Goal: Task Accomplishment & Management: Manage account settings

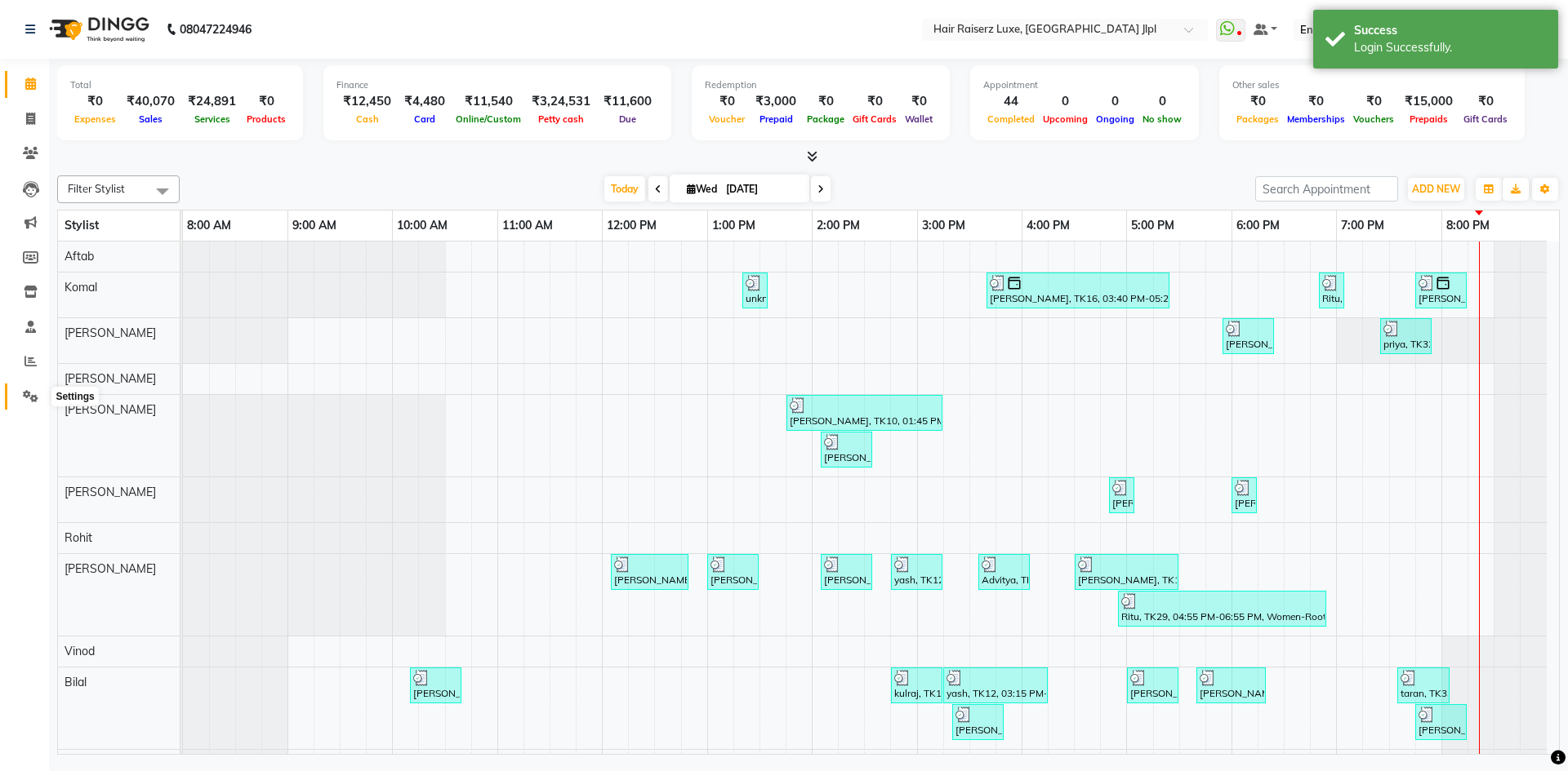
drag, startPoint x: 26, startPoint y: 398, endPoint x: 18, endPoint y: 399, distance: 8.1
click at [26, 398] on icon at bounding box center [30, 396] width 16 height 13
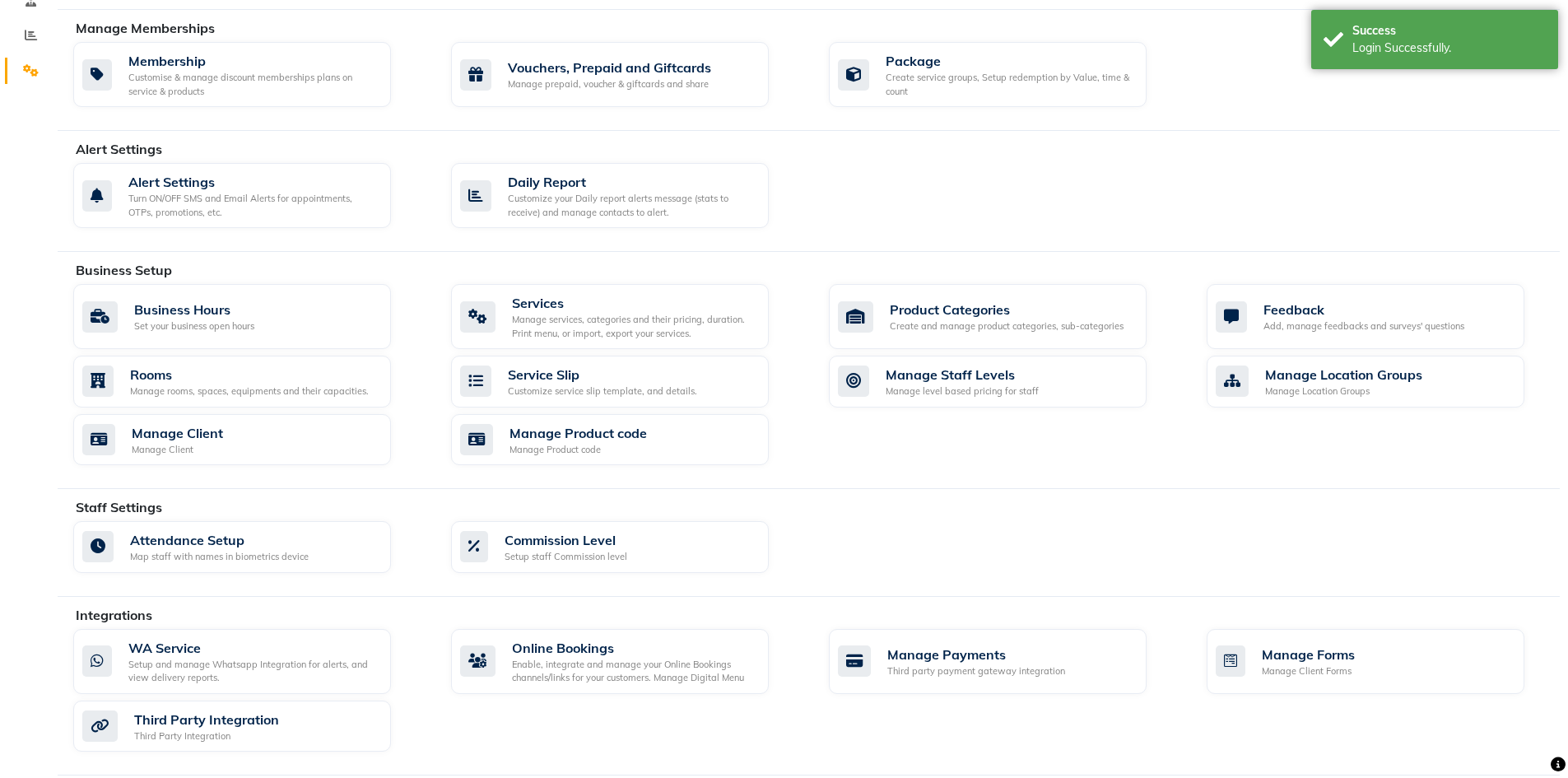
scroll to position [447, 0]
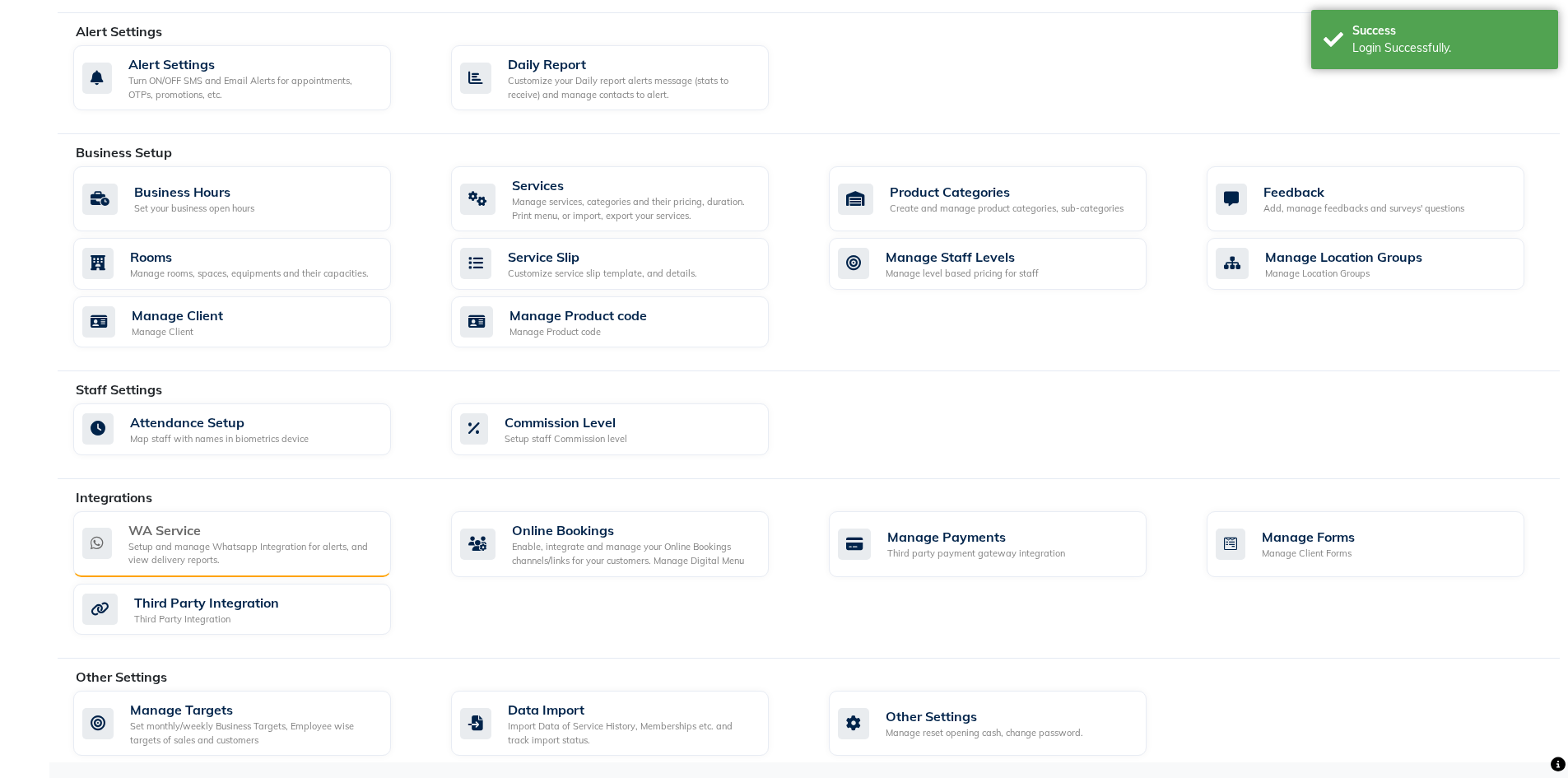
click at [321, 549] on div "Setup and manage Whatsapp Integration for alerts, and view delivery reports." at bounding box center [253, 554] width 250 height 28
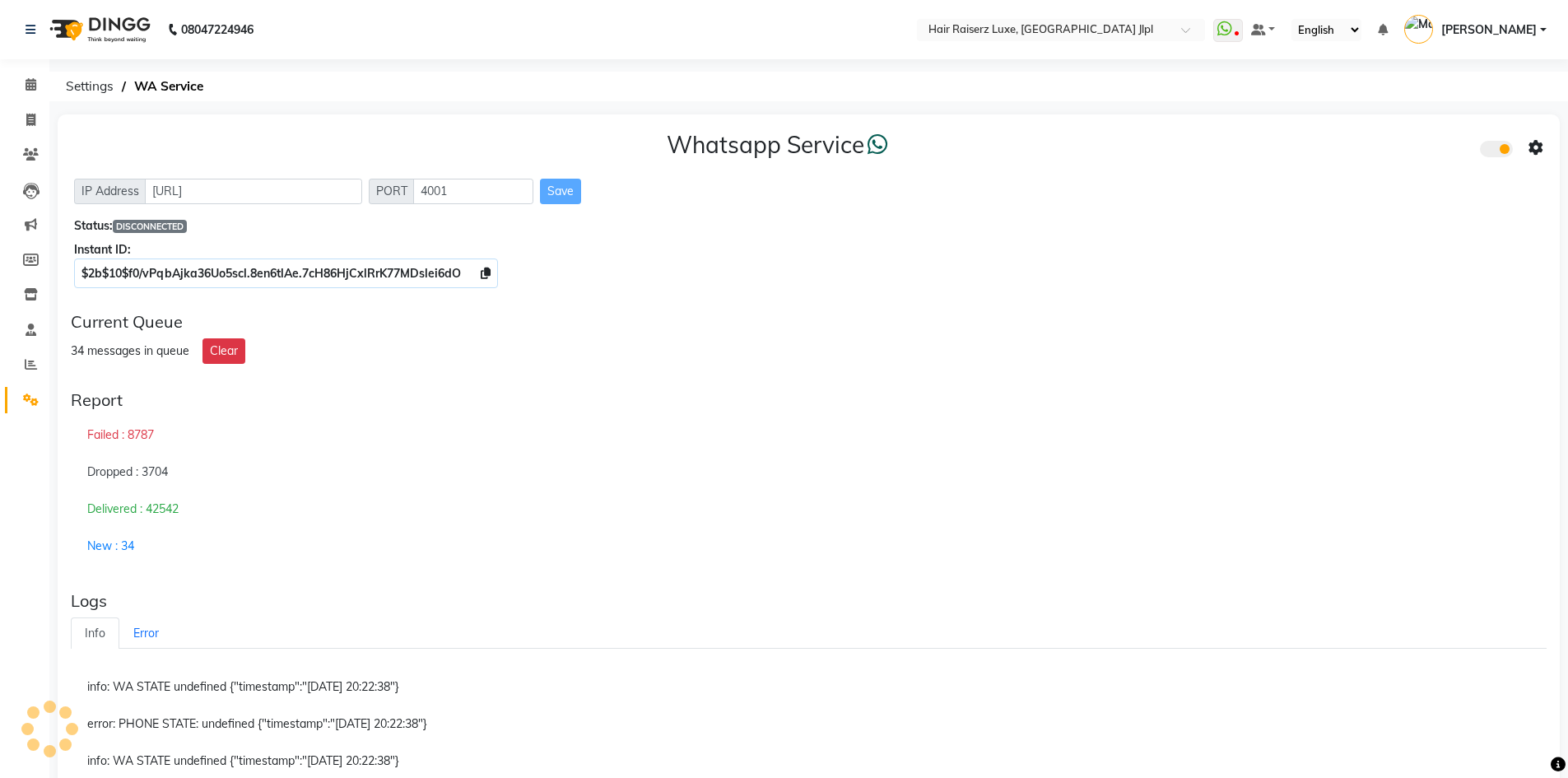
click at [1507, 152] on span at bounding box center [1496, 149] width 33 height 17
click at [1492, 151] on input "checkbox" at bounding box center [1492, 151] width 0 height 0
click at [1507, 152] on span at bounding box center [1496, 149] width 33 height 17
click at [1492, 151] on input "checkbox" at bounding box center [1492, 151] width 0 height 0
click at [1541, 153] on icon at bounding box center [1535, 148] width 15 height 15
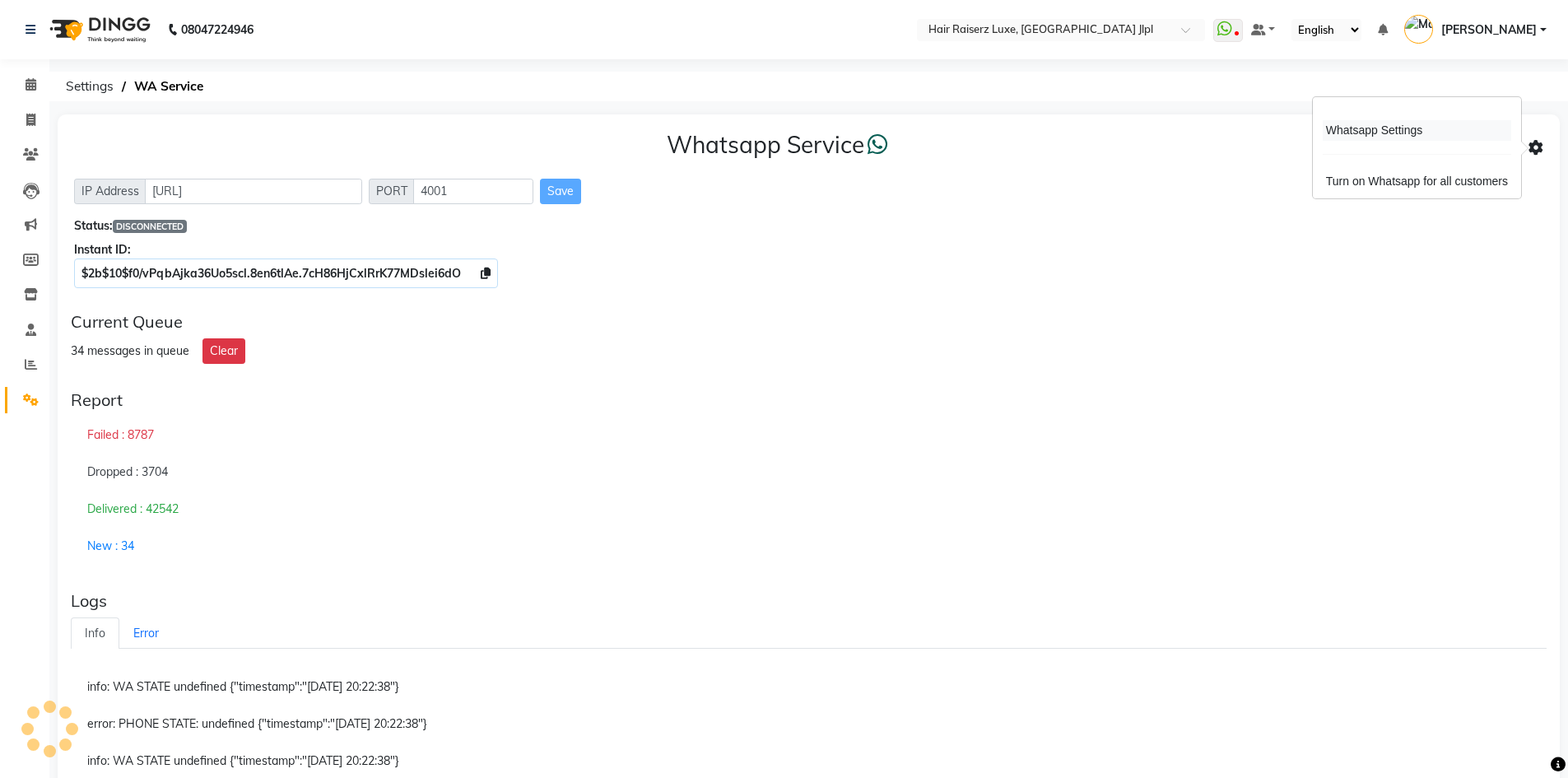
click at [1387, 137] on div "Whatsapp Settings" at bounding box center [1416, 130] width 188 height 21
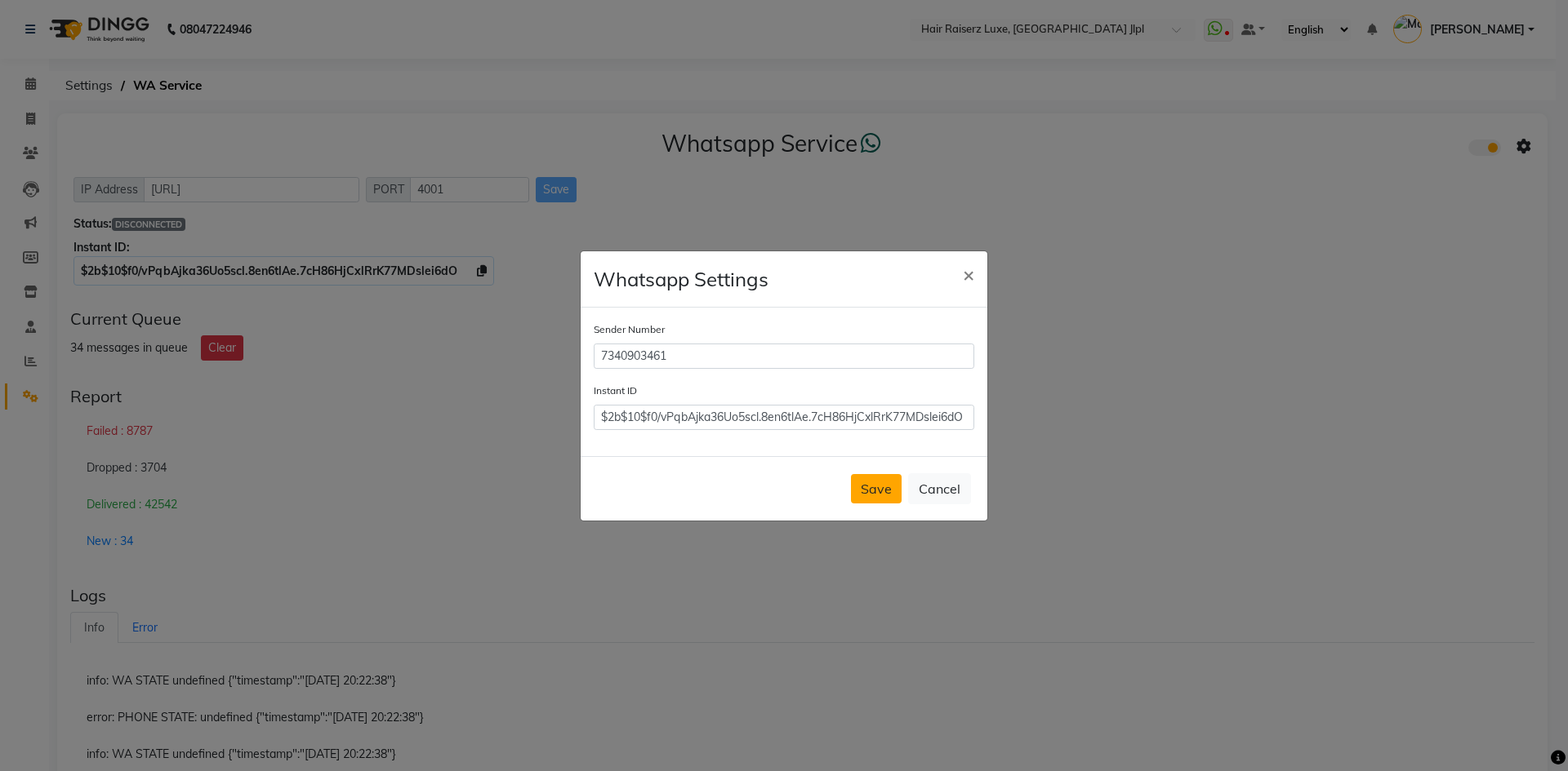
click at [891, 489] on button "Save" at bounding box center [876, 489] width 51 height 29
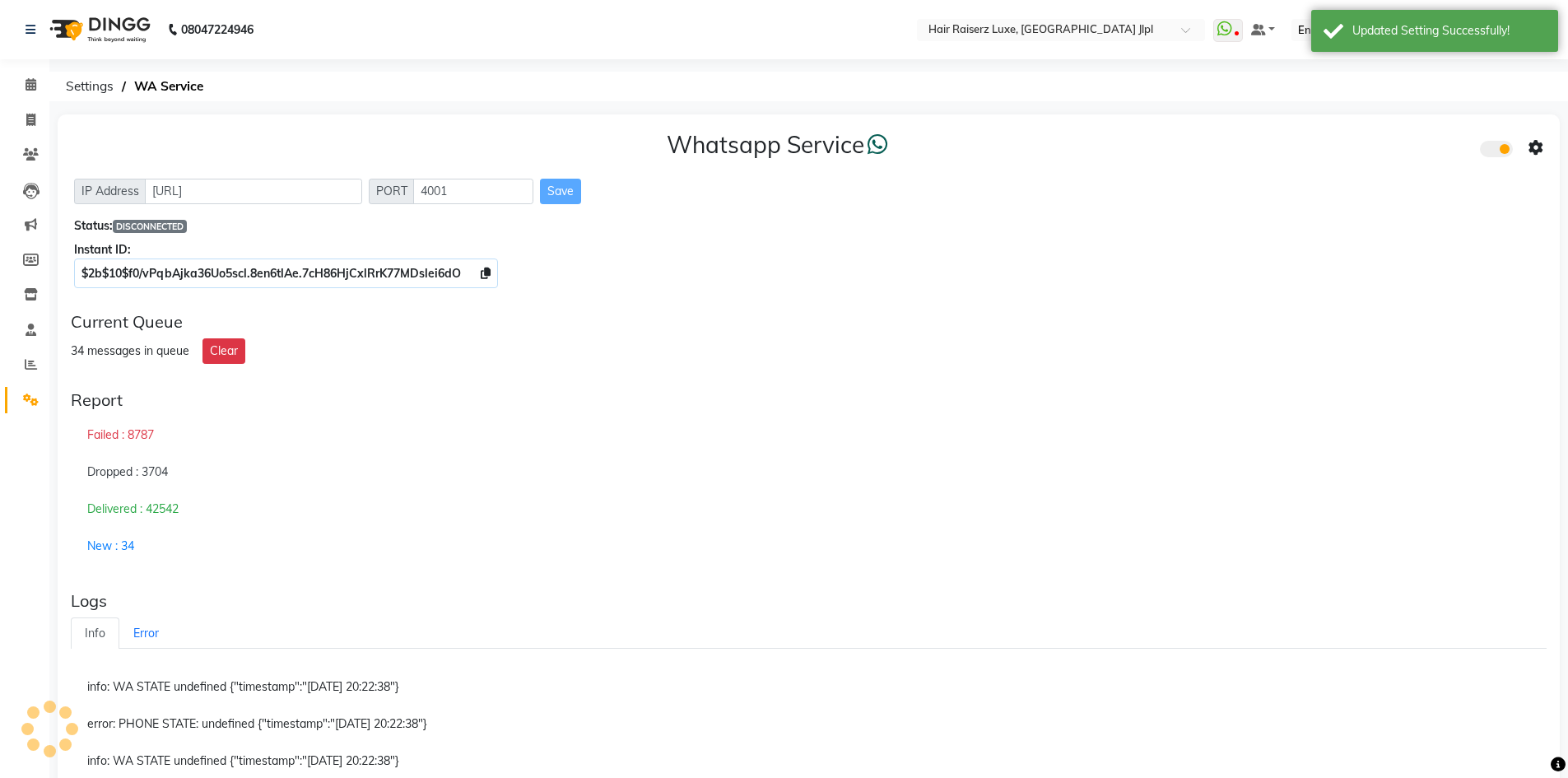
click at [170, 227] on span "DISCONNECTED" at bounding box center [149, 226] width 74 height 13
click at [538, 239] on div "Whatsapp Service IP Address http://localhost PORT 4001 Save Status: DISCONNECTE…" at bounding box center [808, 206] width 1502 height 185
click at [561, 194] on div "Save" at bounding box center [560, 192] width 41 height 26
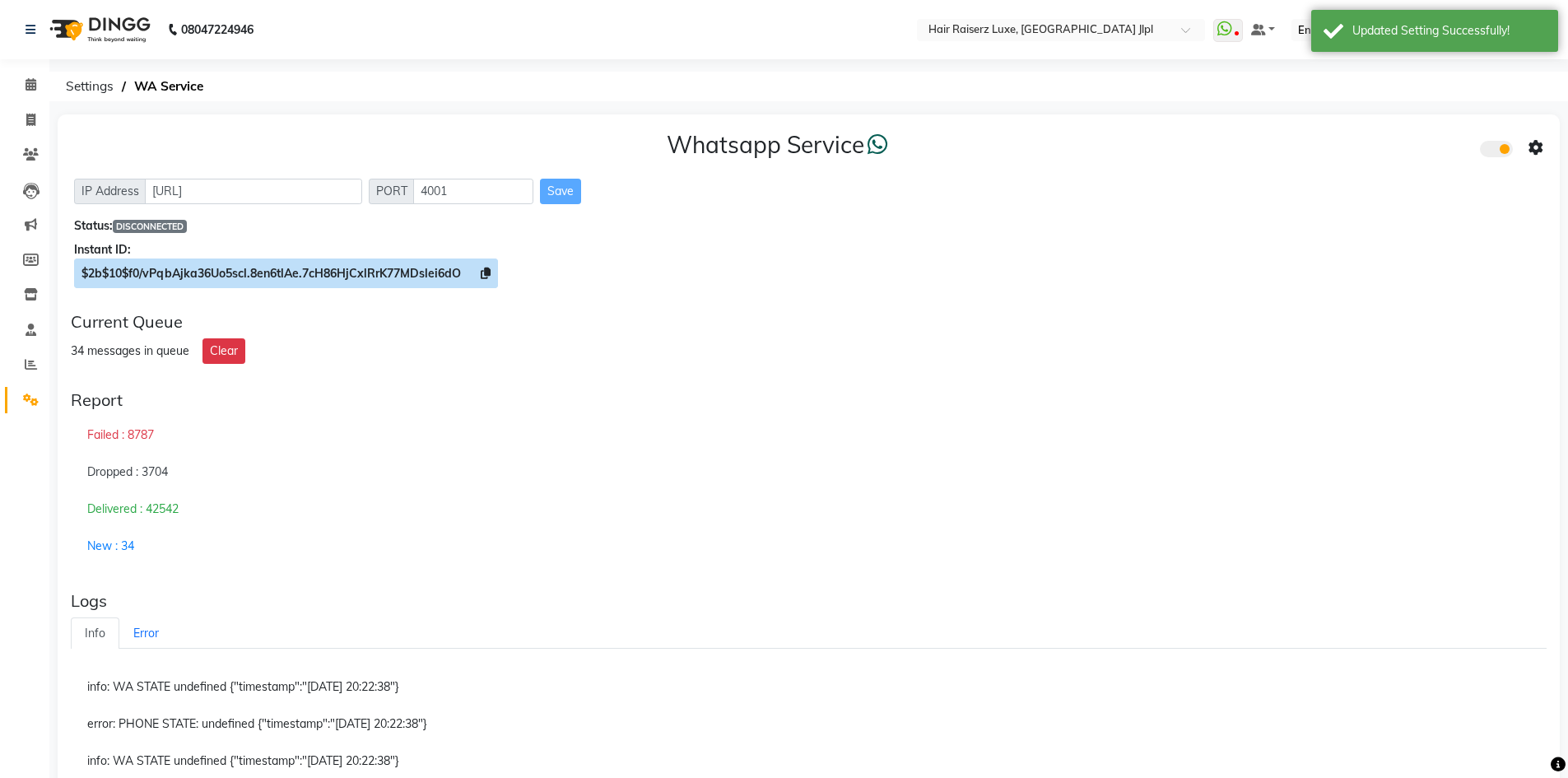
click at [485, 268] on icon at bounding box center [485, 273] width 10 height 12
click at [563, 196] on div "Save" at bounding box center [560, 192] width 41 height 26
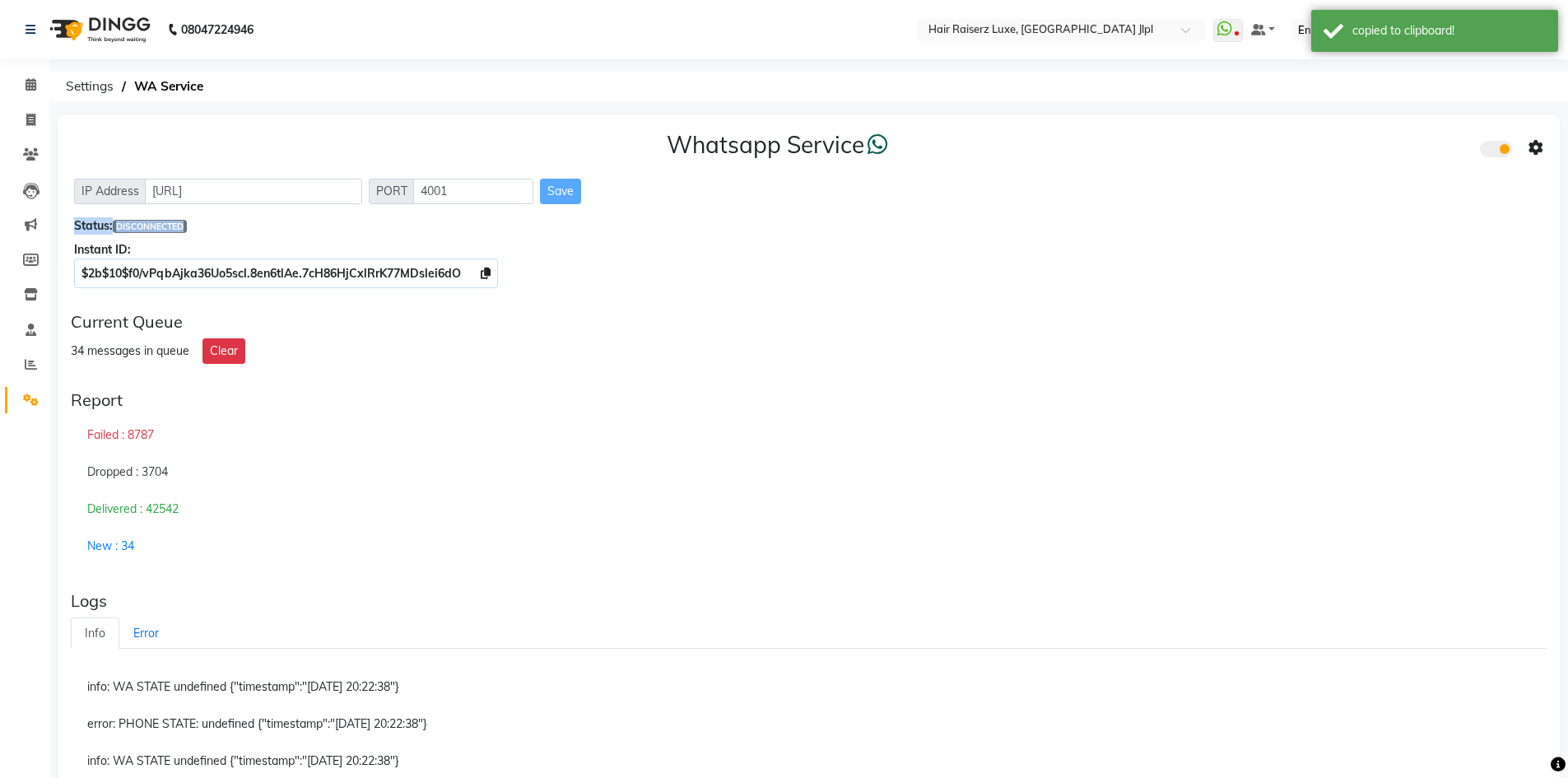
click at [563, 198] on div "Save" at bounding box center [560, 192] width 41 height 26
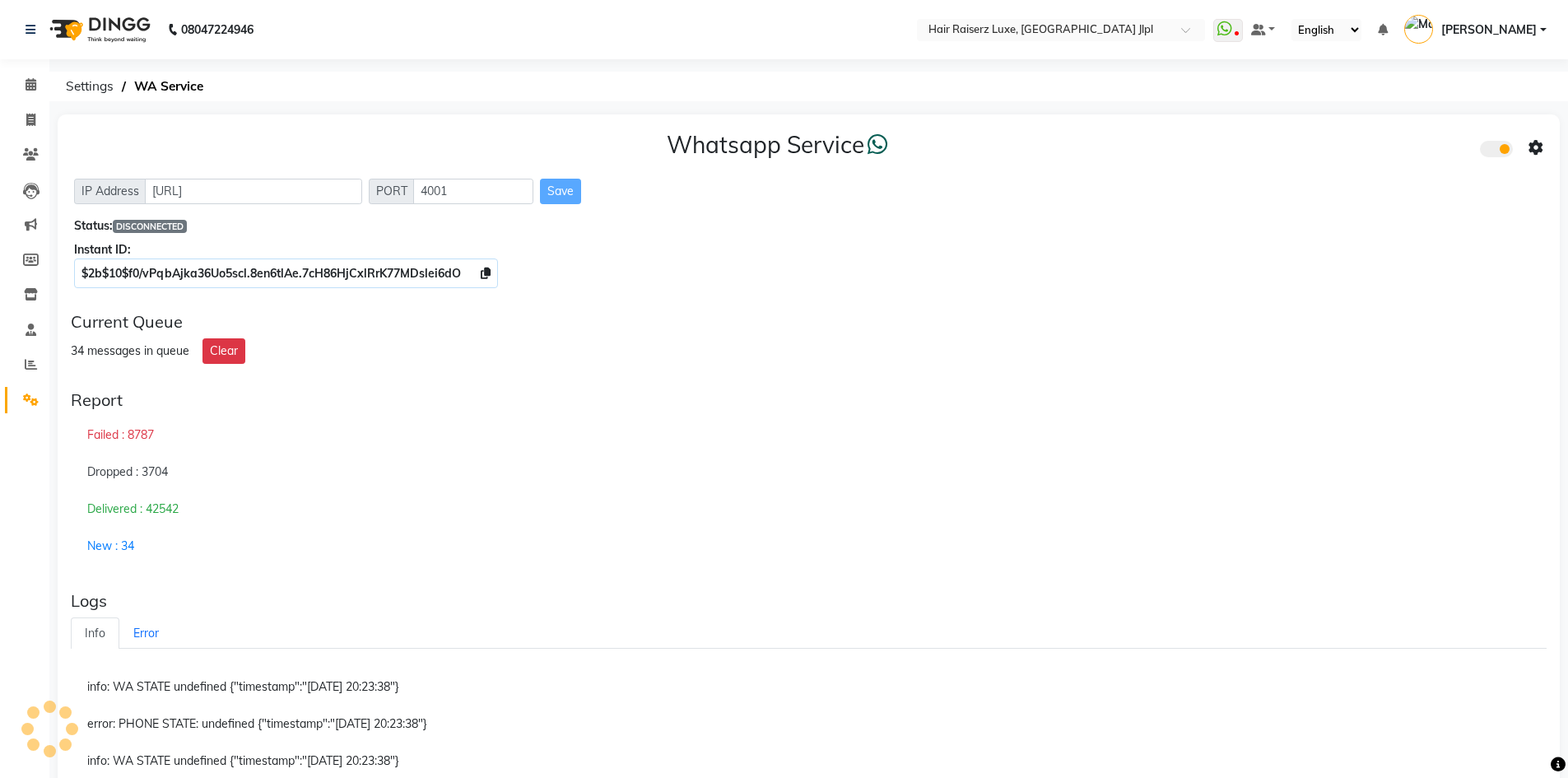
click at [1204, 466] on div "Dropped : 3704" at bounding box center [809, 473] width 1476 height 38
click at [1531, 142] on icon at bounding box center [1535, 148] width 15 height 15
click at [874, 304] on div "Whatsapp Service IP Address http://localhost PORT 4001 Save Status: DISCONNECTE…" at bounding box center [808, 584] width 1502 height 938
click at [126, 221] on span "DISCONNECTED" at bounding box center [149, 226] width 74 height 13
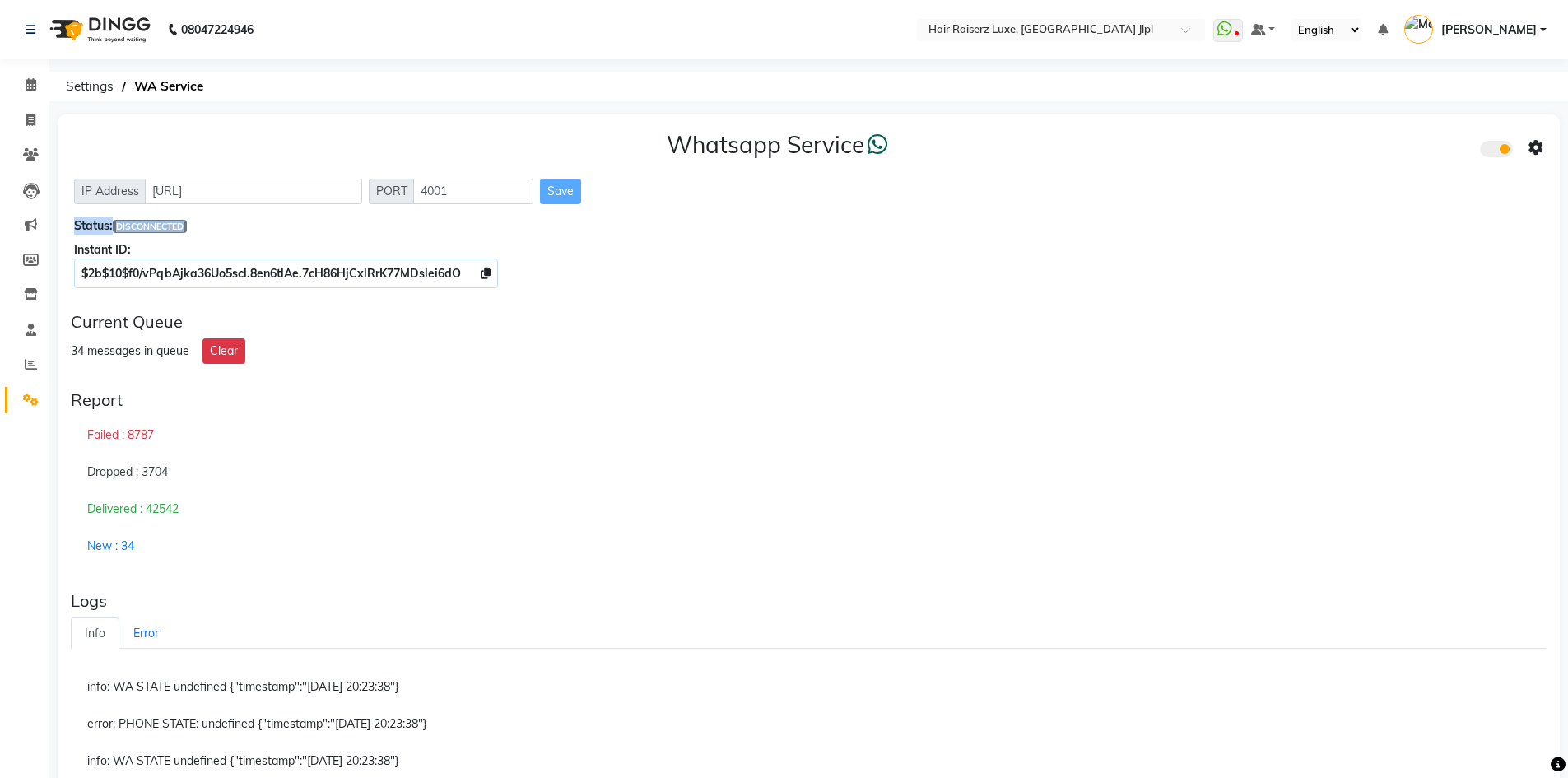
click at [126, 221] on span "DISCONNECTED" at bounding box center [149, 226] width 74 height 13
click at [405, 425] on div "Failed : 8787" at bounding box center [809, 435] width 1476 height 38
click at [406, 425] on div "Failed : 8787" at bounding box center [809, 435] width 1476 height 38
click at [320, 240] on div "Whatsapp Service IP Address http://localhost PORT 4001 Save Status: DISCONNECTE…" at bounding box center [808, 206] width 1502 height 185
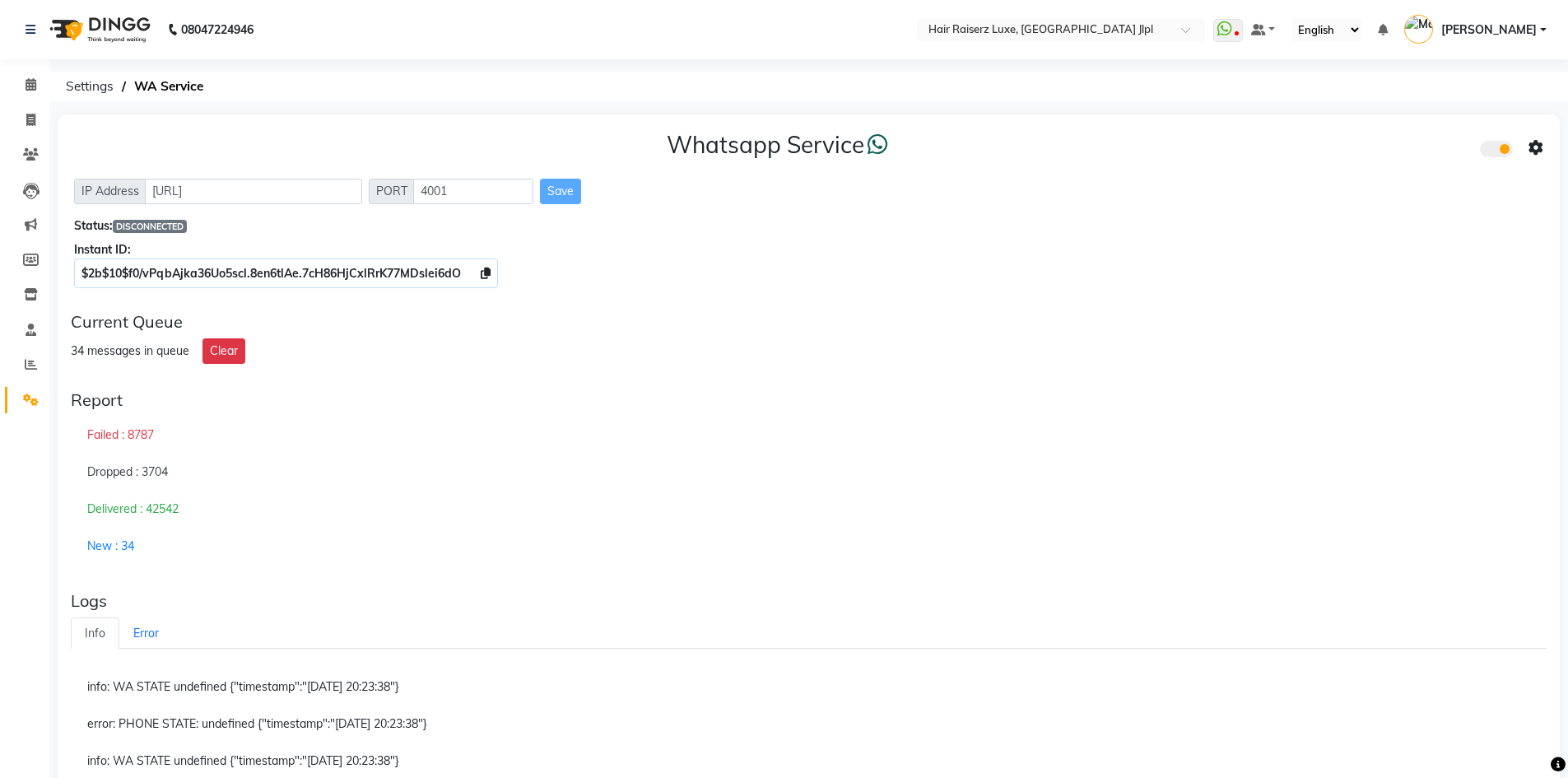
click at [1503, 150] on span at bounding box center [1496, 149] width 33 height 17
click at [1492, 151] on input "checkbox" at bounding box center [1492, 151] width 0 height 0
click at [1503, 150] on span at bounding box center [1496, 149] width 33 height 17
click at [1492, 151] on input "checkbox" at bounding box center [1492, 151] width 0 height 0
click at [1534, 148] on icon at bounding box center [1535, 148] width 15 height 15
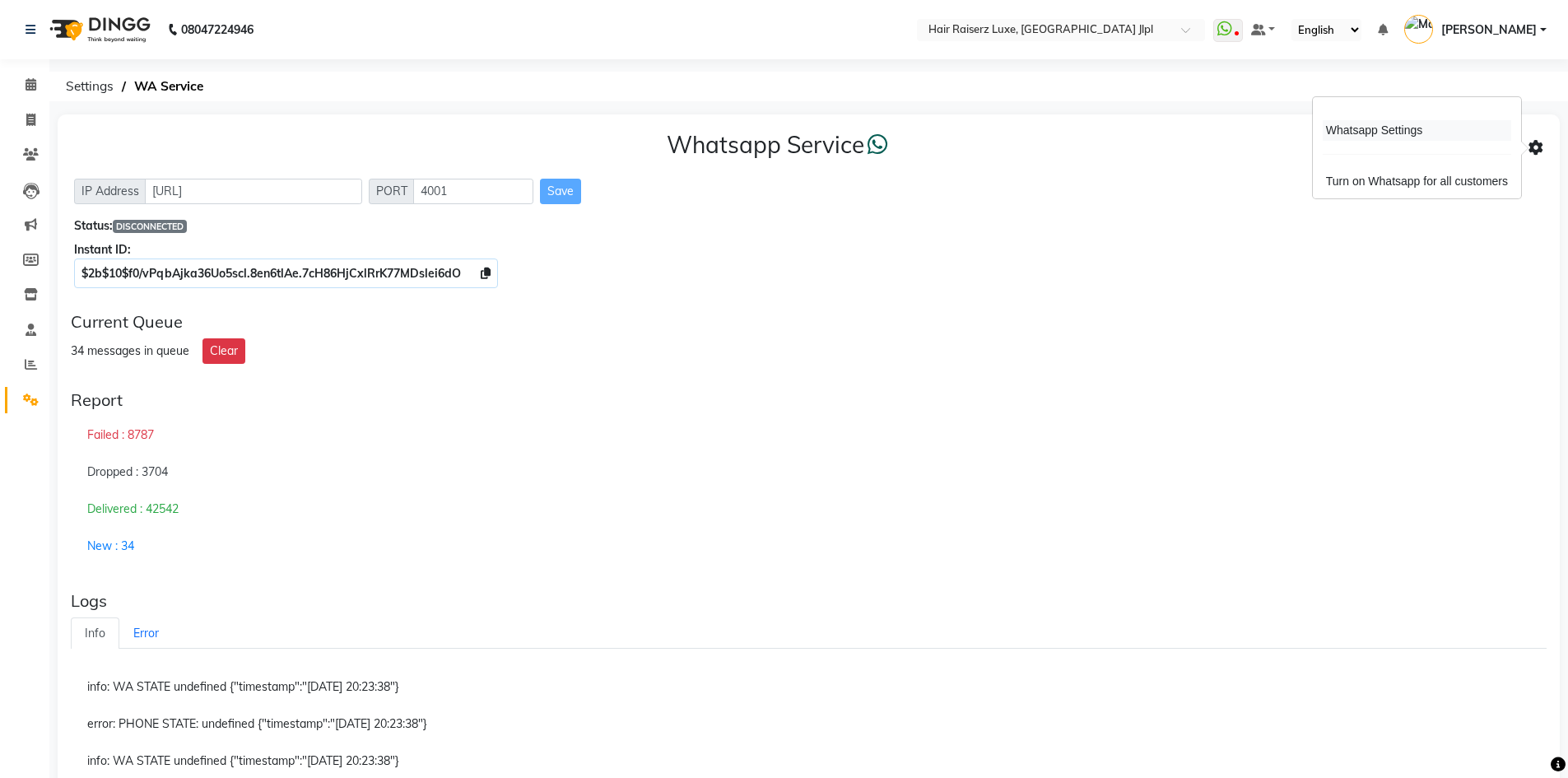
click at [1394, 129] on div "Whatsapp Settings" at bounding box center [1416, 130] width 188 height 21
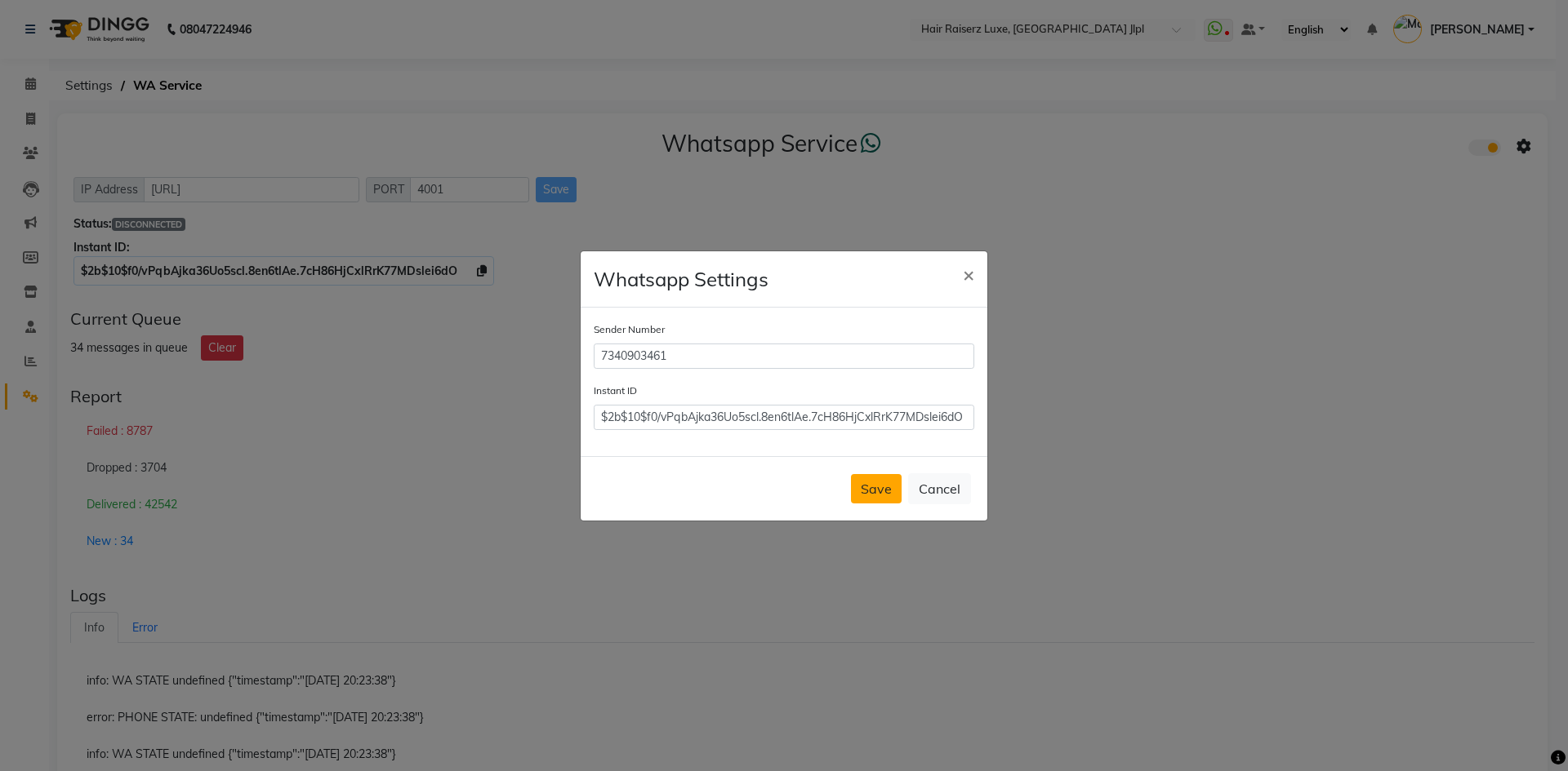
click at [891, 475] on button "Save" at bounding box center [876, 489] width 51 height 29
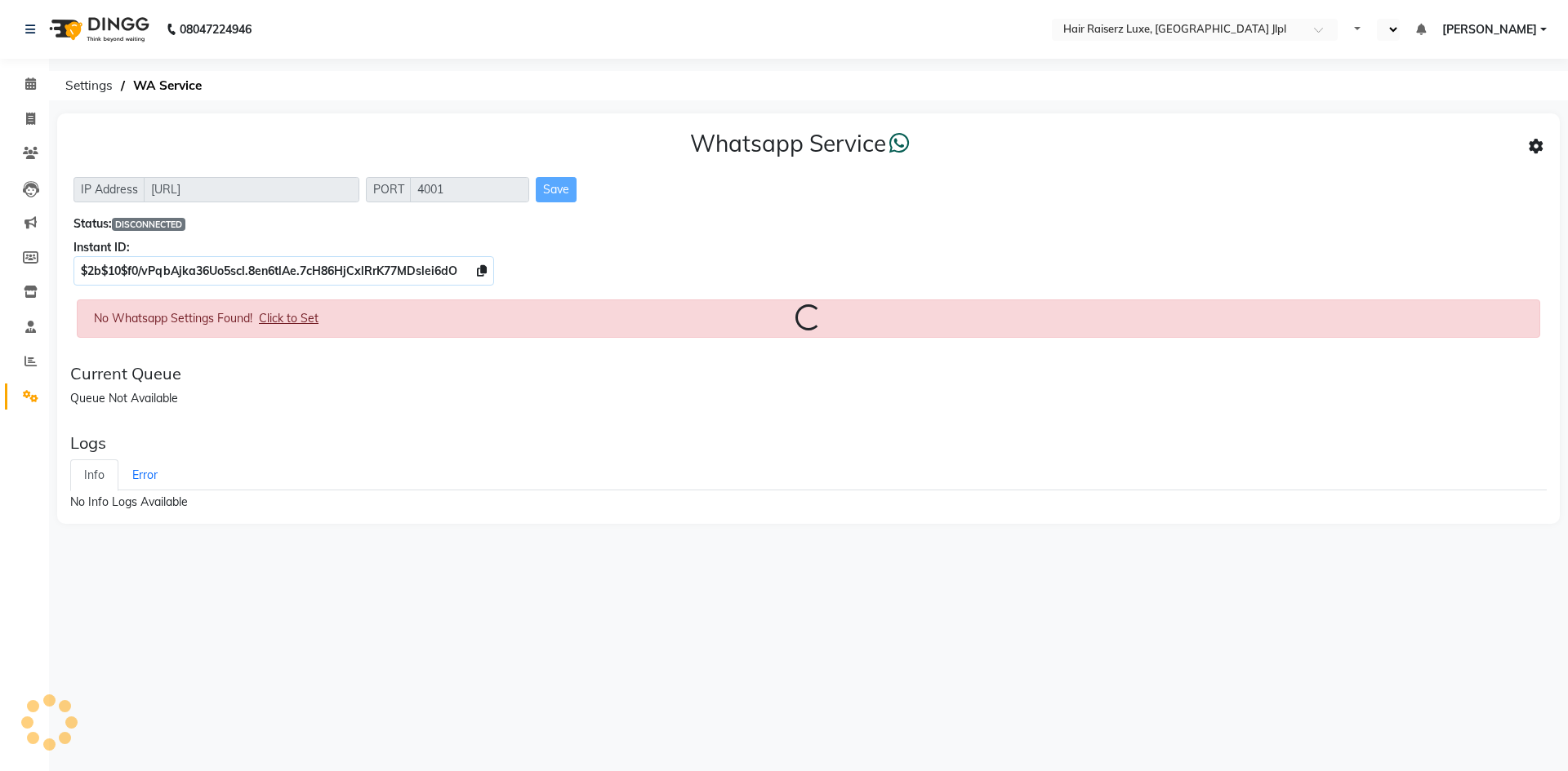
select select "en"
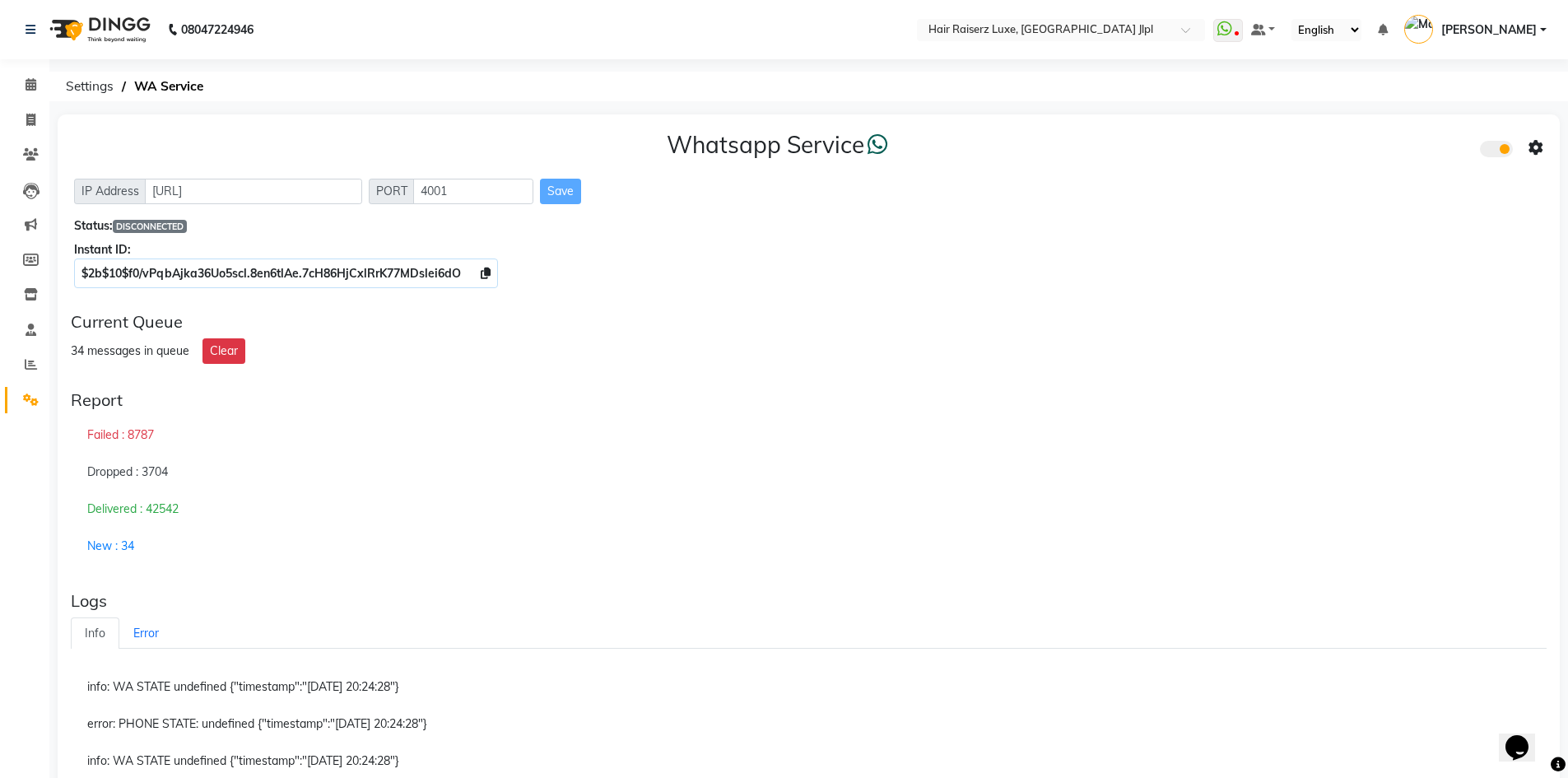
click at [168, 224] on span "DISCONNECTED" at bounding box center [149, 226] width 74 height 13
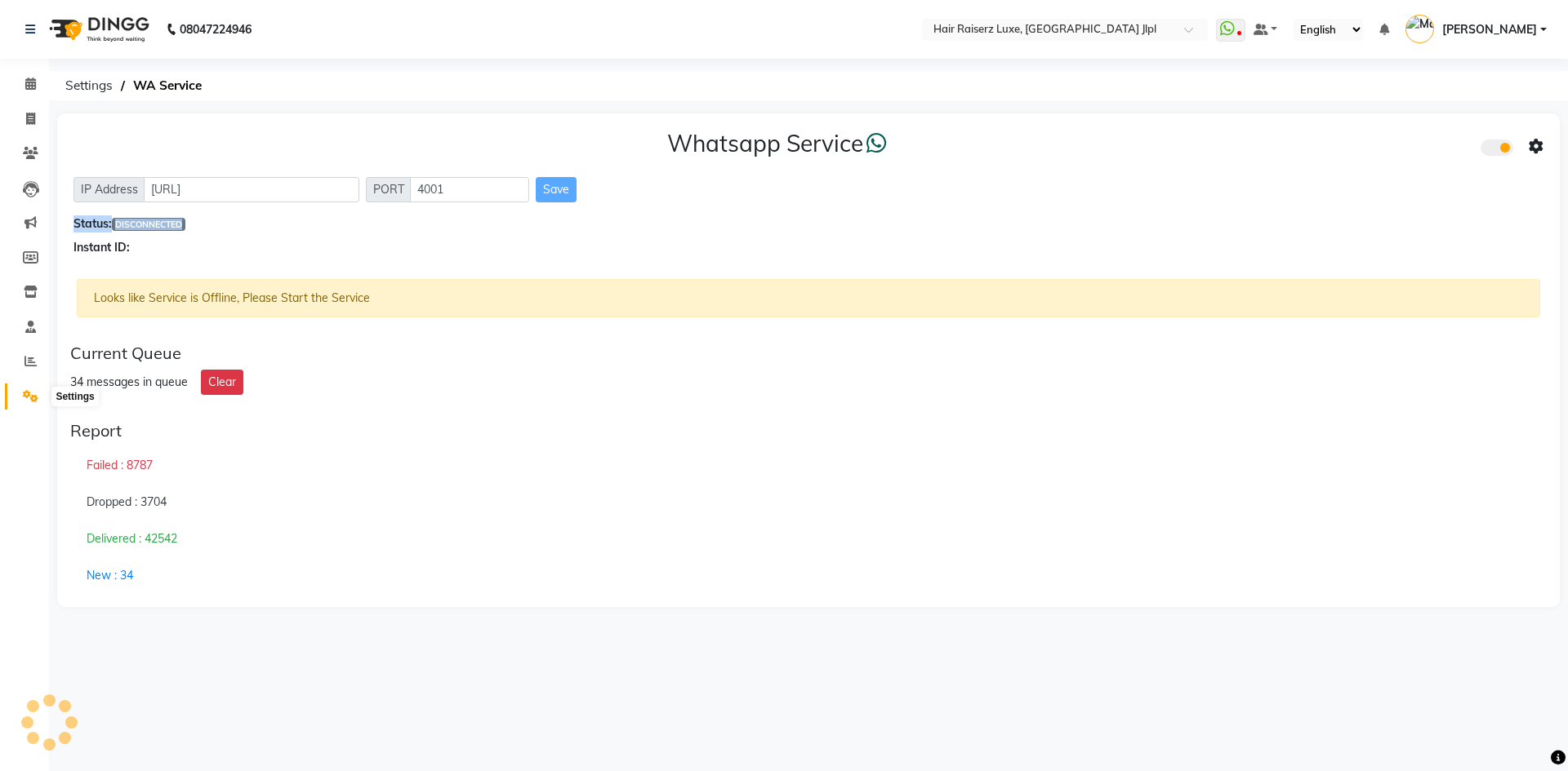
click at [27, 394] on icon at bounding box center [30, 396] width 16 height 13
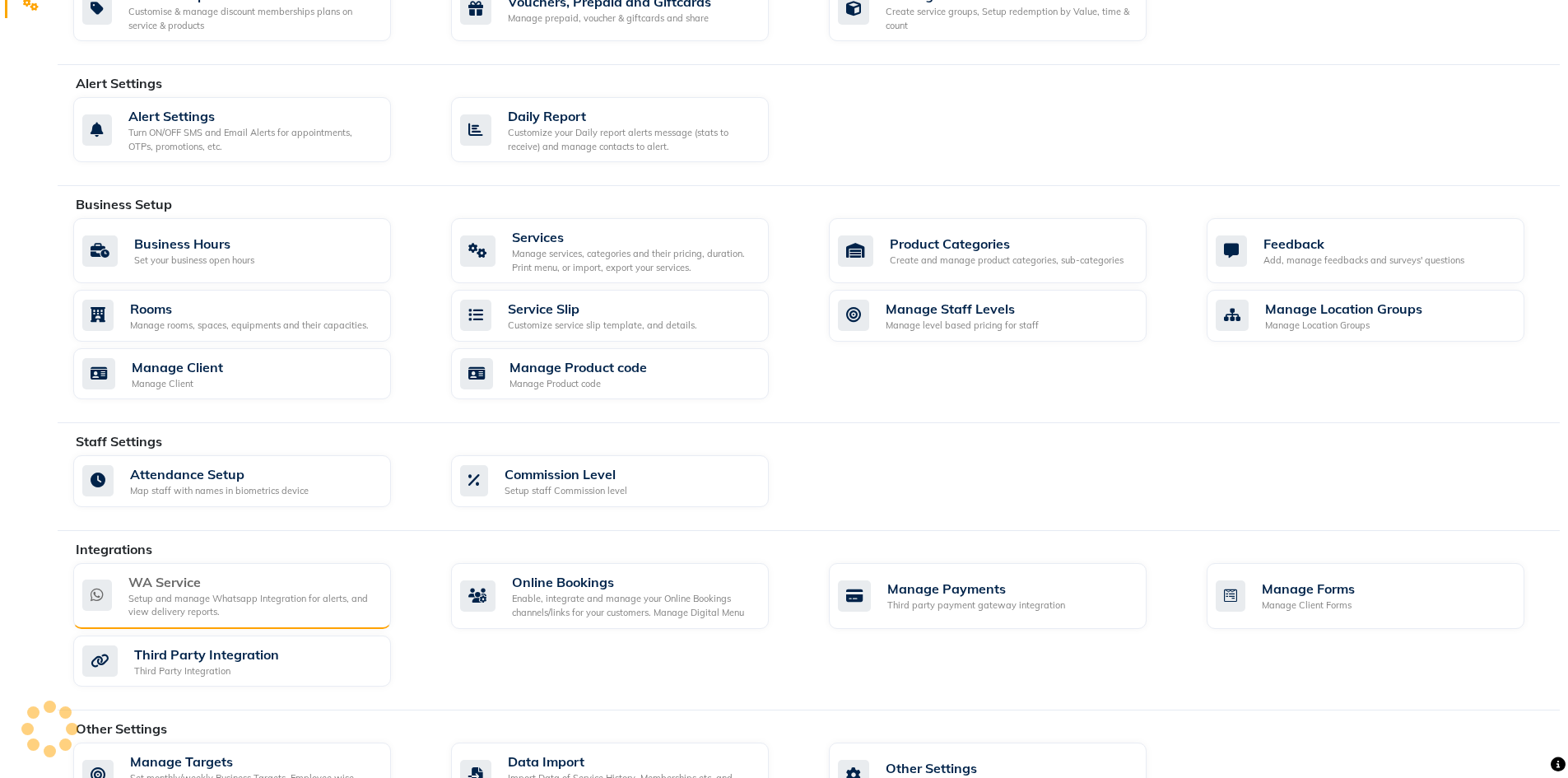
scroll to position [448, 0]
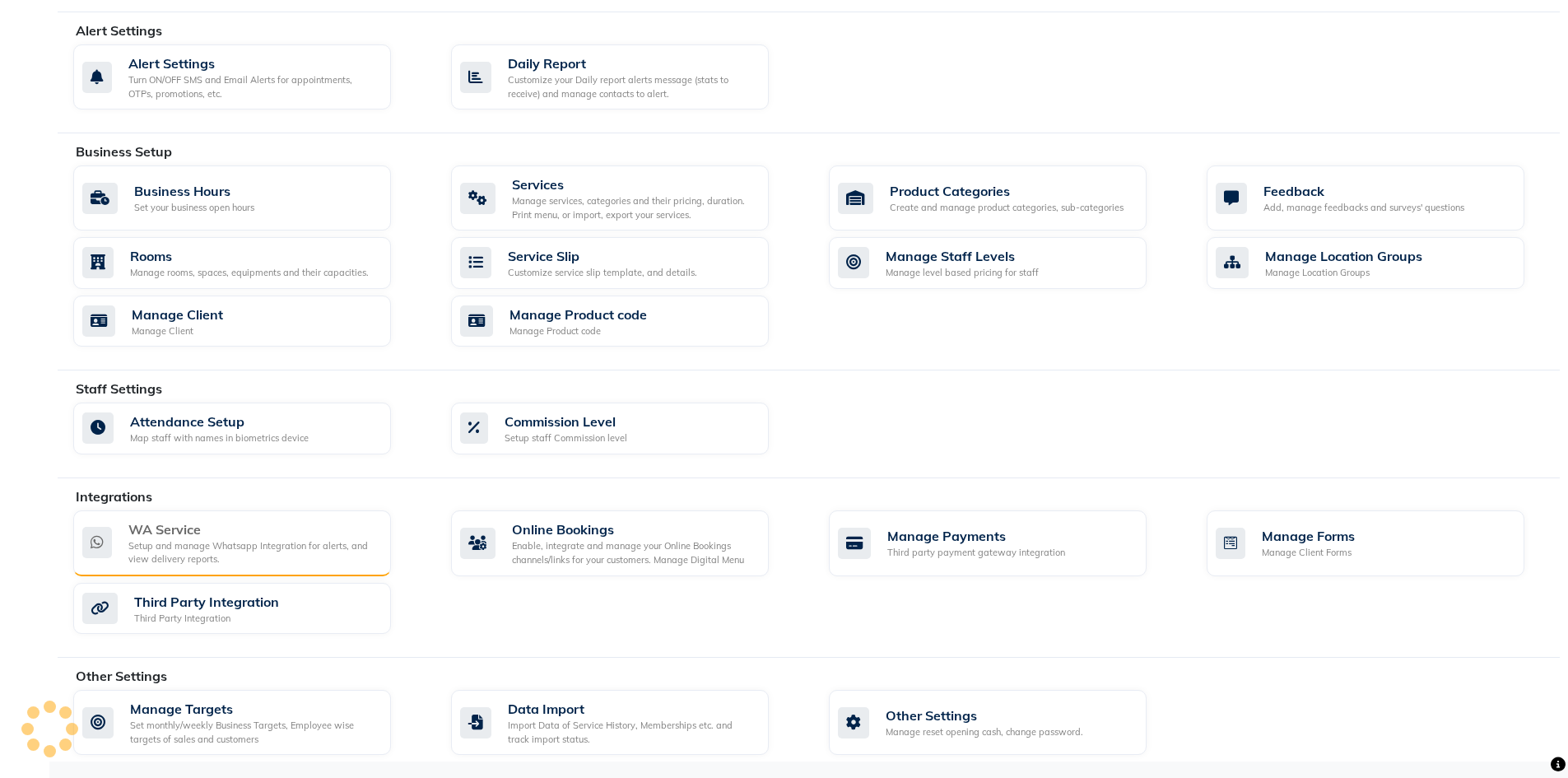
click at [220, 531] on div "WA Service" at bounding box center [253, 529] width 250 height 20
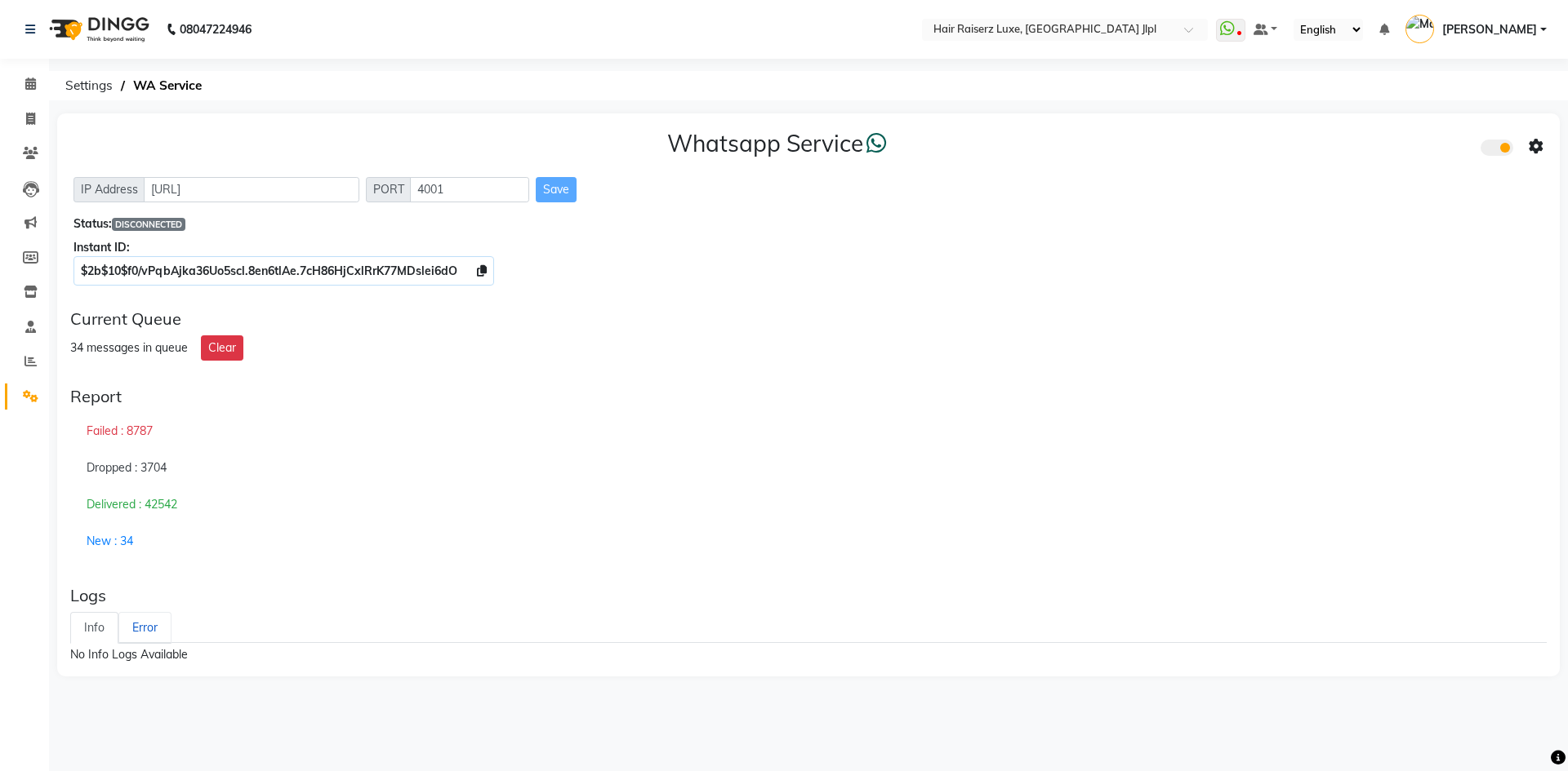
click at [150, 631] on link "Error" at bounding box center [145, 628] width 53 height 32
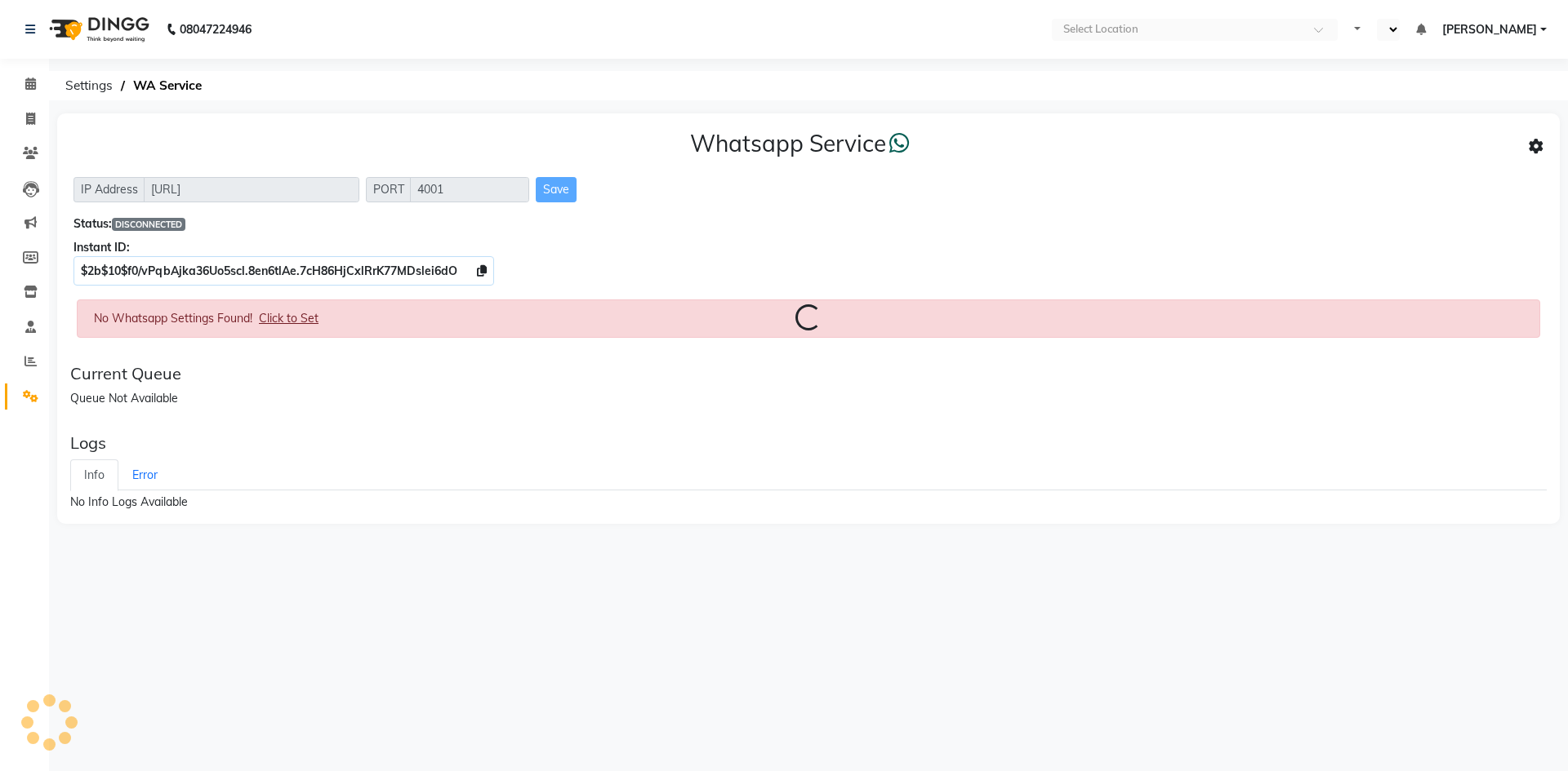
select select "en"
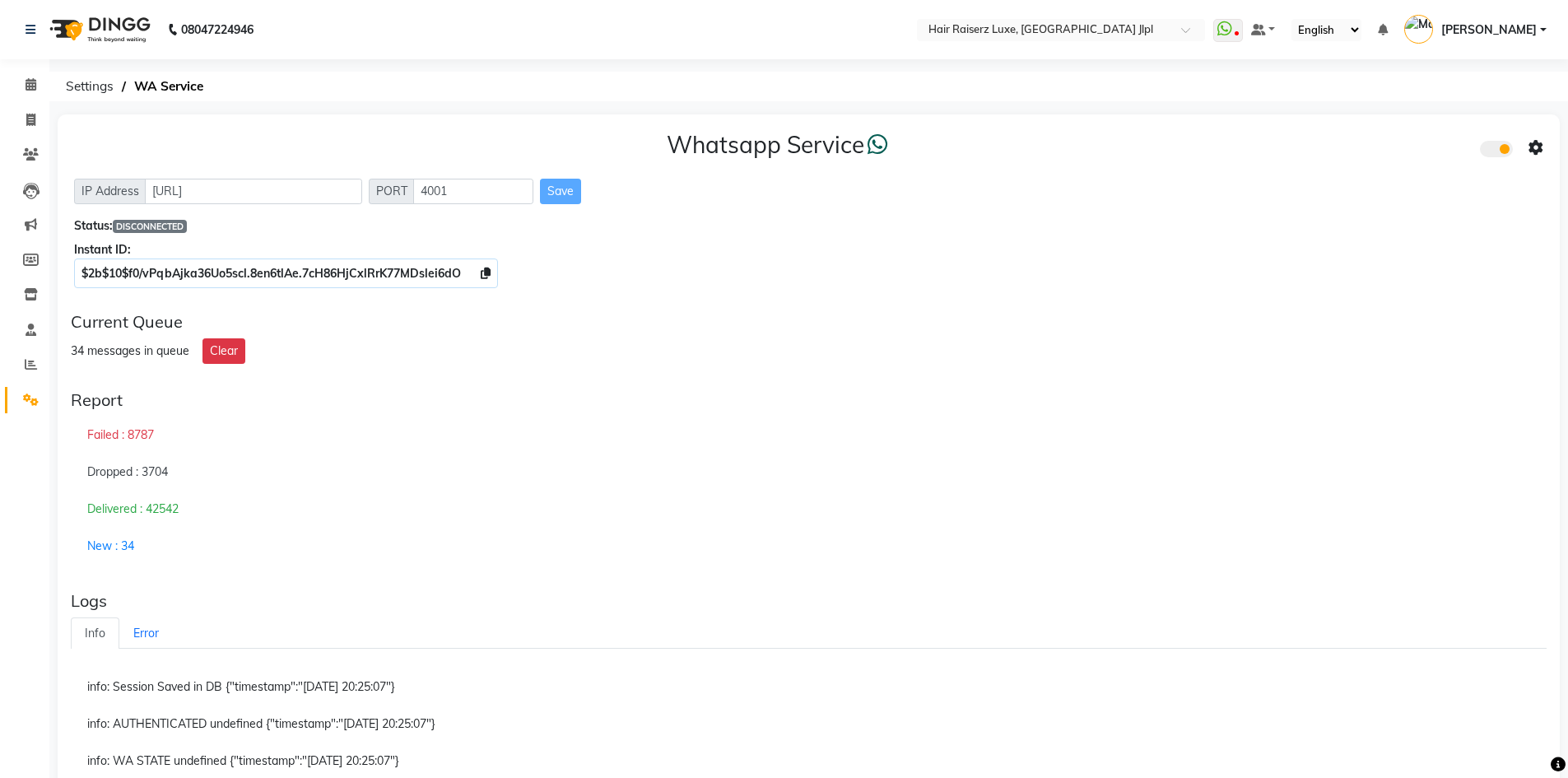
click at [1536, 150] on icon at bounding box center [1535, 148] width 15 height 15
click at [1400, 124] on div "Whatsapp Settings" at bounding box center [1416, 130] width 188 height 21
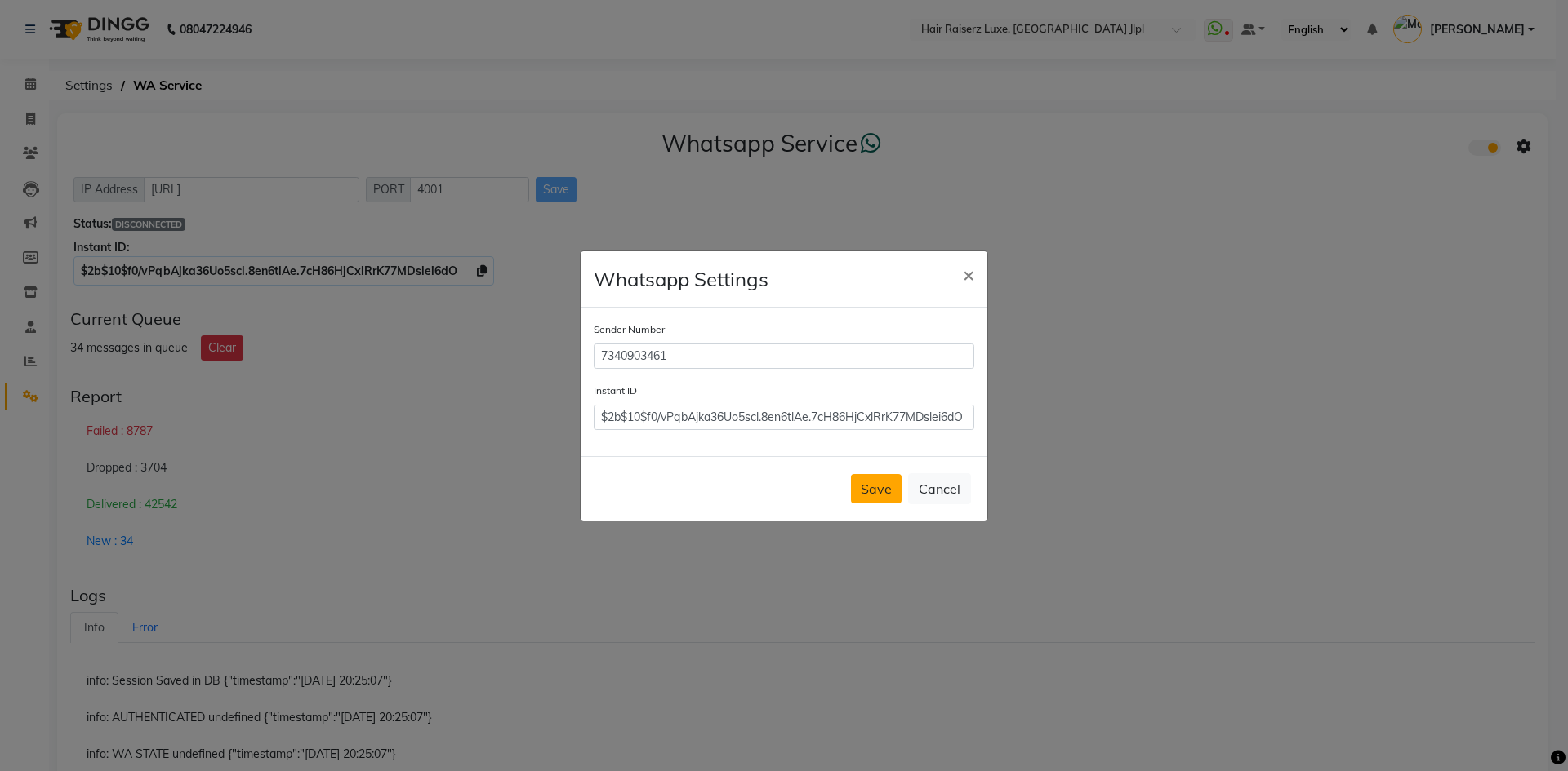
click at [889, 490] on button "Save" at bounding box center [876, 489] width 51 height 29
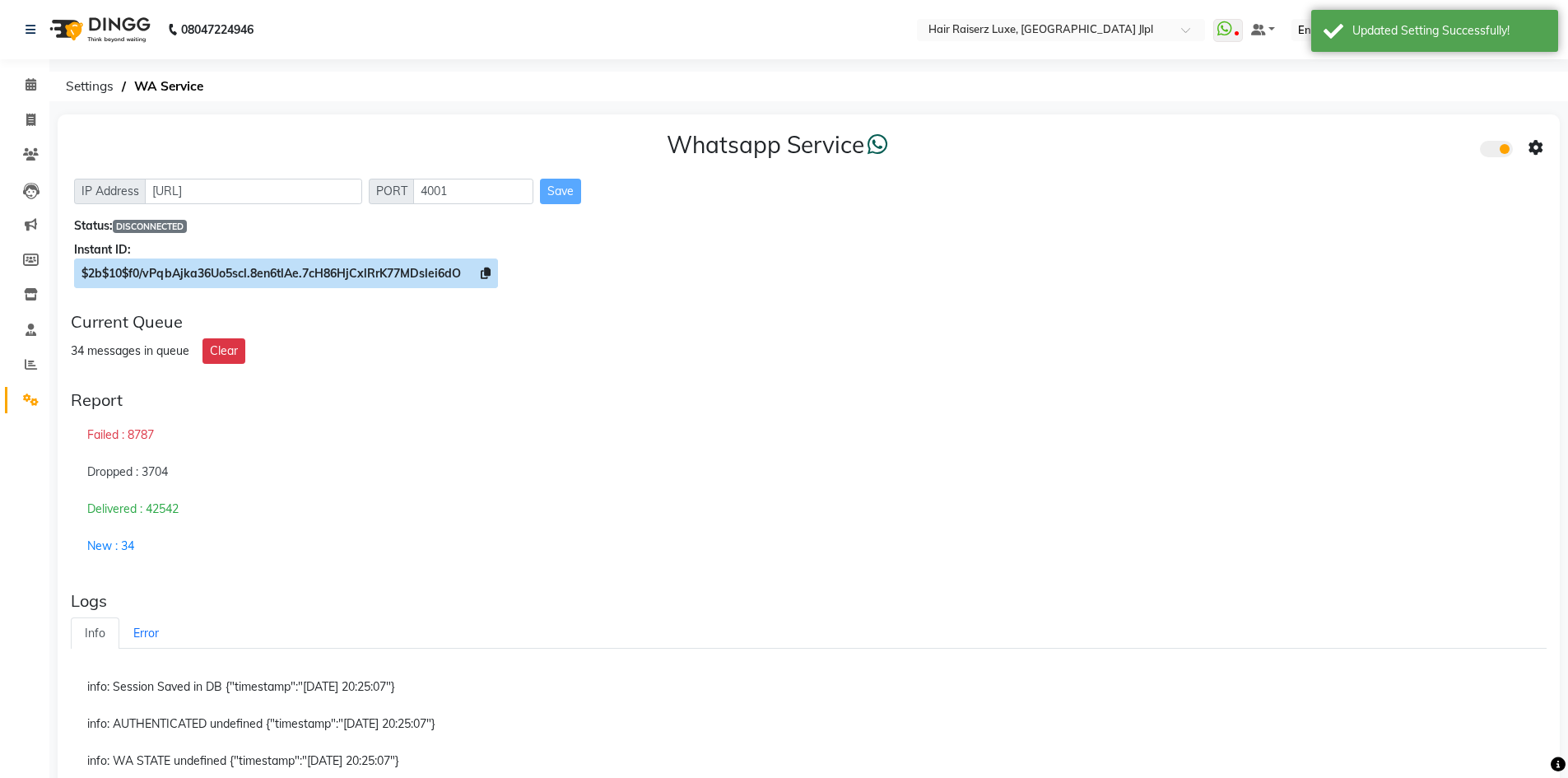
click at [488, 280] on span at bounding box center [485, 272] width 10 height 15
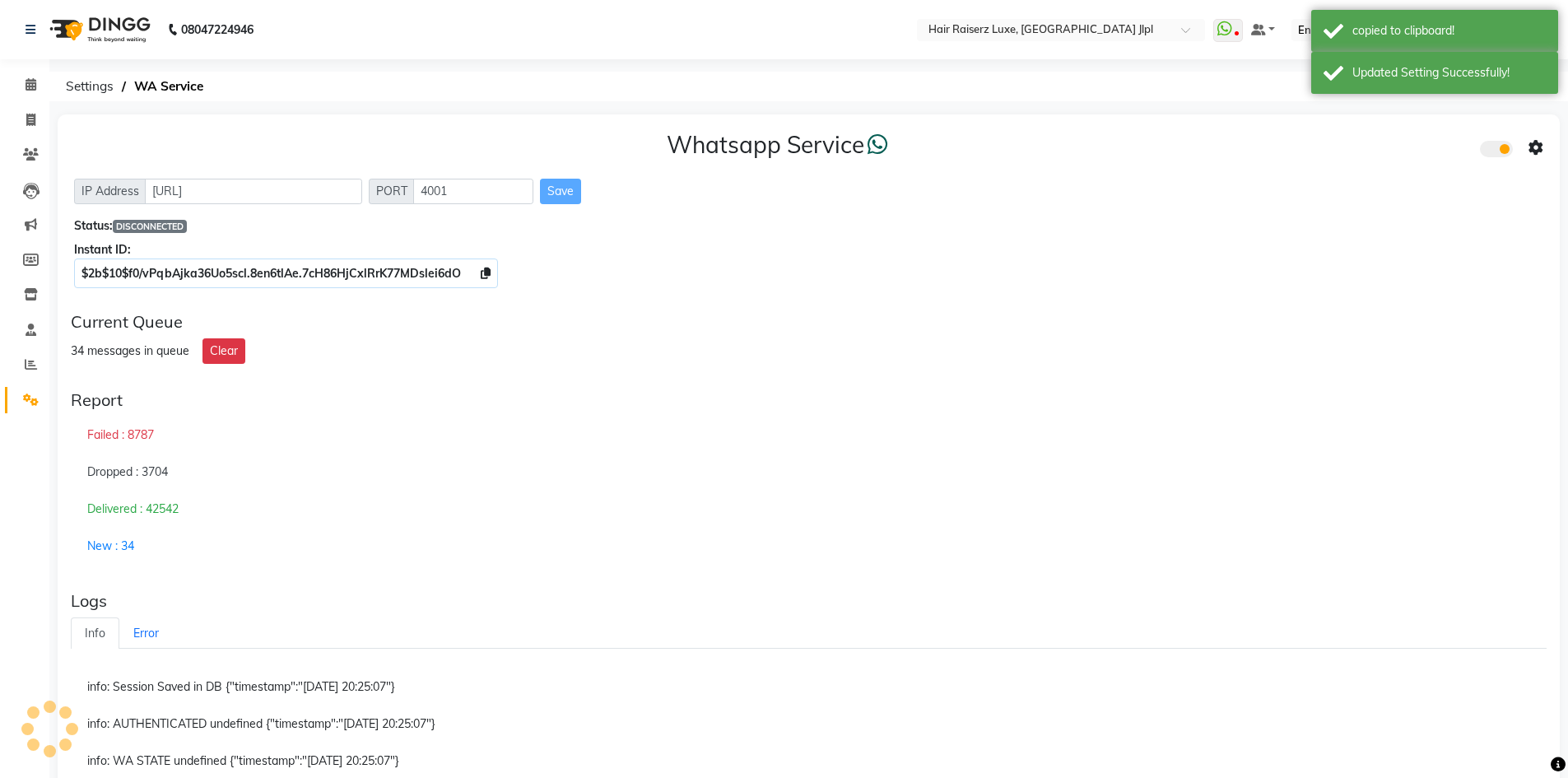
click at [571, 187] on div "Save" at bounding box center [560, 192] width 41 height 26
click at [558, 196] on div "Save" at bounding box center [560, 192] width 41 height 26
click at [557, 198] on div "Save" at bounding box center [560, 192] width 41 height 26
click at [557, 199] on div "Save" at bounding box center [560, 192] width 41 height 26
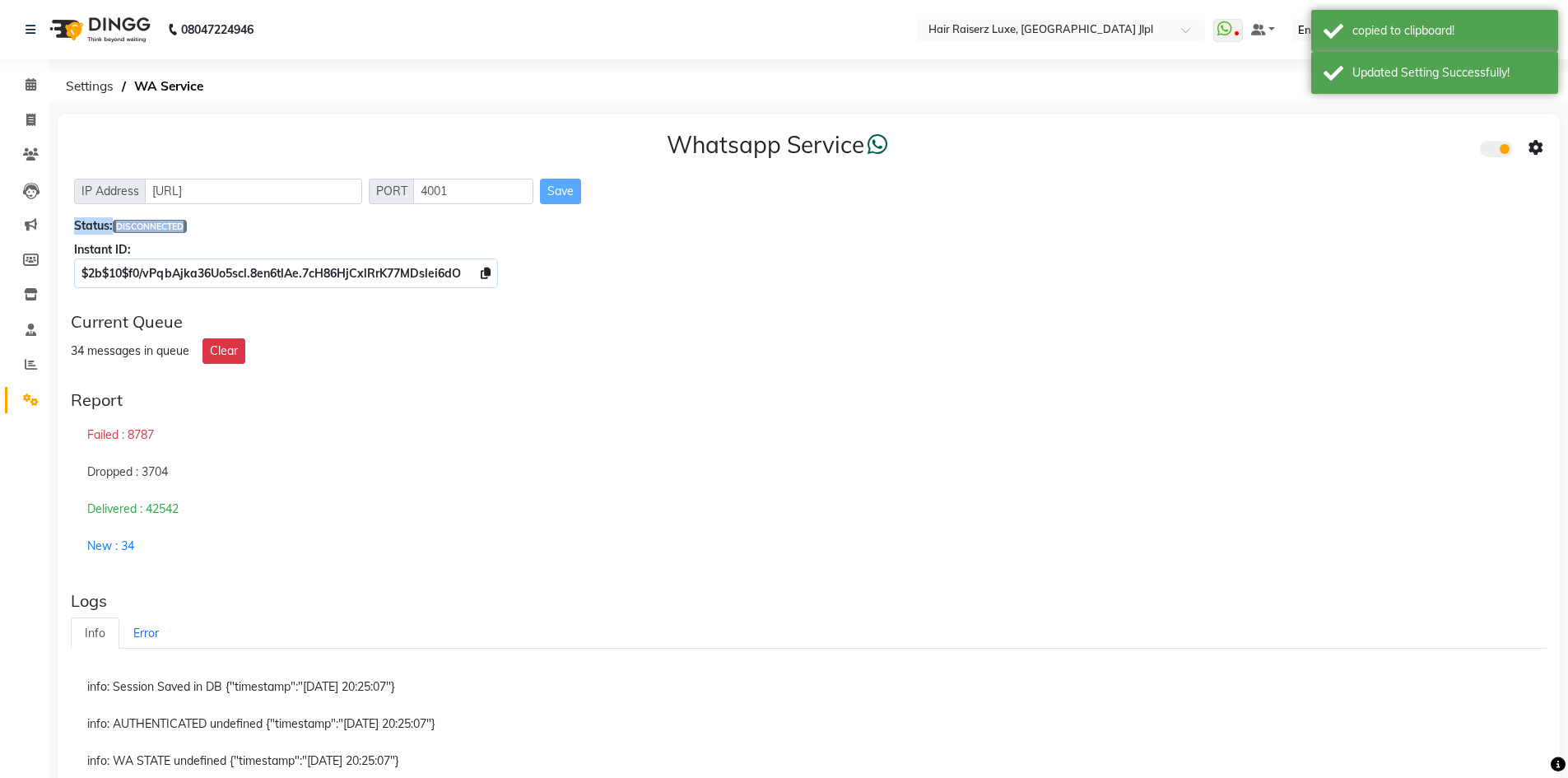
click at [557, 203] on div "Save" at bounding box center [560, 192] width 41 height 26
click at [555, 203] on div "Save" at bounding box center [560, 192] width 41 height 26
click at [444, 196] on input "4001" at bounding box center [474, 192] width 120 height 26
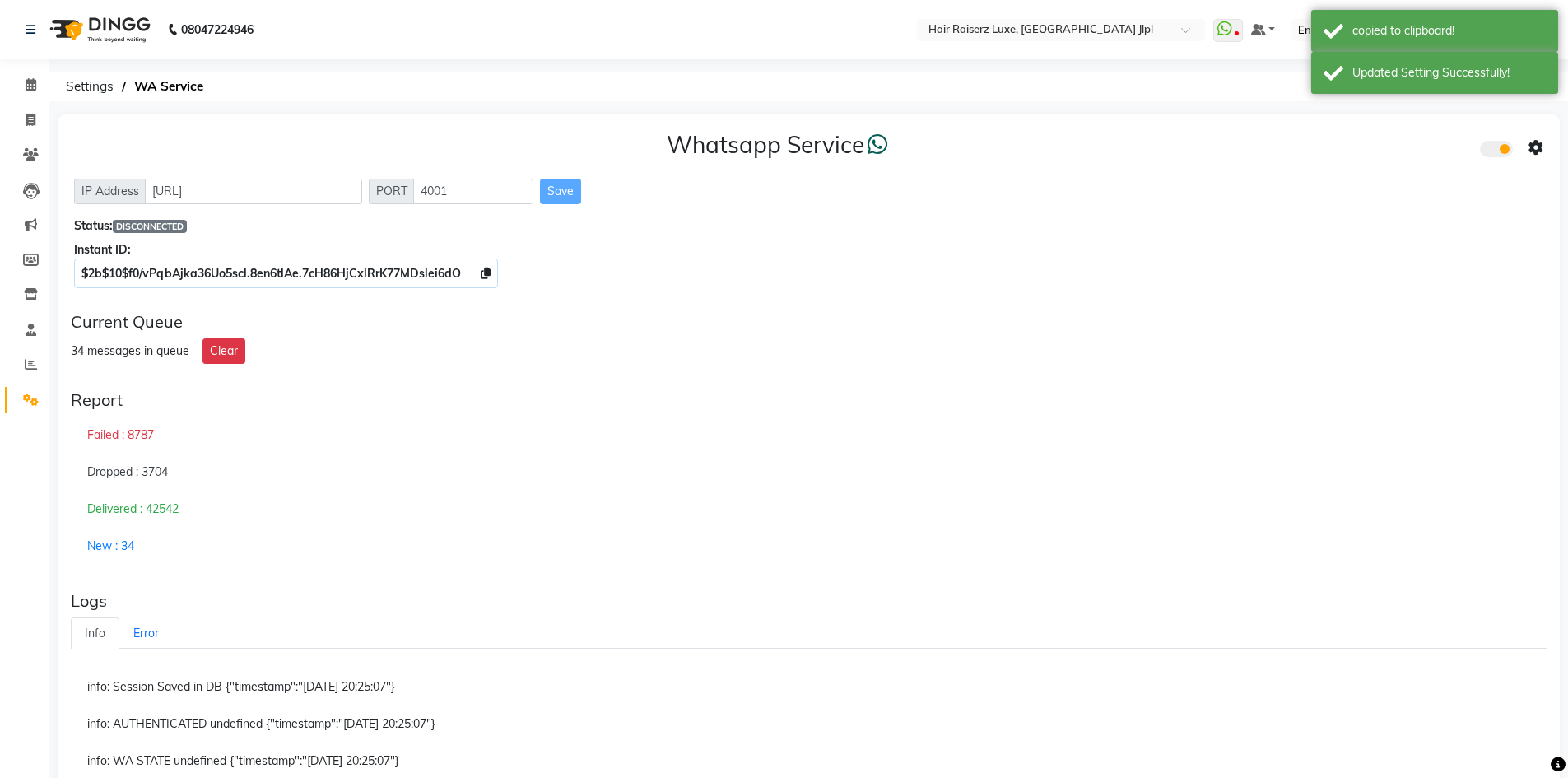
click at [559, 199] on div "Save" at bounding box center [560, 192] width 41 height 26
click at [464, 198] on input "4001" at bounding box center [474, 192] width 120 height 26
type input "4001"
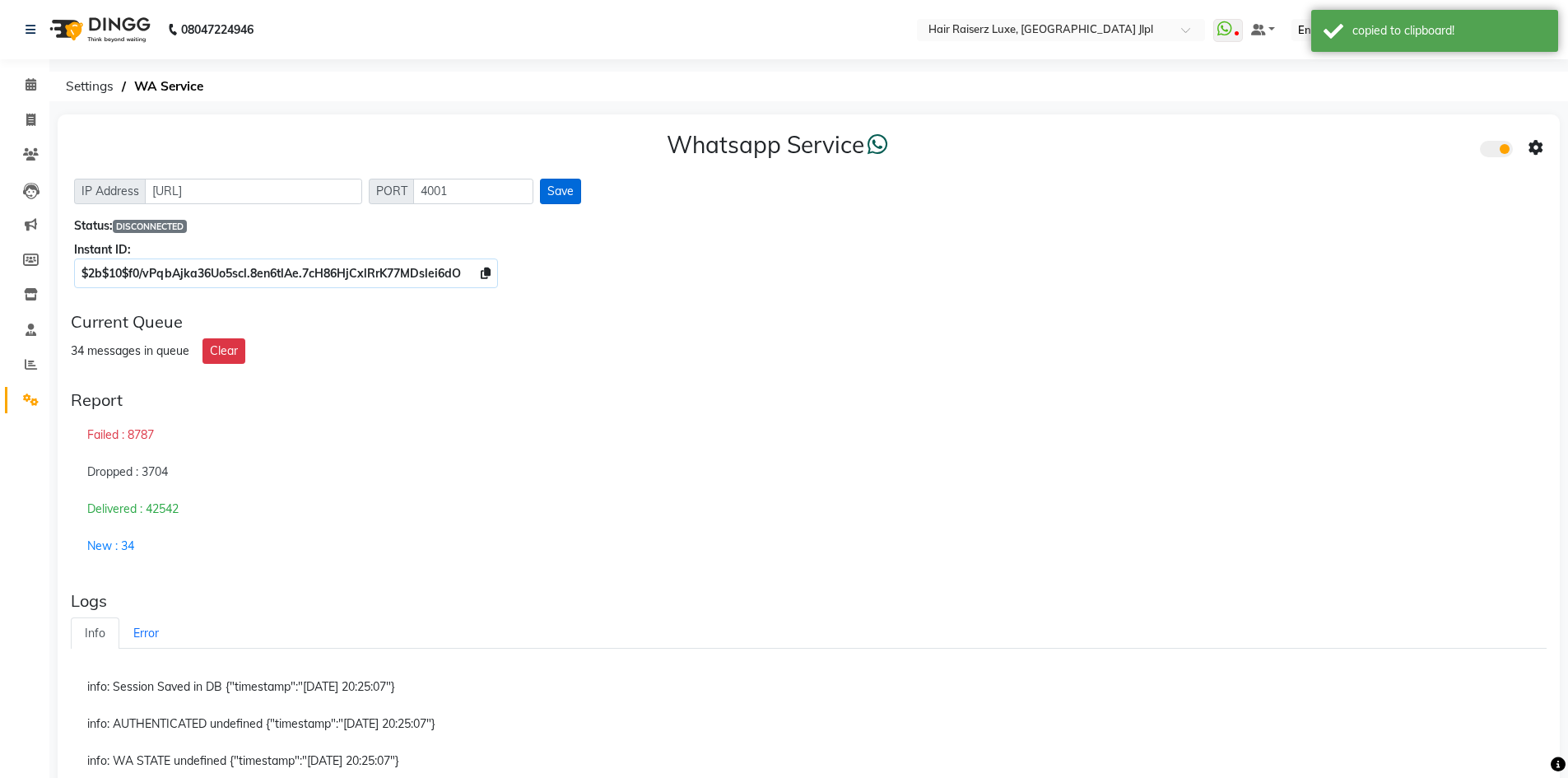
click at [563, 193] on button "Save" at bounding box center [560, 192] width 41 height 26
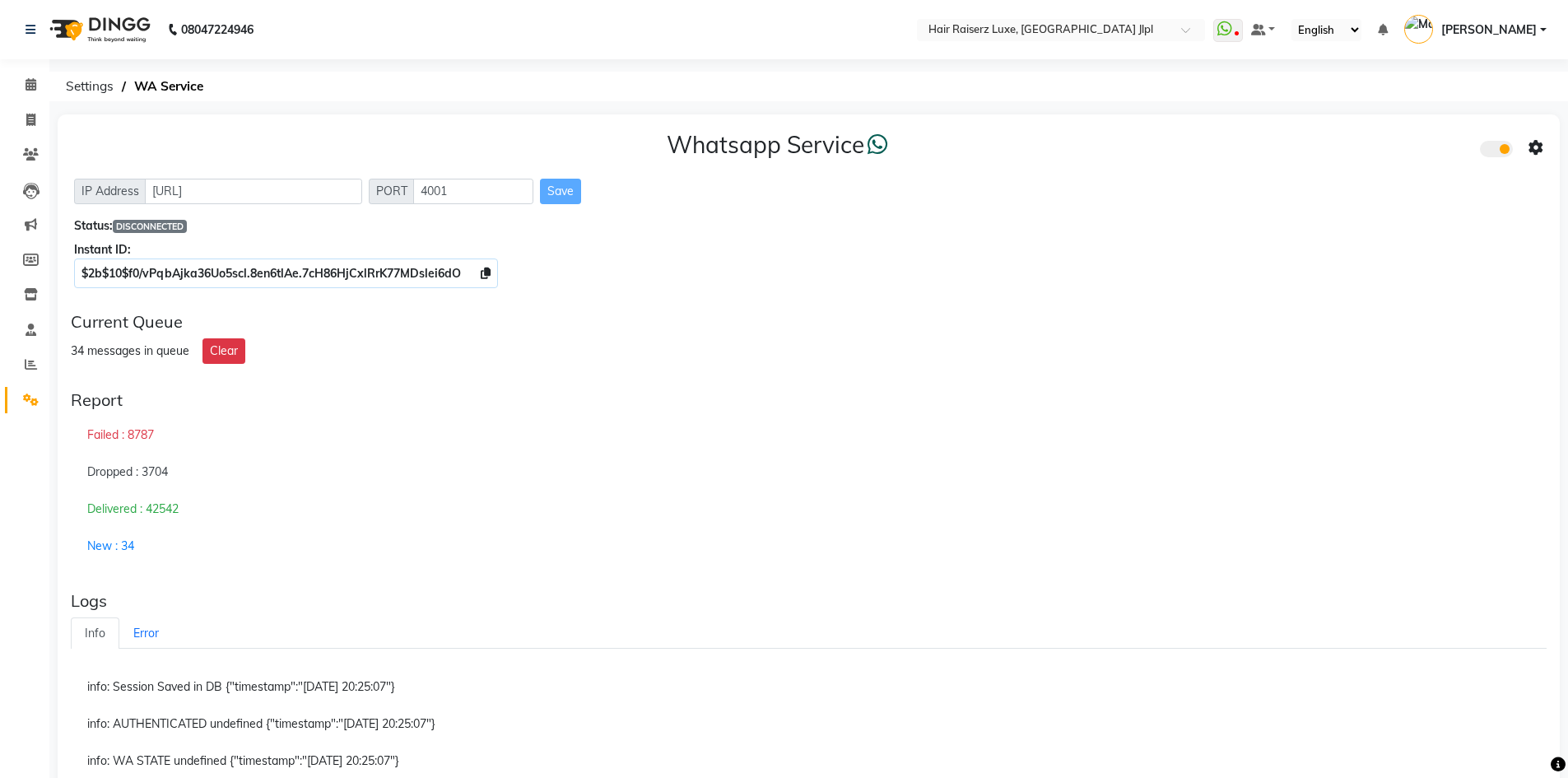
click at [1494, 151] on span at bounding box center [1496, 149] width 33 height 17
click at [1492, 151] on input "checkbox" at bounding box center [1492, 151] width 0 height 0
click at [105, 83] on span "Settings" at bounding box center [89, 87] width 64 height 30
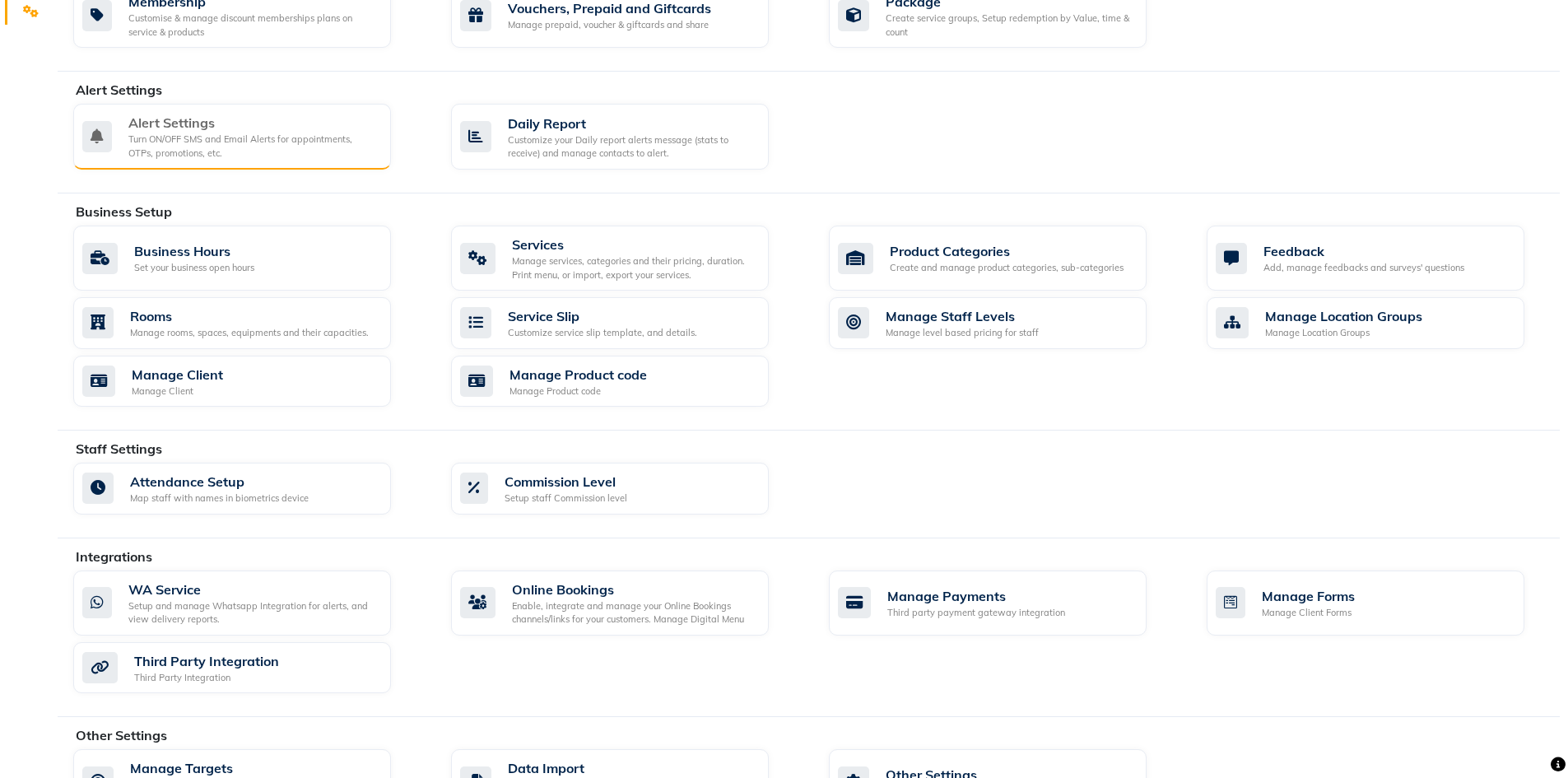
scroll to position [412, 0]
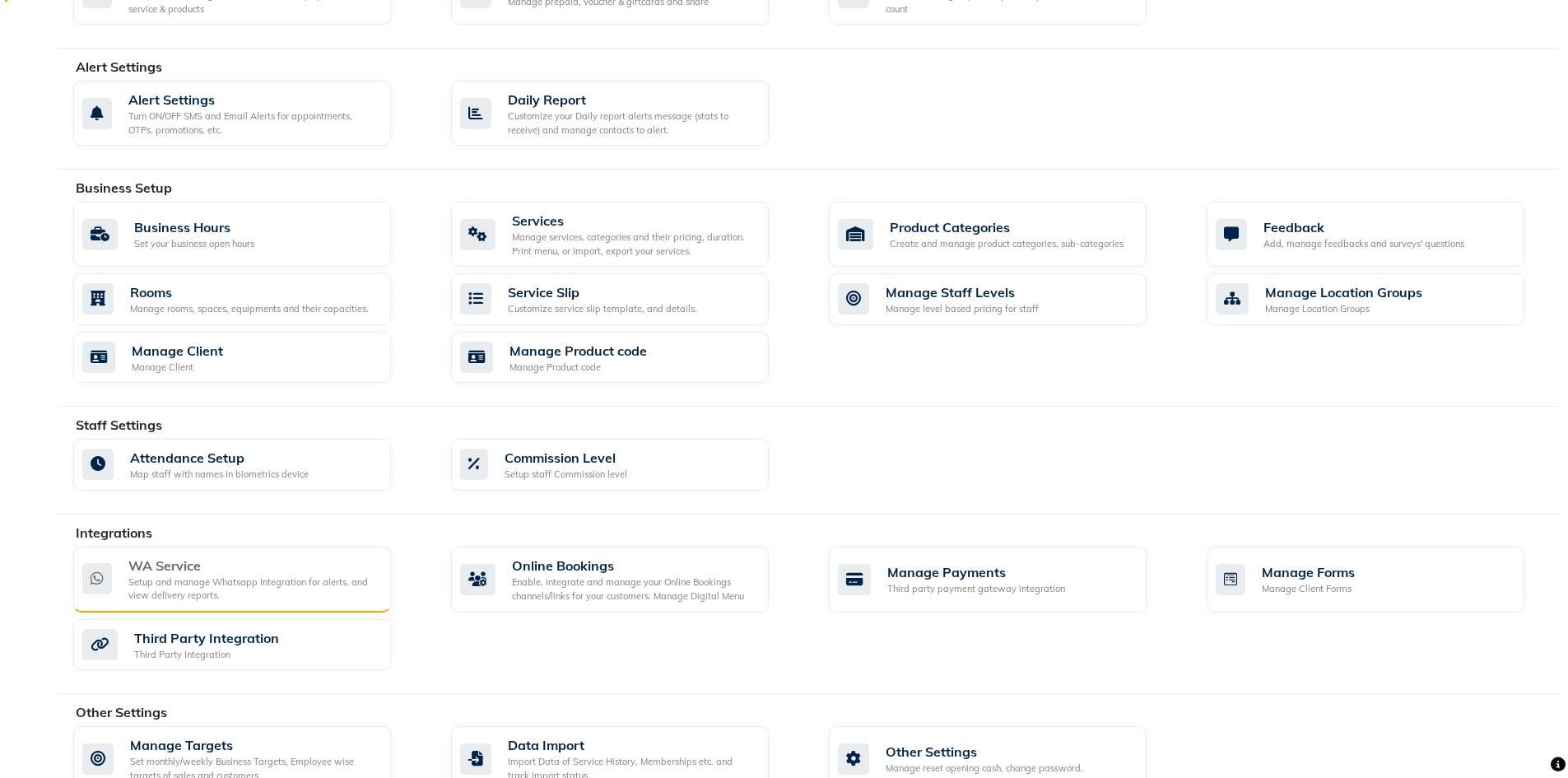
click at [290, 574] on div "WA Service" at bounding box center [253, 566] width 250 height 20
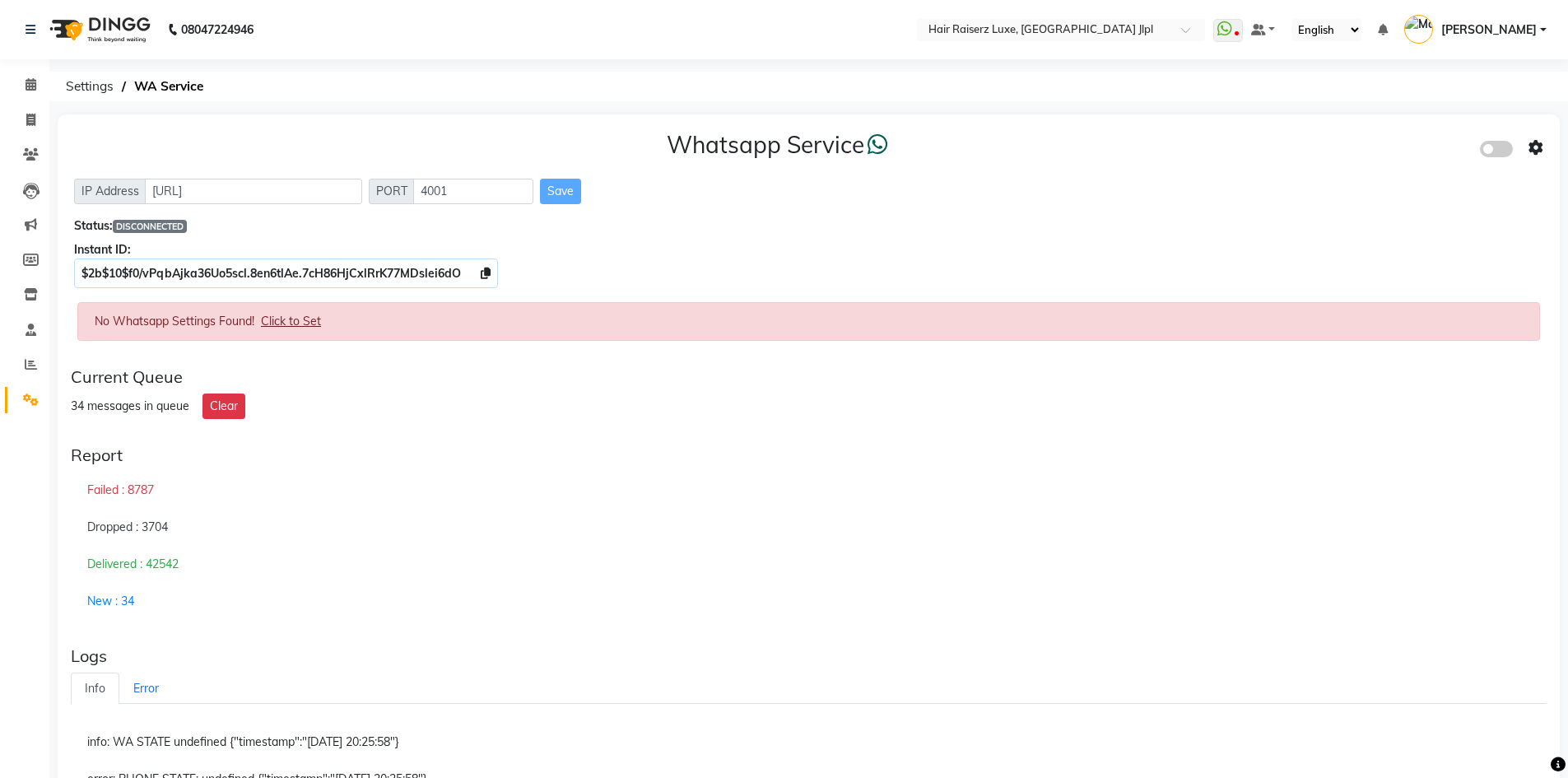
click at [300, 319] on span "Click to Set" at bounding box center [290, 321] width 60 height 15
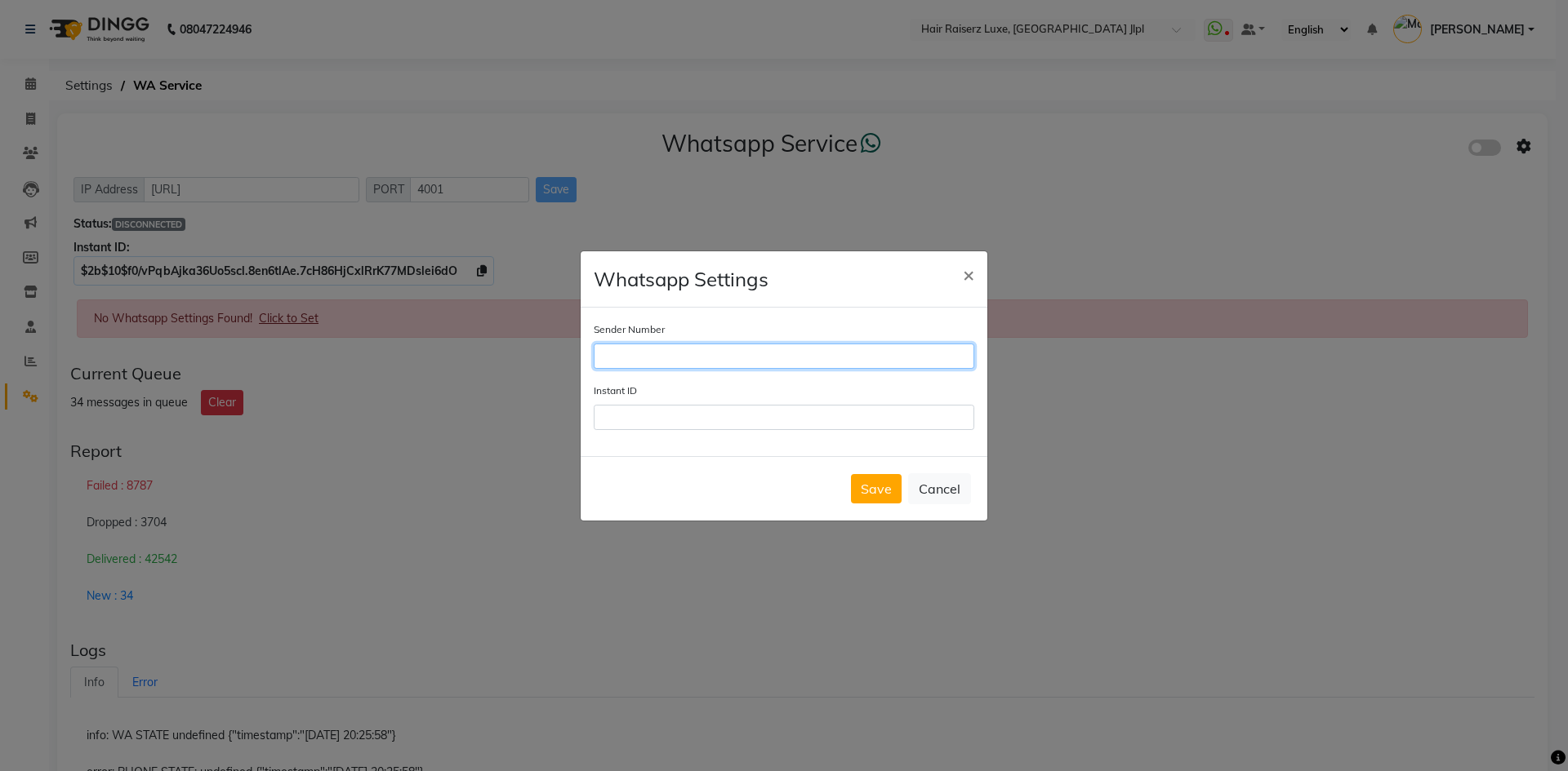
click at [672, 364] on input "Sender Number" at bounding box center [783, 356] width 381 height 25
type input "7340903461"
click at [628, 431] on div "Sender Number 7340903461 Instant ID" at bounding box center [783, 382] width 406 height 149
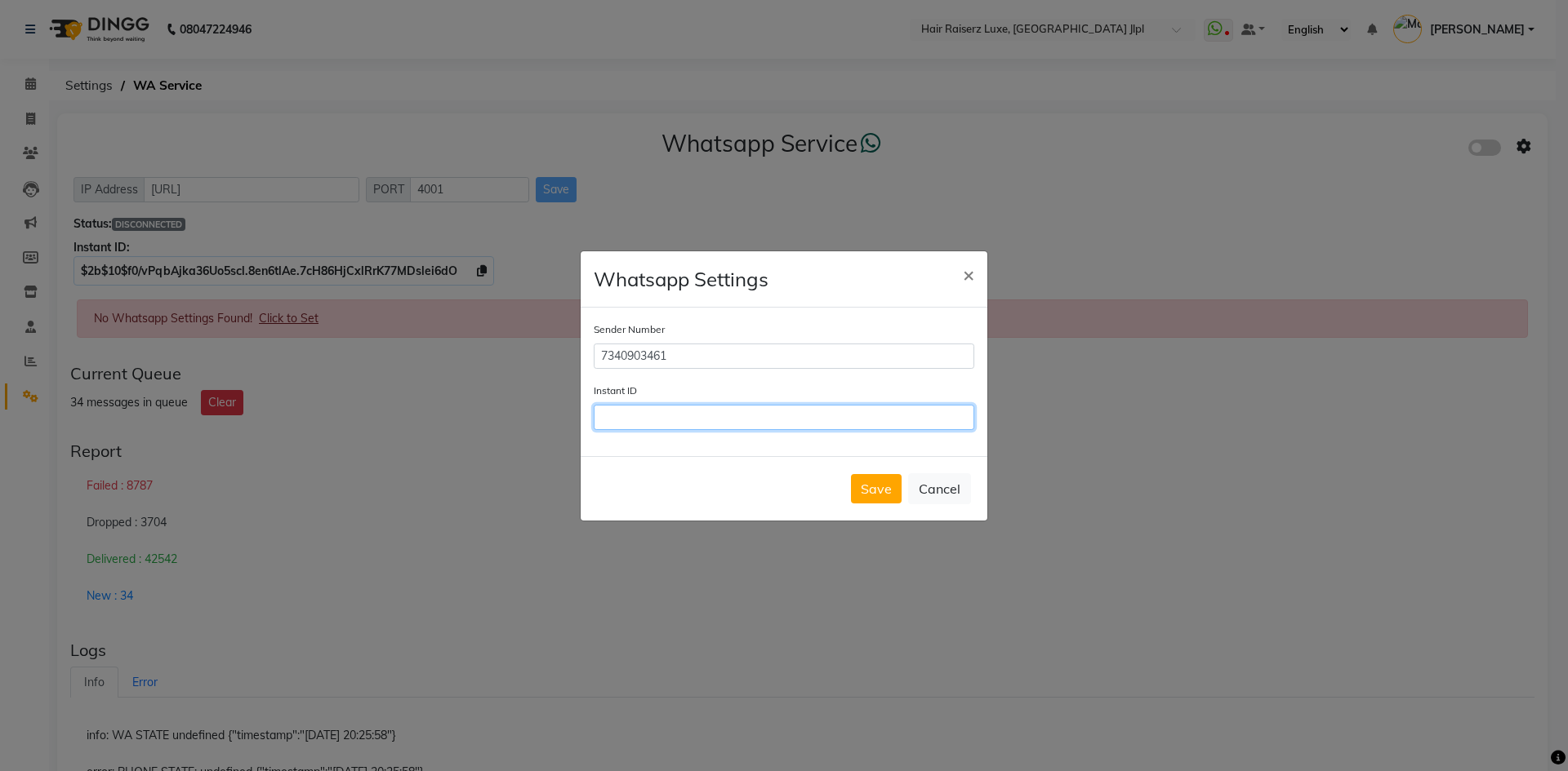
click at [631, 416] on input "Instant ID" at bounding box center [783, 418] width 381 height 25
type input "$2b$10$f0/vPqbAjka36Uo5scl.8en6tlAe.7cH86HjCxlRrK77MDslei6dO"
click at [881, 484] on button "Save" at bounding box center [876, 489] width 51 height 29
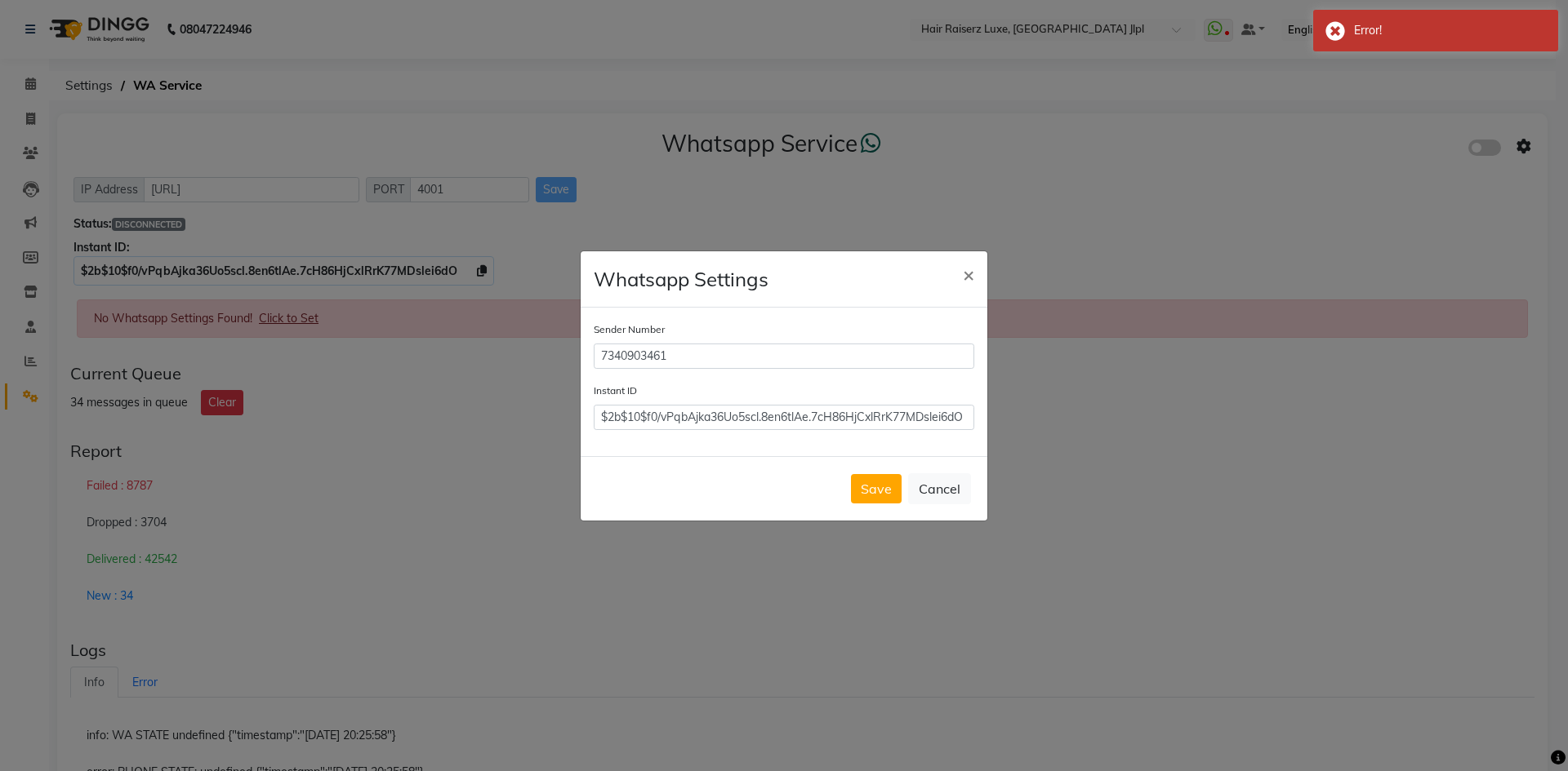
click at [481, 273] on ngb-modal-window "Whatsapp Settings × Sender Number 7340903461 Instant ID $2b$10$f0/vPqbAjka36Uo5…" at bounding box center [784, 386] width 1568 height 771
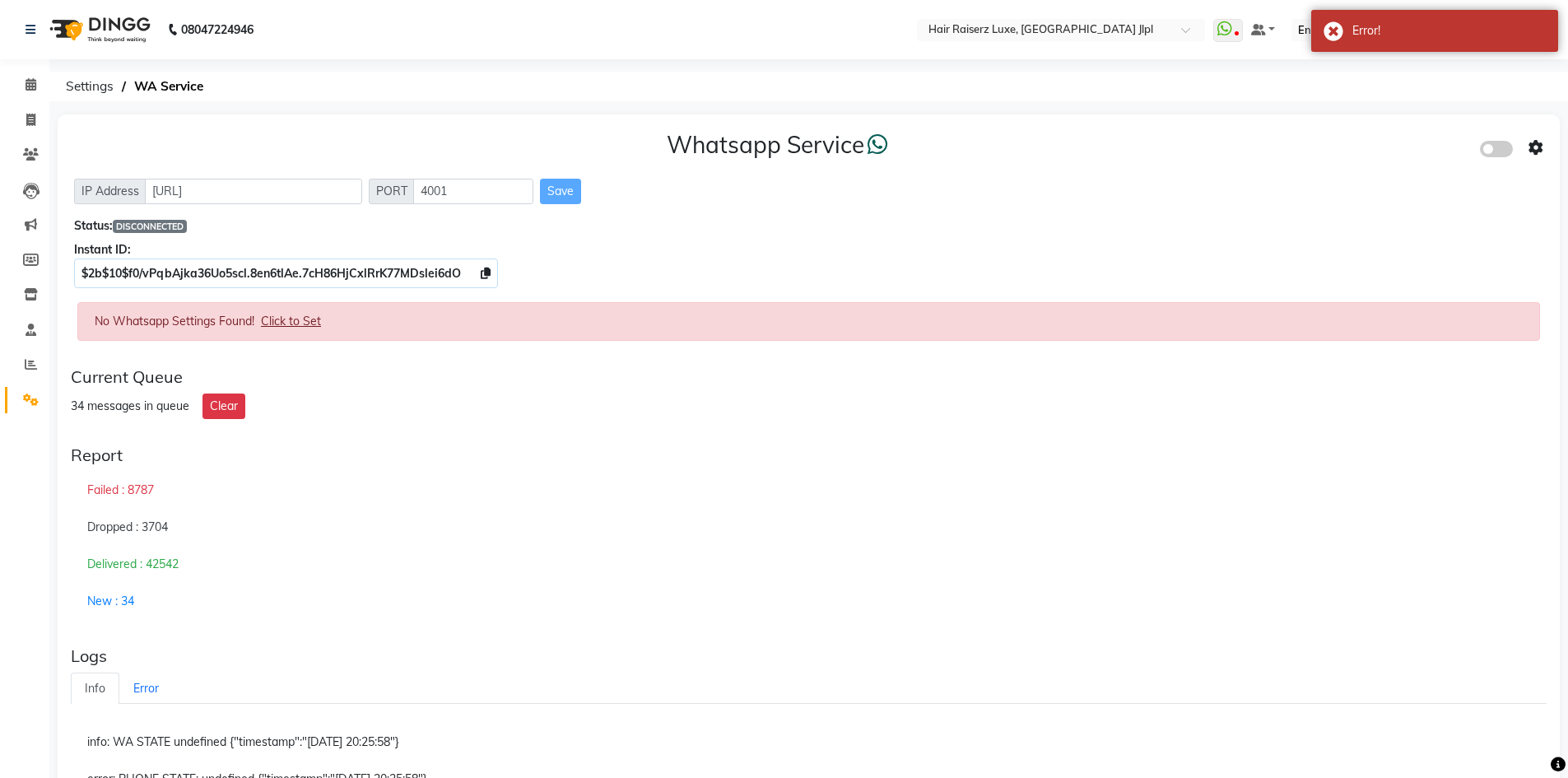
click at [485, 275] on icon at bounding box center [485, 273] width 10 height 12
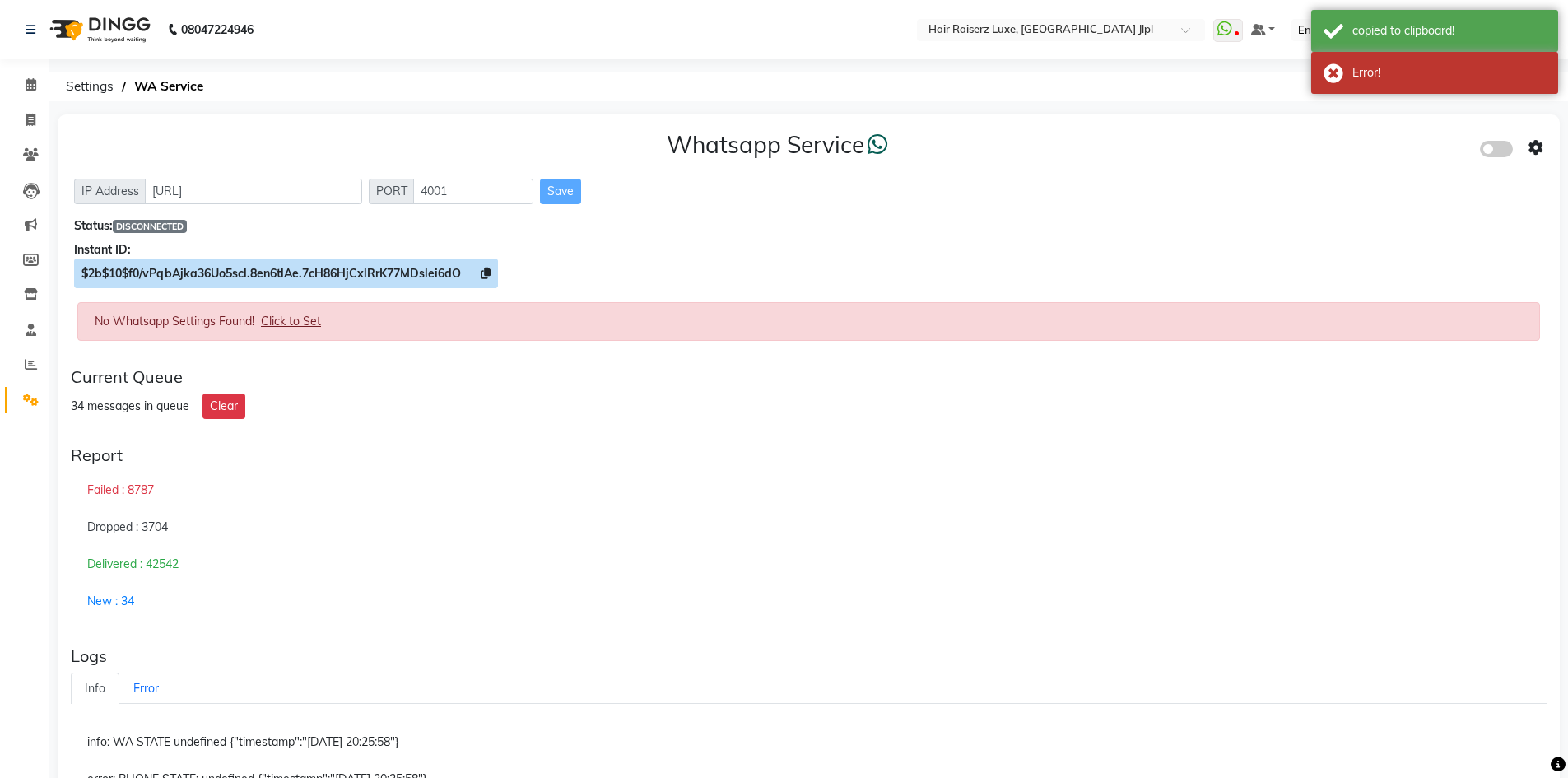
click at [280, 277] on span "$2b$10$f0/vPqbAjka36Uo5scl.8en6tlAe.7cH86HjCxlRrK77MDslei6dO" at bounding box center [271, 272] width 380 height 15
click at [289, 325] on span "Click to Set" at bounding box center [290, 321] width 60 height 15
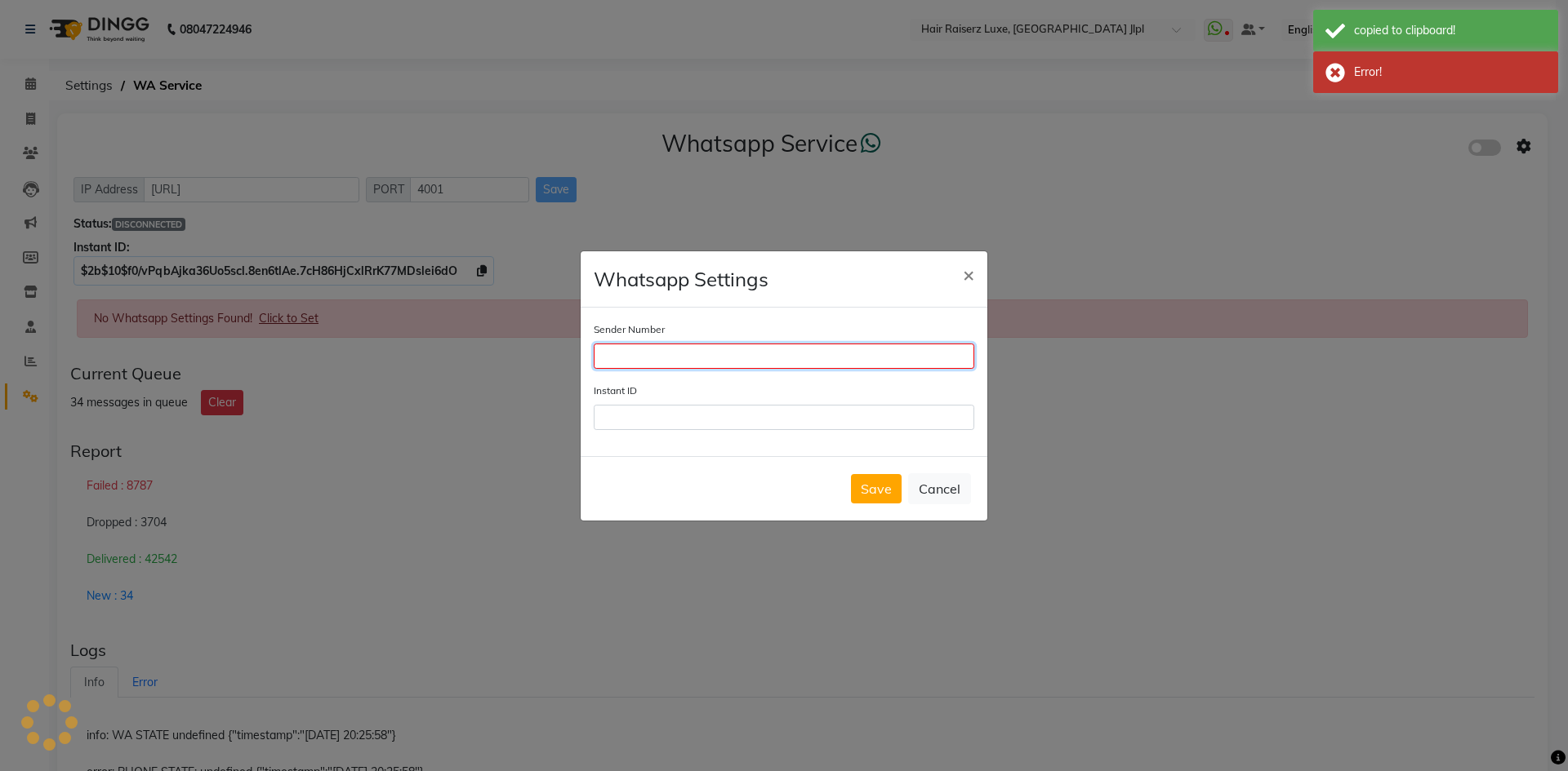
click at [644, 357] on input "Sender Number" at bounding box center [783, 356] width 381 height 25
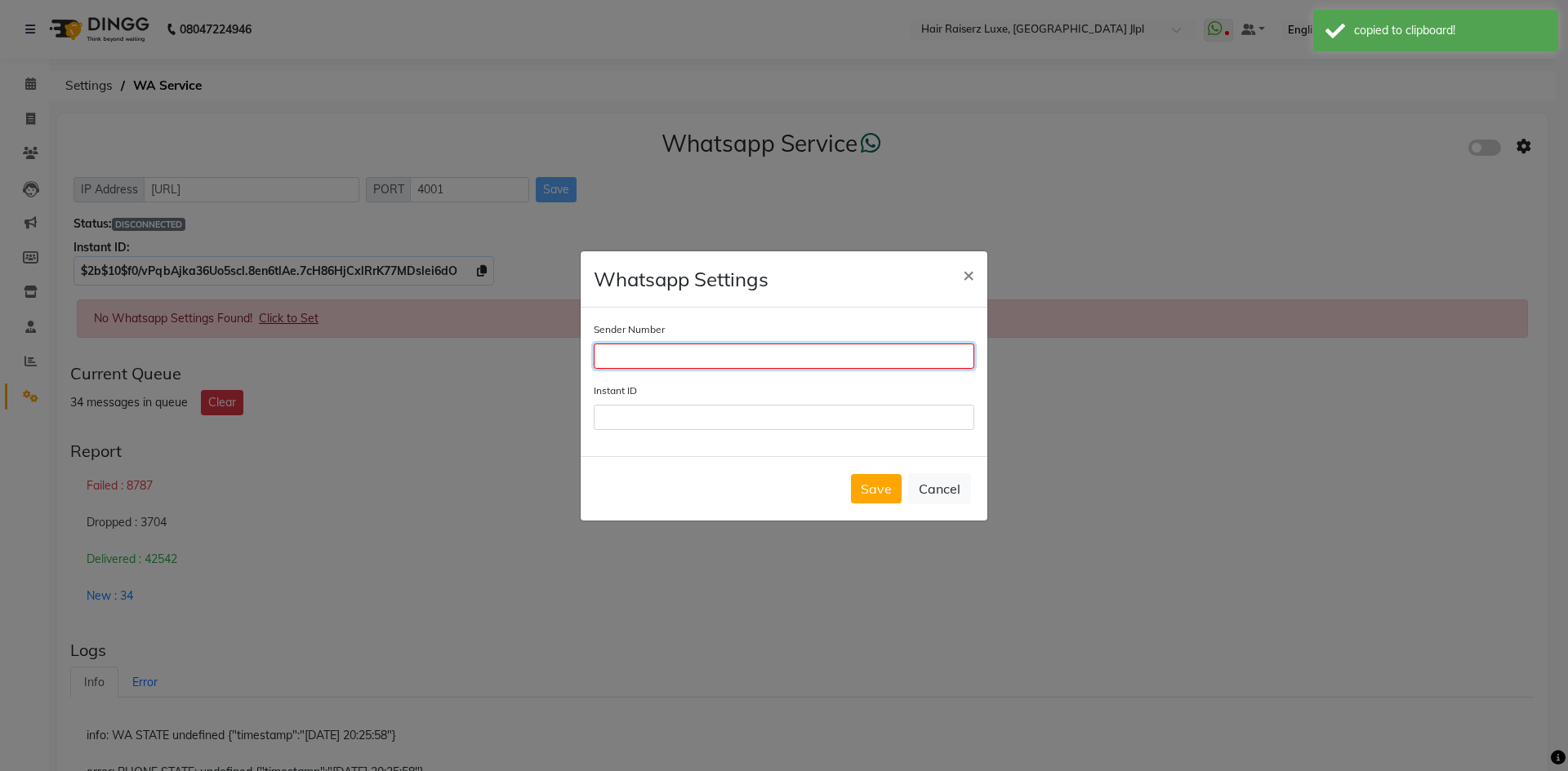
type input "7340903461"
click at [725, 440] on div "Sender Number 7340903461 Instant ID" at bounding box center [783, 382] width 406 height 149
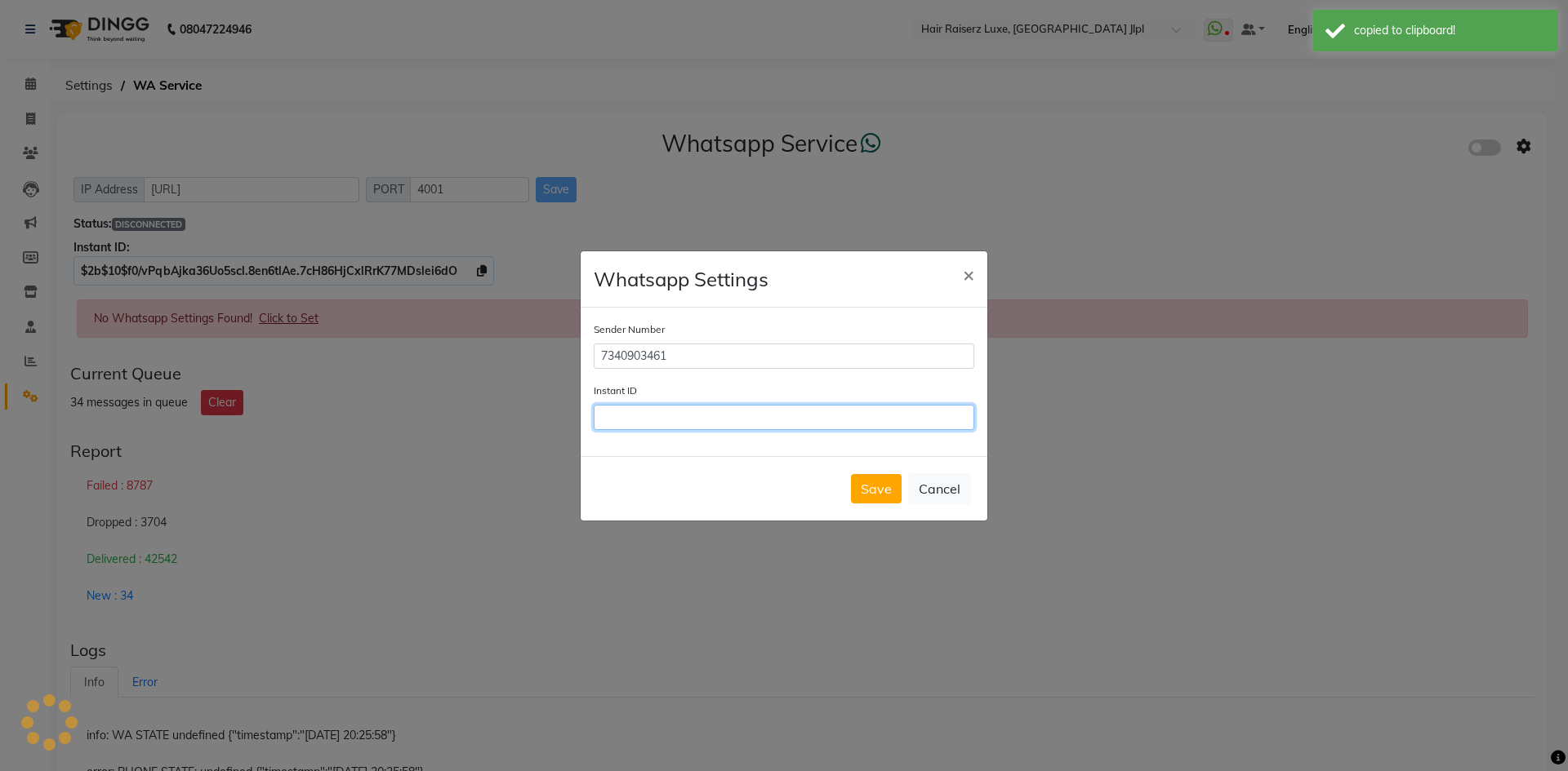
click at [723, 421] on input "Instant ID" at bounding box center [783, 418] width 381 height 25
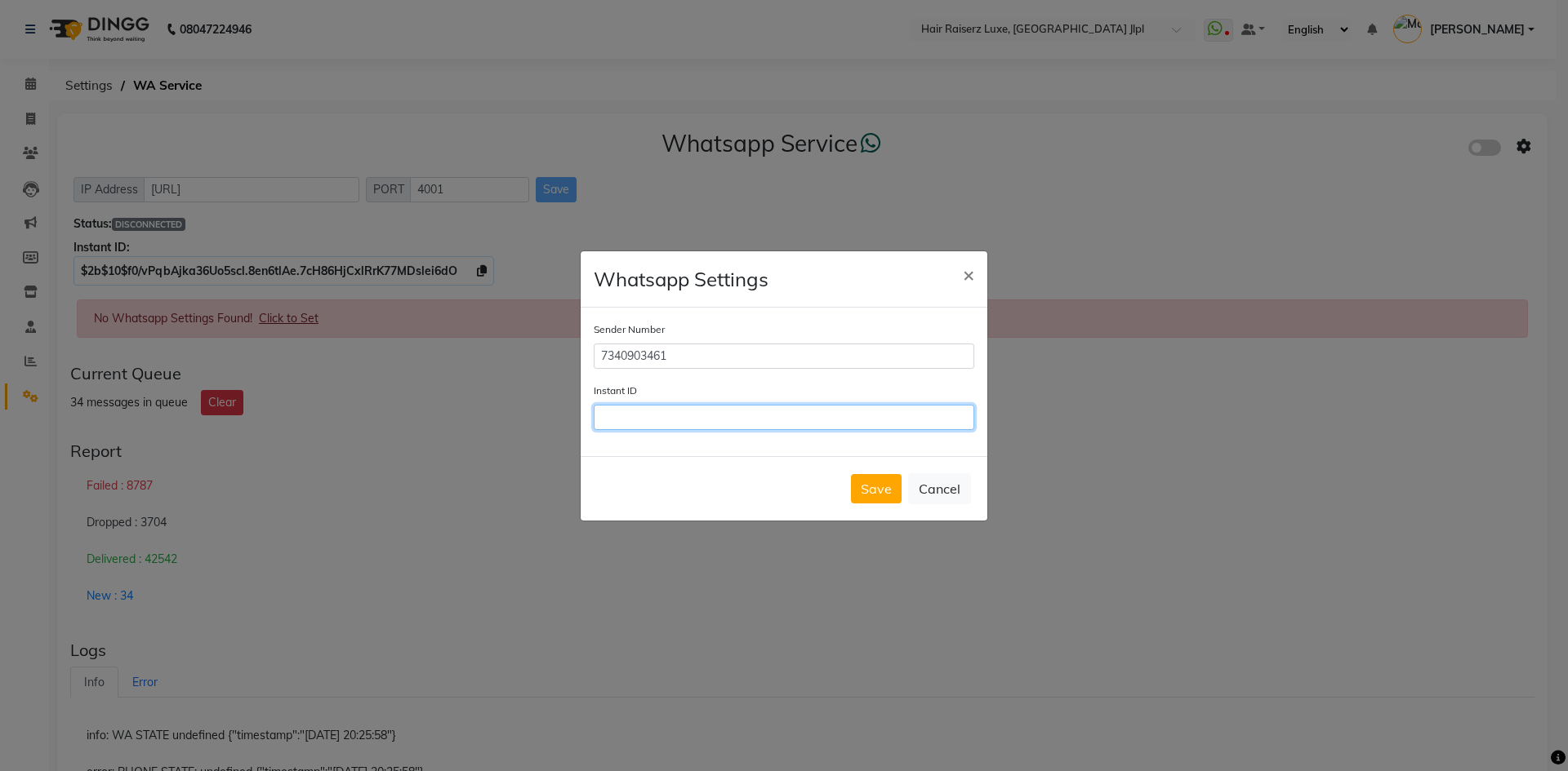
paste input "$2b$10$f0/vPqbAjka36Uo5scl.8en6tlAe.7cH86HjCxlRrK77MDslei6dO"
type input "$2b$10$f0/vPqbAjka36Uo5scl.8en6tlAe.7cH86HjCxlRrK77MDslei6dO"
click at [869, 489] on button "Save" at bounding box center [876, 489] width 51 height 29
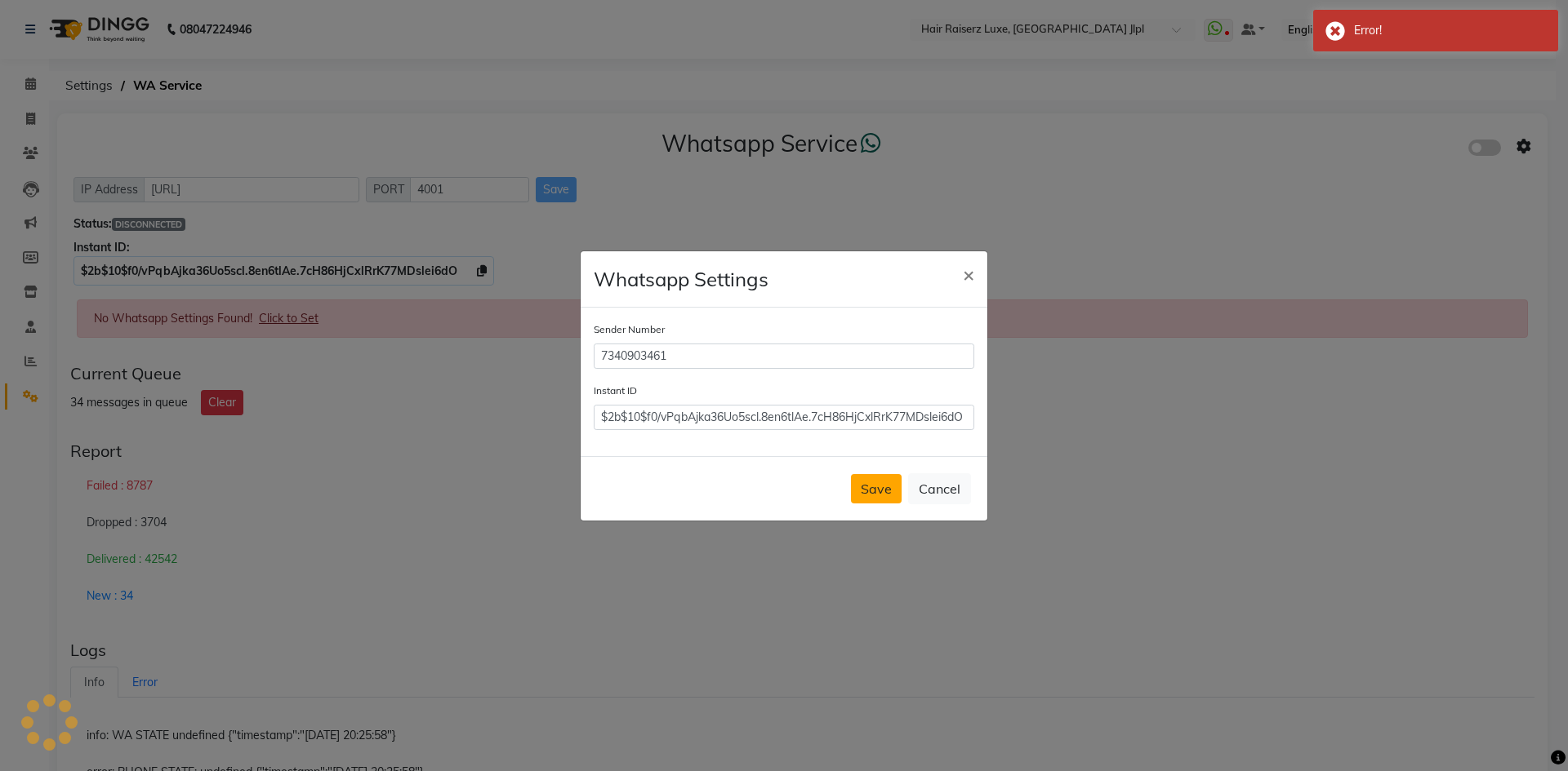
click at [866, 489] on button "Save" at bounding box center [876, 489] width 51 height 29
click at [865, 489] on div "Save Cancel" at bounding box center [783, 488] width 406 height 65
click at [865, 489] on button "Save" at bounding box center [876, 489] width 51 height 29
click at [940, 492] on button "Cancel" at bounding box center [940, 489] width 63 height 31
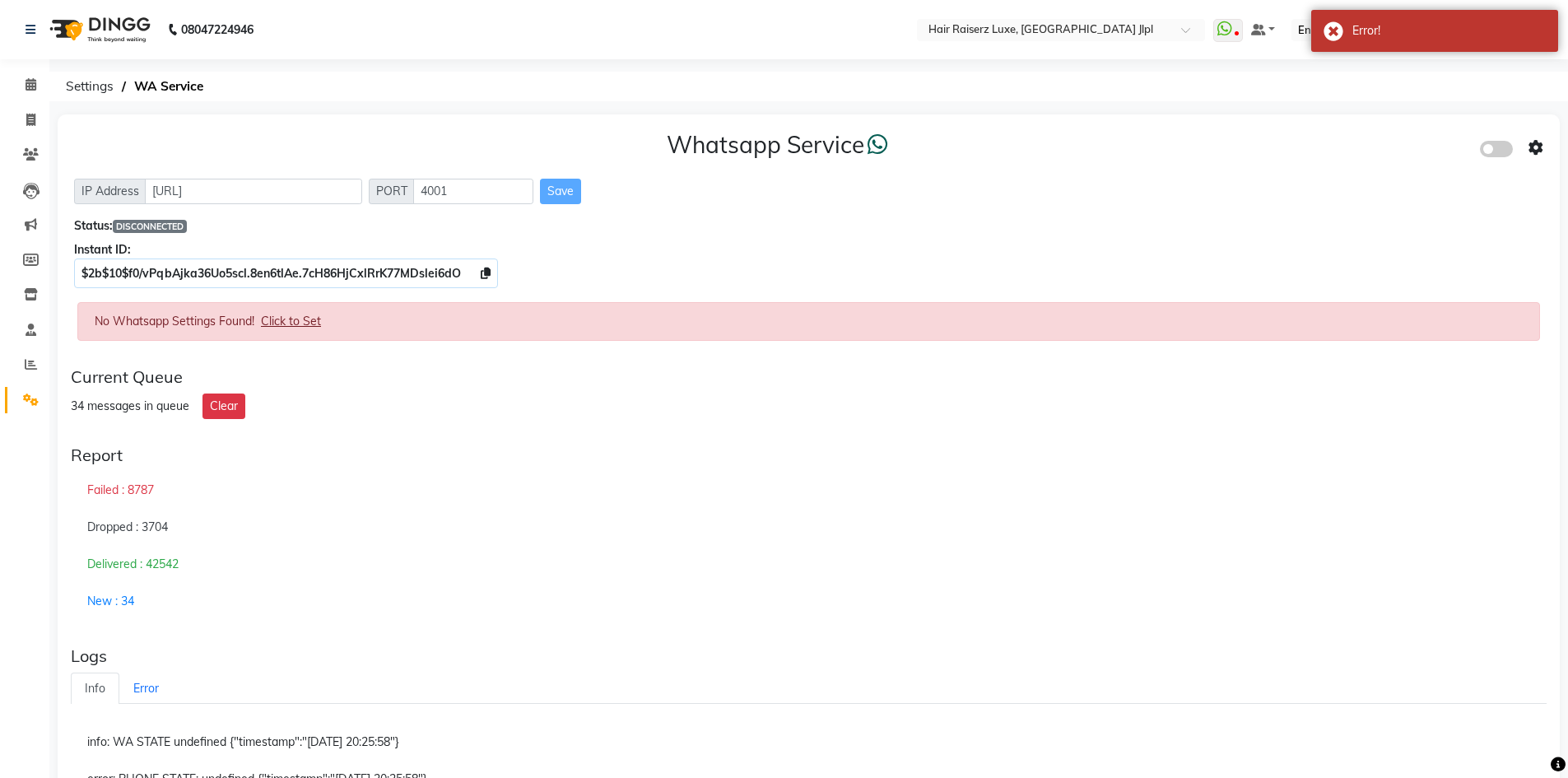
click at [1510, 152] on span at bounding box center [1496, 149] width 33 height 17
click at [1492, 151] on input "checkbox" at bounding box center [1492, 151] width 0 height 0
click at [315, 325] on span "Click to Set" at bounding box center [290, 321] width 60 height 15
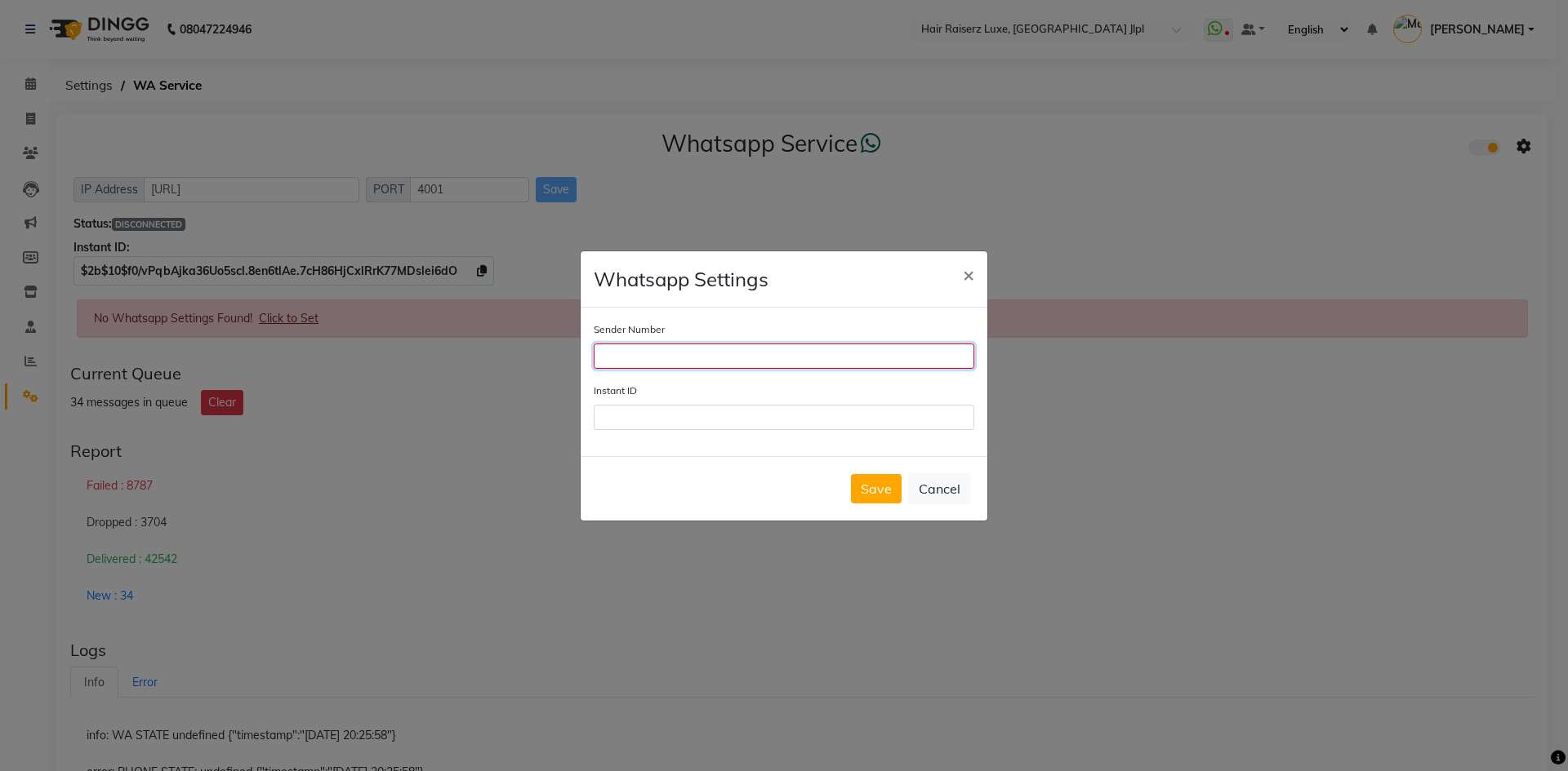
click at [765, 349] on input "Sender Number" at bounding box center [783, 356] width 381 height 25
type input "7340903461"
click at [705, 435] on div "Sender Number 7340903461 Instant ID" at bounding box center [783, 382] width 406 height 149
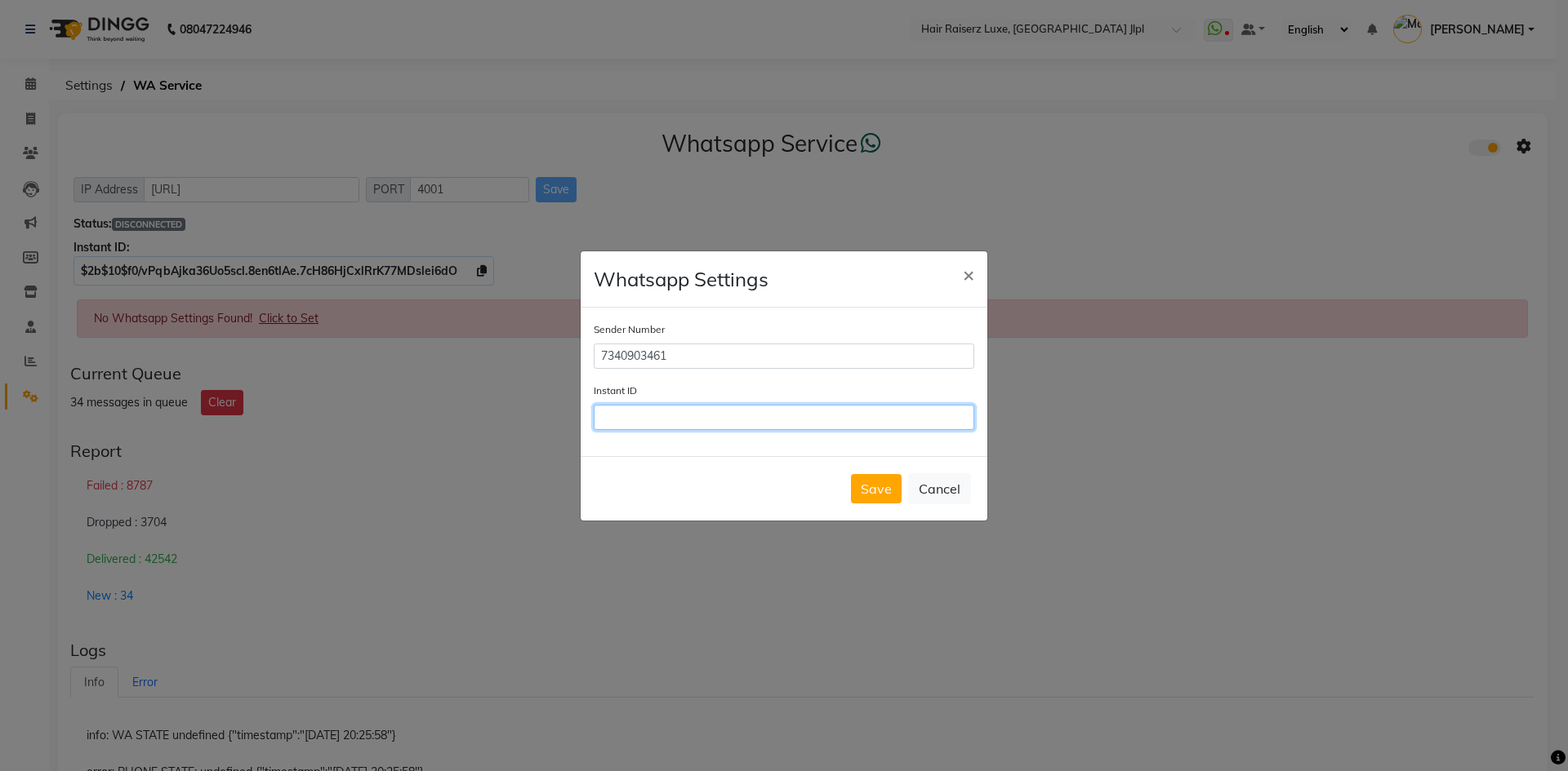
click at [706, 416] on input "Instant ID" at bounding box center [783, 418] width 381 height 25
paste input "$2b$10$f0/vPqbAjka36Uo5scl.8en6tlAe.7cH86HjCxlRrK77MDslei6dO"
type input "$2b$10$f0/vPqbAjka36Uo5scl.8en6tlAe.7cH86HjCxlRrK77MDslei6dO"
click at [871, 490] on button "Save" at bounding box center [876, 489] width 51 height 29
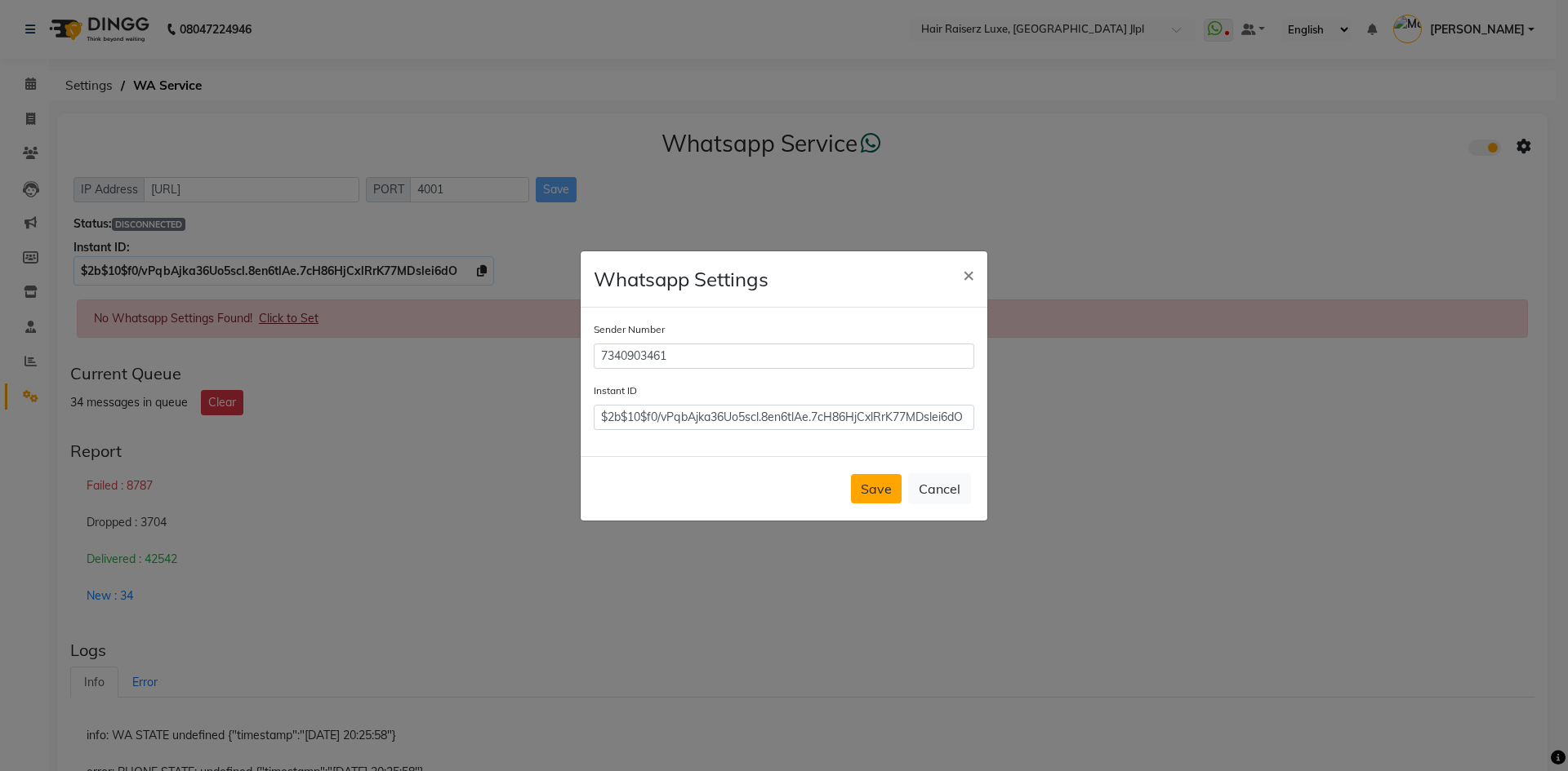
scroll to position [0, 0]
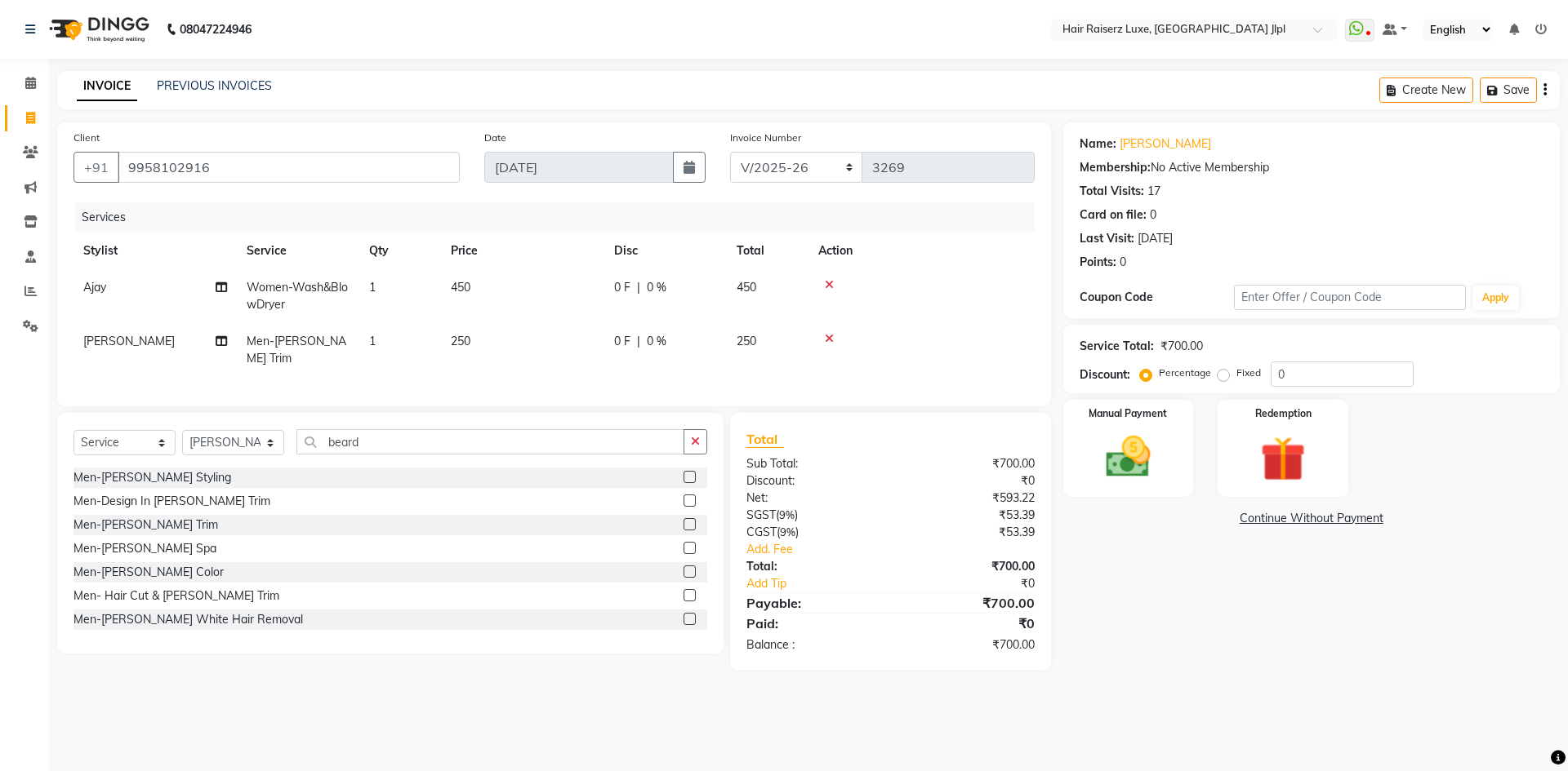
select select "5409"
select select "service"
select select "40513"
click at [354, 441] on input "beard" at bounding box center [490, 442] width 388 height 25
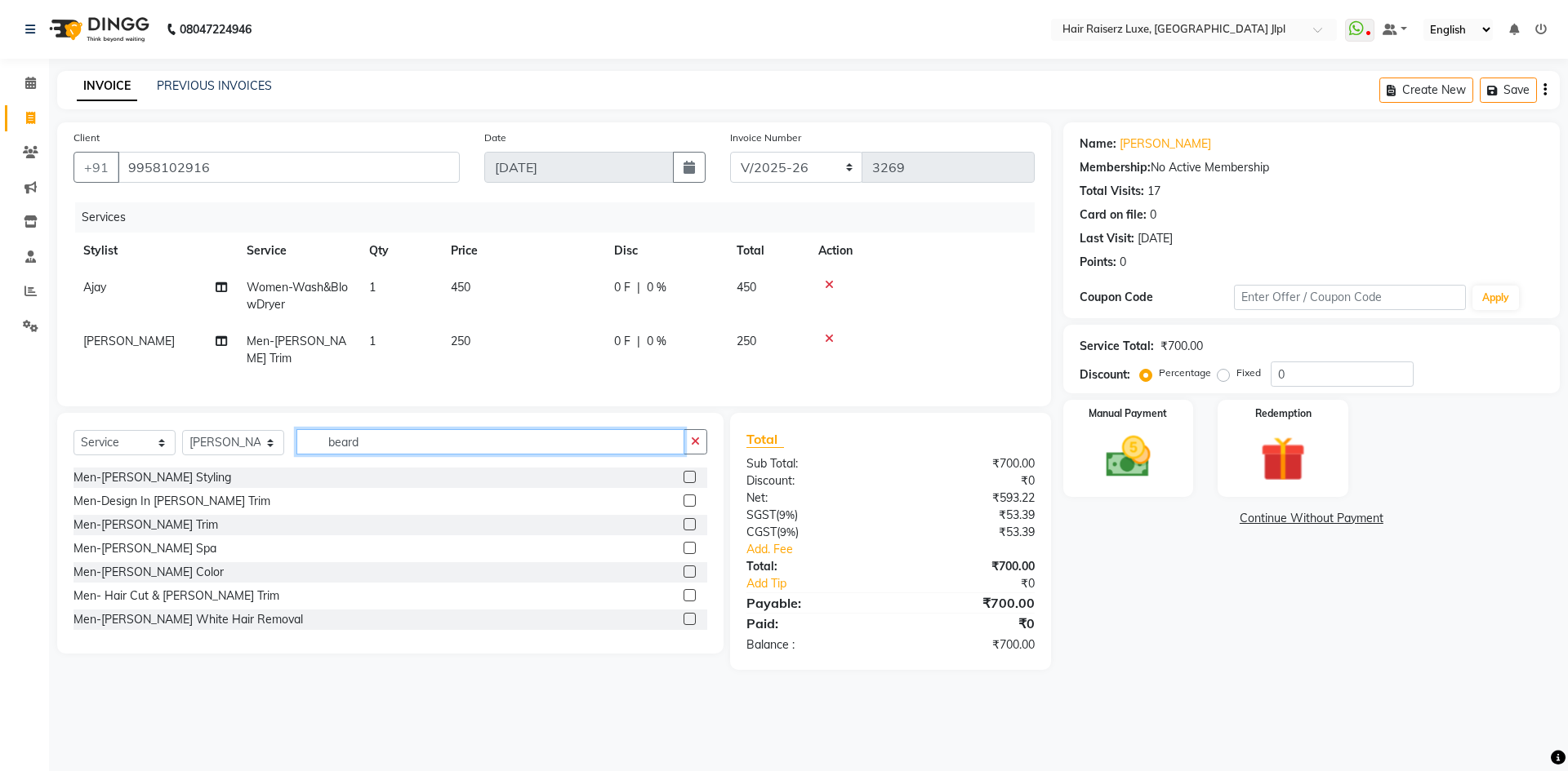
click at [354, 440] on input "beard" at bounding box center [490, 442] width 388 height 25
type input "cut"
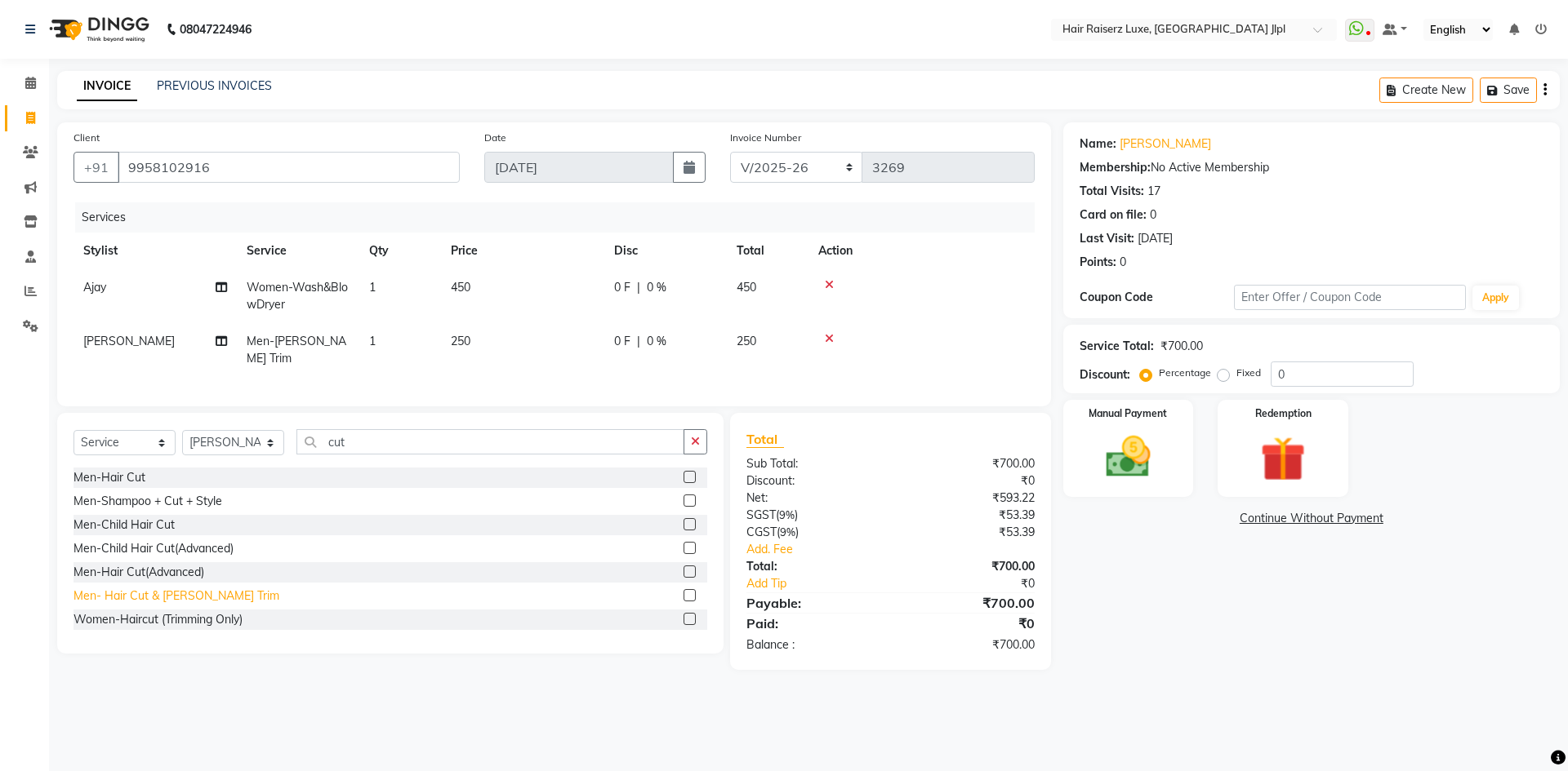
click at [158, 596] on div "Men- Hair Cut & Beard Trim" at bounding box center [176, 597] width 206 height 18
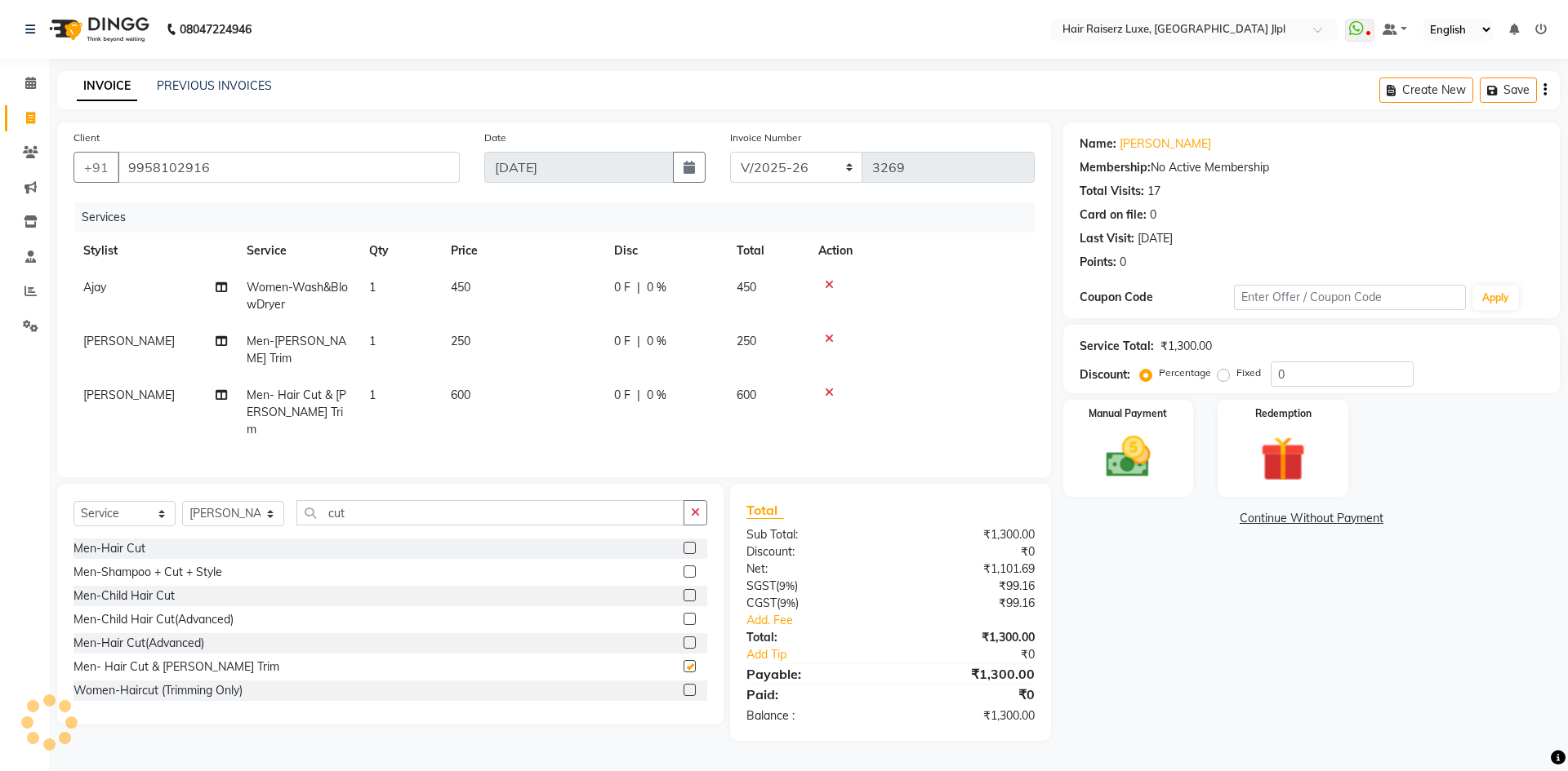
checkbox input "false"
click at [830, 341] on icon at bounding box center [828, 339] width 9 height 12
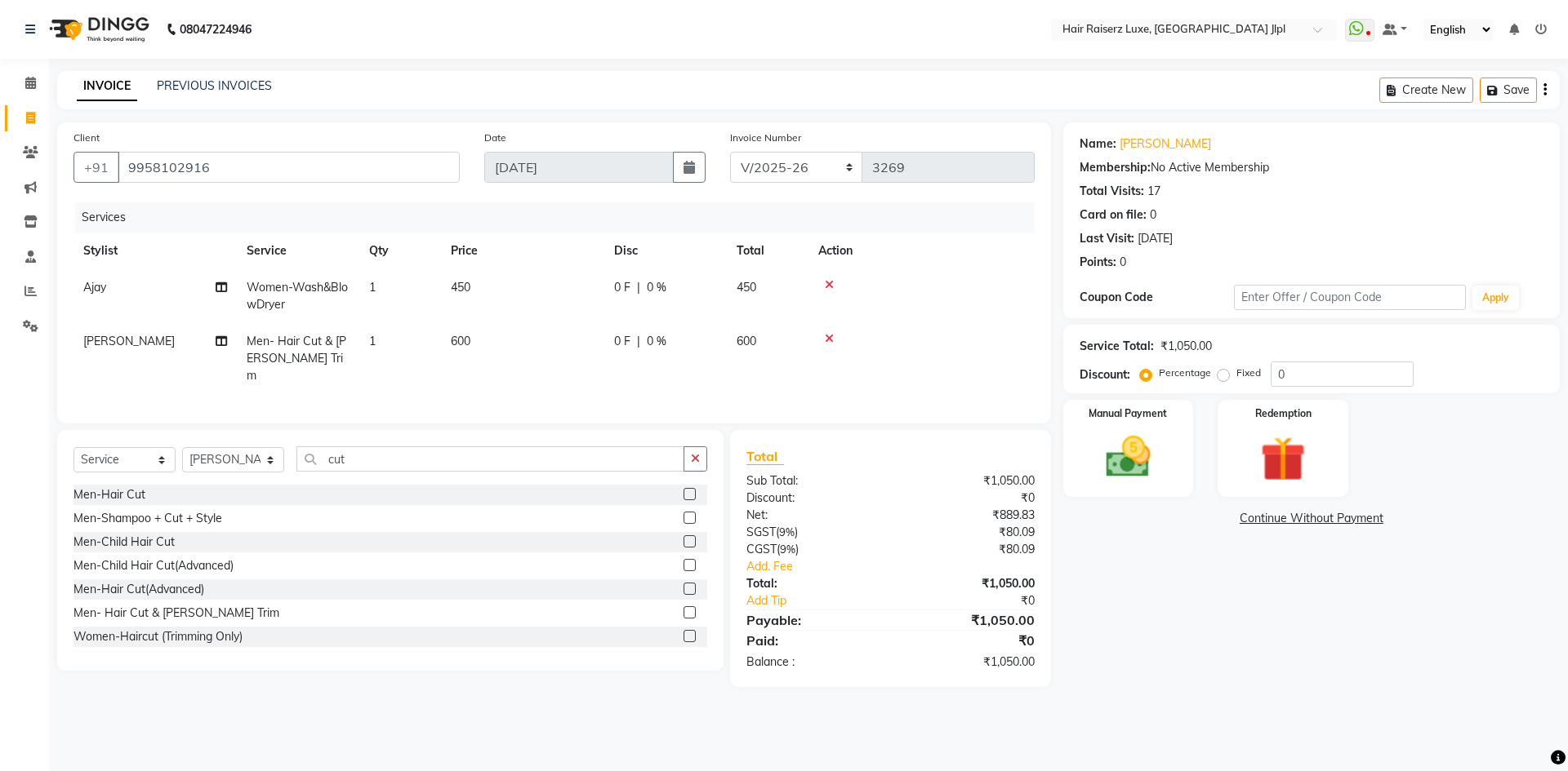
click at [469, 285] on span "450" at bounding box center [460, 287] width 20 height 15
select select "64563"
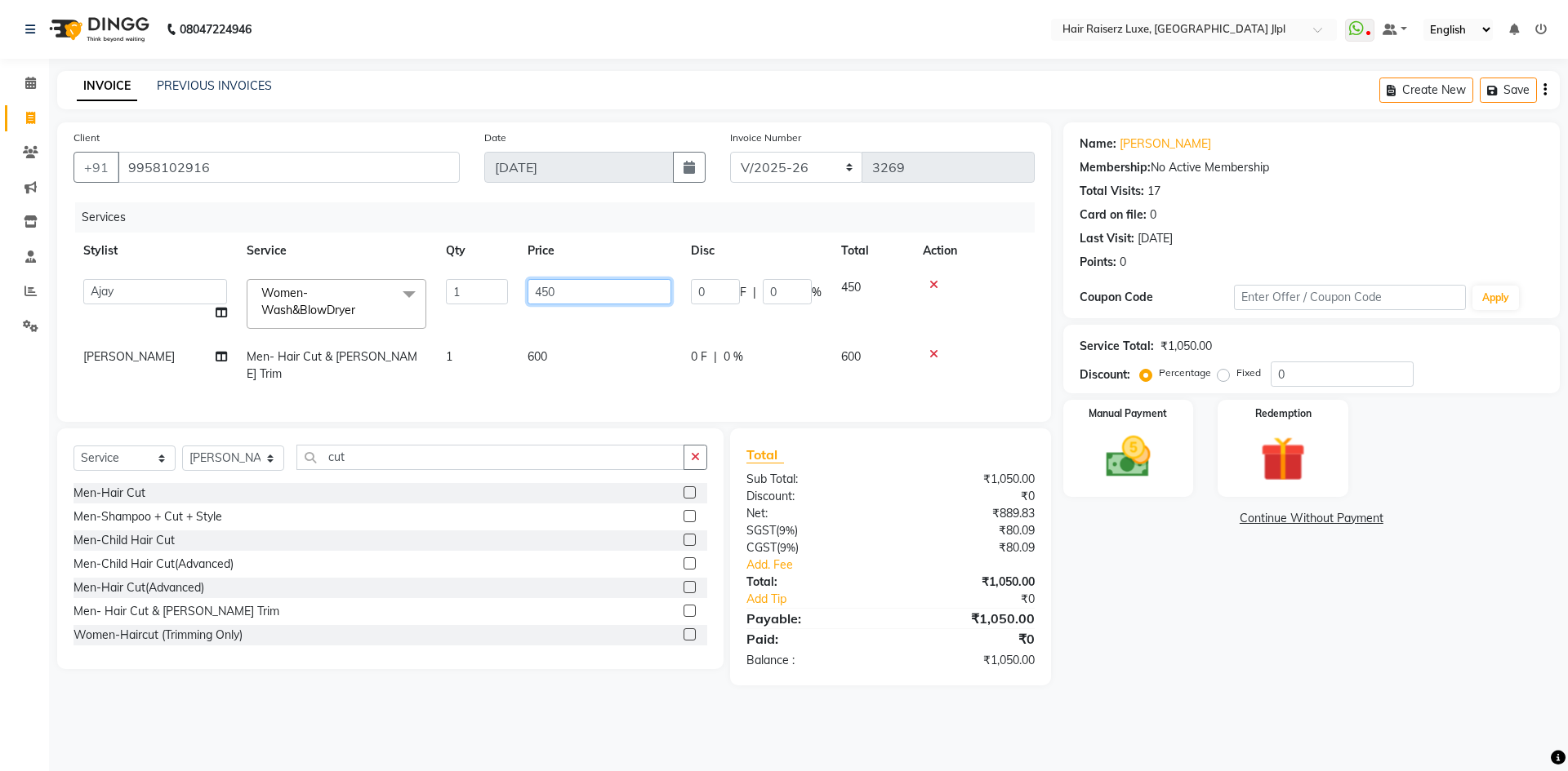
drag, startPoint x: 544, startPoint y: 295, endPoint x: 475, endPoint y: 293, distance: 69.0
click at [475, 293] on tr "Abhishek Aftab Ajay Anand Bhoomika Bilal C&Gs Vogue Chhavi Duati Faizal Jagjit …" at bounding box center [554, 303] width 961 height 69
type input "350"
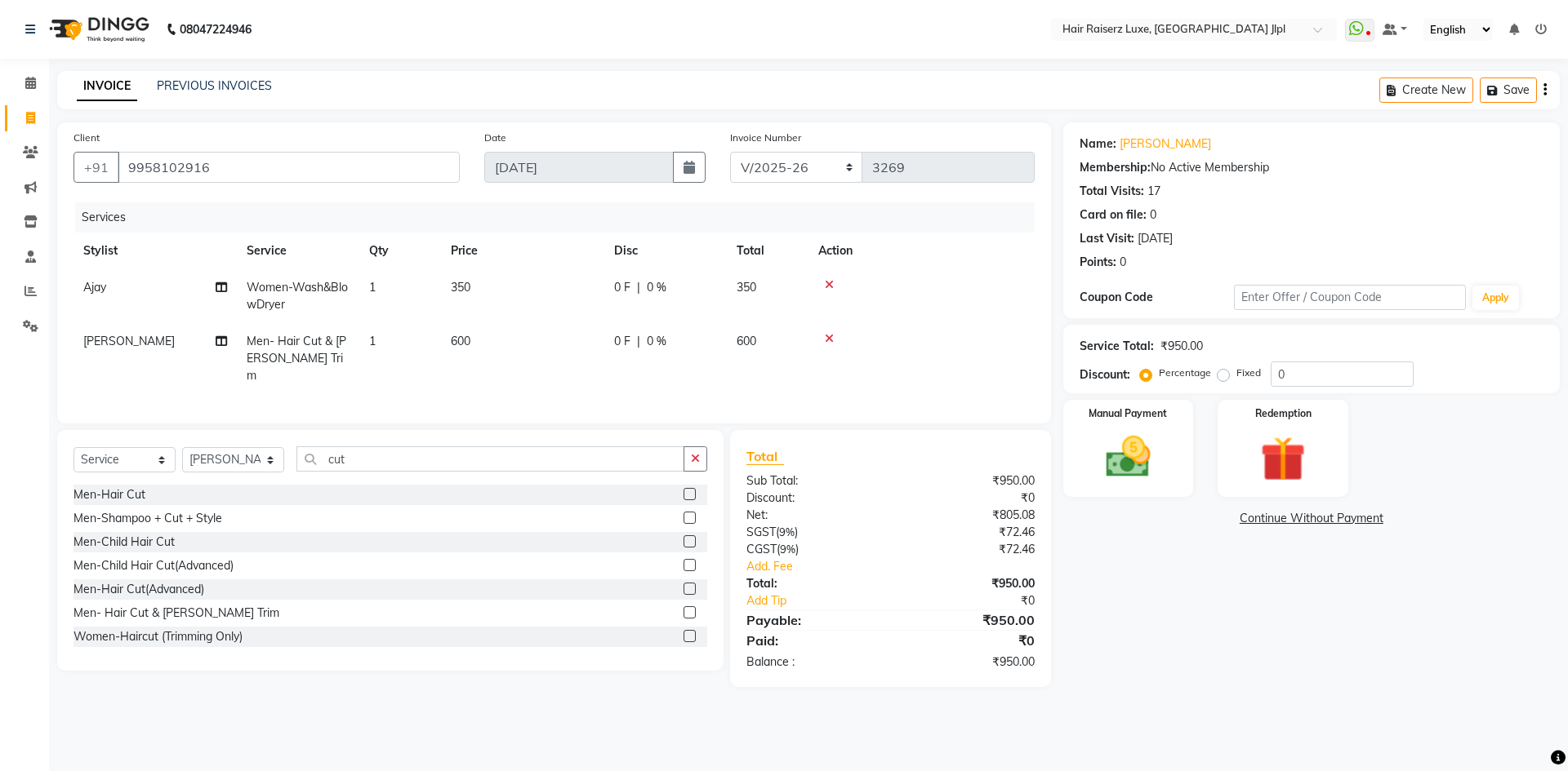
click at [1177, 571] on div "Name: Tanya Membership: No Active Membership Total Visits: 17 Card on file: 0 L…" at bounding box center [1317, 404] width 509 height 565
click at [1114, 440] on img at bounding box center [1129, 457] width 76 height 54
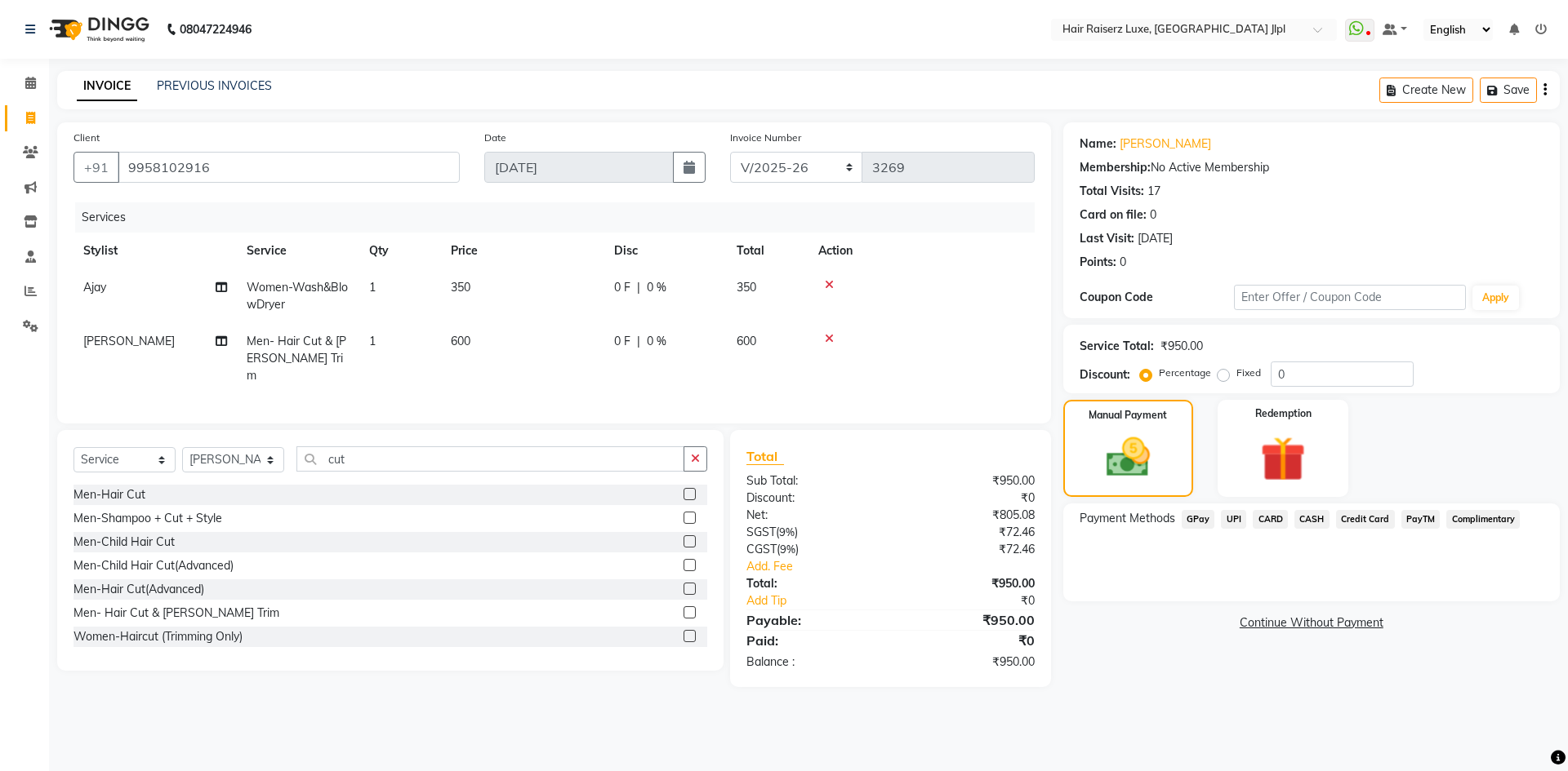
click at [1228, 520] on span "UPI" at bounding box center [1233, 519] width 25 height 19
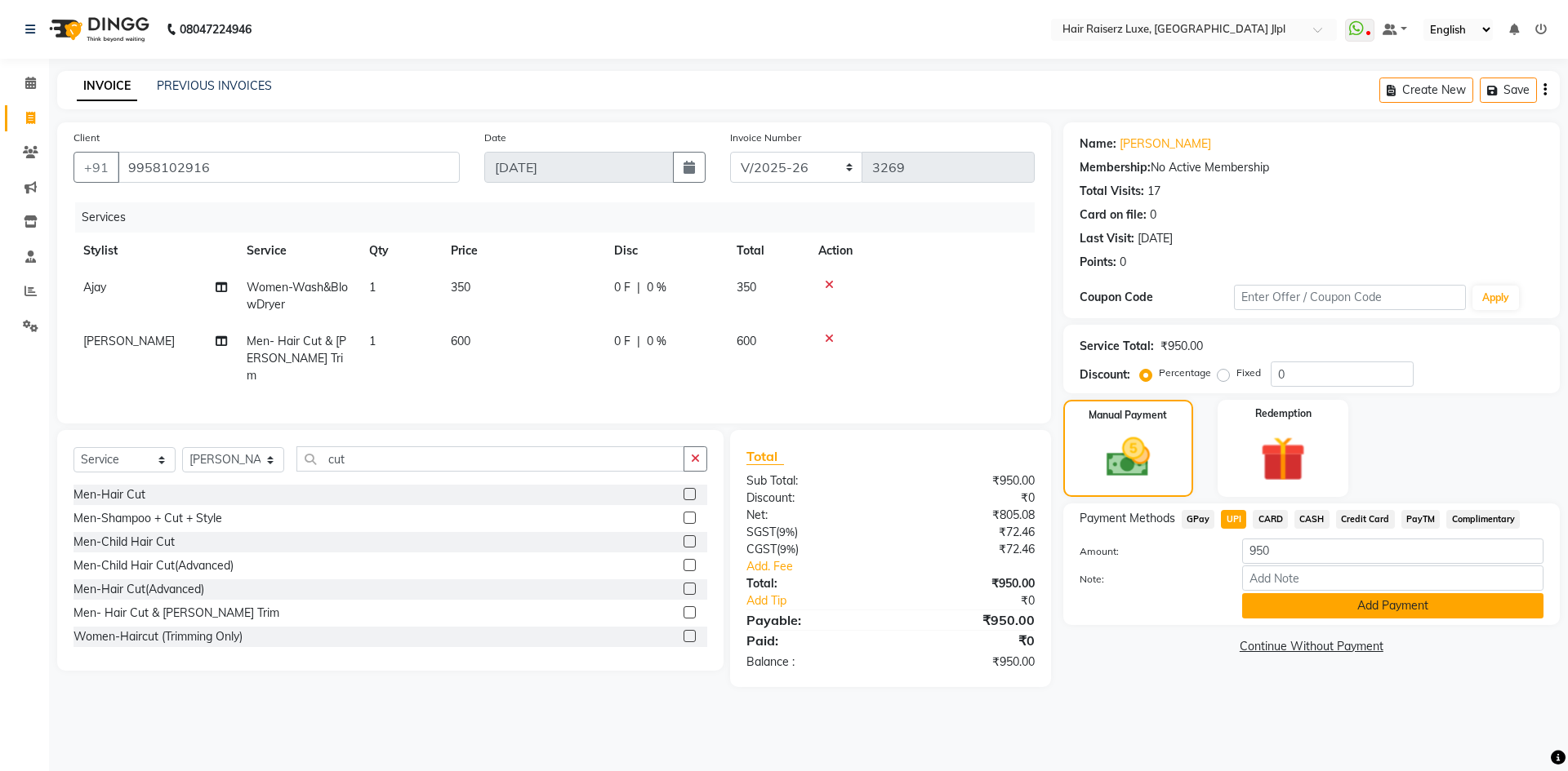
click at [1313, 600] on button "Add Payment" at bounding box center [1393, 606] width 301 height 25
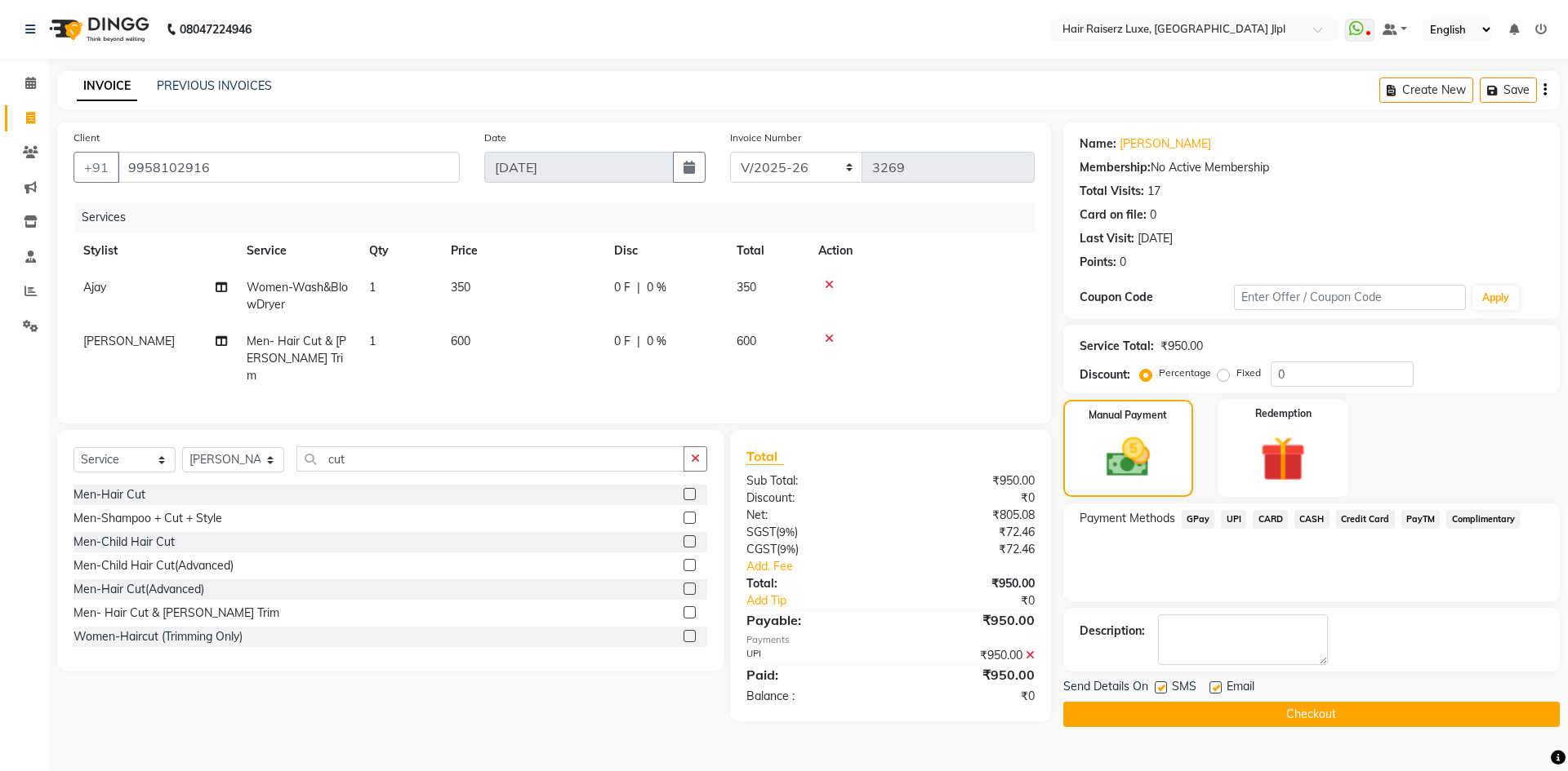
click at [1258, 709] on button "Checkout" at bounding box center [1311, 714] width 496 height 25
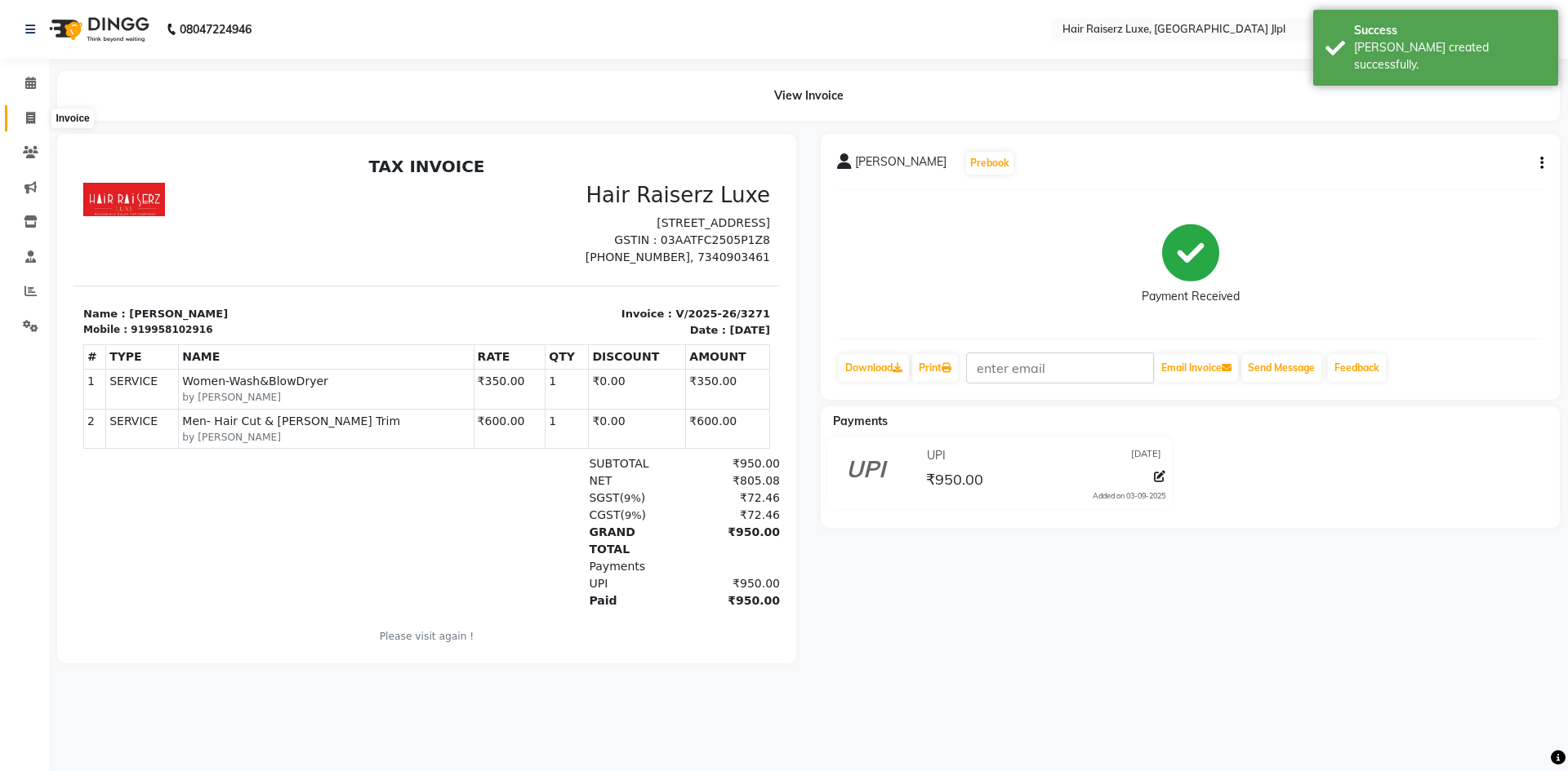
click at [27, 110] on span at bounding box center [30, 118] width 28 height 19
select select "5409"
select select "service"
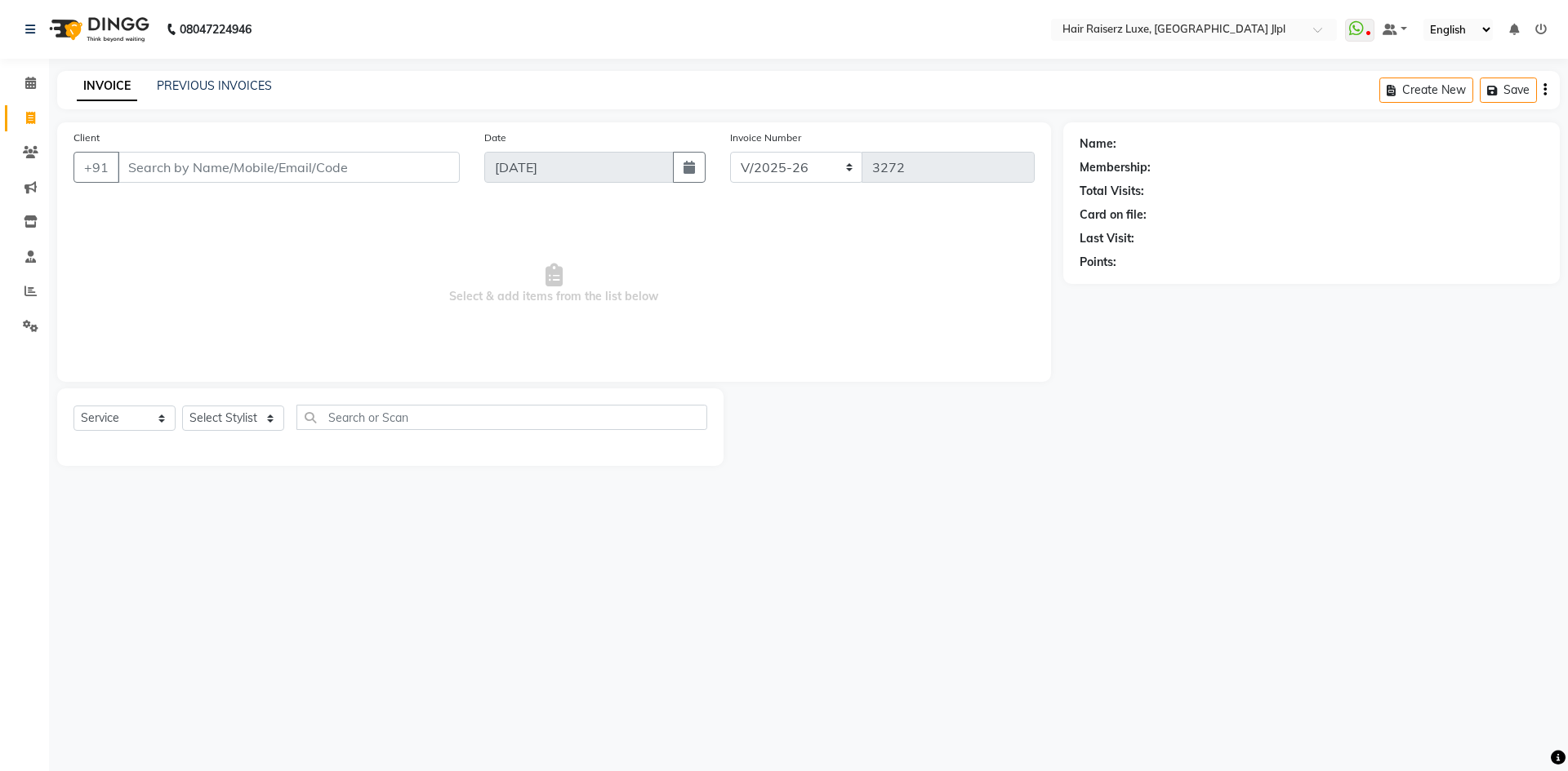
click at [234, 95] on div "INVOICE PREVIOUS INVOICES" at bounding box center [173, 86] width 234 height 19
click at [234, 91] on link "PREVIOUS INVOICES" at bounding box center [214, 85] width 115 height 15
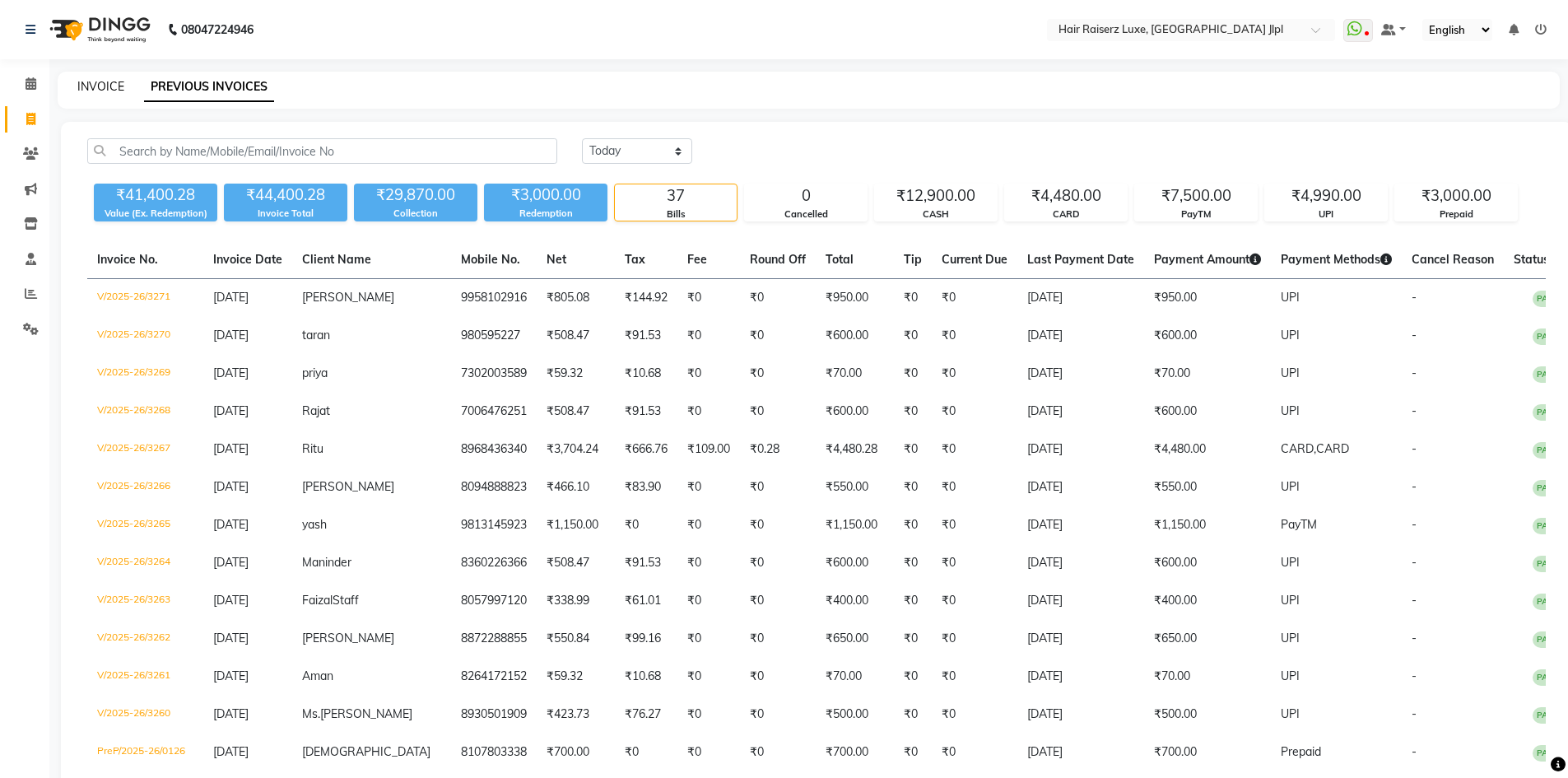
click at [82, 88] on link "INVOICE" at bounding box center [101, 86] width 47 height 15
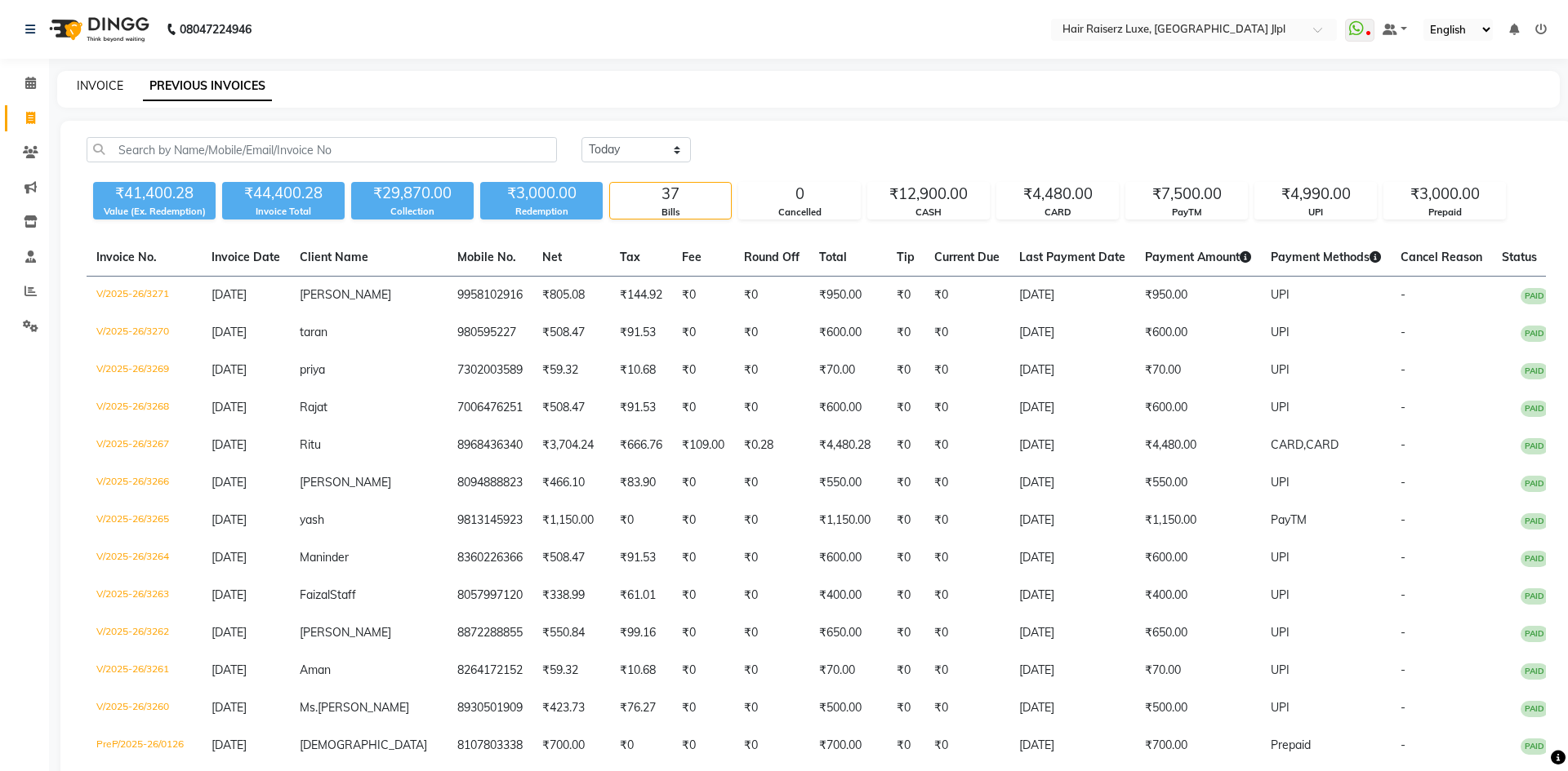
select select "service"
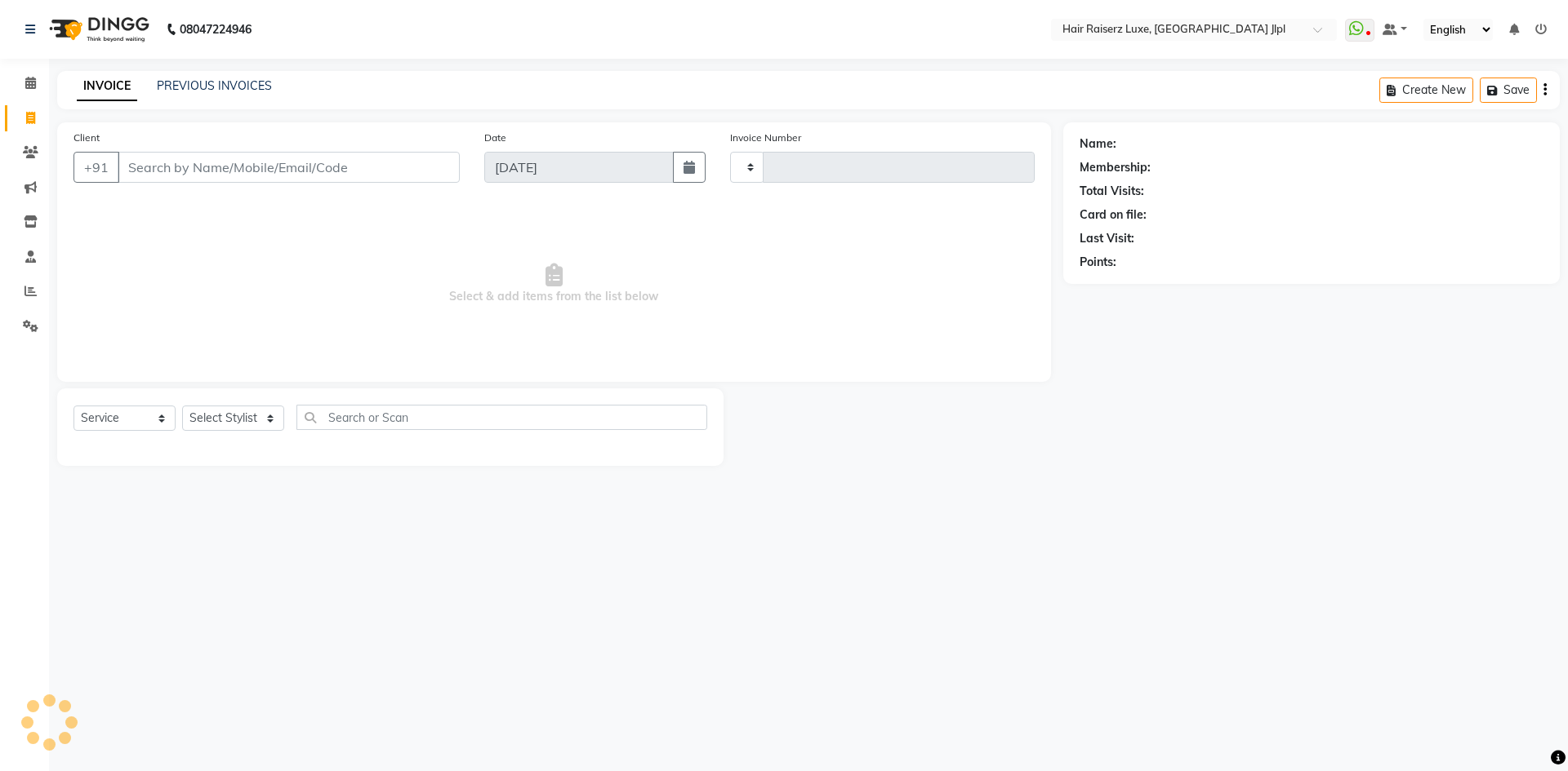
type input "3272"
select select "5409"
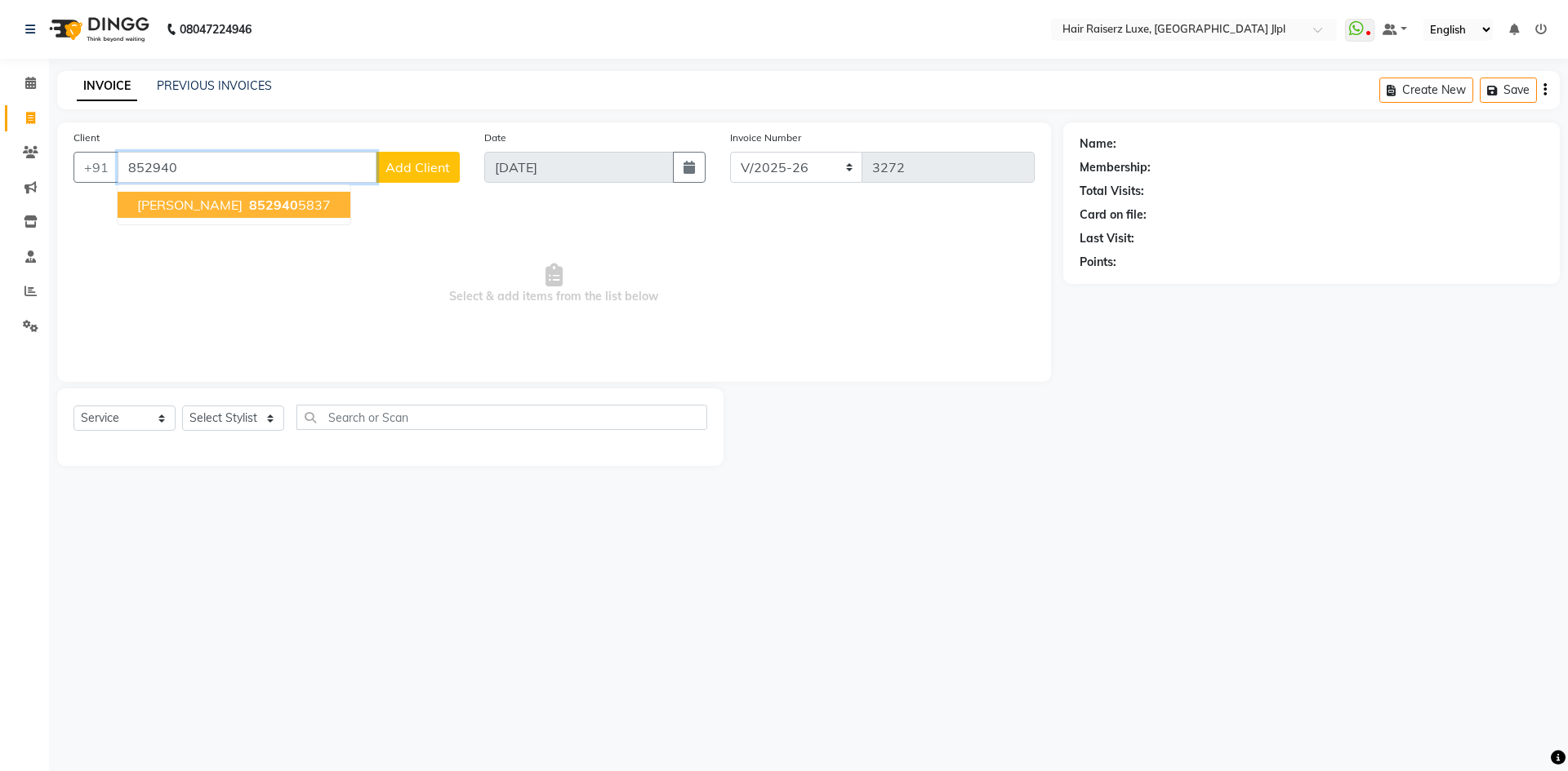
click at [265, 204] on button "Anaya 852940 5837" at bounding box center [234, 204] width 233 height 26
type input "8529405837"
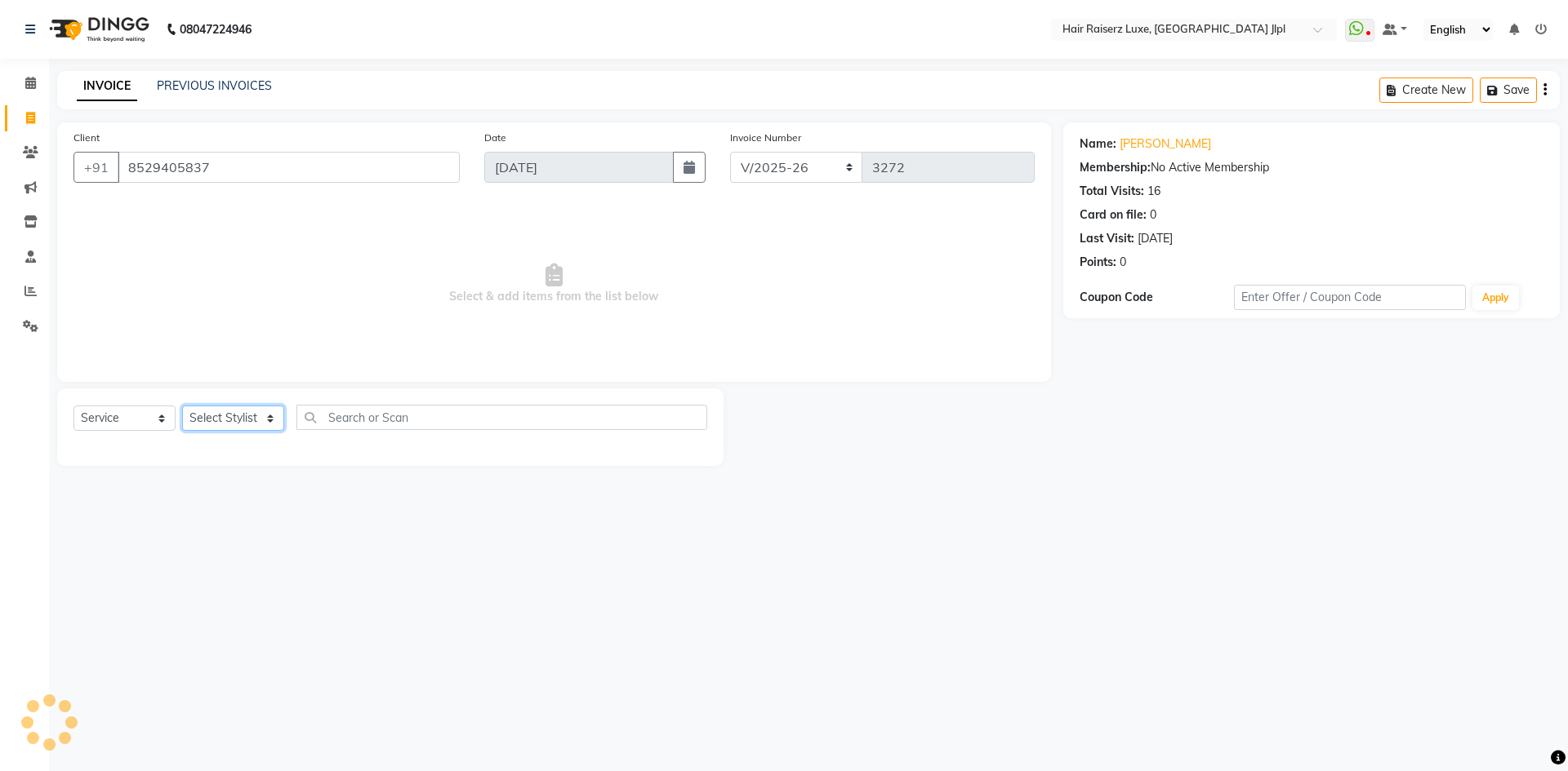
click at [234, 421] on select "Select Stylist Abhishek Aftab Ajay Anand Bhoomika Bilal C&Gs Vogue Chhavi Duati…" at bounding box center [233, 419] width 102 height 25
select select "37832"
click at [182, 406] on select "Select Stylist Abhishek Aftab Ajay Anand Bhoomika Bilal C&Gs Vogue Chhavi Duati…" at bounding box center [233, 419] width 102 height 25
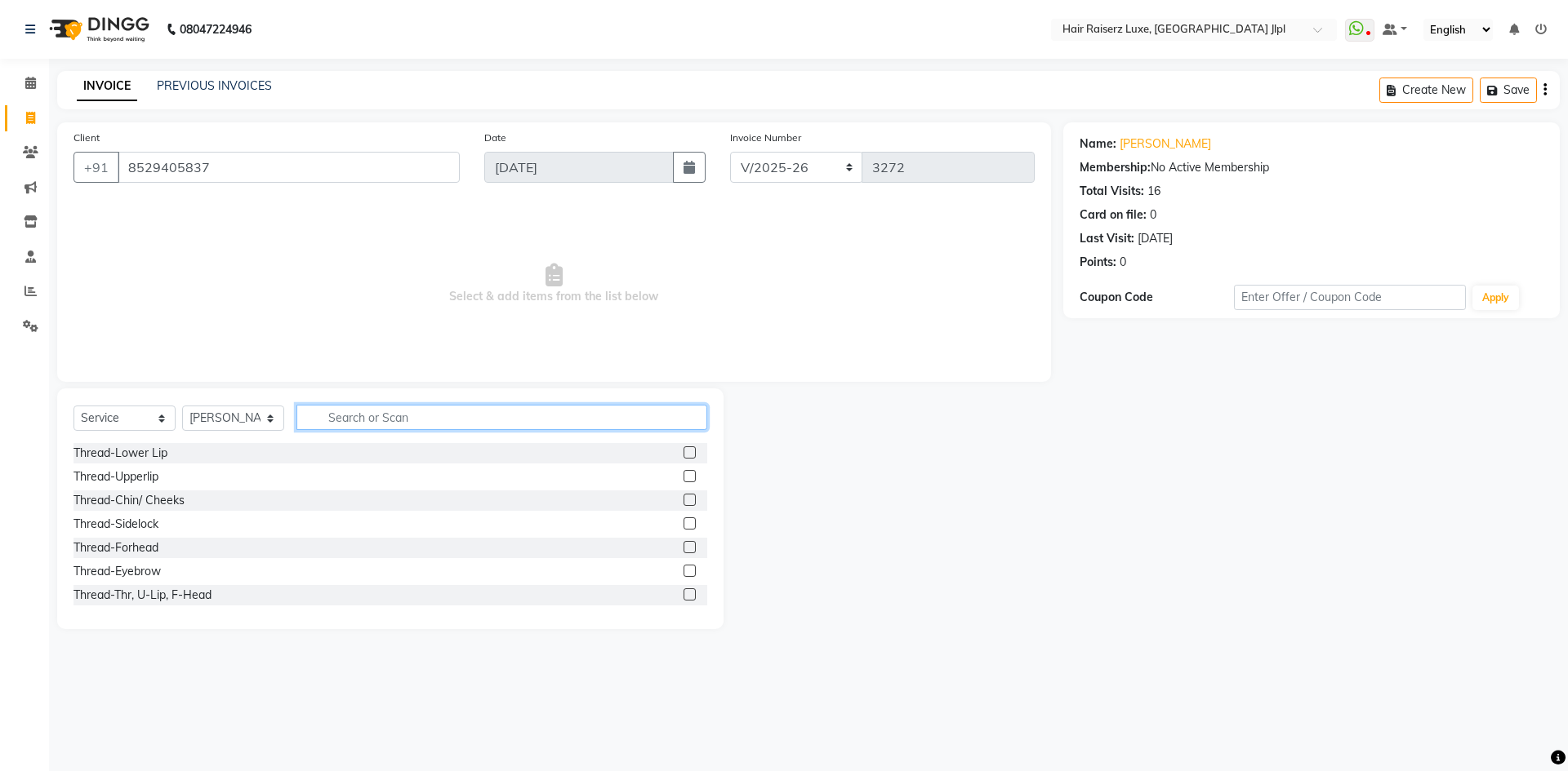
click at [346, 420] on input "text" at bounding box center [502, 418] width 411 height 25
type input "b wax"
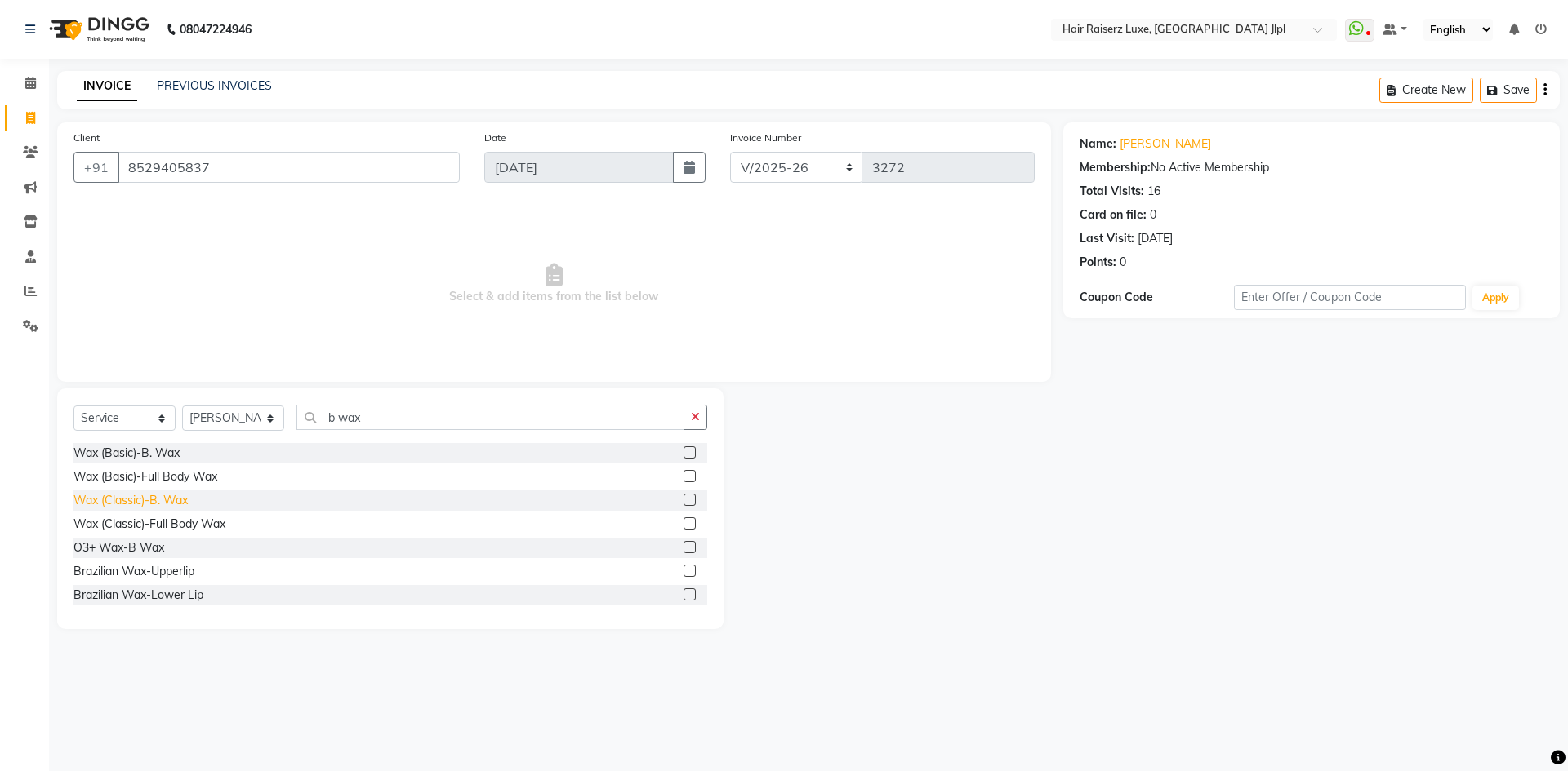
click at [170, 500] on div "Wax (Classic)-B. Wax" at bounding box center [130, 501] width 115 height 18
checkbox input "false"
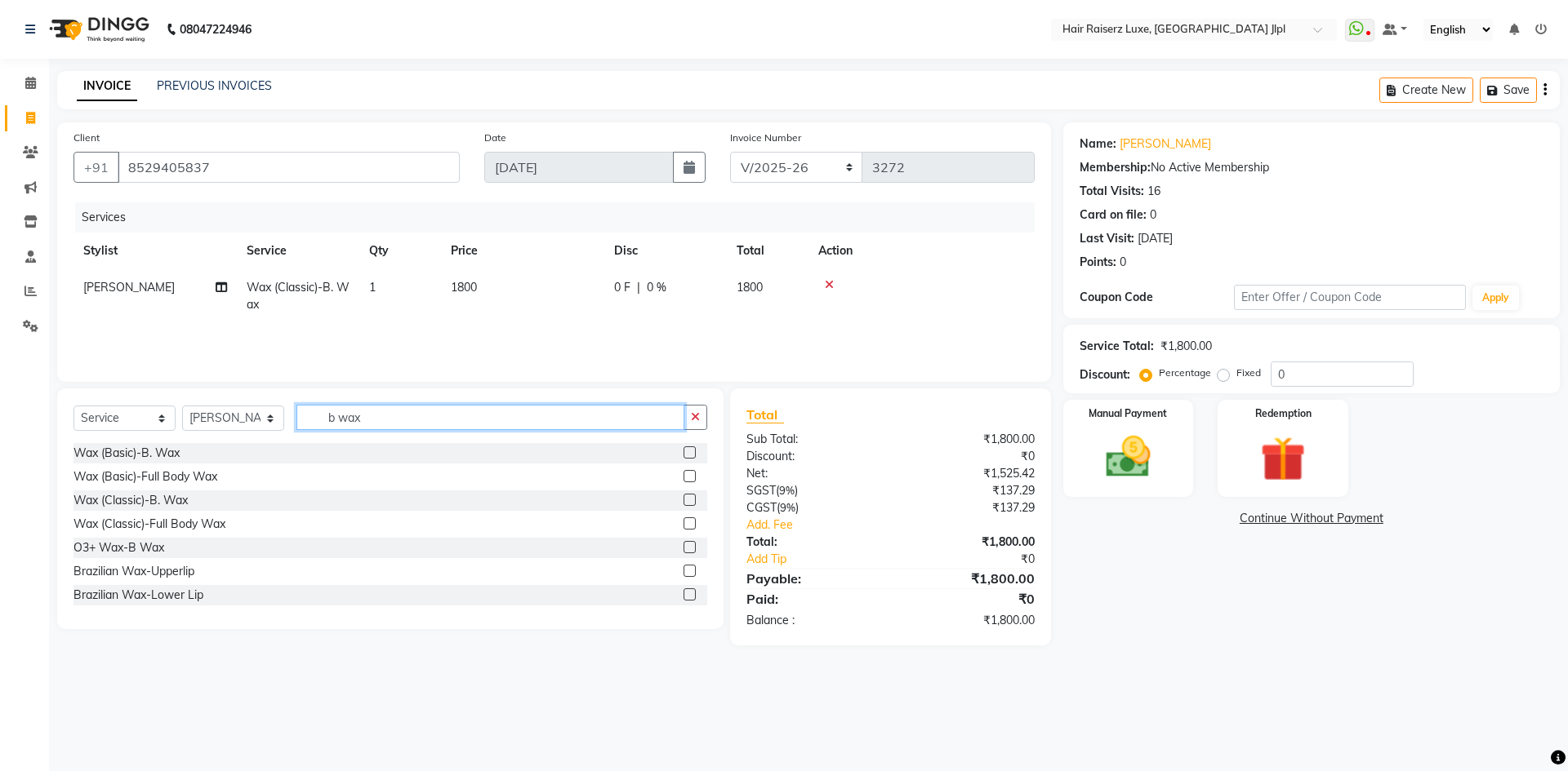
click at [331, 421] on input "b wax" at bounding box center [490, 418] width 388 height 25
type input "x"
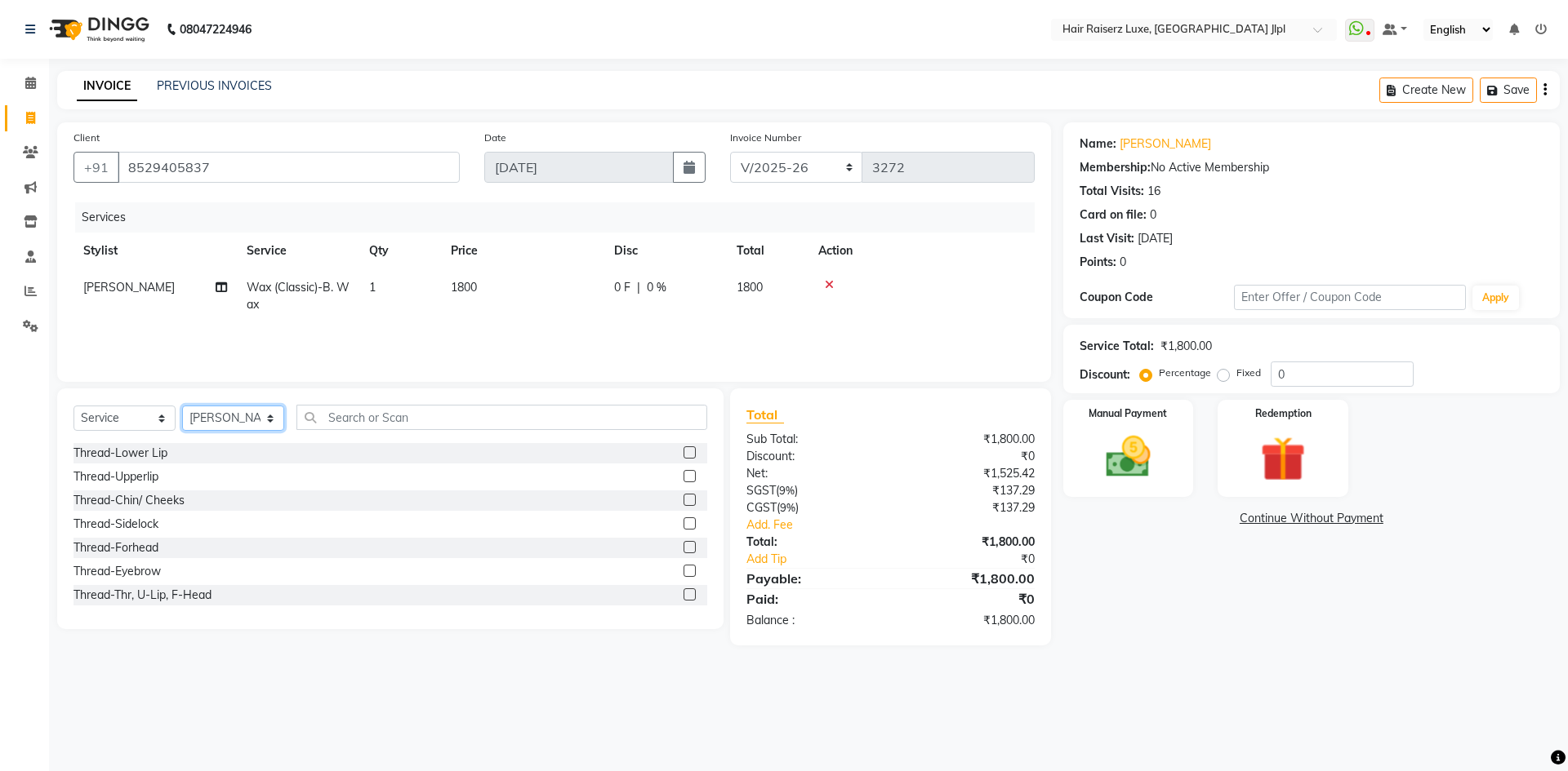
click at [232, 428] on select "Select Stylist Abhishek Aftab Ajay Anand Bhoomika Bilal C&Gs Vogue Chhavi Duati…" at bounding box center [233, 419] width 102 height 25
click at [182, 406] on select "Select Stylist Abhishek Aftab Ajay Anand Bhoomika Bilal C&Gs Vogue Chhavi Duati…" at bounding box center [233, 419] width 102 height 25
click at [216, 416] on select "Select Stylist Abhishek Aftab Ajay Anand Bhoomika Bilal C&Gs Vogue Chhavi Duati…" at bounding box center [233, 419] width 102 height 25
select select "37832"
click at [182, 406] on select "Select Stylist Abhishek Aftab Ajay Anand Bhoomika Bilal C&Gs Vogue Chhavi Duati…" at bounding box center [233, 419] width 102 height 25
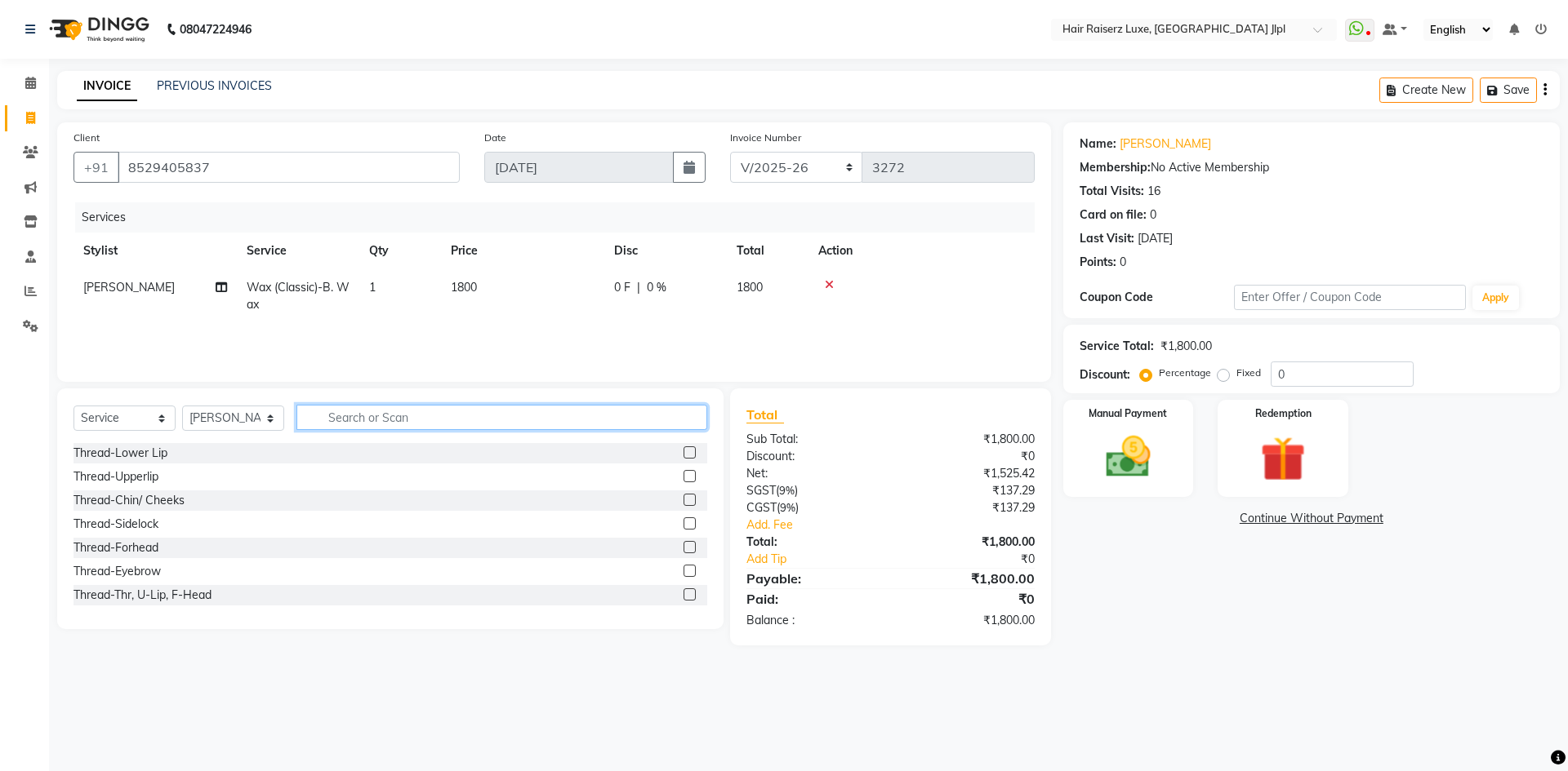
click at [315, 423] on input "text" at bounding box center [502, 418] width 411 height 25
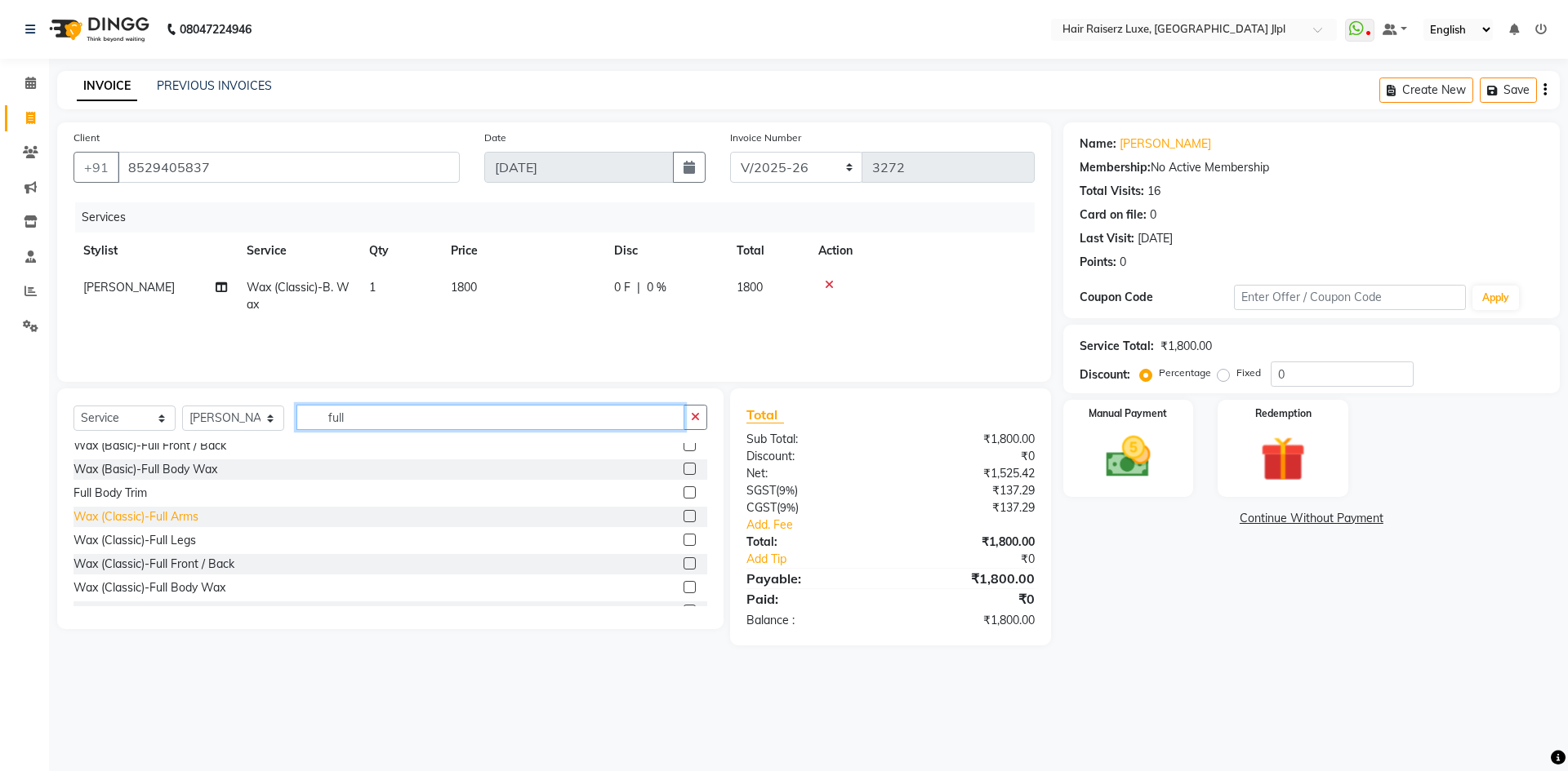
scroll to position [81, 0]
type input "full"
click at [176, 513] on div "Wax (Classic)-Full Arms" at bounding box center [136, 514] width 125 height 18
checkbox input "false"
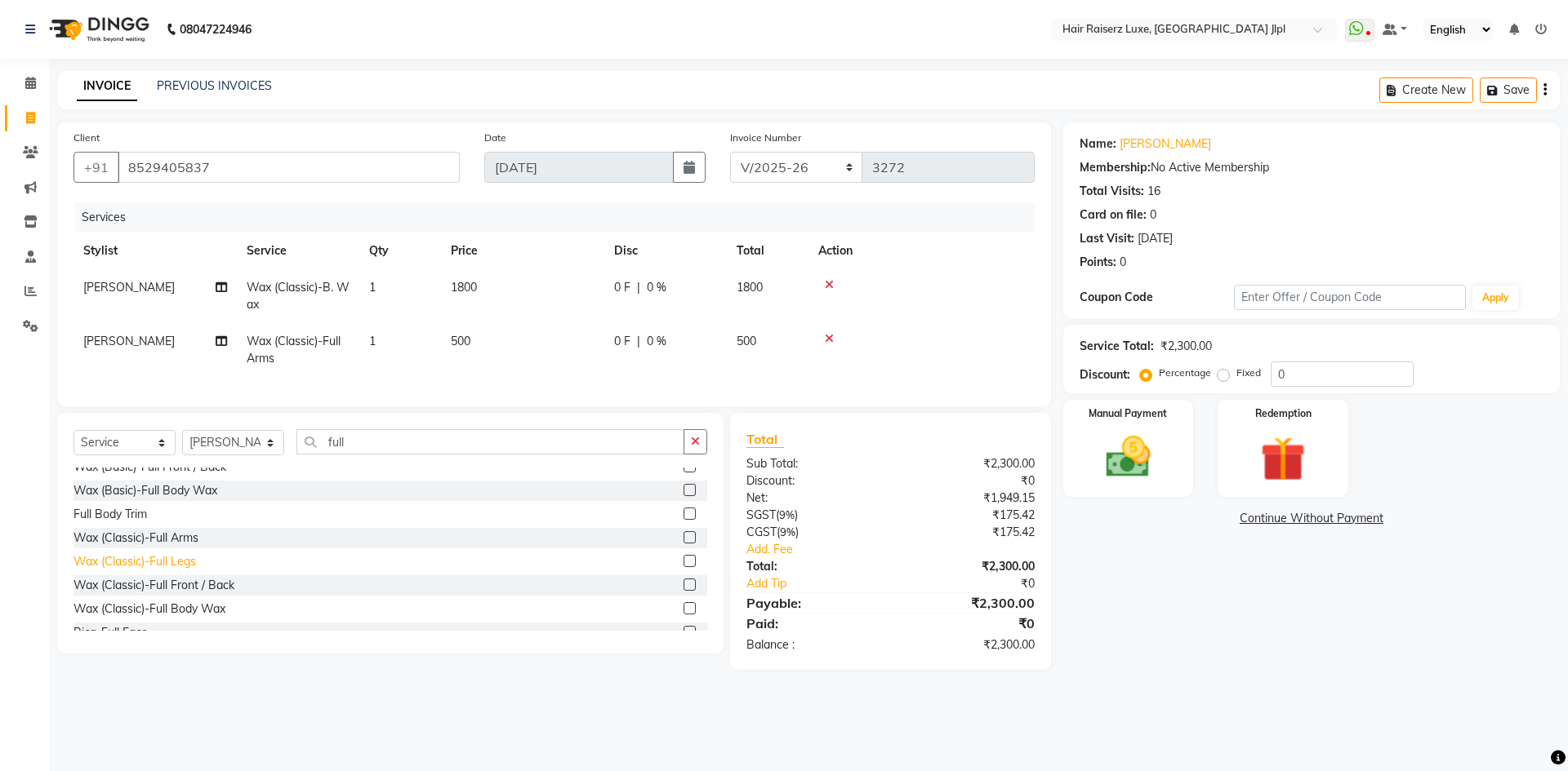
click at [175, 570] on div "Wax (Classic)-Full Legs" at bounding box center [134, 563] width 122 height 18
checkbox input "false"
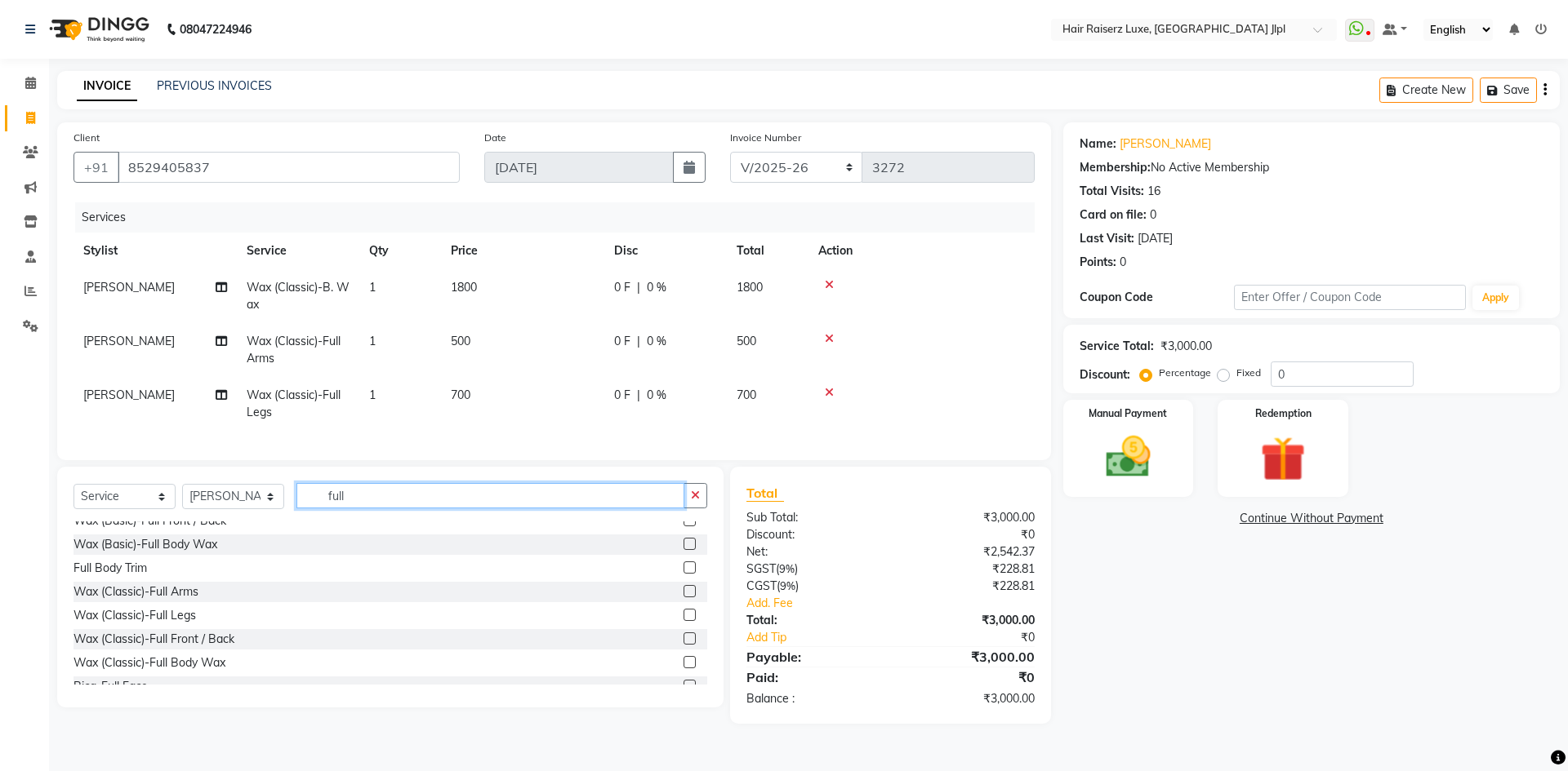
drag, startPoint x: 324, startPoint y: 499, endPoint x: 130, endPoint y: 485, distance: 194.5
click at [130, 485] on div "Select Service Product Membership Package Voucher Prepaid Gift Card Select Styl…" at bounding box center [390, 587] width 667 height 241
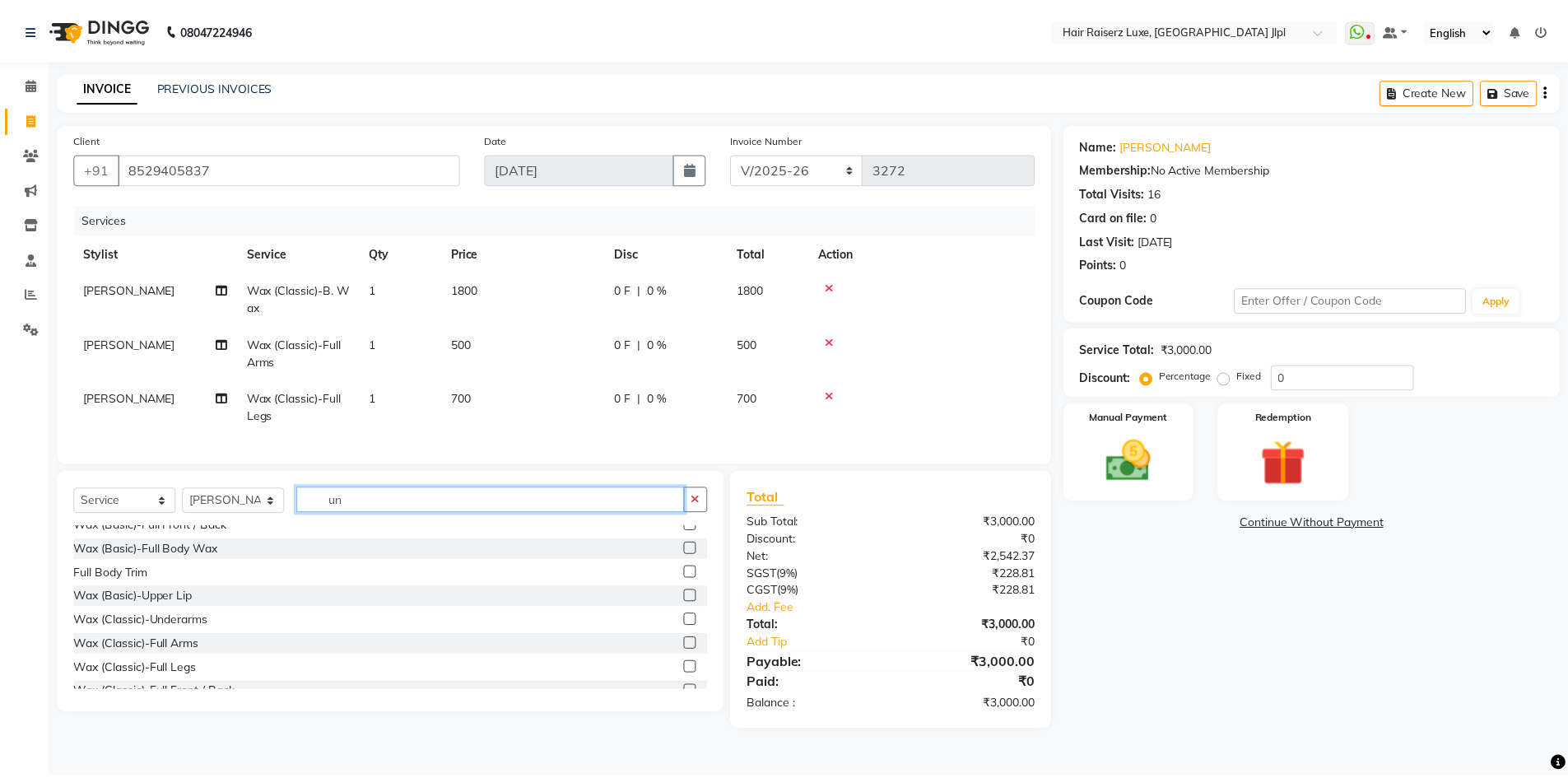
scroll to position [0, 0]
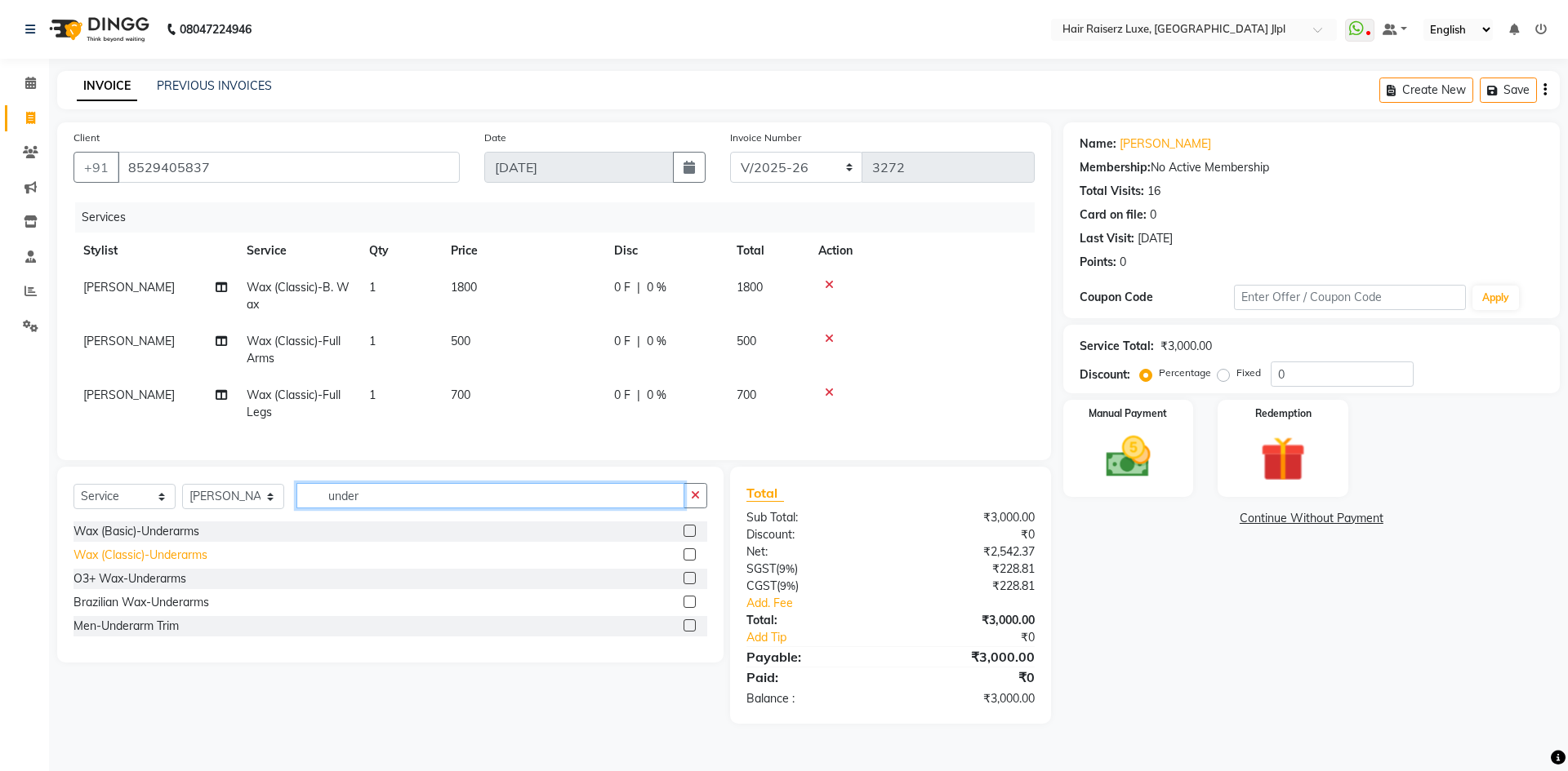
type input "under"
click at [153, 564] on div "Wax (Classic)-Underarms" at bounding box center [140, 556] width 134 height 18
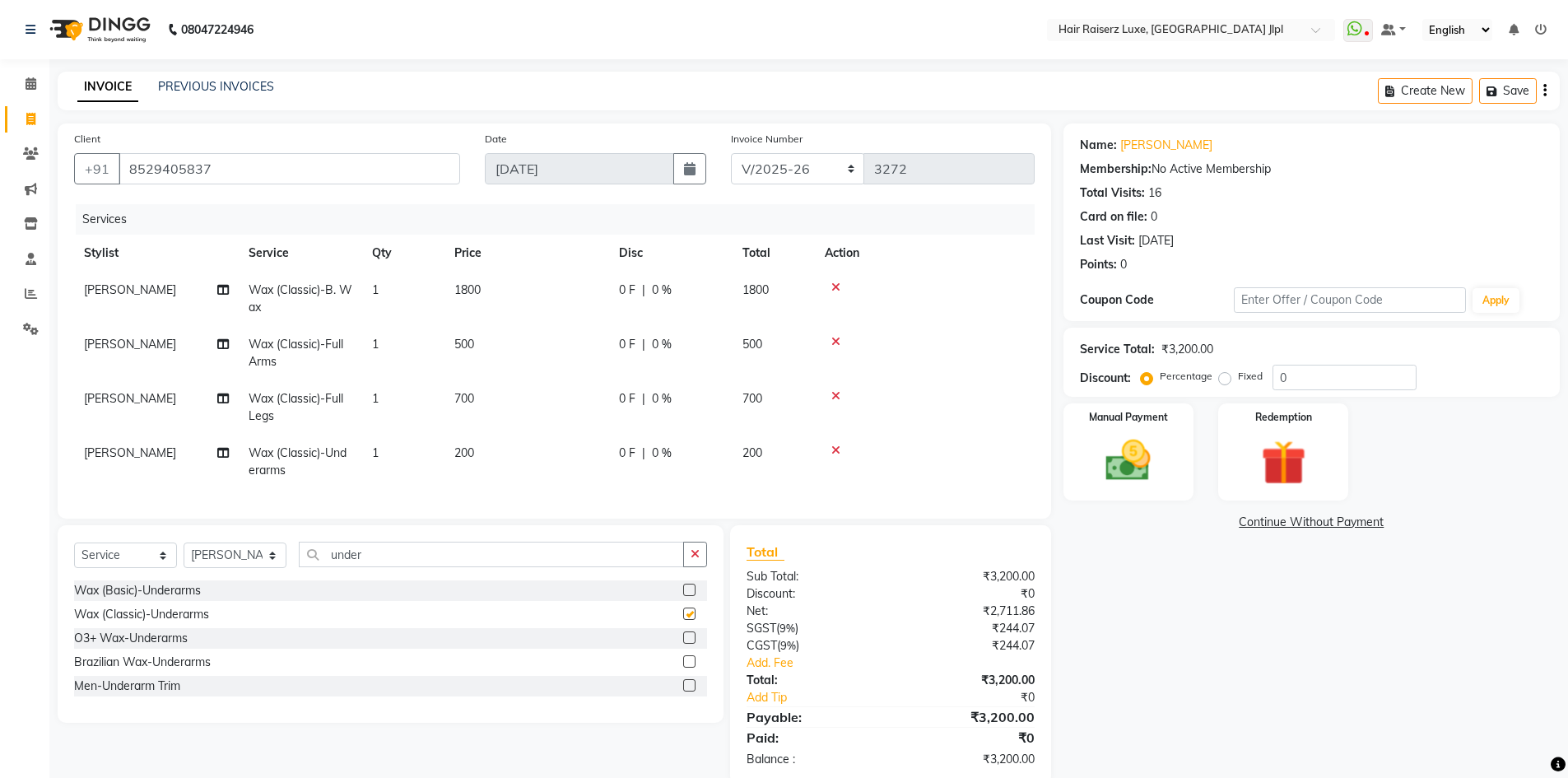
checkbox input "false"
click at [342, 557] on input "under" at bounding box center [491, 555] width 385 height 26
click at [342, 559] on input "under" at bounding box center [491, 555] width 385 height 26
click at [144, 719] on div "Thread-Eyebrow" at bounding box center [117, 711] width 88 height 18
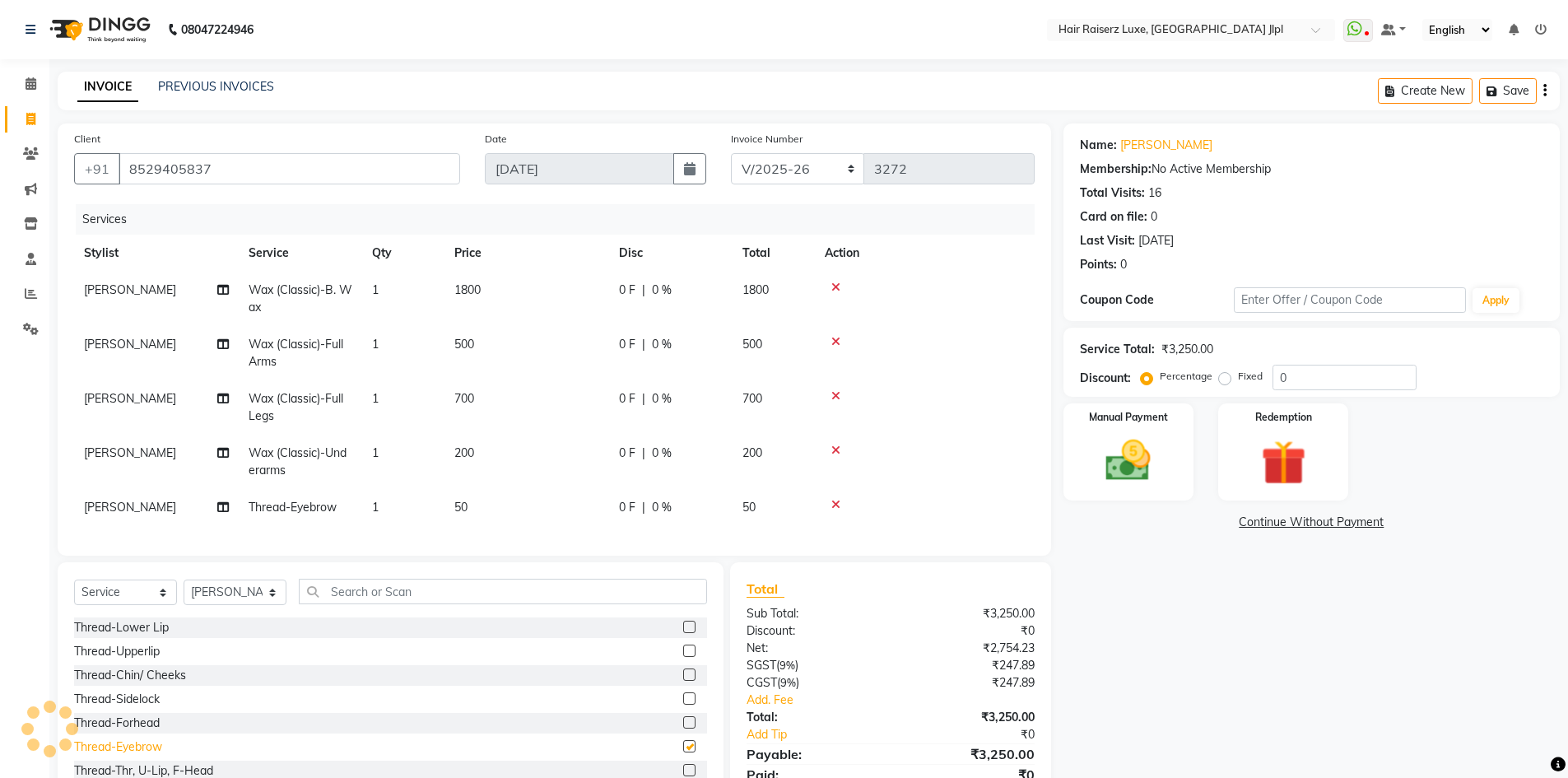
checkbox input "false"
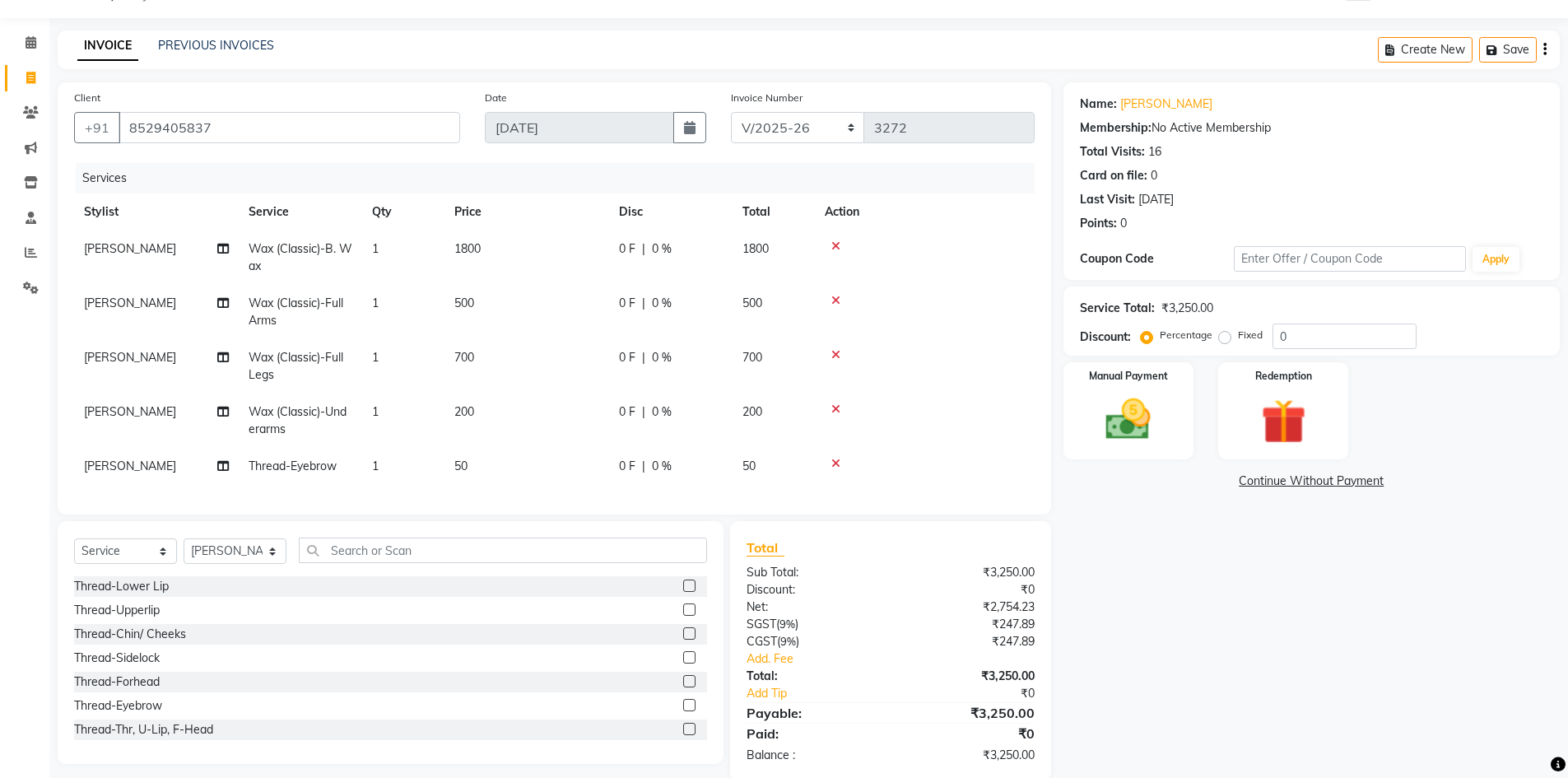
scroll to position [81, 0]
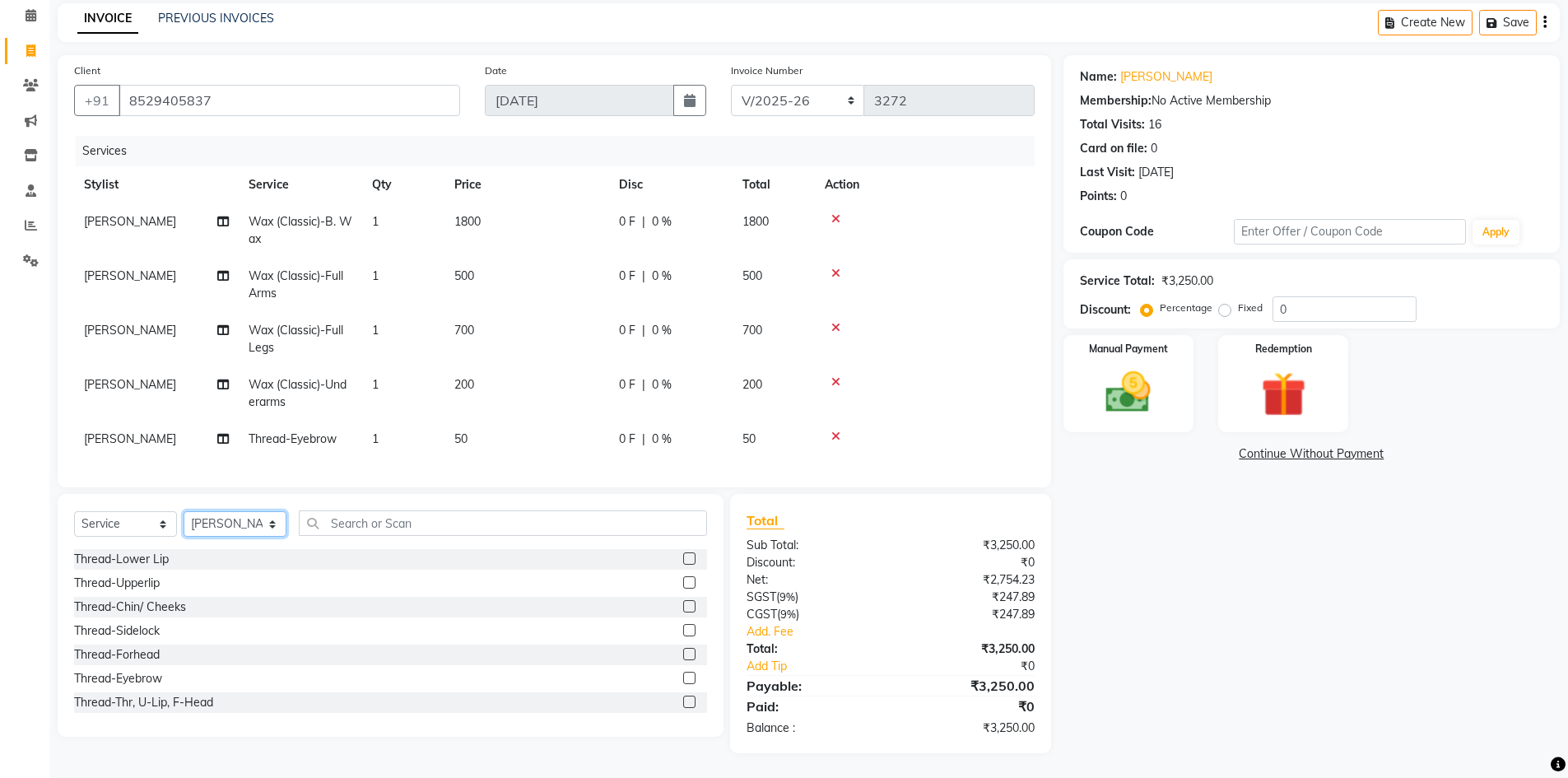
drag, startPoint x: 234, startPoint y: 529, endPoint x: 235, endPoint y: 539, distance: 10.0
click at [234, 529] on select "Select Stylist Abhishek Aftab Ajay Anand Bhoomika Bilal C&Gs Vogue Chhavi Duati…" at bounding box center [235, 524] width 103 height 26
select select "40513"
click at [184, 511] on select "Select Stylist Abhishek Aftab Ajay Anand Bhoomika Bilal C&Gs Vogue Chhavi Duati…" at bounding box center [235, 524] width 103 height 26
click at [385, 519] on input "text" at bounding box center [503, 523] width 409 height 26
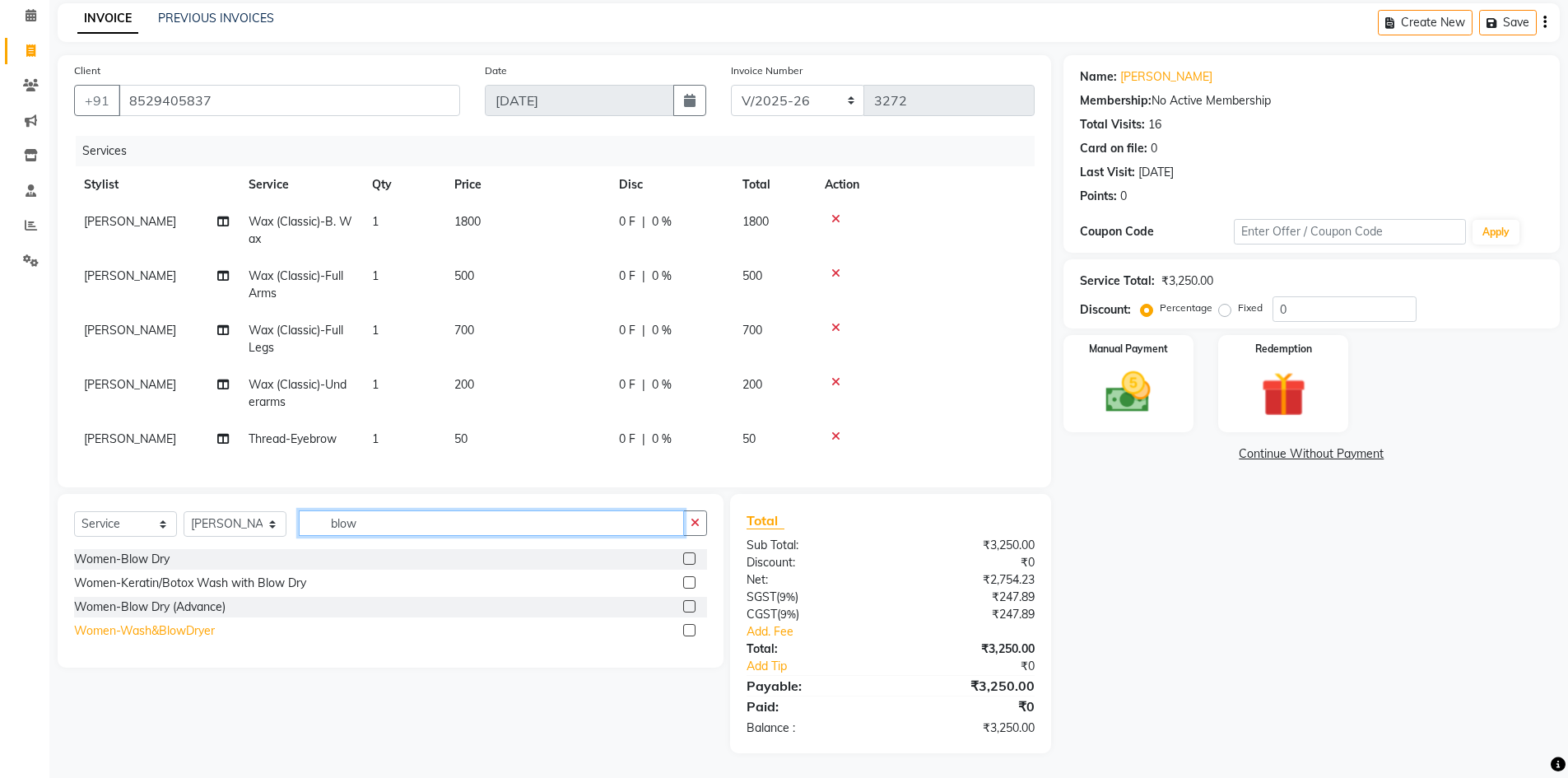
type input "blow"
click at [208, 629] on div "Women-Wash&BlowDryer" at bounding box center [144, 632] width 141 height 18
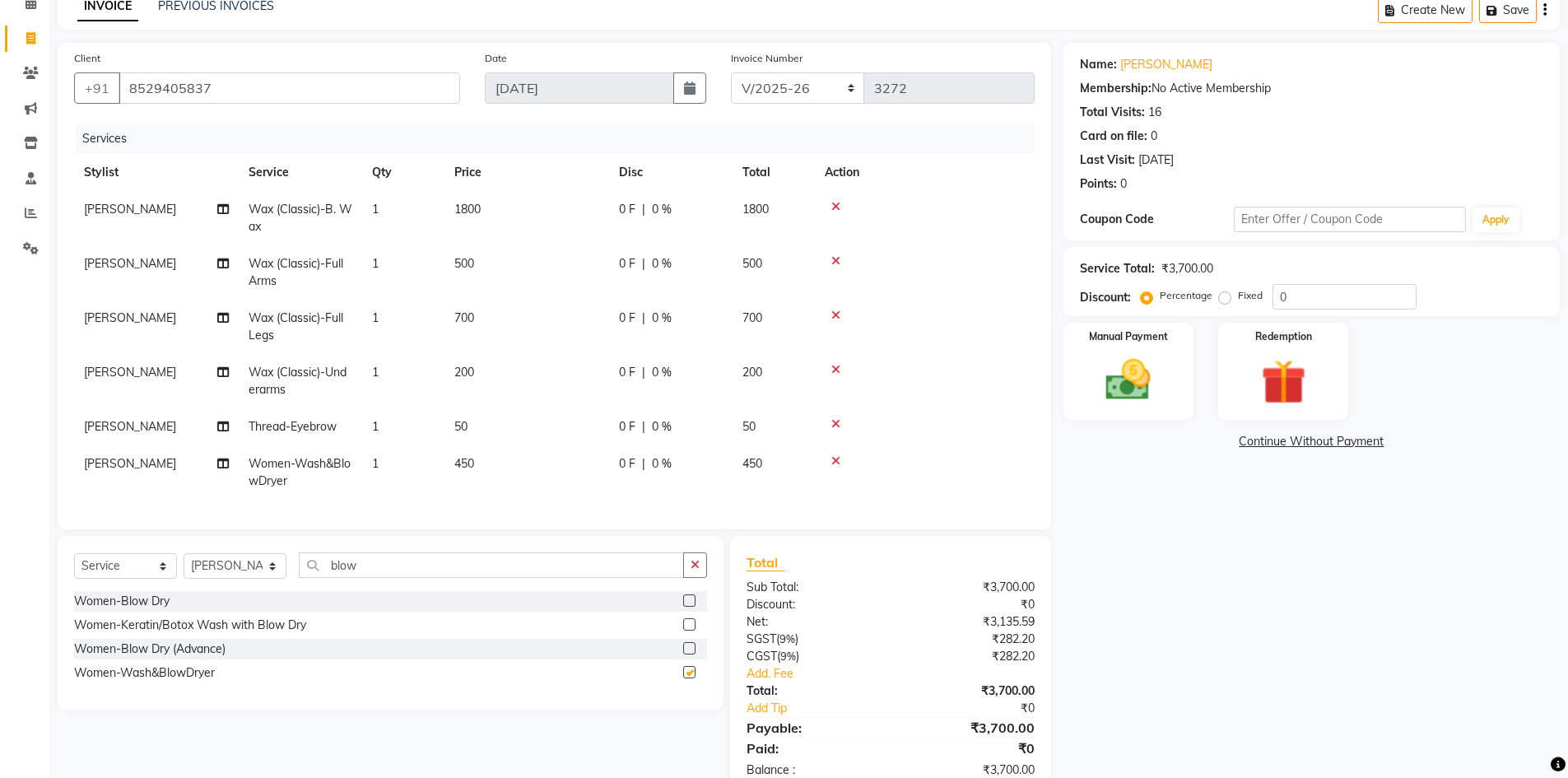
checkbox input "false"
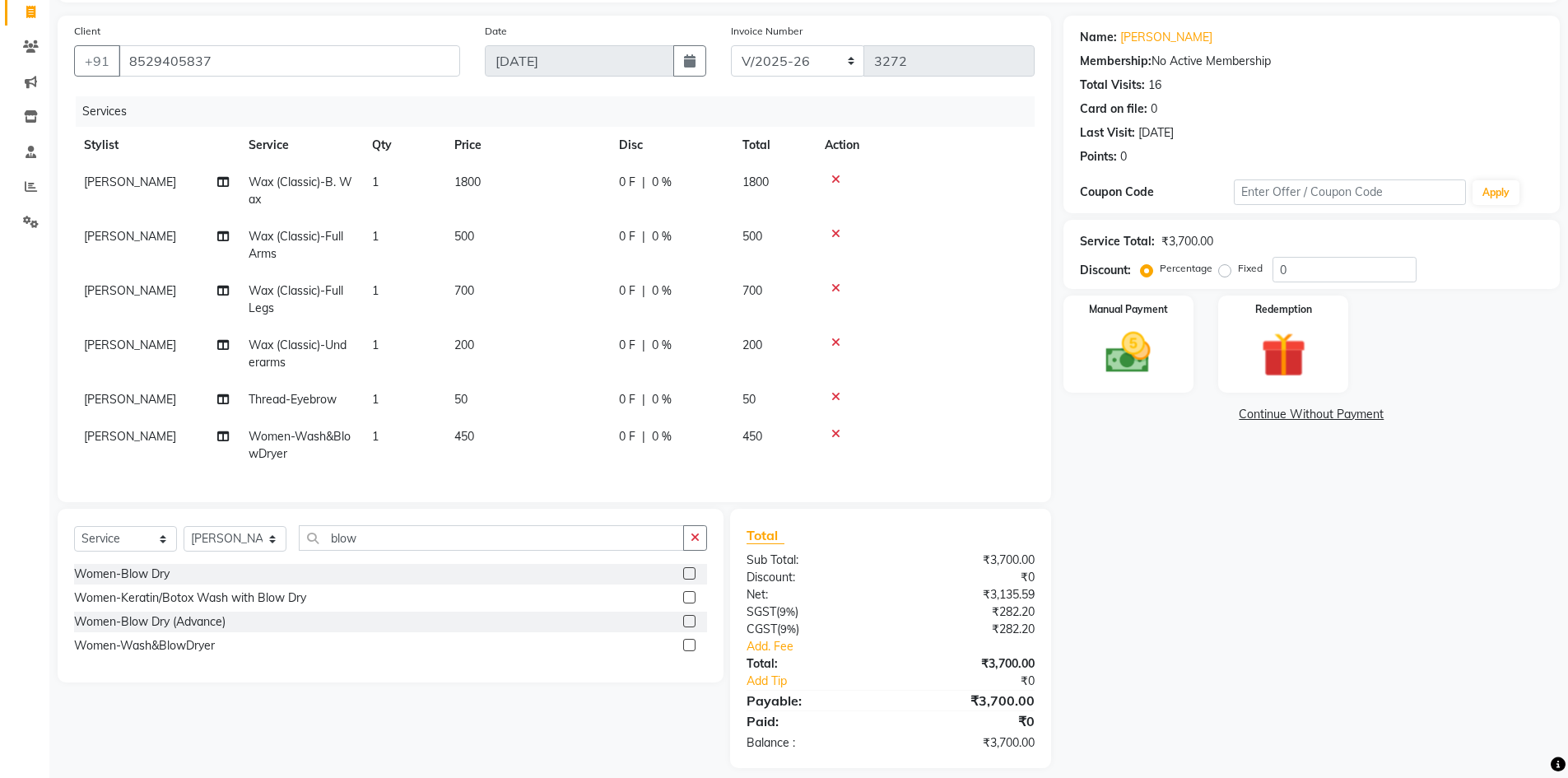
scroll to position [122, 0]
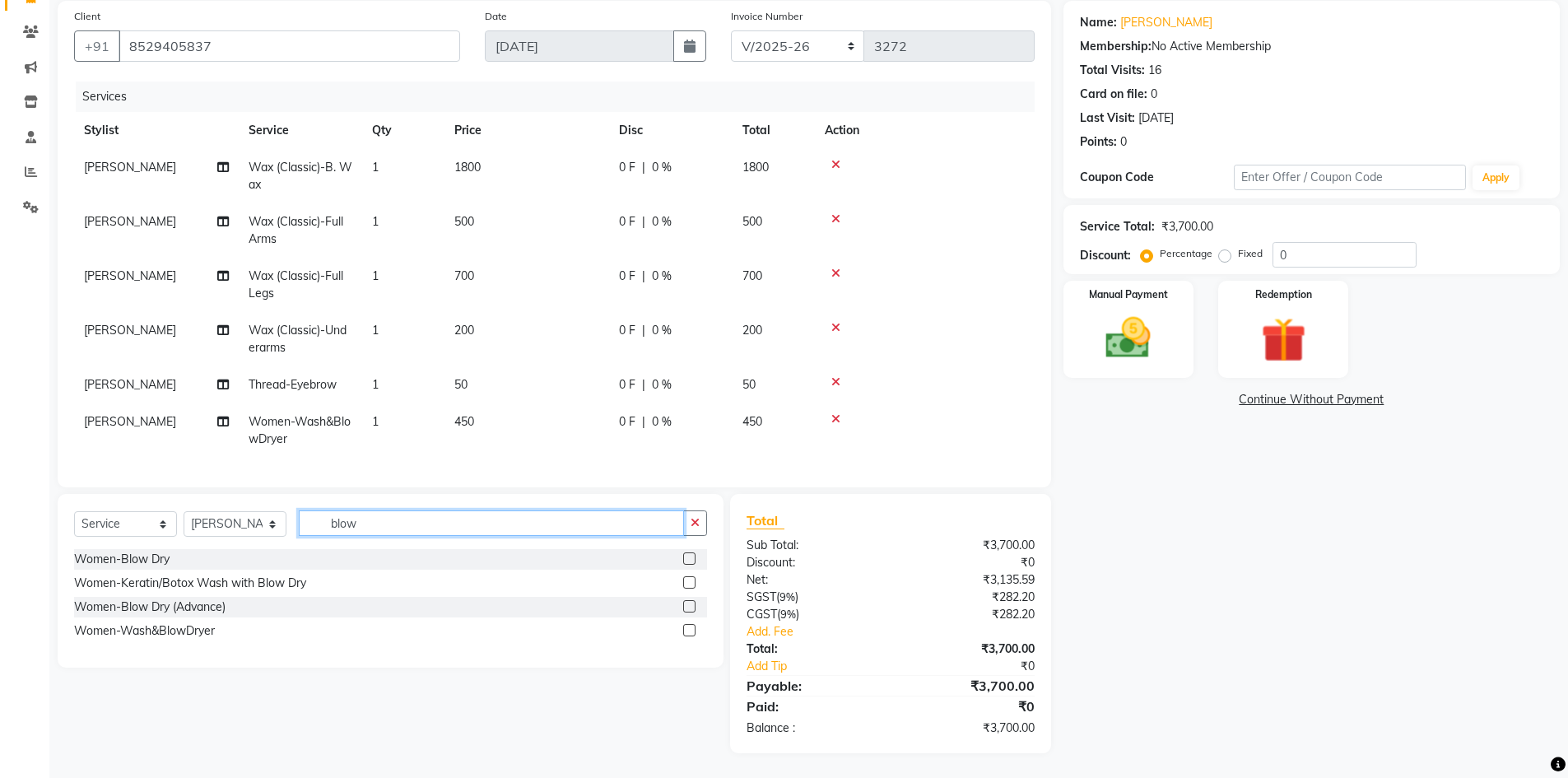
drag, startPoint x: 387, startPoint y: 521, endPoint x: 252, endPoint y: 523, distance: 135.0
click at [252, 523] on div "Select Service Product Membership Package Voucher Prepaid Gift Card Select Styl…" at bounding box center [390, 529] width 633 height 39
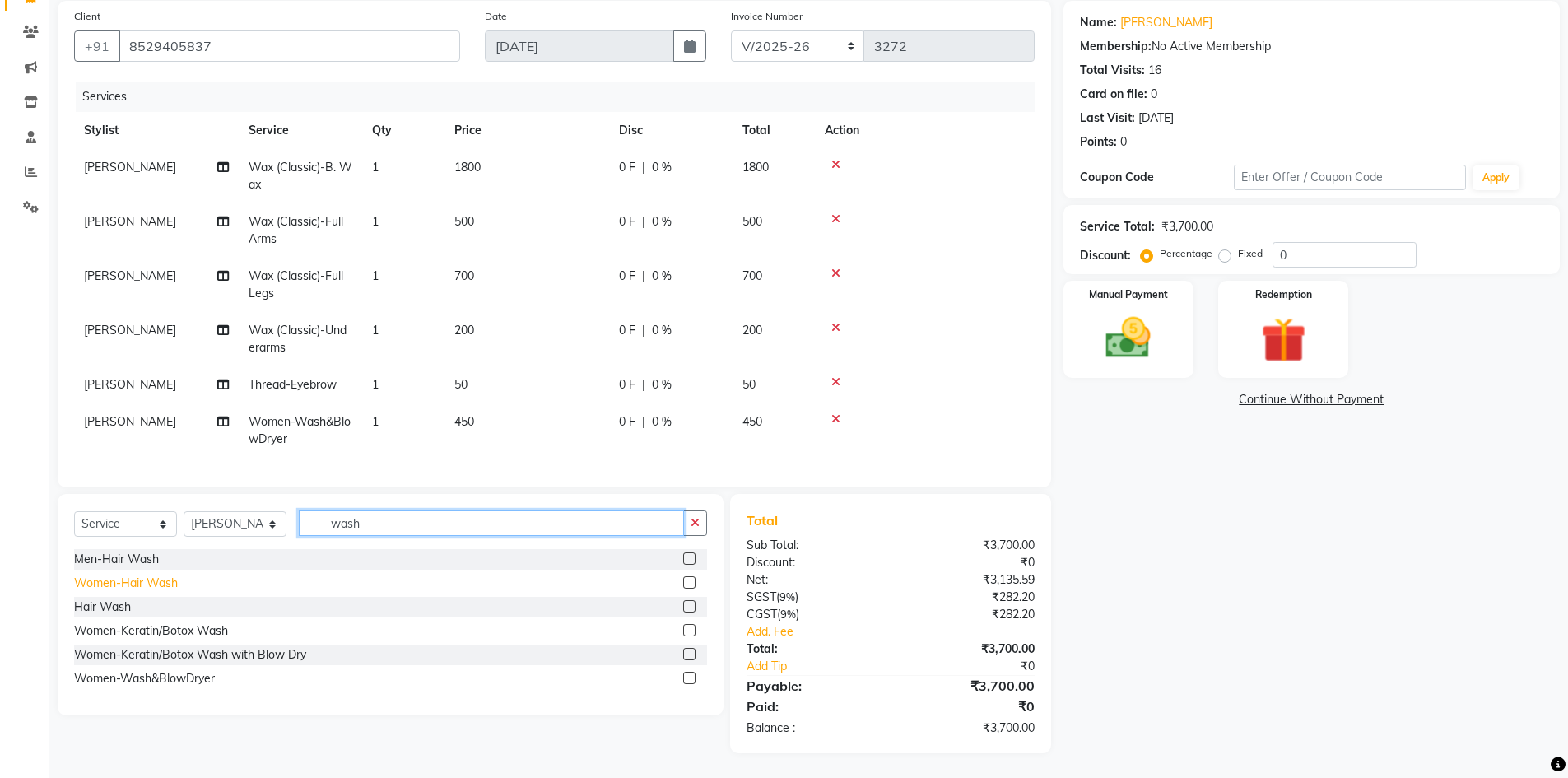
type input "wash"
click at [112, 584] on div "Women-Hair Wash" at bounding box center [125, 584] width 104 height 18
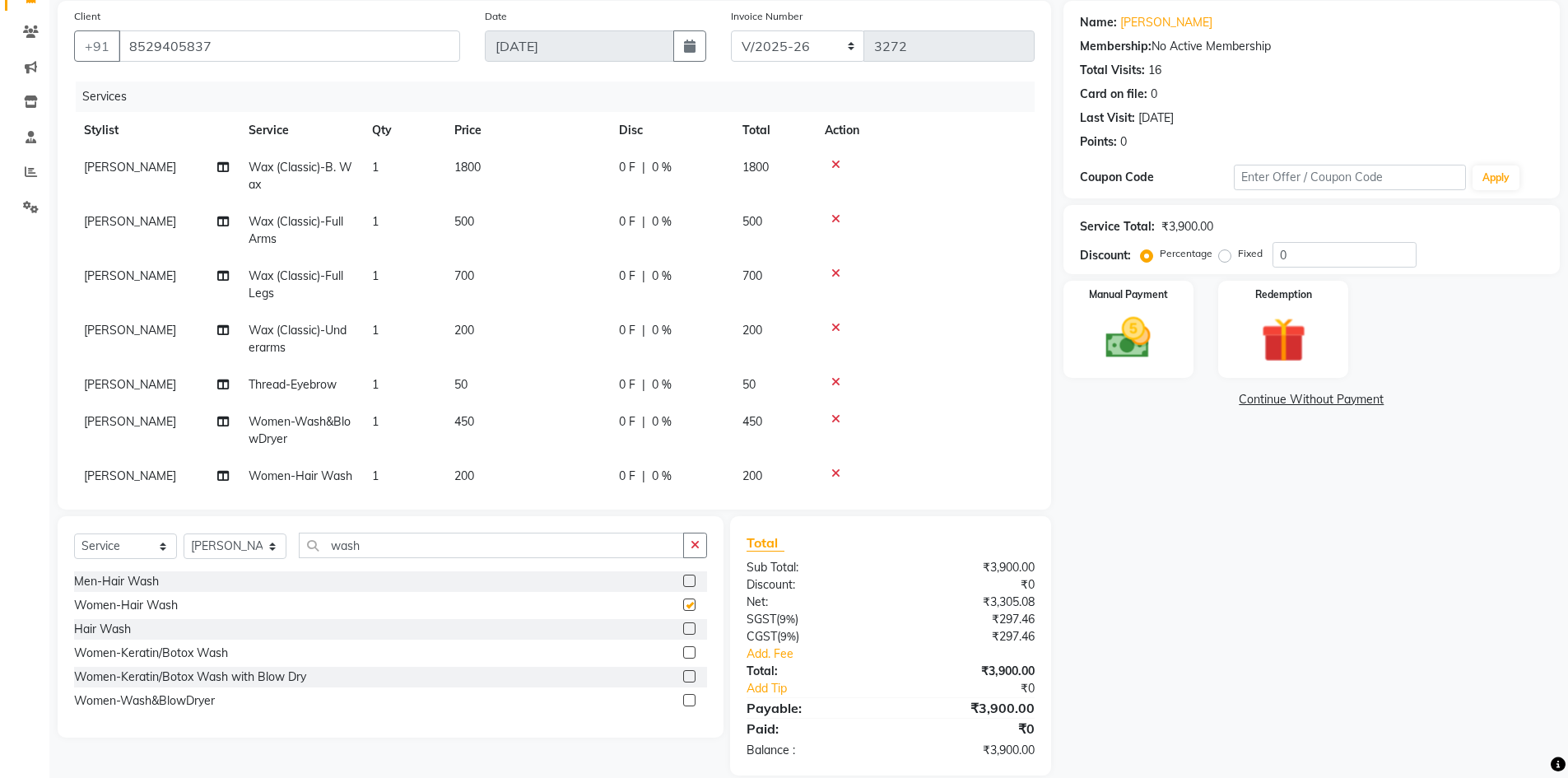
checkbox input "false"
click at [840, 419] on icon at bounding box center [835, 420] width 9 height 12
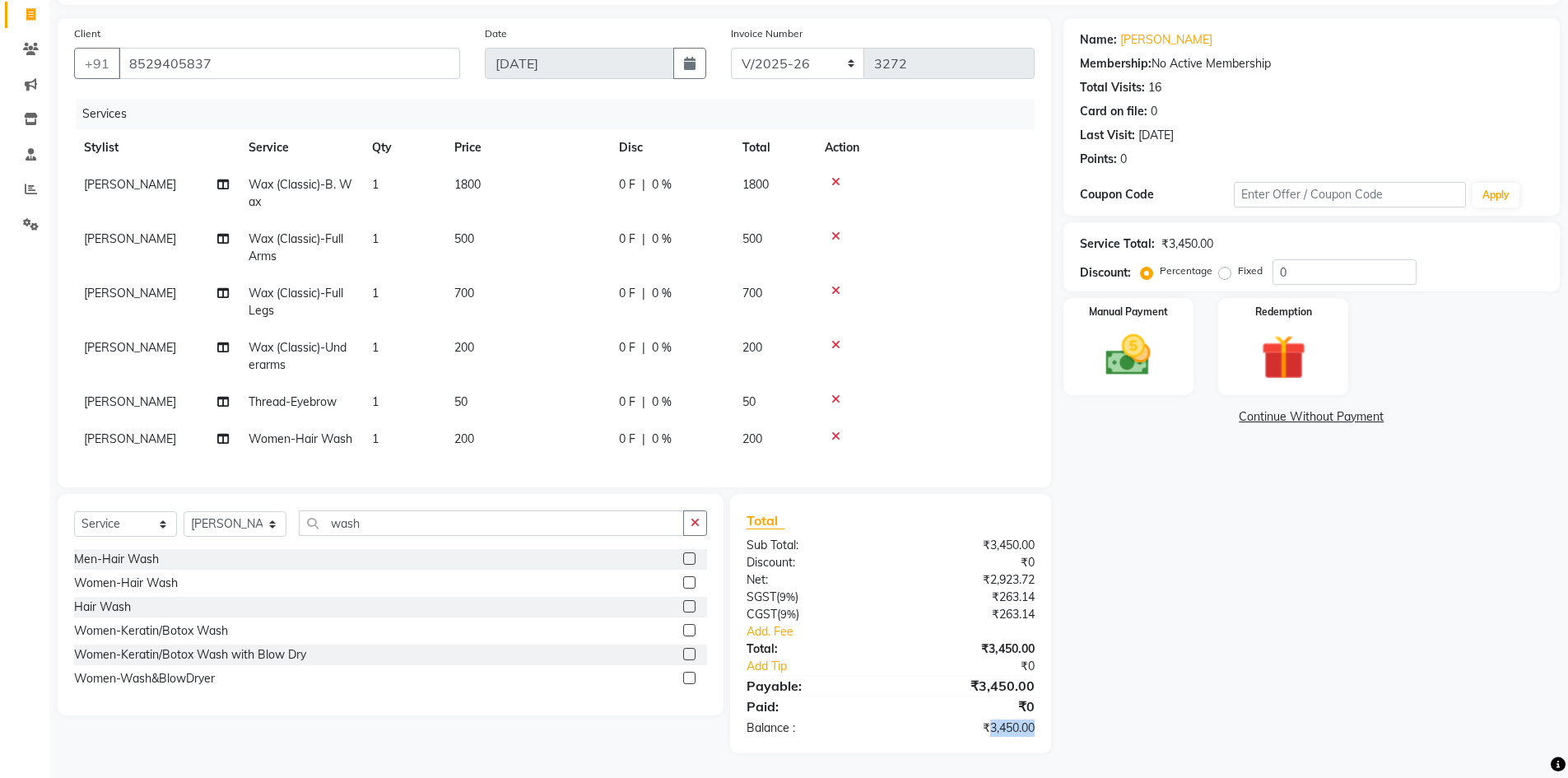
drag, startPoint x: 986, startPoint y: 733, endPoint x: 1040, endPoint y: 731, distance: 54.0
click at [1040, 731] on div "₹3,450.00" at bounding box center [969, 729] width 156 height 18
drag, startPoint x: 1302, startPoint y: 253, endPoint x: 1250, endPoint y: 252, distance: 52.0
click at [1251, 260] on div "Percentage Fixed 0" at bounding box center [1280, 272] width 272 height 26
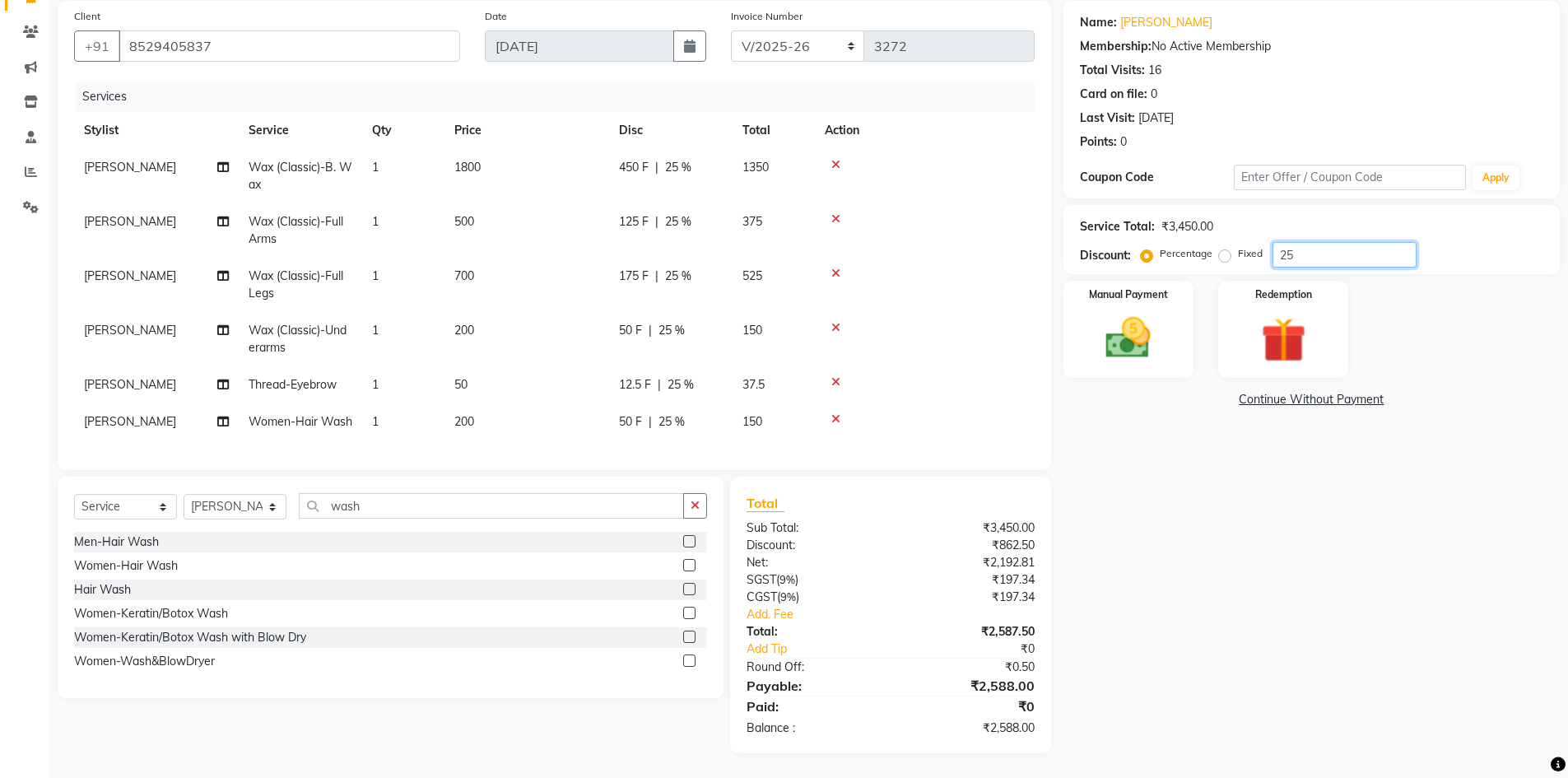
type input "25"
click at [1227, 263] on div "Fixed" at bounding box center [1242, 254] width 40 height 20
click at [1238, 261] on label "Fixed" at bounding box center [1250, 253] width 25 height 15
click at [1227, 260] on input "Fixed" at bounding box center [1229, 254] width 12 height 12
radio input "true"
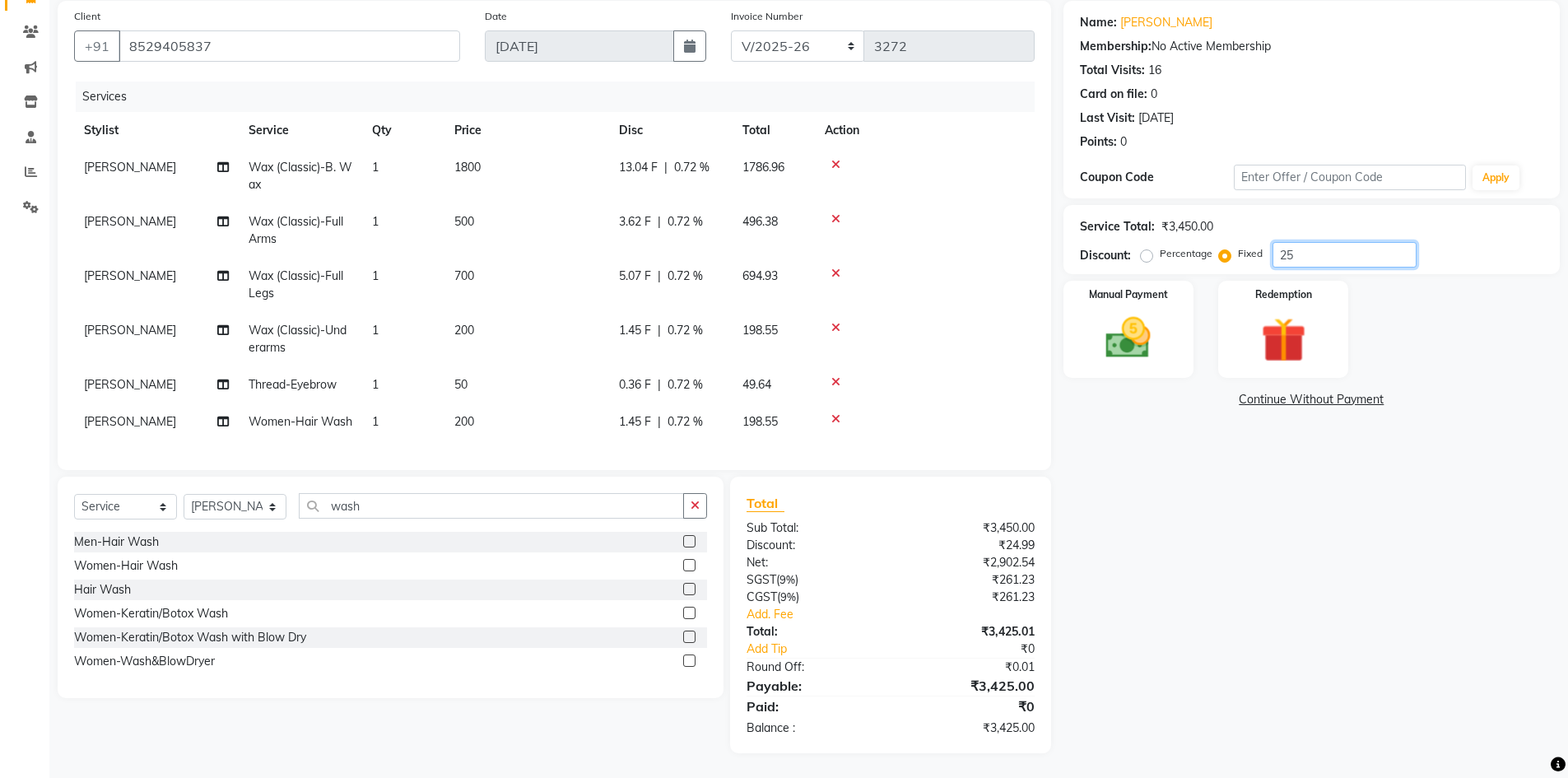
click at [1311, 261] on input "25" at bounding box center [1345, 255] width 144 height 26
type input "250"
click at [1136, 598] on div "Name: Anaya Membership: No Active Membership Total Visits: 16 Card on file: 0 L…" at bounding box center [1317, 377] width 508 height 752
click at [1127, 350] on img at bounding box center [1128, 338] width 76 height 53
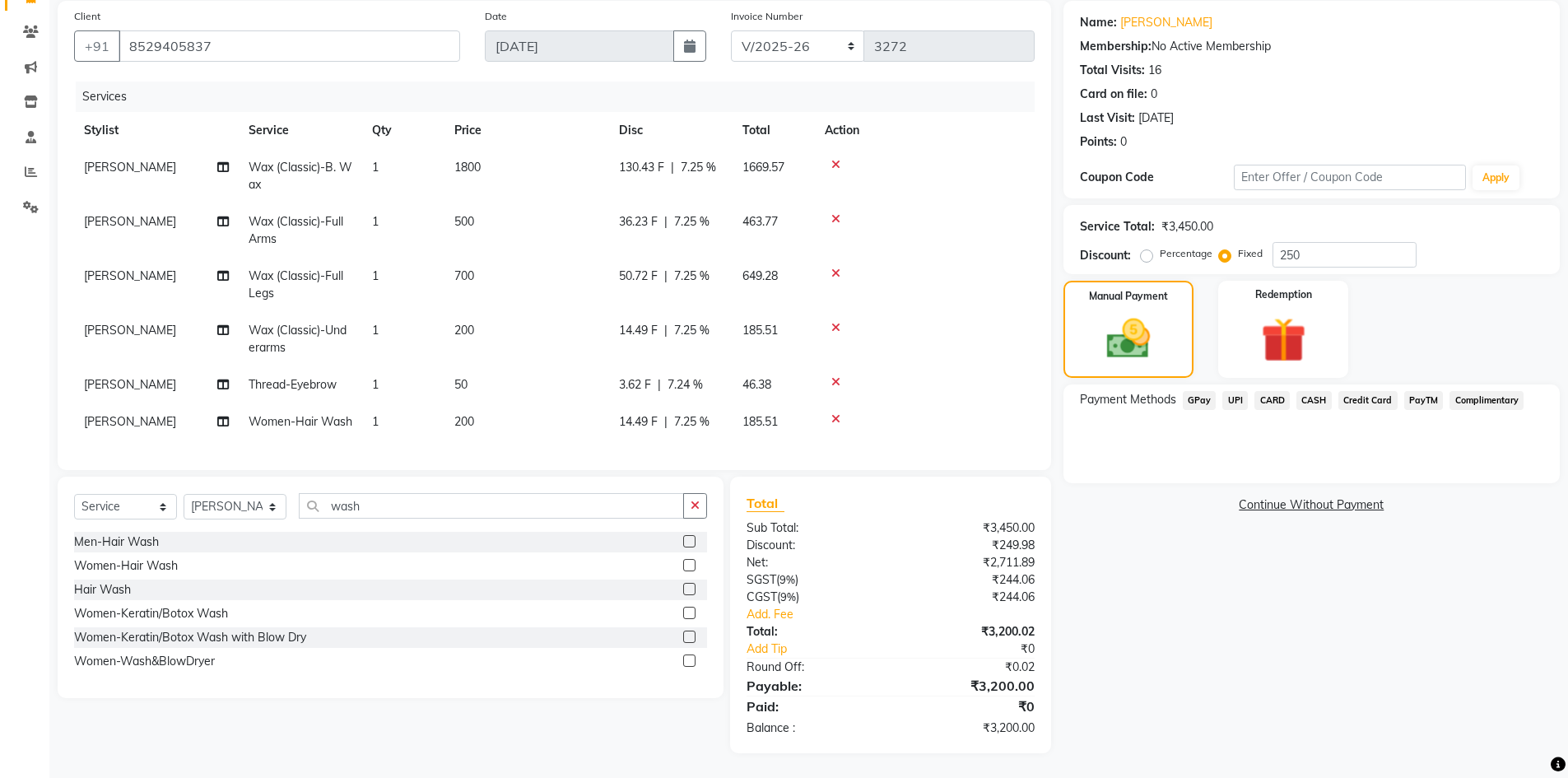
click at [1238, 400] on span "UPI" at bounding box center [1235, 400] width 26 height 19
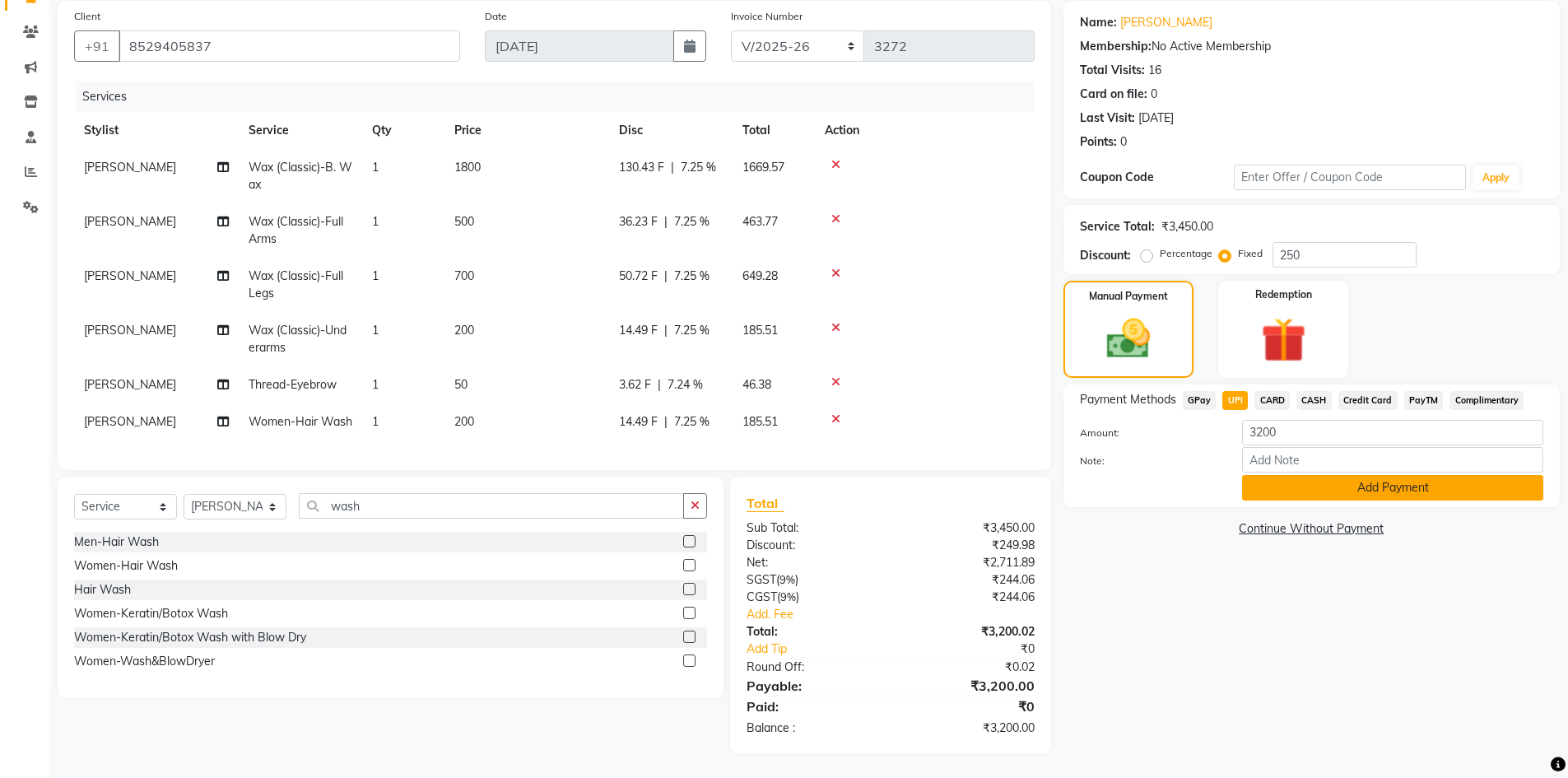
click at [1272, 489] on button "Add Payment" at bounding box center [1392, 488] width 301 height 26
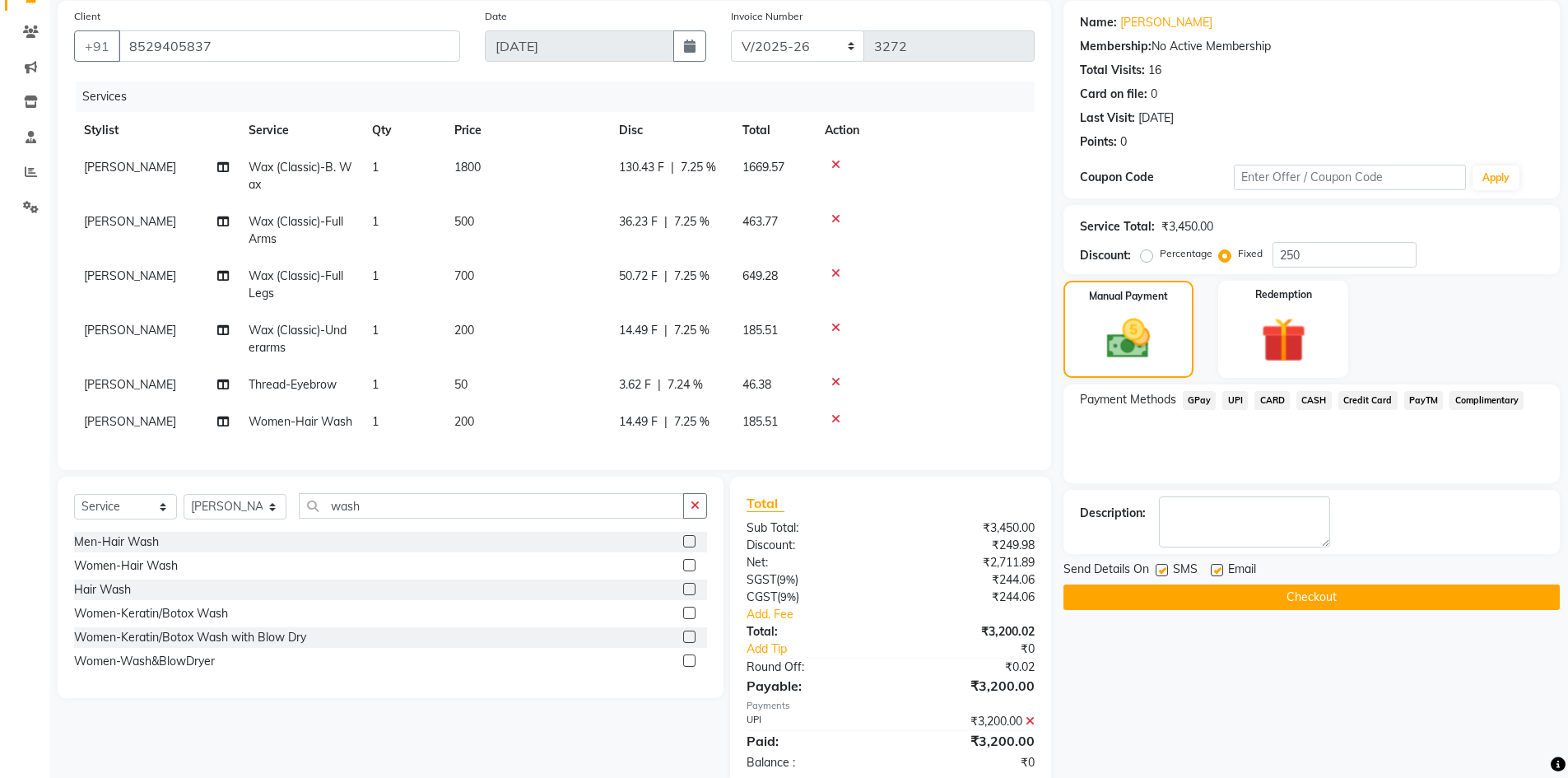
click at [1218, 568] on label at bounding box center [1217, 570] width 13 height 13
click at [1218, 568] on input "checkbox" at bounding box center [1216, 571] width 11 height 11
checkbox input "false"
click at [1209, 591] on button "Checkout" at bounding box center [1311, 597] width 496 height 26
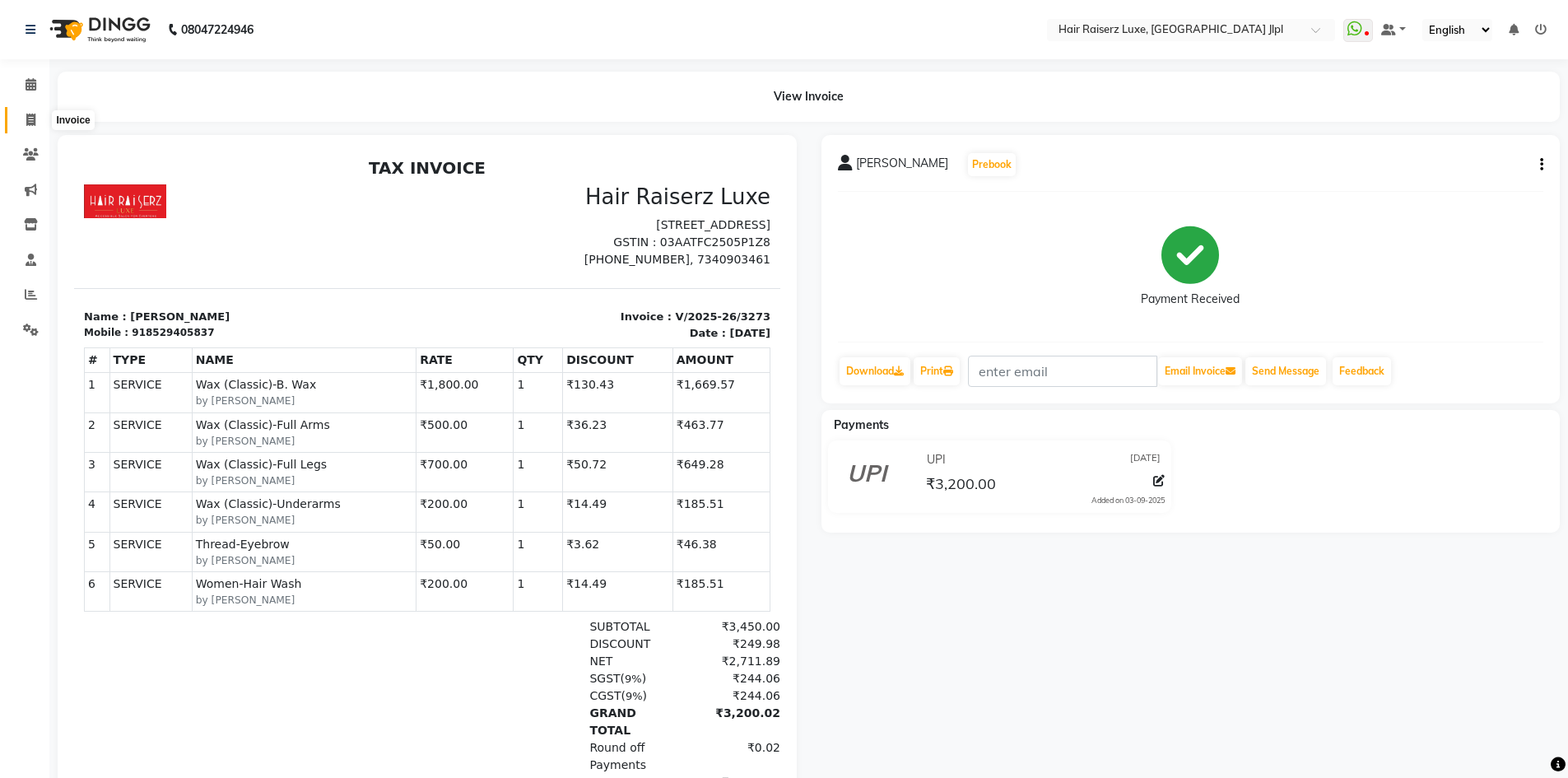
click at [28, 122] on icon at bounding box center [31, 119] width 9 height 13
select select "service"
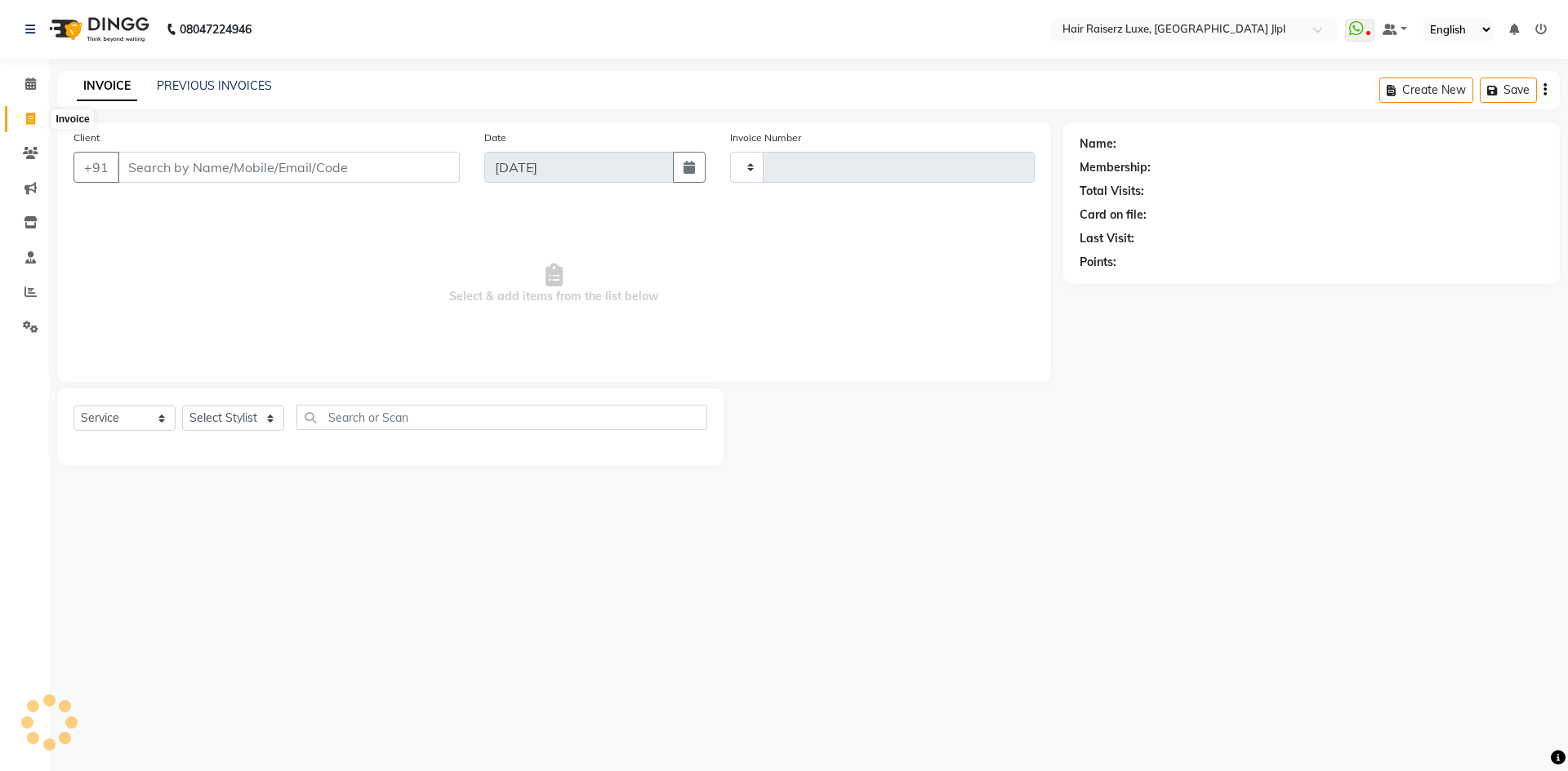
type input "3274"
select select "5409"
click at [221, 83] on link "PREVIOUS INVOICES" at bounding box center [214, 85] width 115 height 15
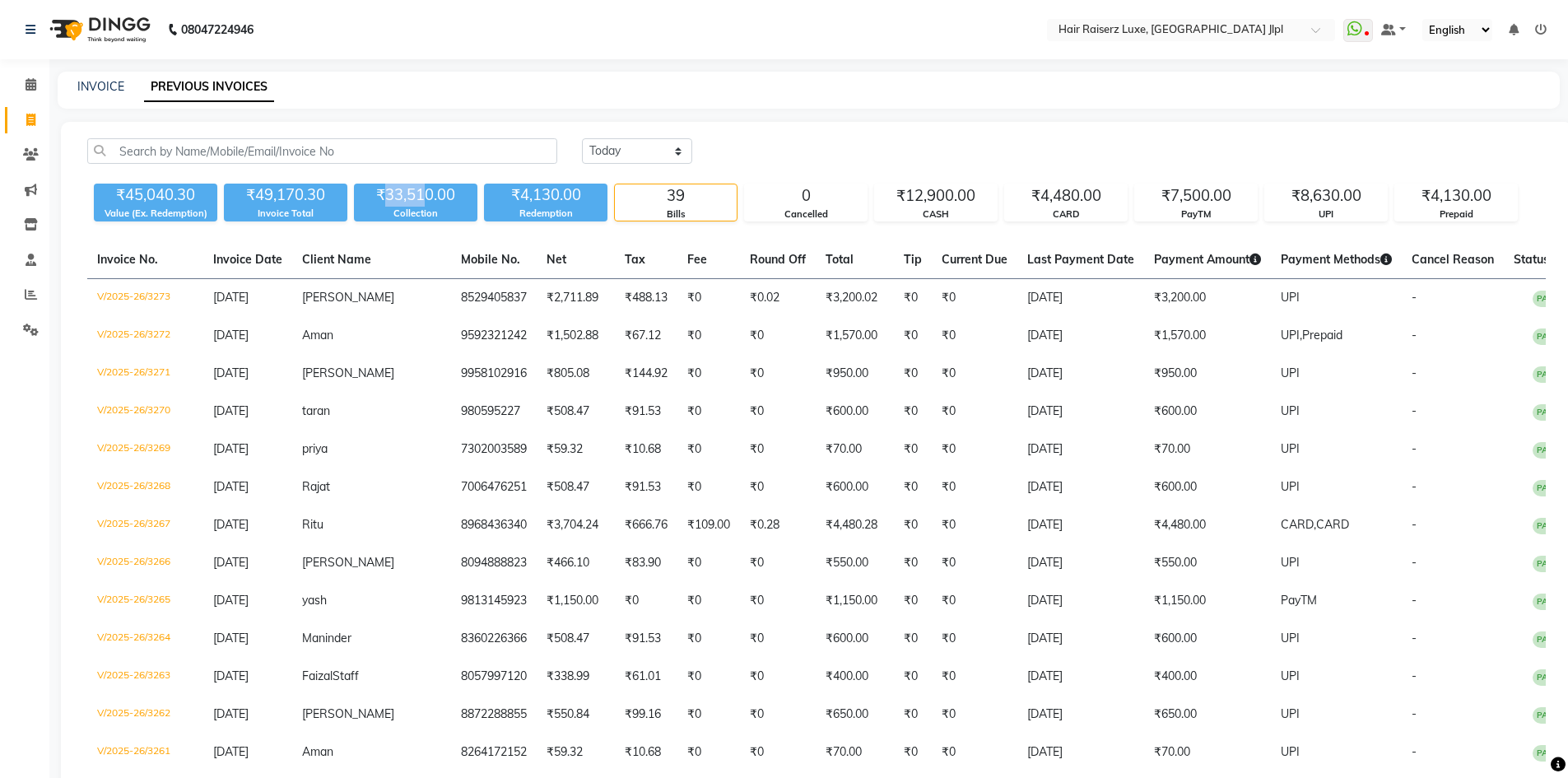
drag, startPoint x: 427, startPoint y: 205, endPoint x: 388, endPoint y: 197, distance: 39.8
click at [388, 197] on div "₹33,510.00" at bounding box center [415, 194] width 123 height 23
click at [89, 80] on link "INVOICE" at bounding box center [101, 86] width 47 height 15
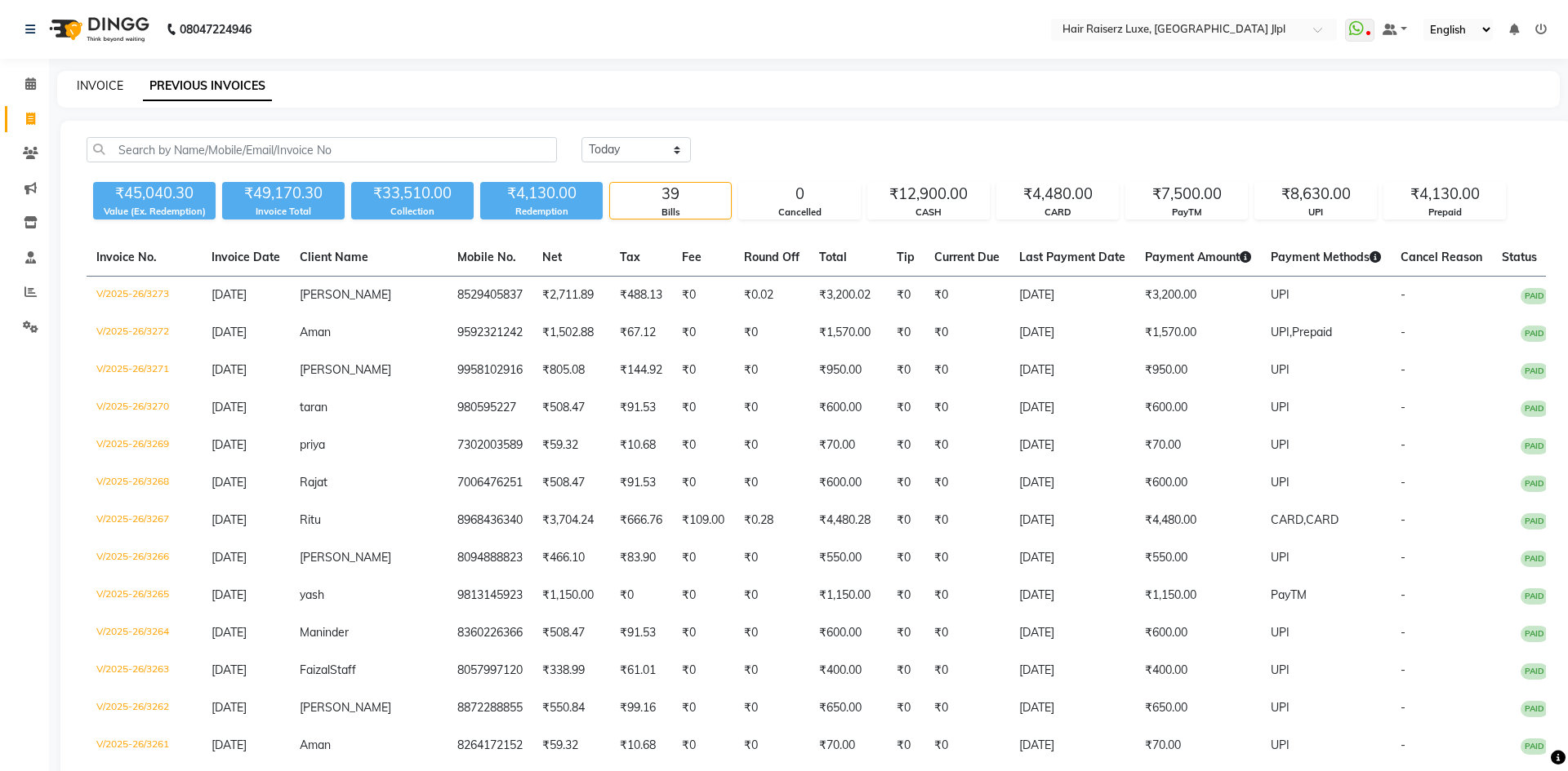
select select "5409"
select select "service"
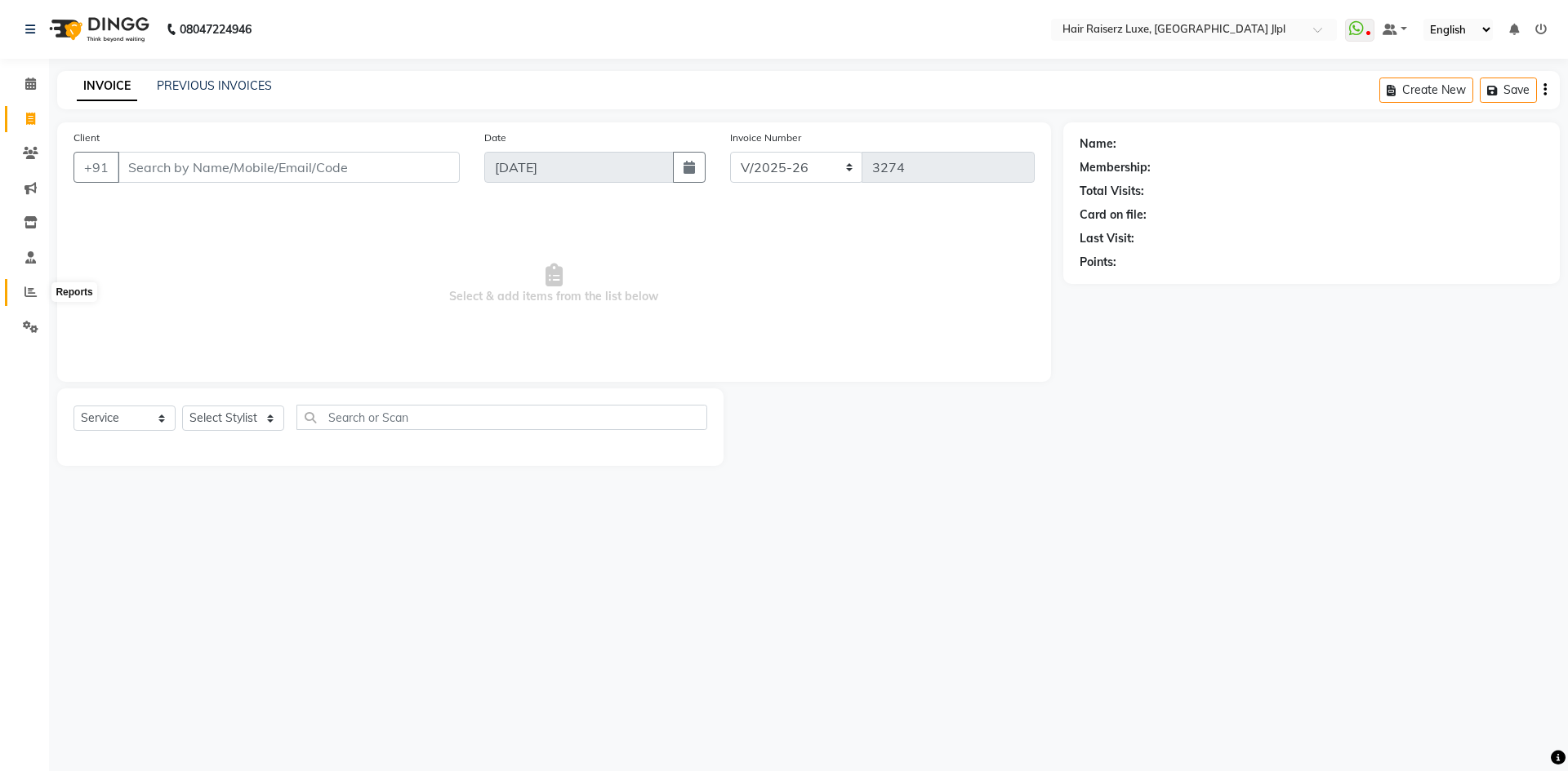
drag, startPoint x: 36, startPoint y: 289, endPoint x: 46, endPoint y: 284, distance: 11.2
click at [35, 289] on icon at bounding box center [30, 292] width 13 height 13
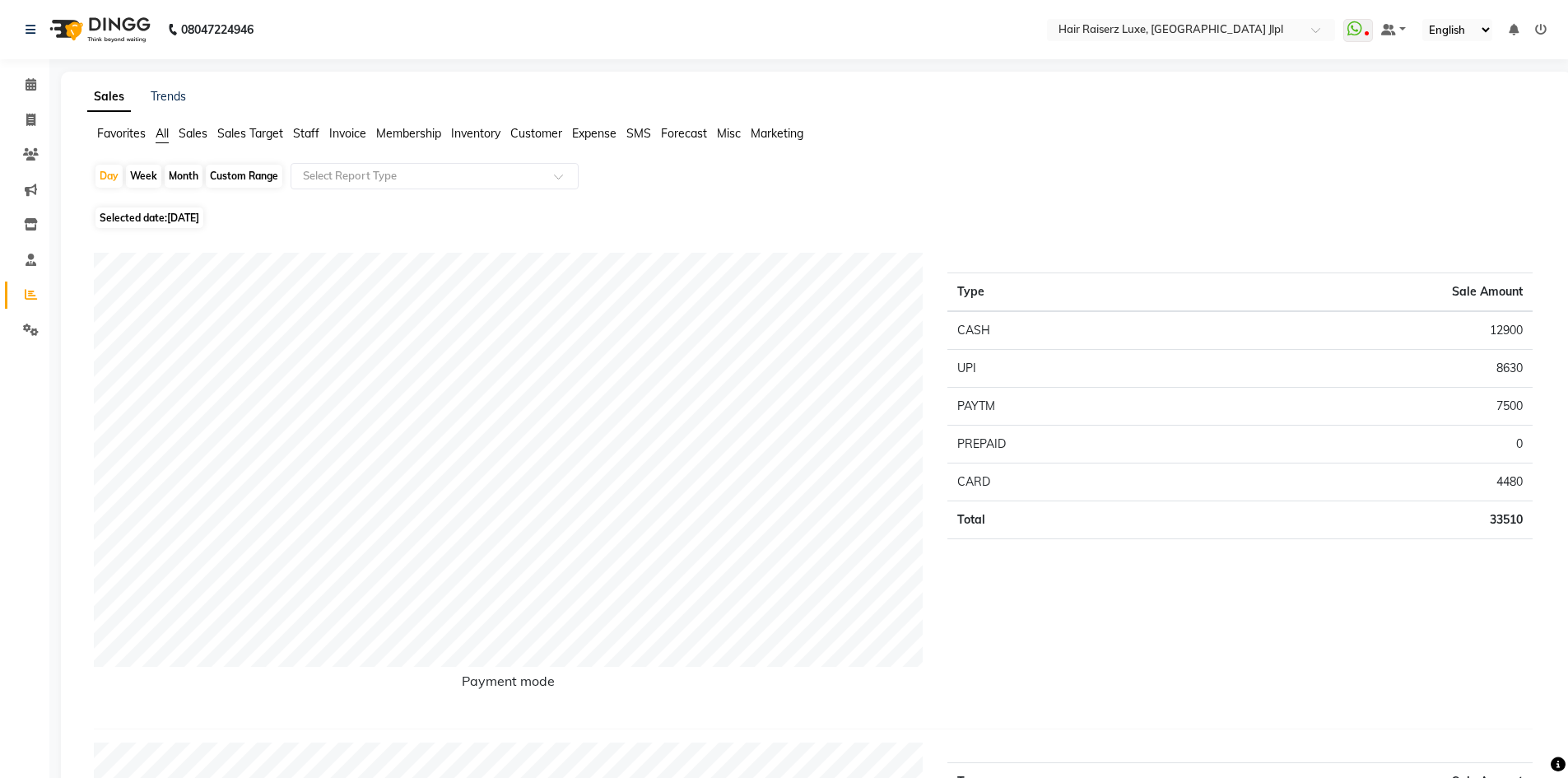
click at [301, 132] on span "Staff" at bounding box center [306, 133] width 27 height 15
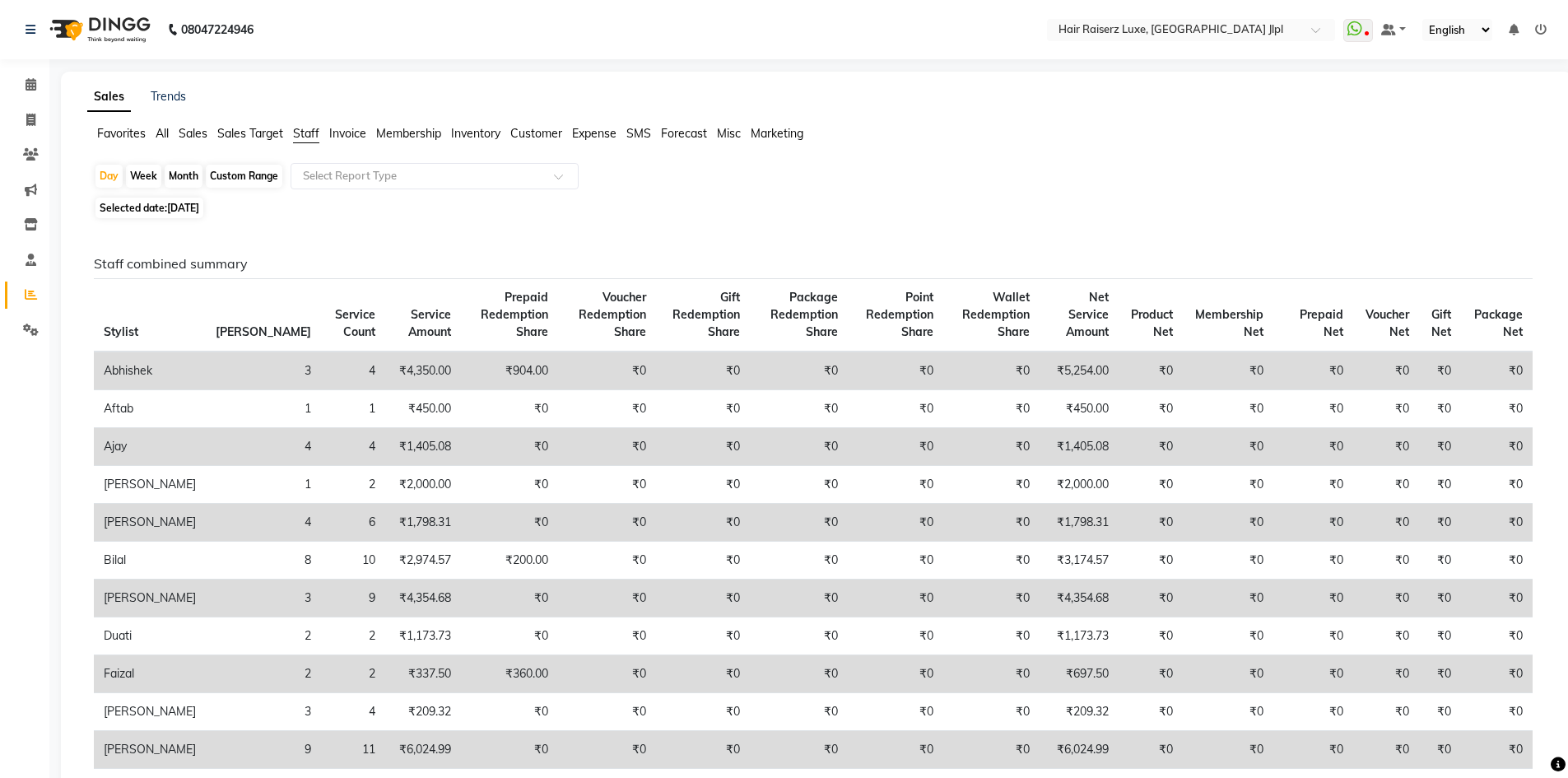
click at [178, 173] on div "Month" at bounding box center [184, 176] width 37 height 23
select select "9"
select select "2025"
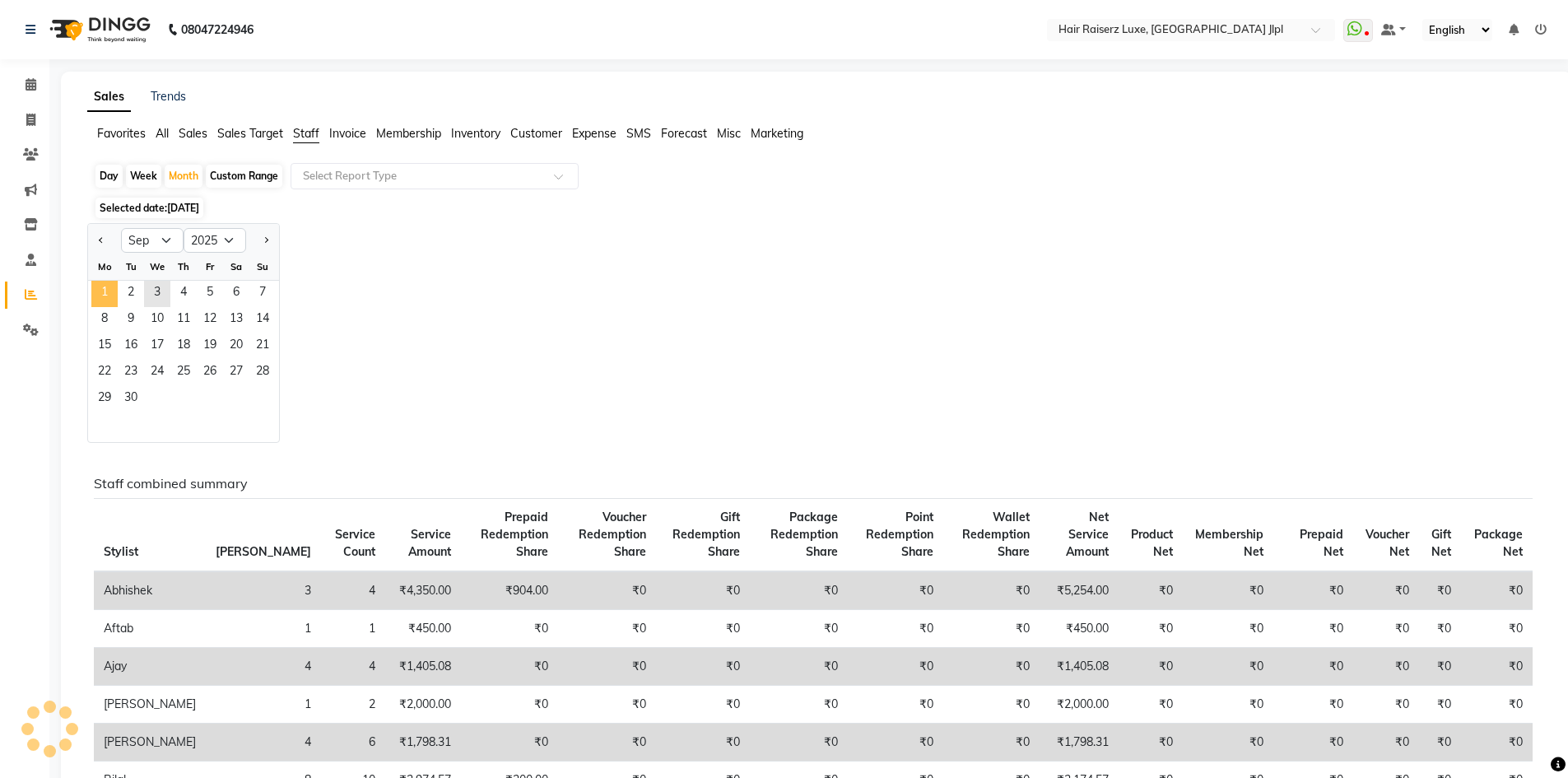
click at [109, 288] on span "1" at bounding box center [105, 293] width 27 height 27
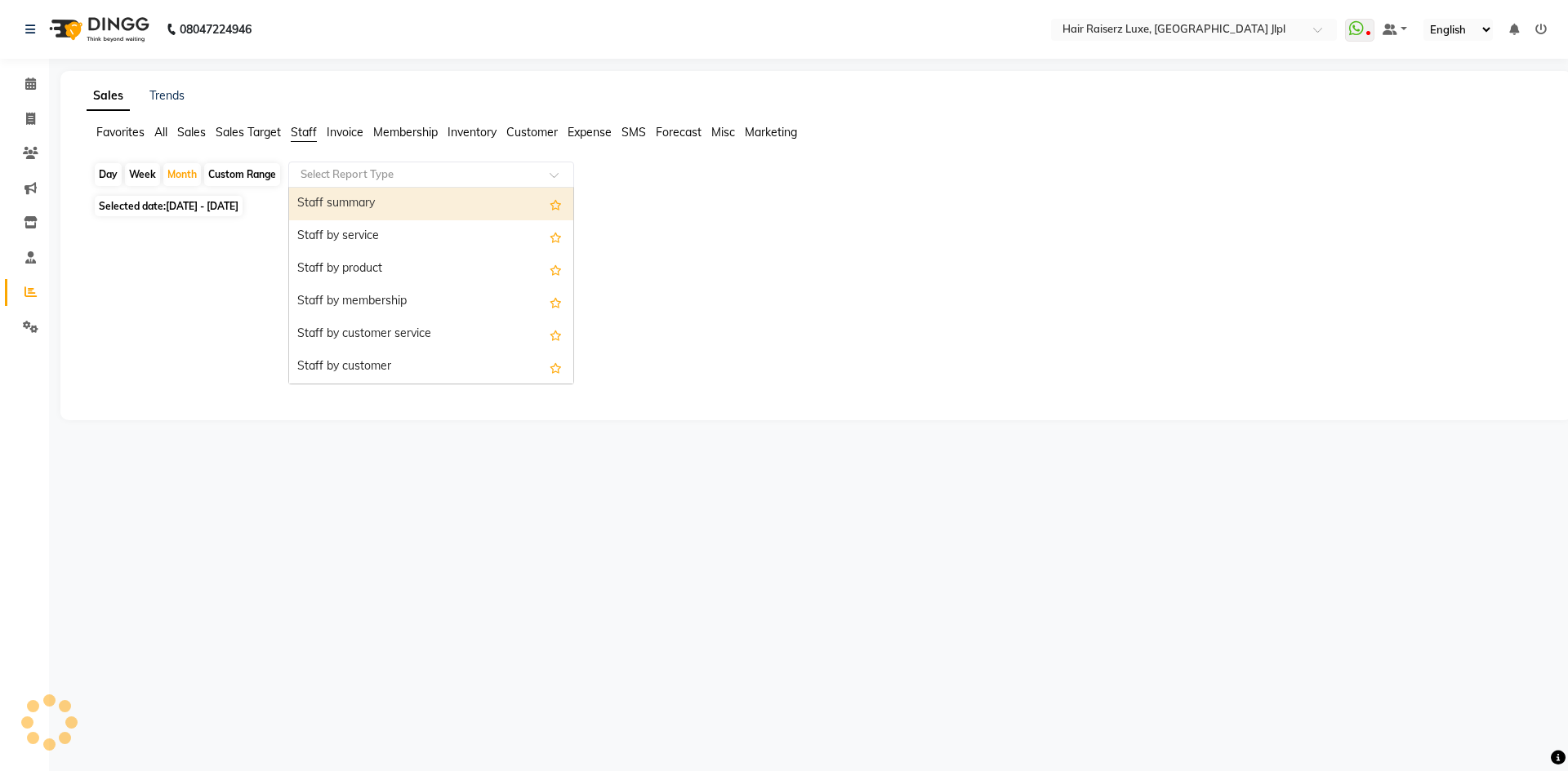
click at [360, 174] on input "text" at bounding box center [415, 174] width 235 height 17
click at [362, 204] on div "Staff summary" at bounding box center [431, 204] width 284 height 32
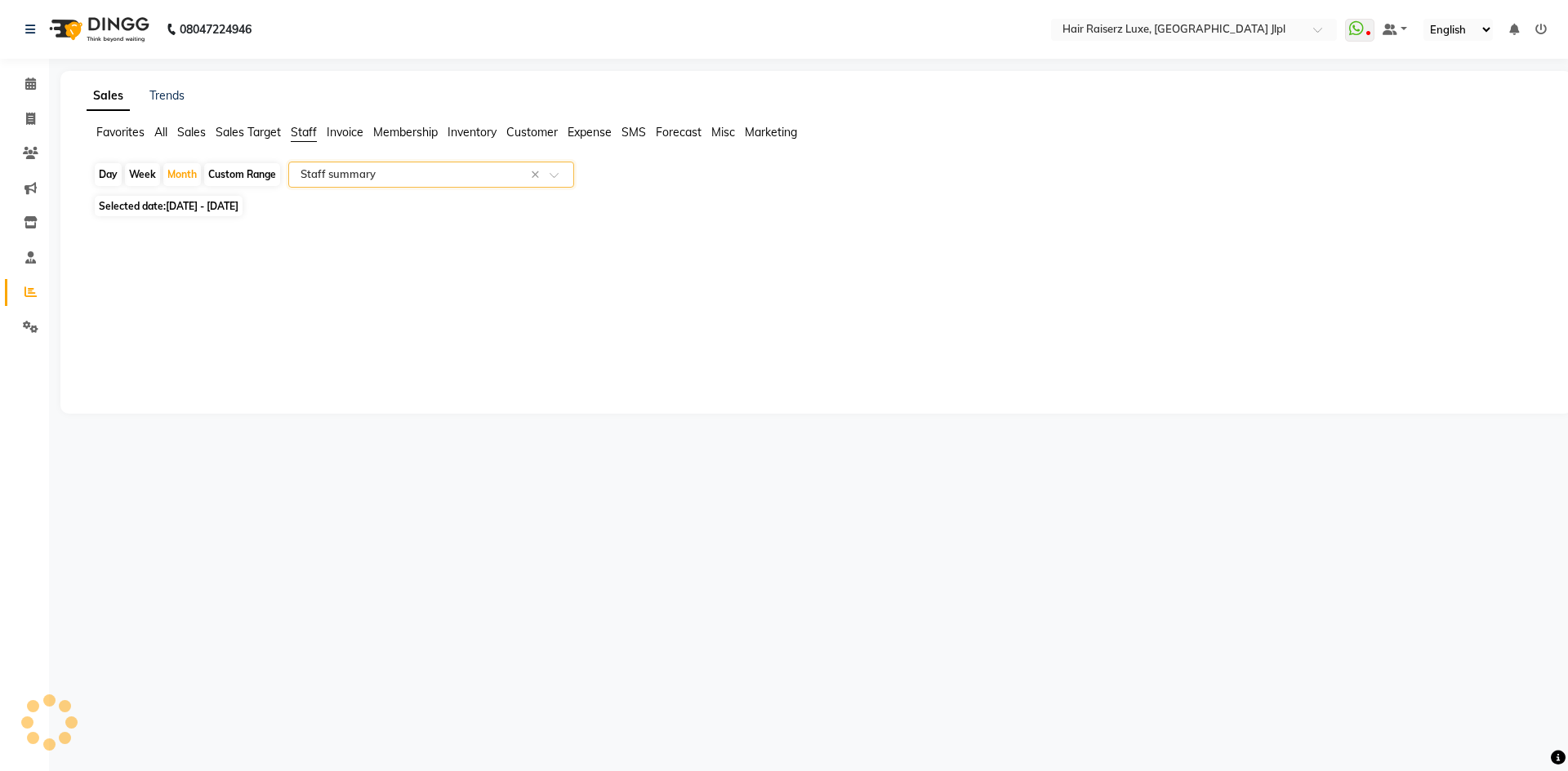
select select "csv"
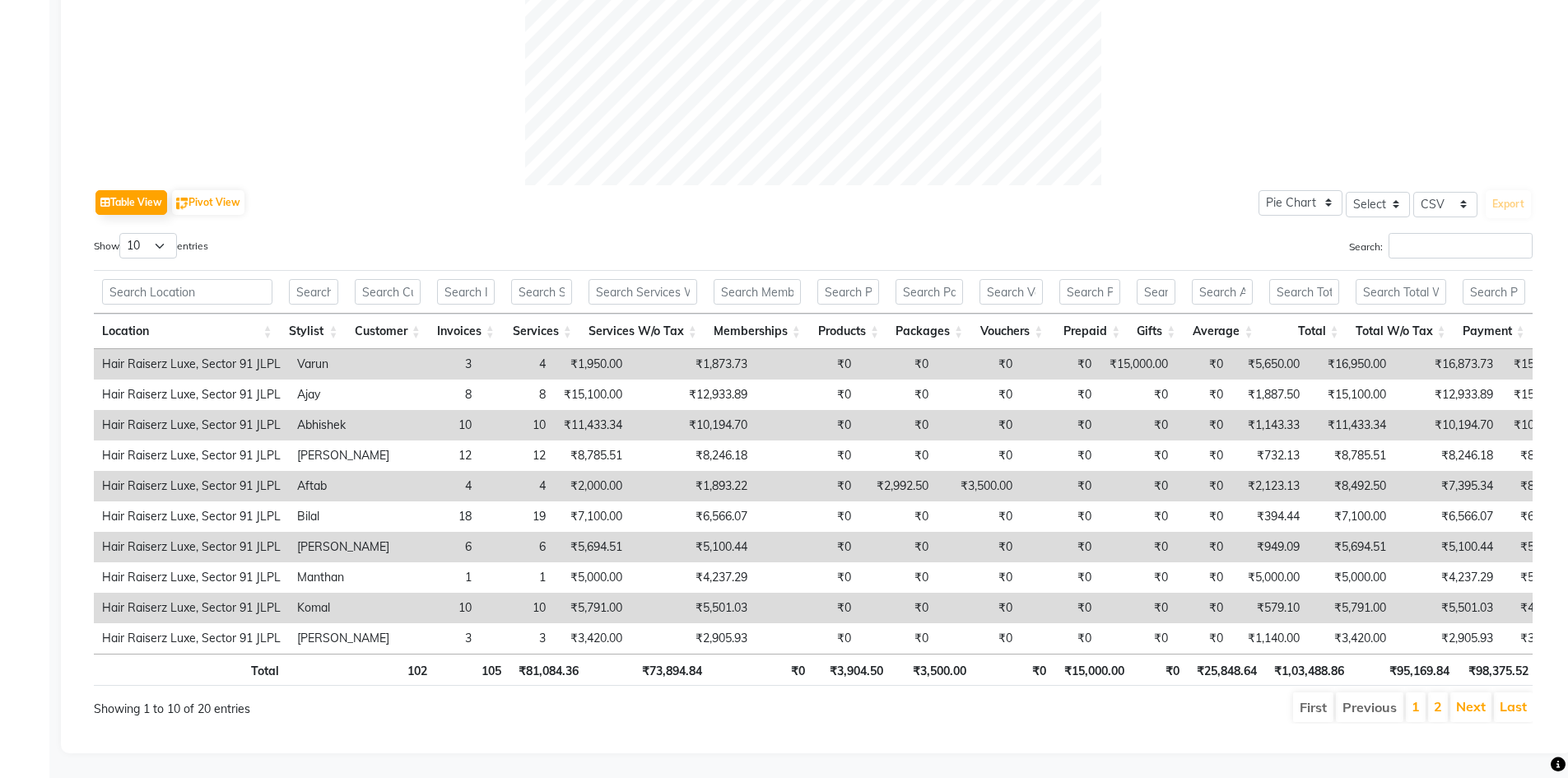
scroll to position [672, 0]
drag, startPoint x: 533, startPoint y: 524, endPoint x: 667, endPoint y: 525, distance: 134.0
click at [667, 532] on tr "Hair Raiserz Luxe, Sector 91 JLPL Chhavi 6 6 ₹5,694.51 ₹5,100.44 ₹0 ₹0 ₹0 ₹0 ₹0…" at bounding box center [995, 547] width 1803 height 31
click at [667, 532] on td "₹5,100.44" at bounding box center [693, 547] width 125 height 31
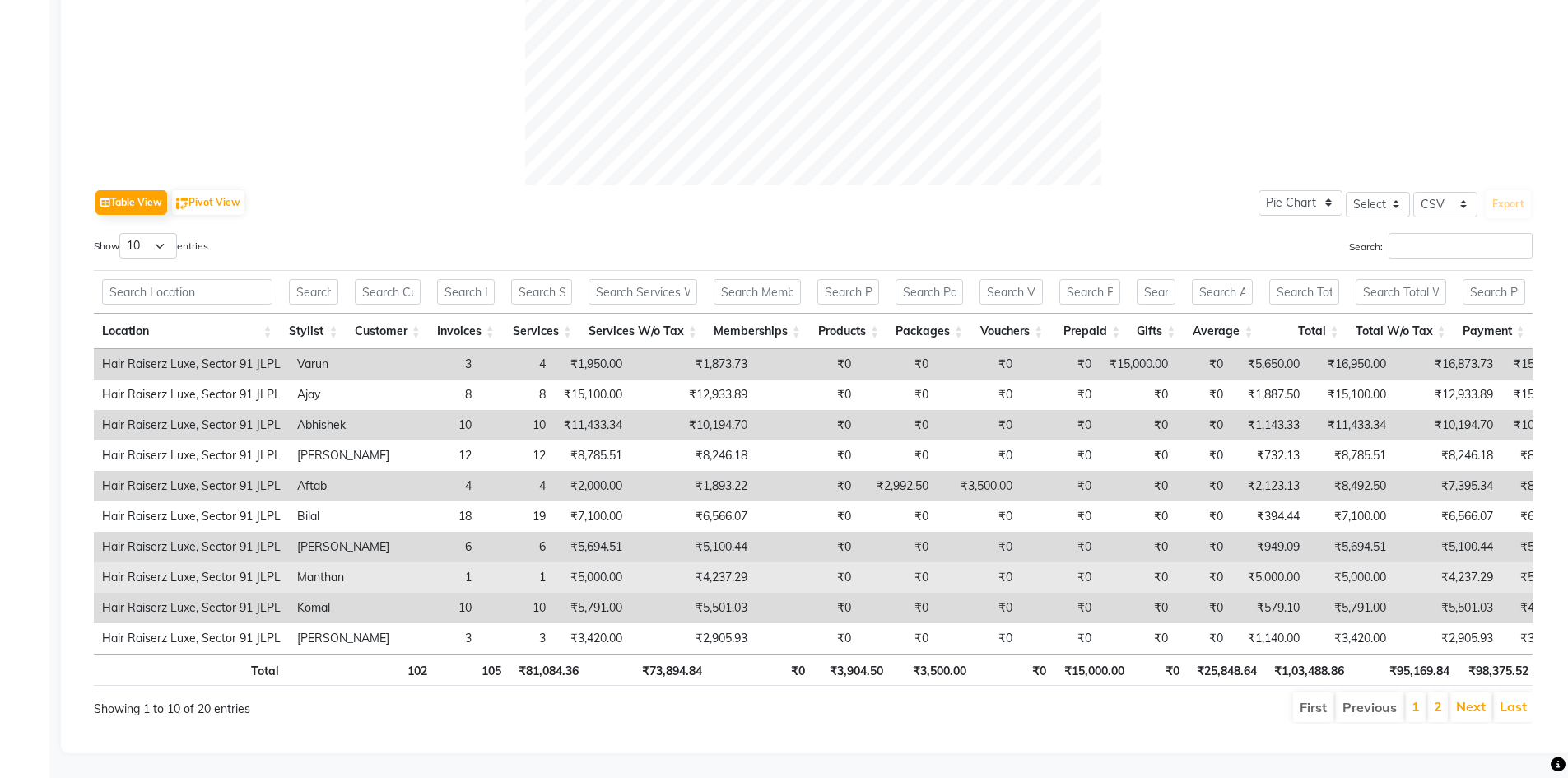
click at [671, 563] on td "₹4,237.29" at bounding box center [693, 578] width 125 height 31
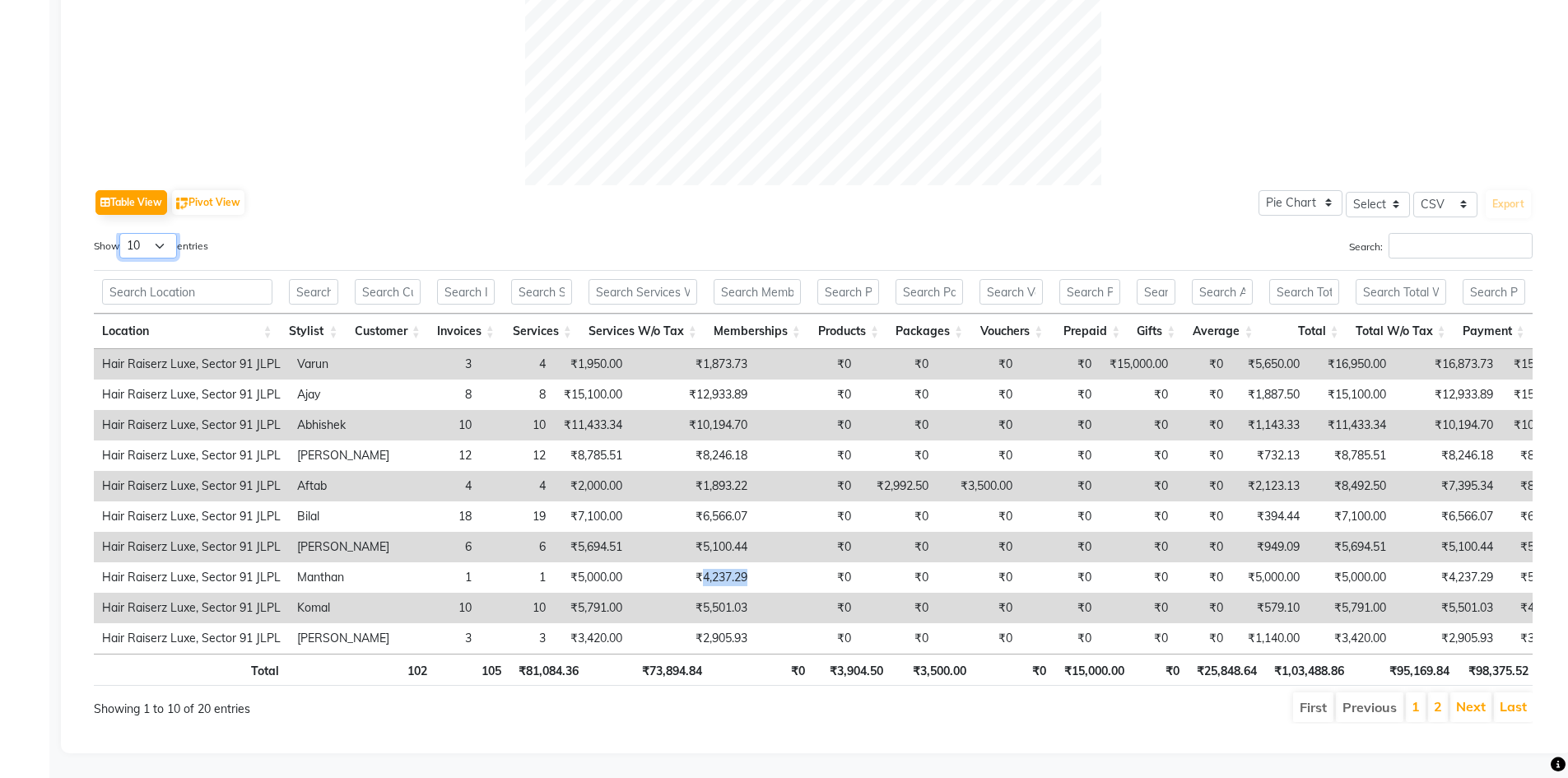
click at [154, 233] on select "10 25 50 100" at bounding box center [148, 246] width 57 height 26
select select "25"
click at [121, 233] on select "10 25 50 100" at bounding box center [148, 246] width 57 height 26
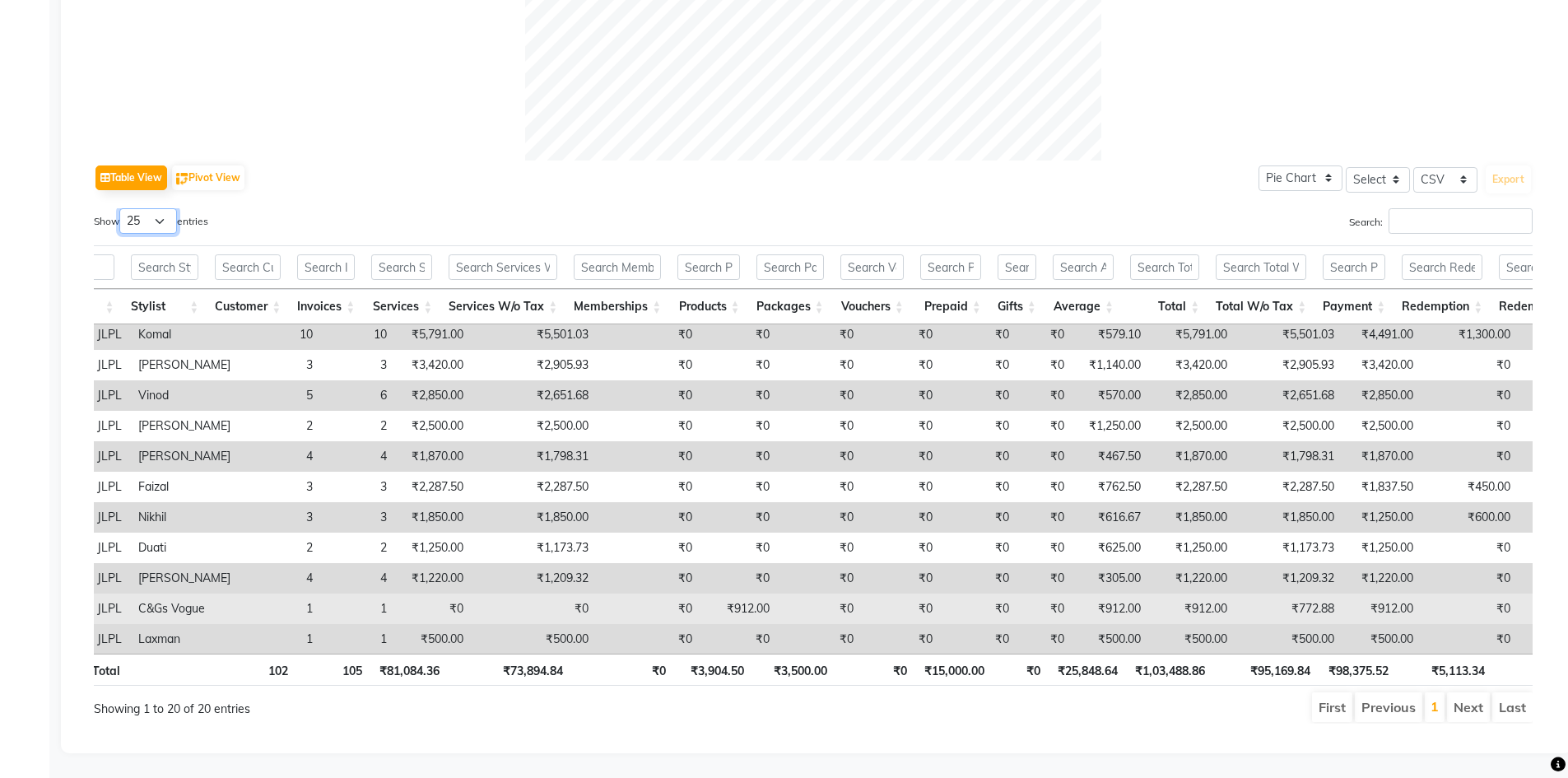
scroll to position [210, 159]
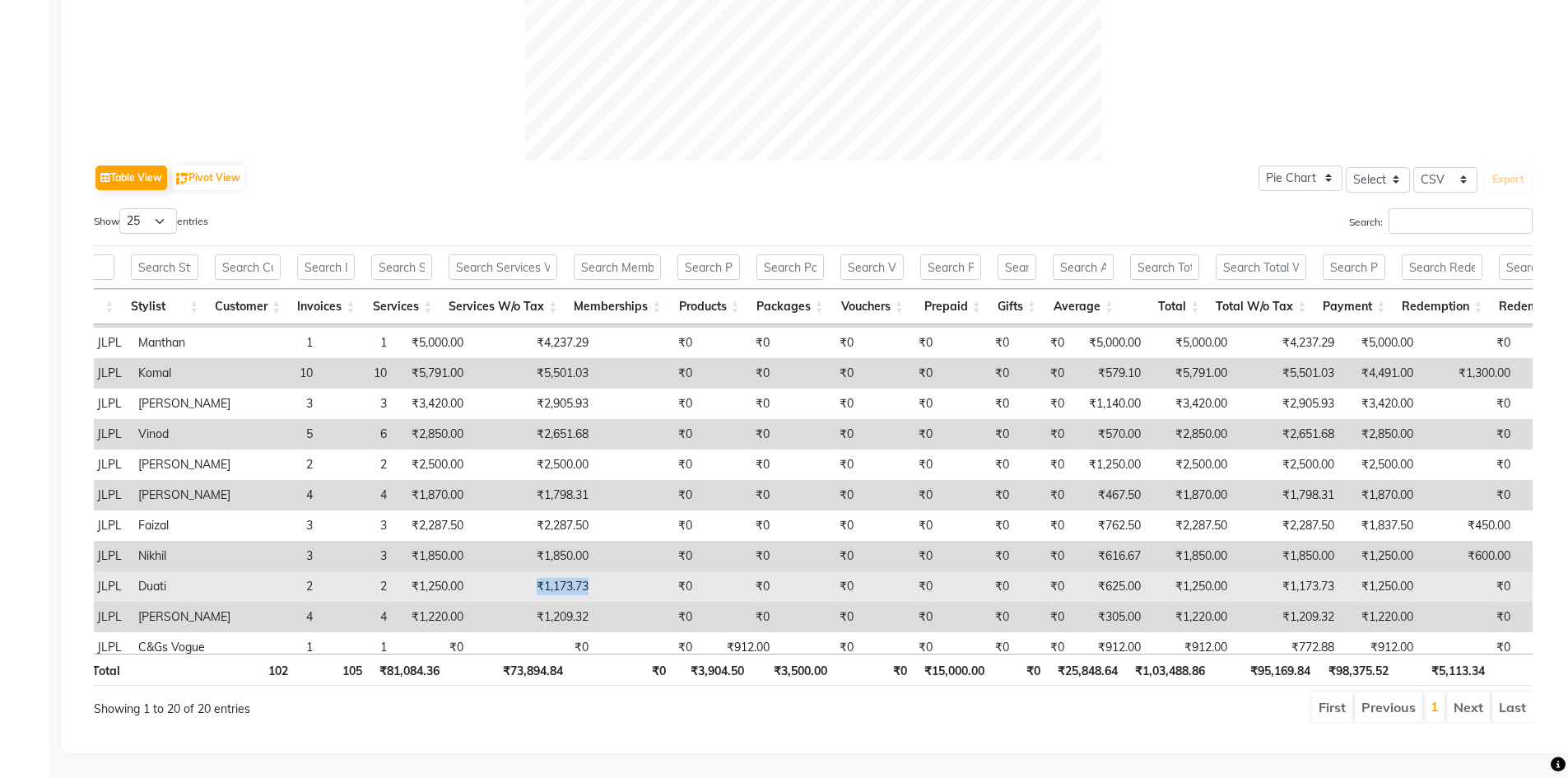
drag, startPoint x: 507, startPoint y: 581, endPoint x: 604, endPoint y: 581, distance: 97.0
click at [604, 581] on tr "Hair Raiserz Luxe, Sector 91 JLPL Duati 2 2 ₹1,250.00 ₹1,173.73 ₹0 ₹0 ₹0 ₹0 ₹0 …" at bounding box center [836, 586] width 1803 height 31
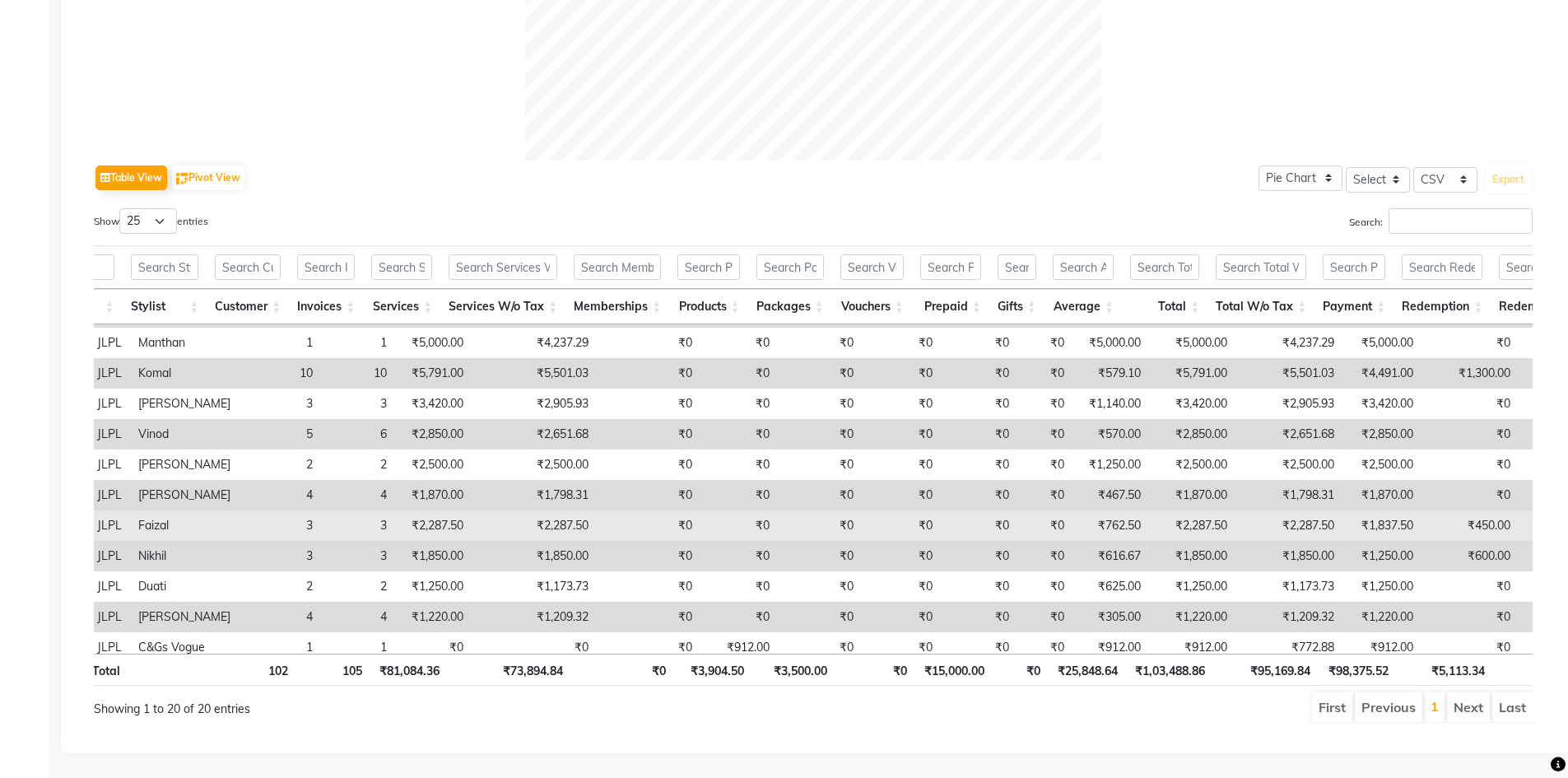
click at [542, 524] on td "₹2,287.50" at bounding box center [534, 525] width 125 height 31
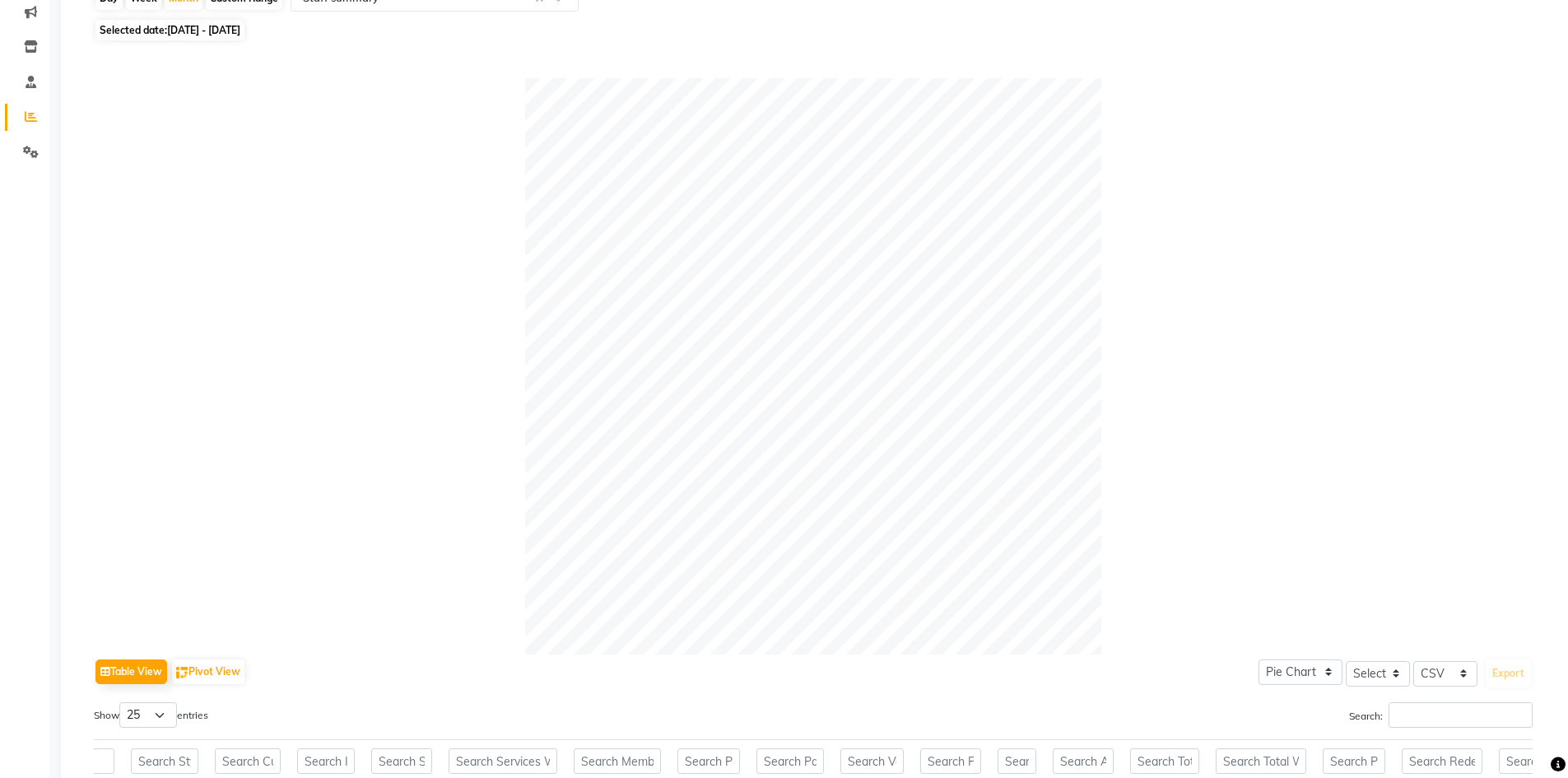
scroll to position [98, 0]
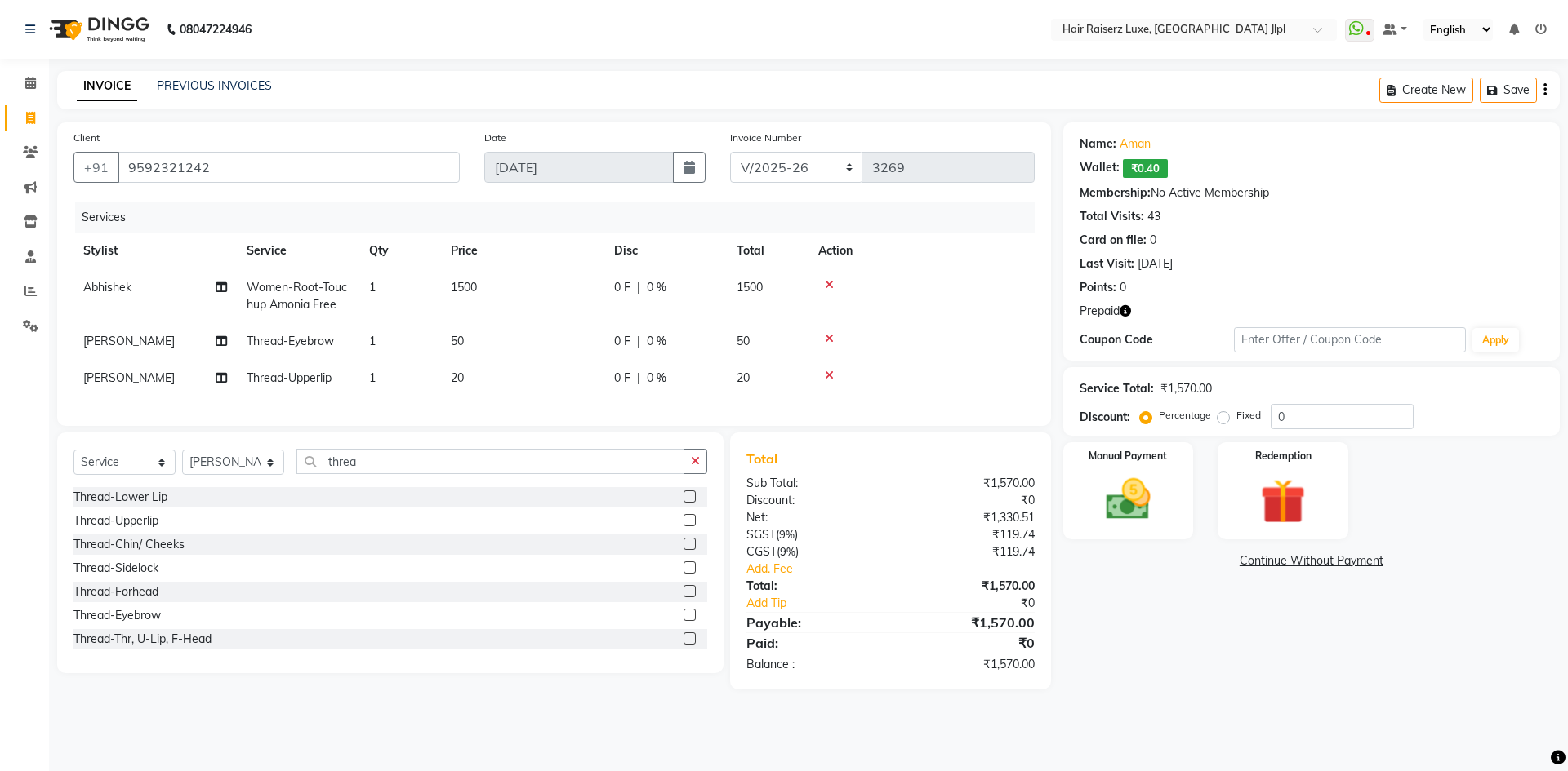
select select "5409"
select select "service"
select select "38026"
click at [1120, 484] on img at bounding box center [1129, 499] width 76 height 54
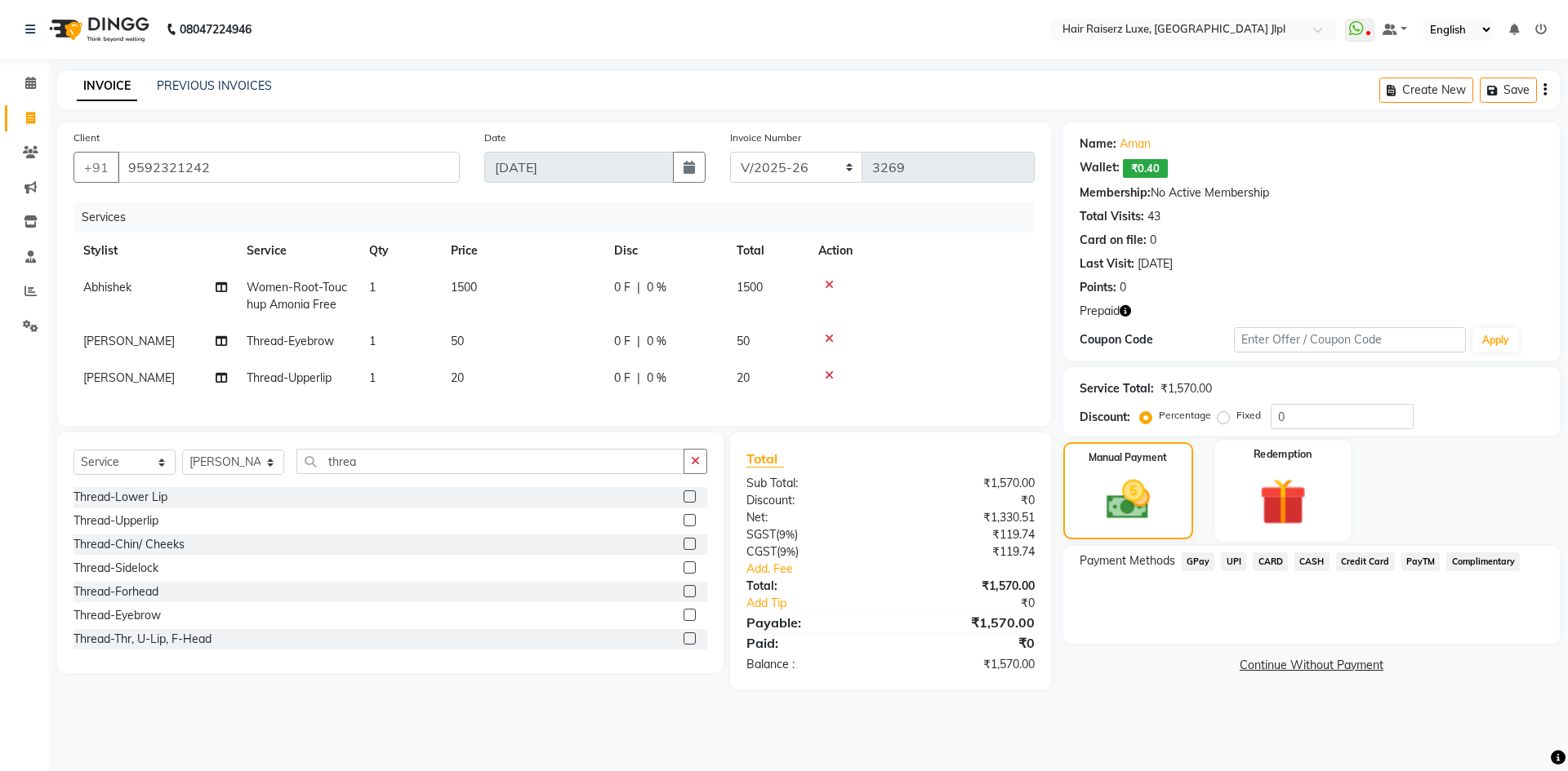
click at [1289, 490] on img at bounding box center [1282, 501] width 76 height 58
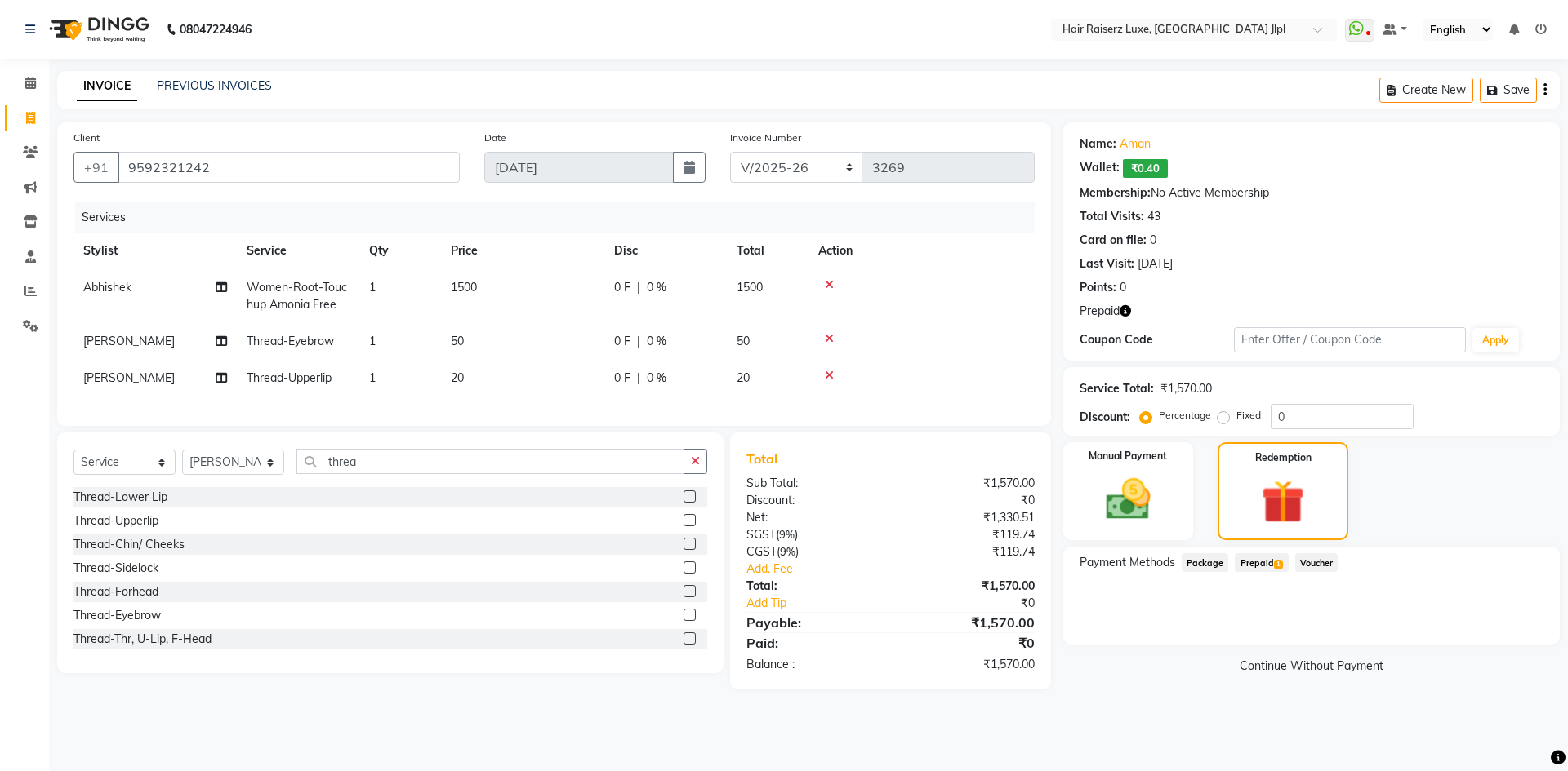
click at [1264, 564] on span "Prepaid 1" at bounding box center [1261, 563] width 53 height 19
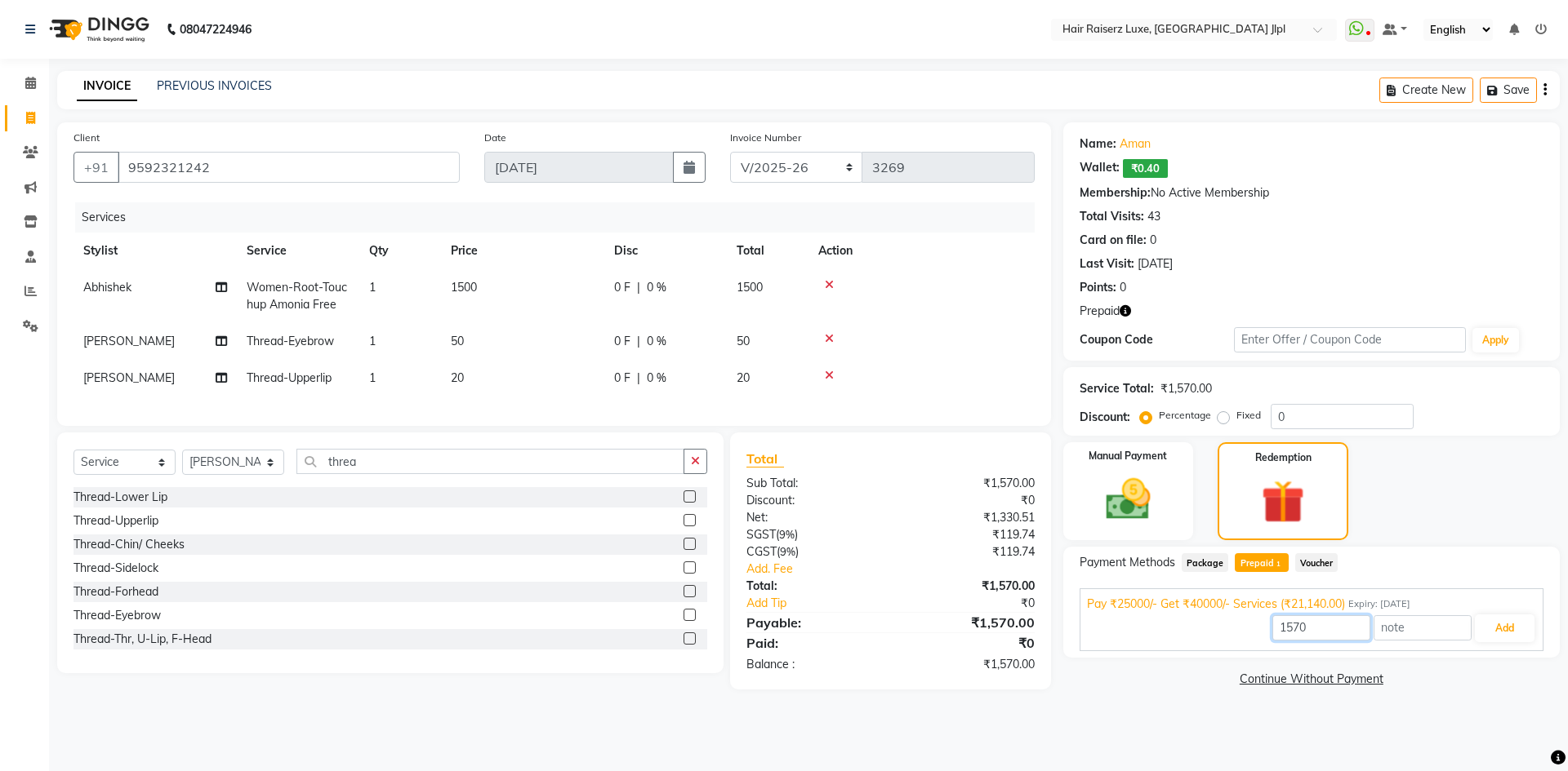
drag, startPoint x: 1331, startPoint y: 622, endPoint x: 1177, endPoint y: 619, distance: 154.0
click at [1177, 619] on div "1570 Add" at bounding box center [1311, 628] width 449 height 31
type input "1130"
click at [1494, 618] on button "Add" at bounding box center [1503, 628] width 60 height 27
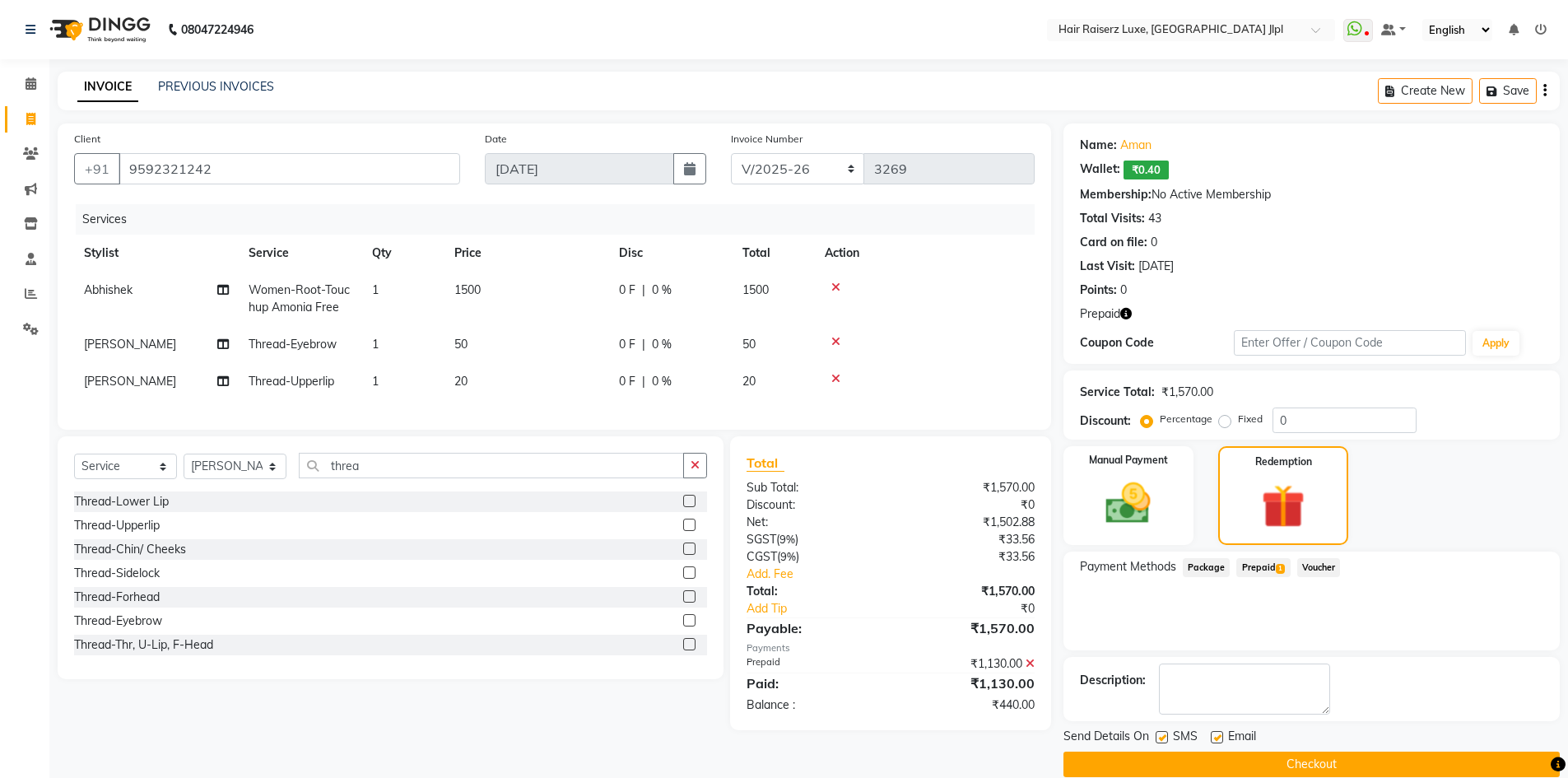
scroll to position [24, 0]
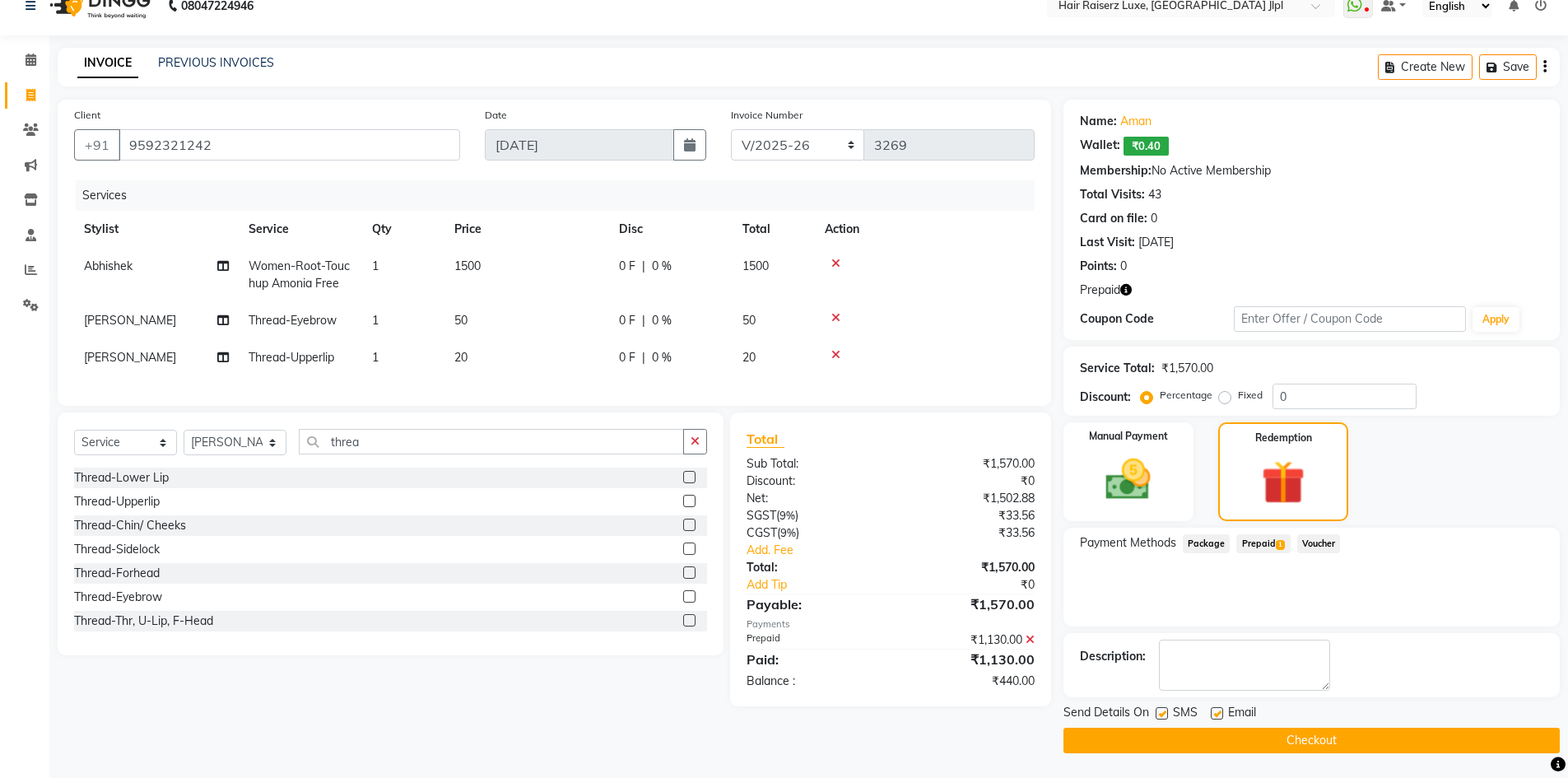
click at [1218, 712] on label at bounding box center [1217, 714] width 13 height 13
click at [1218, 712] on input "checkbox" at bounding box center [1216, 714] width 11 height 11
checkbox input "false"
click at [1129, 287] on icon "button" at bounding box center [1126, 290] width 12 height 12
click at [1214, 251] on div "Last Visit: [DATE]" at bounding box center [1311, 243] width 464 height 18
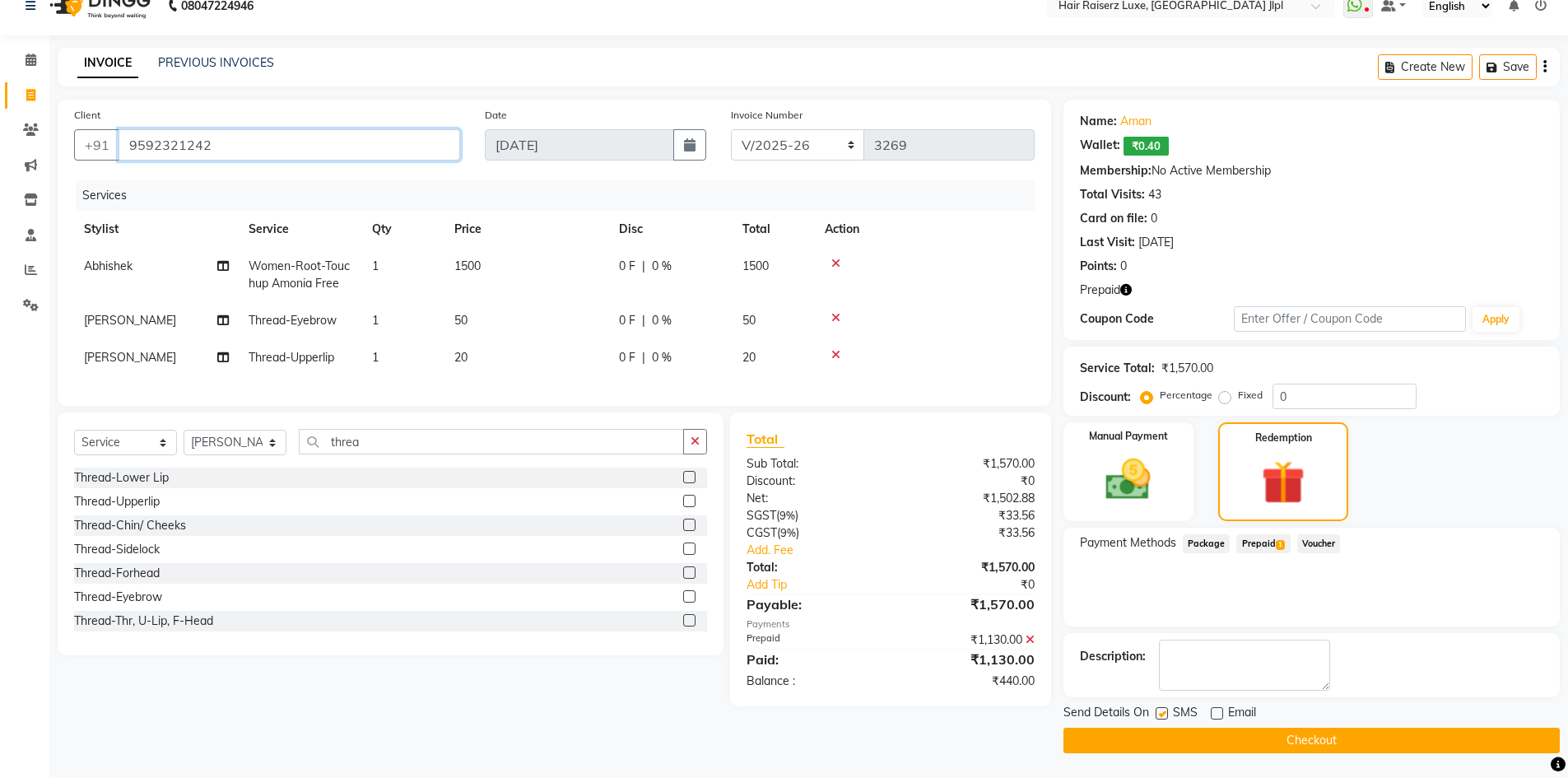
drag, startPoint x: 146, startPoint y: 136, endPoint x: 135, endPoint y: 136, distance: 11.0
click at [135, 136] on input "9592321242" at bounding box center [289, 145] width 341 height 32
click at [1099, 483] on img at bounding box center [1128, 480] width 76 height 53
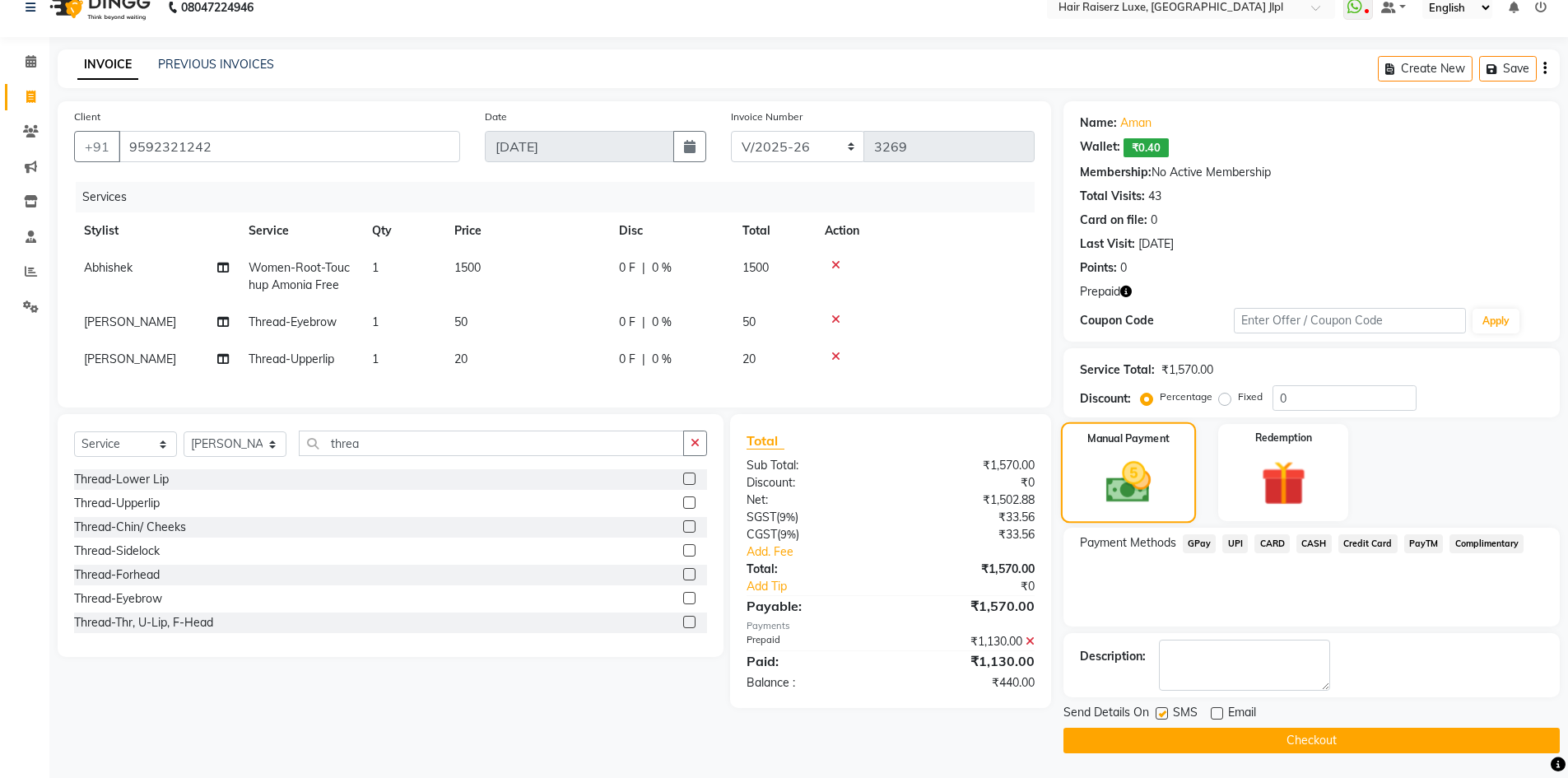
scroll to position [23, 0]
click at [1204, 739] on button "Checkout" at bounding box center [1311, 740] width 496 height 26
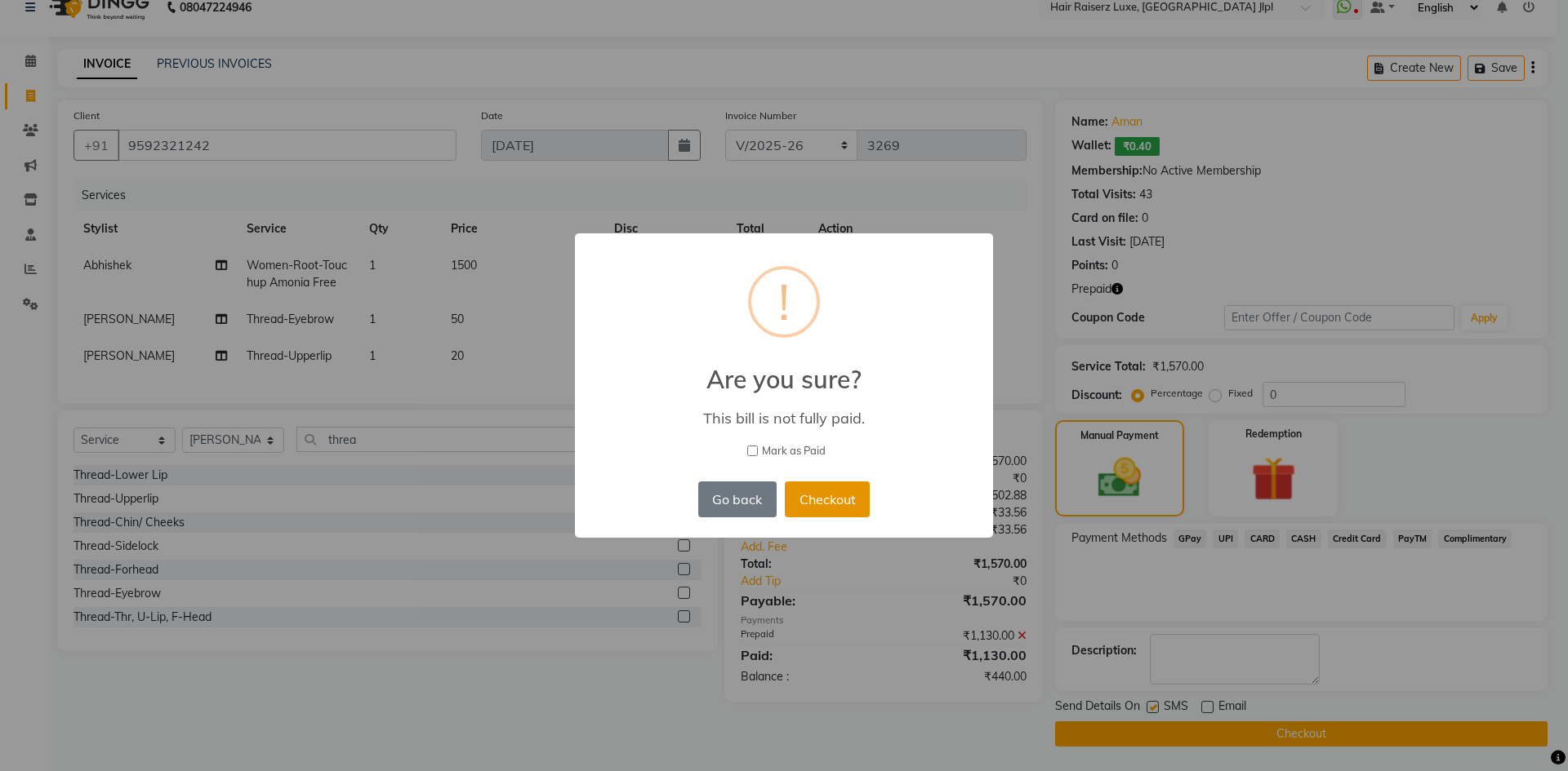
click at [828, 500] on button "Checkout" at bounding box center [827, 499] width 85 height 36
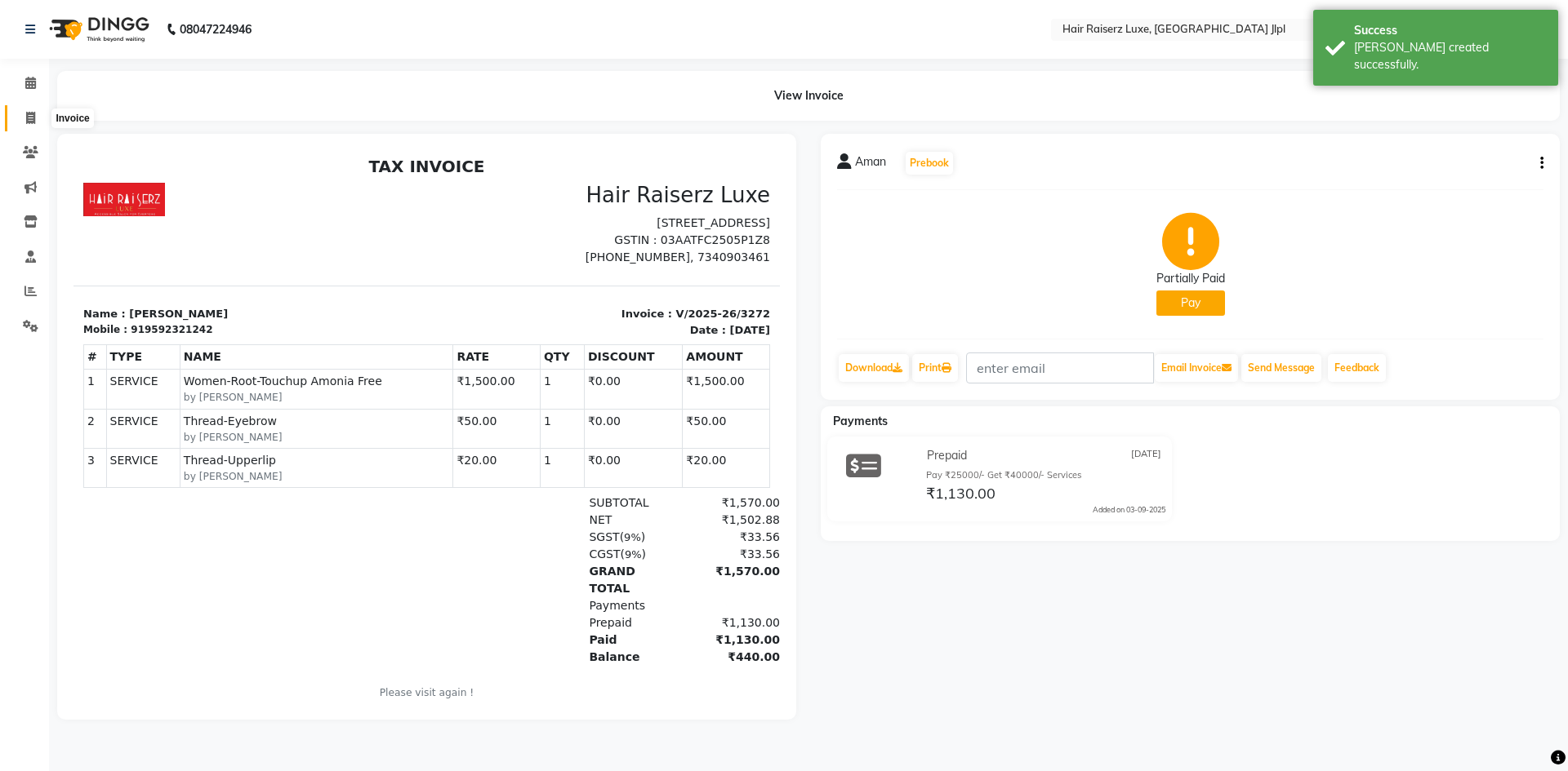
click at [27, 119] on icon at bounding box center [30, 117] width 9 height 13
select select "service"
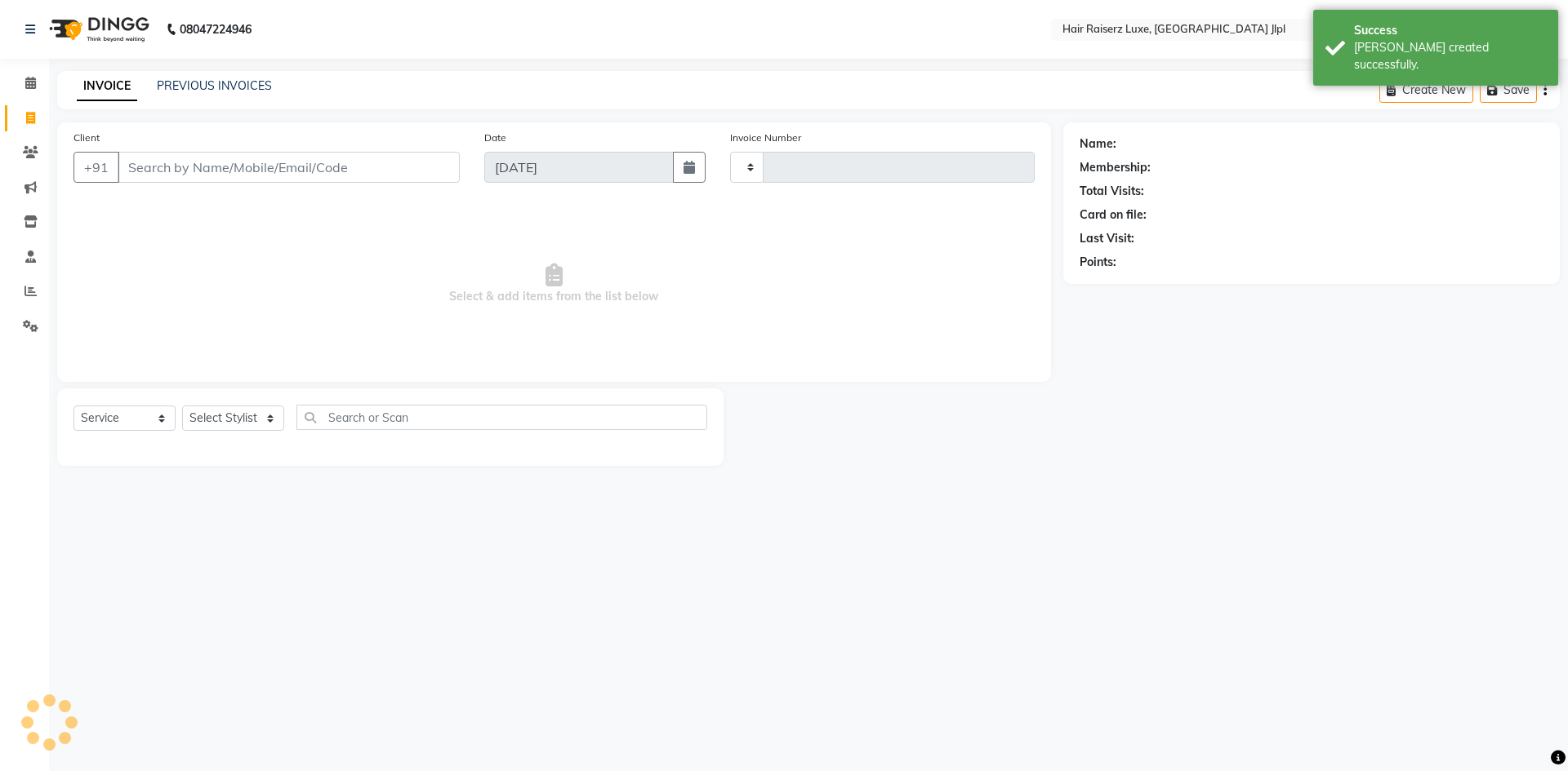
type input "3273"
select select "5409"
click at [190, 88] on link "PREVIOUS INVOICES" at bounding box center [214, 85] width 115 height 15
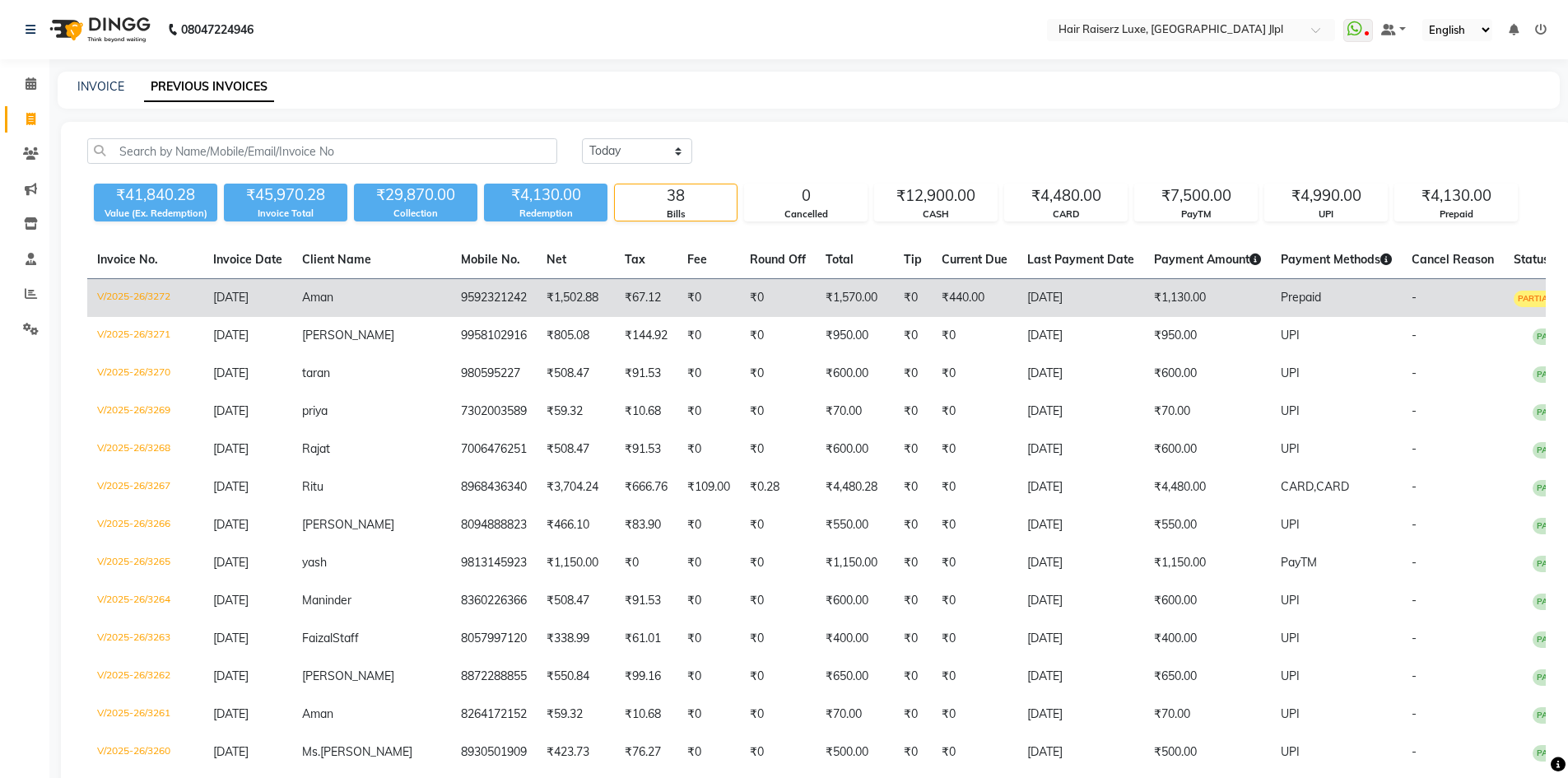
click at [537, 302] on td "₹1,502.88" at bounding box center [575, 298] width 78 height 39
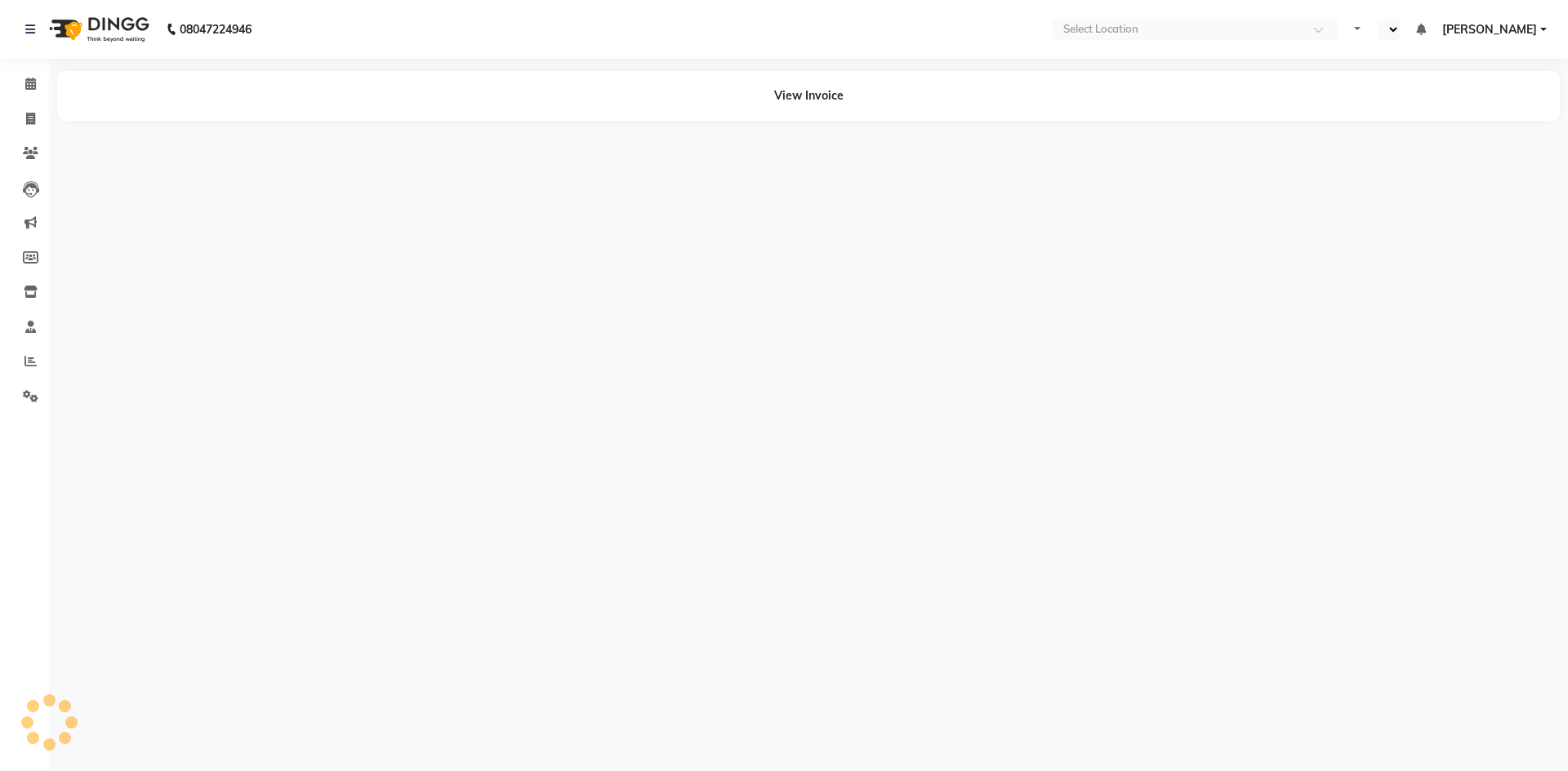
select select "en"
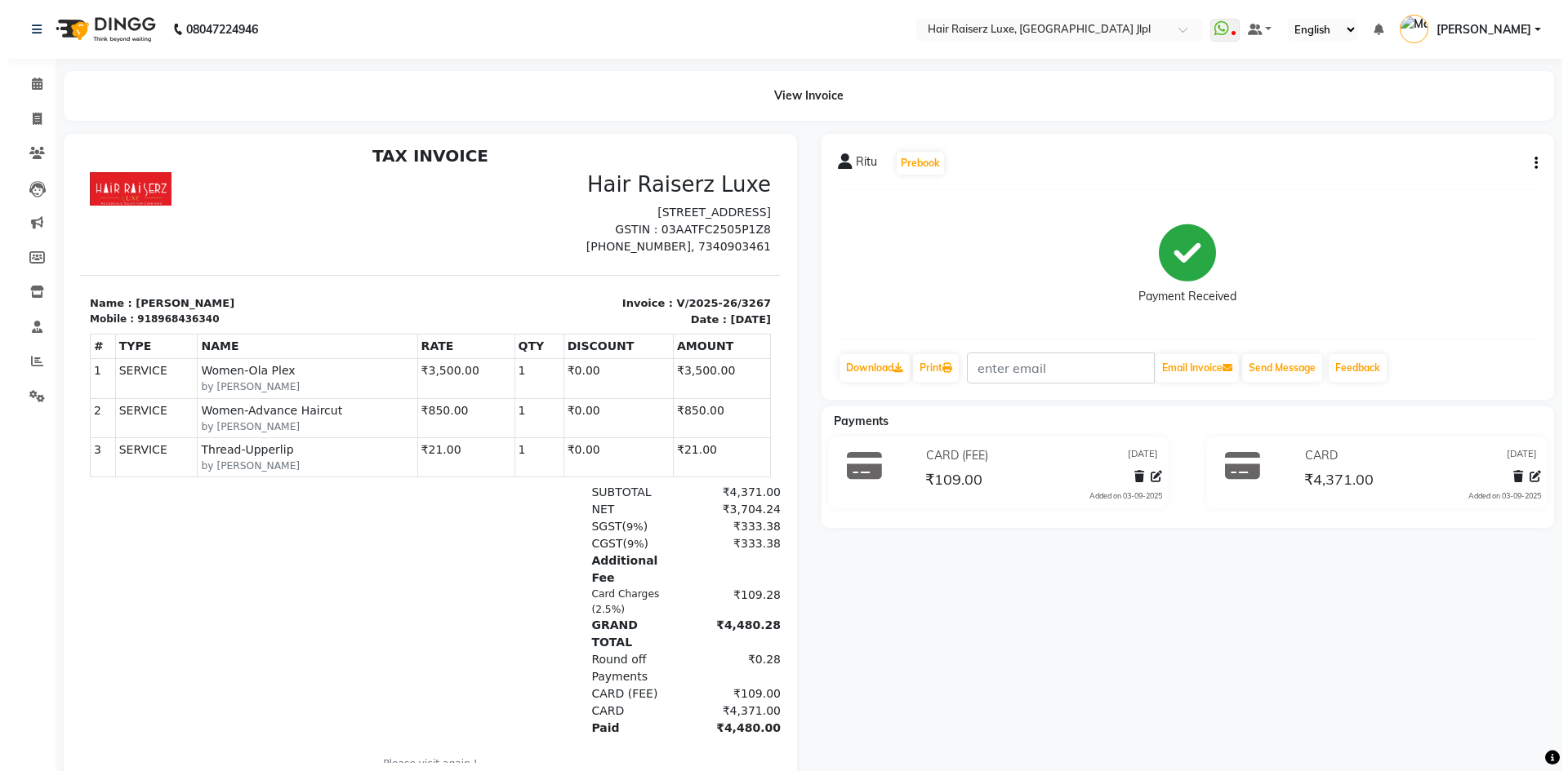
scroll to position [13, 0]
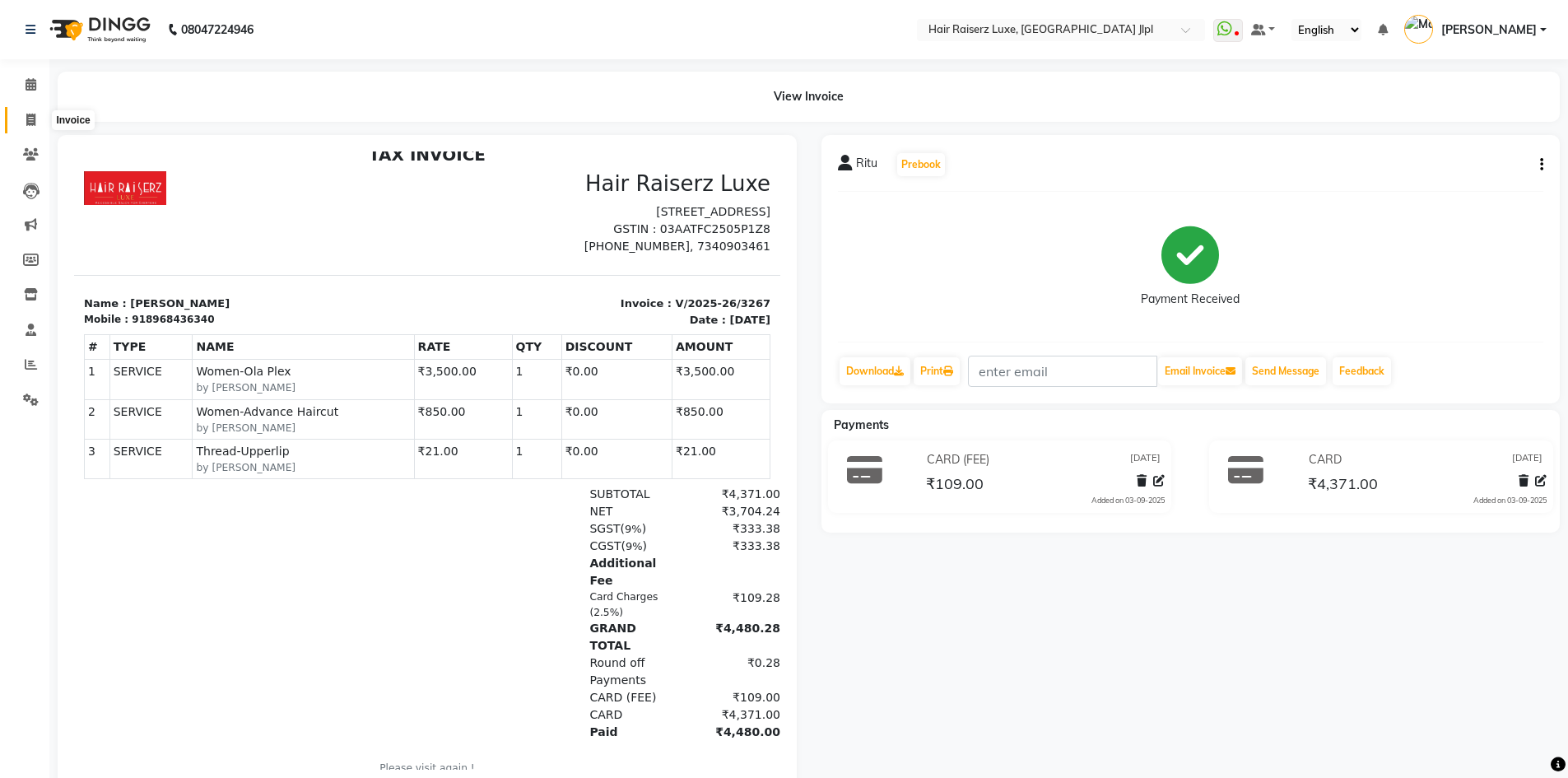
click at [39, 119] on span at bounding box center [31, 120] width 29 height 19
select select "5409"
select select "service"
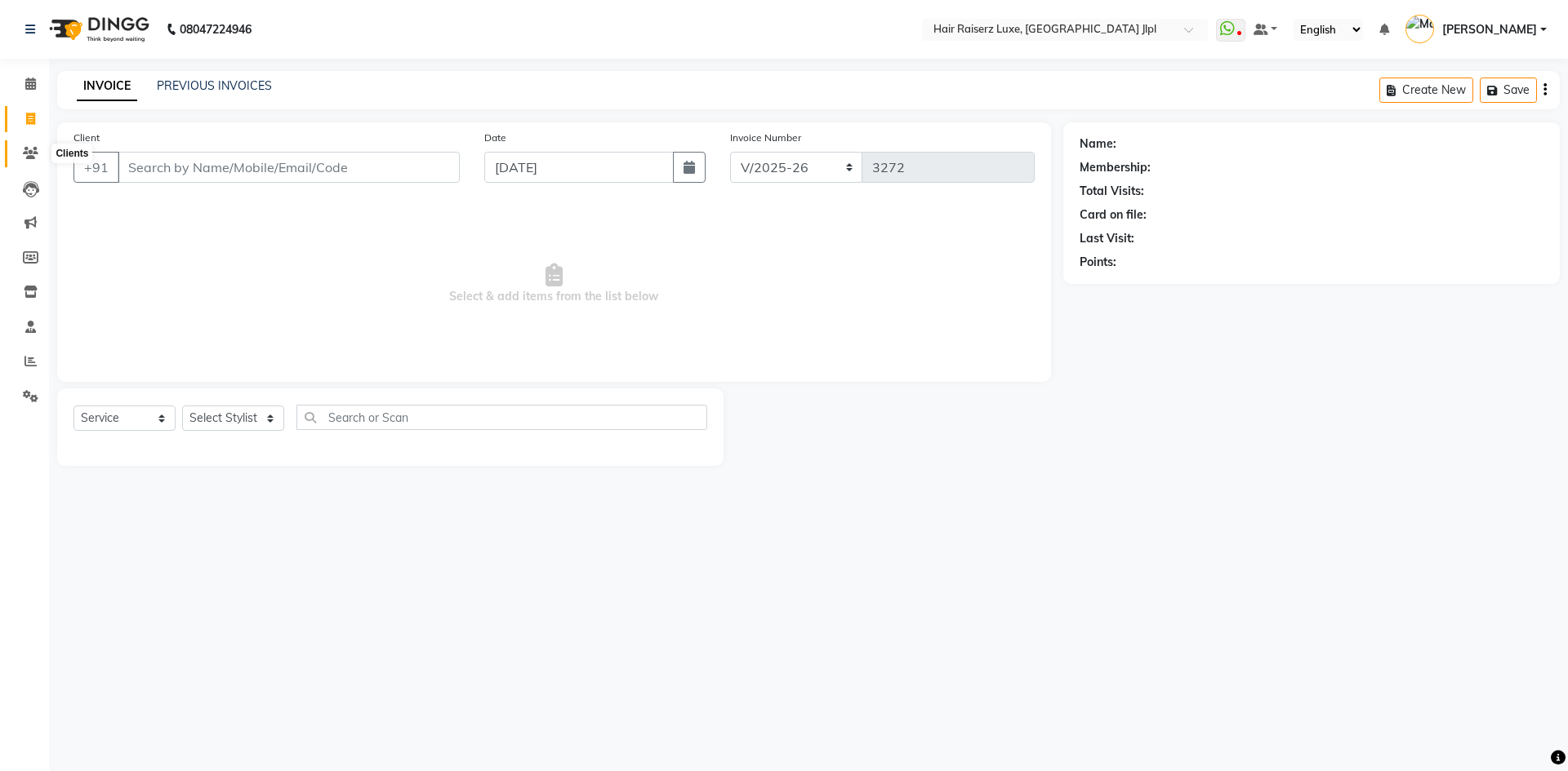
click at [23, 158] on icon at bounding box center [30, 153] width 16 height 13
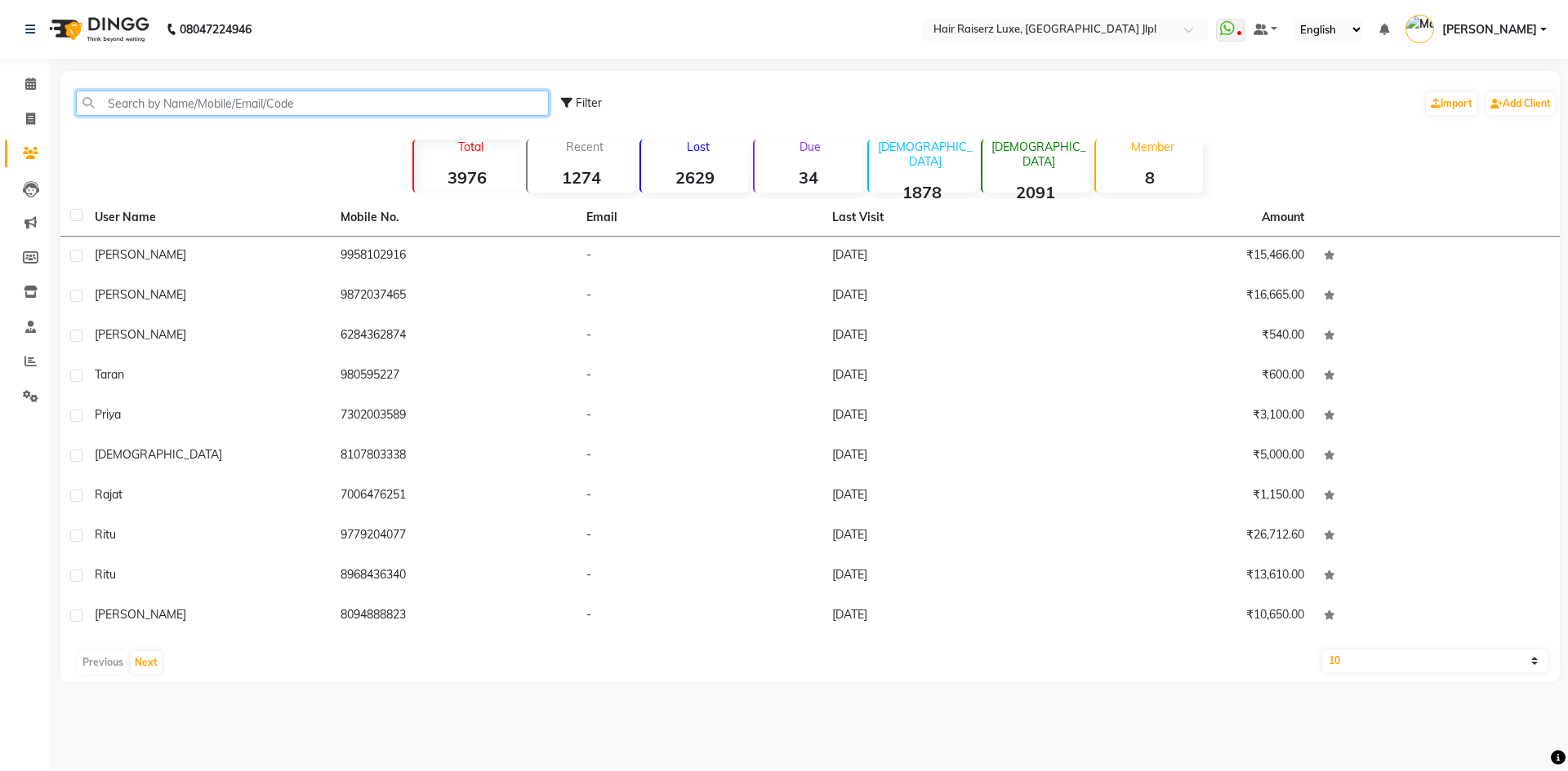
click at [190, 101] on input "text" at bounding box center [312, 104] width 473 height 25
paste input "919815997158"
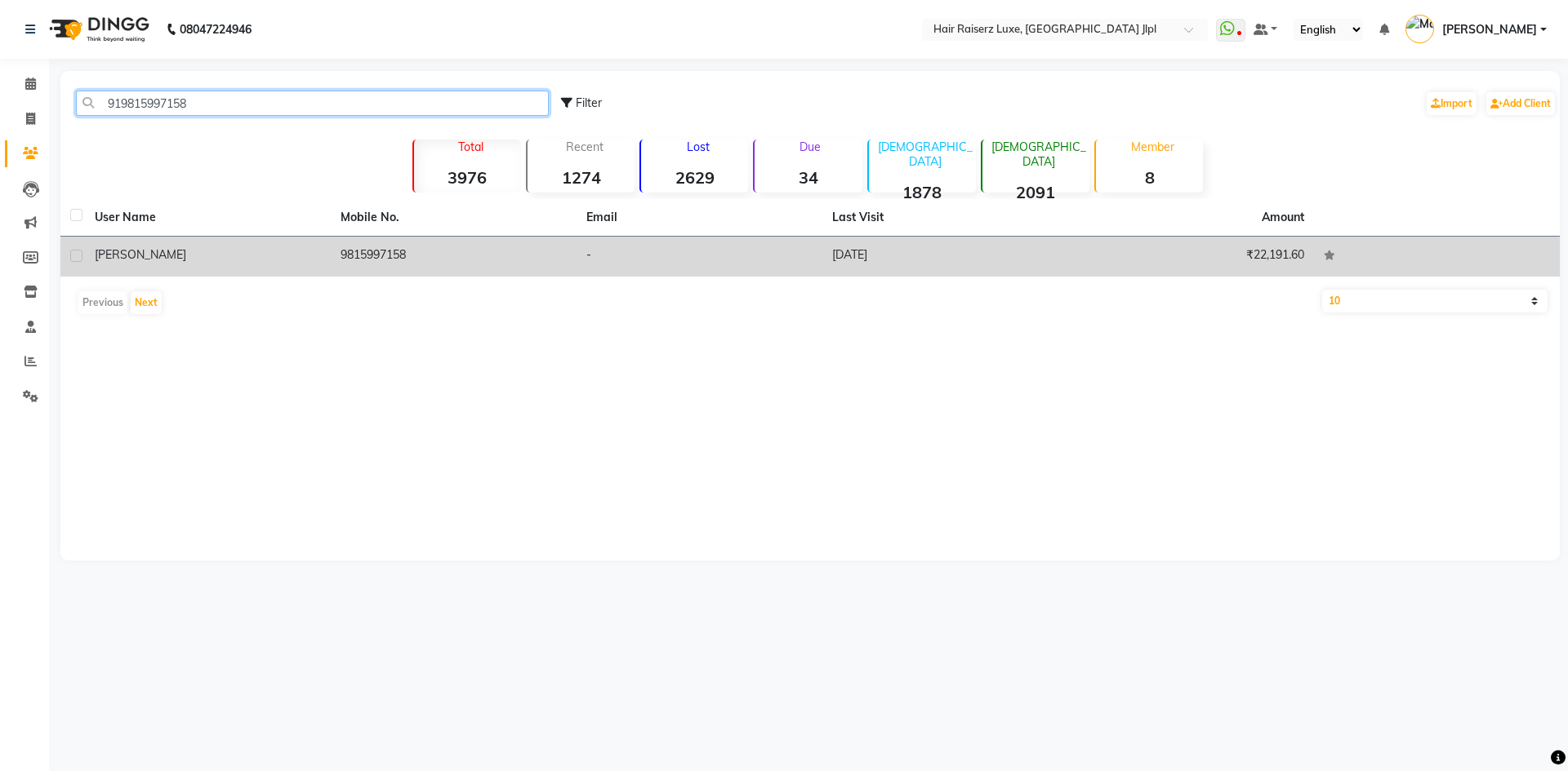
type input "919815997158"
click at [288, 251] on div "[PERSON_NAME]" at bounding box center [208, 255] width 226 height 18
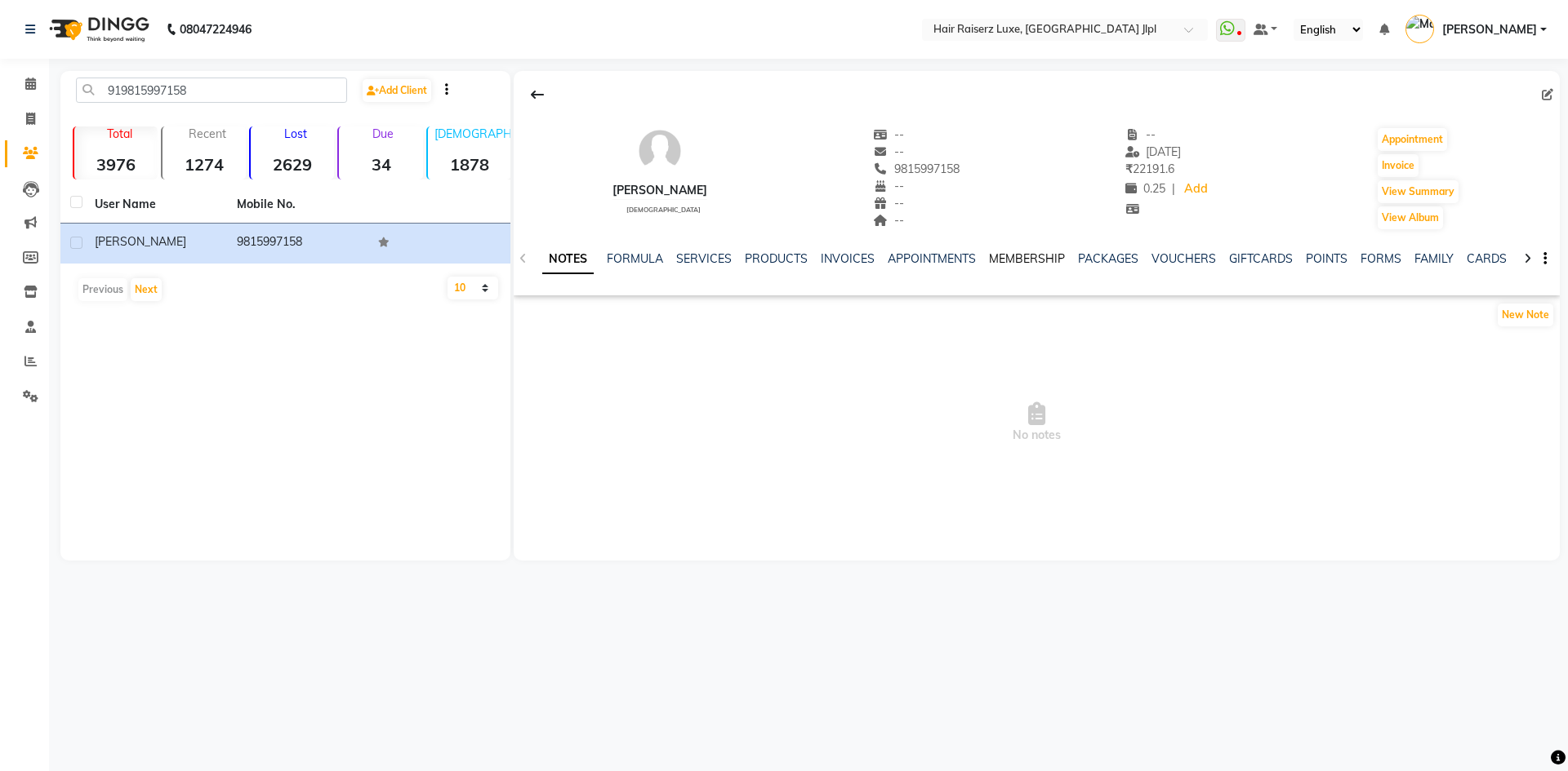
click at [1027, 257] on link "MEMBERSHIP" at bounding box center [1027, 258] width 76 height 15
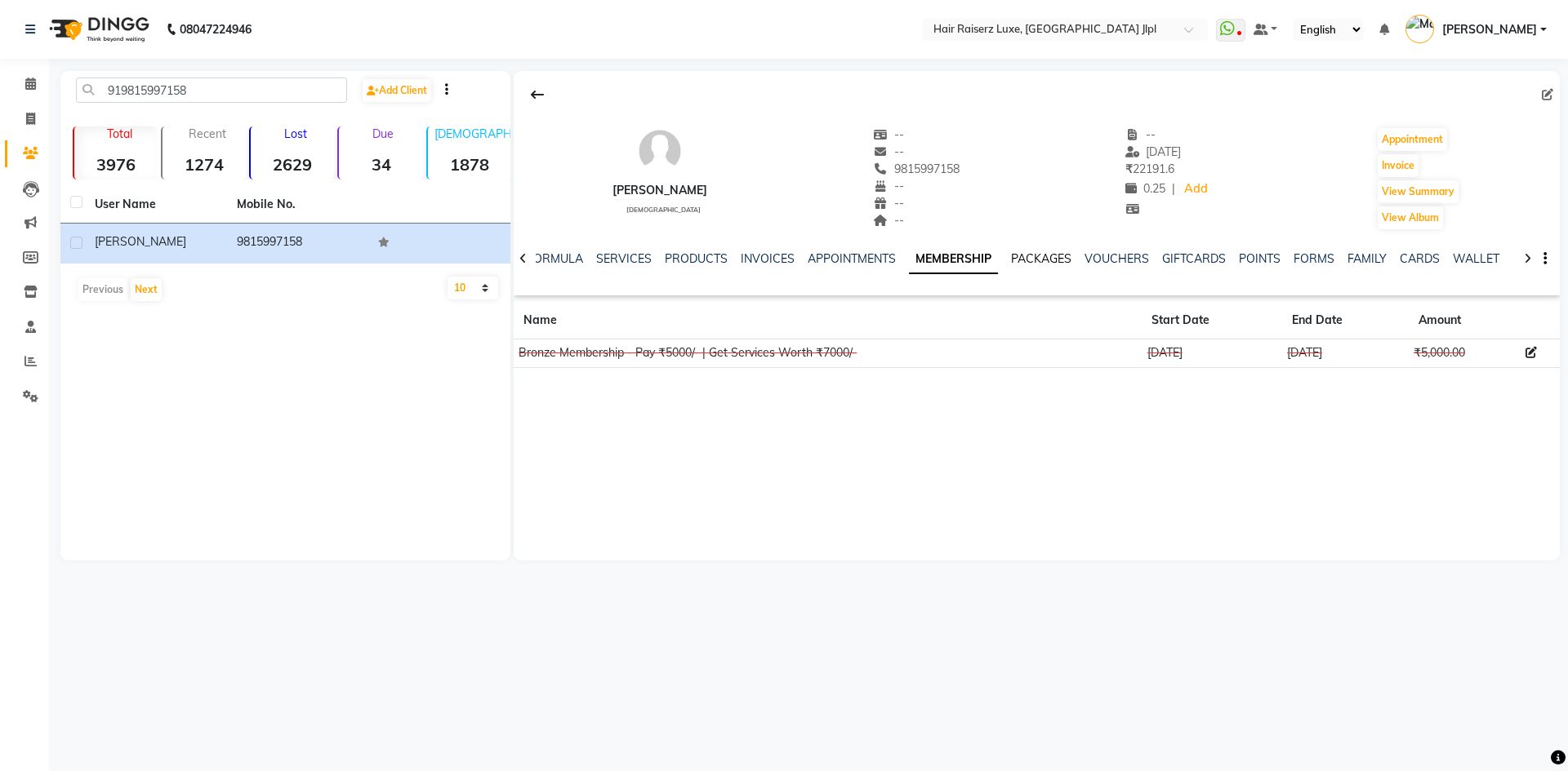
click at [1046, 258] on link "PACKAGES" at bounding box center [1041, 258] width 61 height 15
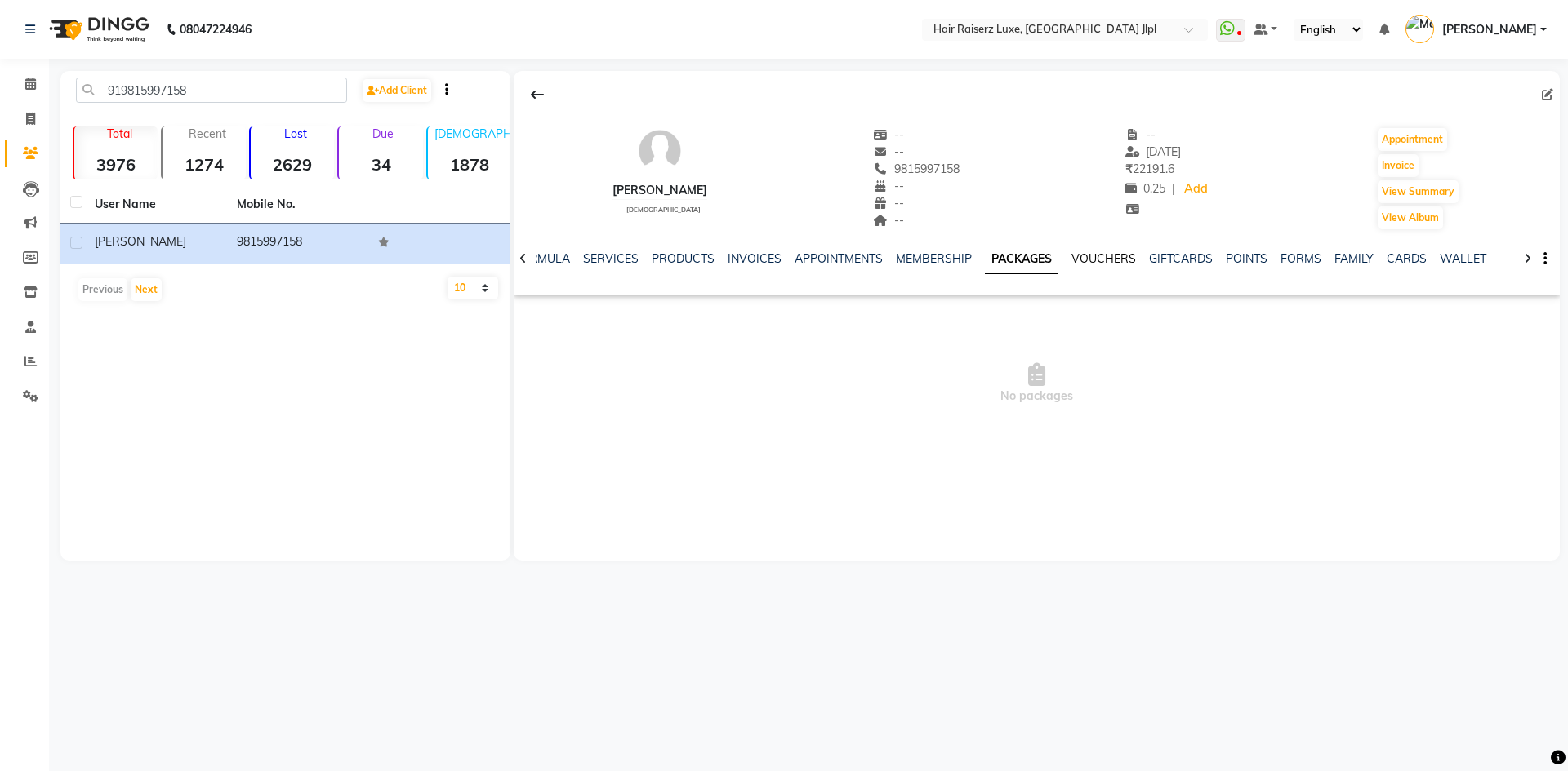
click at [1098, 260] on link "VOUCHERS" at bounding box center [1103, 258] width 65 height 15
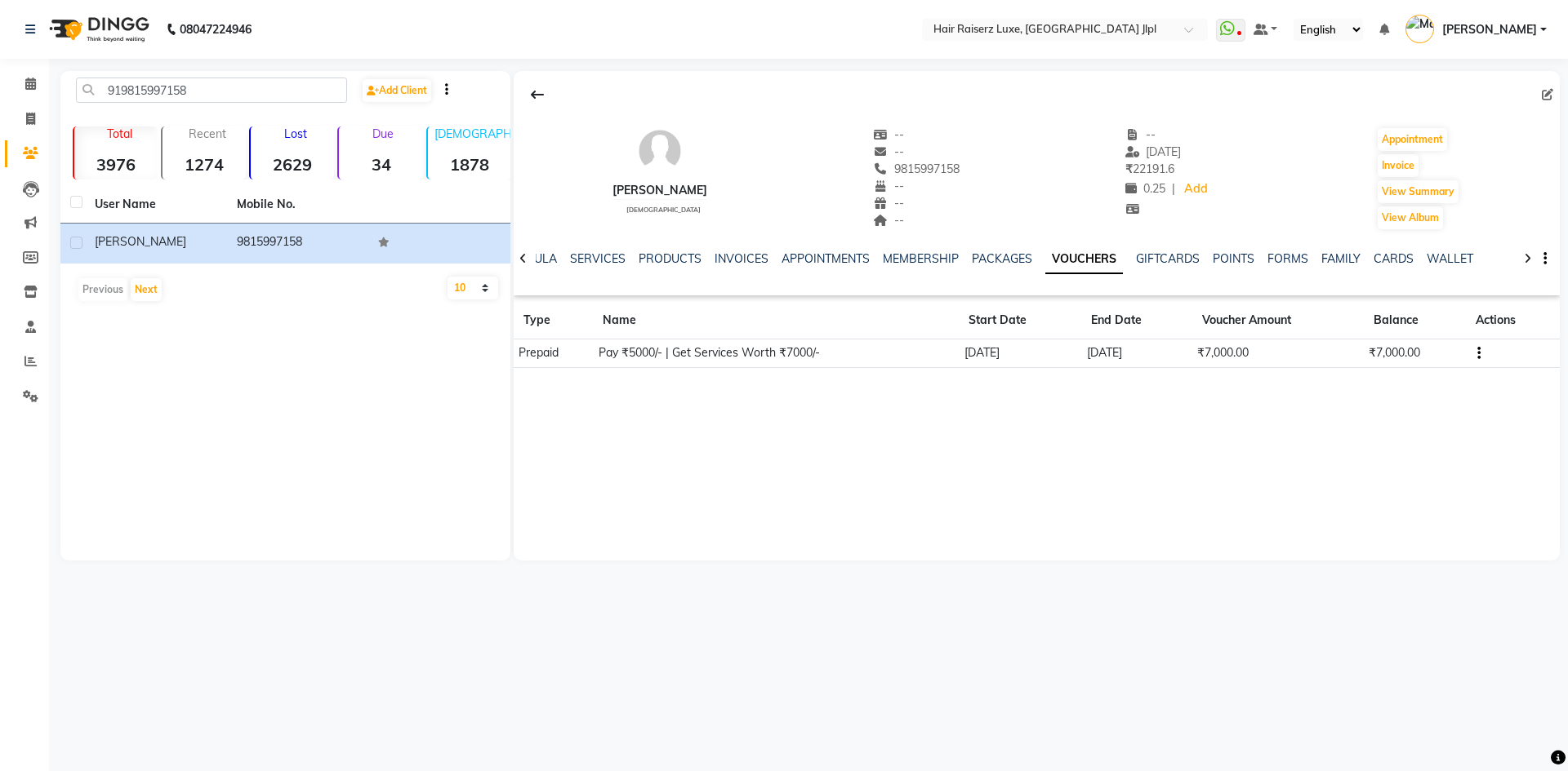
click at [1475, 357] on button "button" at bounding box center [1475, 353] width 10 height 18
click at [1417, 344] on div "Edit" at bounding box center [1433, 342] width 39 height 21
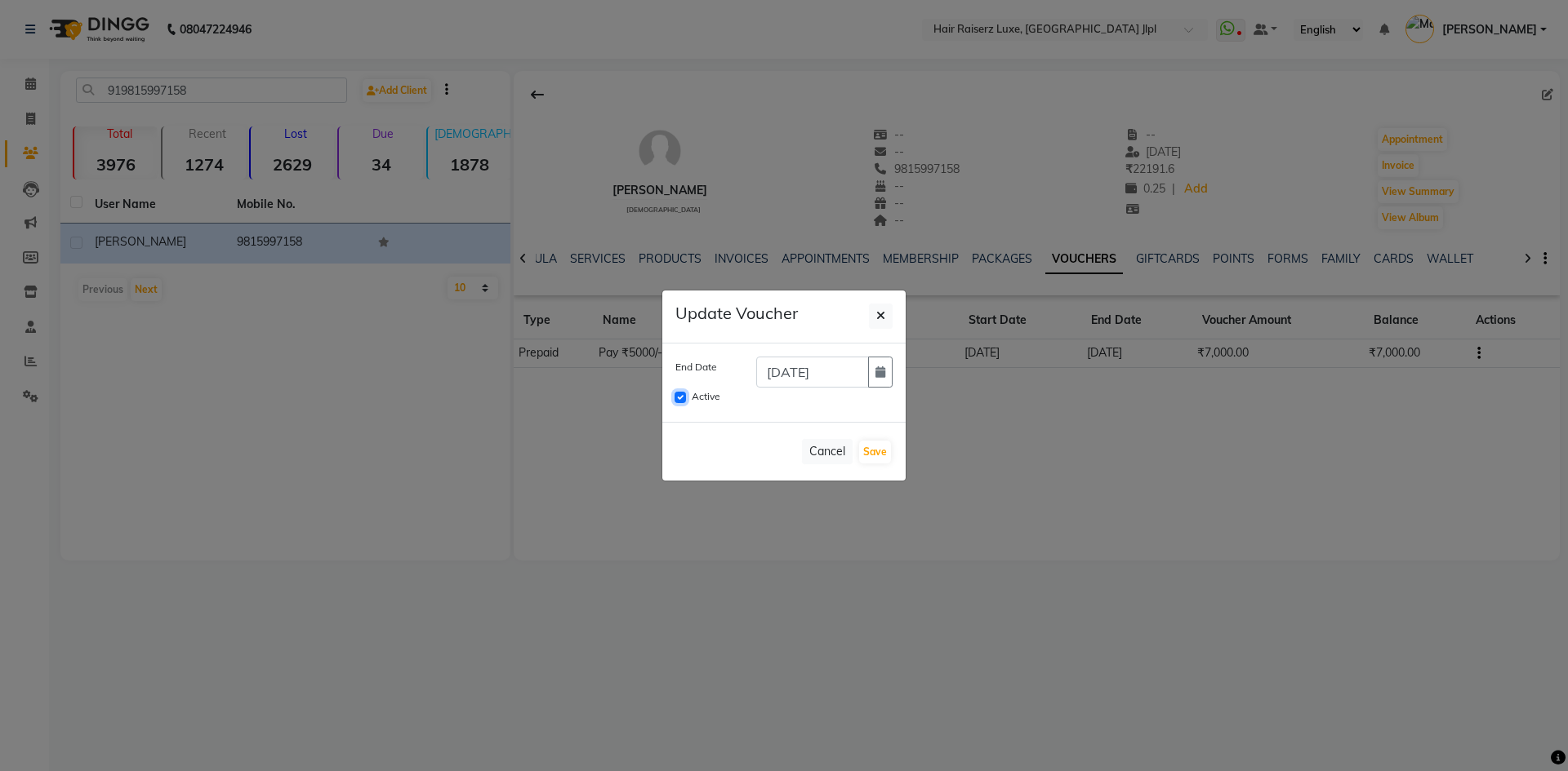
click at [677, 398] on input "Active" at bounding box center [680, 397] width 12 height 12
checkbox input "false"
click at [879, 451] on button "Save" at bounding box center [875, 451] width 32 height 23
checkbox input "false"
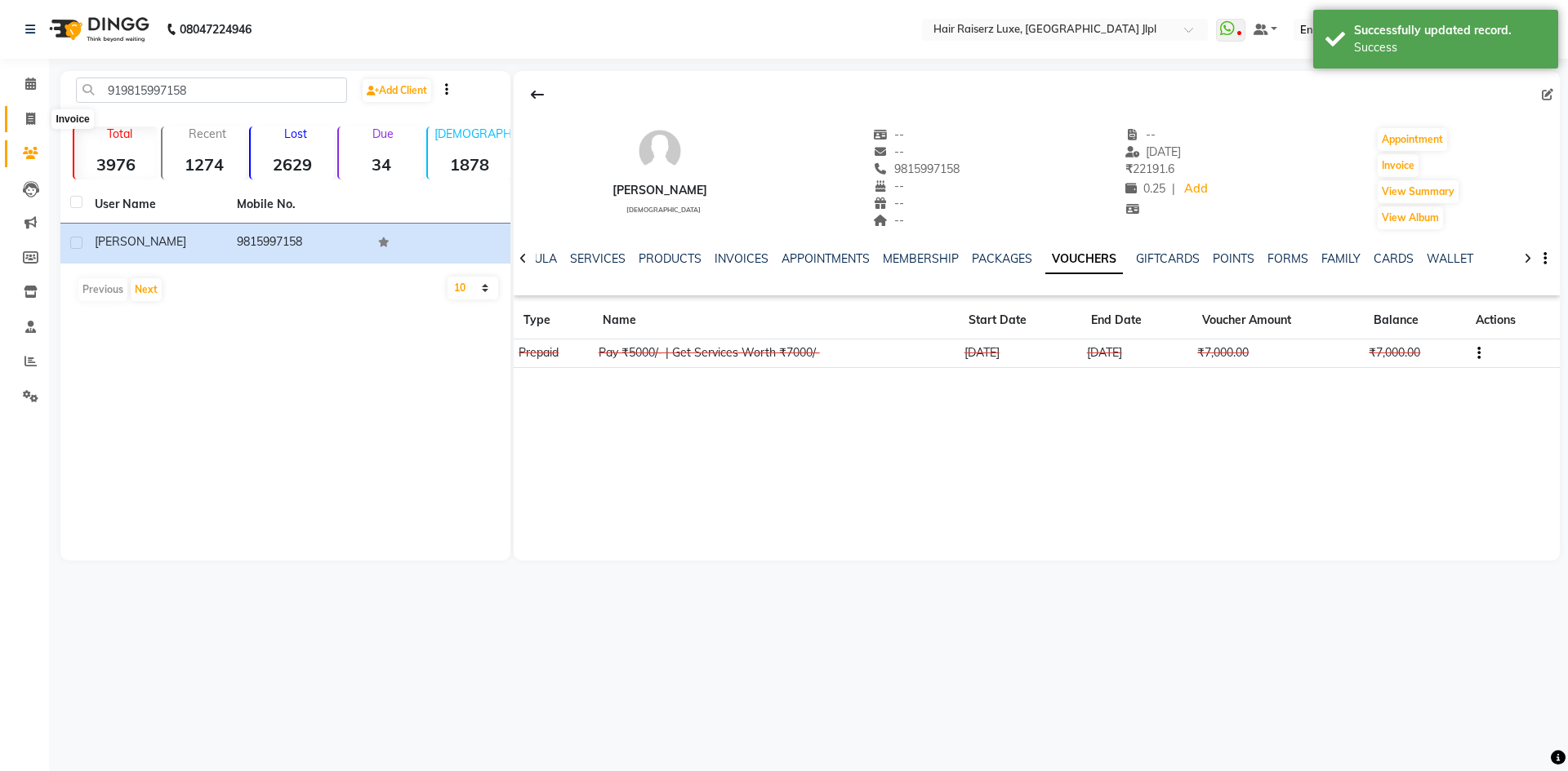
click at [26, 115] on icon at bounding box center [30, 118] width 9 height 13
select select "5409"
select select "service"
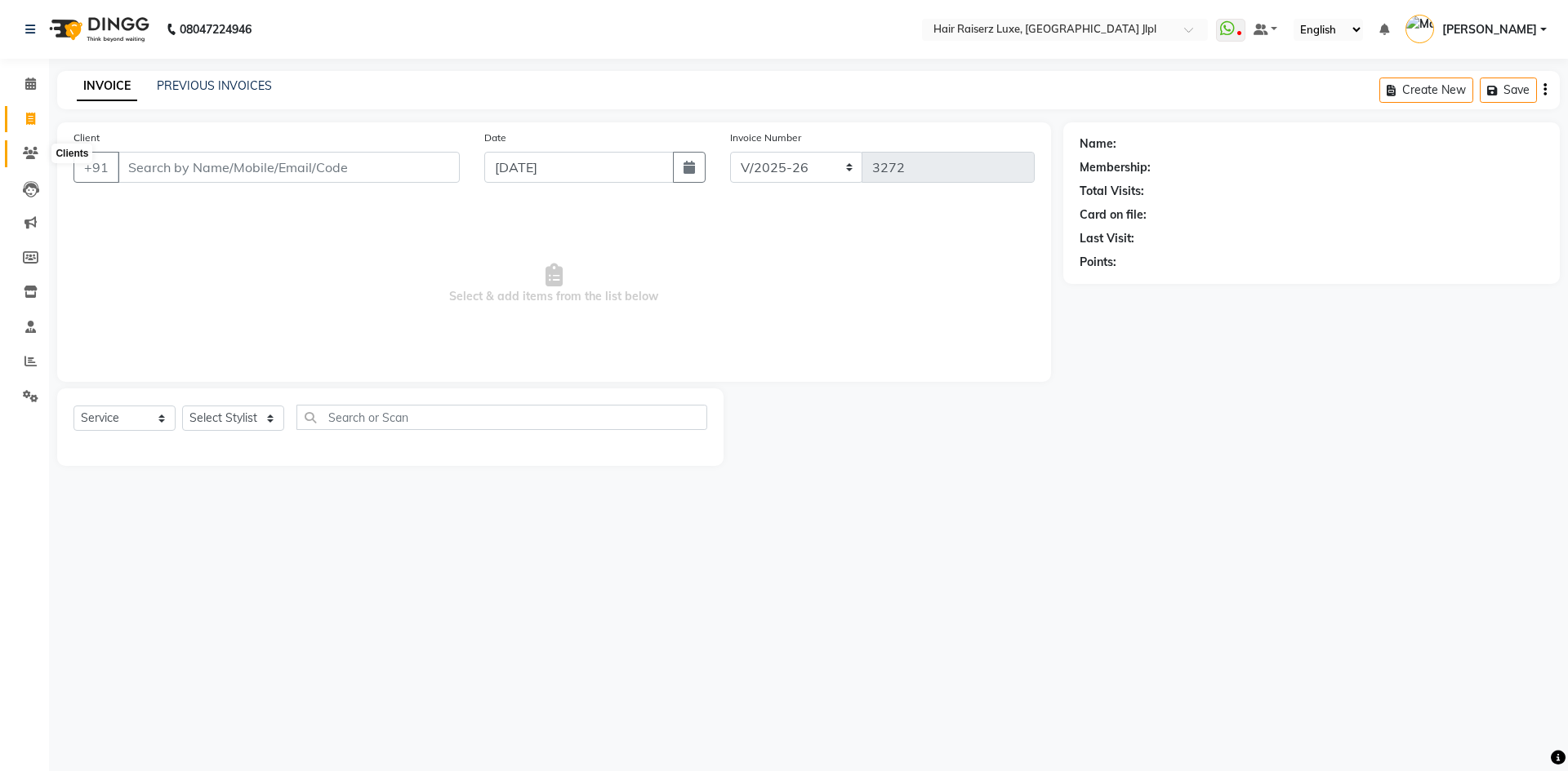
click at [37, 147] on icon at bounding box center [30, 153] width 16 height 13
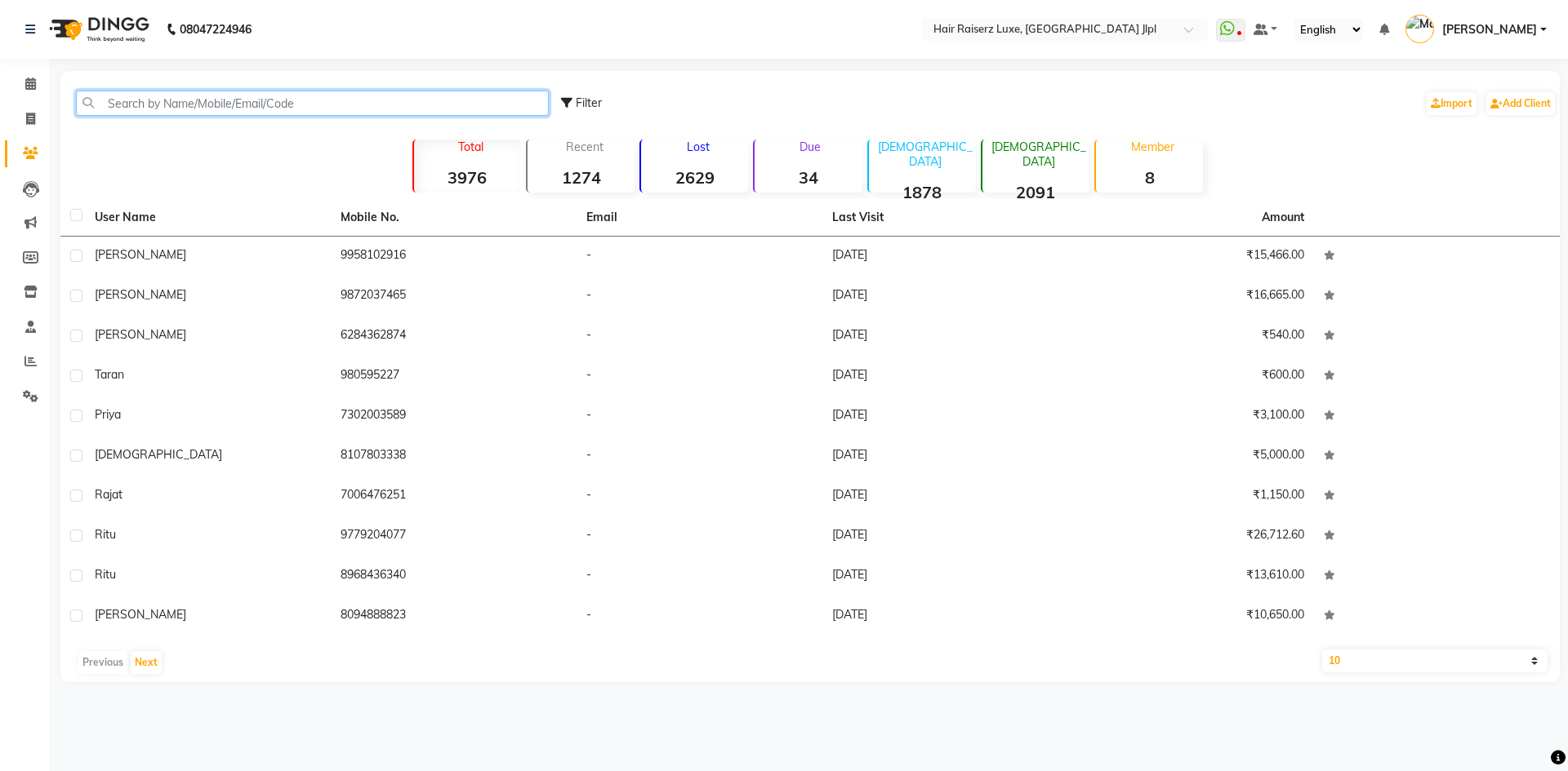
click at [250, 104] on input "text" at bounding box center [312, 104] width 473 height 25
paste input "919815500212"
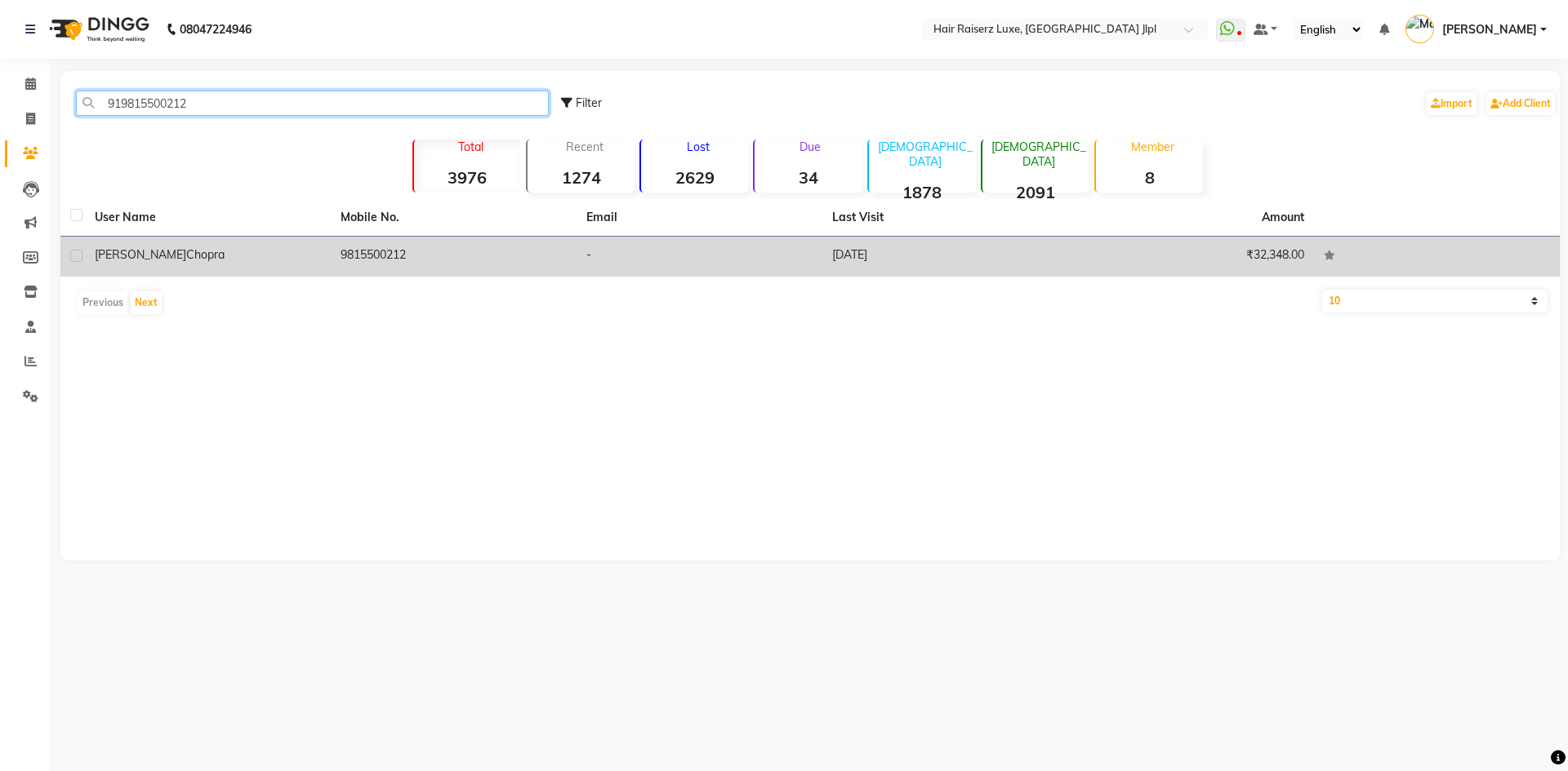
type input "919815500212"
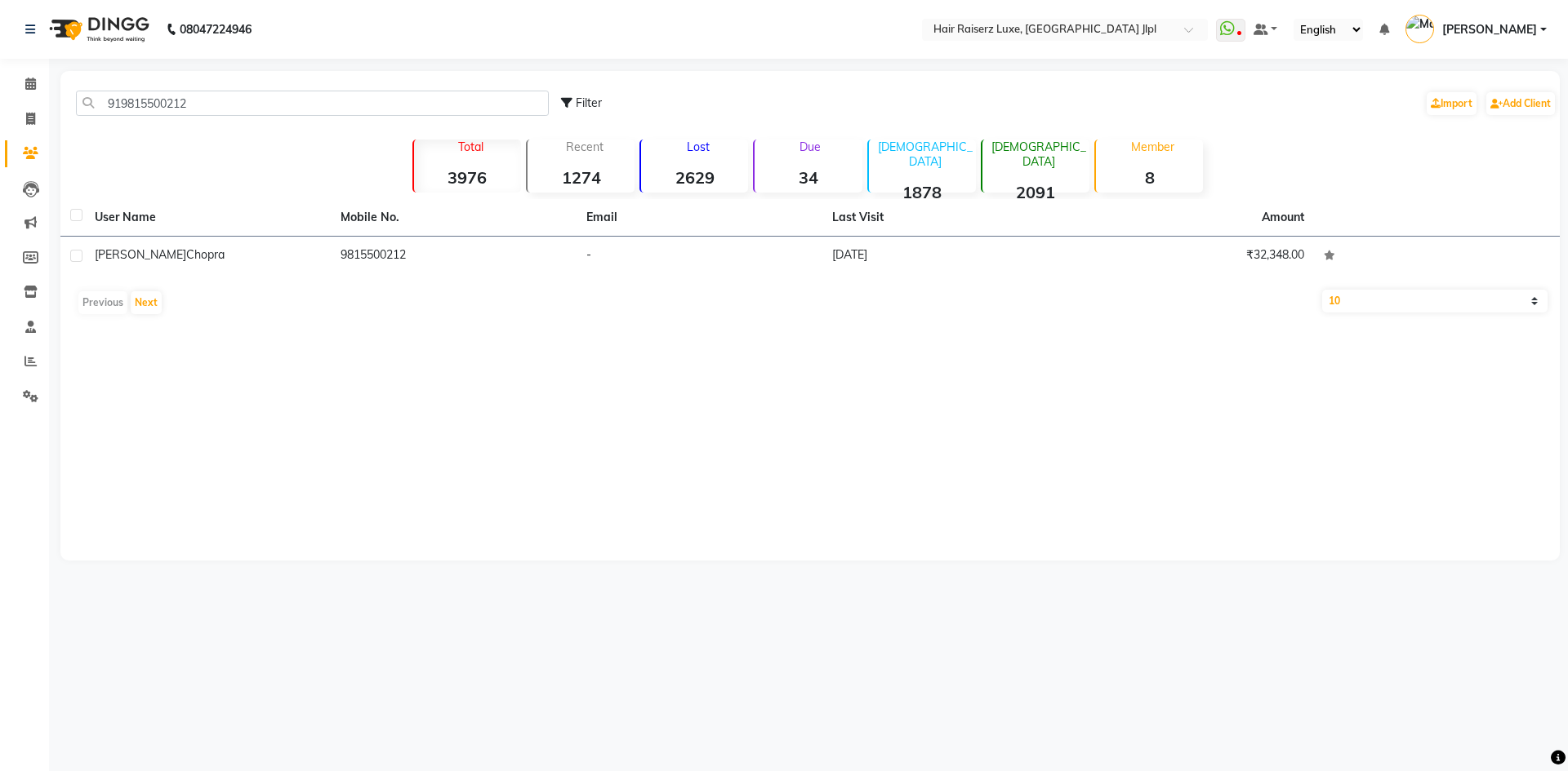
click at [362, 263] on td "9815500212" at bounding box center [453, 256] width 246 height 40
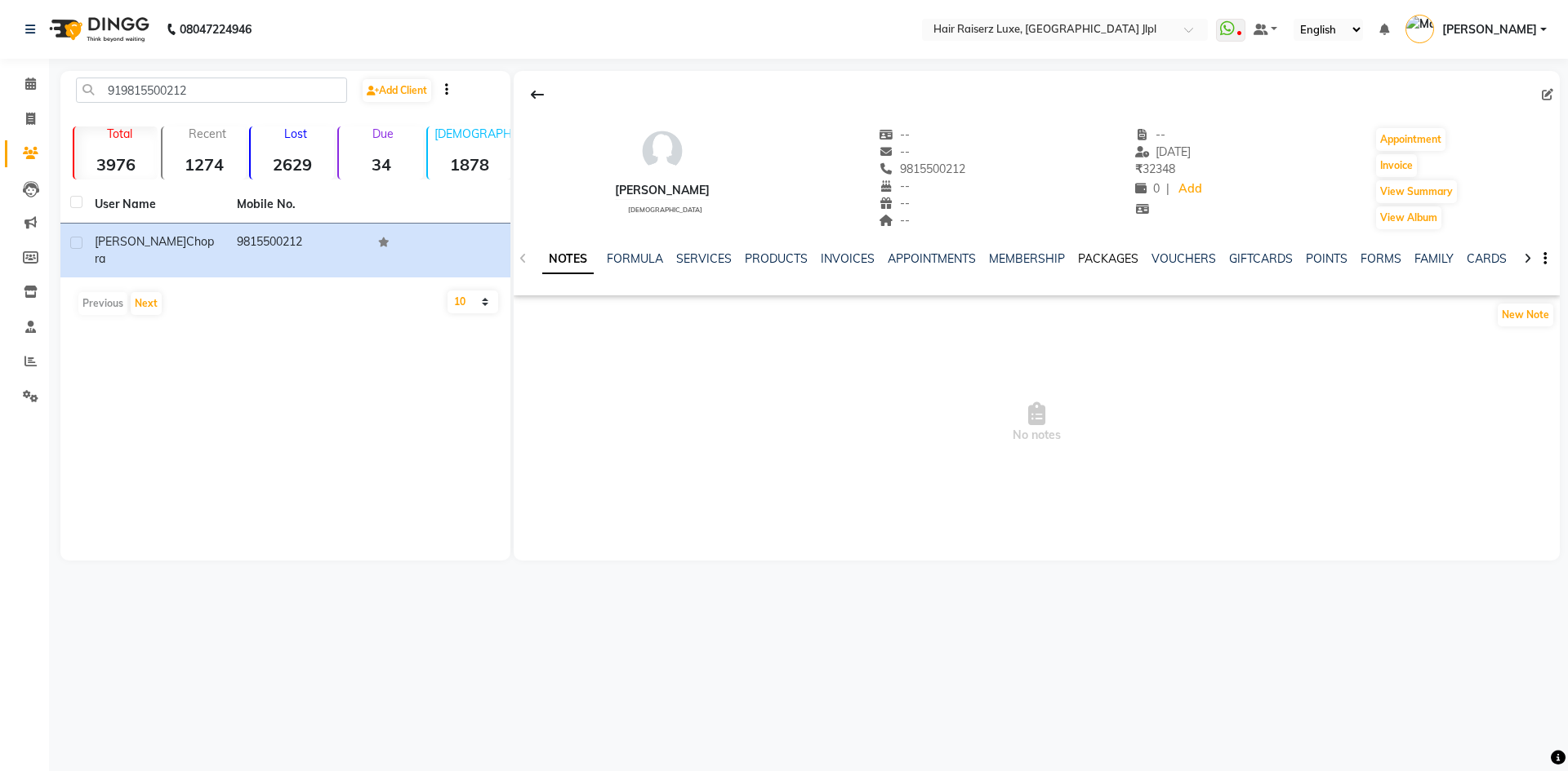
click at [1085, 254] on link "PACKAGES" at bounding box center [1108, 258] width 61 height 15
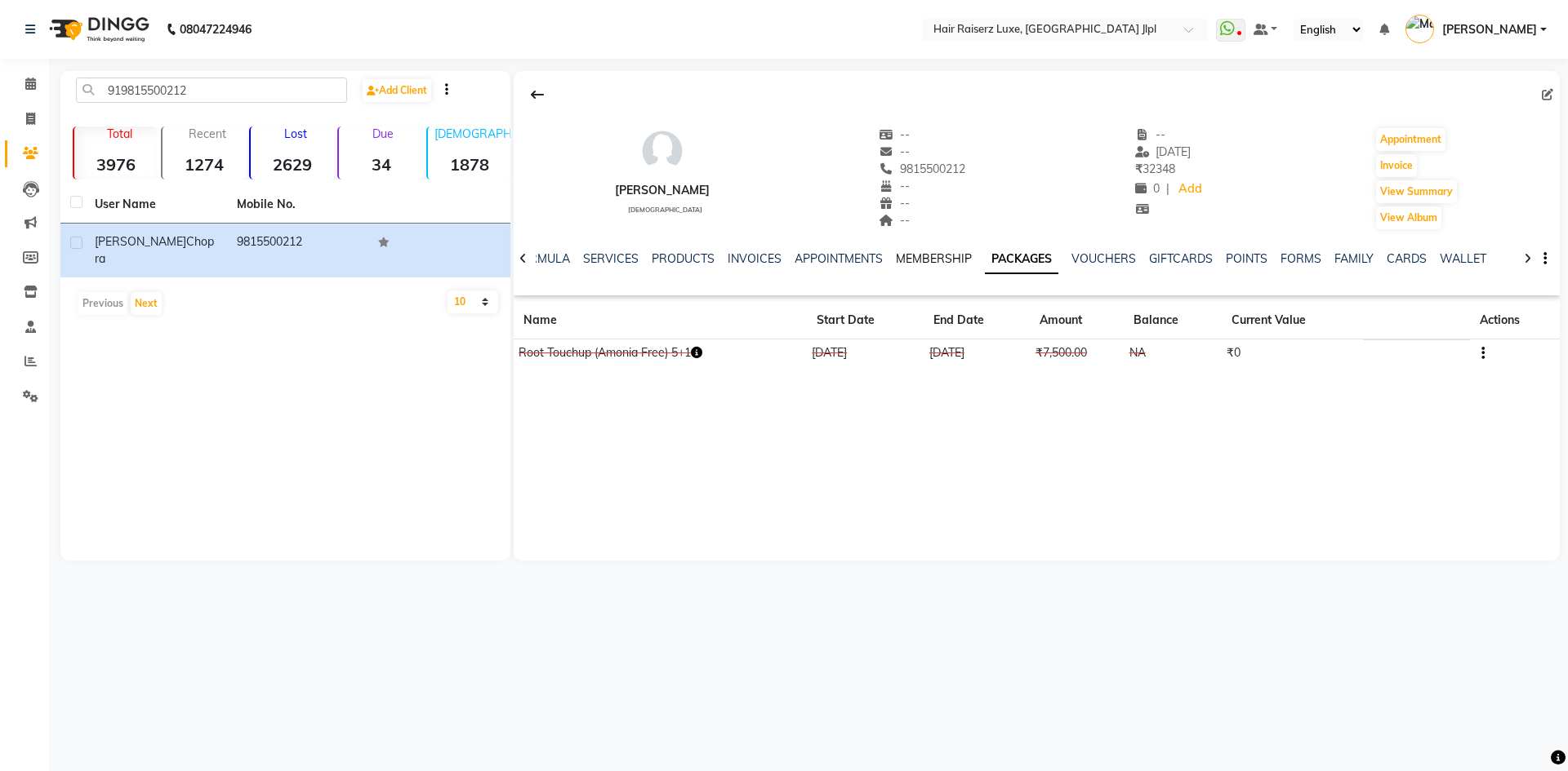
click at [913, 258] on link "MEMBERSHIP" at bounding box center [934, 258] width 76 height 15
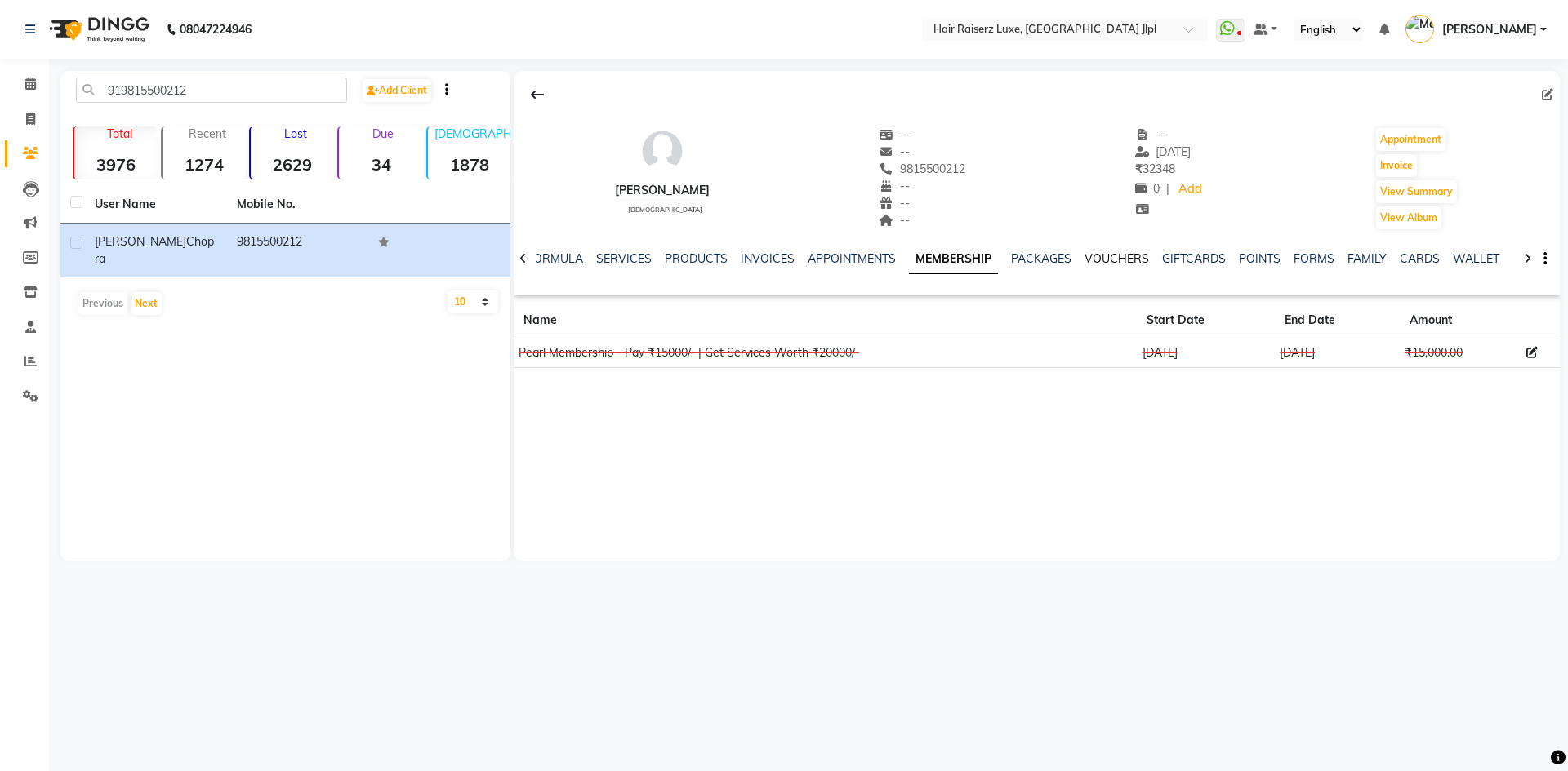
click at [1118, 255] on link "VOUCHERS" at bounding box center [1117, 258] width 65 height 15
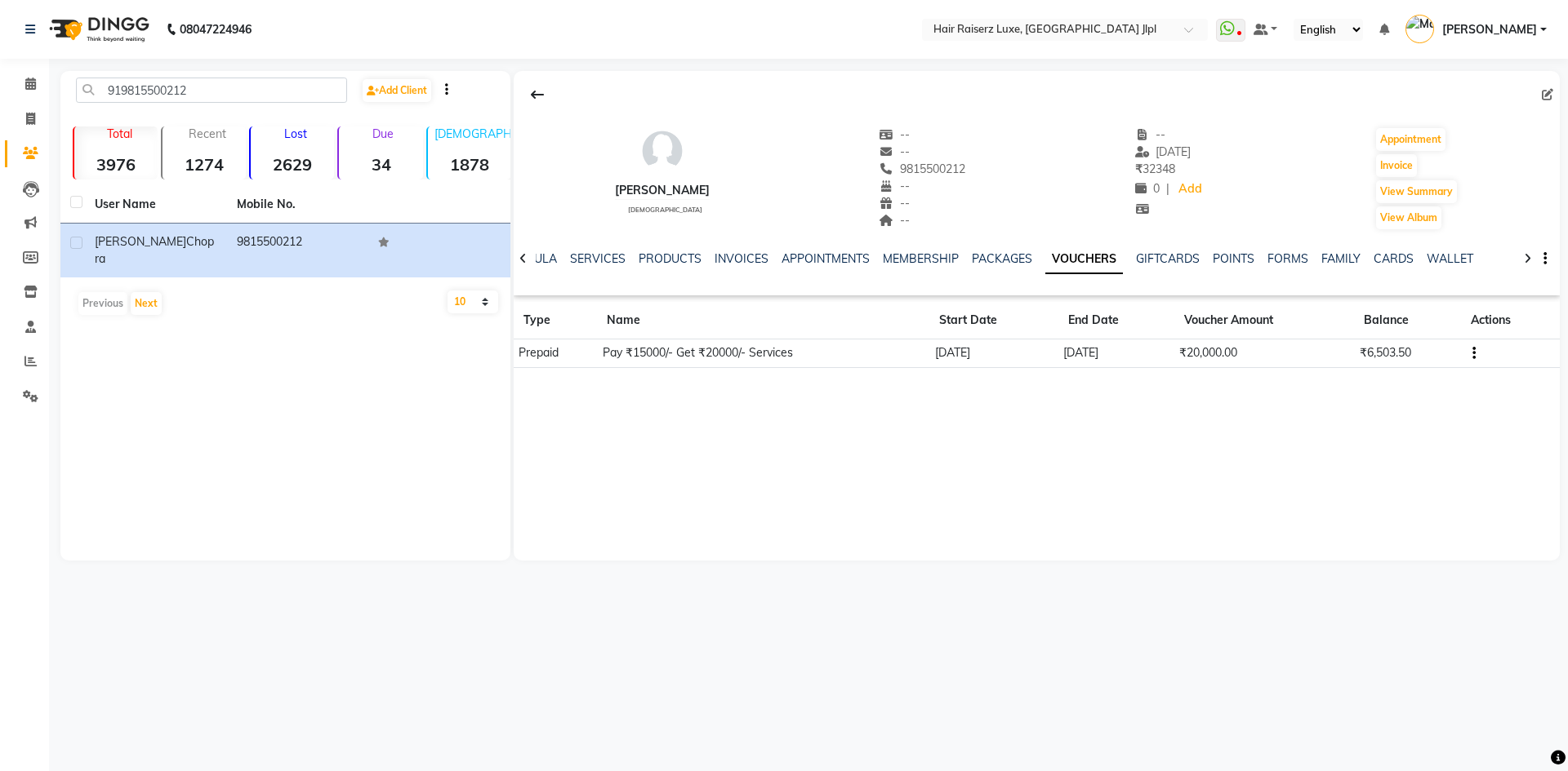
click at [1471, 351] on button "button" at bounding box center [1470, 353] width 10 height 18
click at [1366, 350] on div "Edit" at bounding box center [1397, 352] width 102 height 21
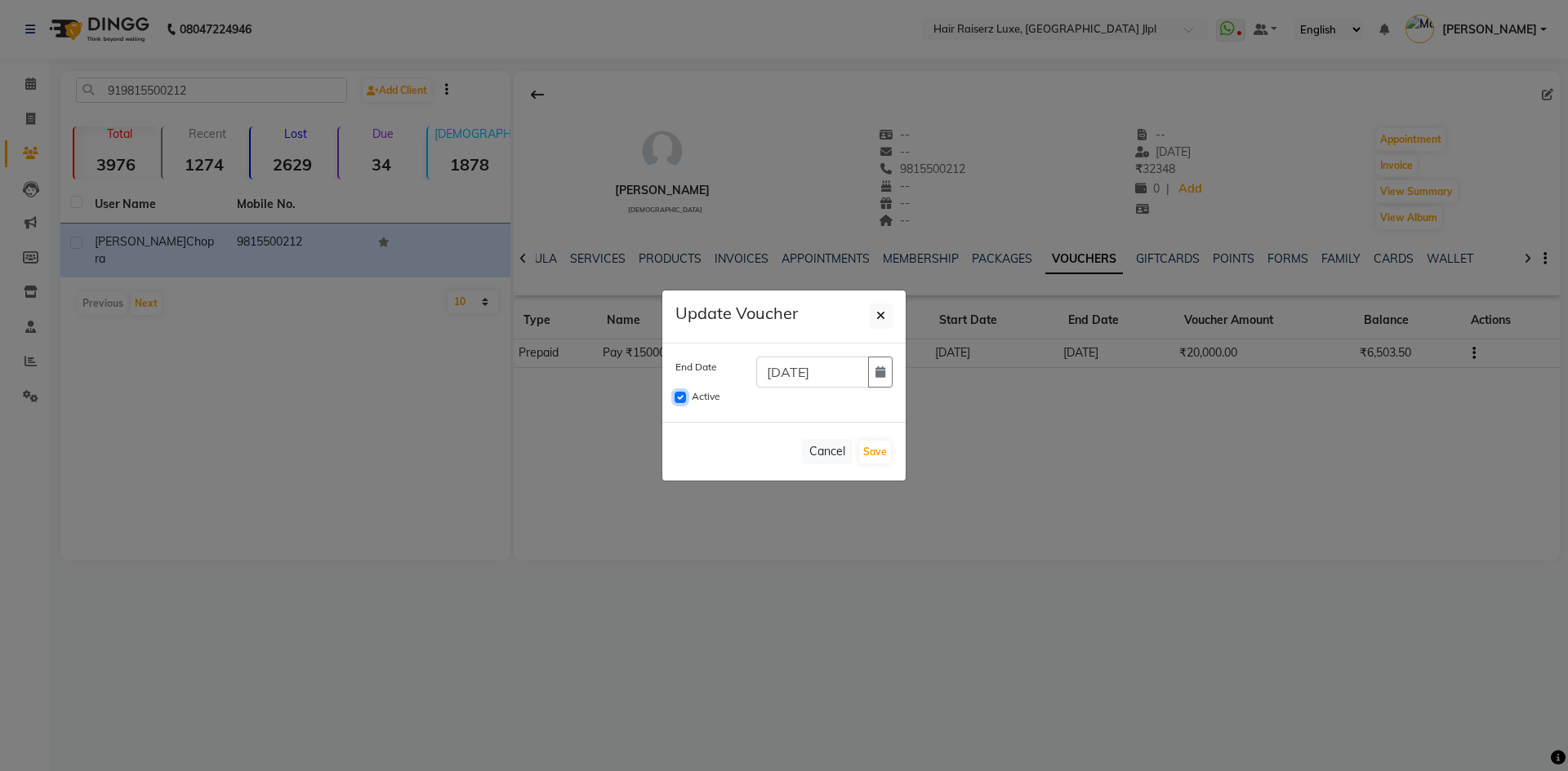
click at [679, 400] on input "Active" at bounding box center [680, 397] width 12 height 12
checkbox input "false"
click at [887, 450] on button "Save" at bounding box center [875, 451] width 32 height 23
checkbox input "false"
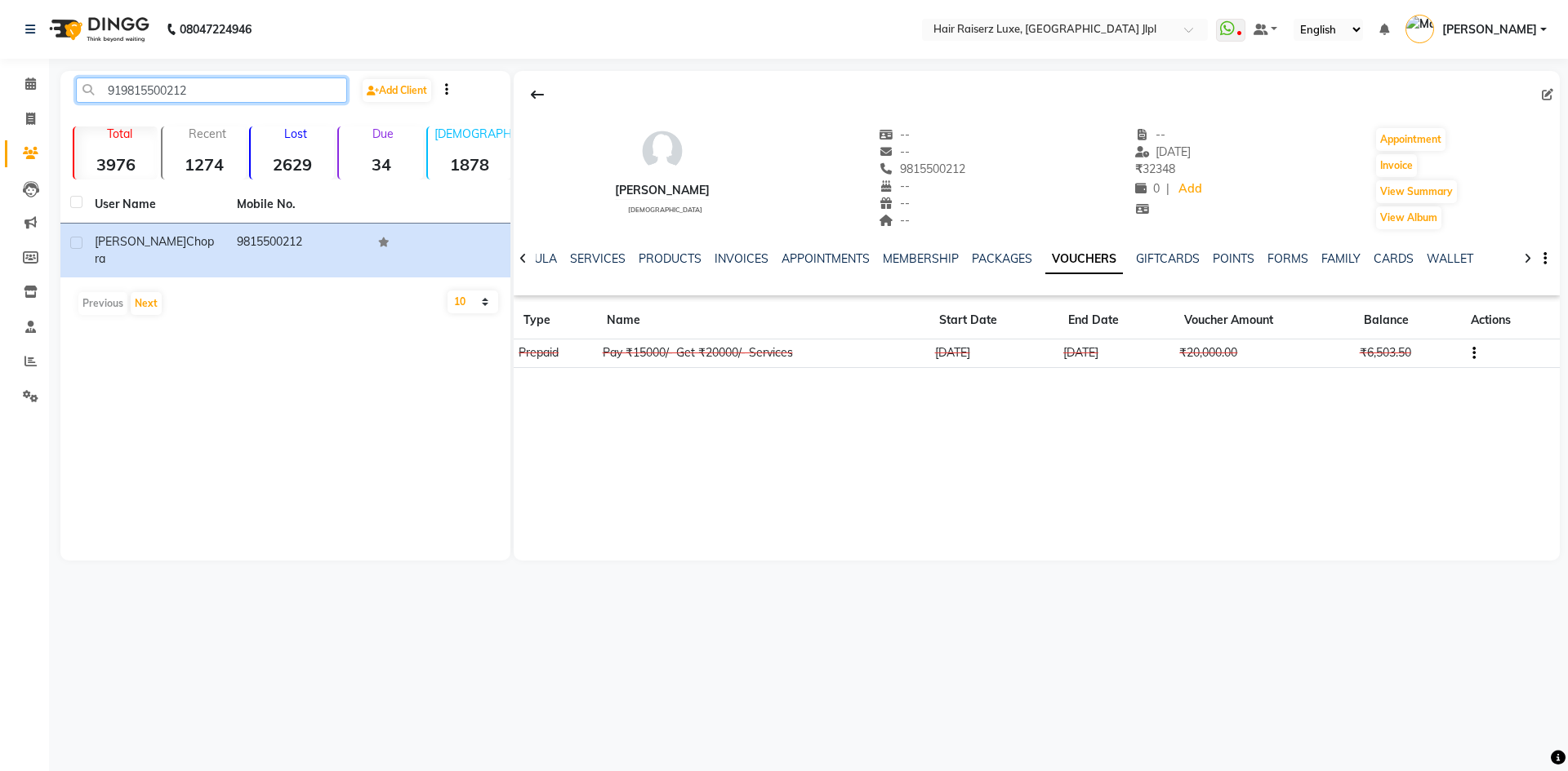
click at [263, 100] on input "919815500212" at bounding box center [211, 90] width 271 height 25
paste input "260942944"
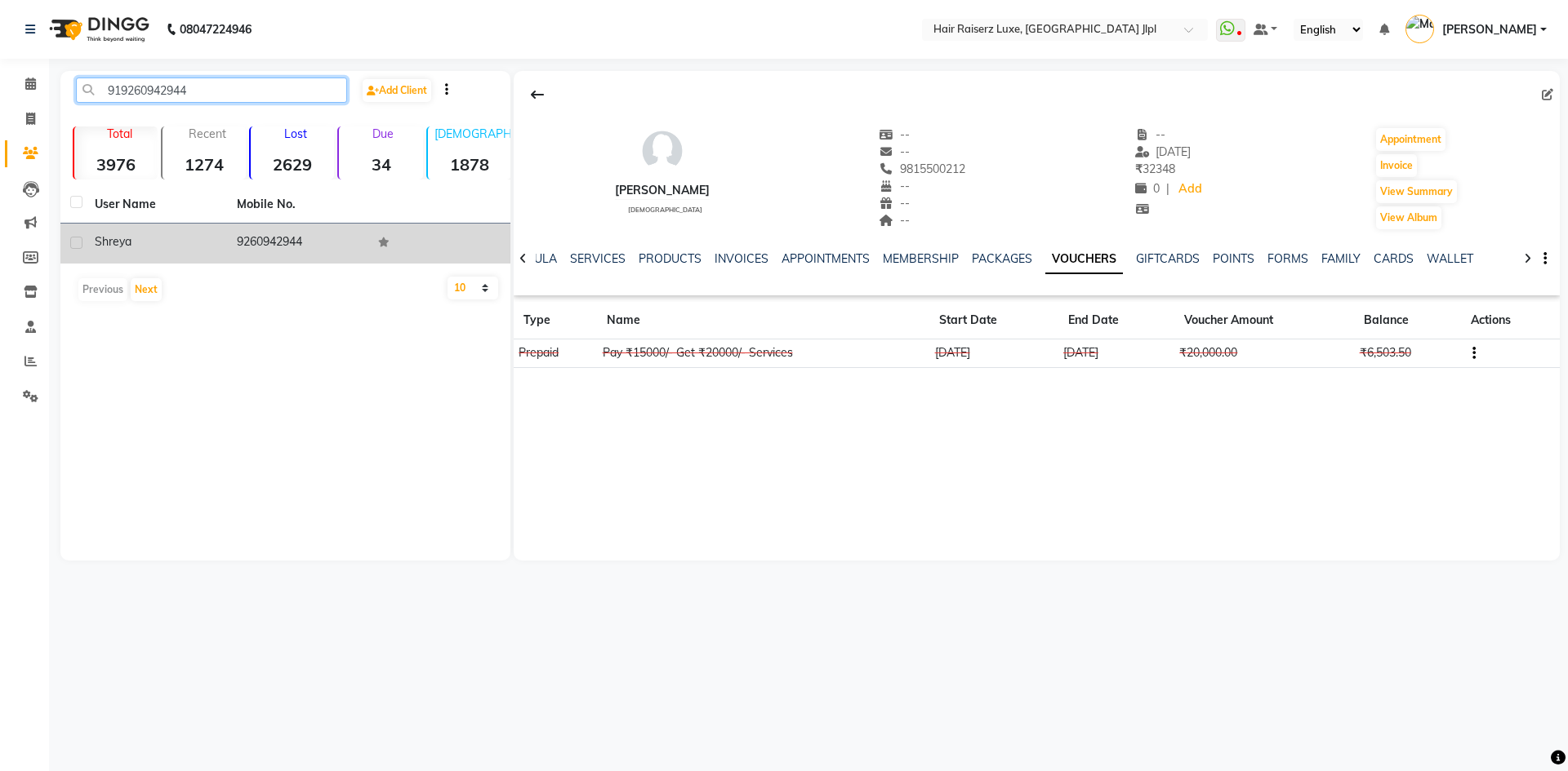
type input "919260942944"
click at [261, 240] on td "9260942944" at bounding box center [298, 244] width 142 height 40
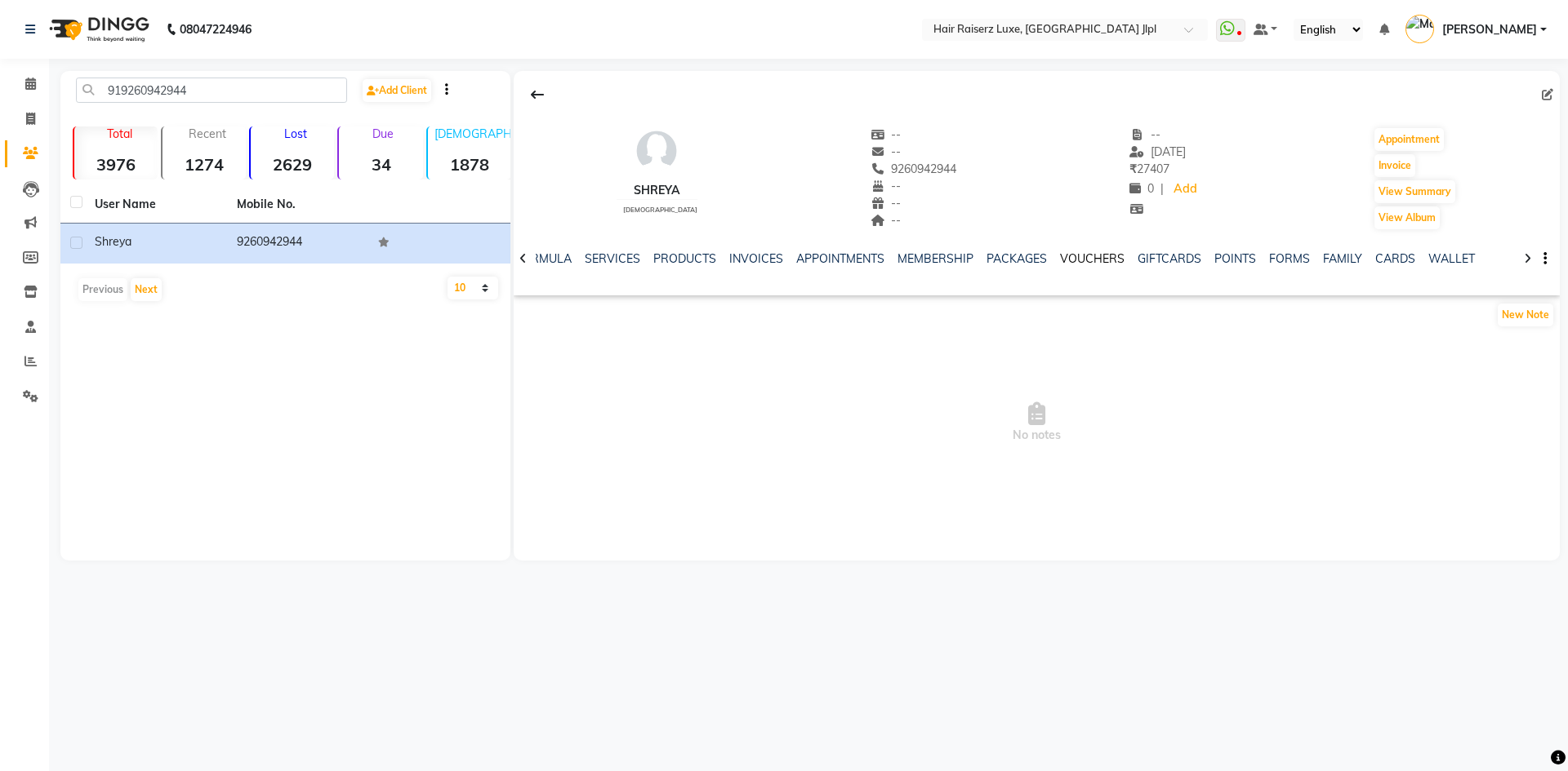
click at [1084, 257] on link "VOUCHERS" at bounding box center [1092, 258] width 65 height 15
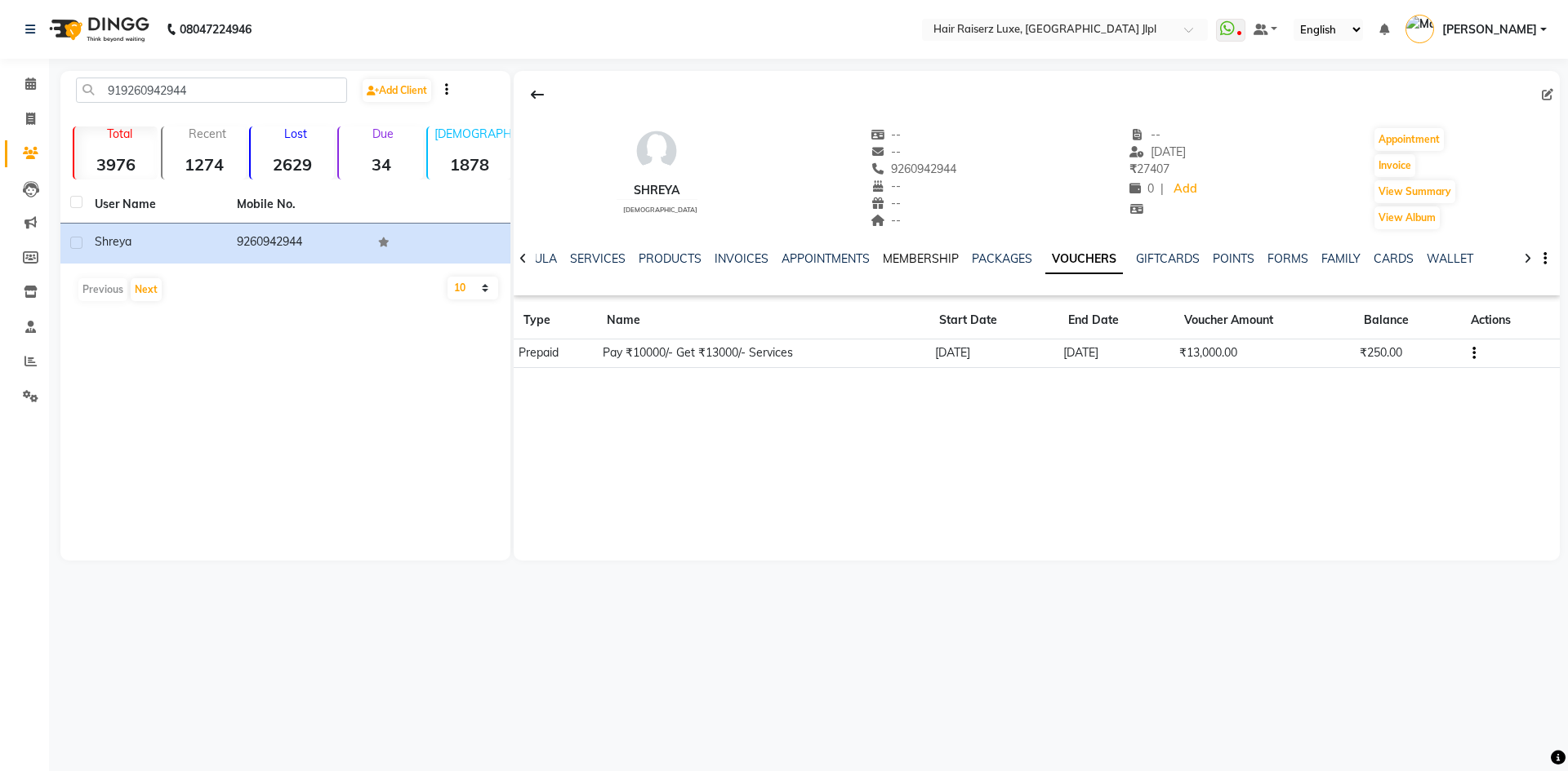
click at [908, 258] on link "MEMBERSHIP" at bounding box center [921, 258] width 76 height 15
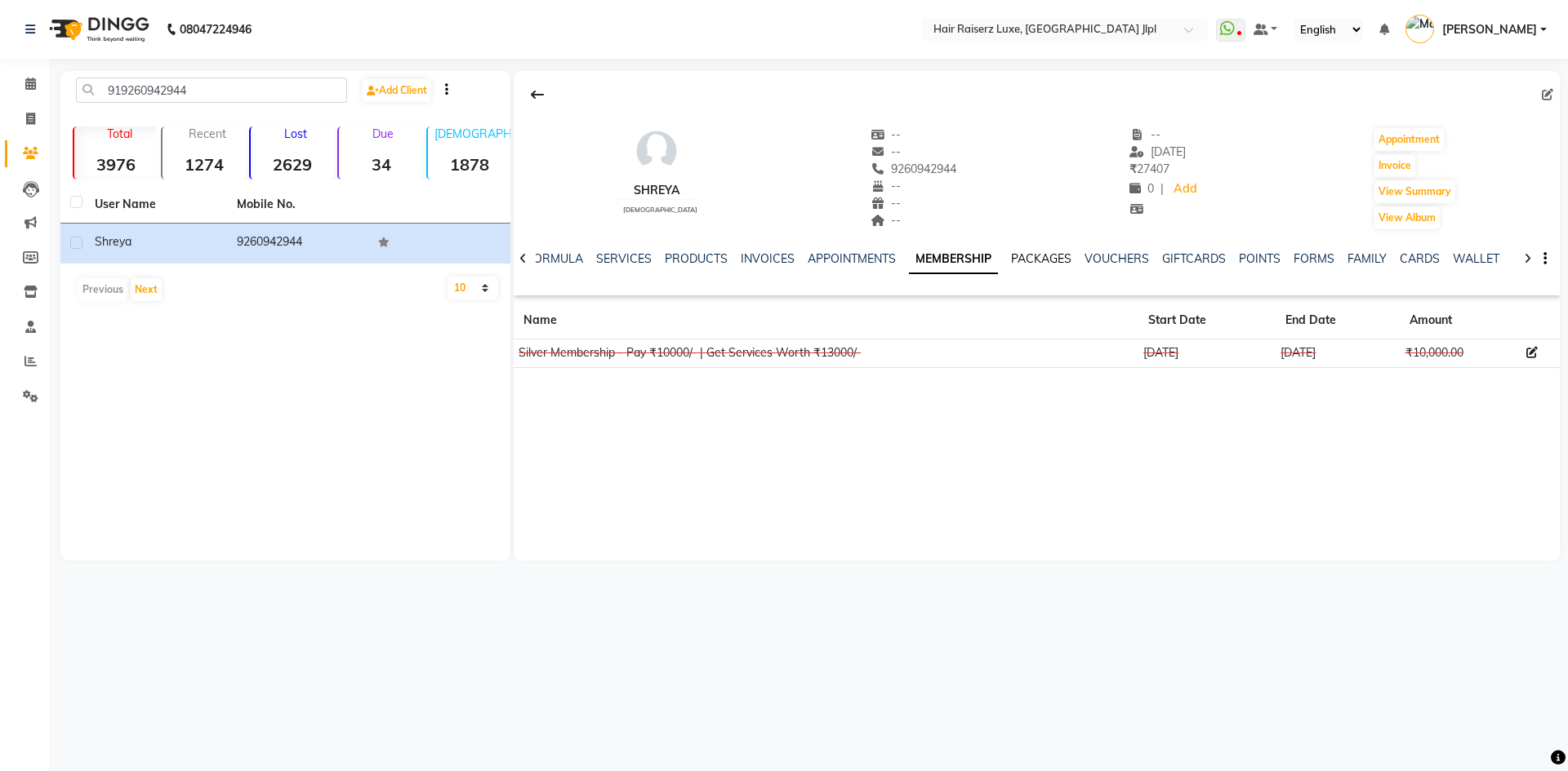
click at [1021, 255] on link "PACKAGES" at bounding box center [1041, 258] width 61 height 15
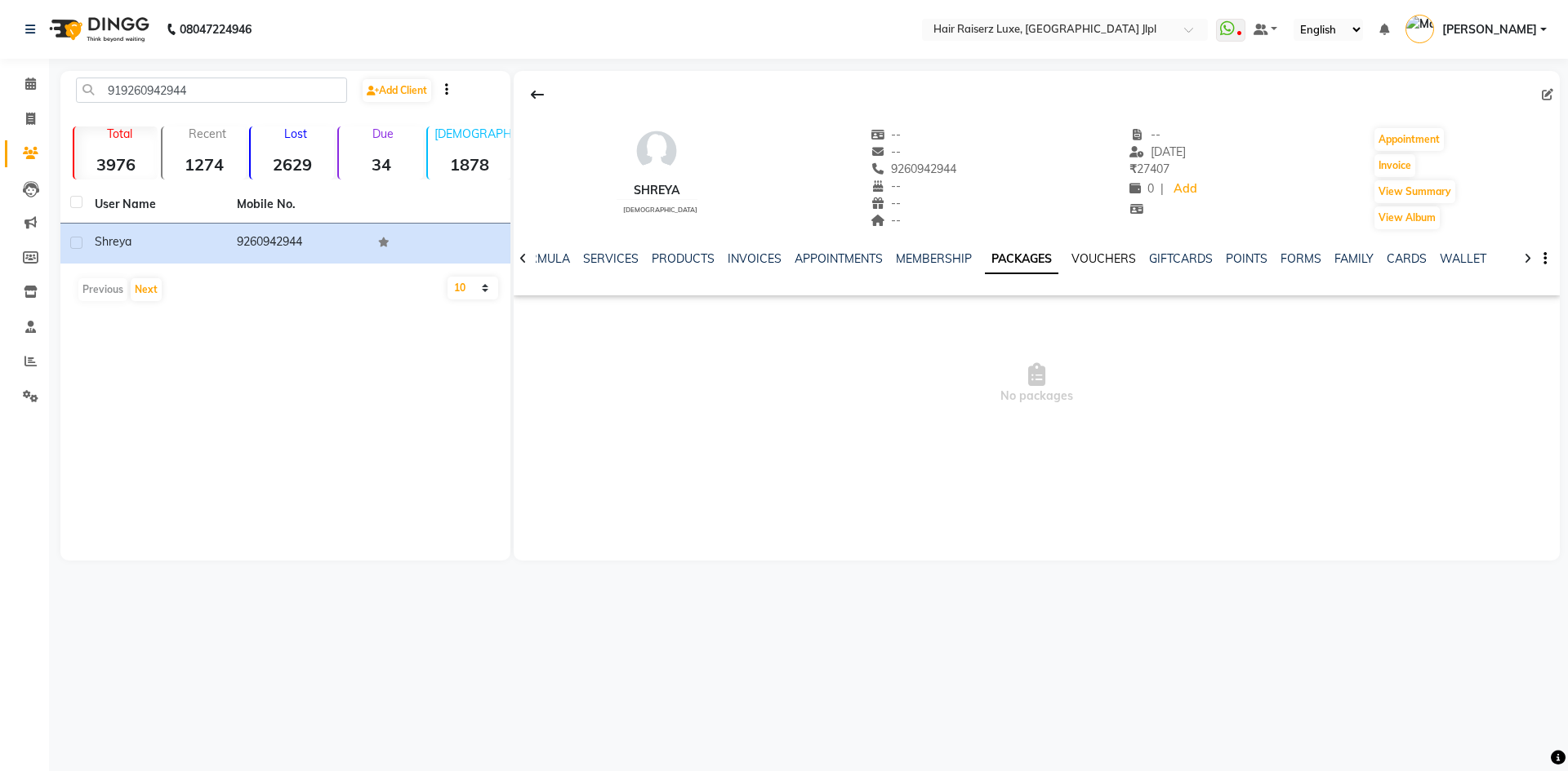
click at [1076, 252] on link "VOUCHERS" at bounding box center [1103, 258] width 65 height 15
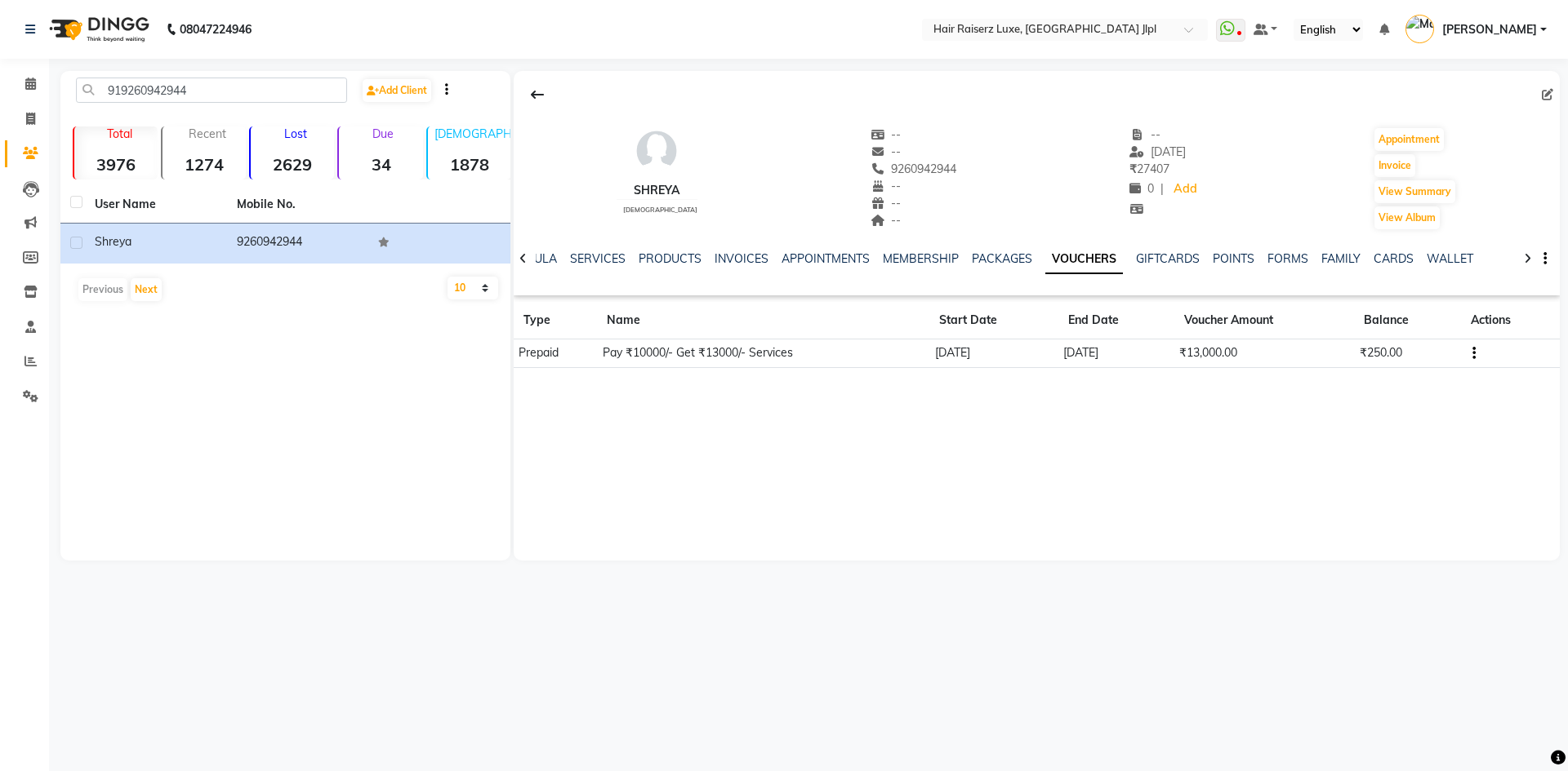
click at [1475, 353] on icon "button" at bounding box center [1473, 353] width 3 height 1
click at [1358, 356] on div "Edit" at bounding box center [1397, 352] width 102 height 21
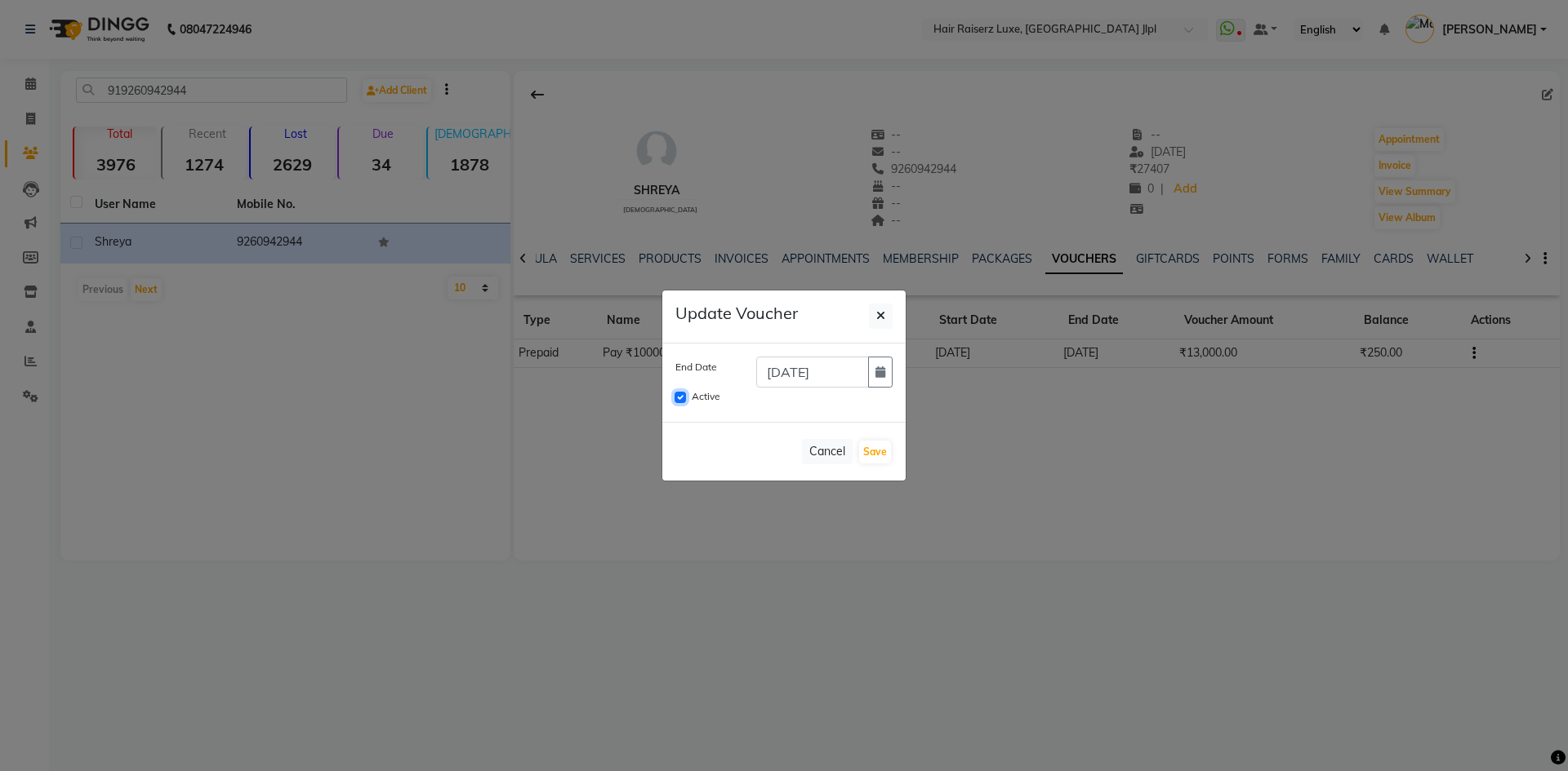
click at [682, 397] on input "Active" at bounding box center [680, 397] width 12 height 12
checkbox input "false"
click at [875, 454] on button "Save" at bounding box center [875, 451] width 32 height 23
checkbox input "false"
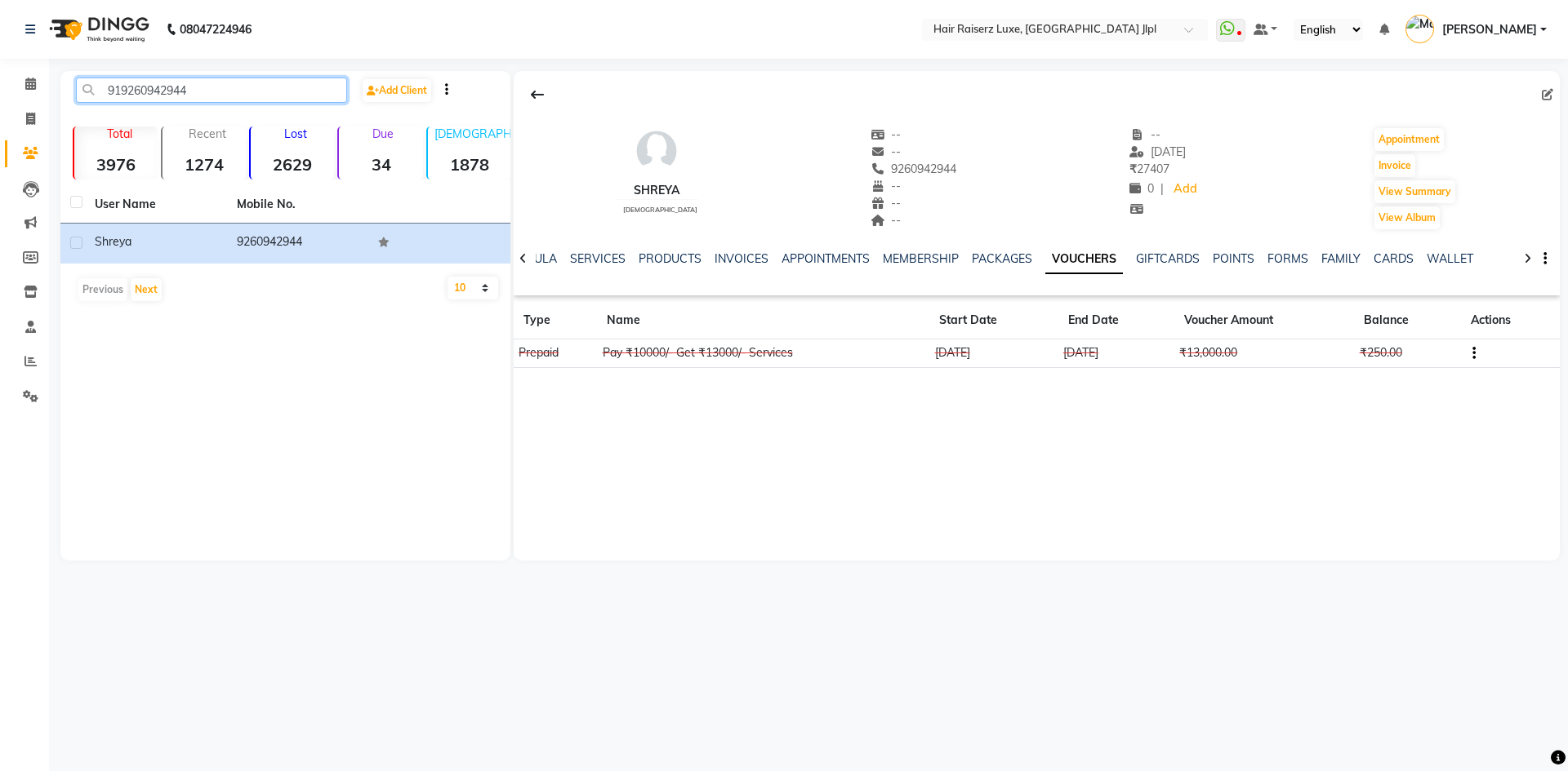
drag, startPoint x: 202, startPoint y: 96, endPoint x: 0, endPoint y: 96, distance: 202.0
click at [0, 96] on app-home "08047224946 Select Location × Hair Raiserz Luxe, [GEOGRAPHIC_DATA] Jlpl WhatsAp…" at bounding box center [784, 293] width 1568 height 585
paste input "8968473681"
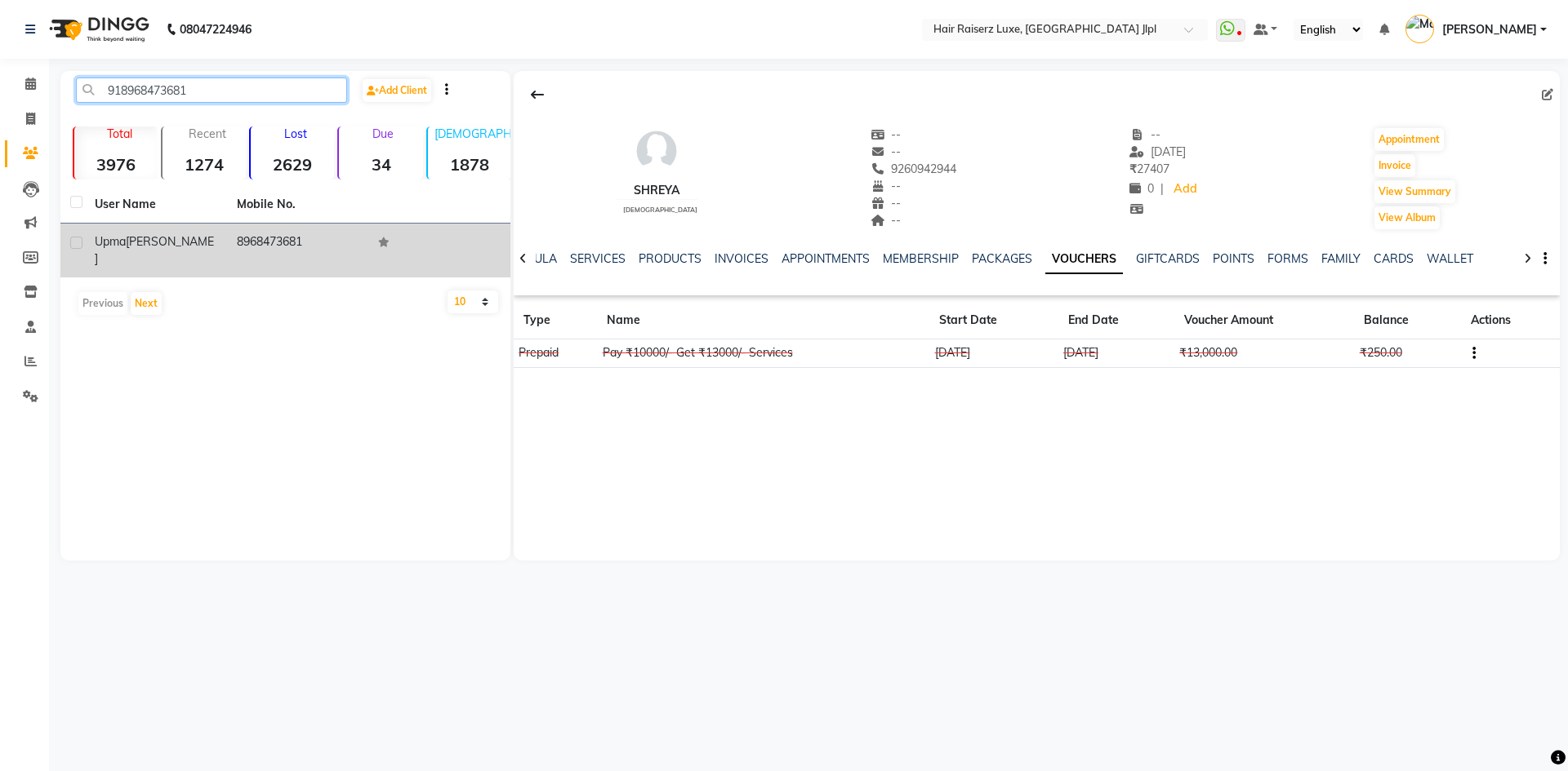
type input "918968473681"
click at [258, 238] on td "8968473681" at bounding box center [298, 250] width 142 height 54
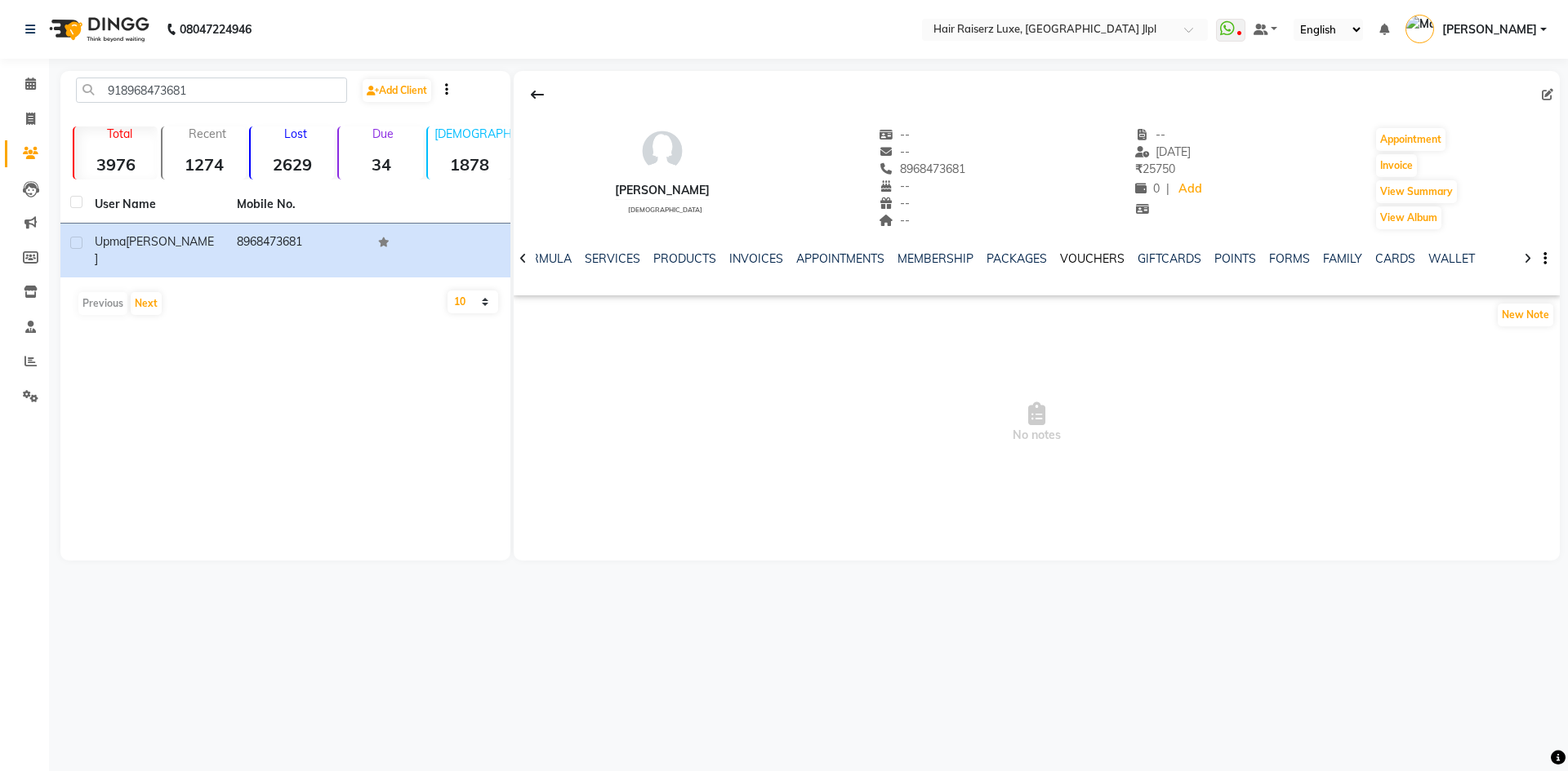
click at [1090, 253] on link "VOUCHERS" at bounding box center [1092, 258] width 65 height 15
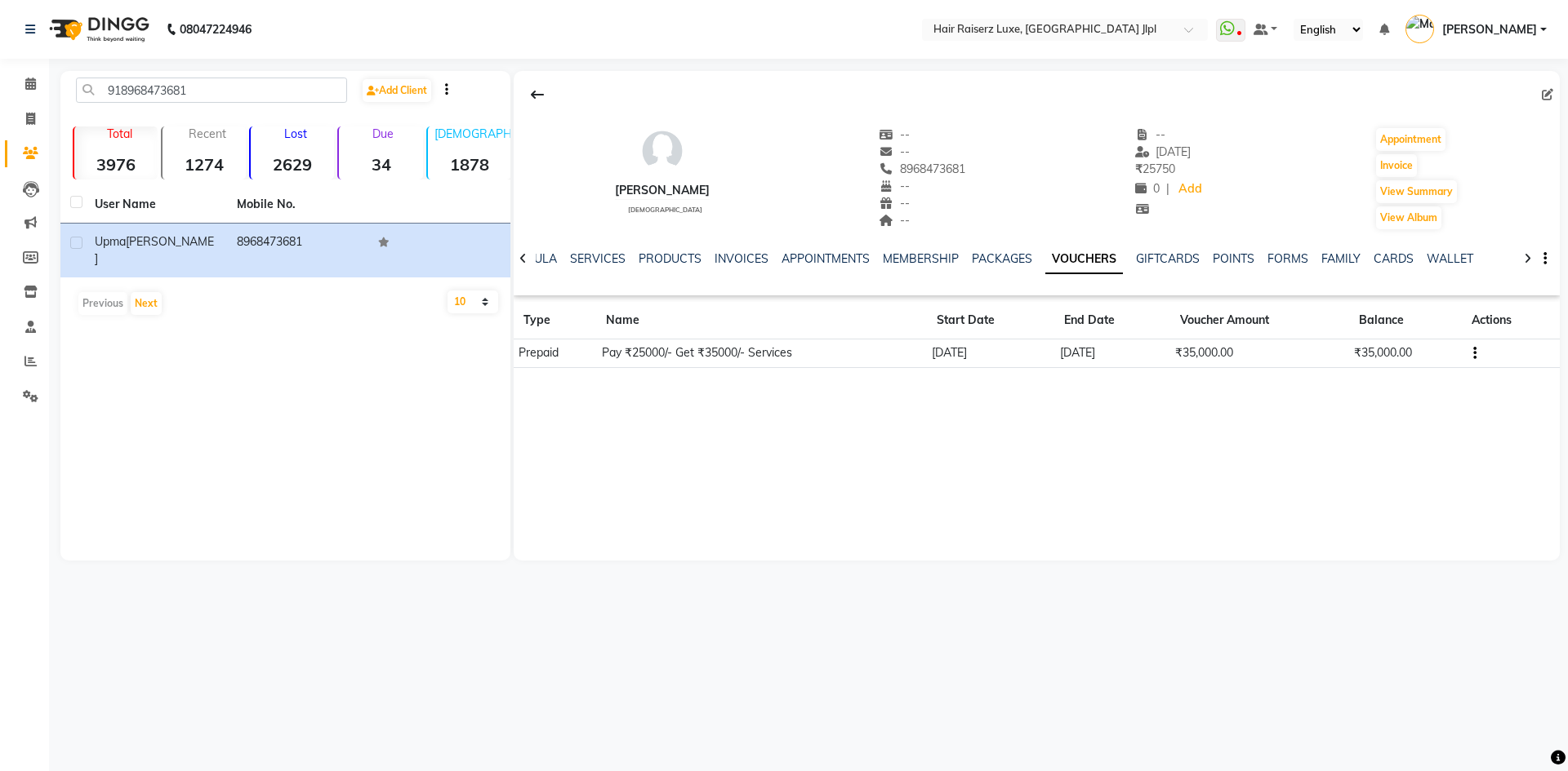
click at [1472, 352] on button "button" at bounding box center [1471, 353] width 10 height 18
click at [1425, 347] on div "Edit" at bounding box center [1430, 342] width 39 height 21
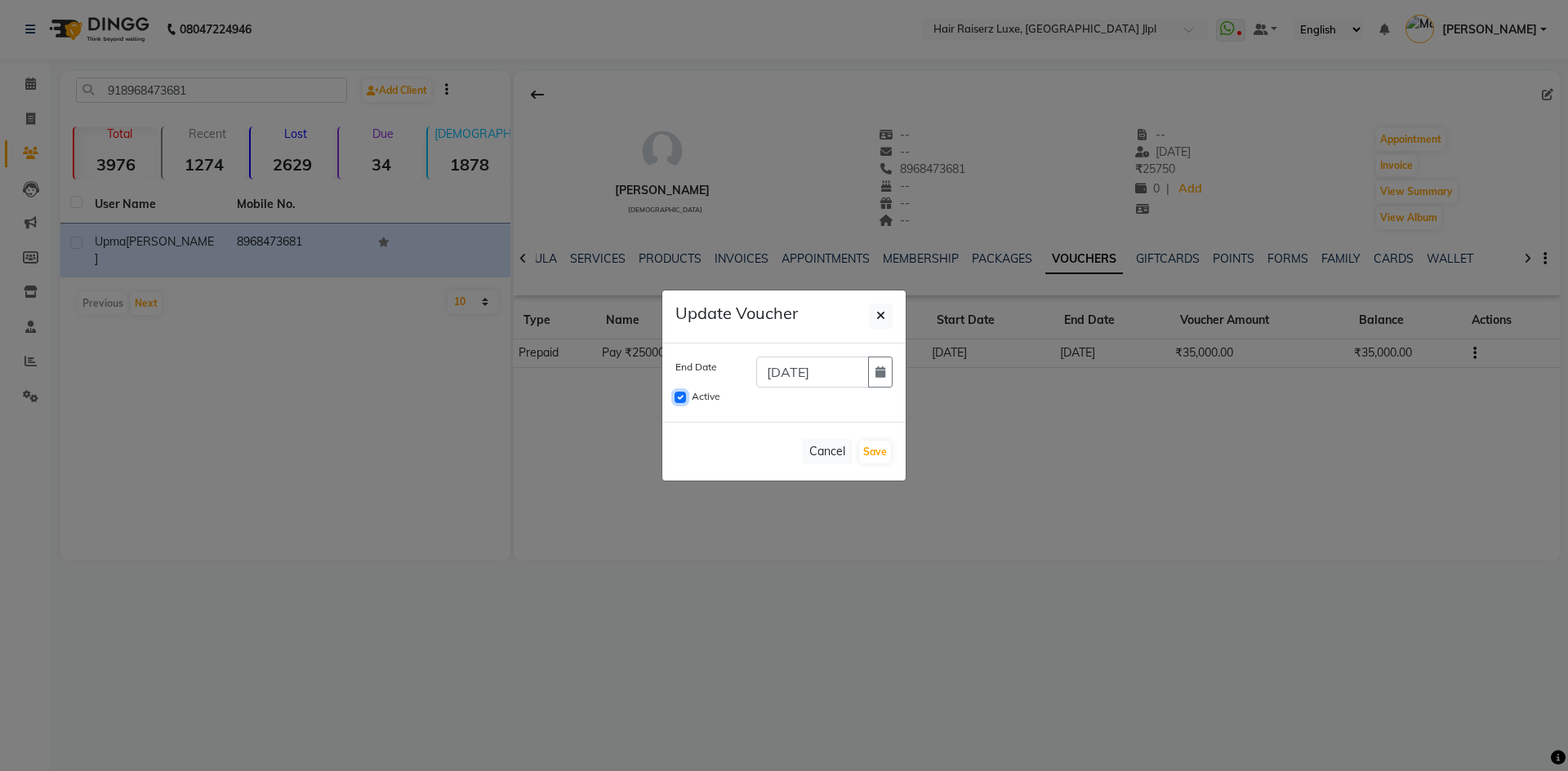
click at [677, 400] on input "Active" at bounding box center [680, 397] width 12 height 12
checkbox input "false"
click at [886, 455] on button "Save" at bounding box center [875, 451] width 32 height 23
checkbox input "false"
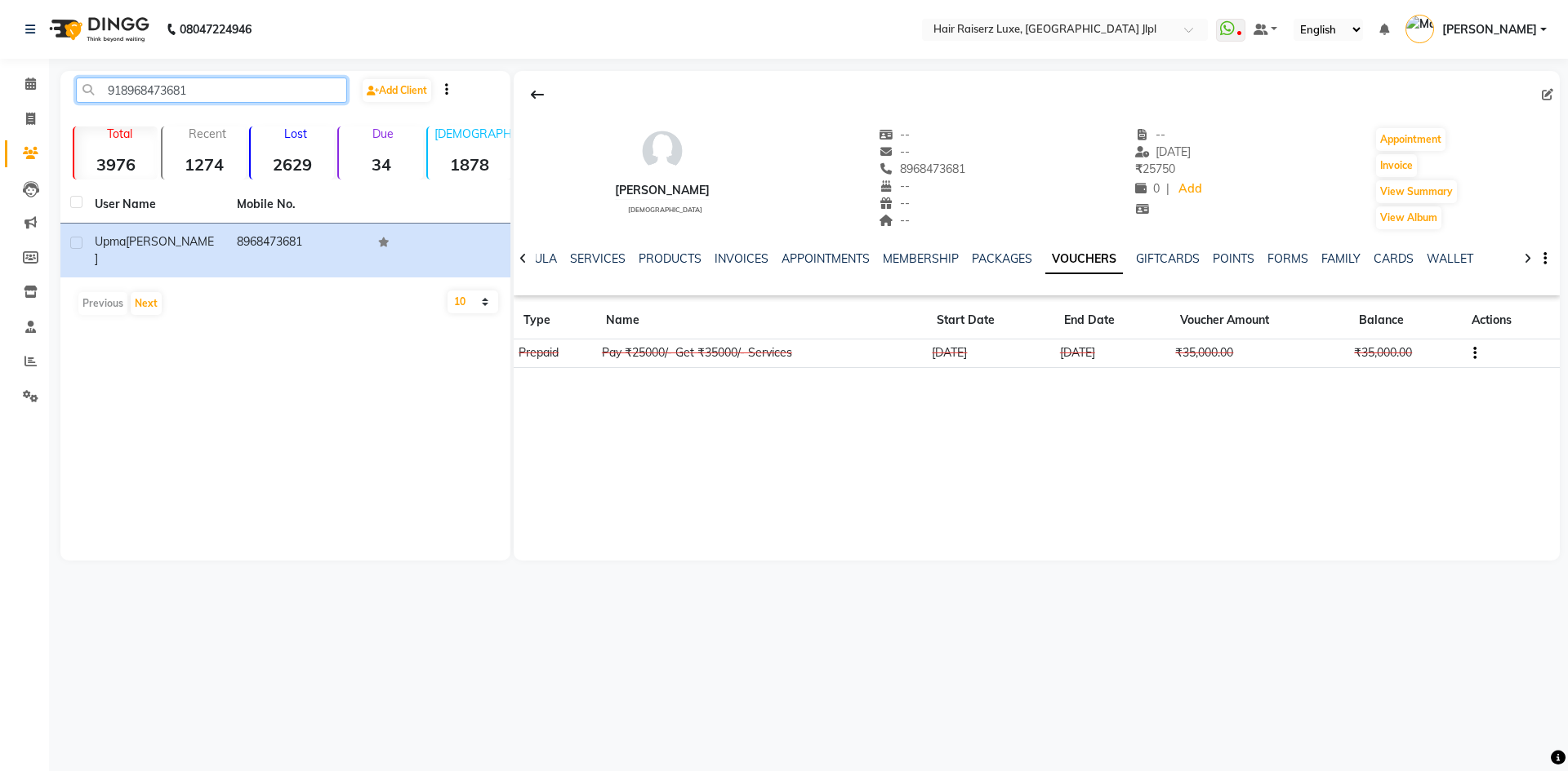
drag, startPoint x: 262, startPoint y: 88, endPoint x: 0, endPoint y: 97, distance: 262.2
click at [0, 97] on app-home "08047224946 Select Location × Hair Raiserz Luxe, [GEOGRAPHIC_DATA] Jlpl WhatsAp…" at bounding box center [784, 293] width 1568 height 585
paste input "9999305839"
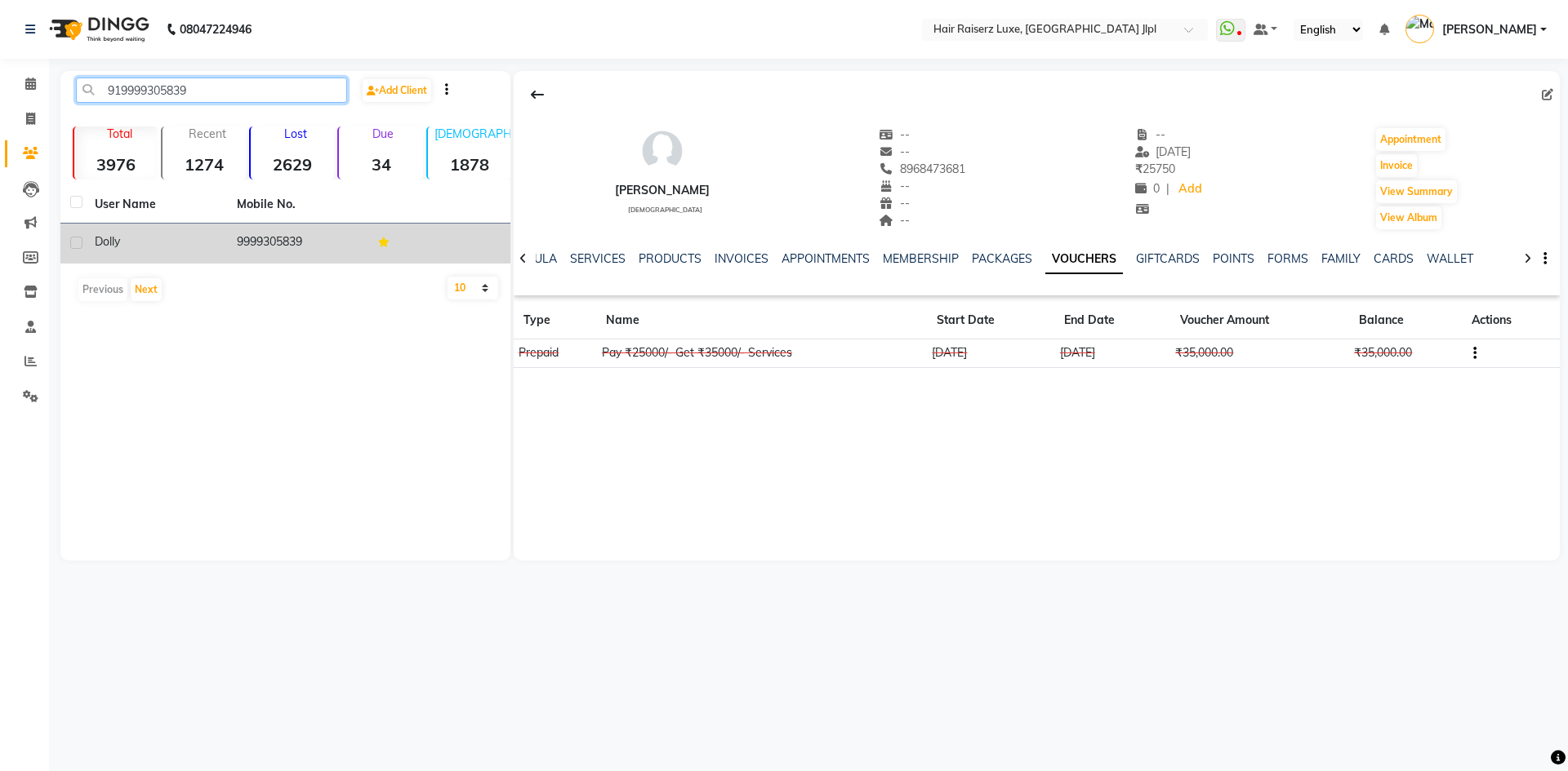
type input "919999305839"
click at [224, 237] on td "dolly" at bounding box center [156, 244] width 142 height 40
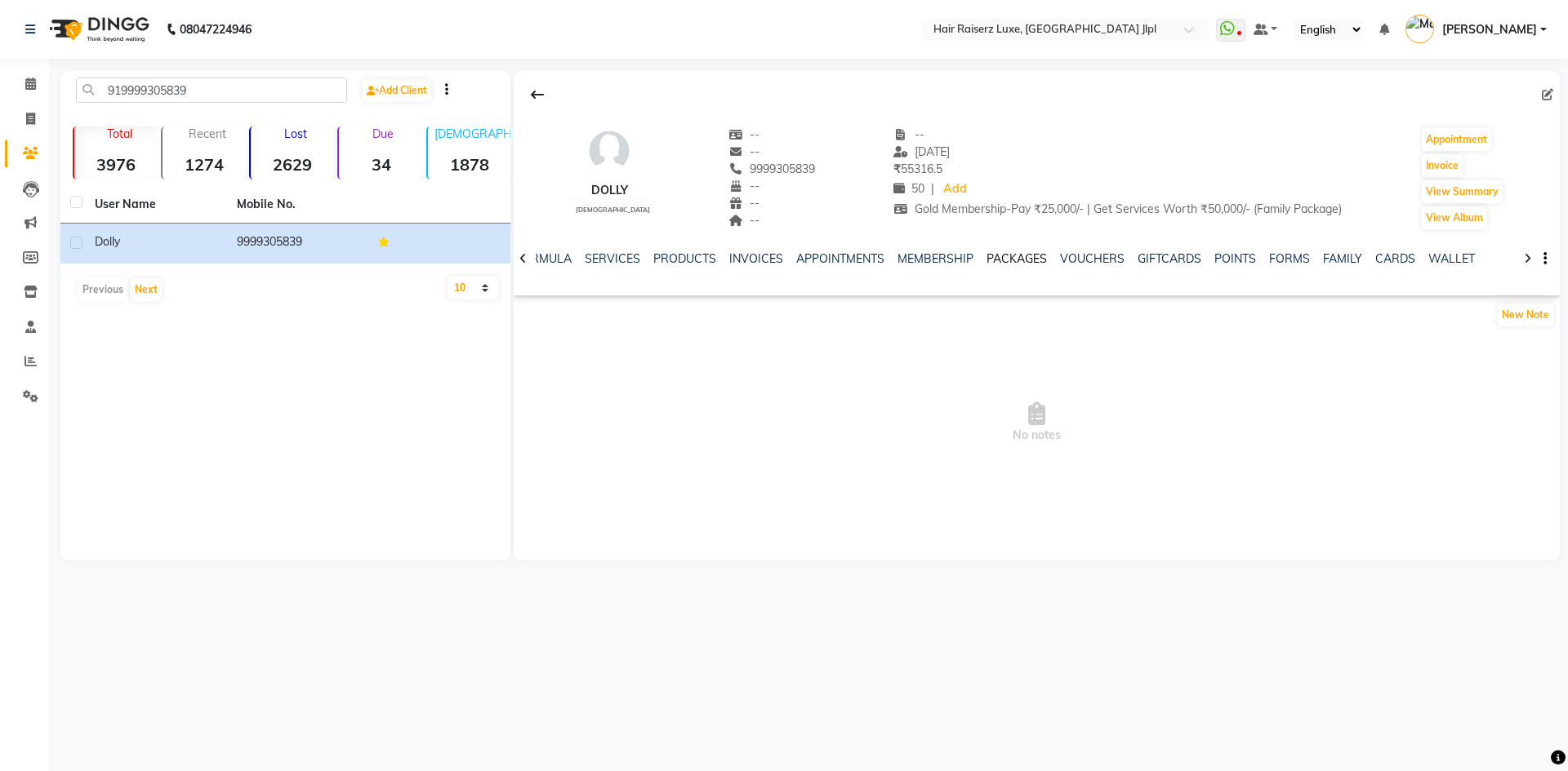
click at [1000, 255] on link "PACKAGES" at bounding box center [1017, 258] width 61 height 15
click at [1095, 261] on link "VOUCHERS" at bounding box center [1103, 258] width 65 height 15
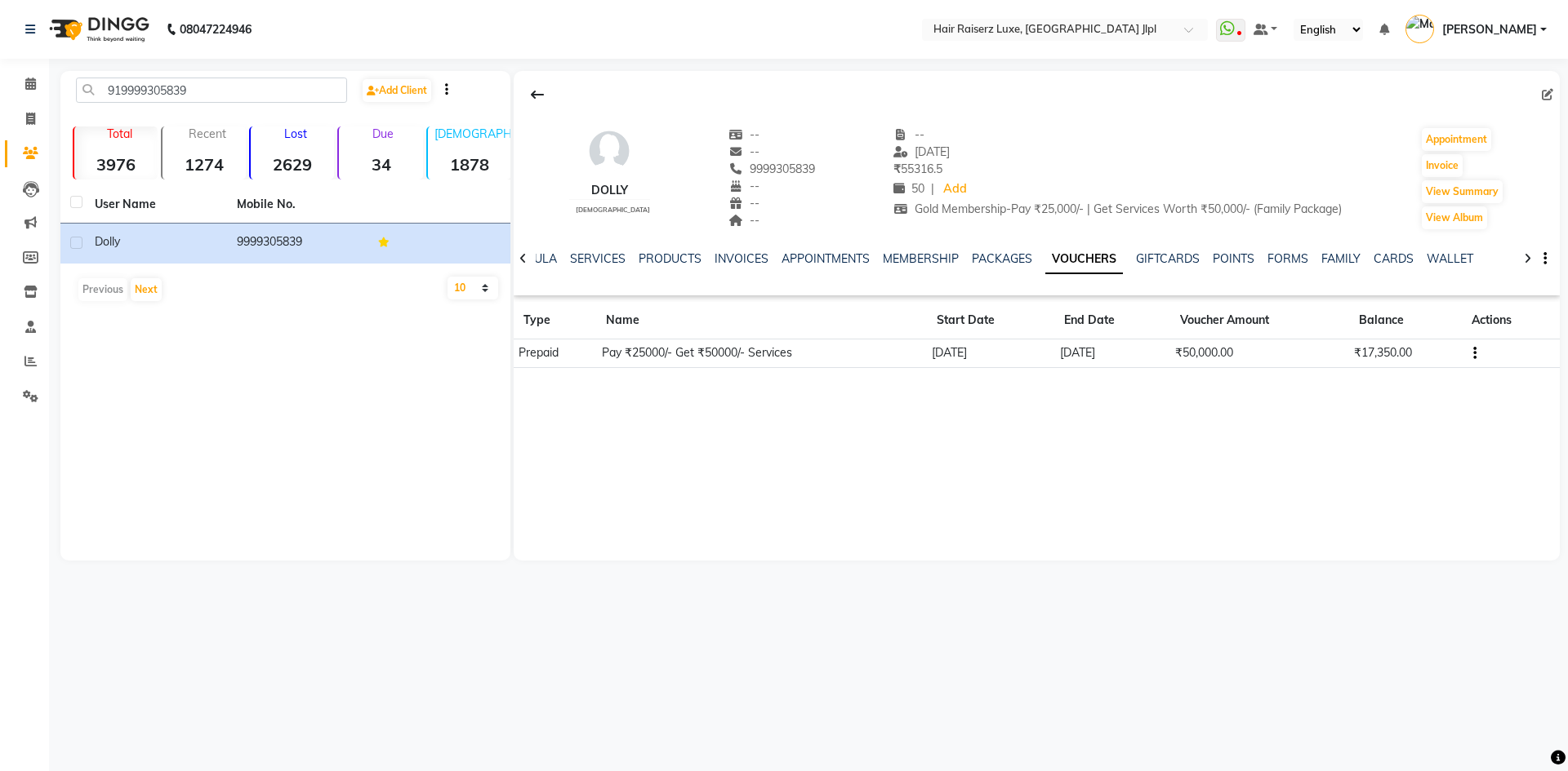
click at [1475, 353] on icon "button" at bounding box center [1474, 353] width 3 height 1
click at [1386, 349] on div "Edit" at bounding box center [1398, 352] width 102 height 21
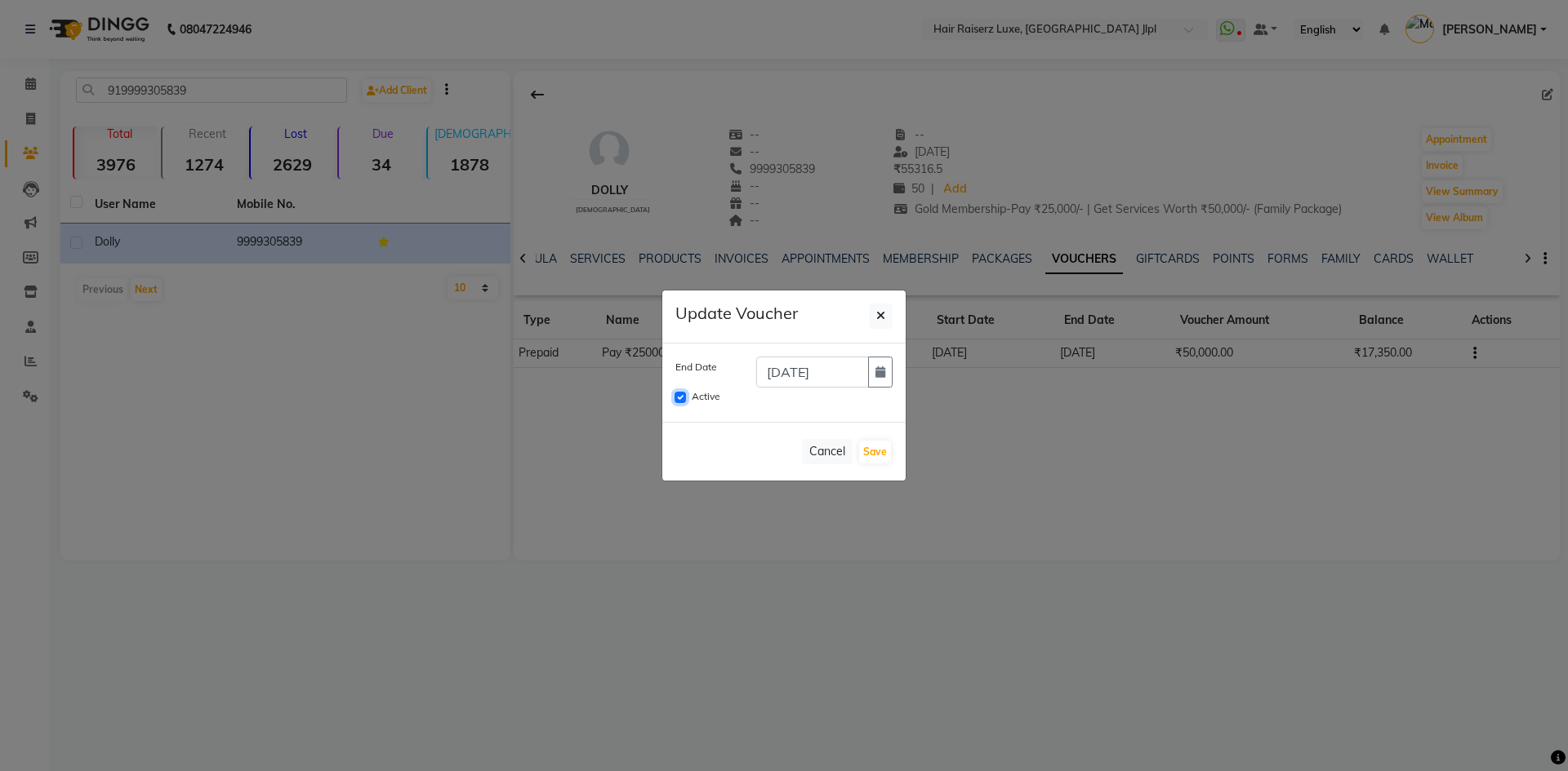
click at [678, 391] on input "Active" at bounding box center [680, 397] width 12 height 12
checkbox input "false"
click at [869, 444] on button "Save" at bounding box center [875, 451] width 32 height 23
checkbox input "false"
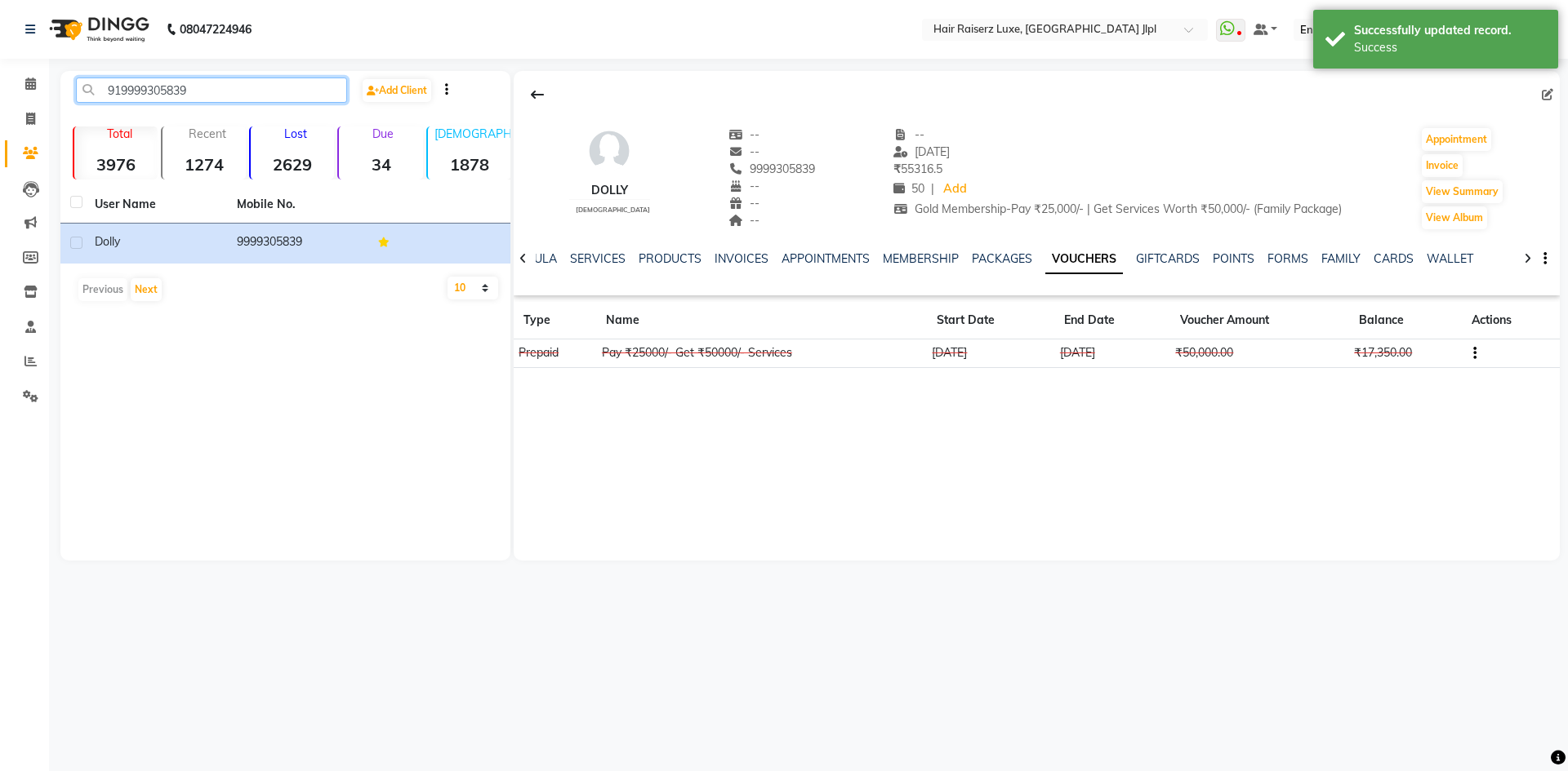
drag, startPoint x: 100, startPoint y: 98, endPoint x: 0, endPoint y: 101, distance: 100.0
click at [0, 101] on app-home "08047224946 Select Location × Hair Raiserz Luxe, [GEOGRAPHIC_DATA] Jlpl WhatsAp…" at bounding box center [784, 293] width 1568 height 585
paste input "8968597841"
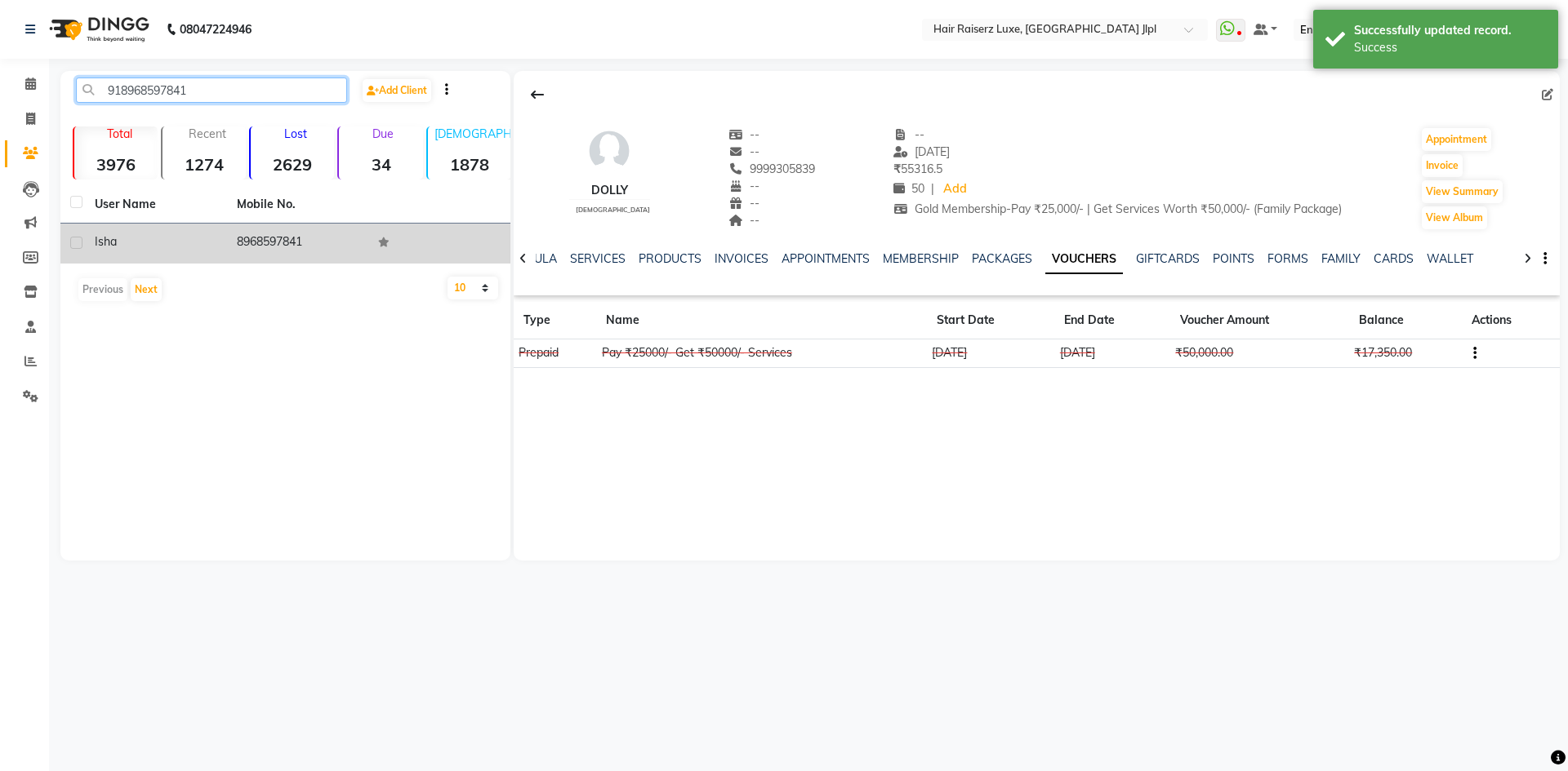
type input "918968597841"
click at [143, 243] on div "isha" at bounding box center [156, 243] width 122 height 18
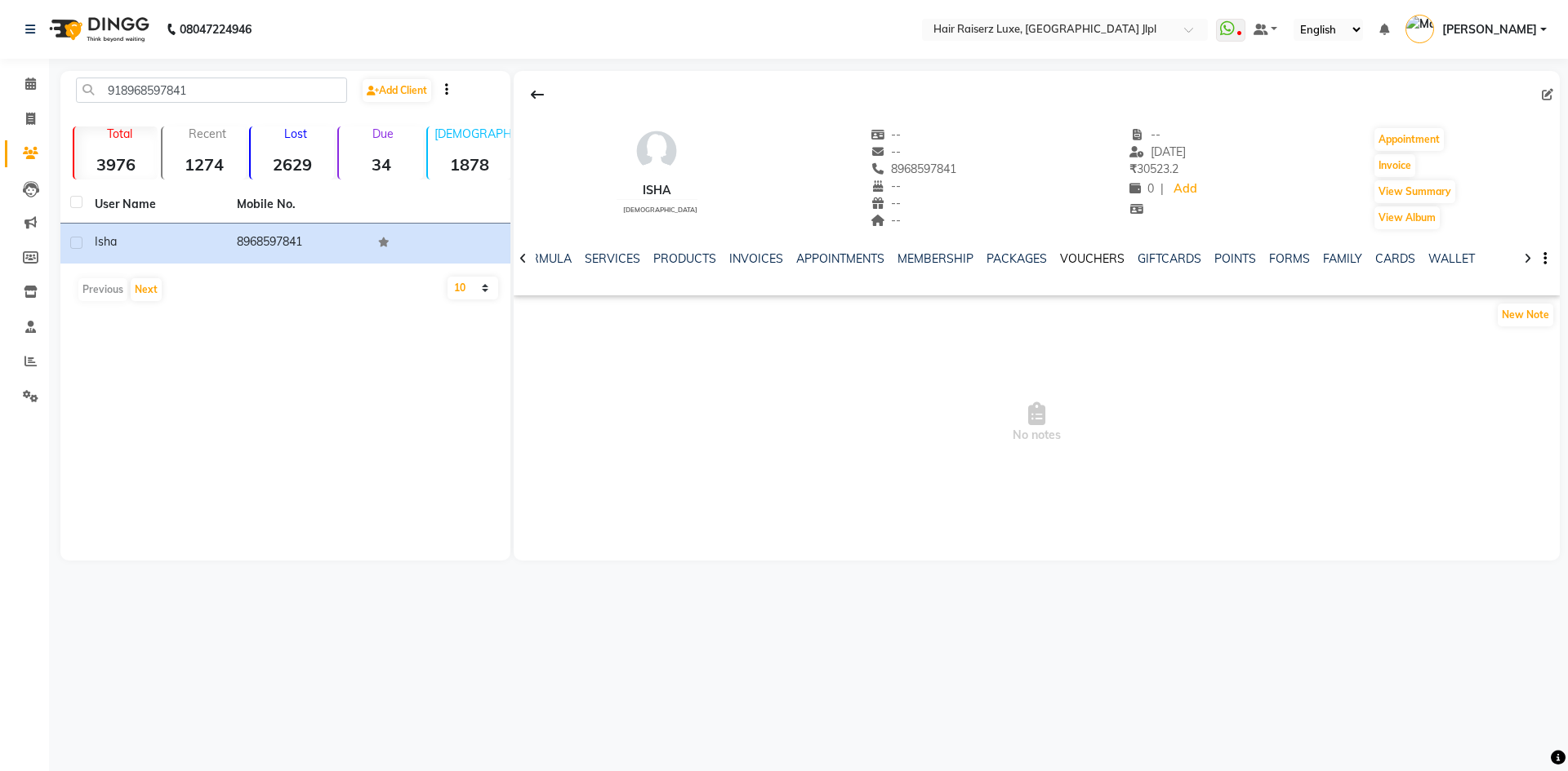
click at [1088, 260] on link "VOUCHERS" at bounding box center [1092, 258] width 65 height 15
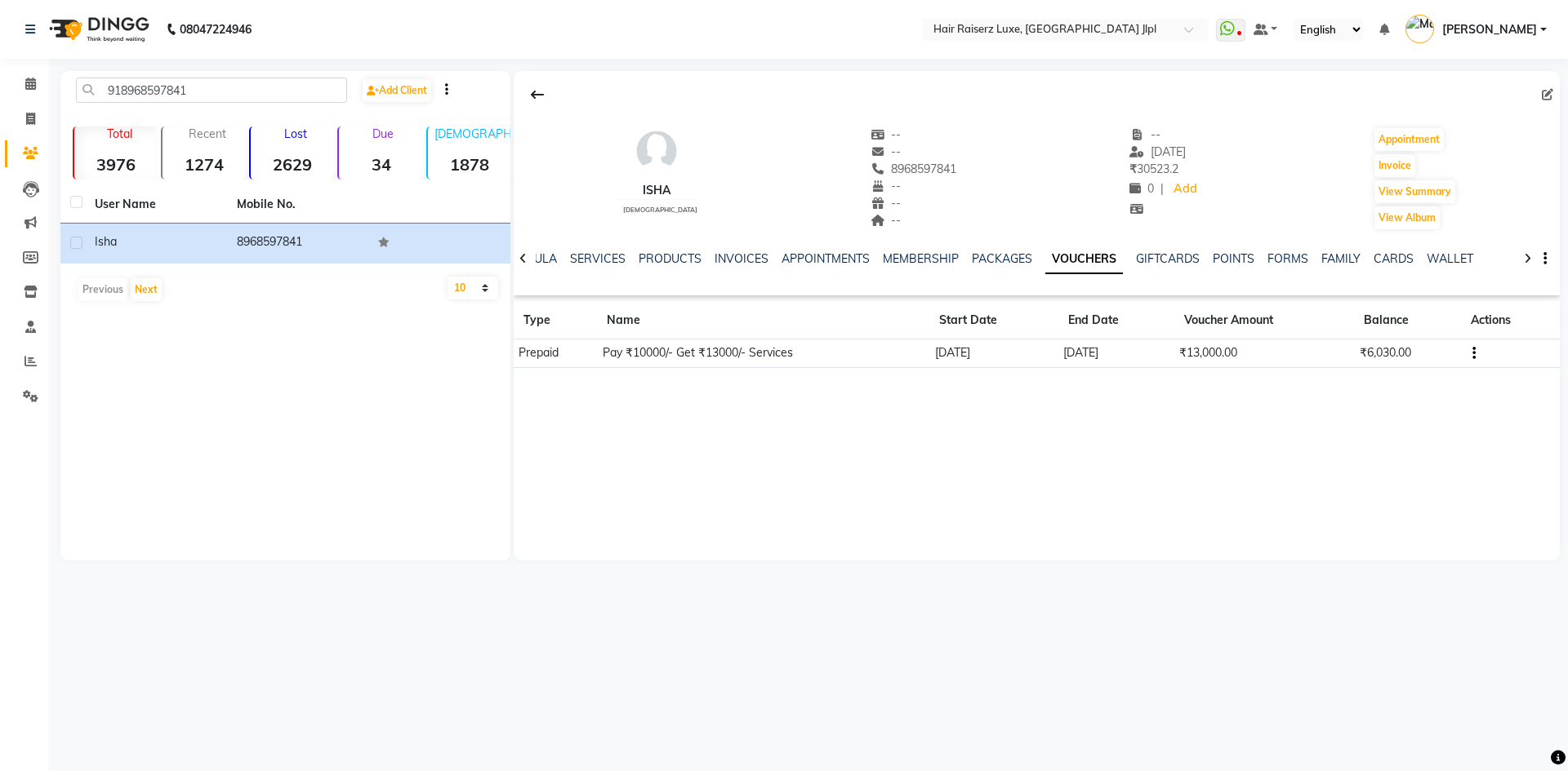
click at [1474, 353] on icon "button" at bounding box center [1473, 353] width 3 height 1
click at [1389, 355] on div "Edit" at bounding box center [1397, 352] width 102 height 21
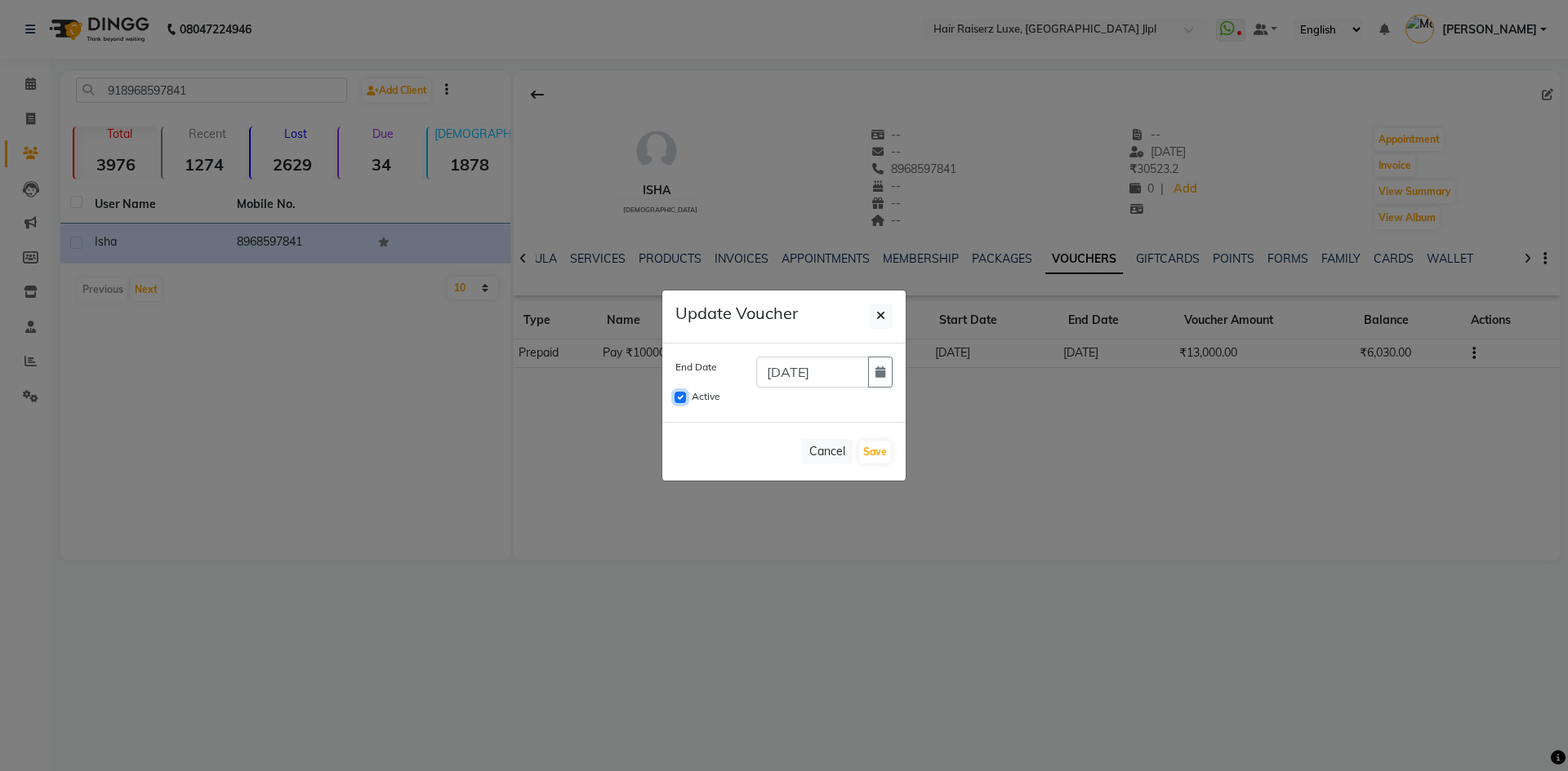
click at [683, 396] on input "Active" at bounding box center [680, 397] width 12 height 12
checkbox input "false"
click at [888, 451] on button "Save" at bounding box center [875, 451] width 32 height 23
checkbox input "false"
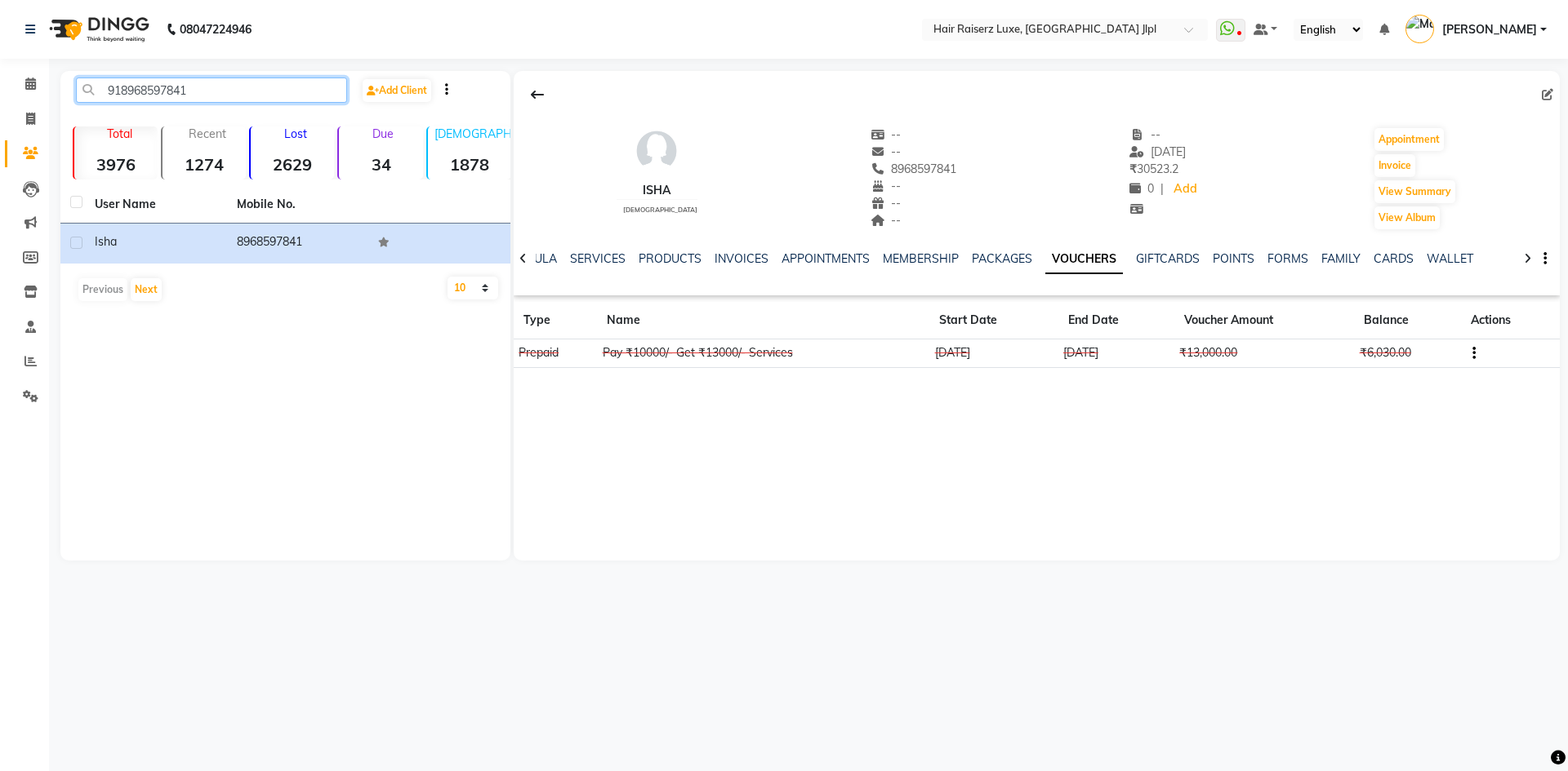
drag, startPoint x: 198, startPoint y: 85, endPoint x: 0, endPoint y: 86, distance: 198.0
click at [0, 86] on app-home "08047224946 Select Location × Hair Raiserz Luxe, [GEOGRAPHIC_DATA] Jlpl WhatsAp…" at bounding box center [784, 293] width 1568 height 585
paste input "987250701"
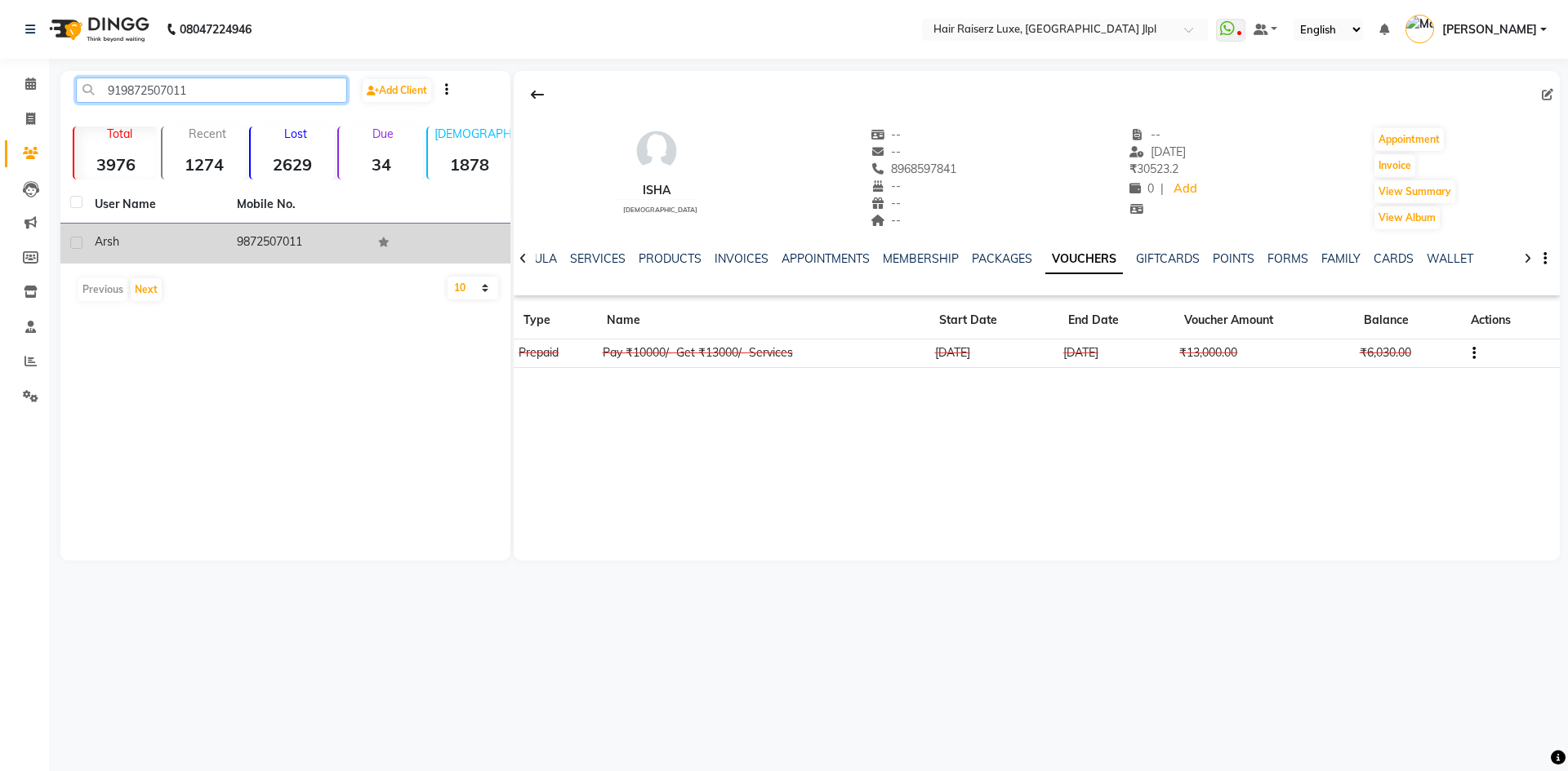
type input "919872507011"
click at [282, 240] on td "9872507011" at bounding box center [298, 244] width 142 height 40
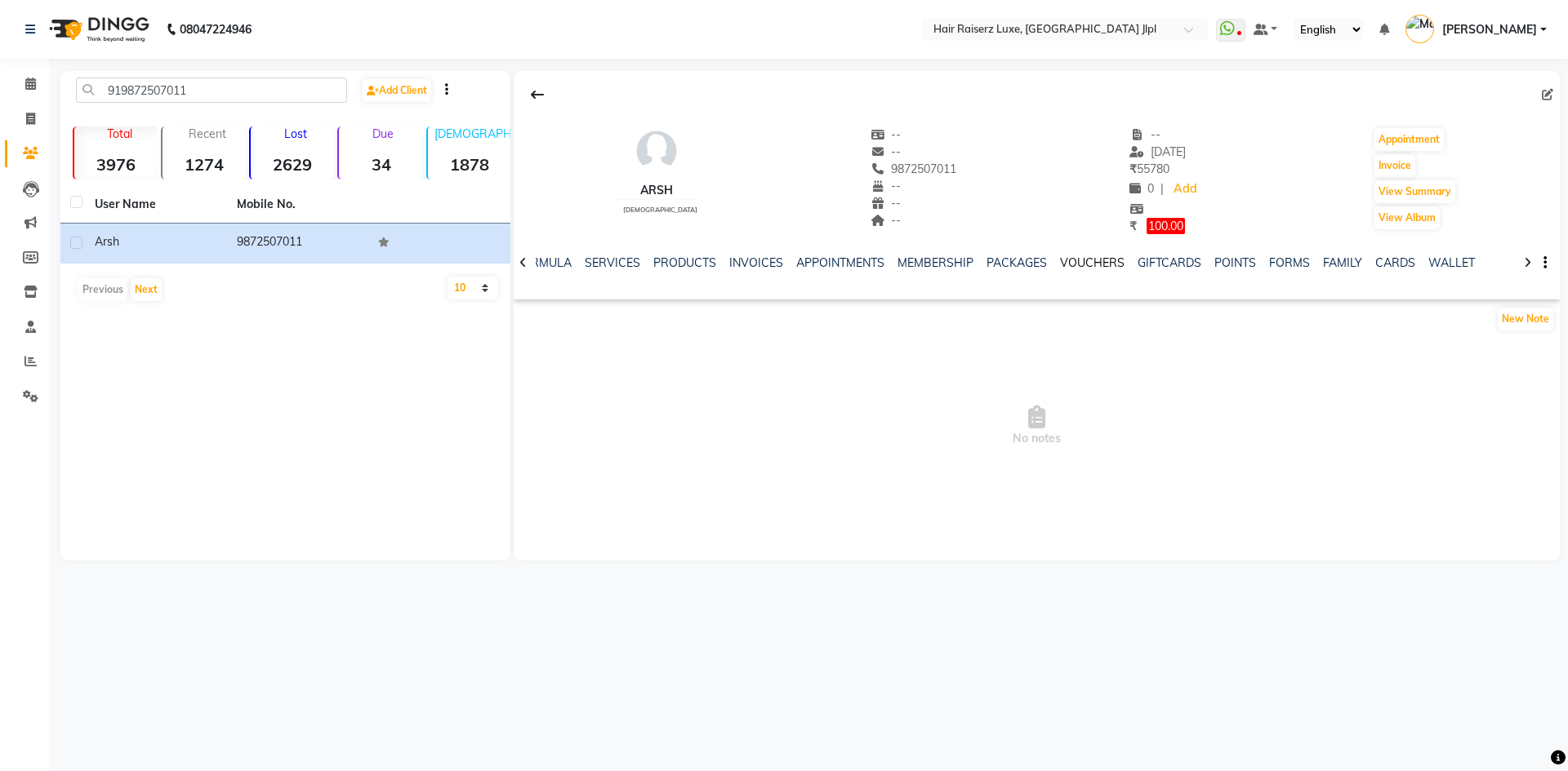
click at [1095, 265] on link "VOUCHERS" at bounding box center [1092, 262] width 65 height 15
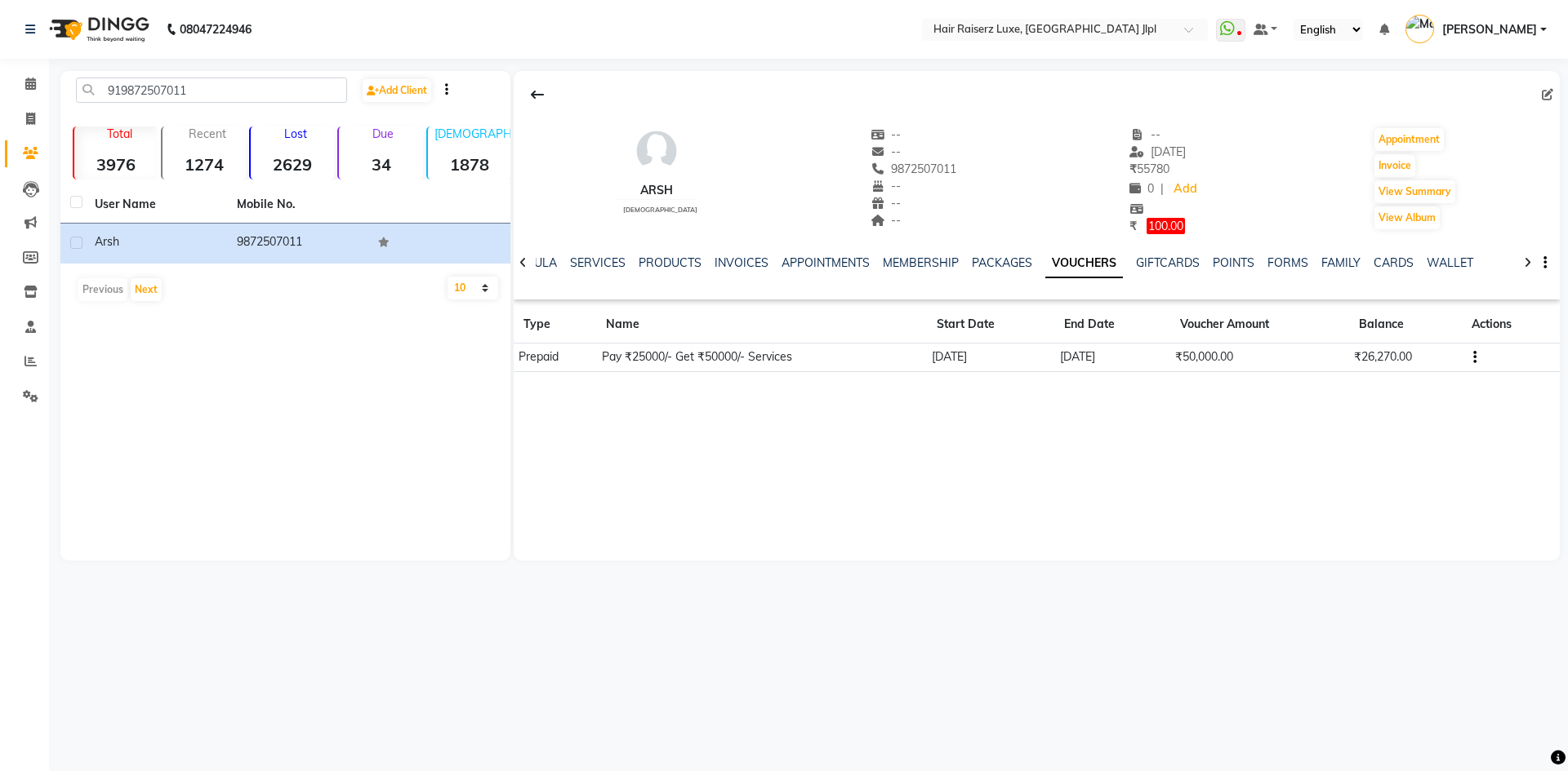
click at [1471, 356] on button "button" at bounding box center [1471, 357] width 10 height 18
click at [1376, 360] on div "Edit" at bounding box center [1398, 356] width 102 height 21
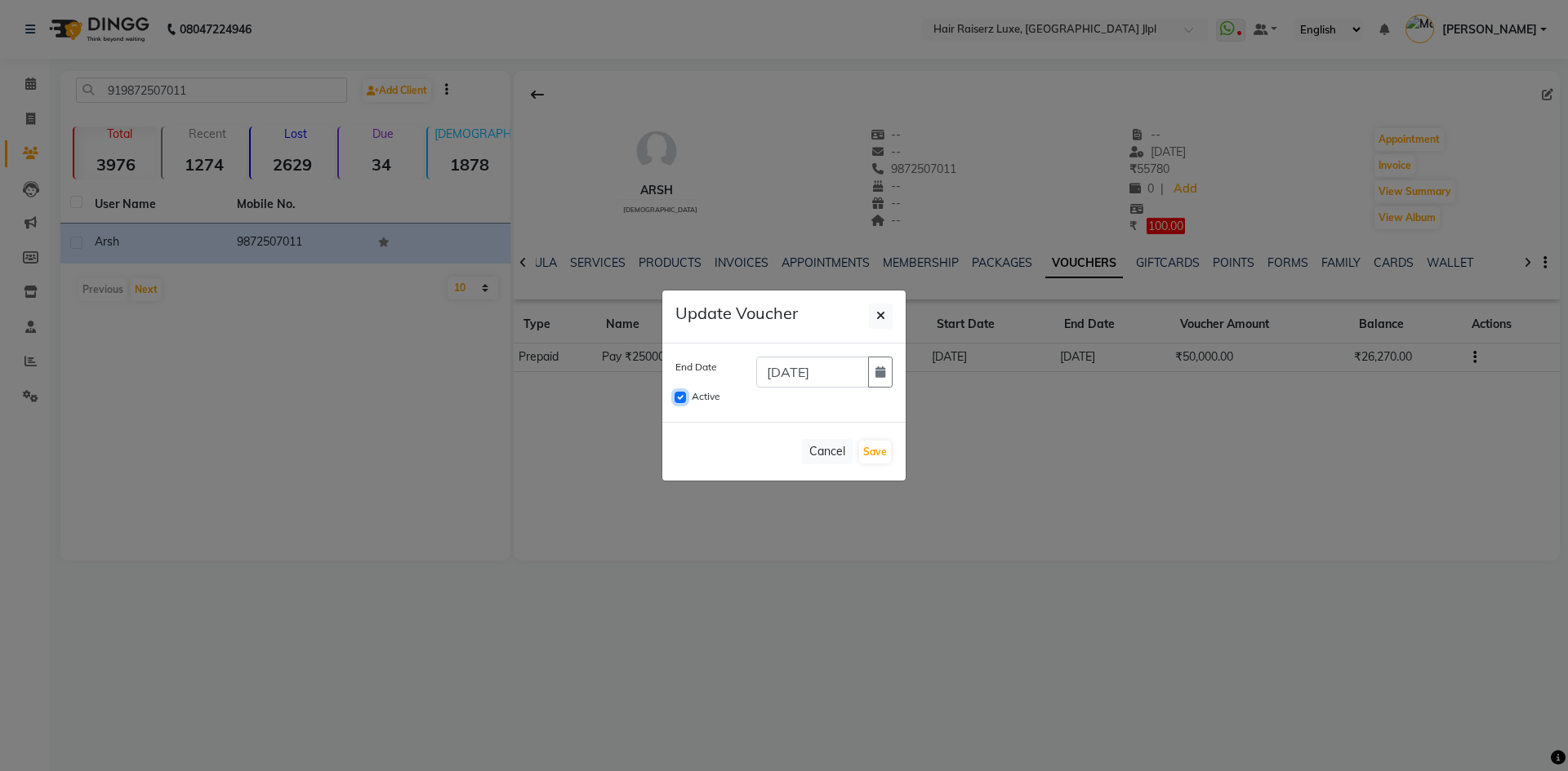
click at [681, 400] on input "Active" at bounding box center [680, 397] width 12 height 12
checkbox input "false"
click at [889, 454] on button "Save" at bounding box center [875, 451] width 32 height 23
checkbox input "false"
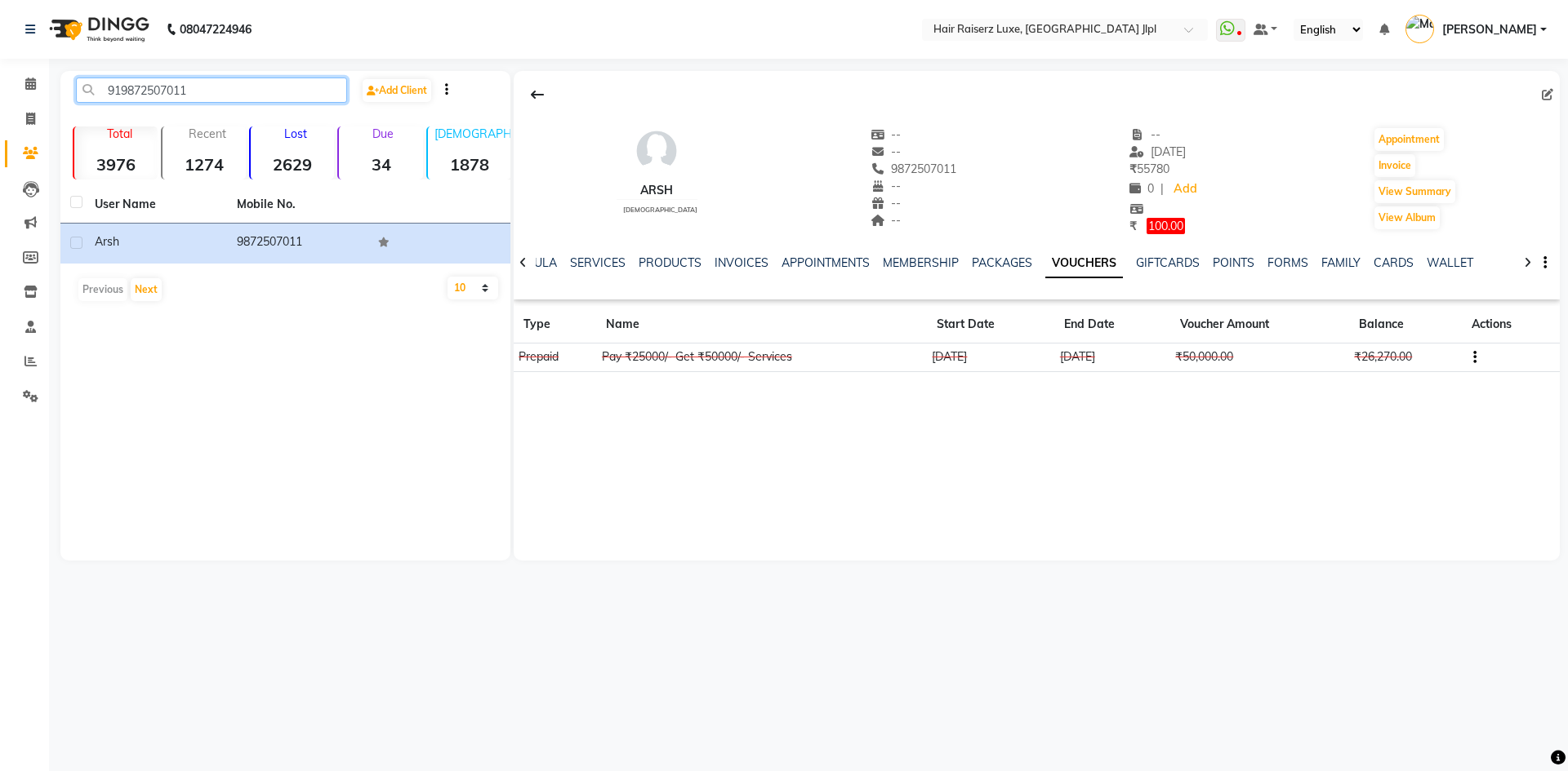
drag, startPoint x: 225, startPoint y: 91, endPoint x: 0, endPoint y: 91, distance: 225.0
click at [0, 91] on app-home "08047224946 Select Location × Hair Raiserz Luxe, [GEOGRAPHIC_DATA] Jlpl WhatsAp…" at bounding box center [784, 293] width 1568 height 585
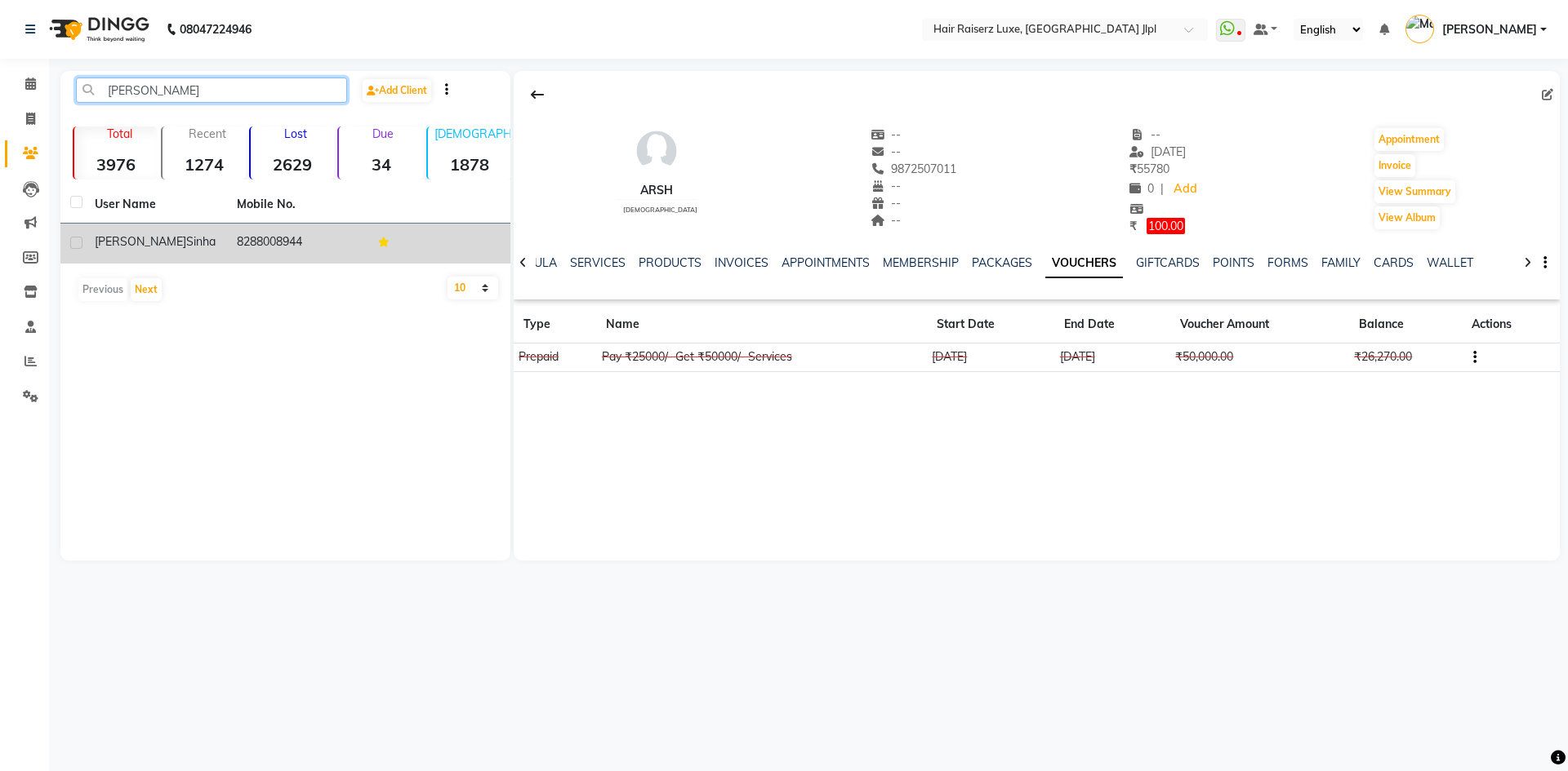
type input "[PERSON_NAME]"
click at [102, 244] on span "[PERSON_NAME]" at bounding box center [140, 241] width 91 height 15
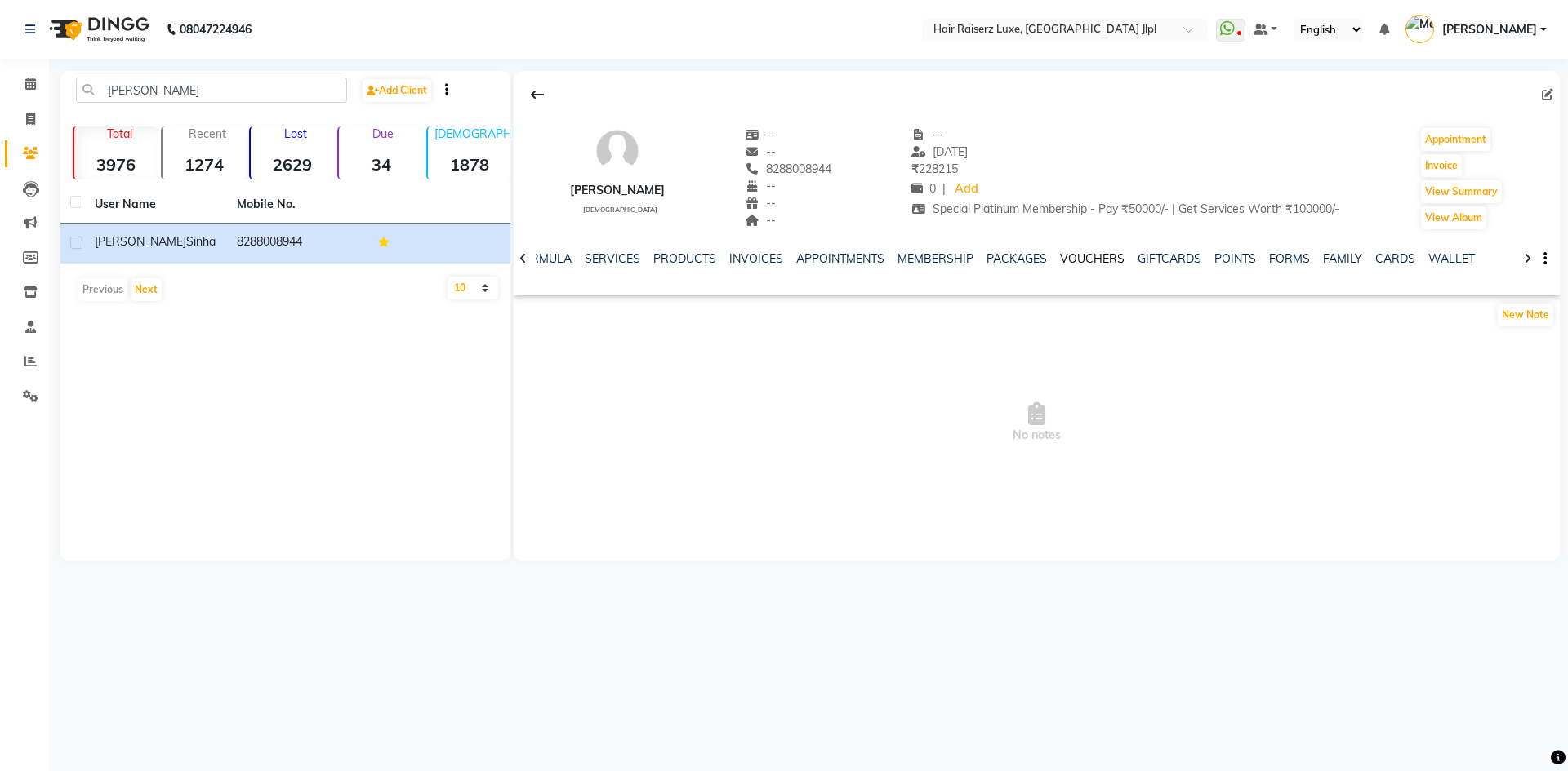
click at [1090, 262] on link "VOUCHERS" at bounding box center [1092, 258] width 65 height 15
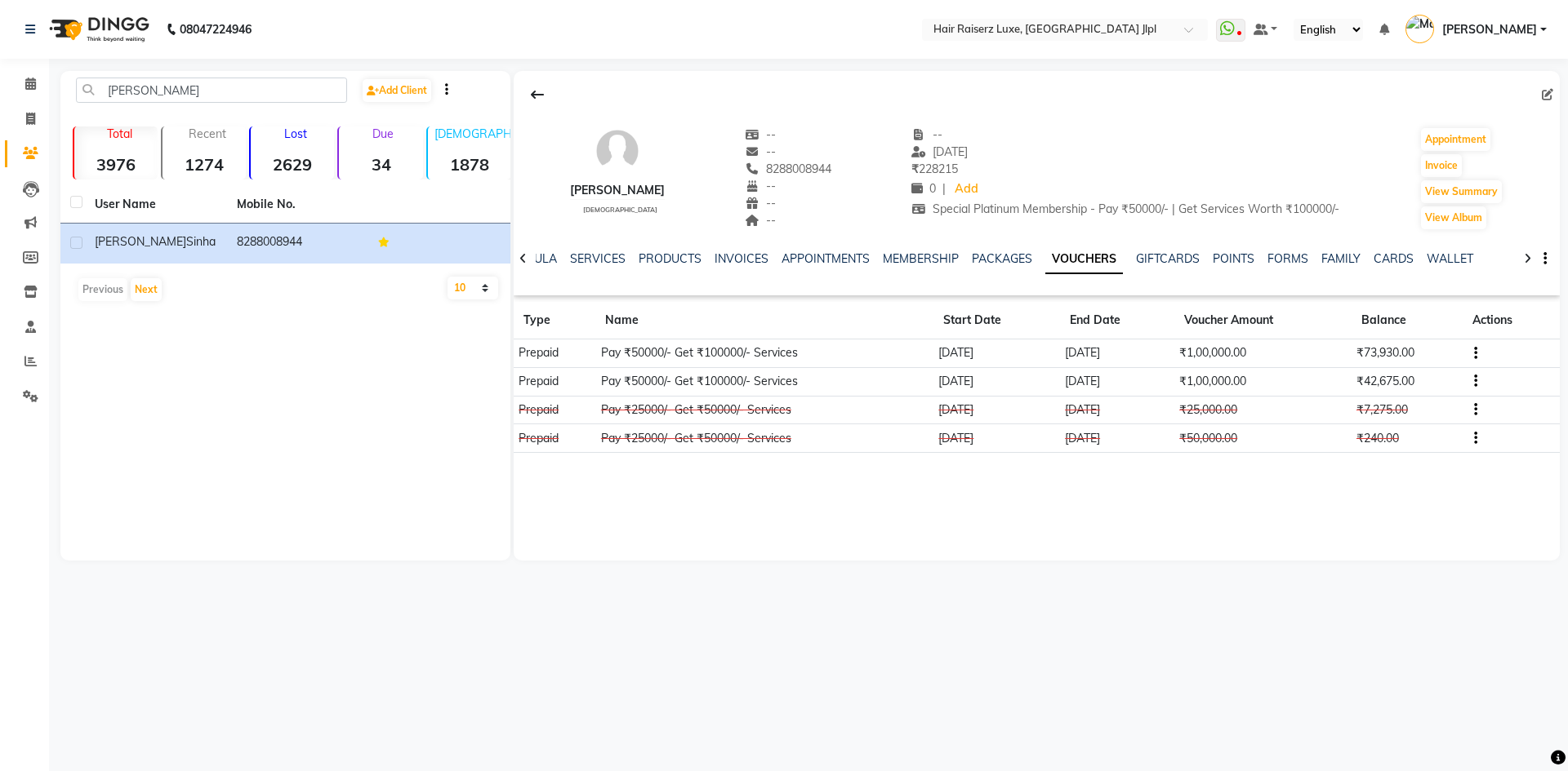
click at [1477, 384] on button "button" at bounding box center [1472, 382] width 10 height 18
click at [1368, 379] on div "Edit" at bounding box center [1400, 381] width 102 height 21
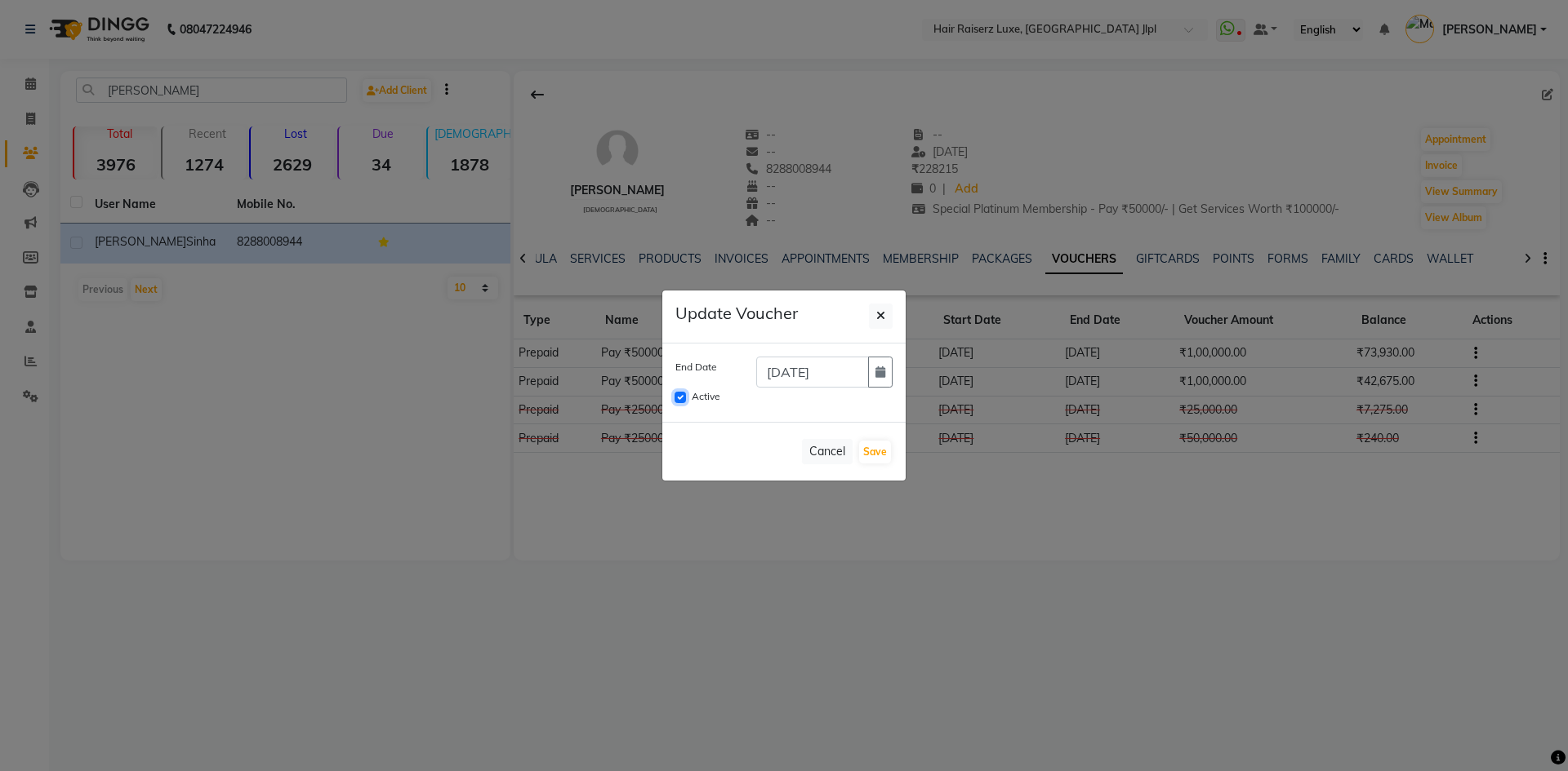
click at [677, 395] on input "Active" at bounding box center [680, 397] width 12 height 12
checkbox input "false"
click at [868, 455] on button "Save" at bounding box center [875, 451] width 32 height 23
checkbox input "false"
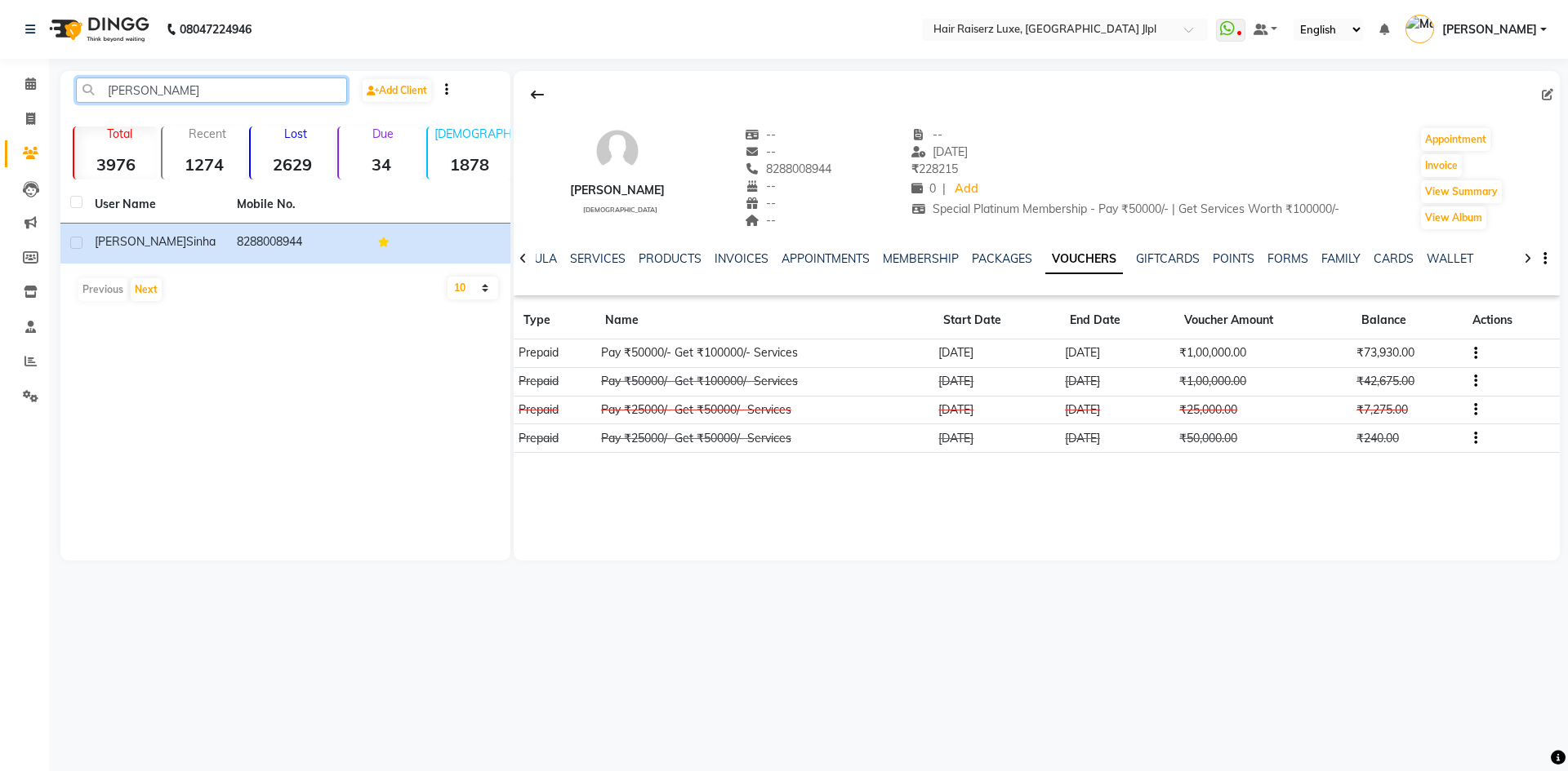
drag, startPoint x: 201, startPoint y: 81, endPoint x: 0, endPoint y: 83, distance: 201.0
click at [0, 83] on app-home "08047224946 Select Location × Hair Raiserz Luxe, Sector 91 Jlpl WhatsApp Status…" at bounding box center [784, 293] width 1568 height 585
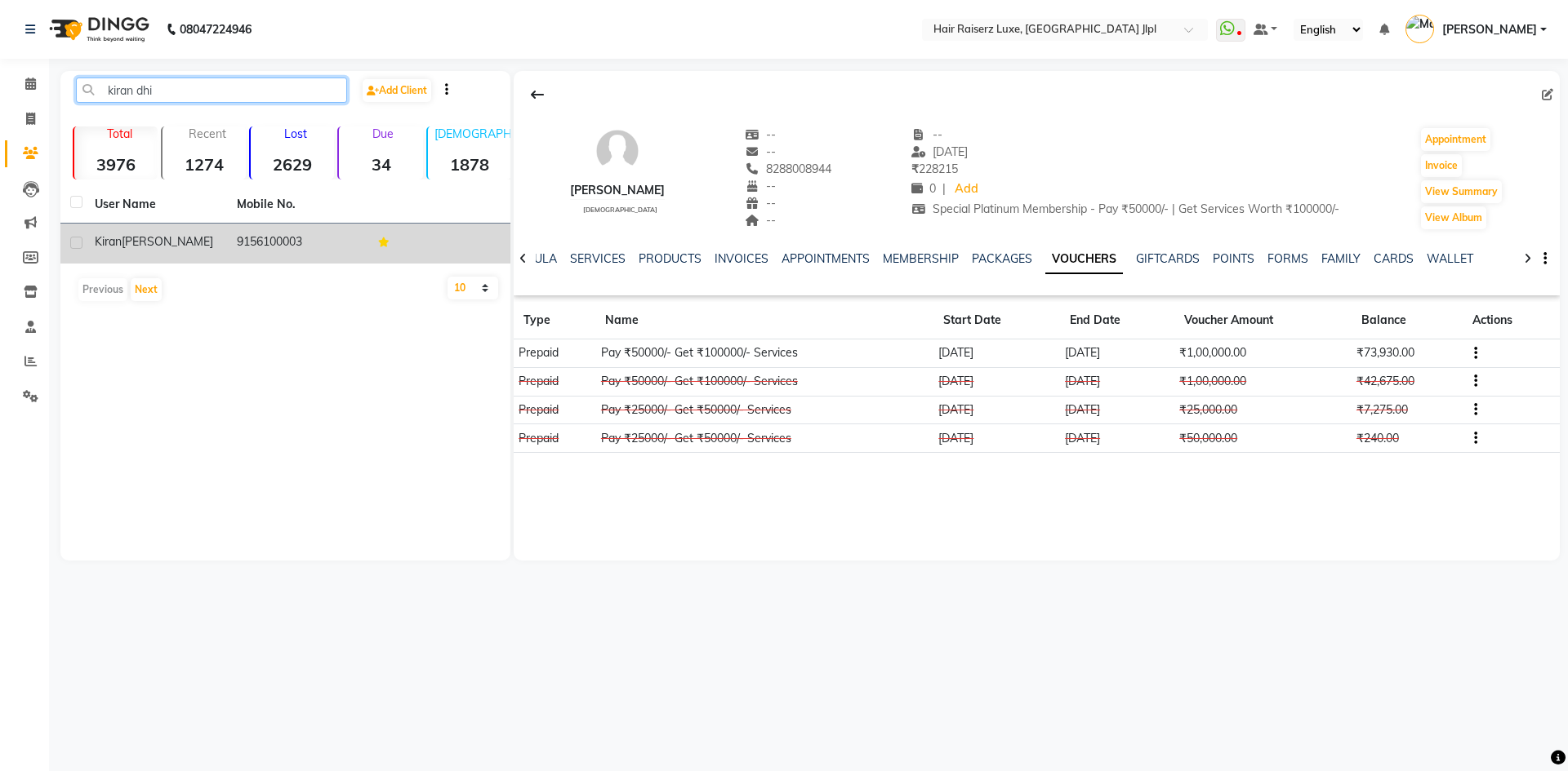
type input "kiran dhi"
click at [138, 236] on span "[PERSON_NAME]" at bounding box center [166, 241] width 91 height 15
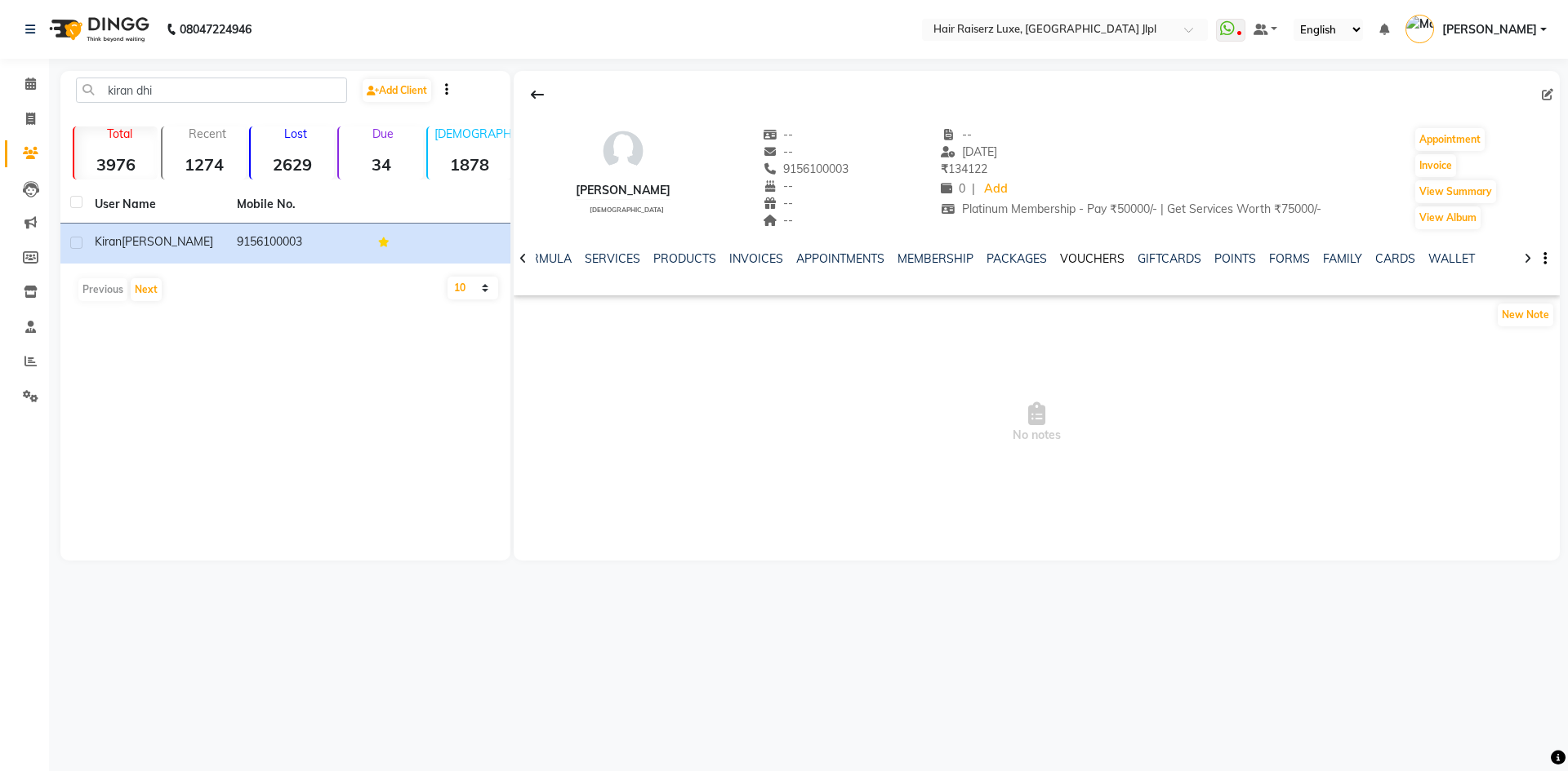
click at [1074, 256] on link "VOUCHERS" at bounding box center [1092, 258] width 65 height 15
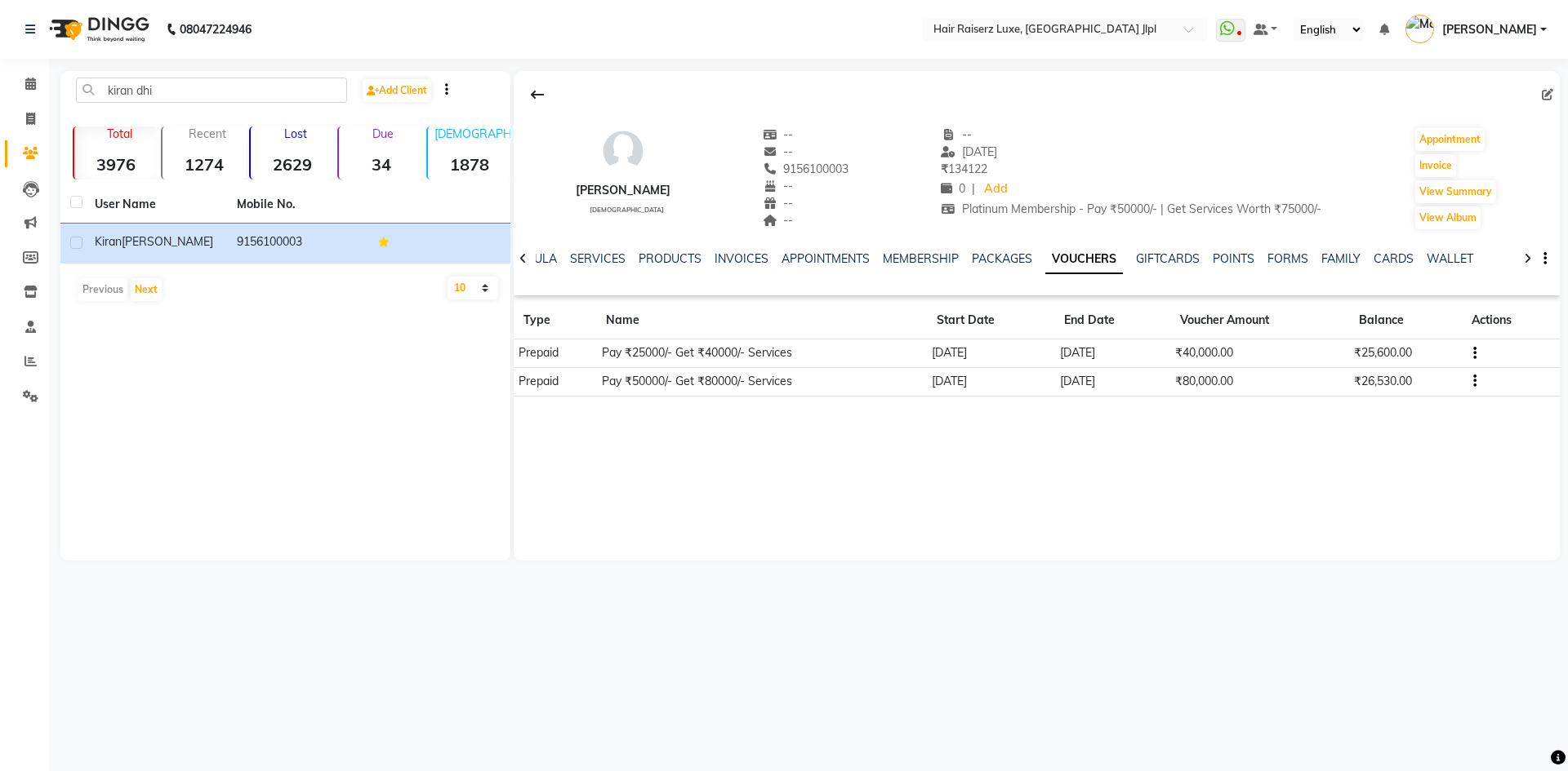
click at [1475, 382] on icon "button" at bounding box center [1474, 382] width 3 height 1
click at [1372, 382] on div "Edit" at bounding box center [1398, 381] width 102 height 21
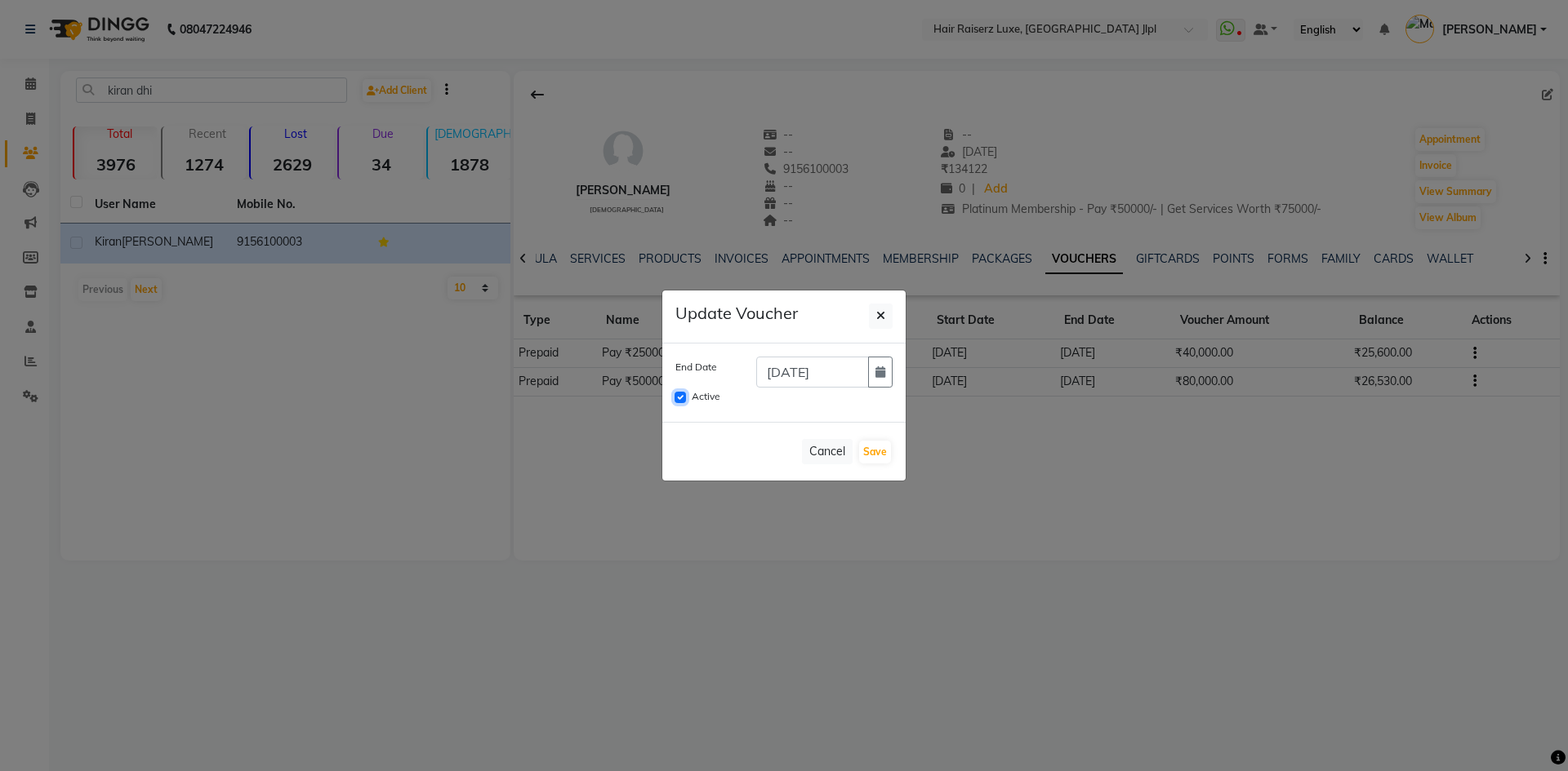
click at [685, 401] on input "Active" at bounding box center [680, 397] width 12 height 12
checkbox input "false"
click at [885, 452] on button "Save" at bounding box center [875, 451] width 32 height 23
checkbox input "false"
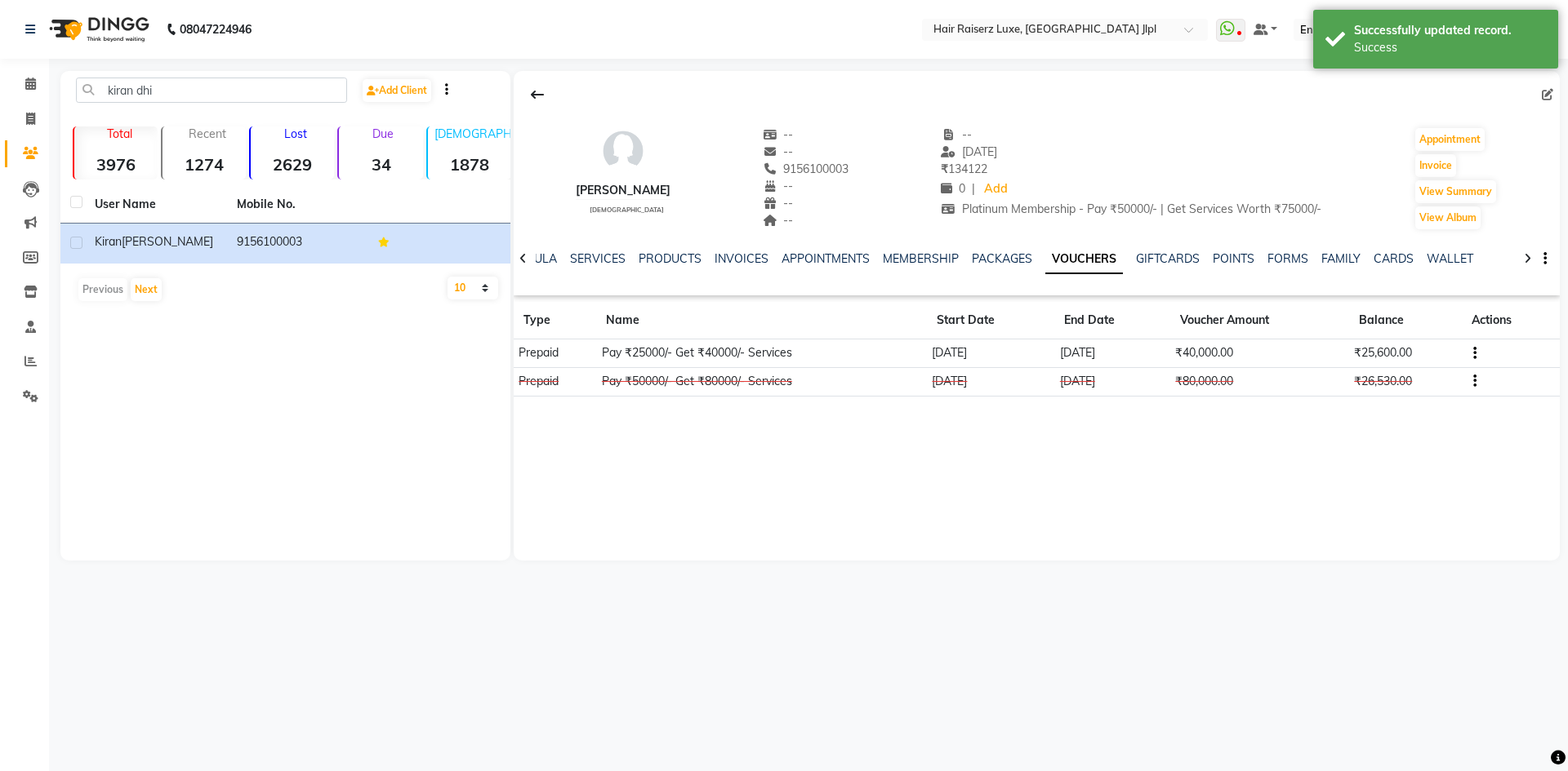
click at [1027, 475] on div "kiran dhillon female -- -- 9156100003 -- -- -- -- 01-09-2025 ₹ 134122 0 | Add P…" at bounding box center [1037, 316] width 1046 height 489
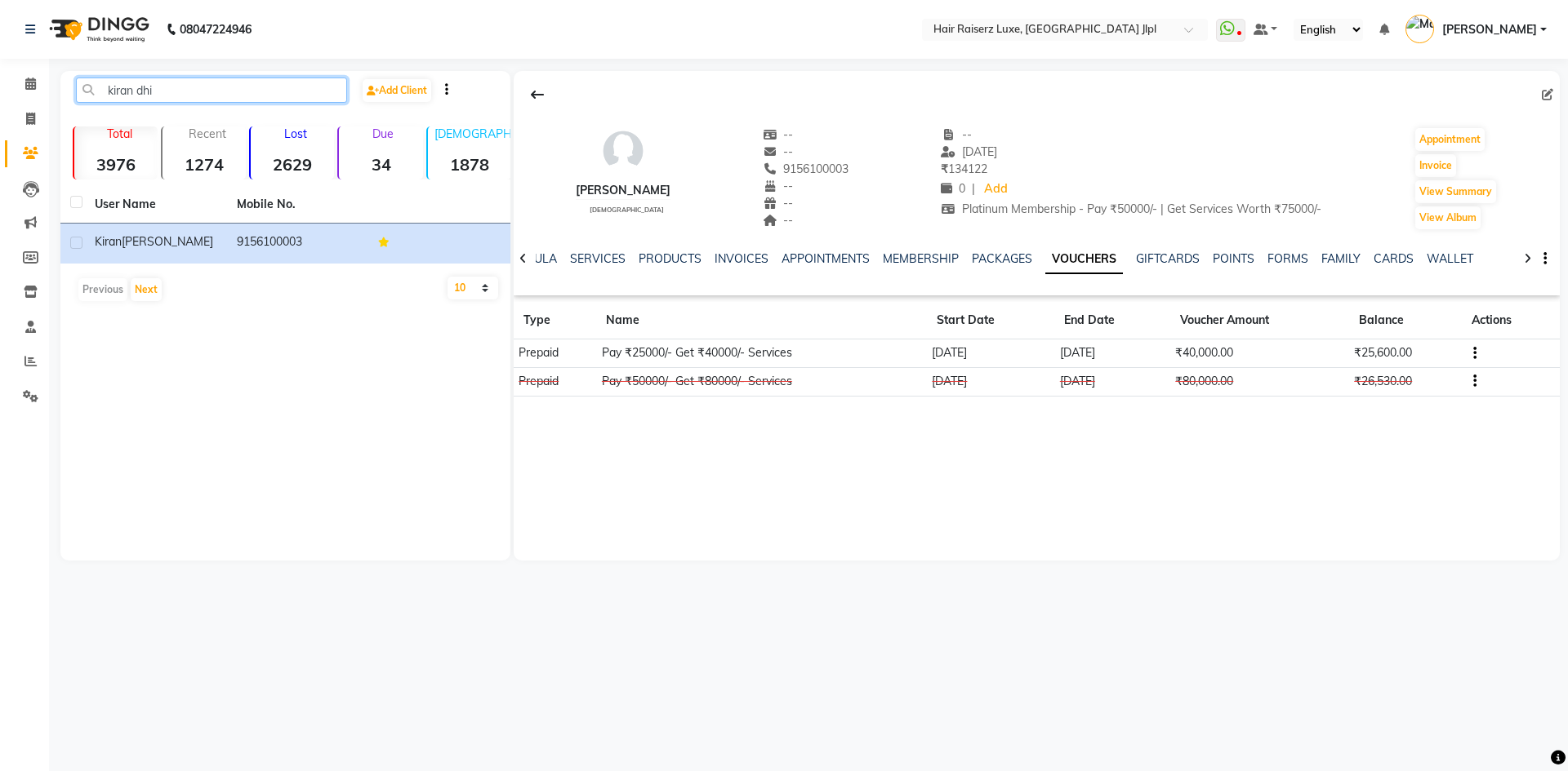
drag, startPoint x: 244, startPoint y: 93, endPoint x: 0, endPoint y: 92, distance: 244.0
click at [0, 92] on app-home "08047224946 Select Location × Hair Raiserz Luxe, Sector 91 Jlpl WhatsApp Status…" at bounding box center [784, 293] width 1568 height 585
paste input "8826657827"
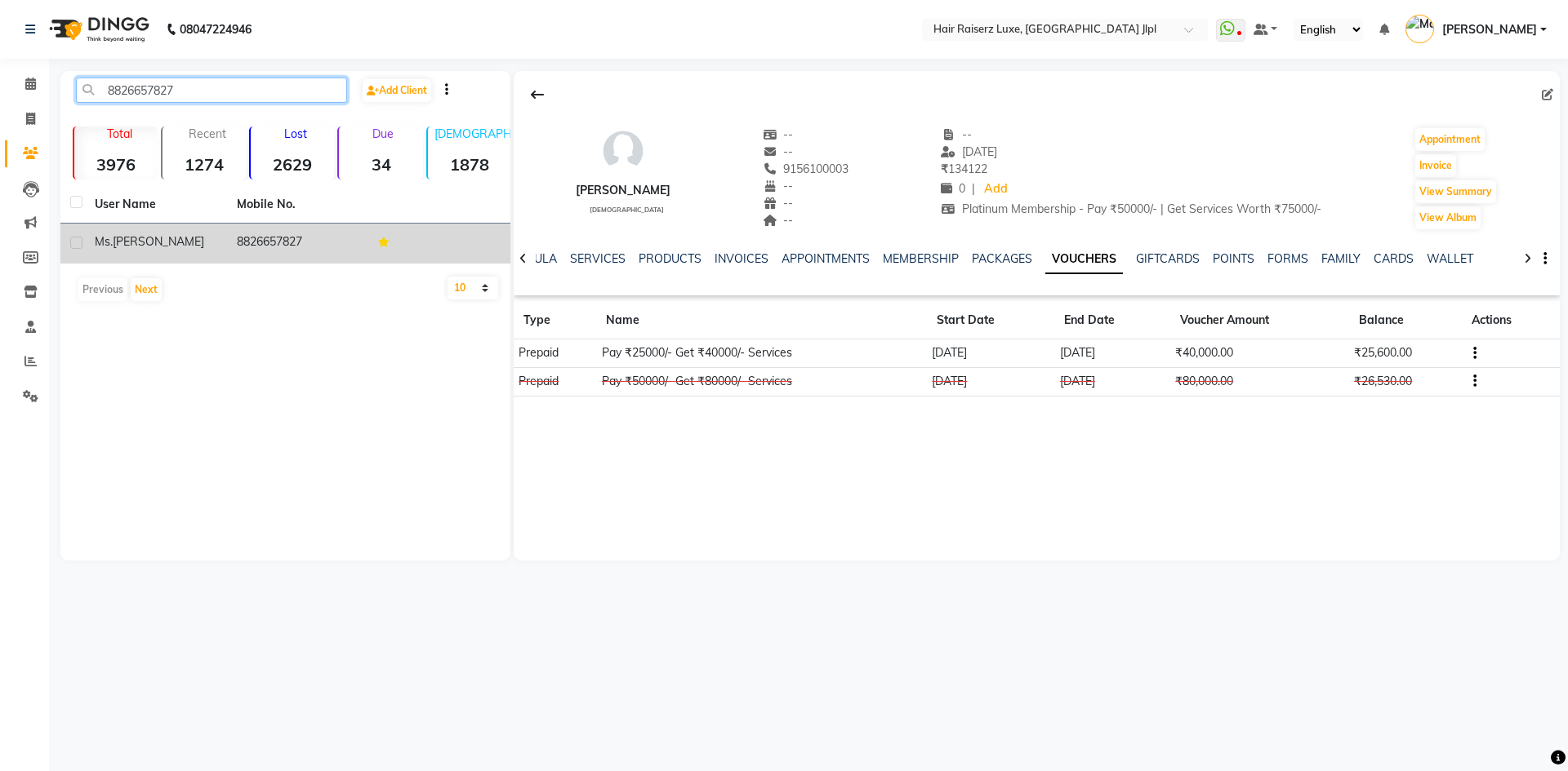
type input "8826657827"
click at [137, 249] on div "Ms.[PERSON_NAME]" at bounding box center [156, 243] width 122 height 18
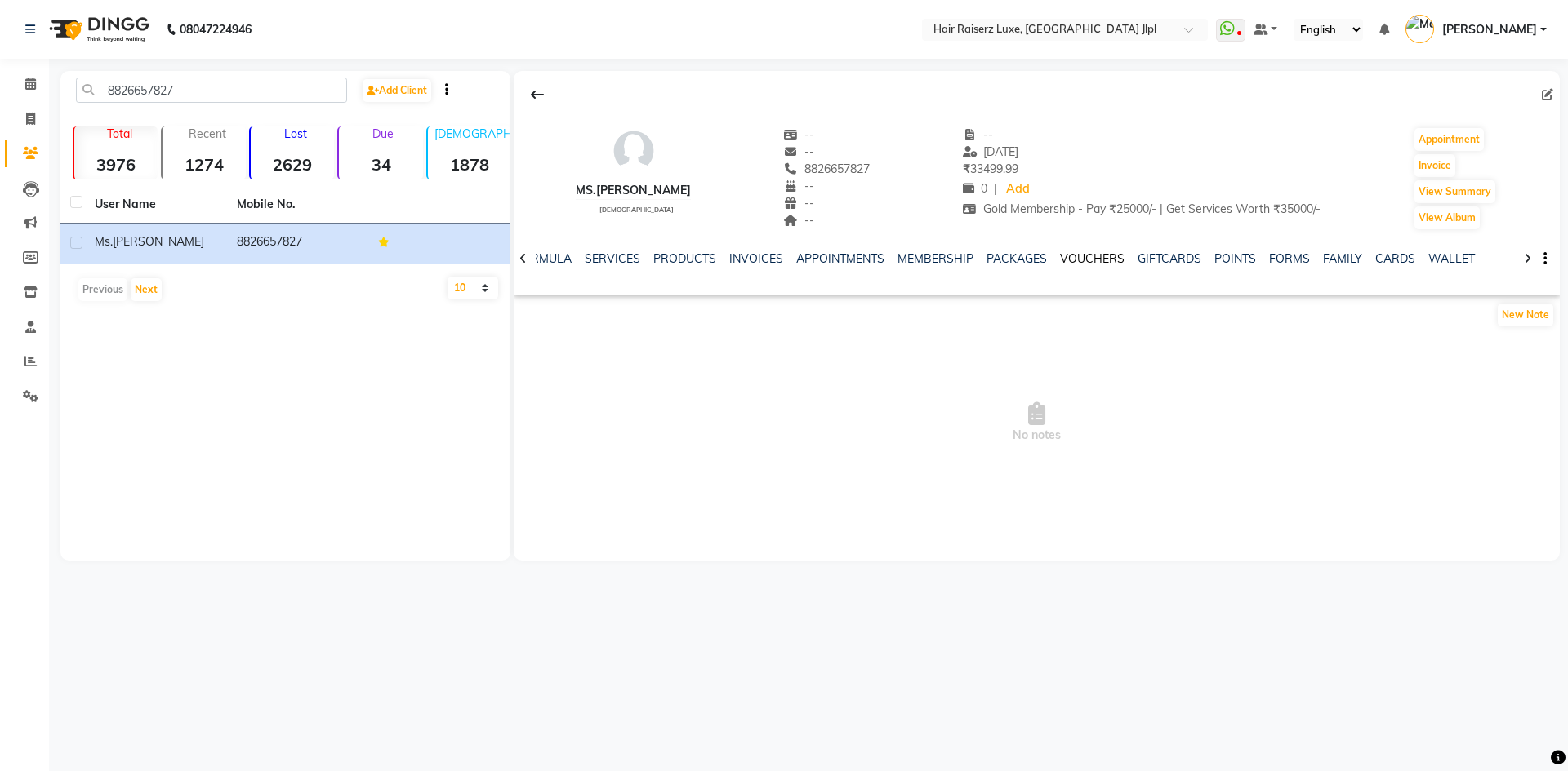
click at [1077, 260] on link "VOUCHERS" at bounding box center [1092, 258] width 65 height 15
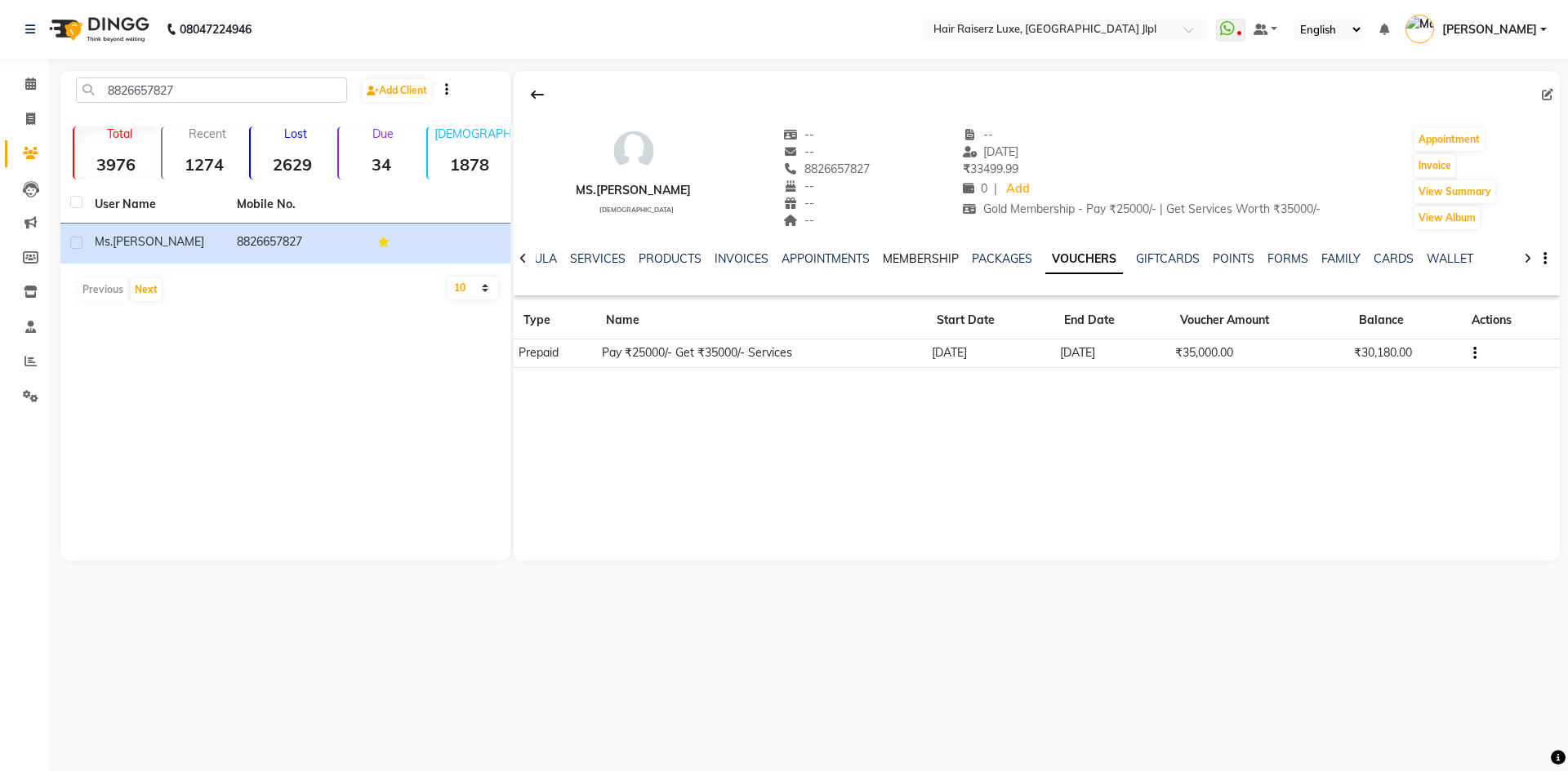
click at [891, 258] on link "MEMBERSHIP" at bounding box center [921, 258] width 76 height 15
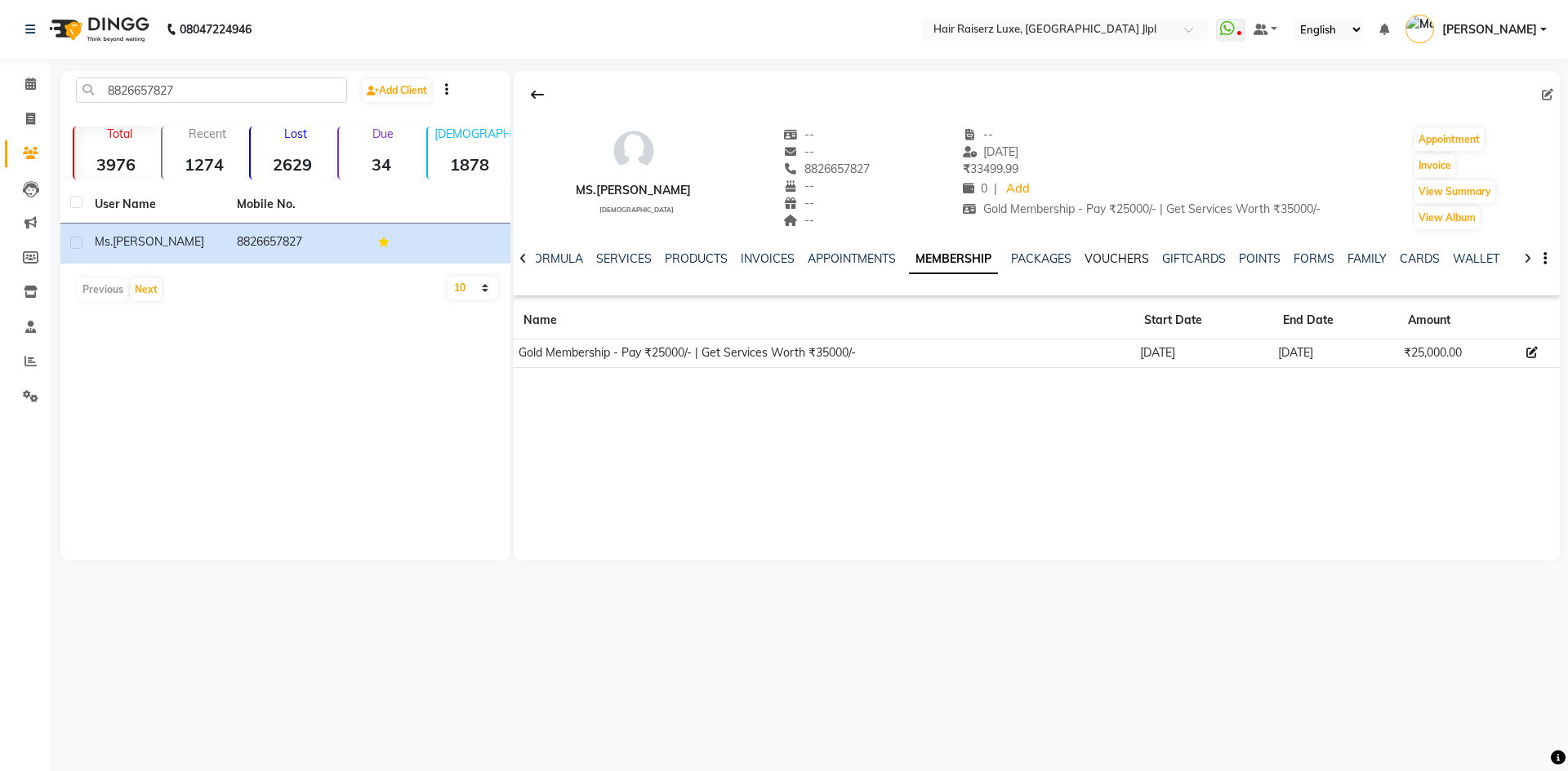
click at [1114, 252] on link "VOUCHERS" at bounding box center [1117, 258] width 65 height 15
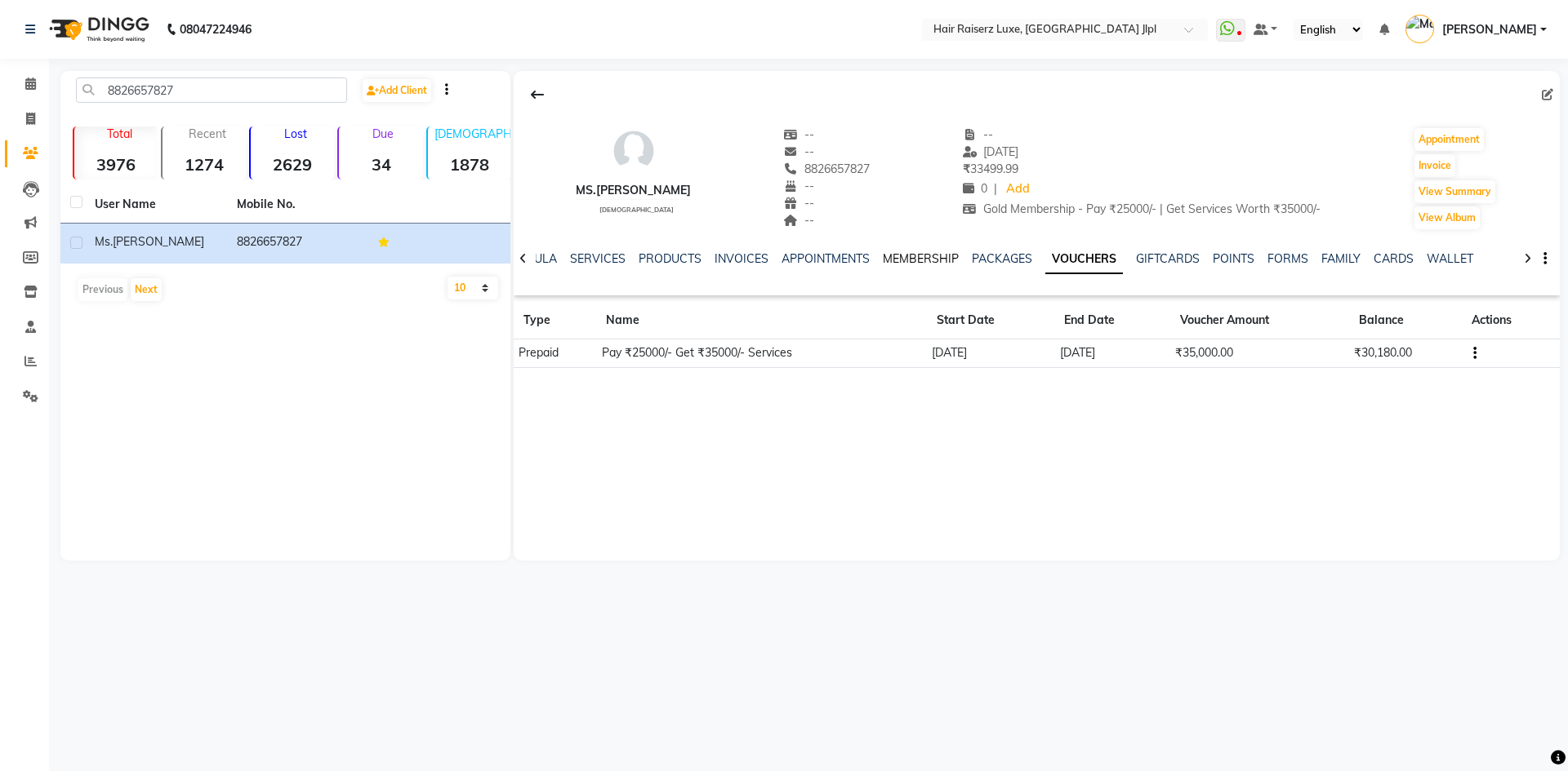
click at [884, 257] on link "MEMBERSHIP" at bounding box center [921, 258] width 76 height 15
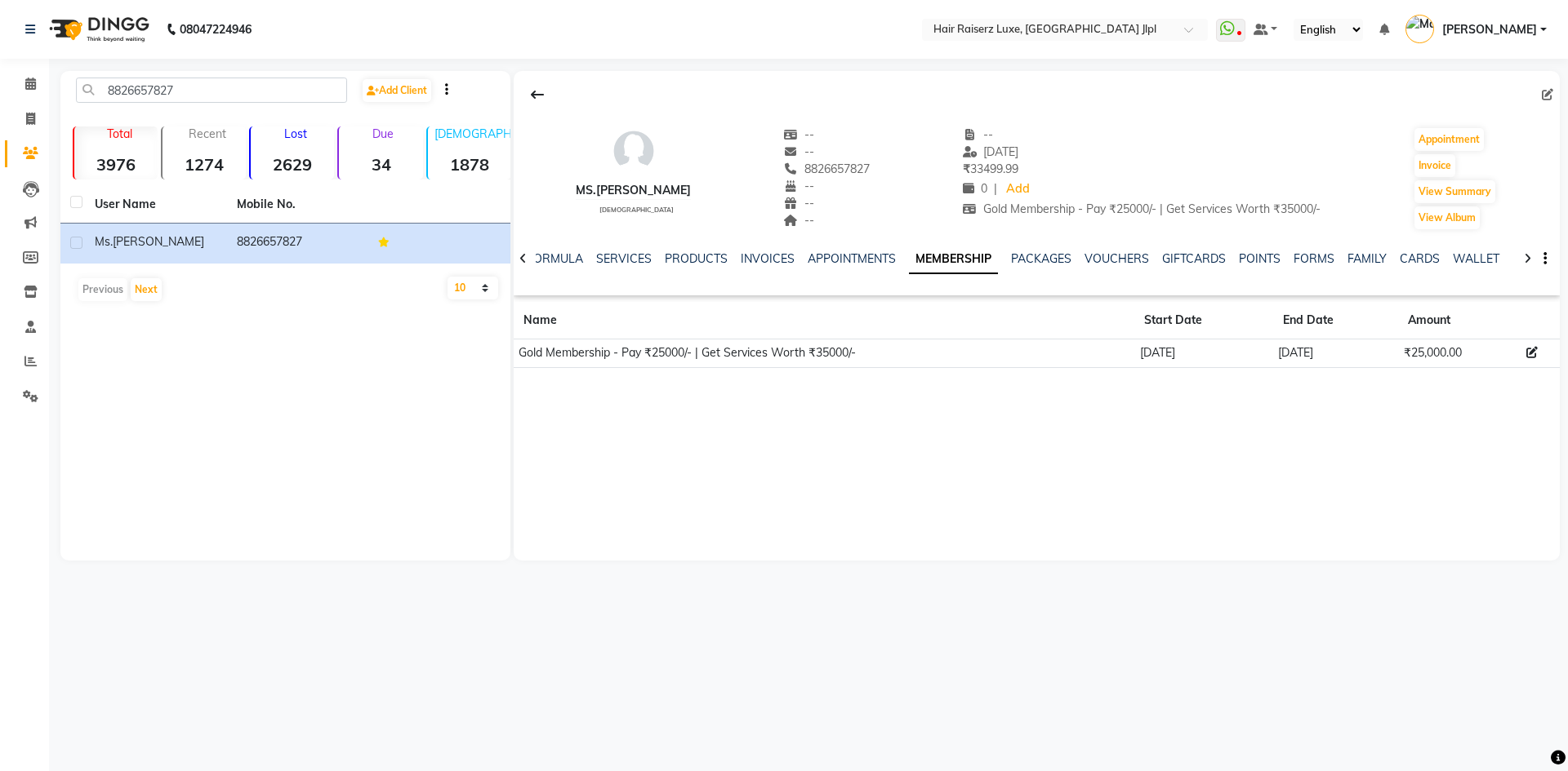
click at [1533, 348] on icon at bounding box center [1532, 353] width 12 height 12
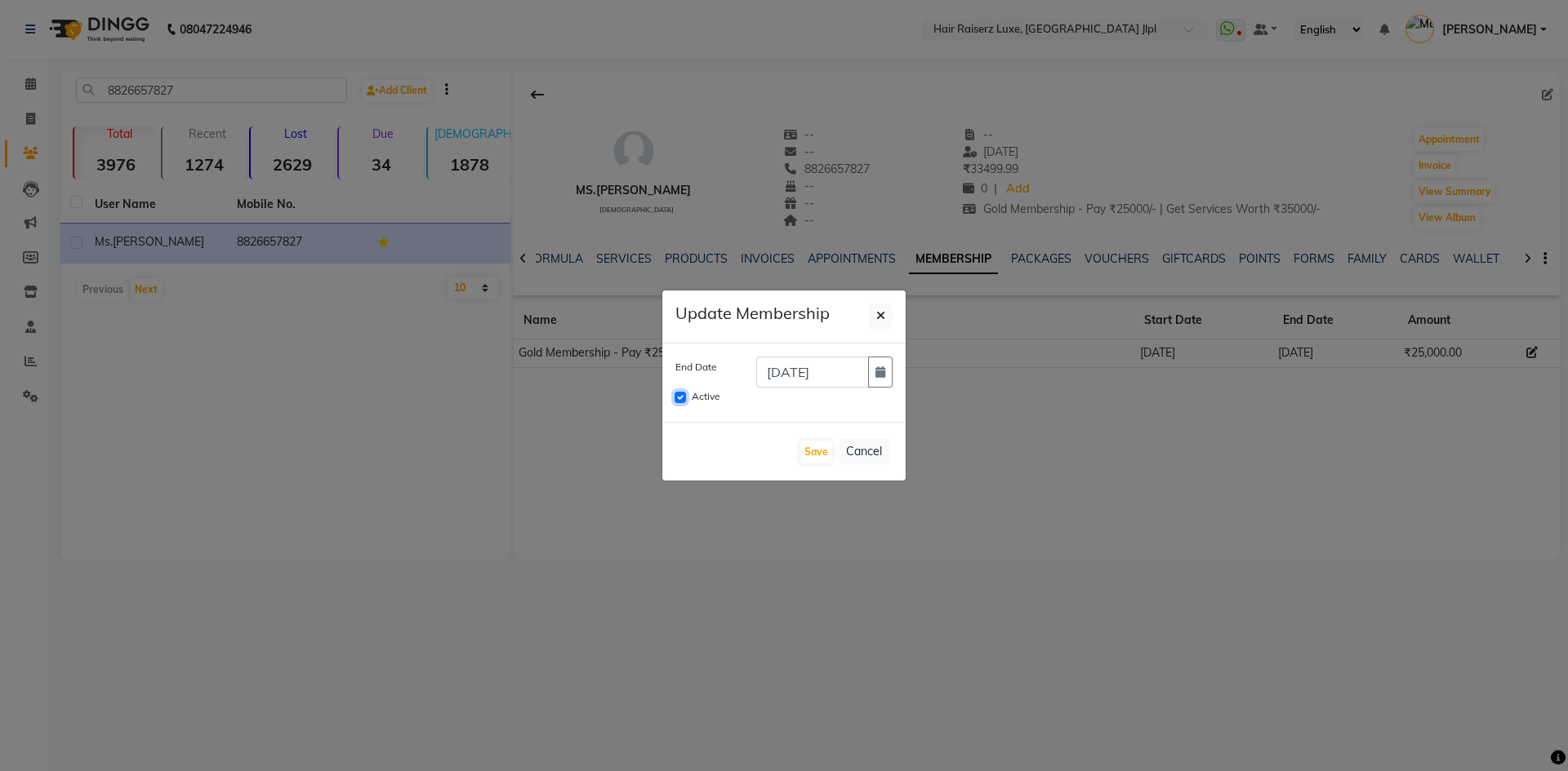
click at [676, 397] on input "Active" at bounding box center [680, 397] width 12 height 12
checkbox input "false"
click at [852, 445] on button "Cancel" at bounding box center [864, 452] width 51 height 25
checkbox input "false"
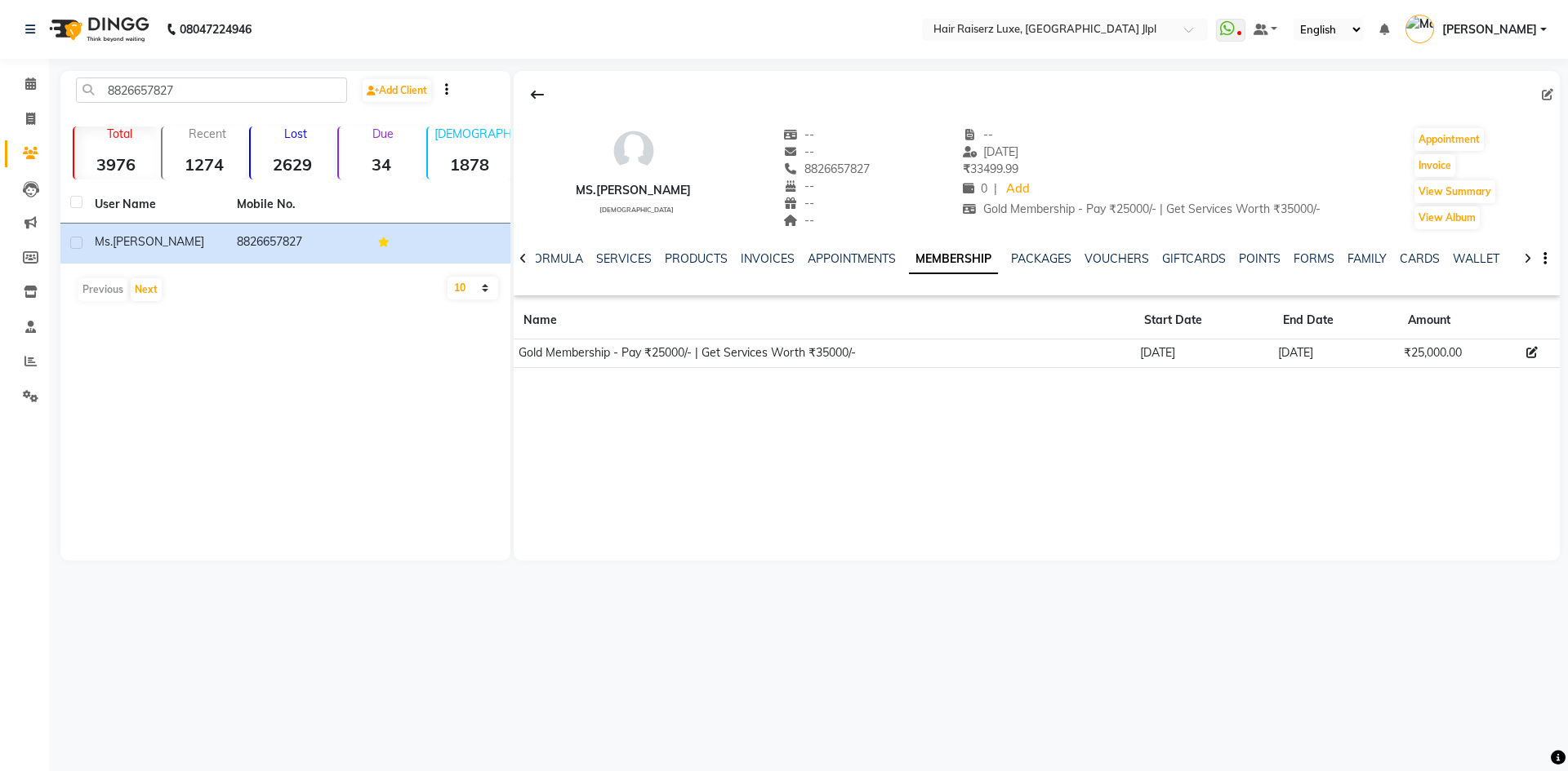
click at [1534, 352] on icon at bounding box center [1532, 353] width 12 height 12
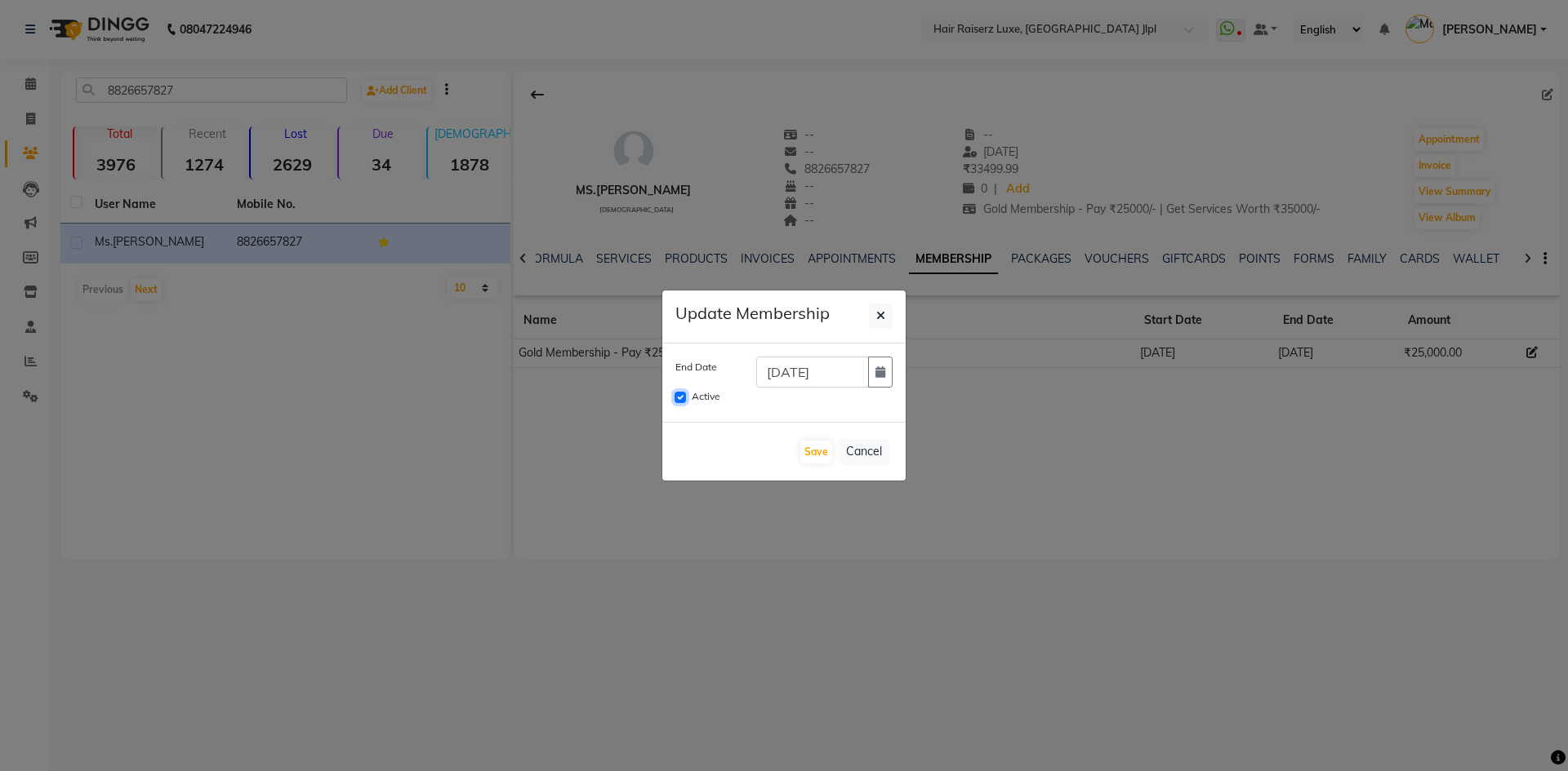
click at [679, 396] on input "Active" at bounding box center [680, 397] width 12 height 12
checkbox input "false"
click at [819, 447] on button "Save" at bounding box center [815, 451] width 32 height 23
checkbox input "false"
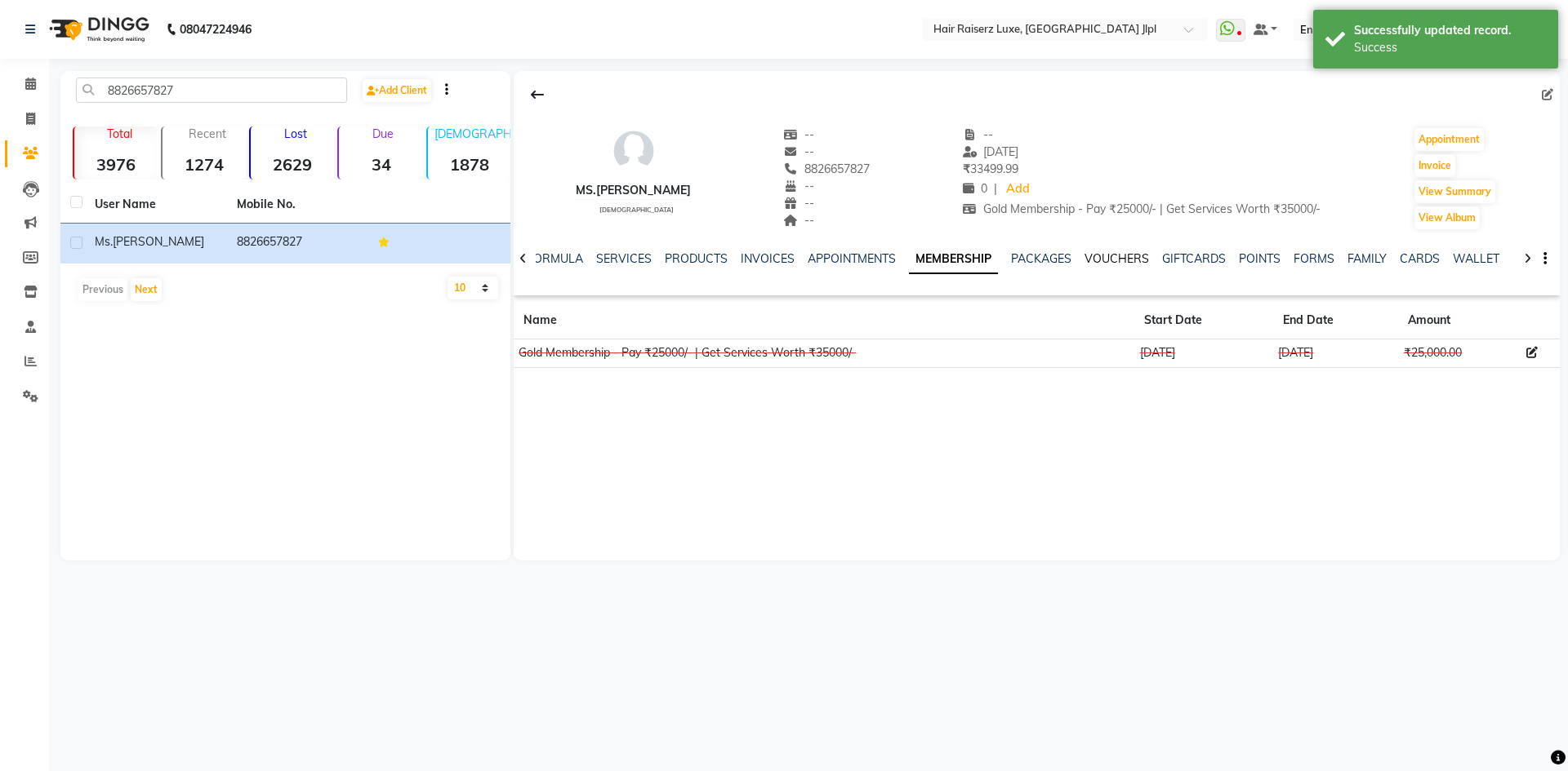
click at [1095, 257] on link "VOUCHERS" at bounding box center [1117, 258] width 65 height 15
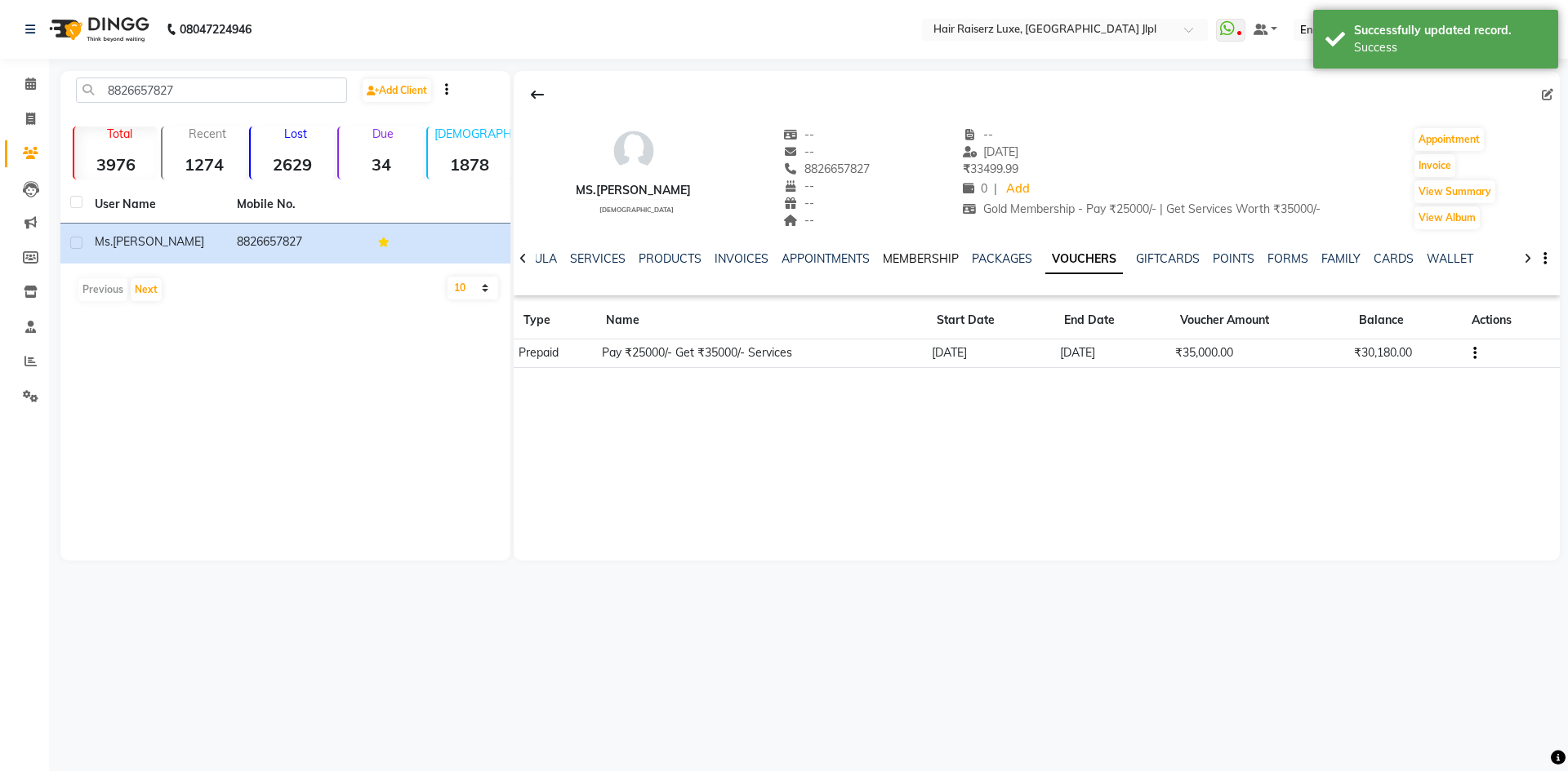
click at [903, 253] on link "MEMBERSHIP" at bounding box center [921, 258] width 76 height 15
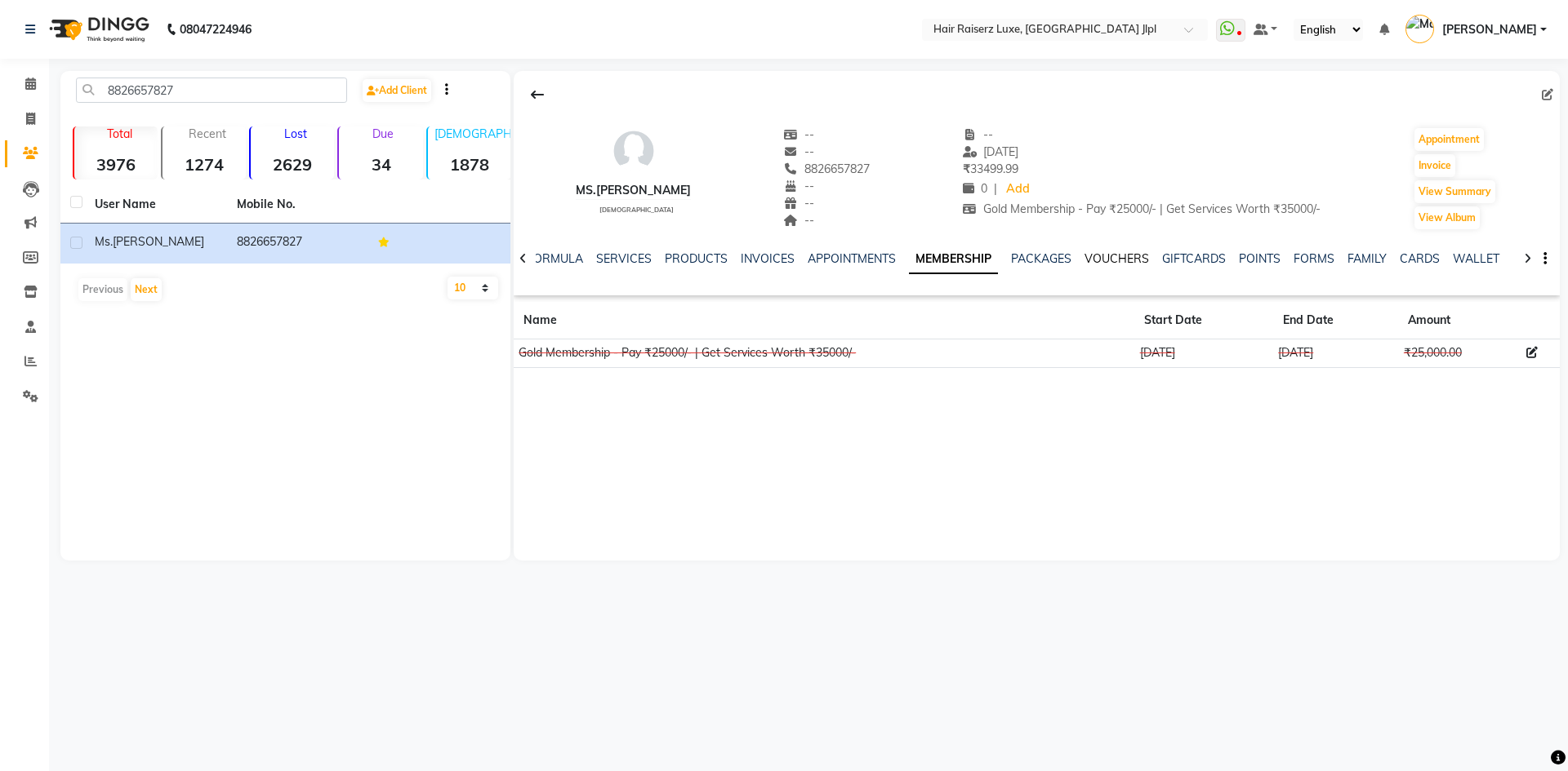
click at [1109, 259] on link "VOUCHERS" at bounding box center [1117, 258] width 65 height 15
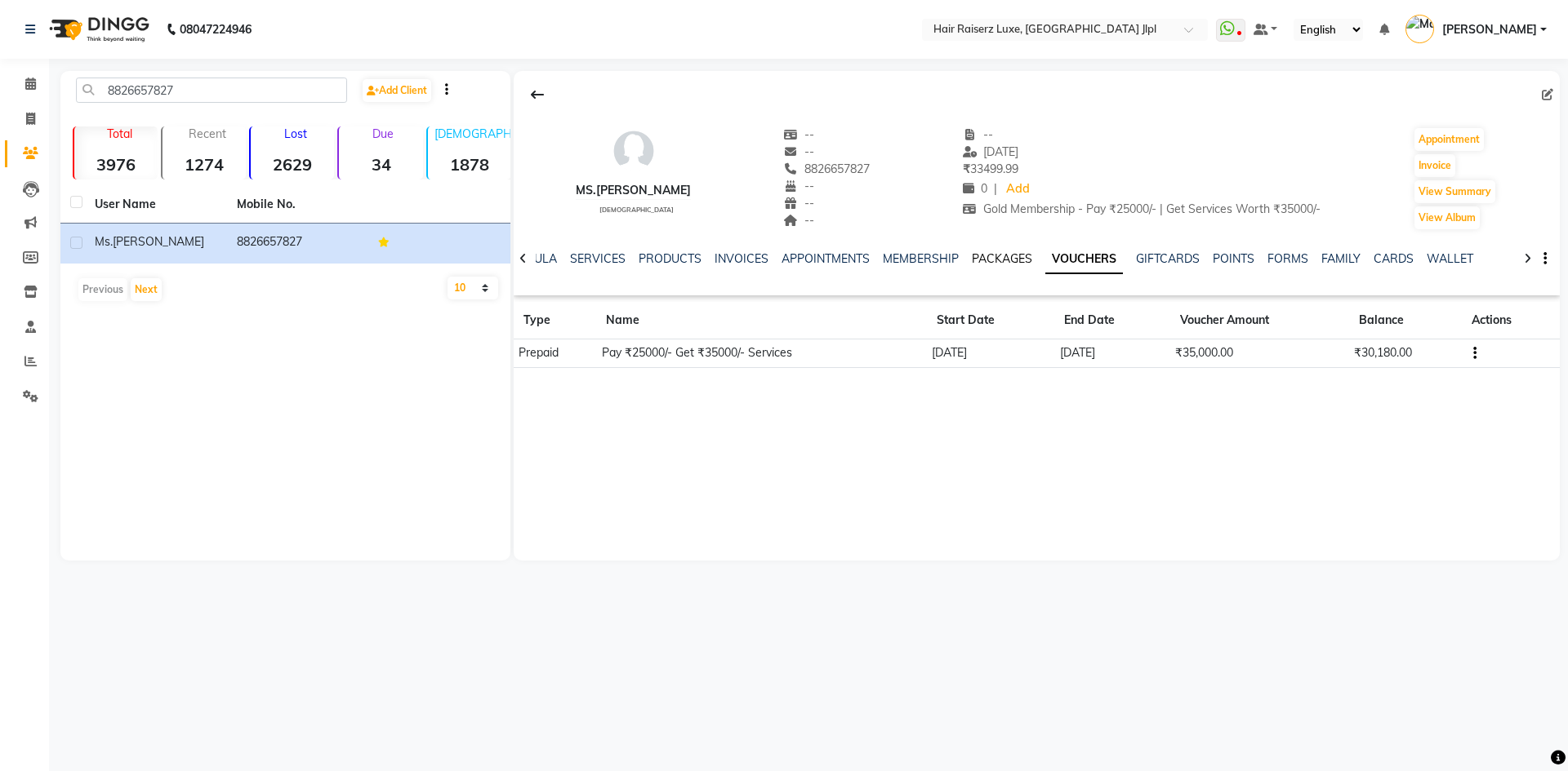
click at [1001, 253] on link "PACKAGES" at bounding box center [1002, 258] width 61 height 15
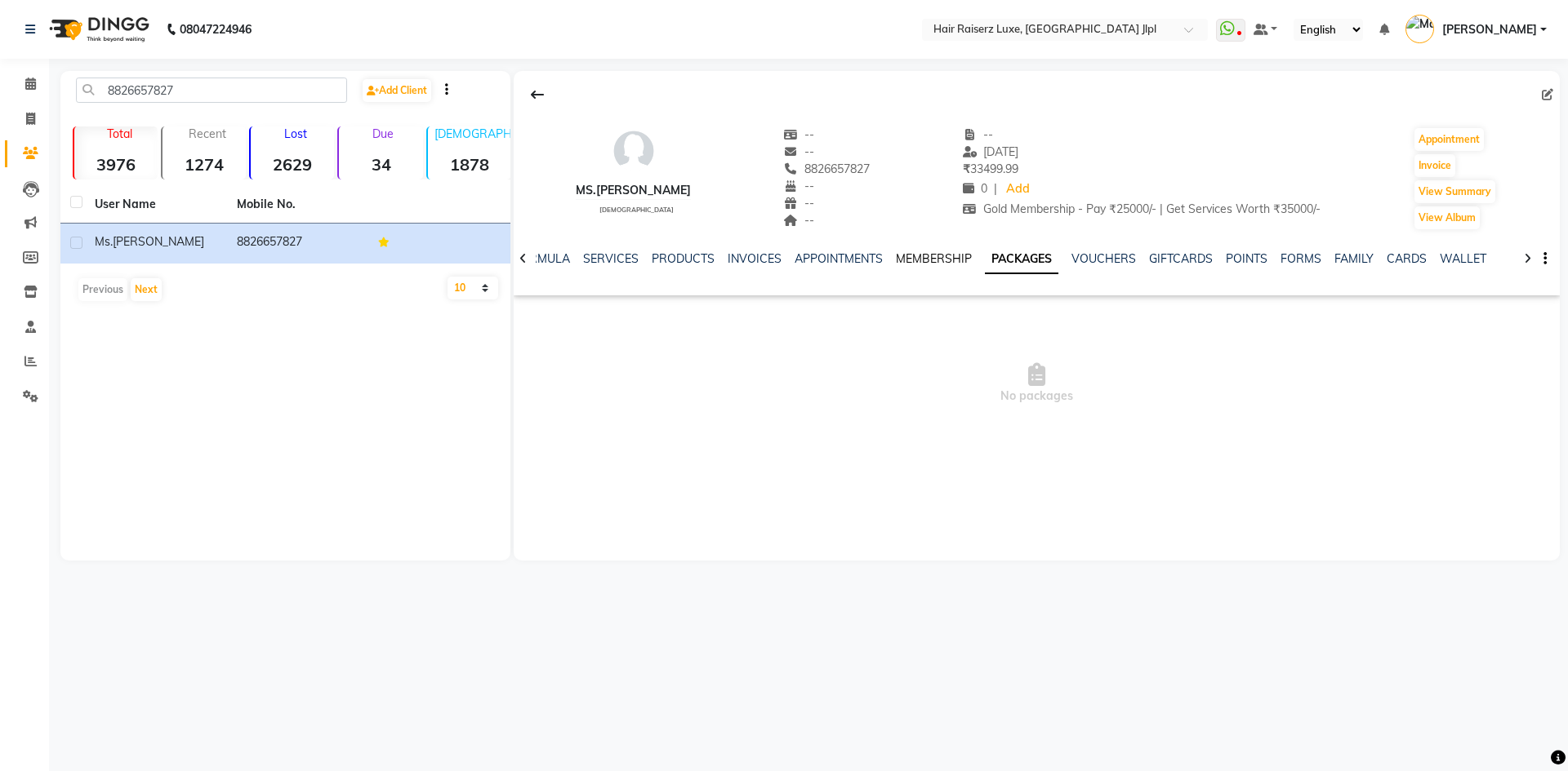
click at [959, 256] on link "MEMBERSHIP" at bounding box center [934, 258] width 76 height 15
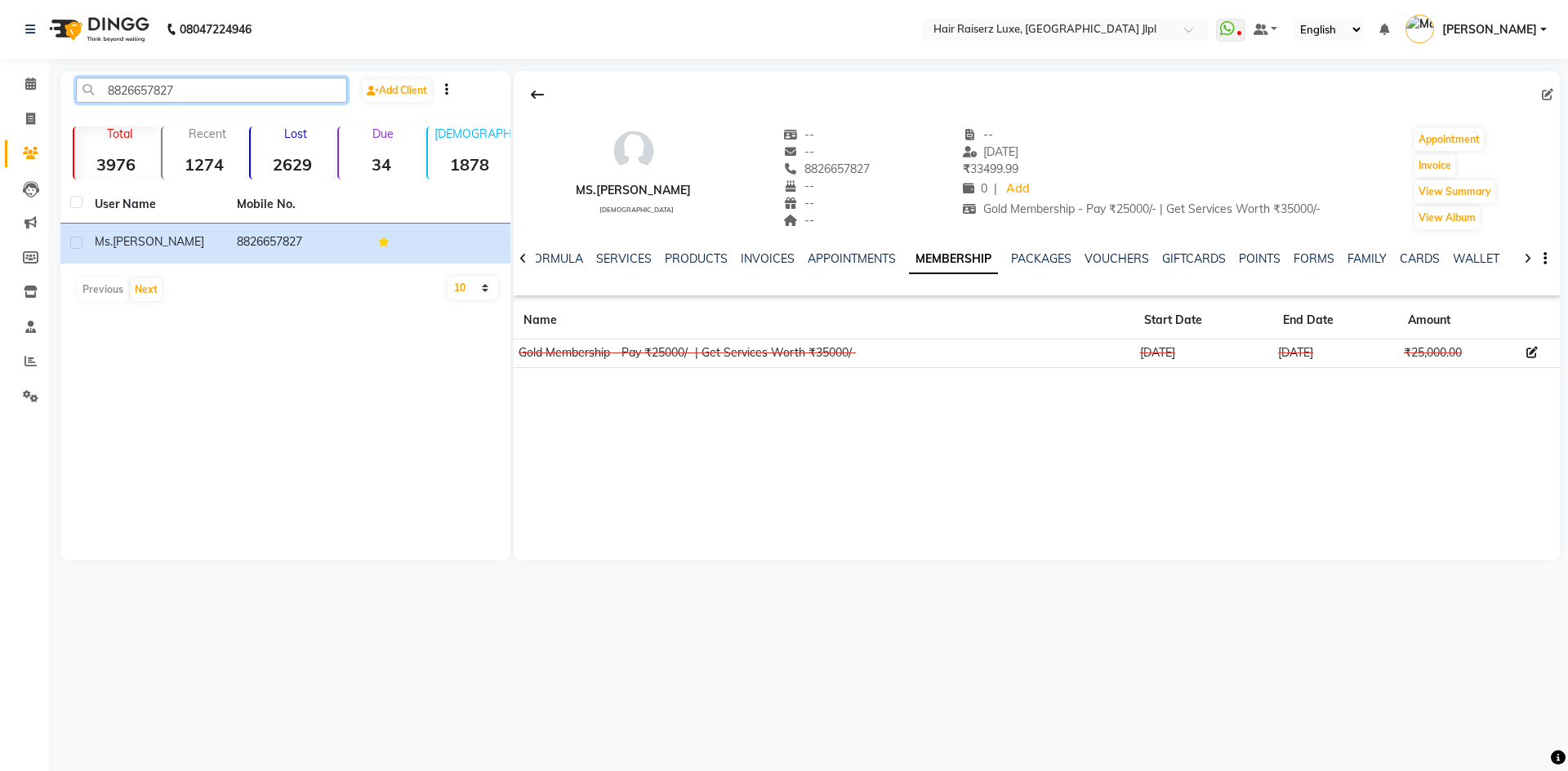
click at [189, 90] on input "8826657827" at bounding box center [211, 90] width 271 height 25
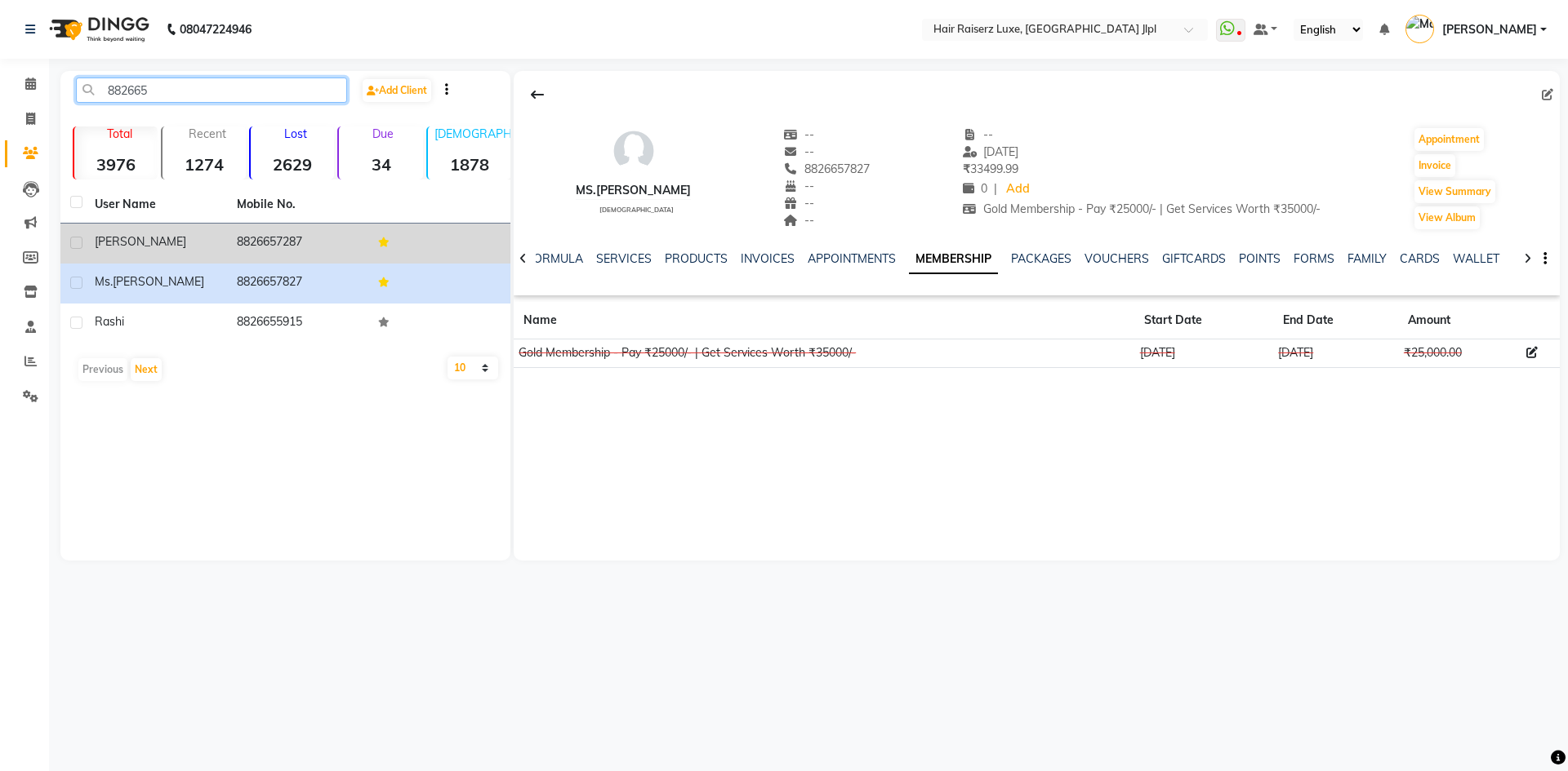
type input "882665"
click at [214, 232] on td "[PERSON_NAME]" at bounding box center [156, 244] width 142 height 40
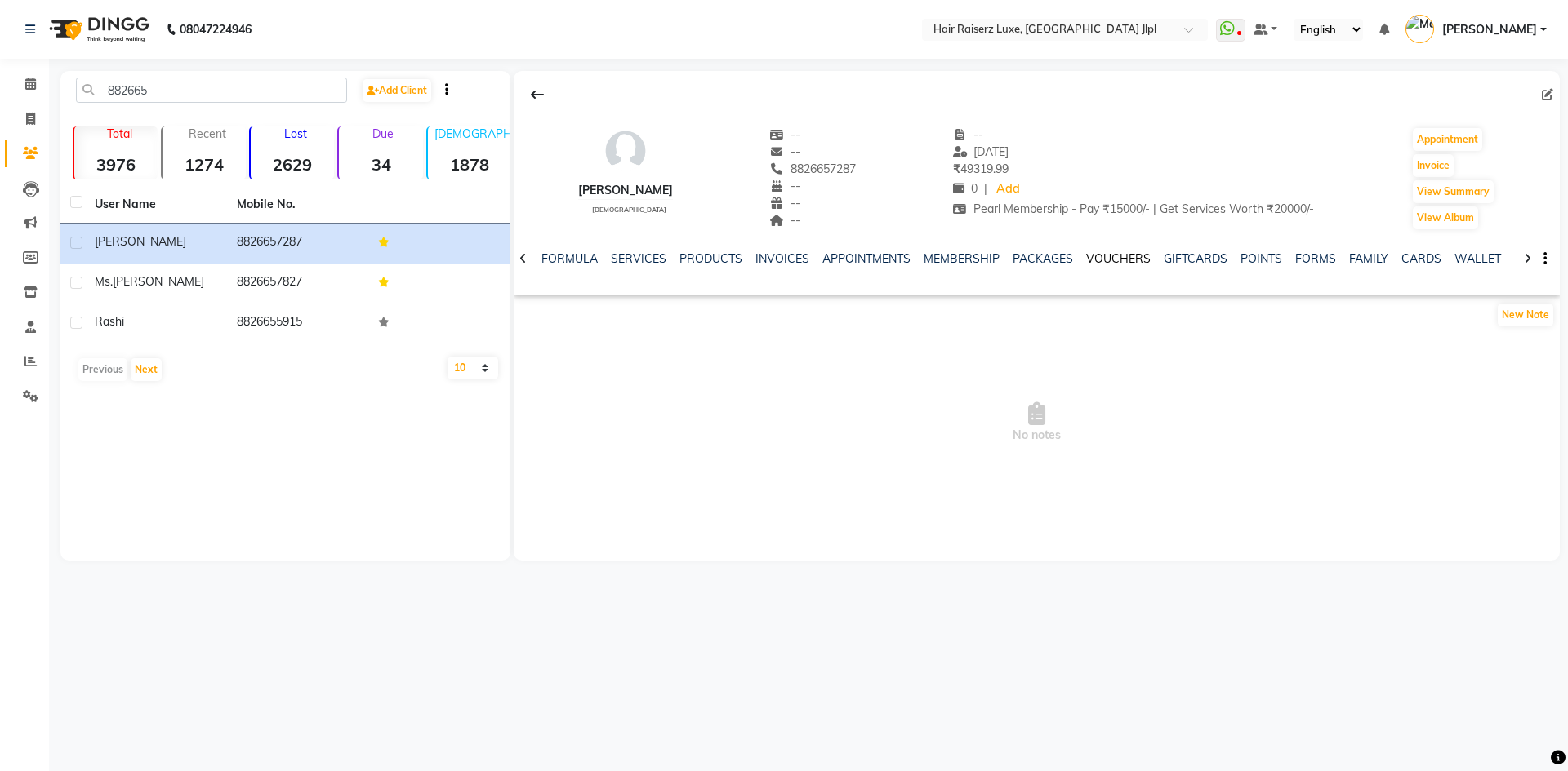
click at [1116, 258] on link "VOUCHERS" at bounding box center [1118, 258] width 65 height 15
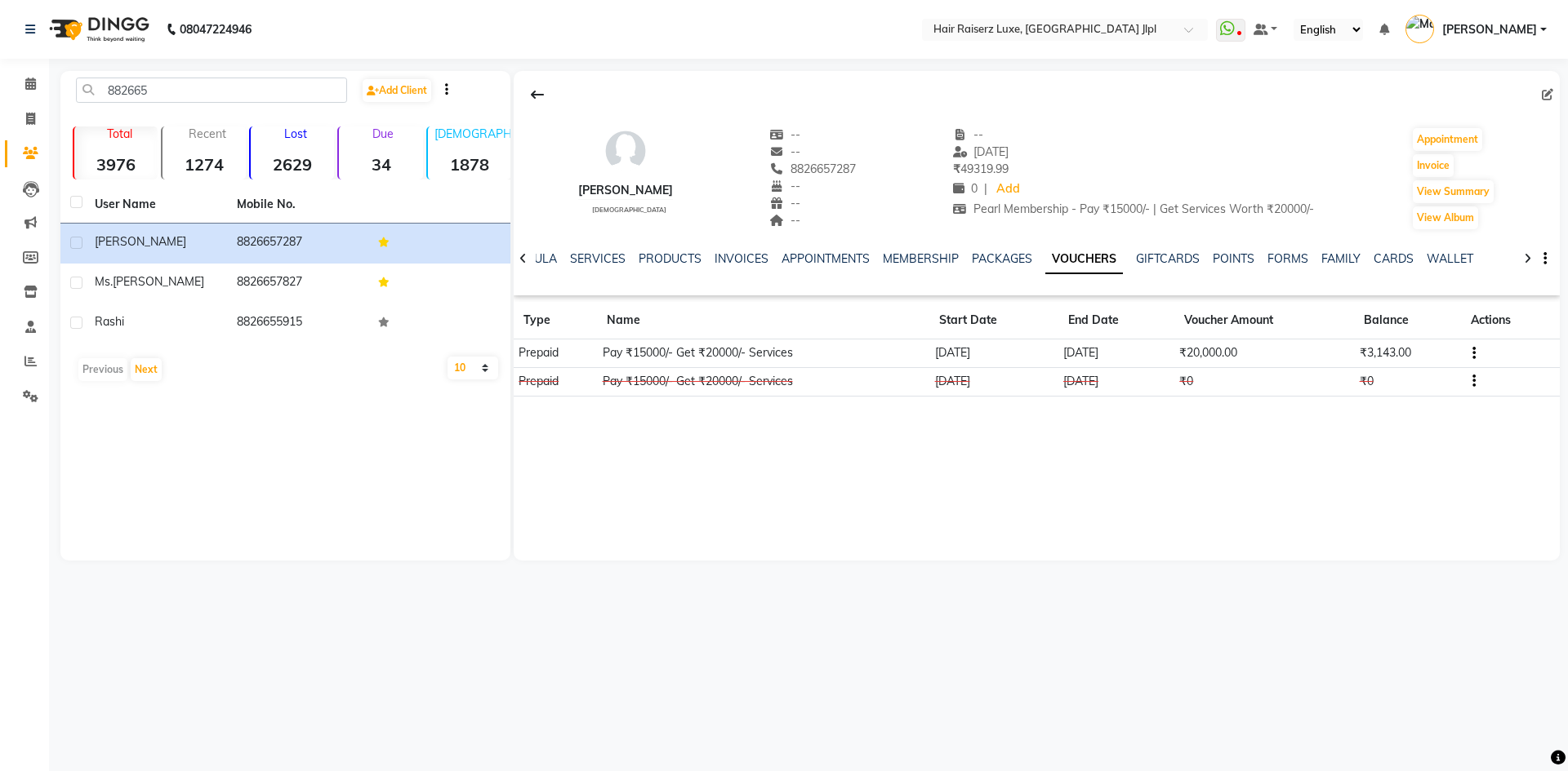
click at [1478, 350] on td at bounding box center [1509, 353] width 99 height 28
click at [1470, 355] on button "button" at bounding box center [1470, 353] width 10 height 18
click at [1375, 355] on div "Edit" at bounding box center [1397, 352] width 102 height 21
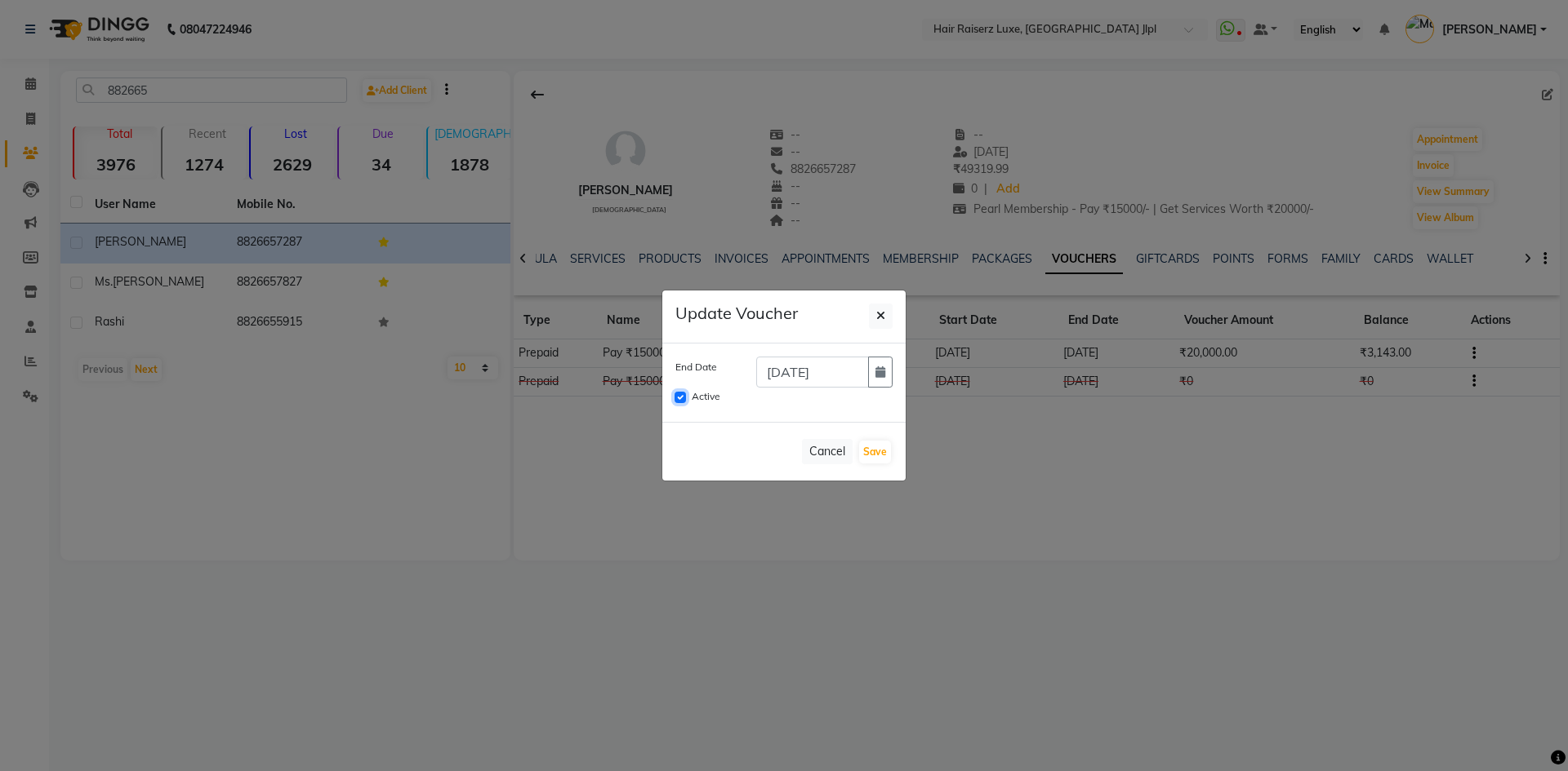
click at [679, 396] on input "Active" at bounding box center [680, 397] width 12 height 12
checkbox input "false"
click at [867, 450] on button "Save" at bounding box center [875, 451] width 32 height 23
checkbox input "false"
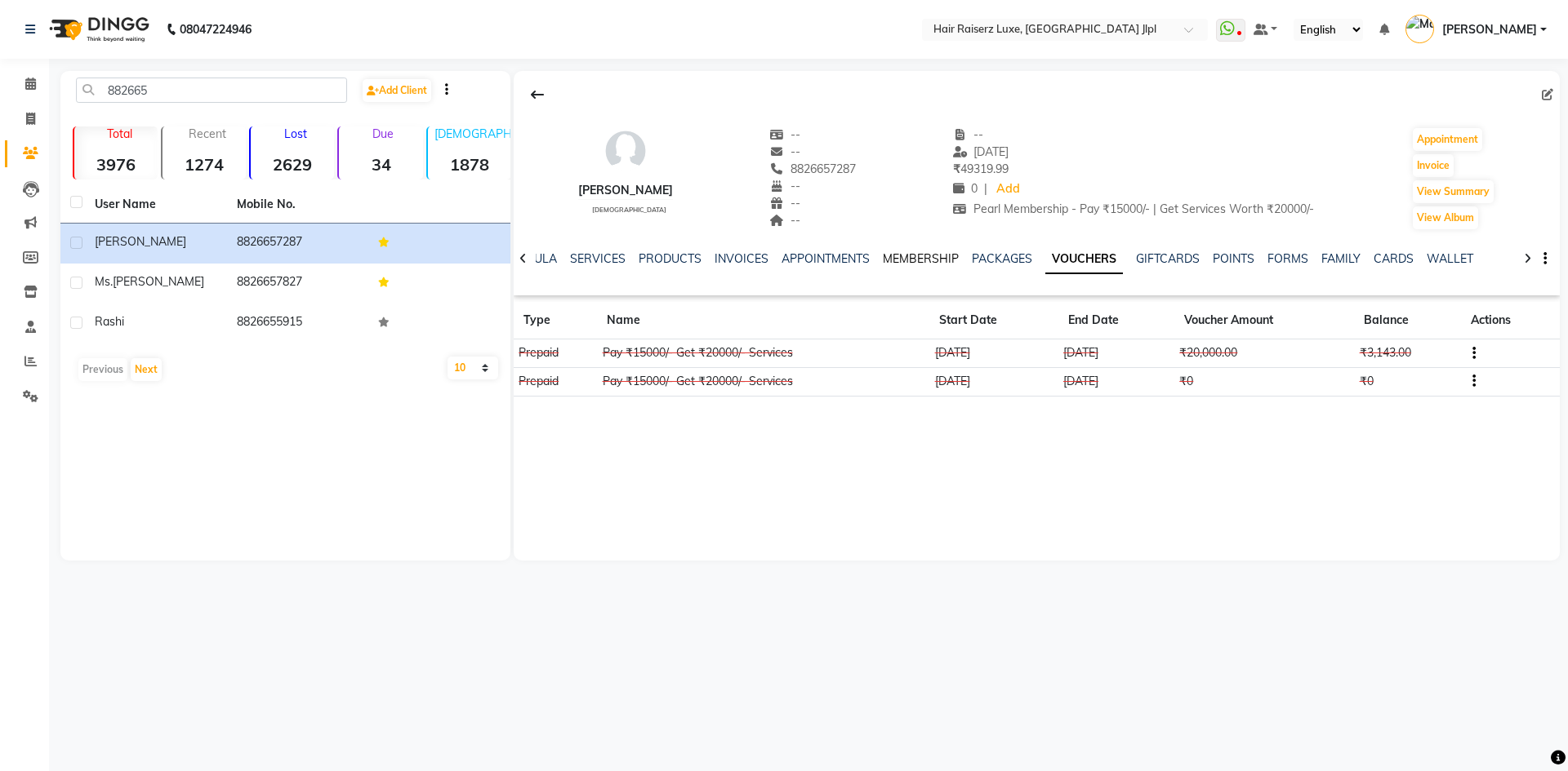
click at [933, 257] on link "MEMBERSHIP" at bounding box center [921, 258] width 76 height 15
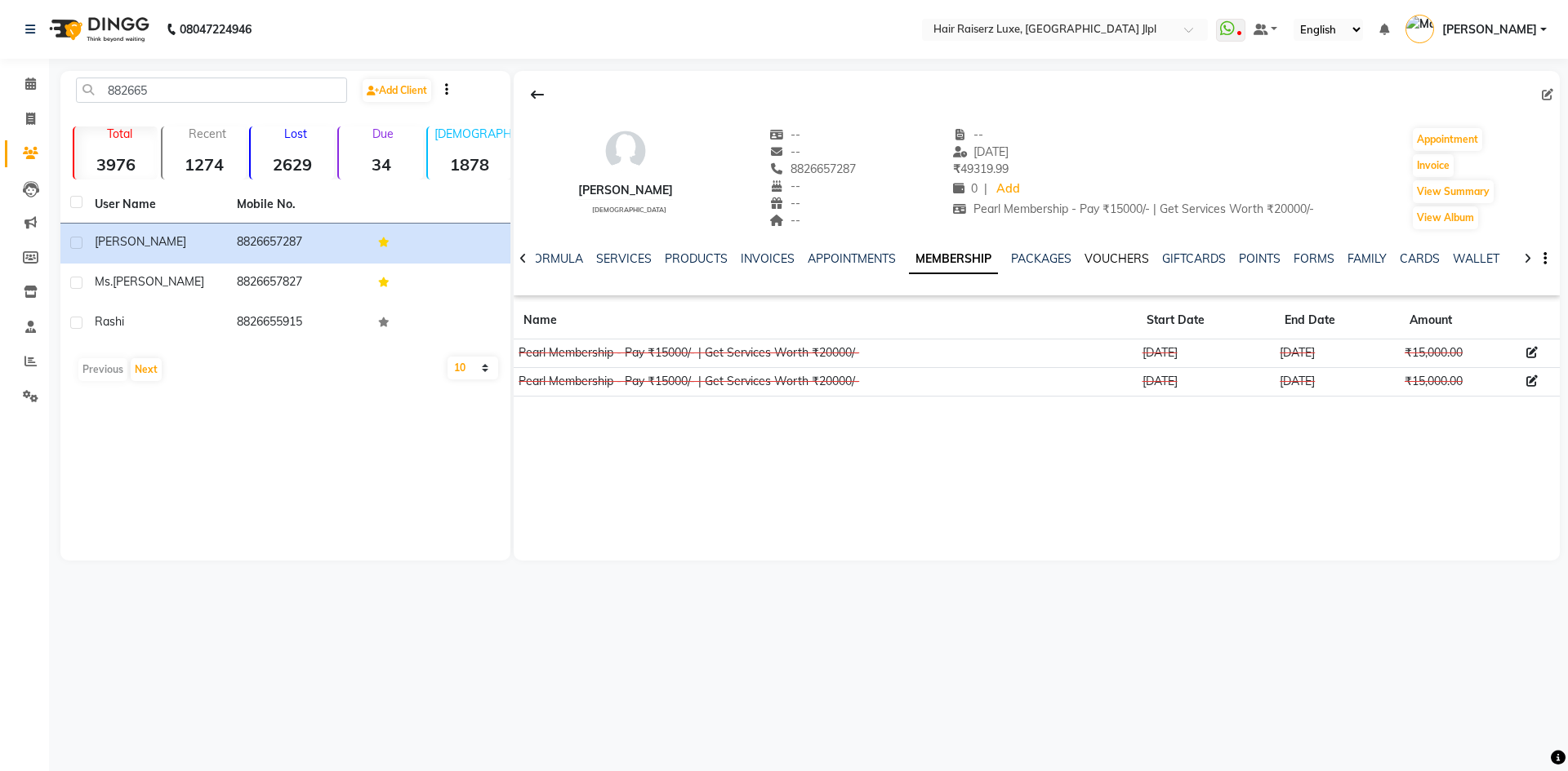
click at [1100, 256] on link "VOUCHERS" at bounding box center [1117, 258] width 65 height 15
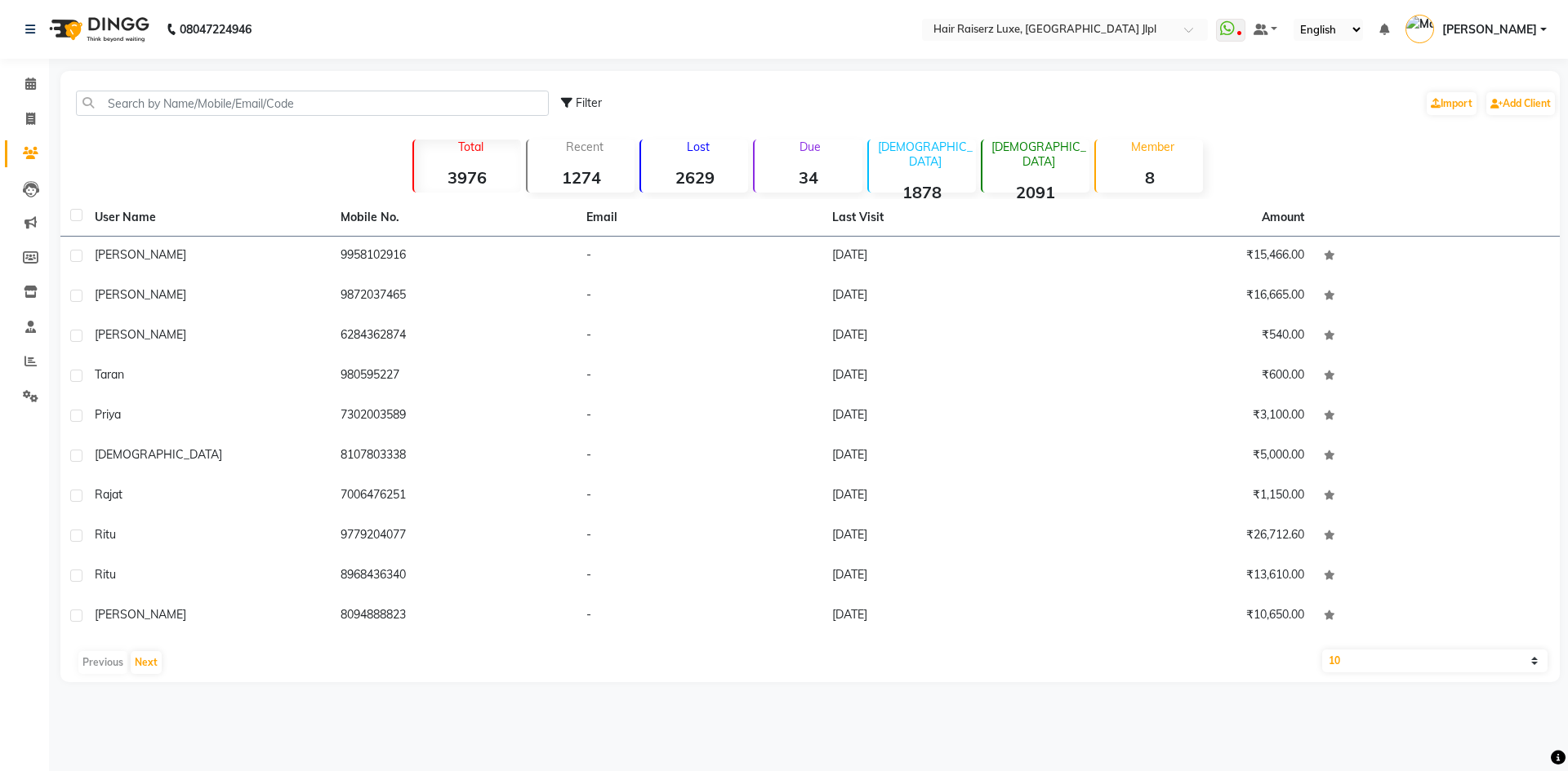
click at [1143, 158] on div "Member 8" at bounding box center [1148, 166] width 109 height 53
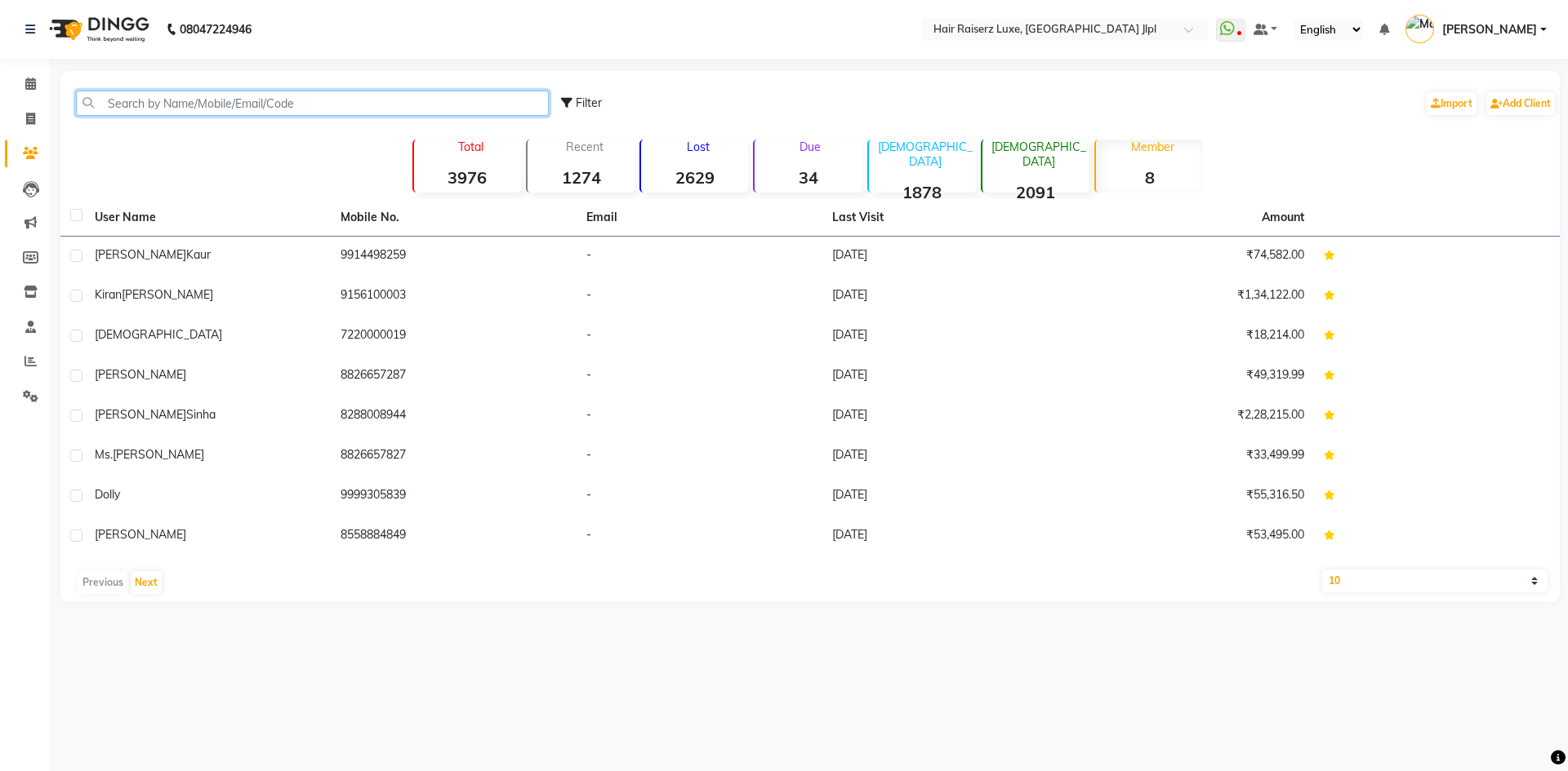
click at [242, 105] on input "text" at bounding box center [312, 104] width 473 height 25
paste input "592321242"
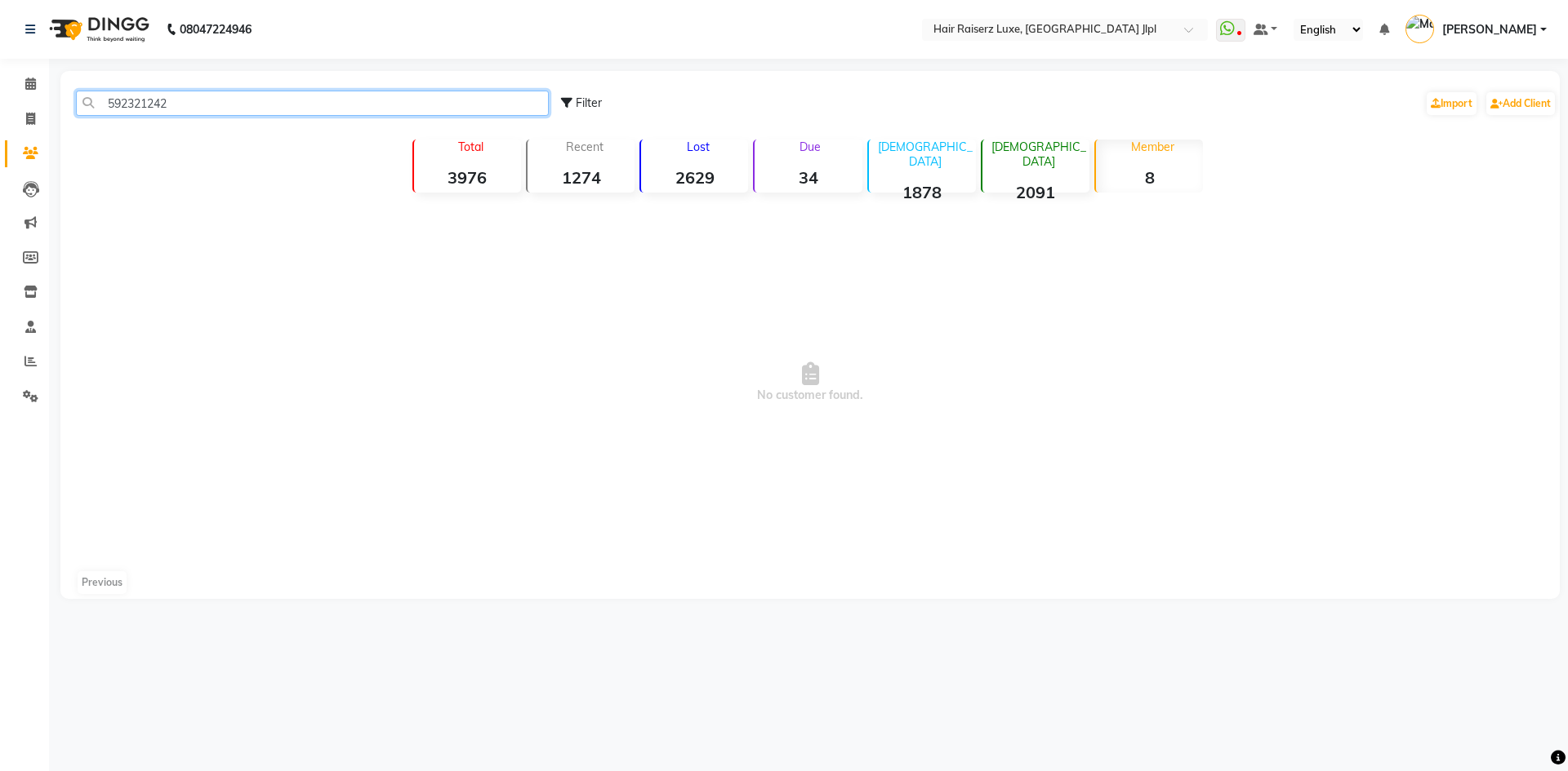
click at [110, 101] on input "592321242" at bounding box center [312, 104] width 473 height 25
type input "9592321242"
click at [215, 96] on input "9592321242" at bounding box center [312, 104] width 473 height 25
click at [455, 164] on div "Total 3976" at bounding box center [466, 166] width 109 height 53
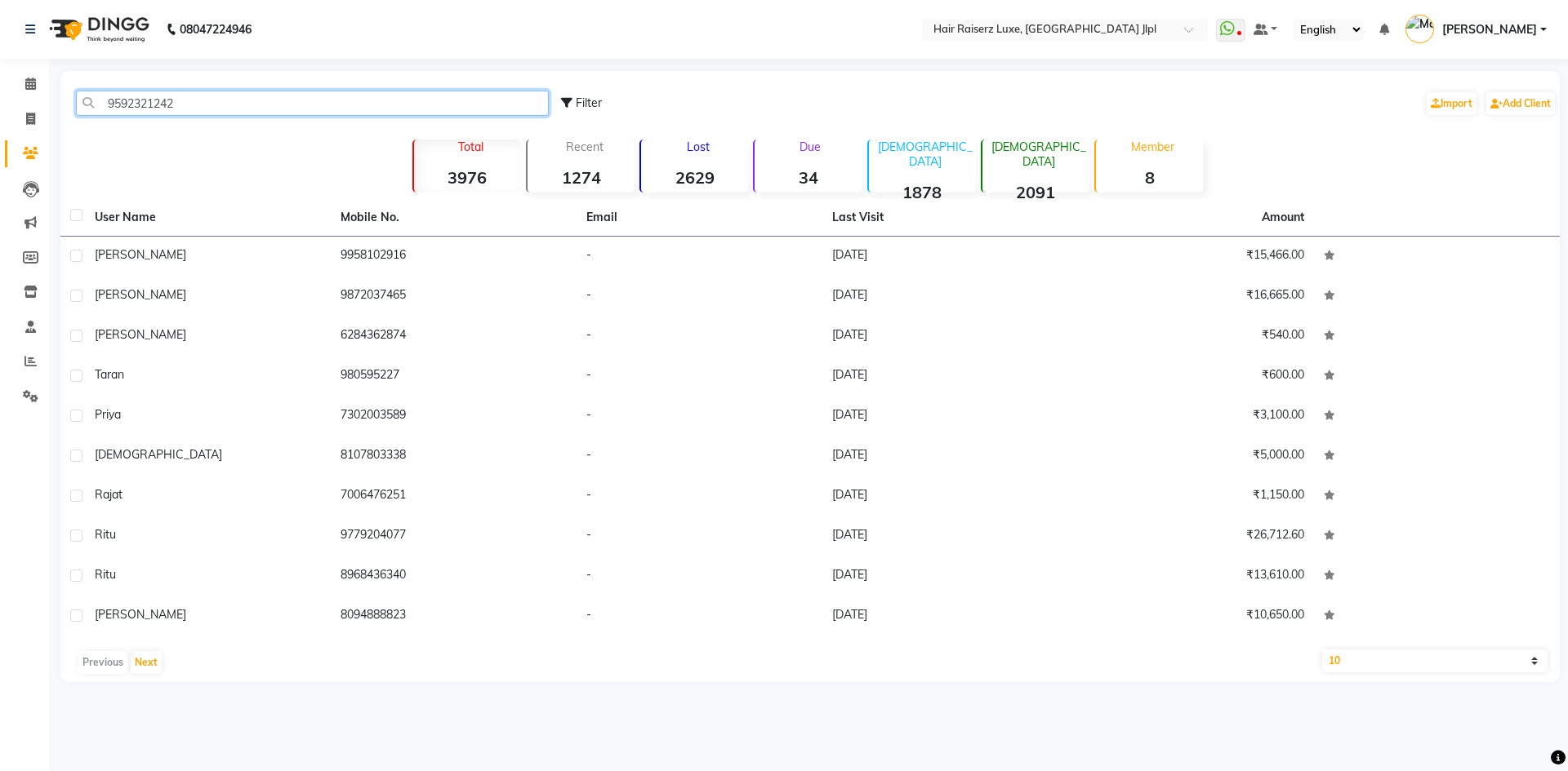
click at [333, 101] on input "9592321242" at bounding box center [312, 104] width 473 height 25
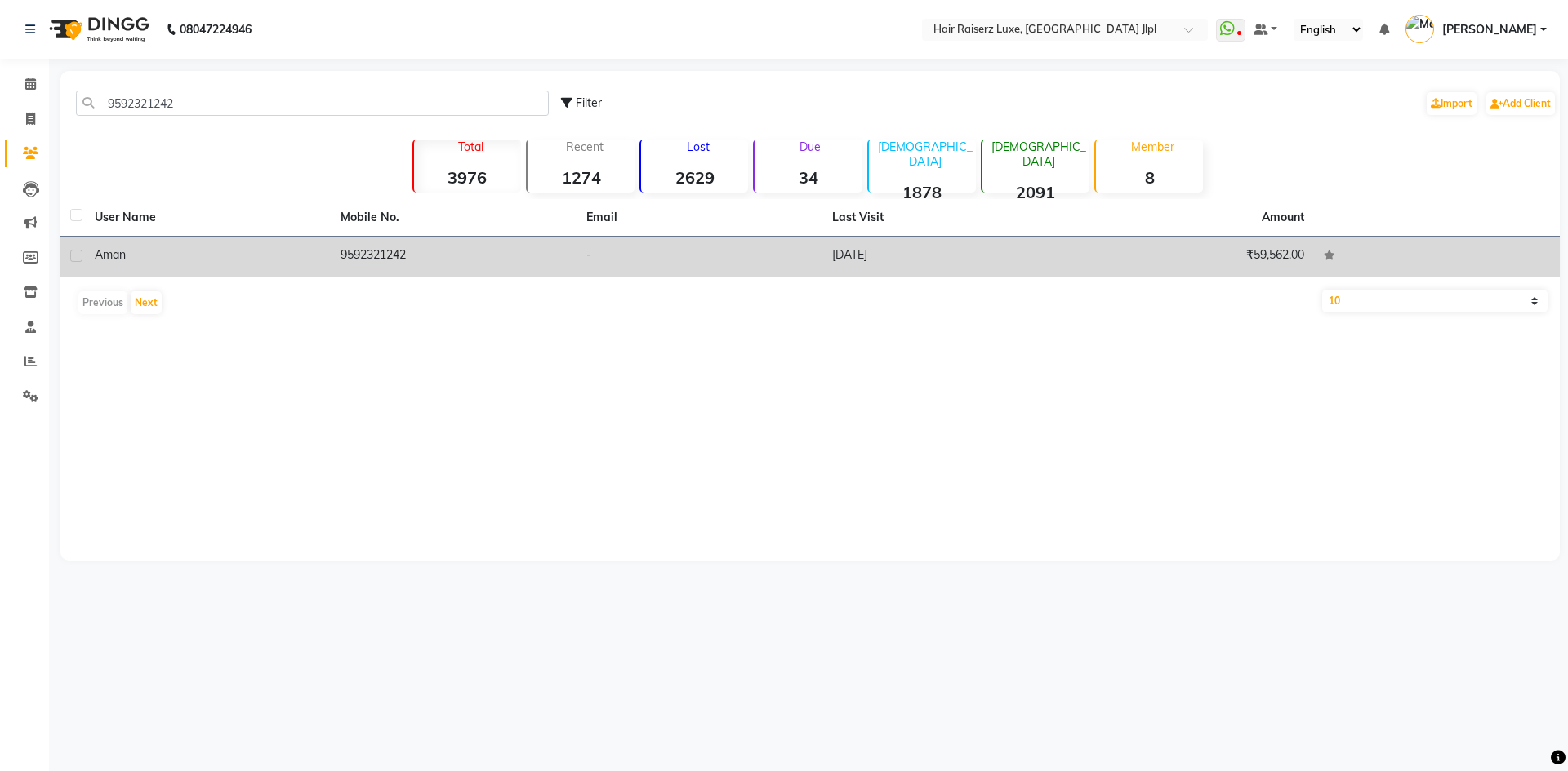
click at [382, 250] on td "9592321242" at bounding box center [453, 256] width 246 height 40
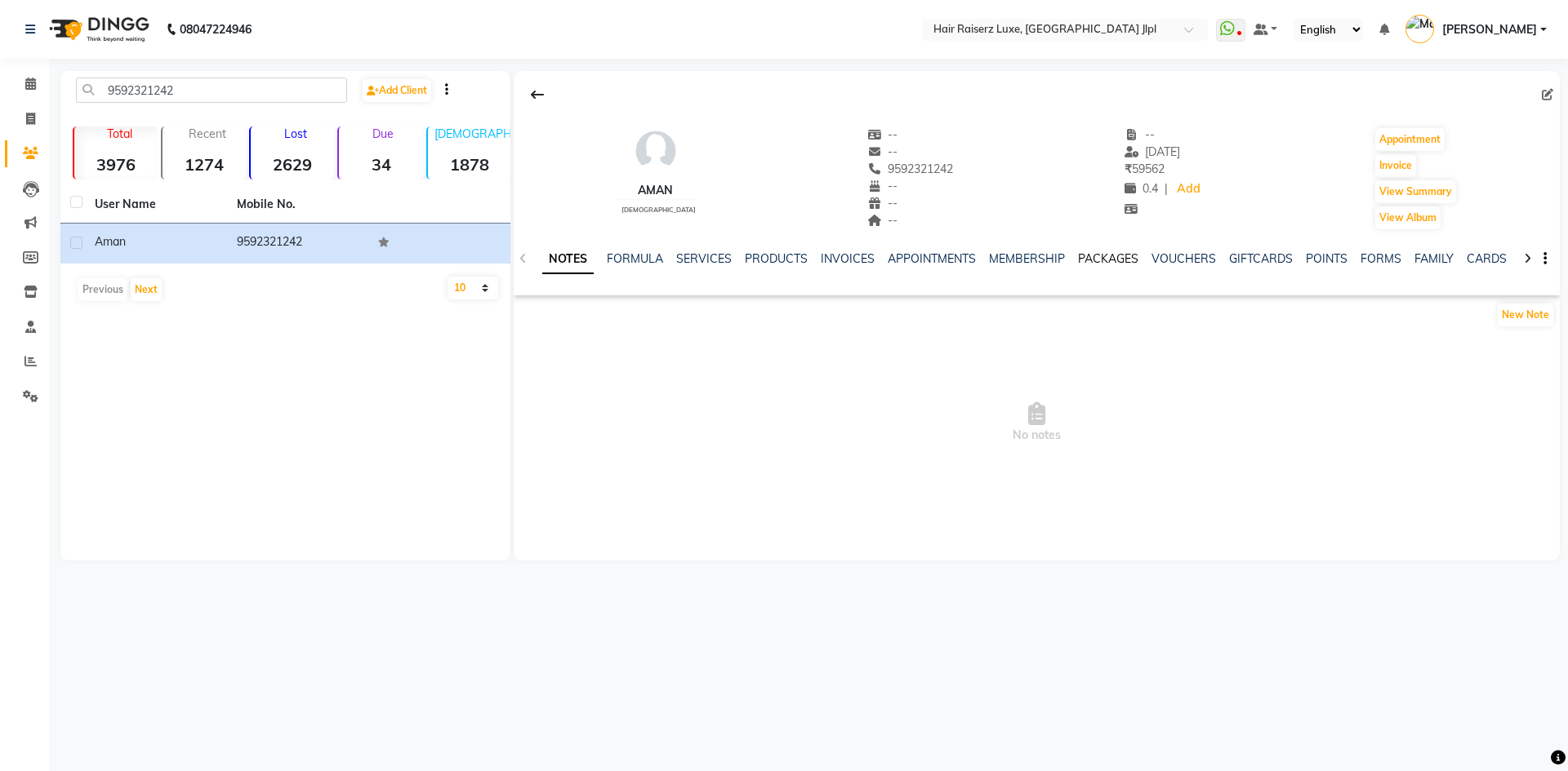
click at [1092, 257] on link "PACKAGES" at bounding box center [1108, 258] width 61 height 15
click at [1093, 257] on link "VOUCHERS" at bounding box center [1103, 258] width 65 height 15
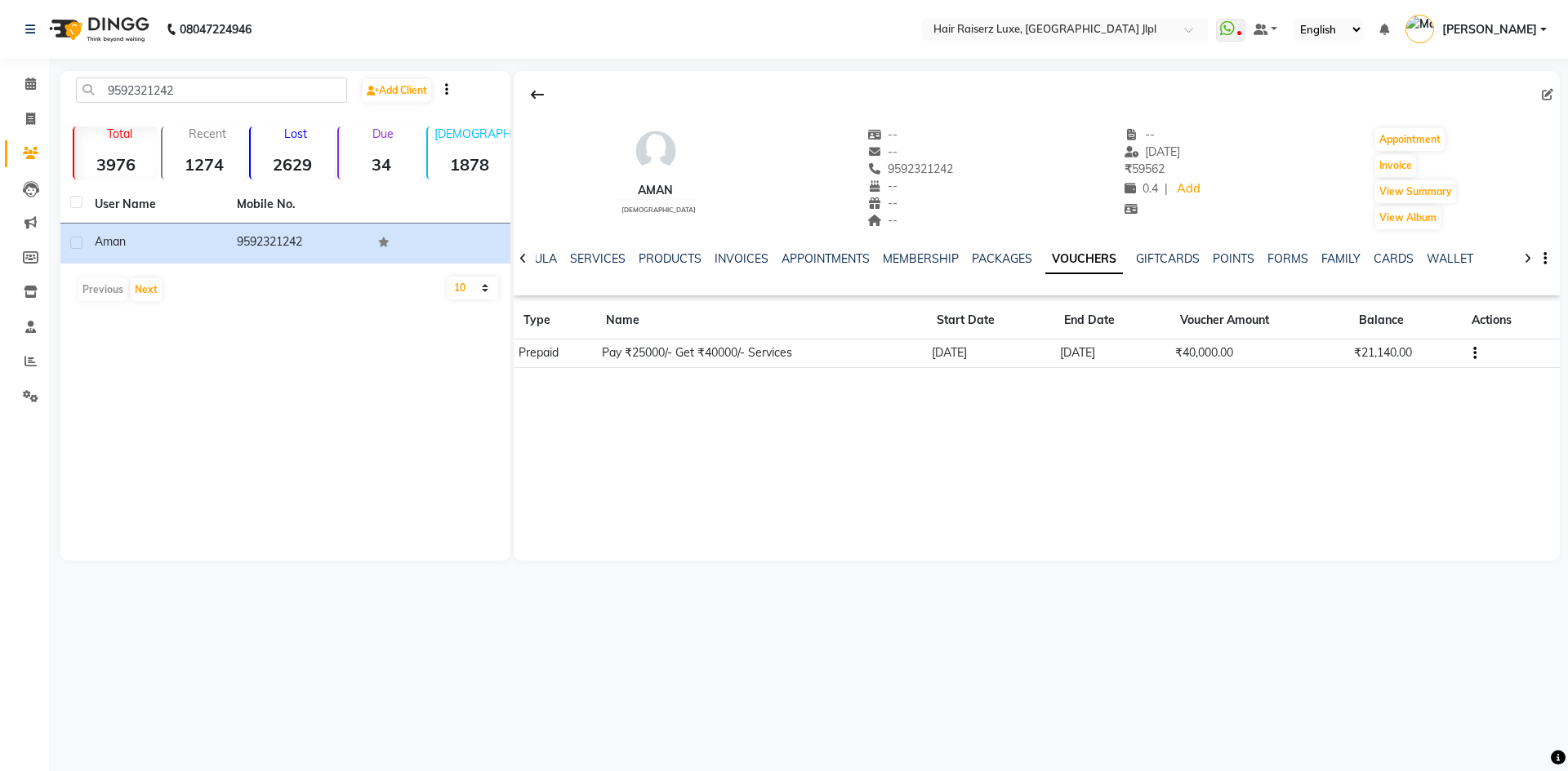
click at [1475, 354] on icon "button" at bounding box center [1474, 353] width 3 height 1
click at [1387, 357] on div "Edit" at bounding box center [1398, 352] width 102 height 21
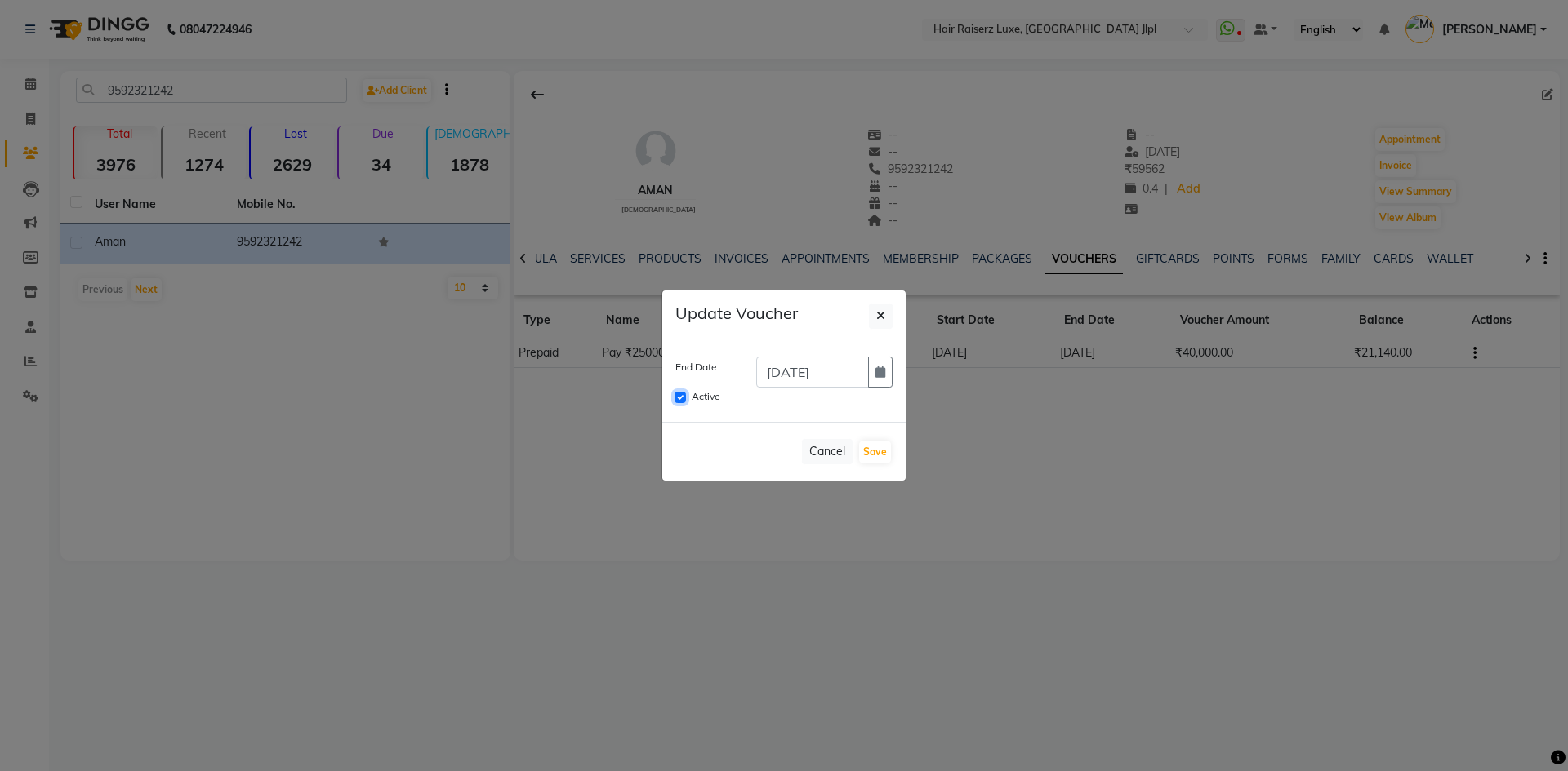
click at [678, 396] on input "Active" at bounding box center [680, 397] width 12 height 12
checkbox input "false"
click at [876, 450] on button "Save" at bounding box center [875, 451] width 32 height 23
checkbox input "false"
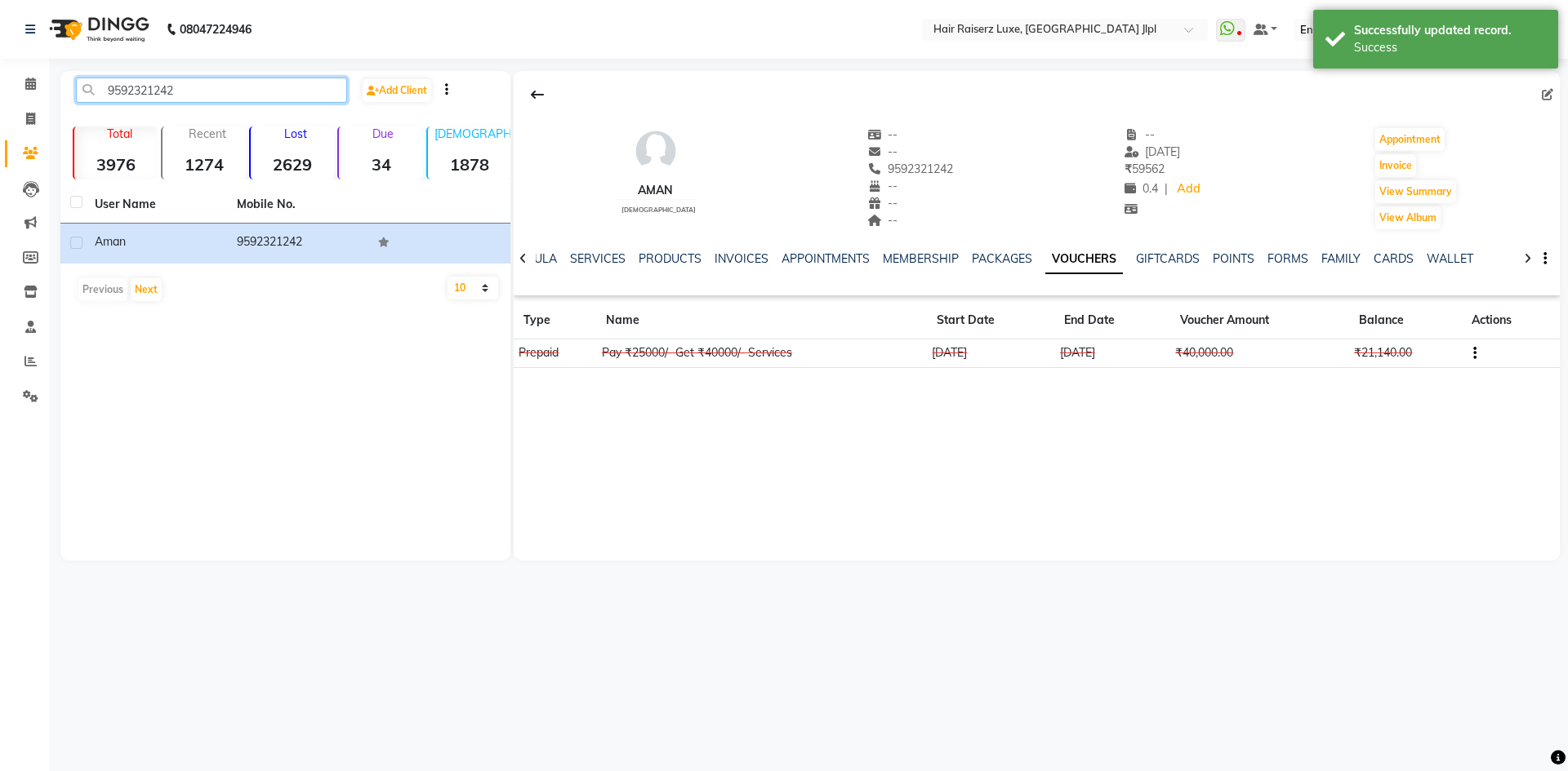
click at [204, 92] on input "9592321242" at bounding box center [211, 90] width 271 height 25
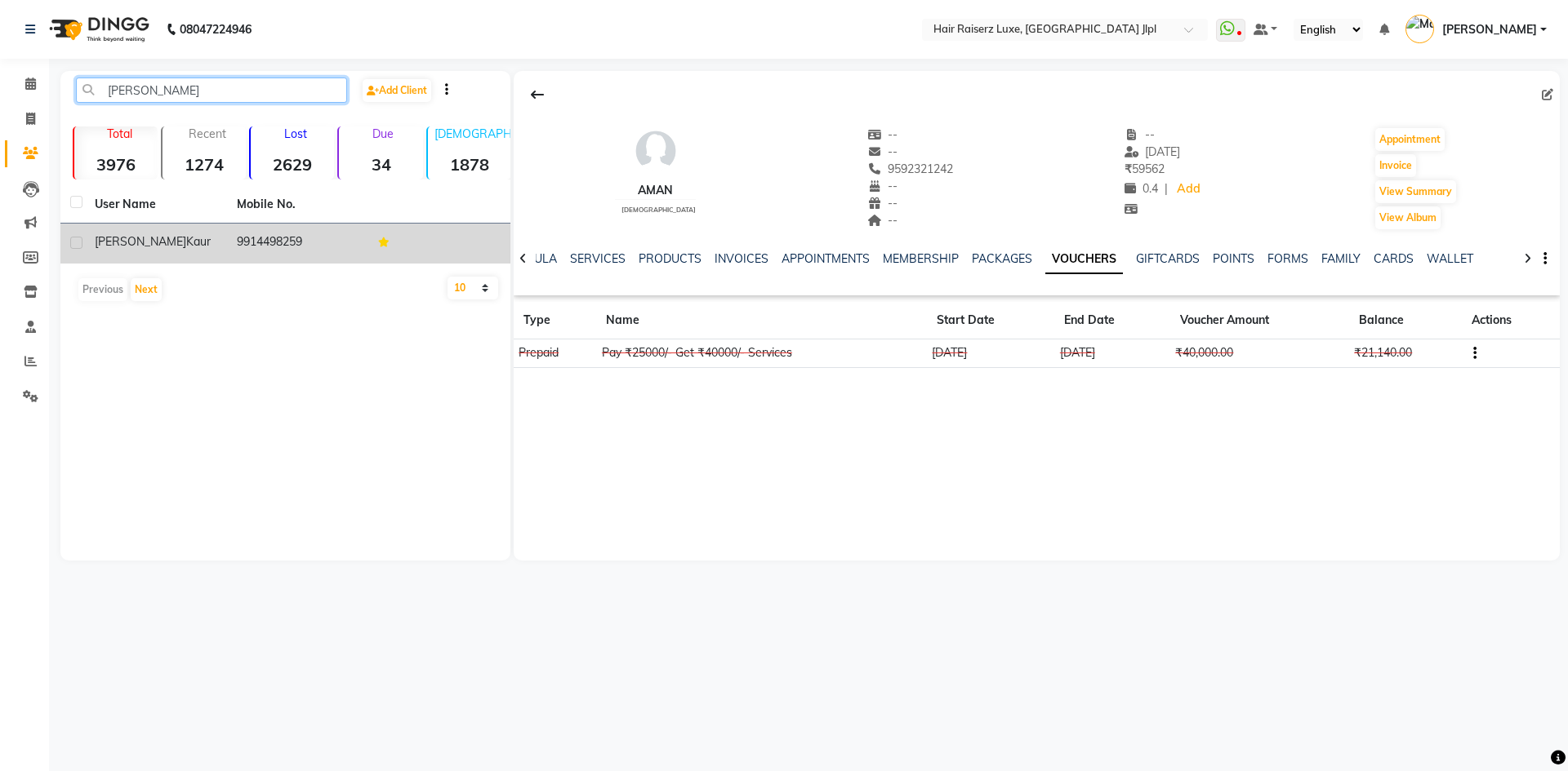
type input "[PERSON_NAME]"
click at [213, 252] on td "[PERSON_NAME]" at bounding box center [156, 244] width 142 height 40
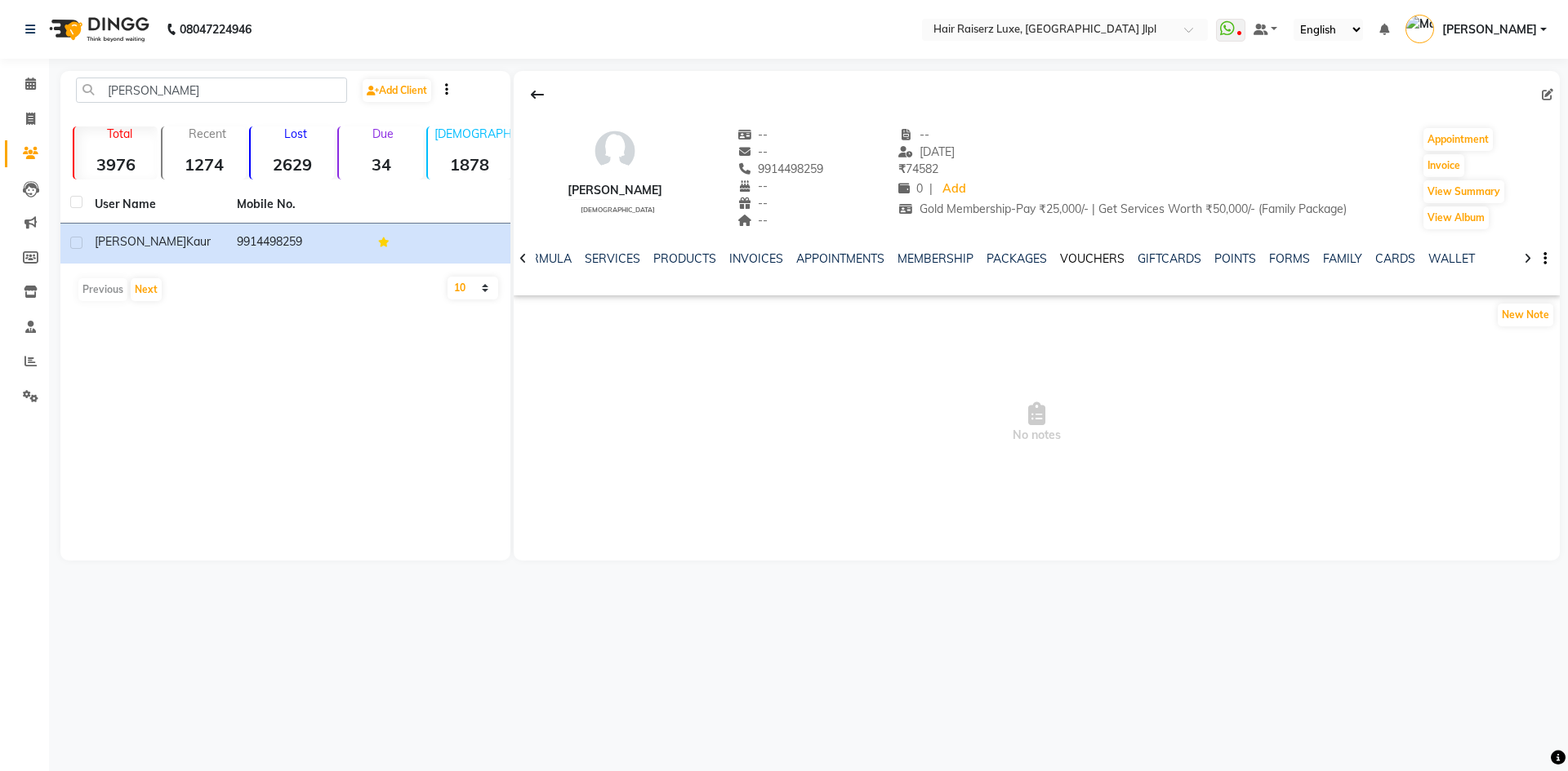
click at [1090, 261] on link "VOUCHERS" at bounding box center [1092, 258] width 65 height 15
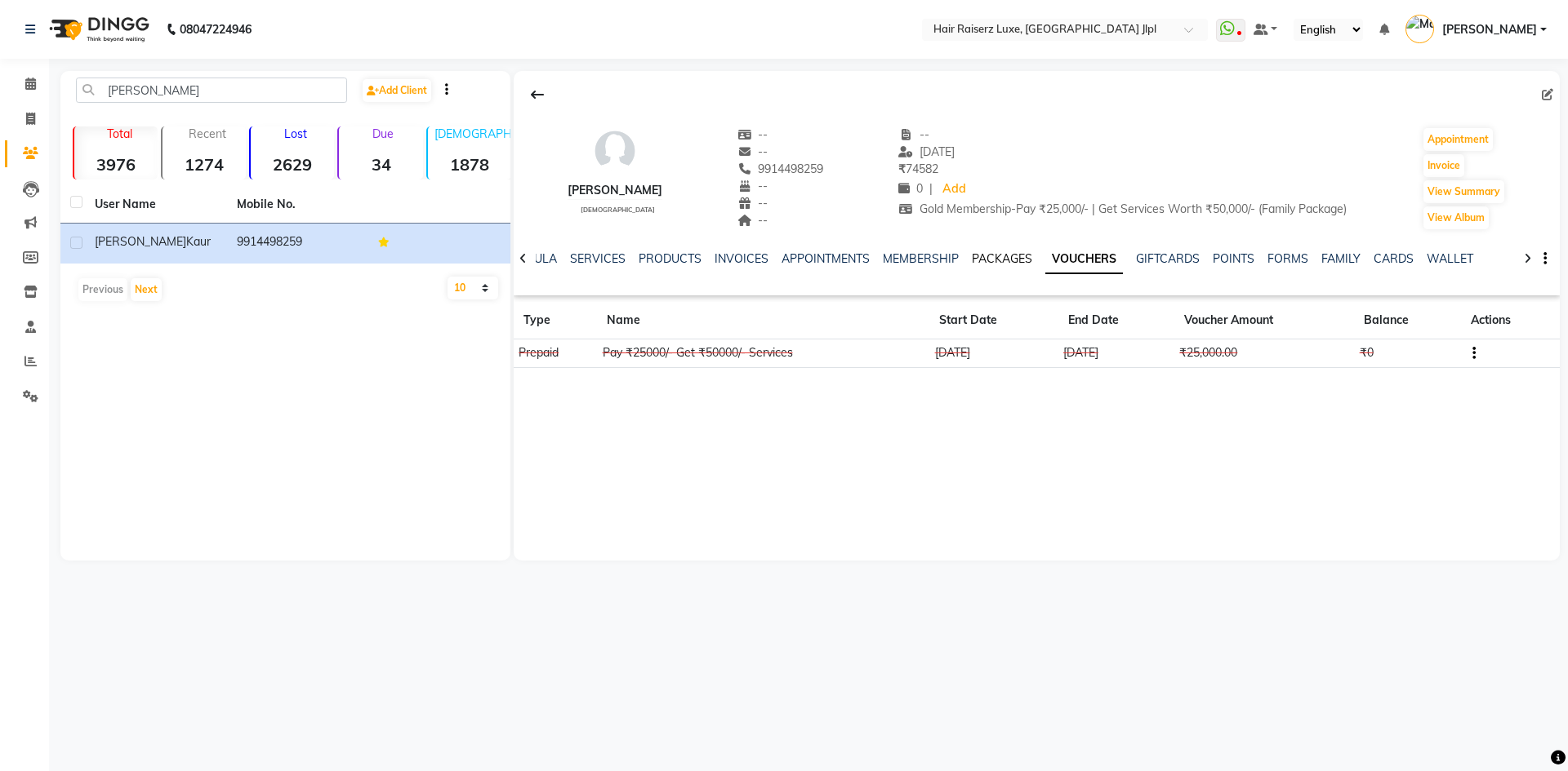
click at [992, 259] on link "PACKAGES" at bounding box center [1002, 258] width 61 height 15
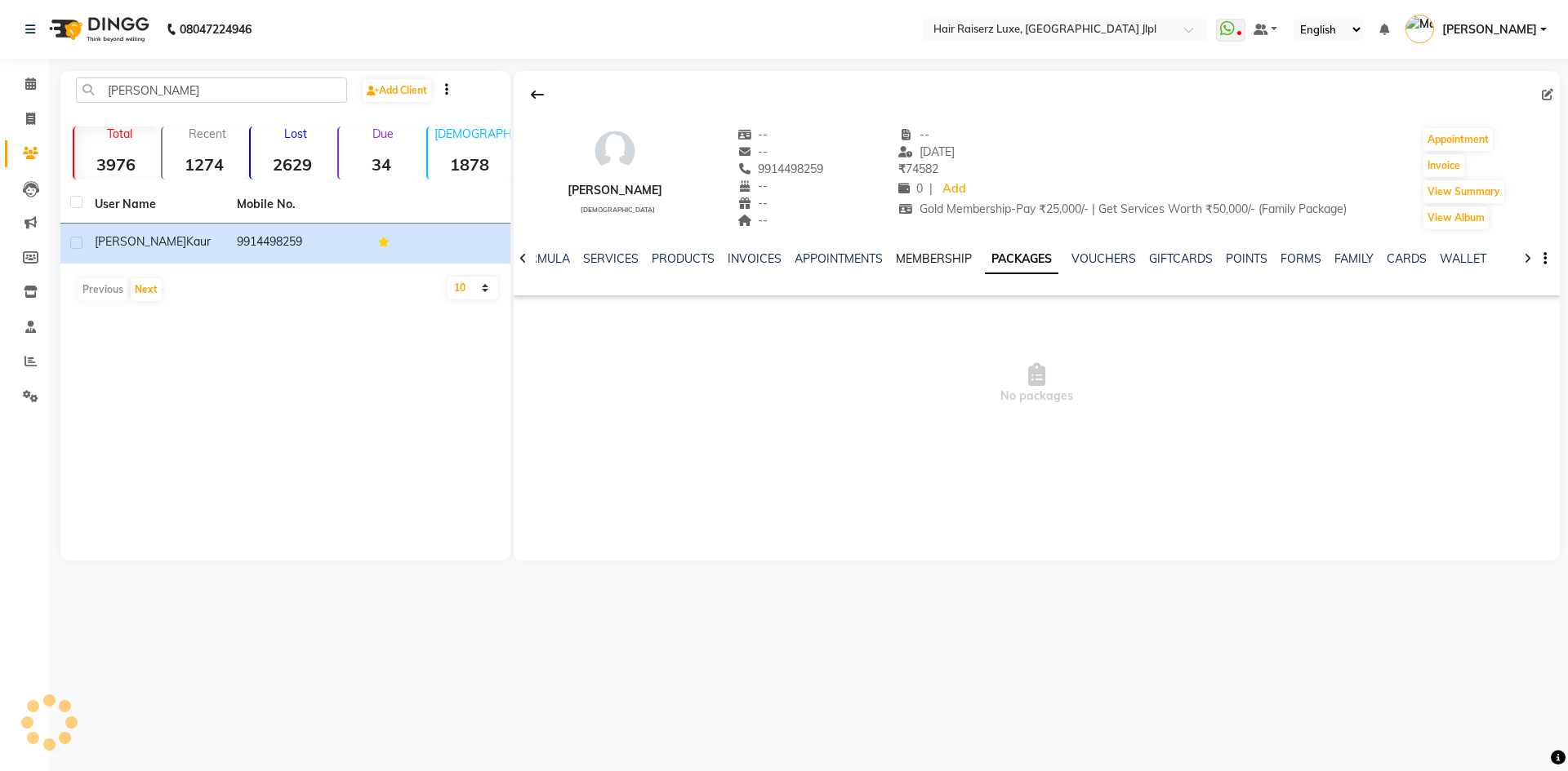
click at [931, 259] on link "MEMBERSHIP" at bounding box center [934, 258] width 76 height 15
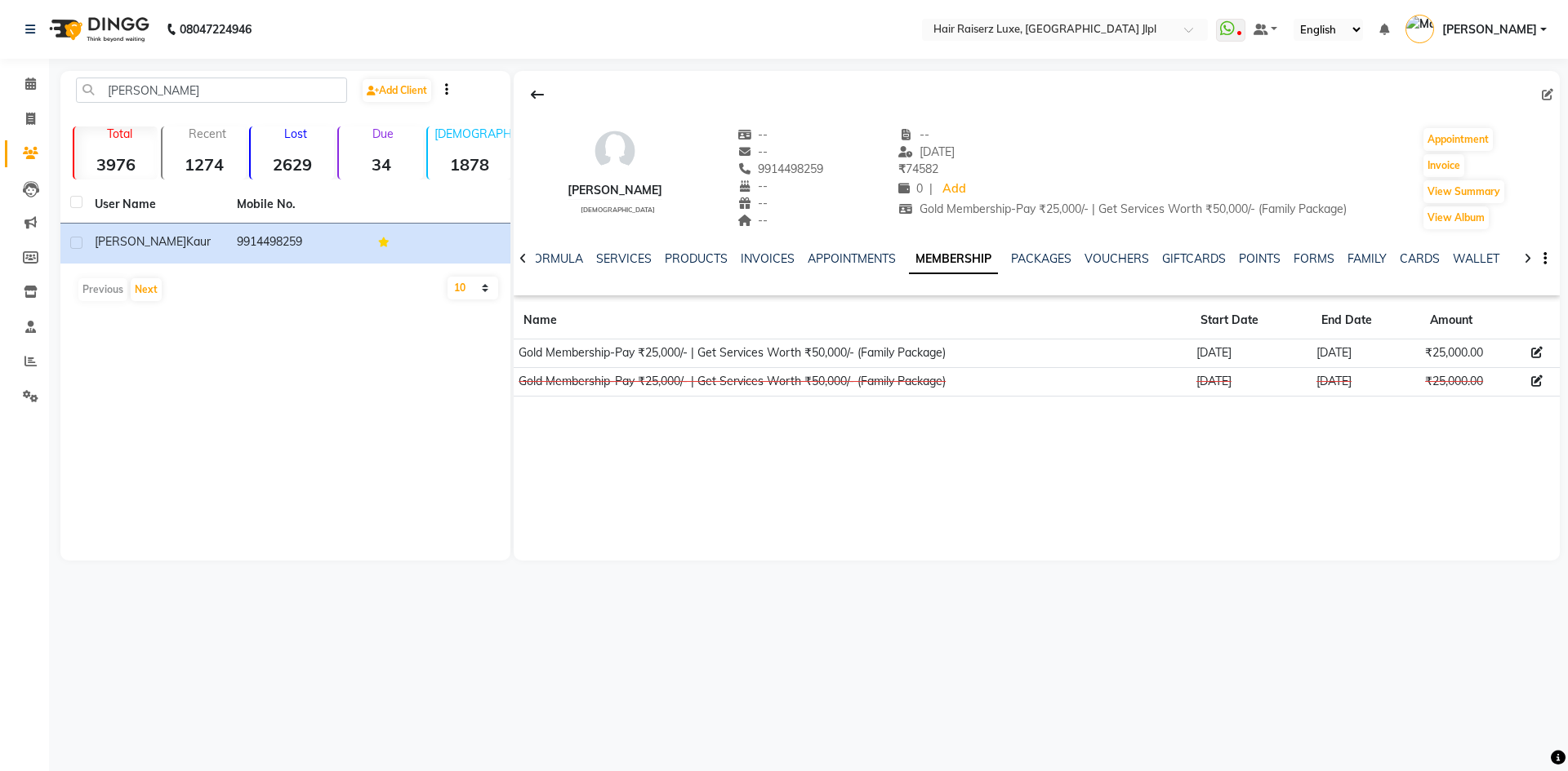
click at [1539, 349] on icon at bounding box center [1537, 353] width 12 height 12
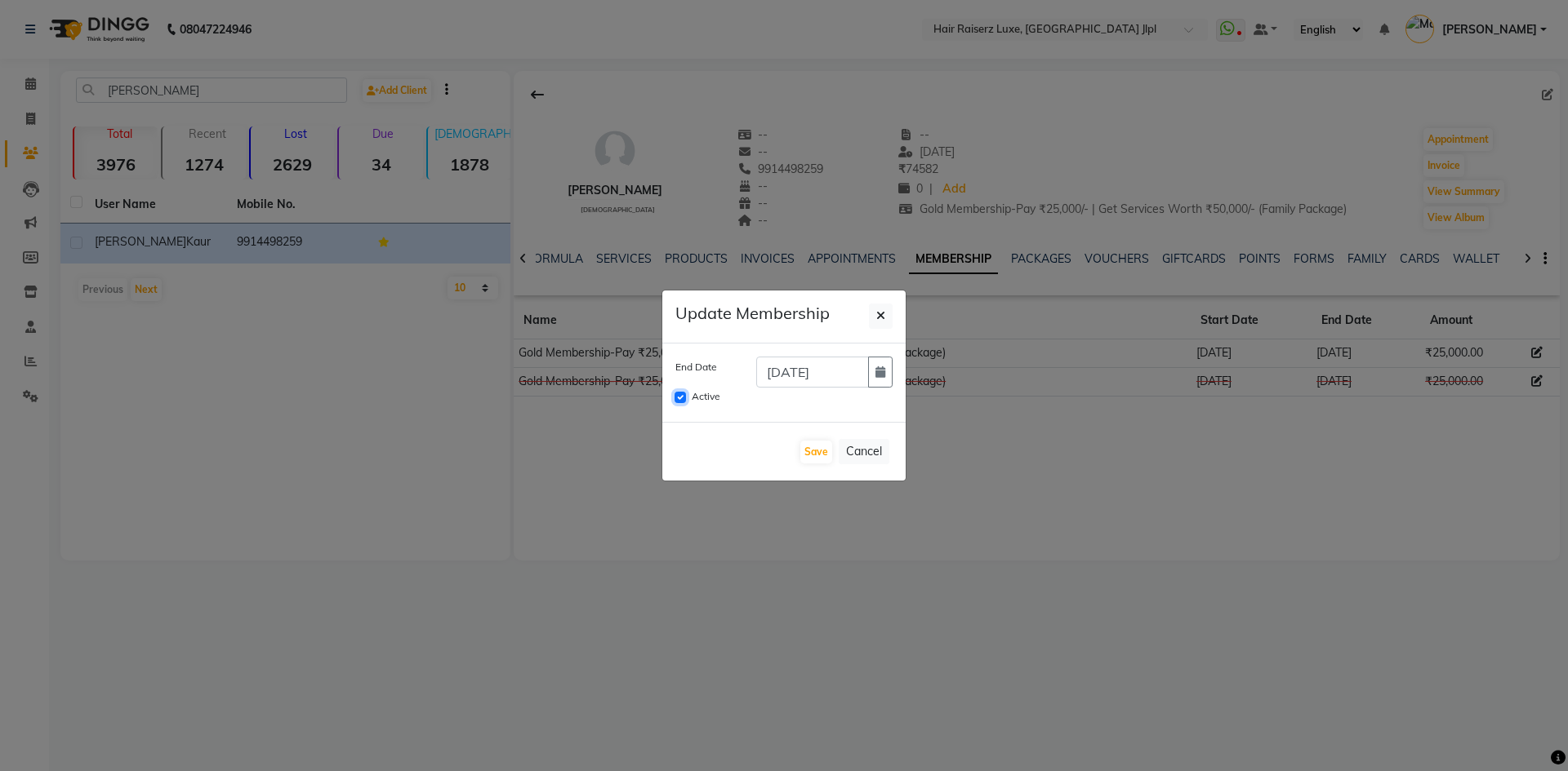
click at [680, 394] on input "Active" at bounding box center [680, 397] width 12 height 12
checkbox input "false"
click at [814, 450] on button "Save" at bounding box center [815, 451] width 32 height 23
checkbox input "false"
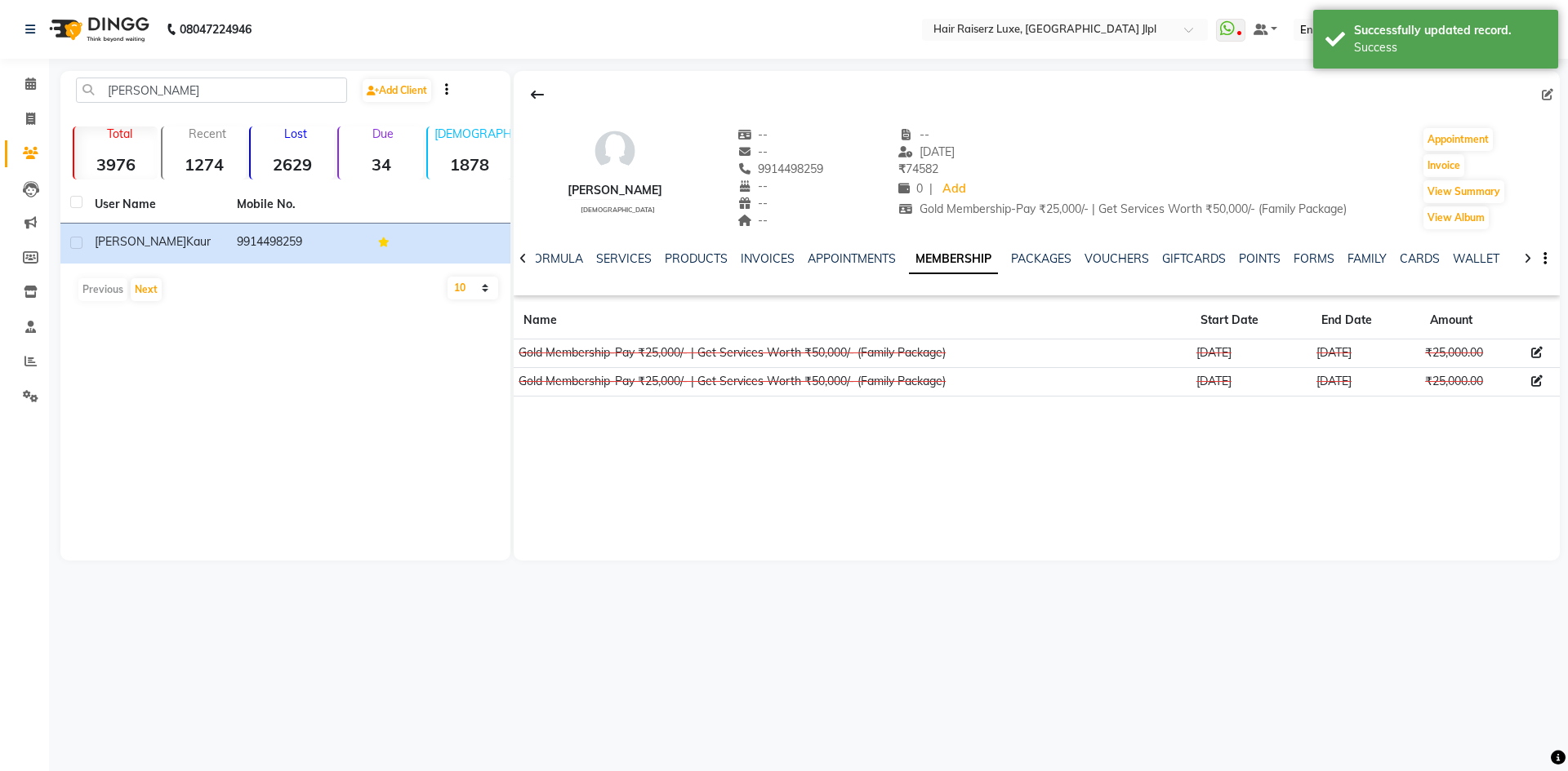
click at [1125, 250] on div "VOUCHERS" at bounding box center [1117, 259] width 65 height 18
click at [1120, 256] on link "VOUCHERS" at bounding box center [1117, 258] width 65 height 15
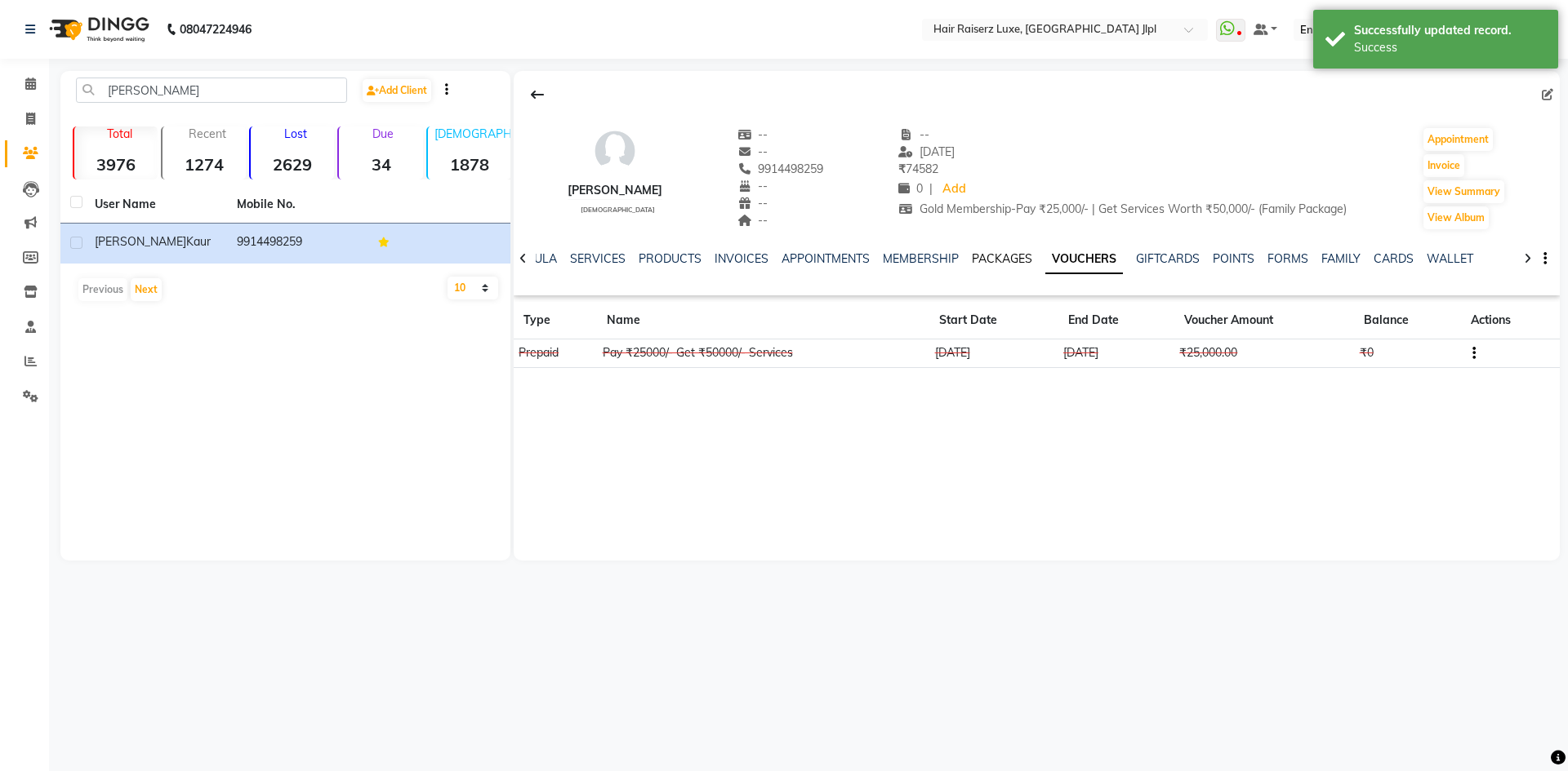
click at [1003, 258] on link "PACKAGES" at bounding box center [1002, 258] width 61 height 15
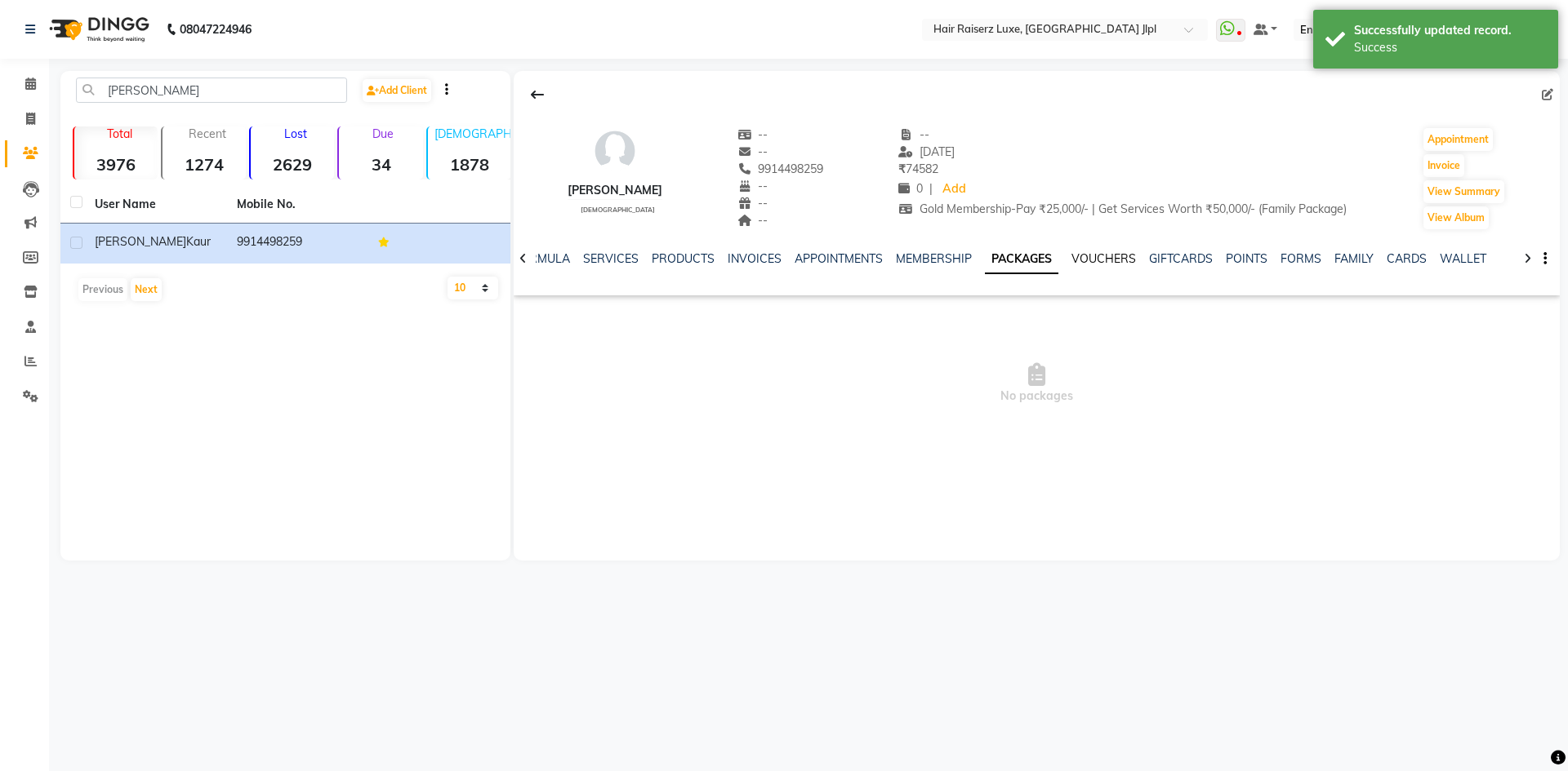
click at [1085, 254] on link "VOUCHERS" at bounding box center [1103, 258] width 65 height 15
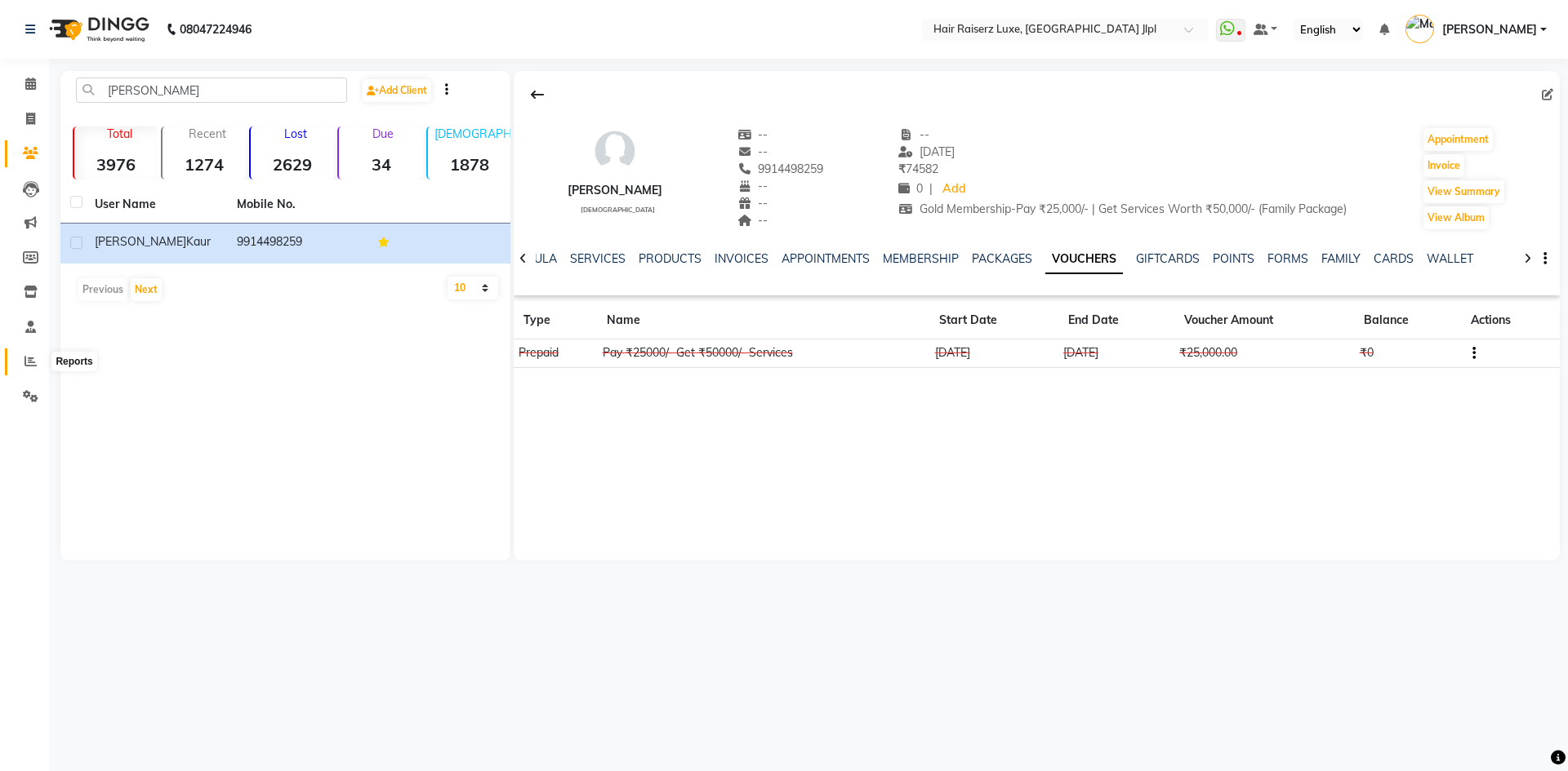
click at [30, 364] on icon at bounding box center [30, 361] width 13 height 13
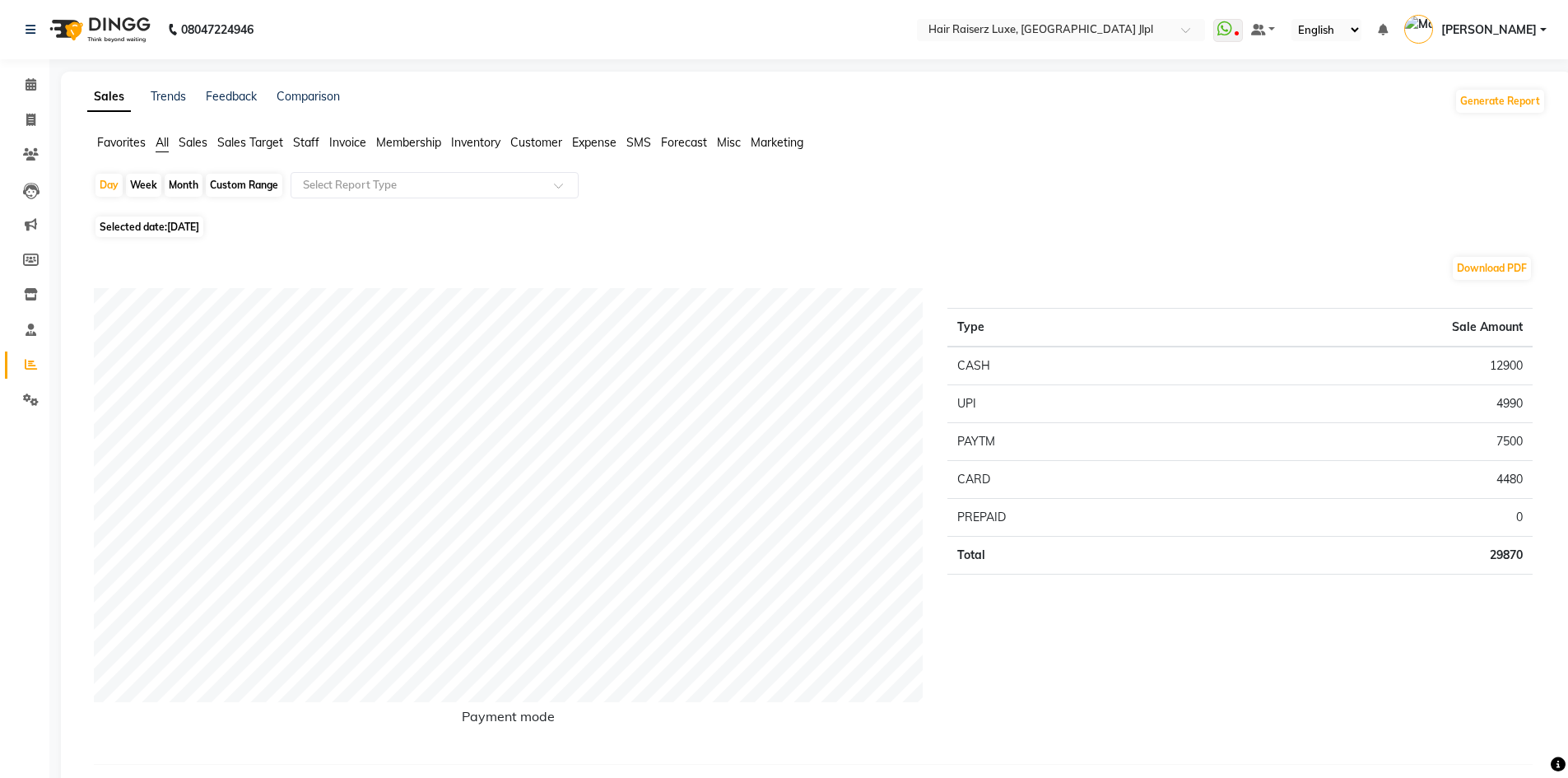
click at [423, 136] on span "Membership" at bounding box center [409, 142] width 65 height 15
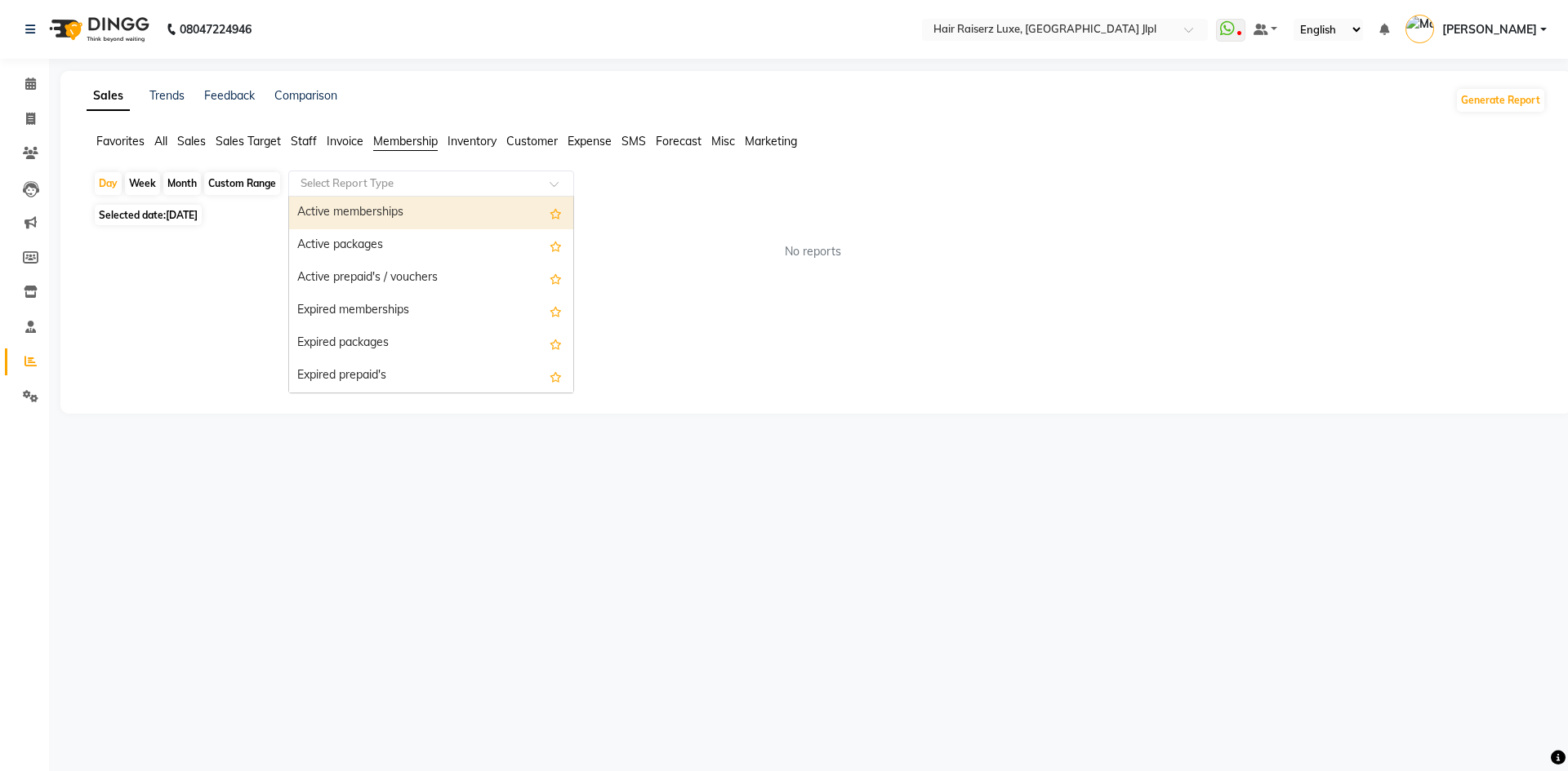
click at [386, 173] on div "Select Report Type" at bounding box center [431, 183] width 286 height 26
click at [374, 208] on div "Active memberships" at bounding box center [431, 212] width 284 height 32
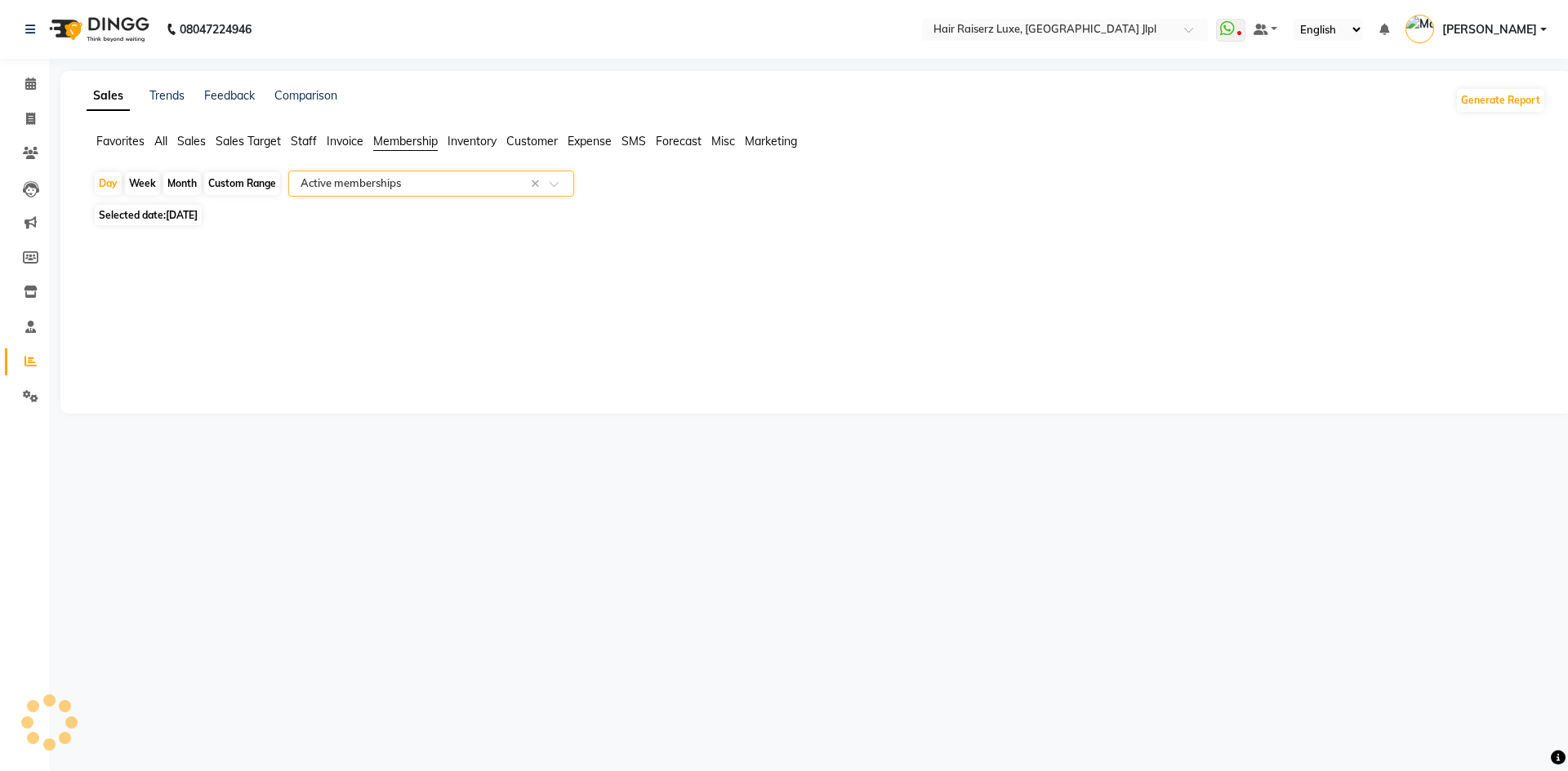
select select "filtered_report"
select select "csv"
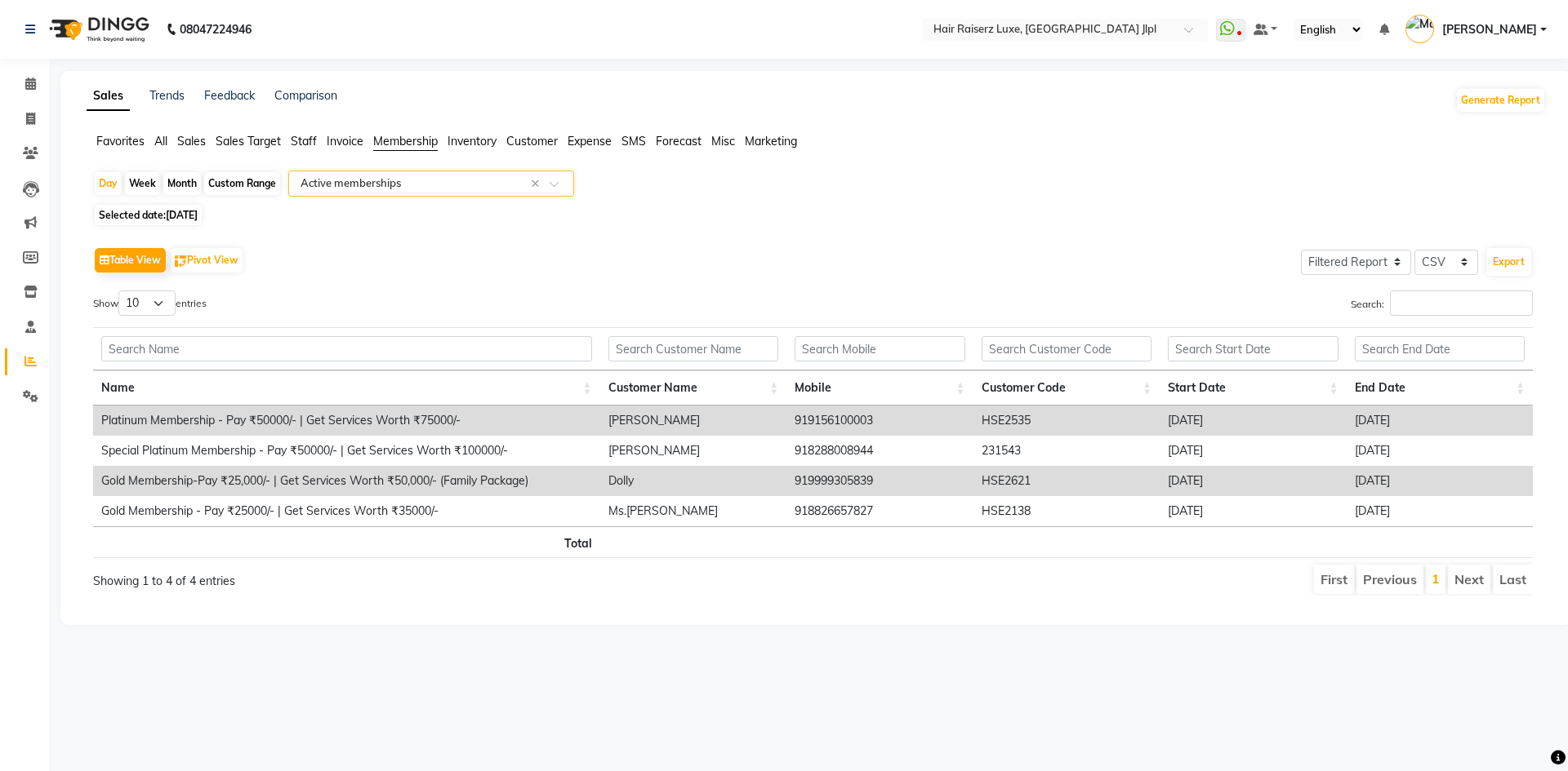
click at [421, 175] on div "Select Report Type × Active memberships ×" at bounding box center [431, 183] width 286 height 26
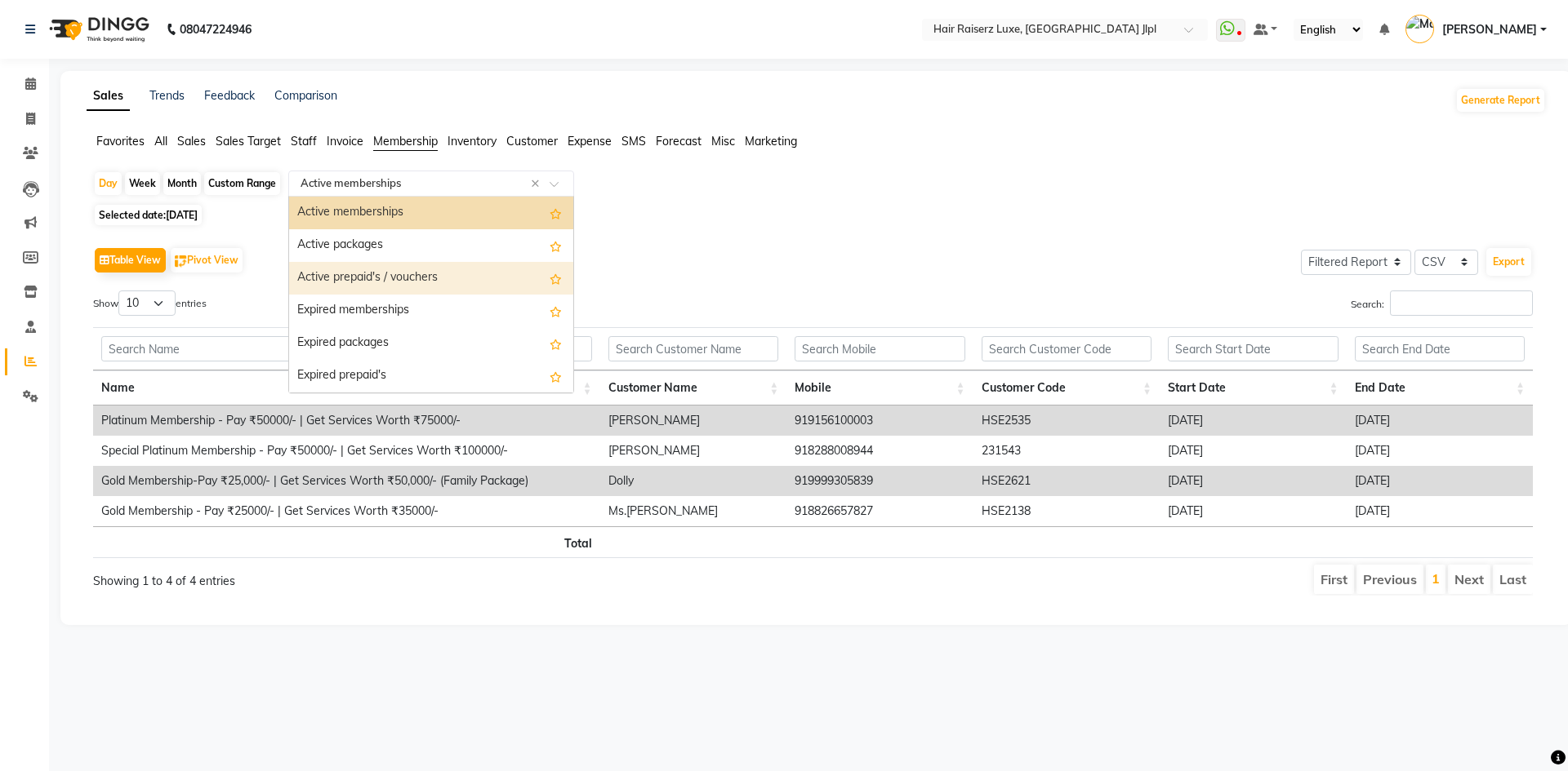
click at [375, 278] on div "Active prepaid's / vouchers" at bounding box center [431, 278] width 284 height 32
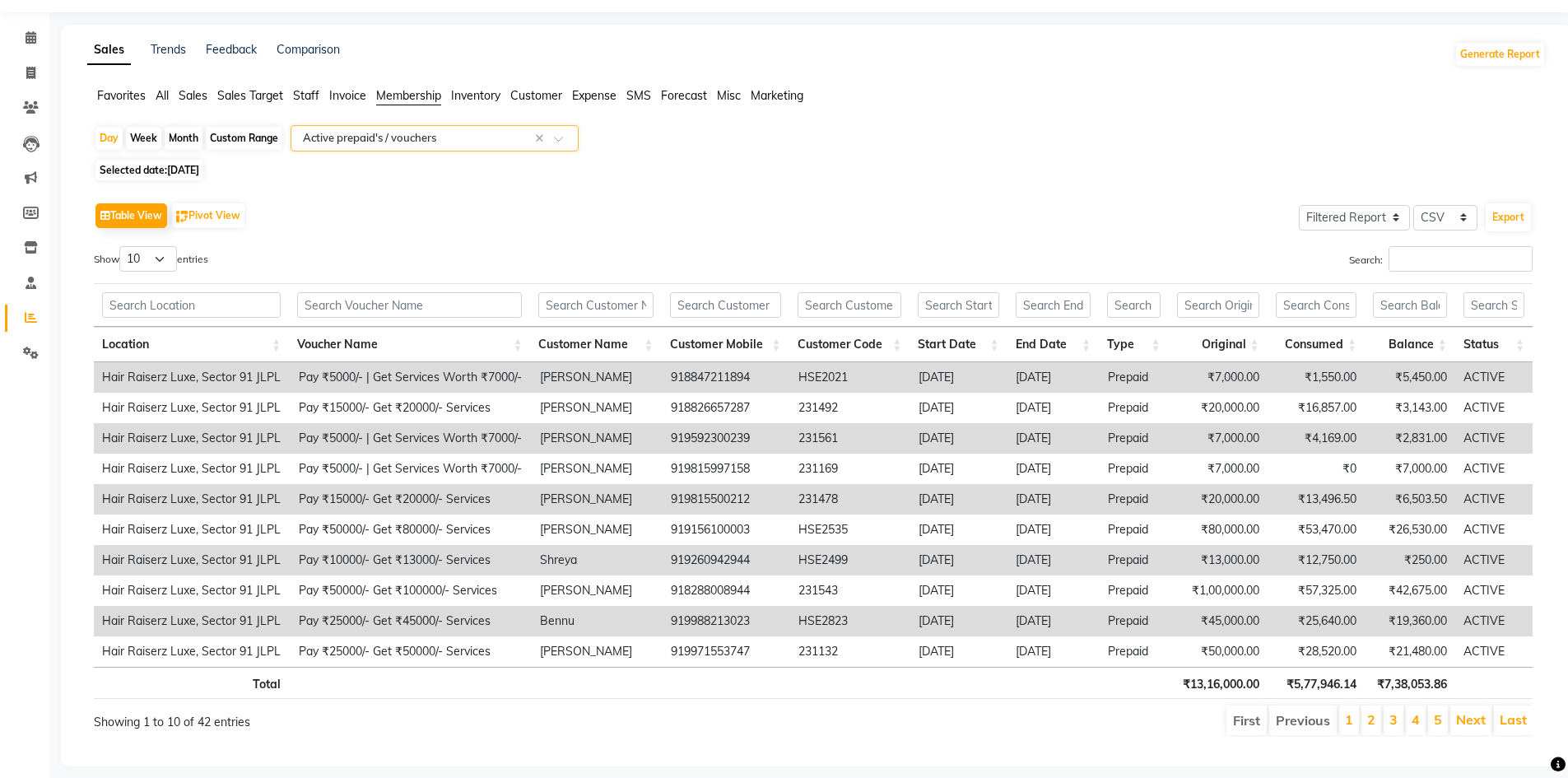
scroll to position [72, 0]
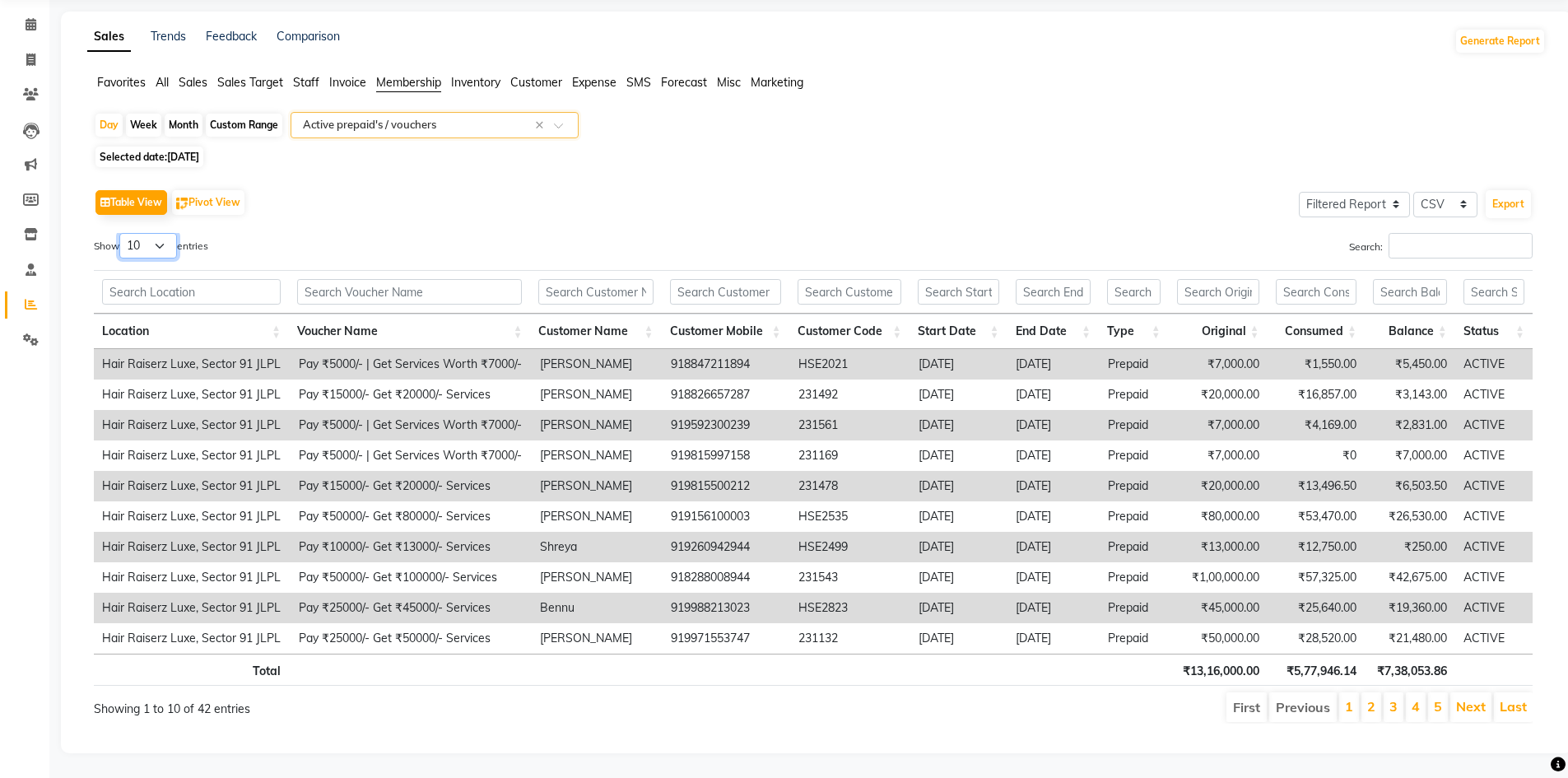
click at [162, 238] on select "10 25 50 100" at bounding box center [148, 246] width 57 height 26
select select "50"
click at [121, 233] on select "10 25 50 100" at bounding box center [148, 246] width 57 height 26
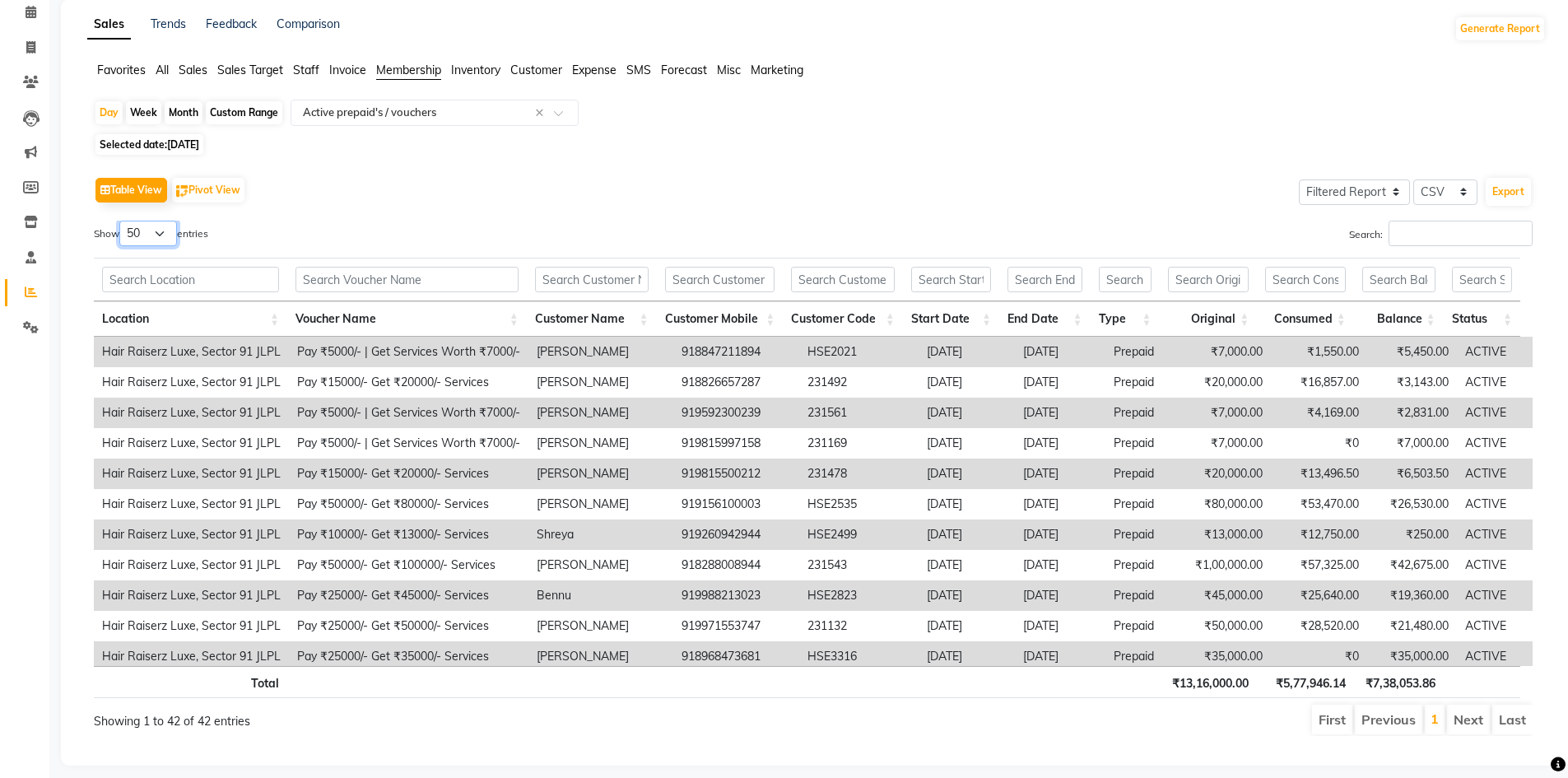
scroll to position [0, 13]
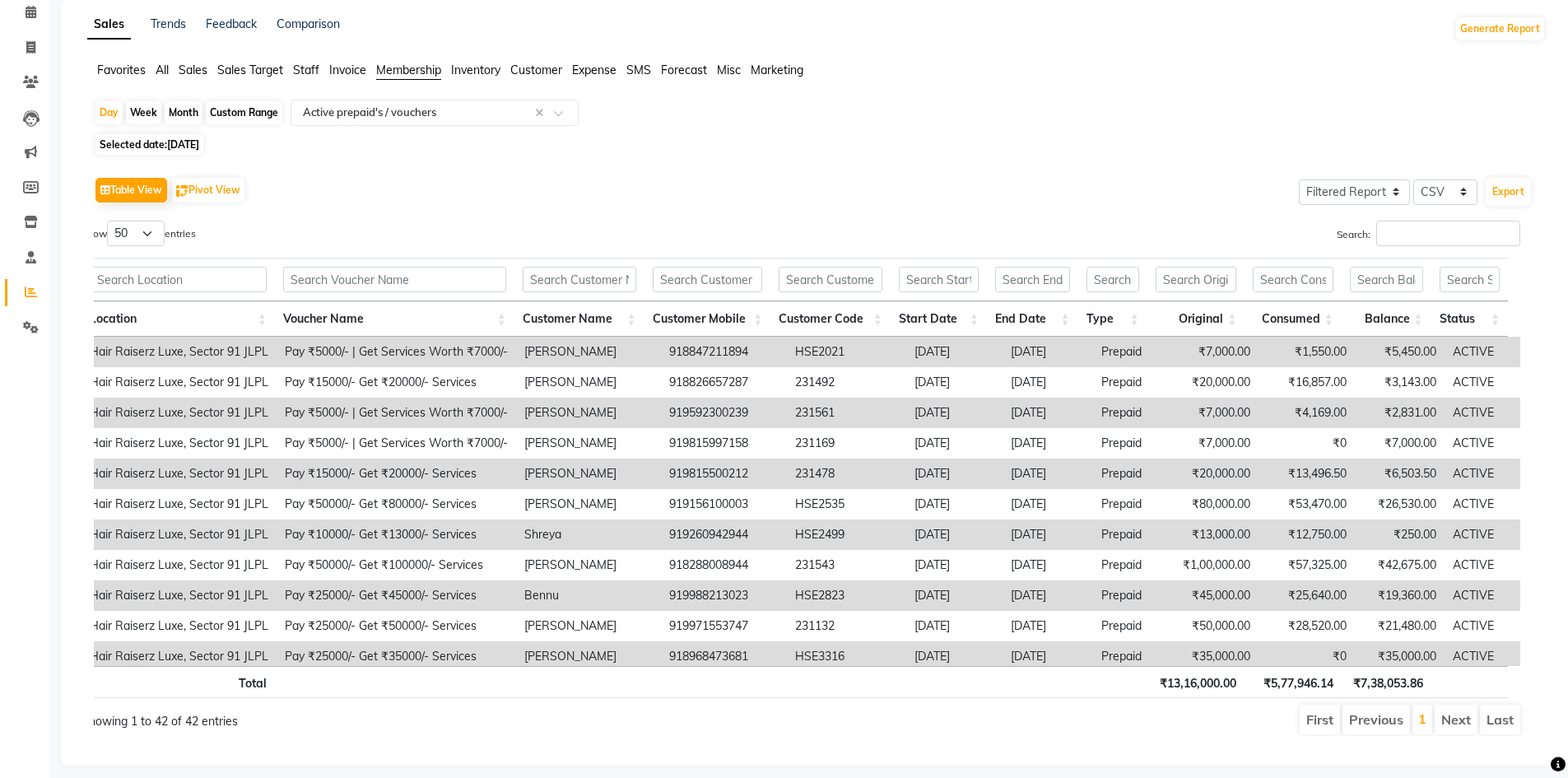
drag, startPoint x: 532, startPoint y: 748, endPoint x: 569, endPoint y: 748, distance: 37.0
click at [569, 749] on div "Table View Pivot View Select Full Report Filtered Report Select CSV PDF Export …" at bounding box center [813, 454] width 1465 height 589
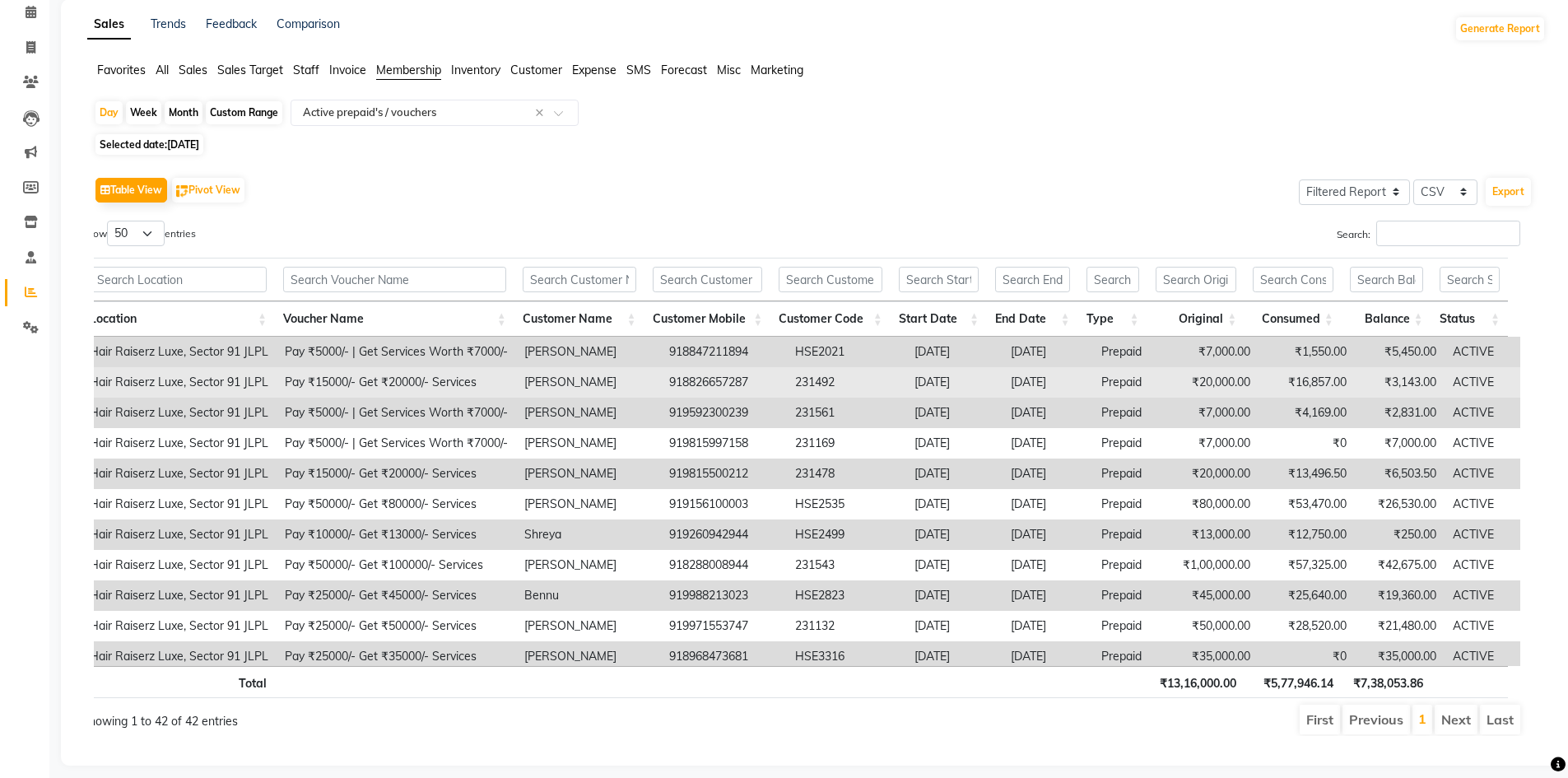
scroll to position [82, 0]
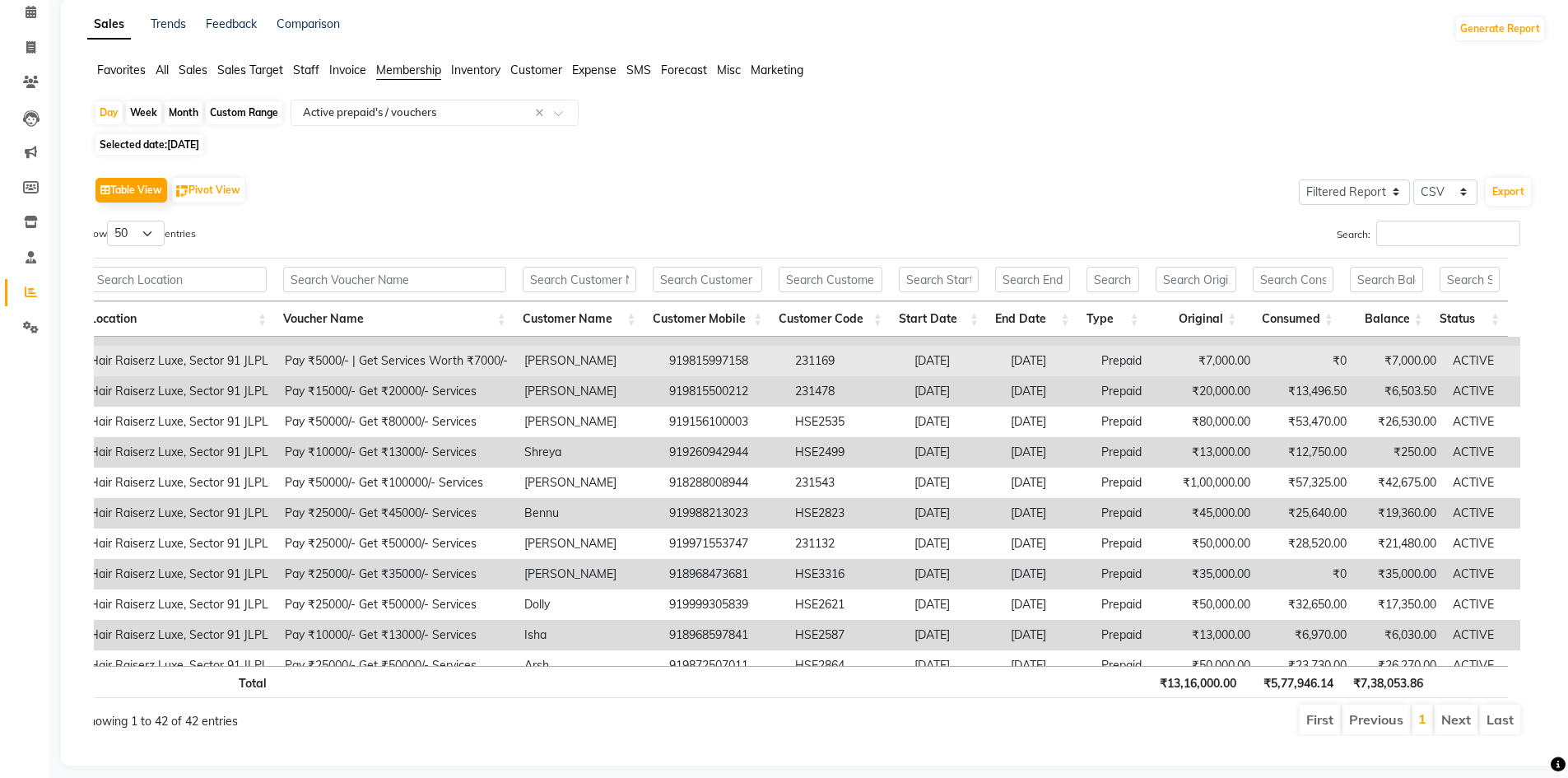
click at [669, 360] on td "919815997158" at bounding box center [724, 360] width 126 height 31
copy td "919815997158"
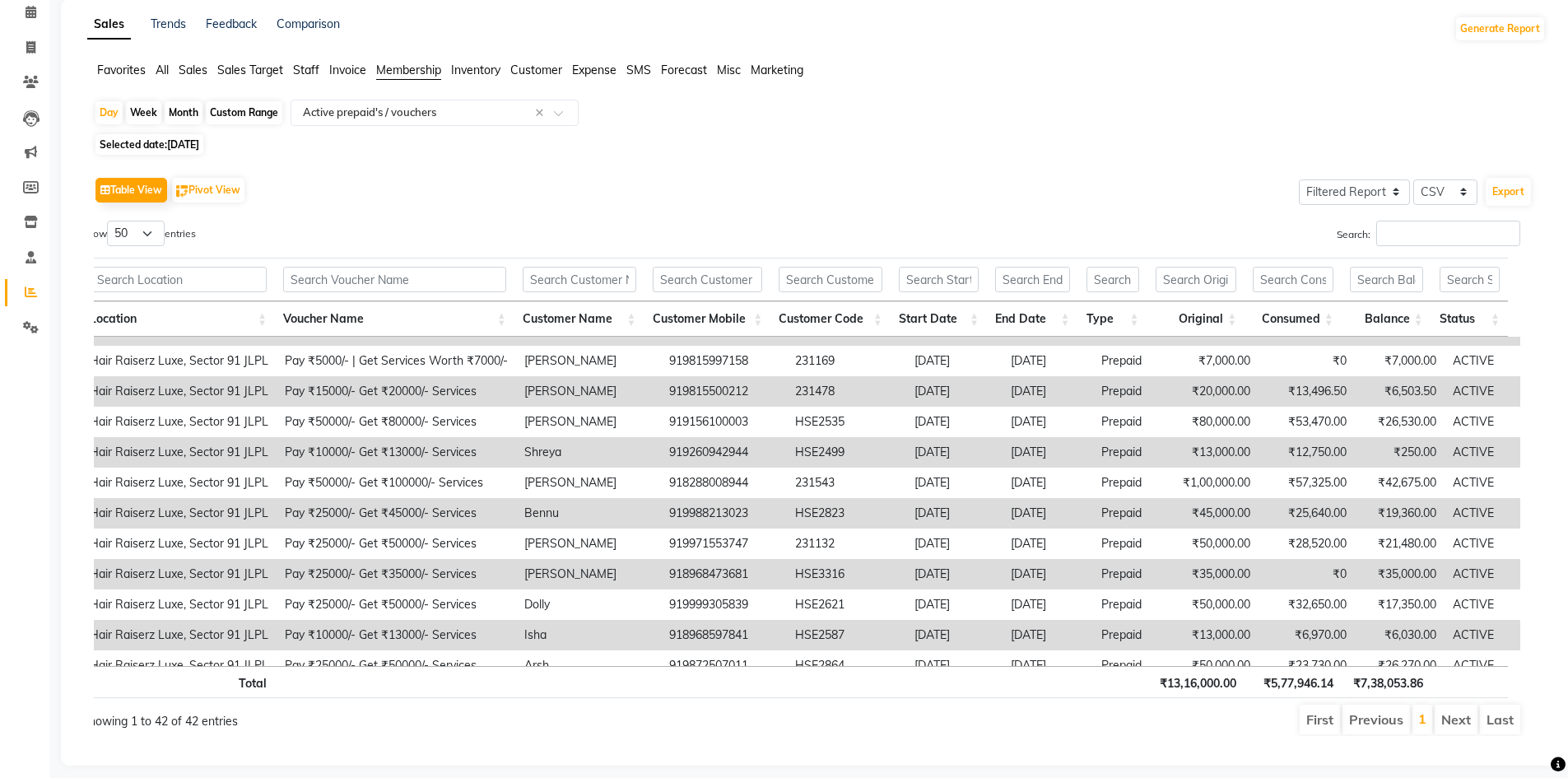
click at [709, 390] on td "919815500212" at bounding box center [724, 391] width 126 height 31
copy td "919815500212"
click at [539, 449] on td "Shreya" at bounding box center [588, 452] width 145 height 31
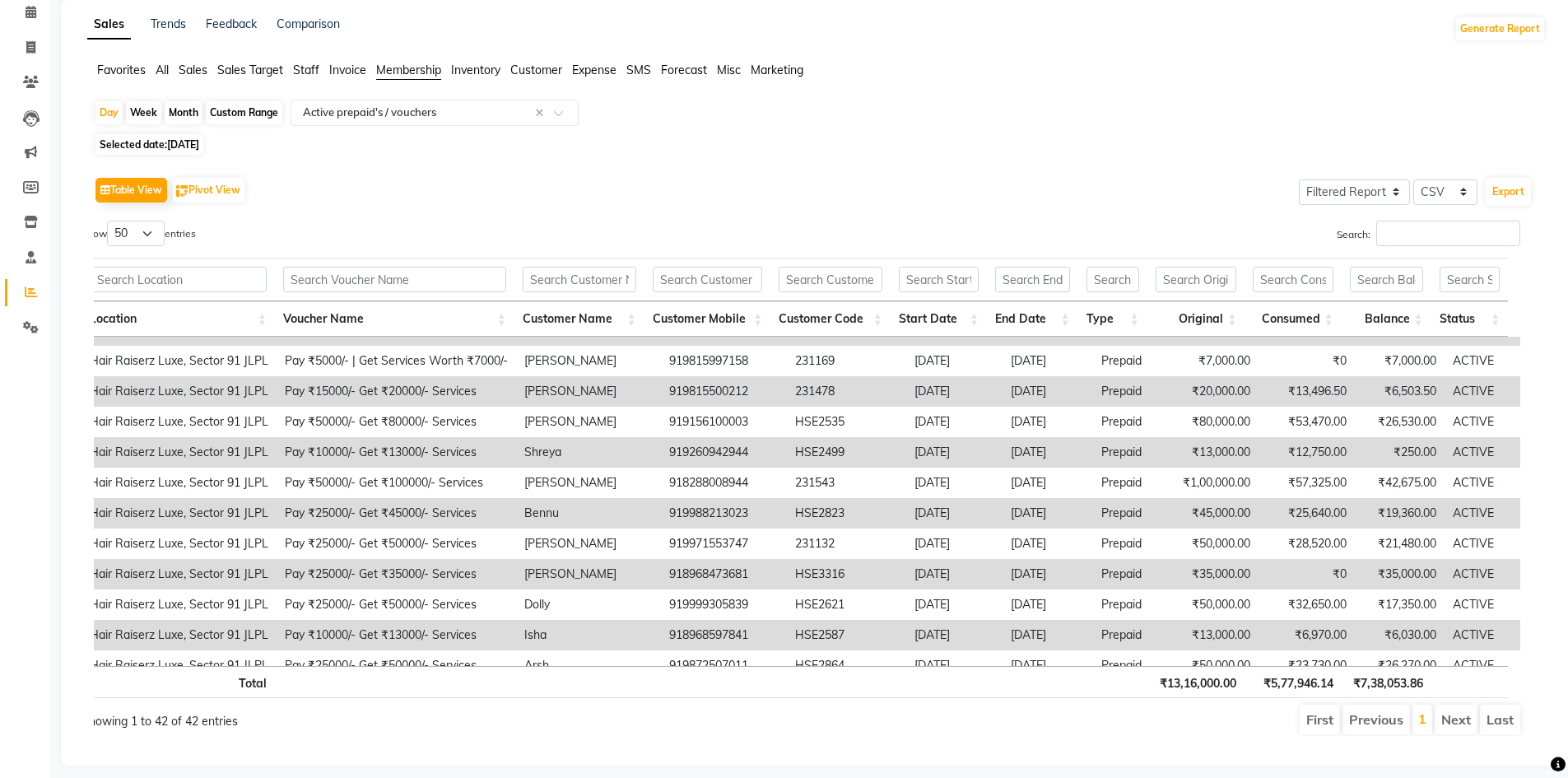
click at [703, 448] on td "919260942944" at bounding box center [724, 452] width 126 height 31
copy td "919260942944"
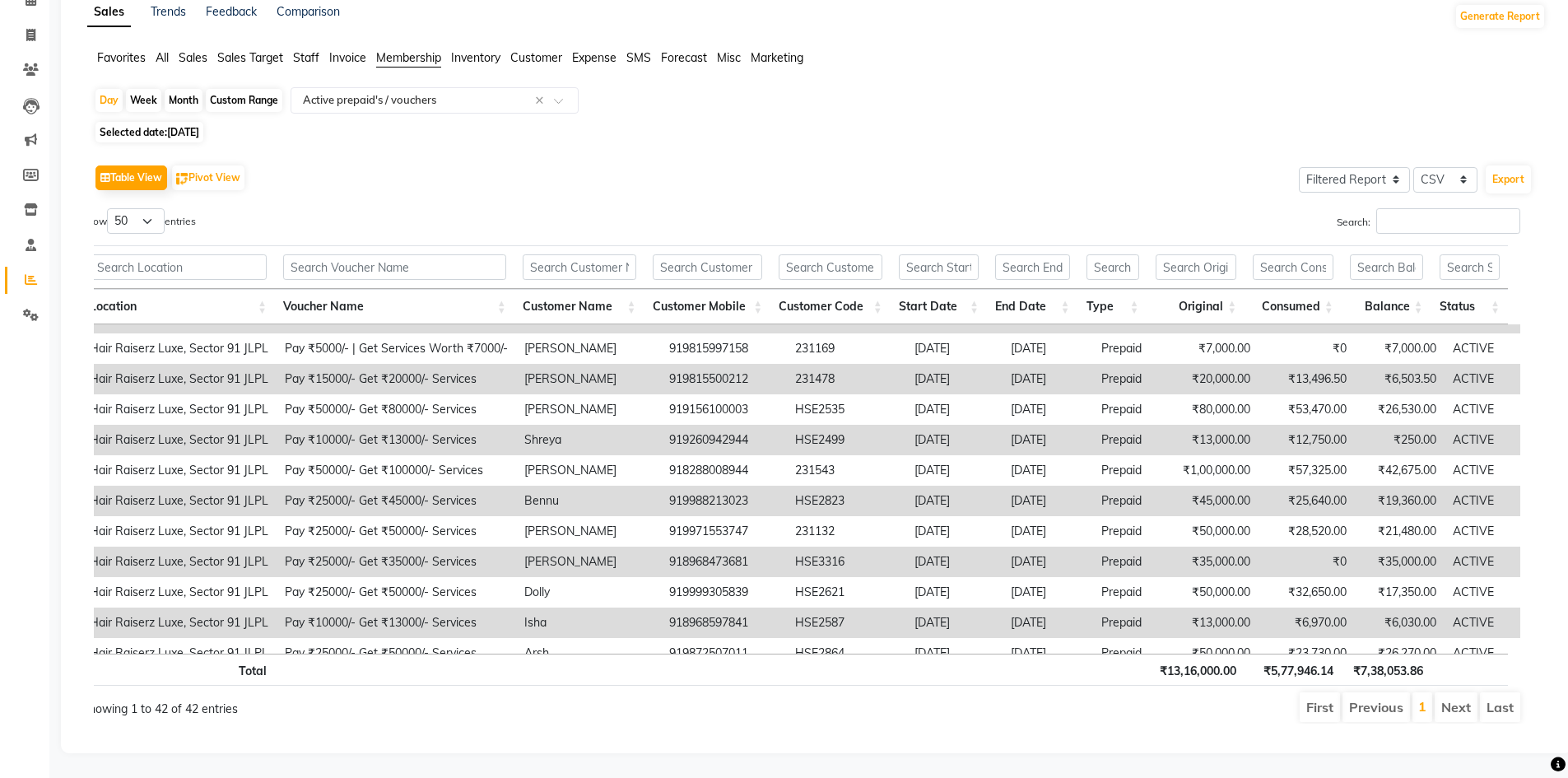
click at [688, 553] on td "918968473681" at bounding box center [724, 562] width 126 height 31
copy td "918968473681"
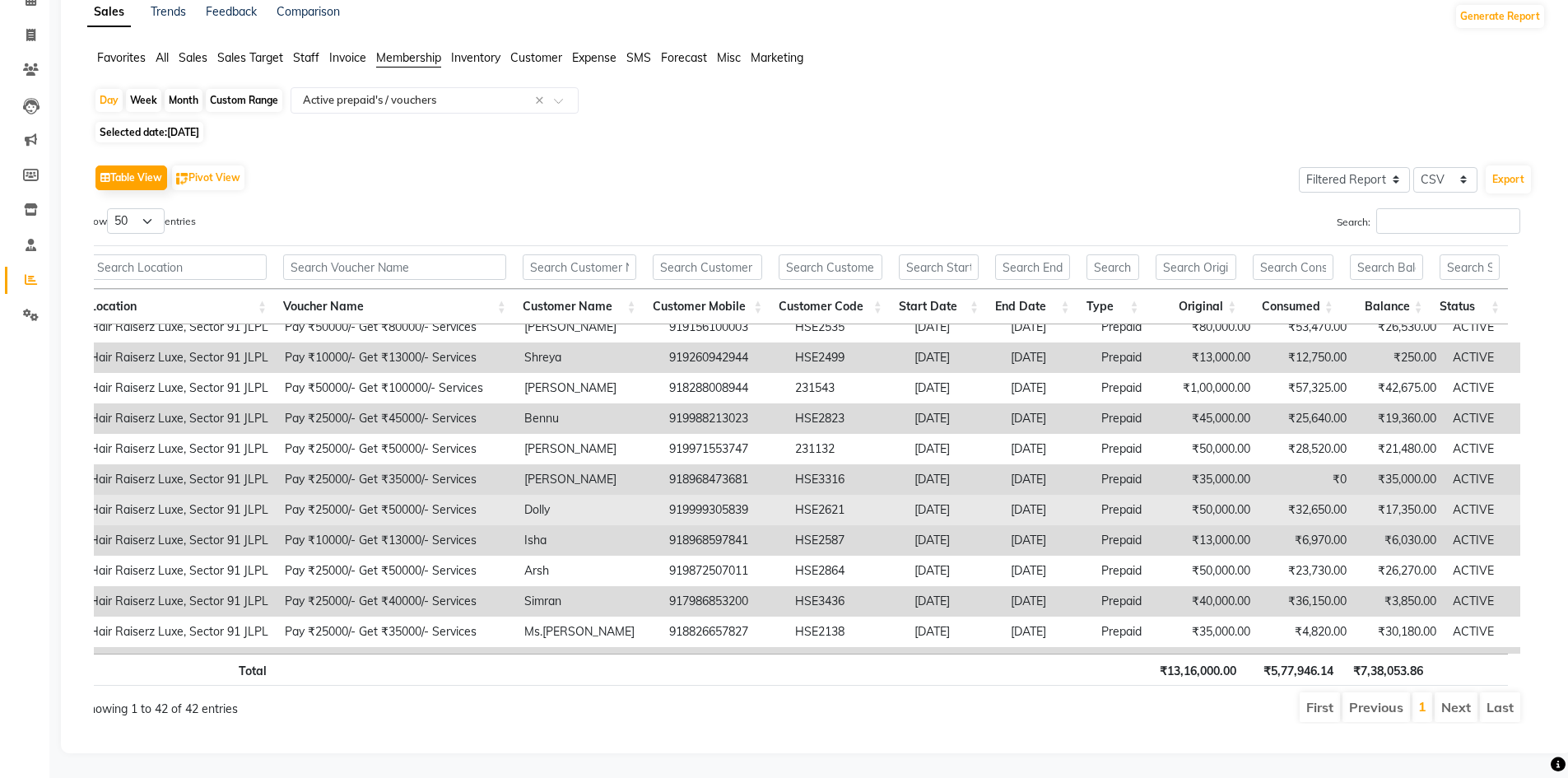
click at [533, 498] on td "Dolly" at bounding box center [588, 509] width 145 height 31
click at [697, 497] on td "919999305839" at bounding box center [724, 509] width 126 height 31
copy td "919999305839"
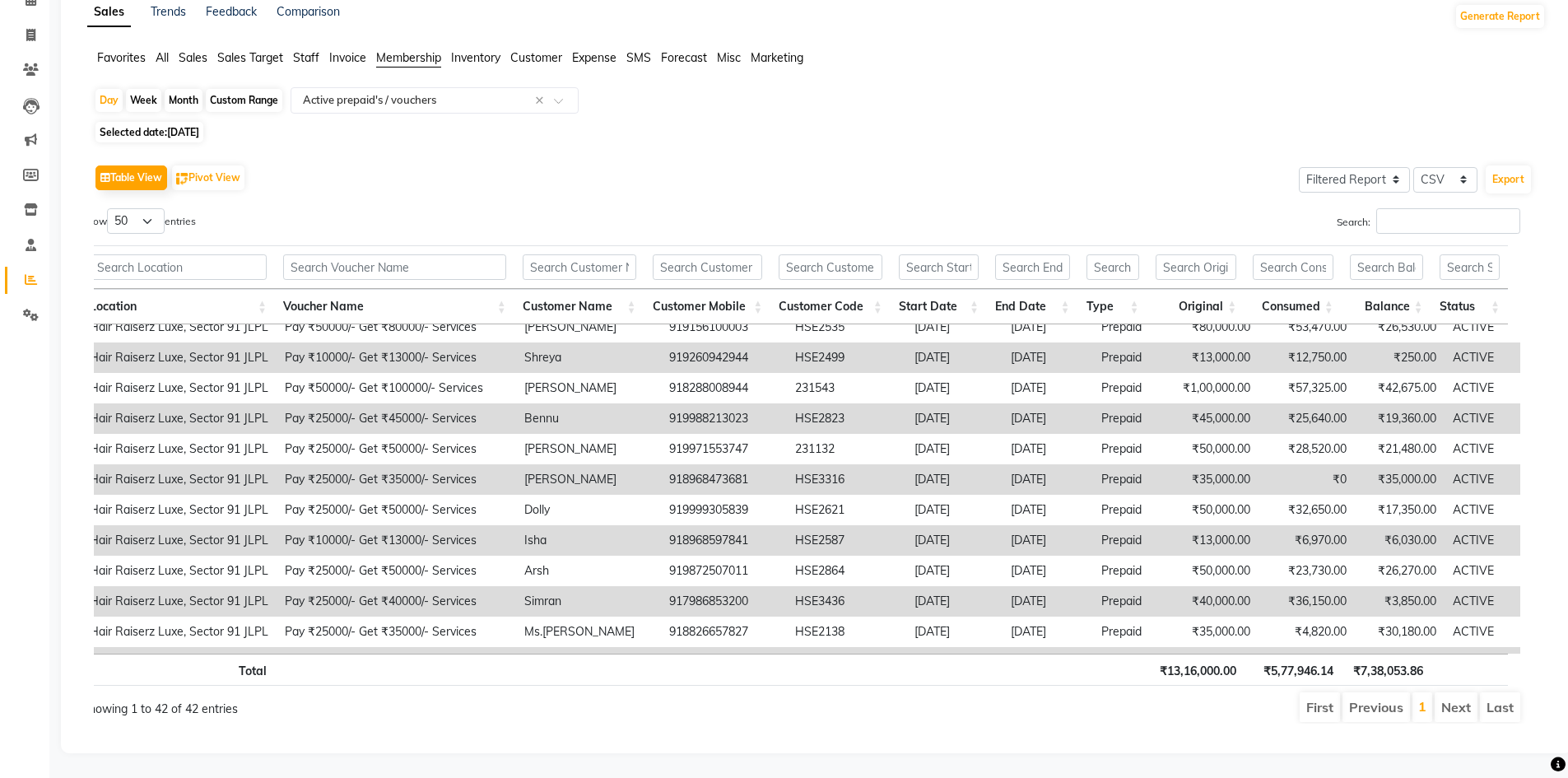
click at [713, 525] on td "918968597841" at bounding box center [724, 540] width 126 height 31
copy td "918968597841"
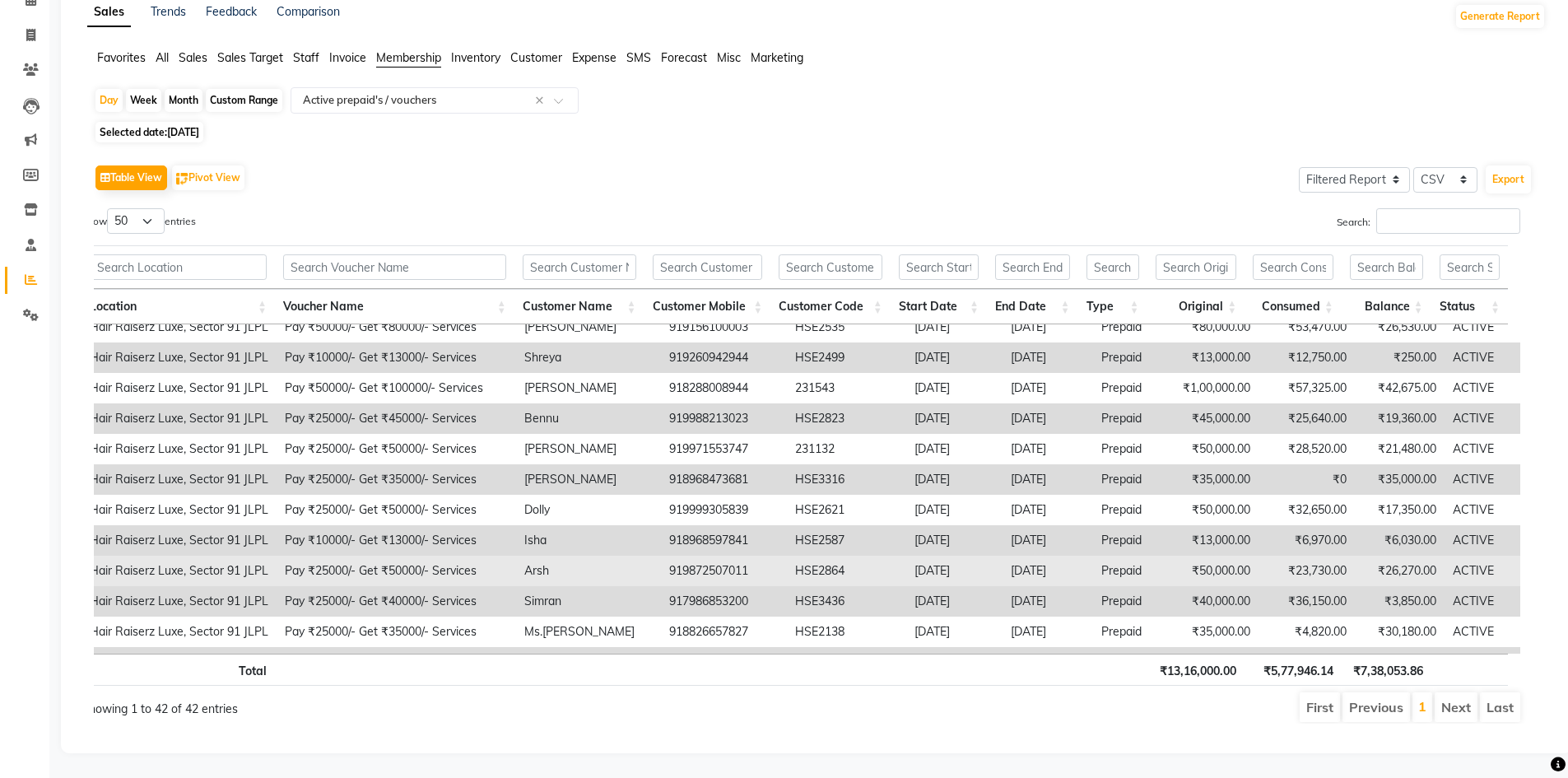
click at [694, 559] on td "919872507011" at bounding box center [724, 571] width 126 height 31
copy td "919872507011"
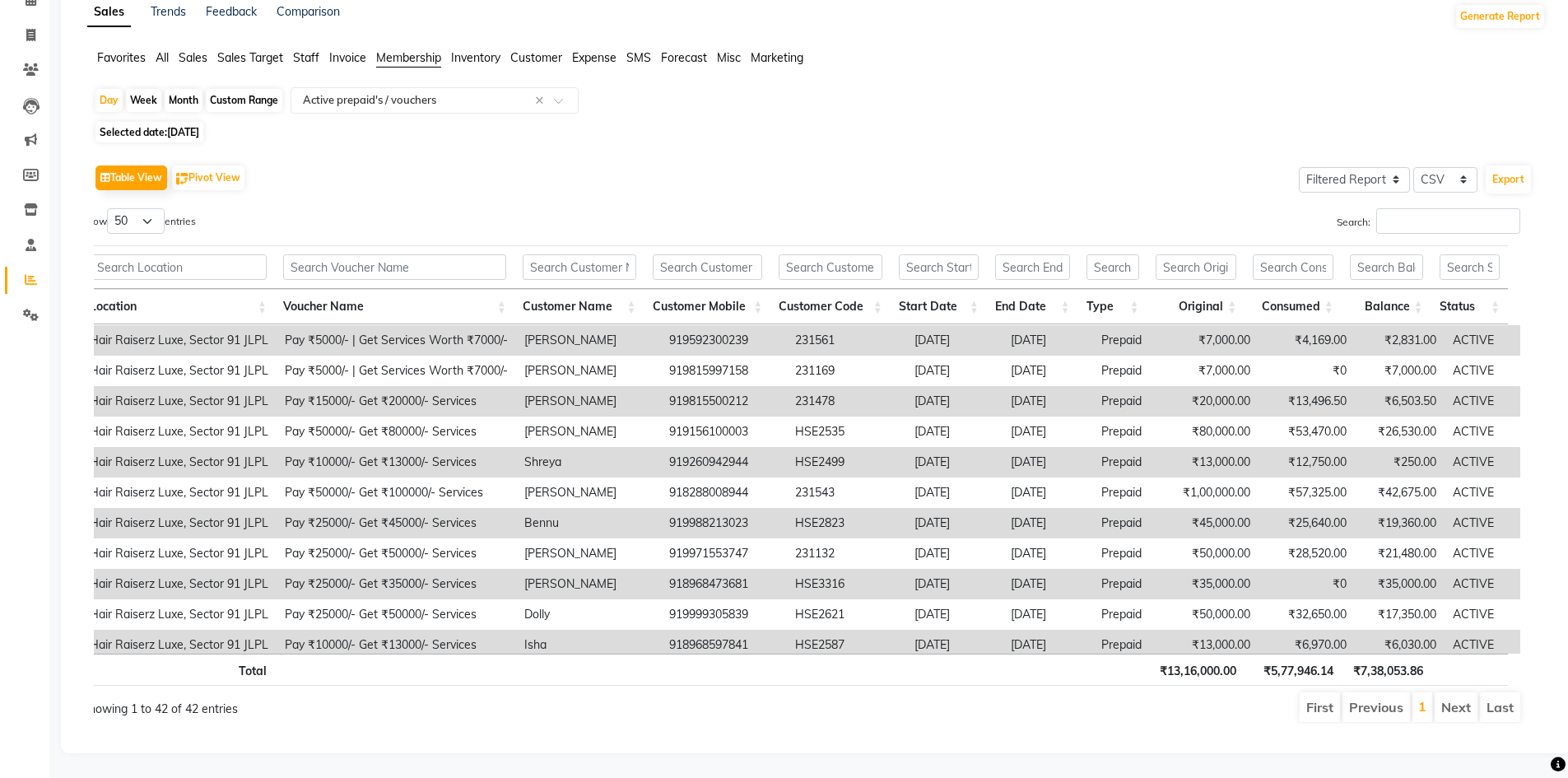
scroll to position [0, 0]
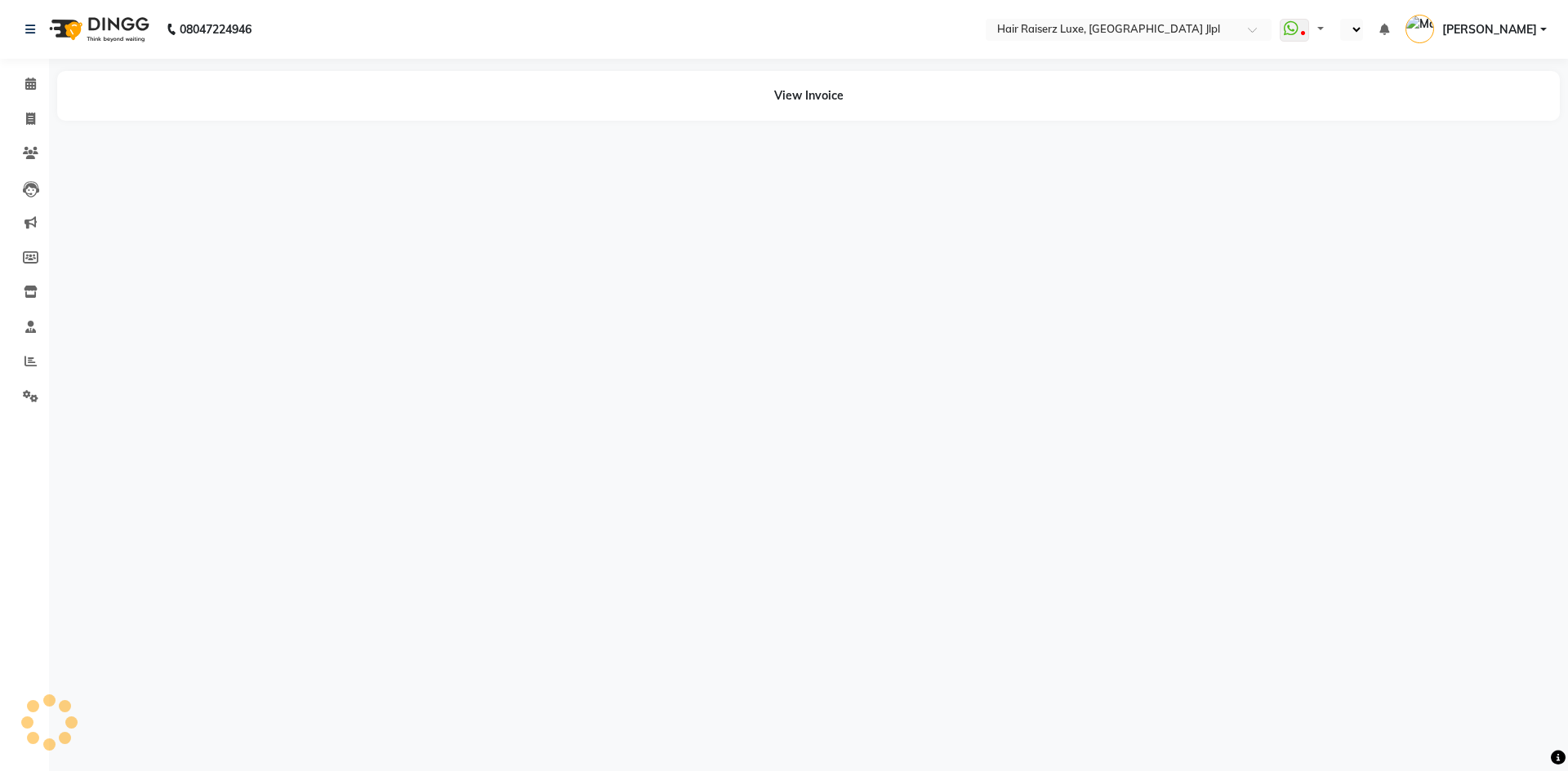
select select "en"
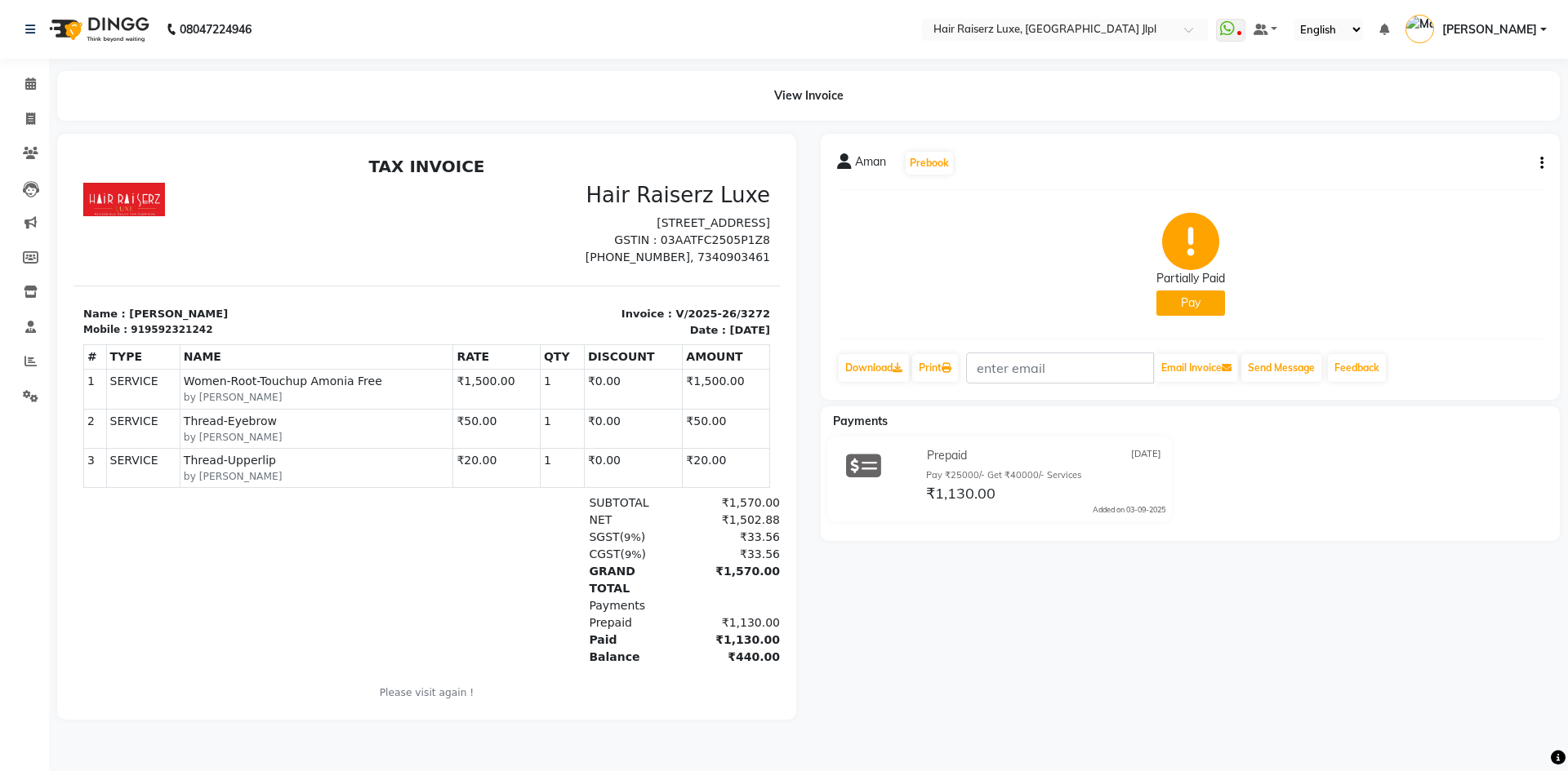
click at [1197, 304] on button "Pay" at bounding box center [1190, 303] width 69 height 25
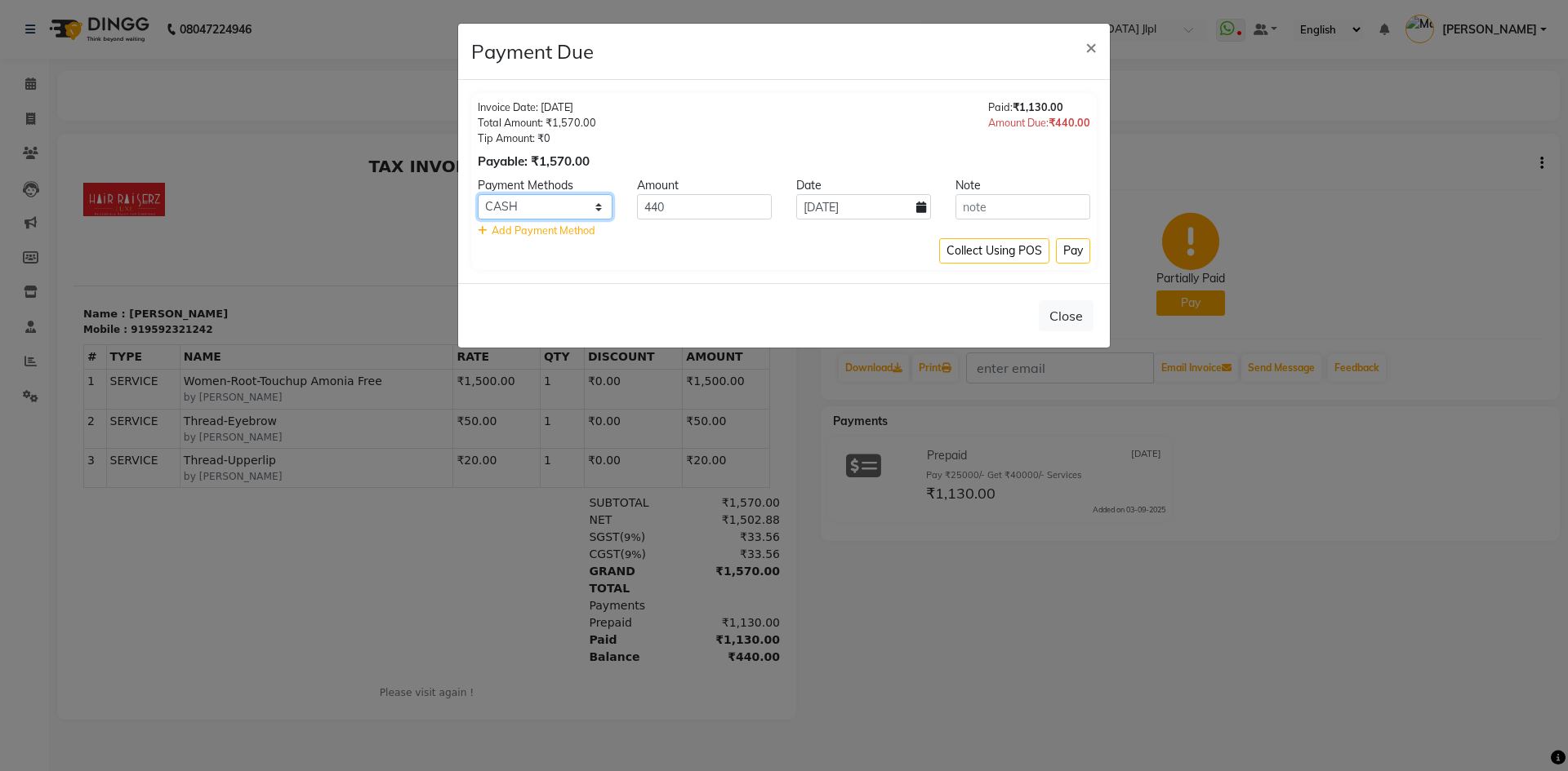
click at [578, 206] on select "GPay UPI CARD CASH Credit Card PayTM Complimentary" at bounding box center [545, 207] width 135 height 25
select select "8"
click at [478, 195] on select "GPay UPI CARD CASH Credit Card PayTM Complimentary" at bounding box center [545, 207] width 135 height 25
click at [1079, 253] on button "Pay" at bounding box center [1073, 251] width 34 height 25
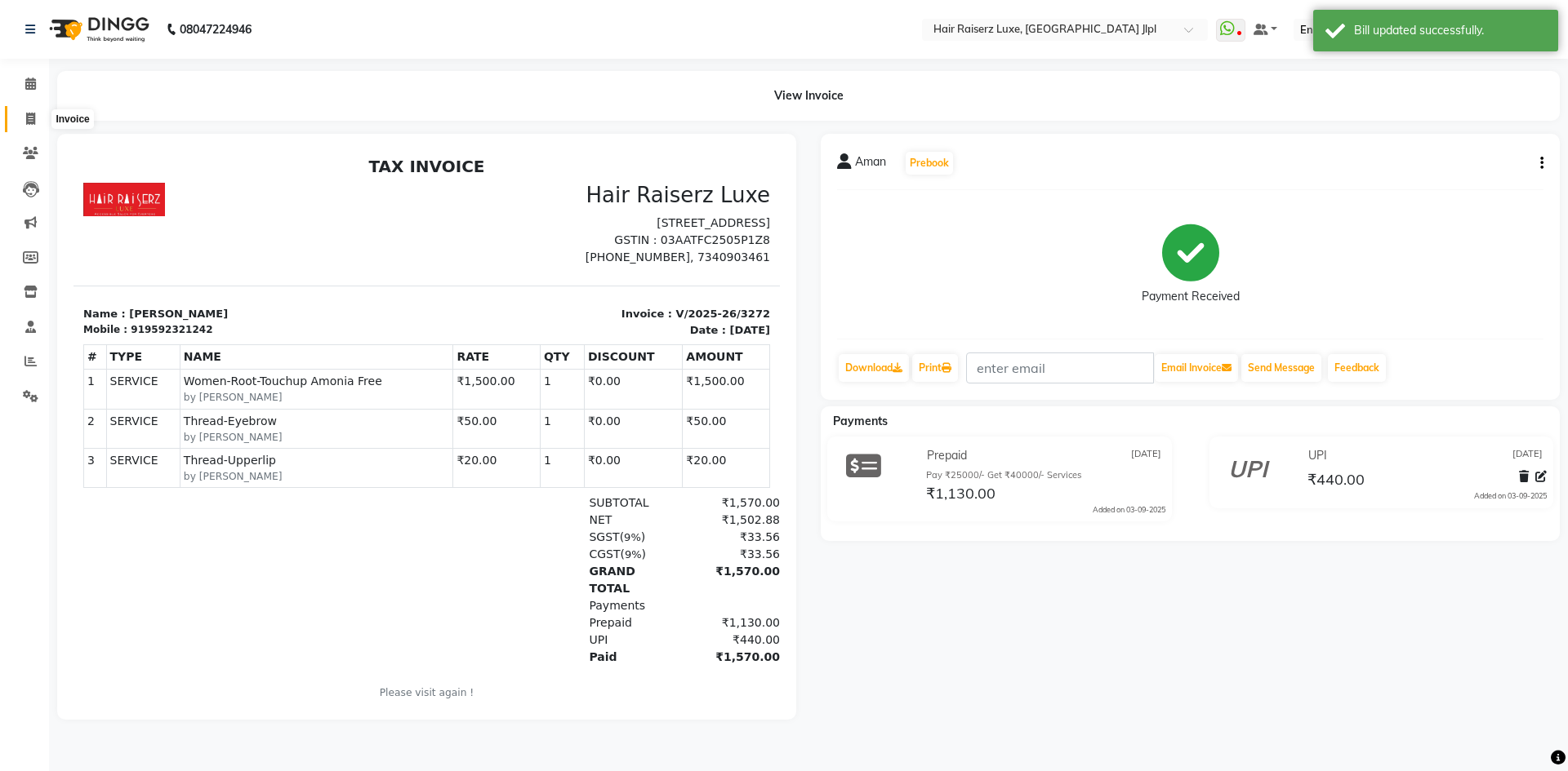
click at [34, 120] on icon at bounding box center [30, 118] width 9 height 13
select select "5409"
select select "service"
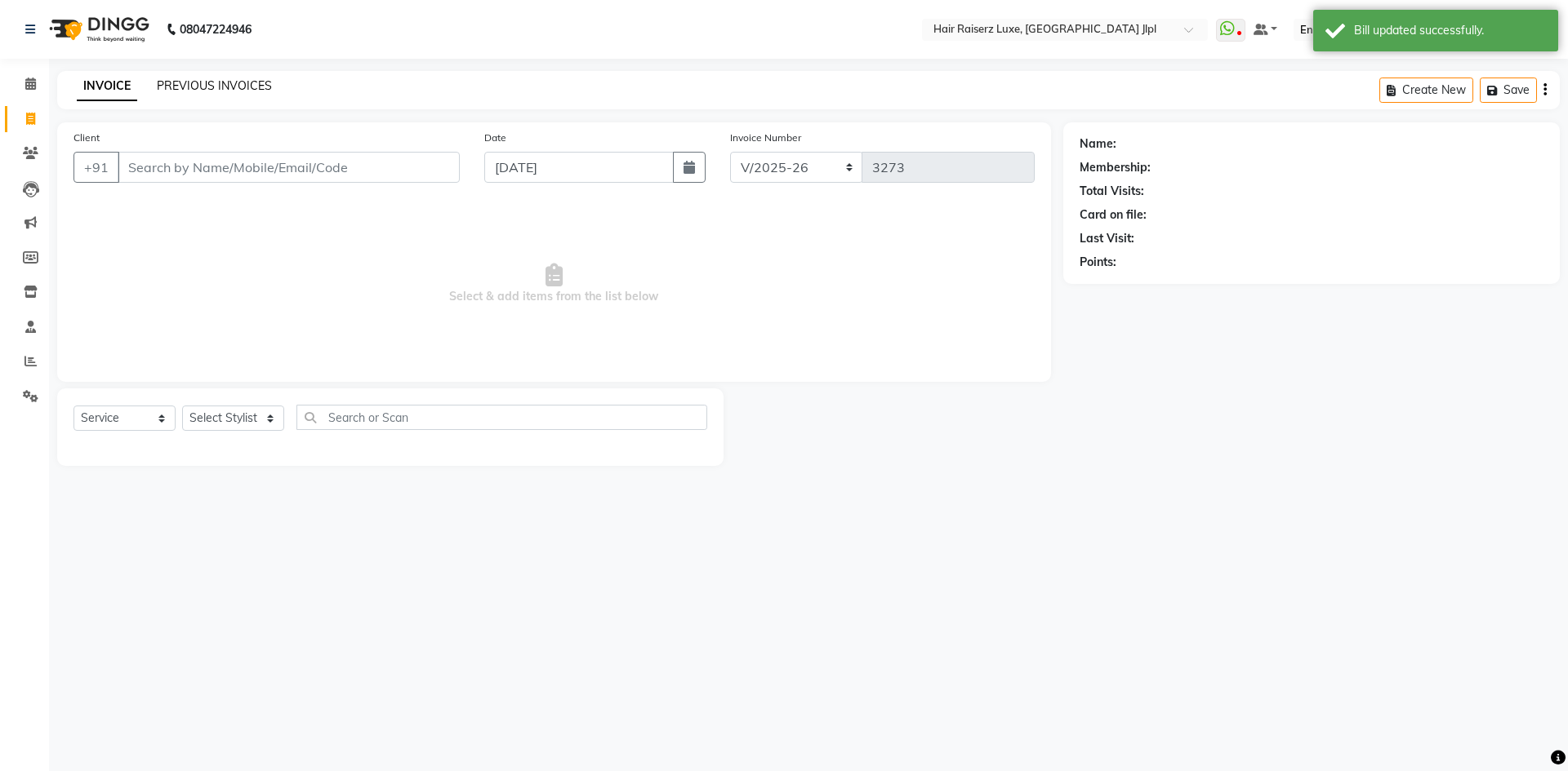
click at [200, 83] on link "PREVIOUS INVOICES" at bounding box center [214, 85] width 115 height 15
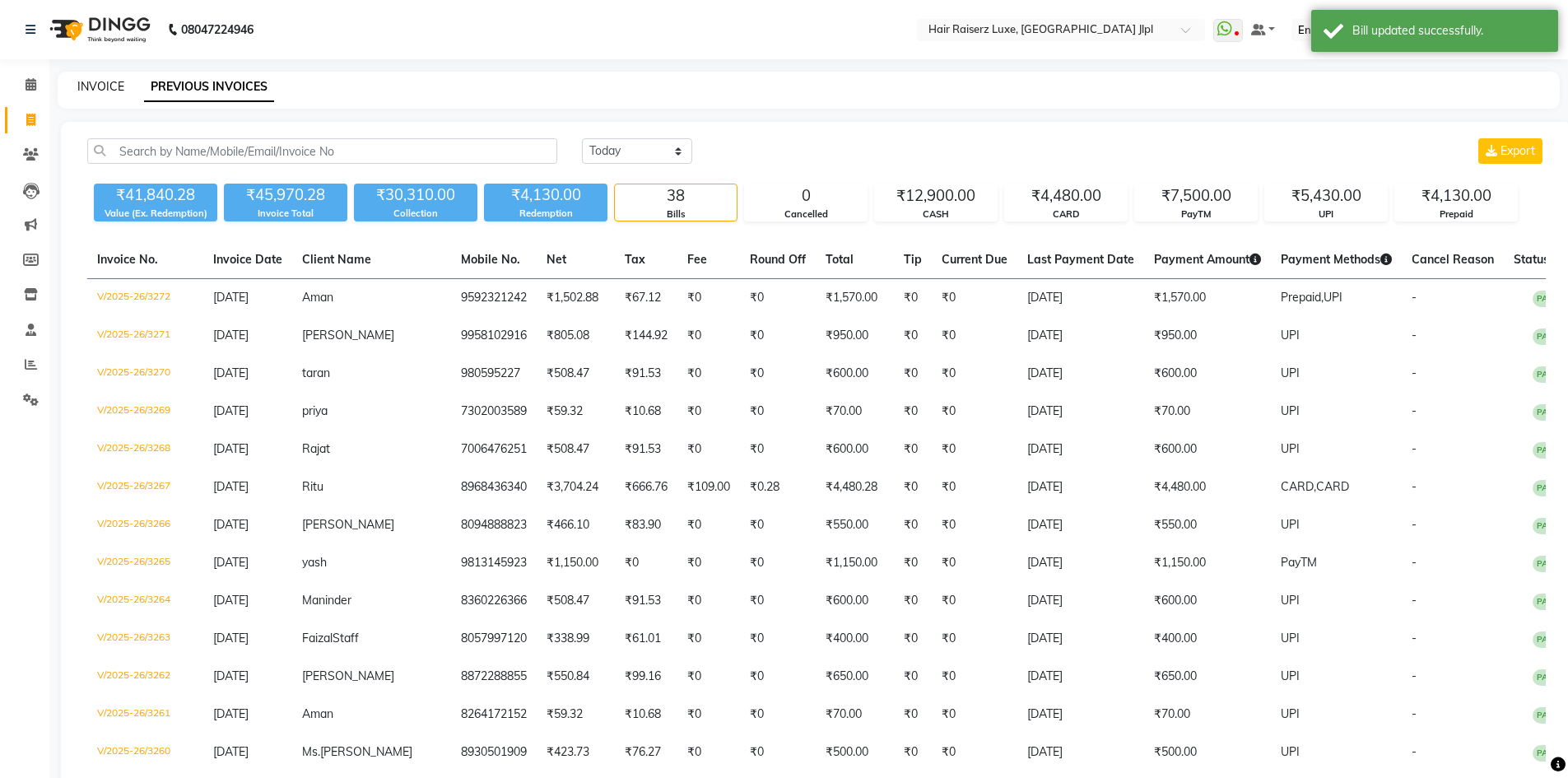
click at [117, 82] on link "INVOICE" at bounding box center [101, 86] width 47 height 15
select select "service"
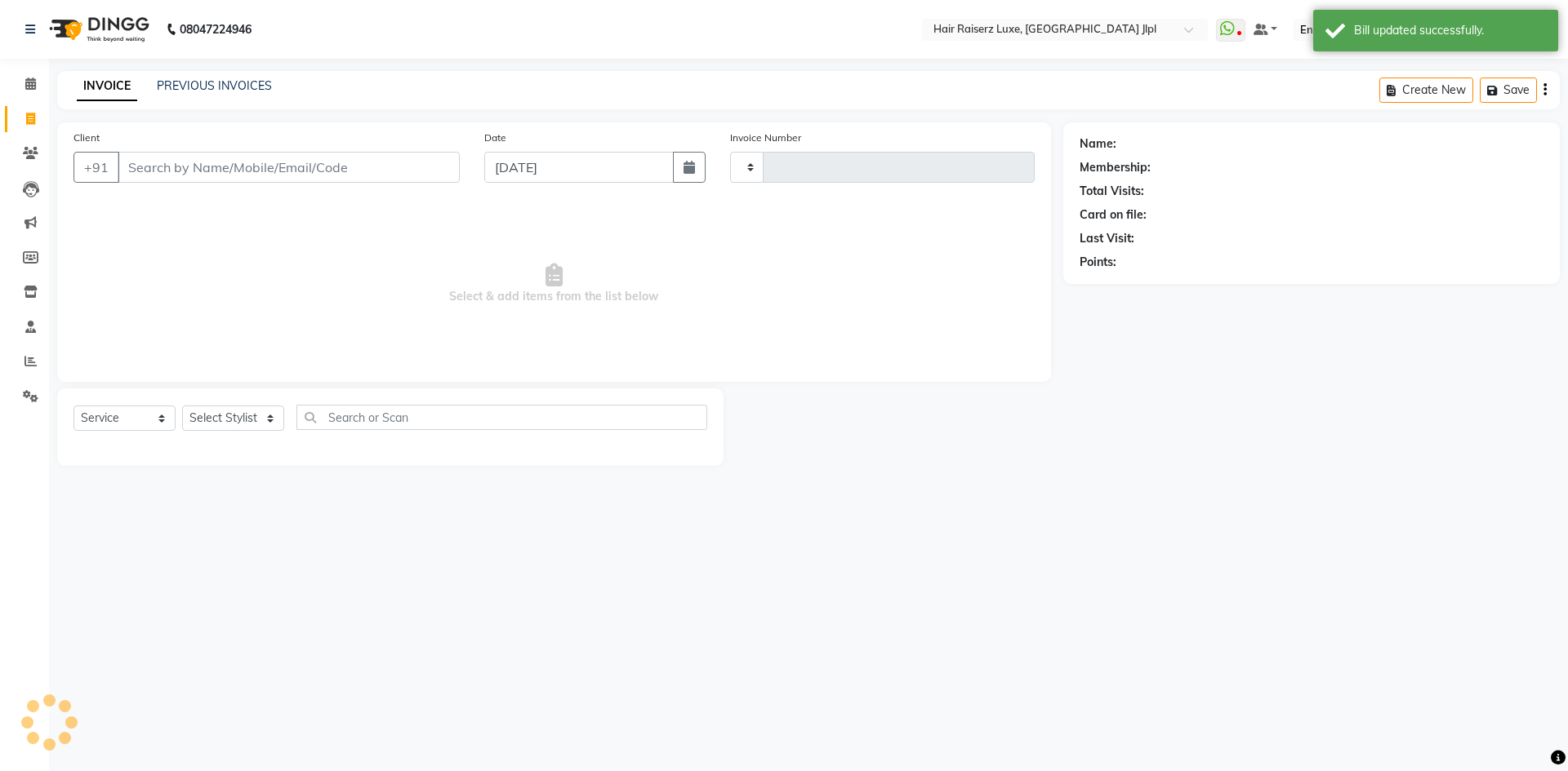
type input "3273"
select select "5409"
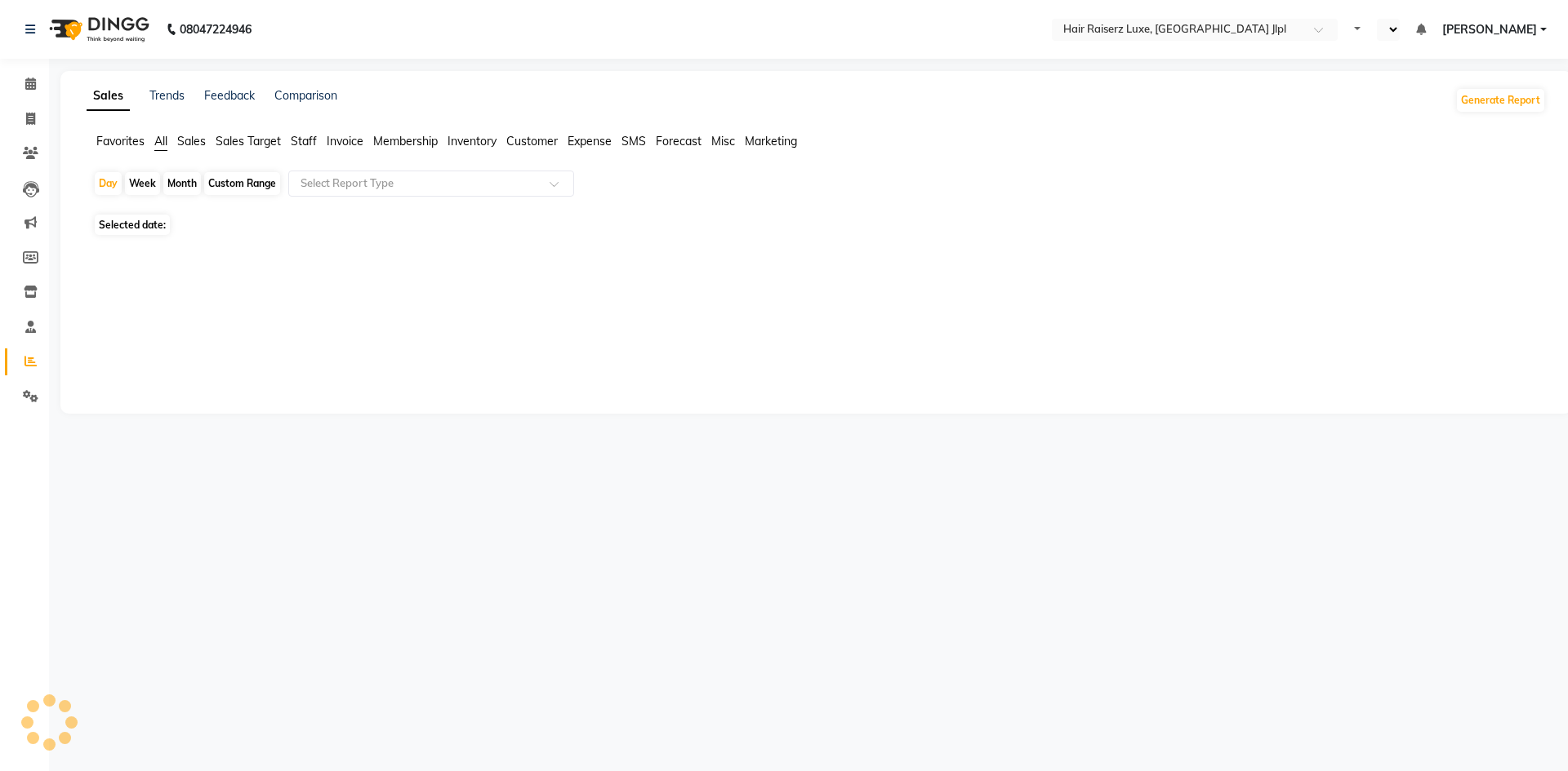
select select "en"
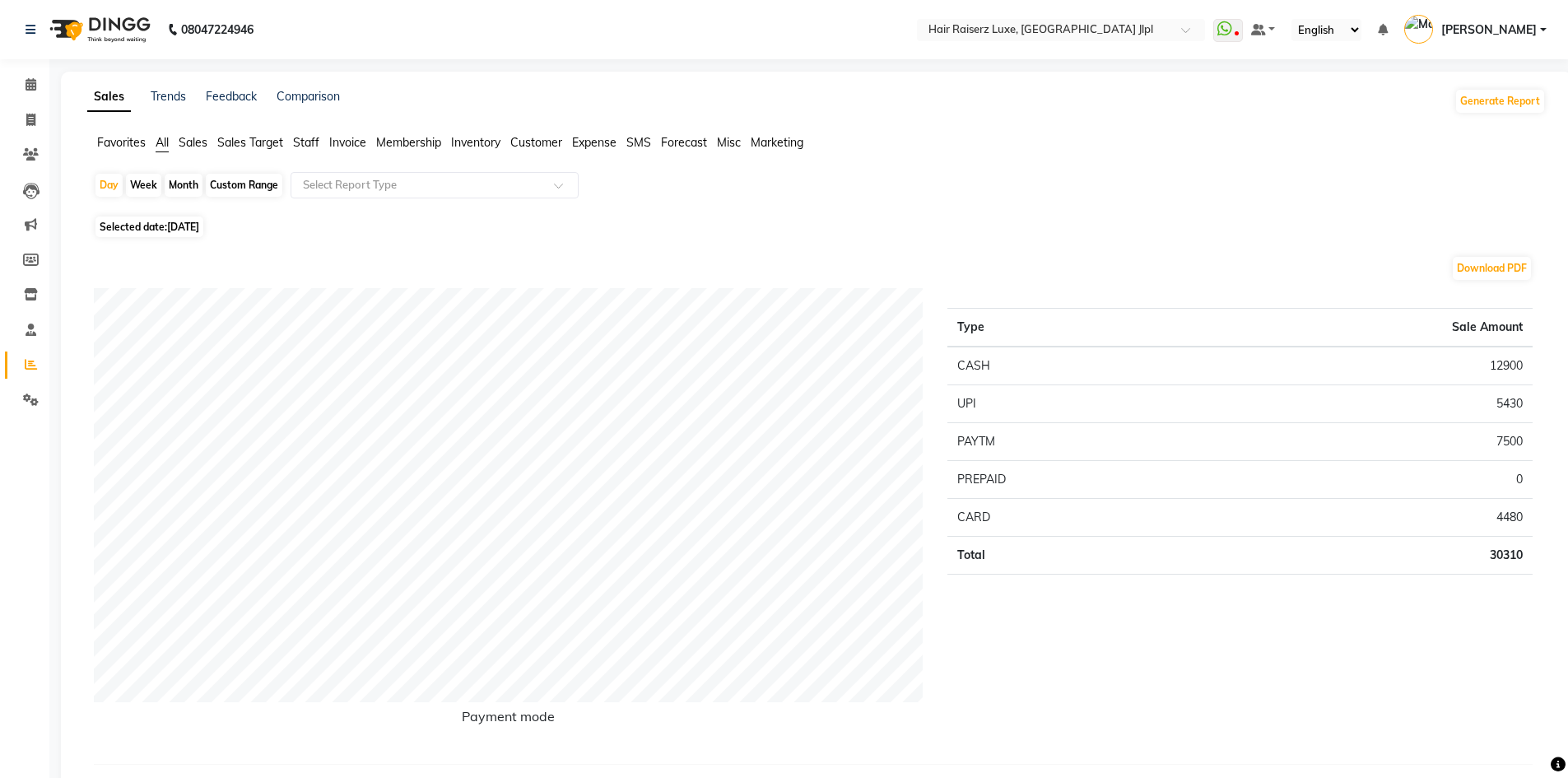
click at [405, 138] on span "Membership" at bounding box center [409, 142] width 65 height 15
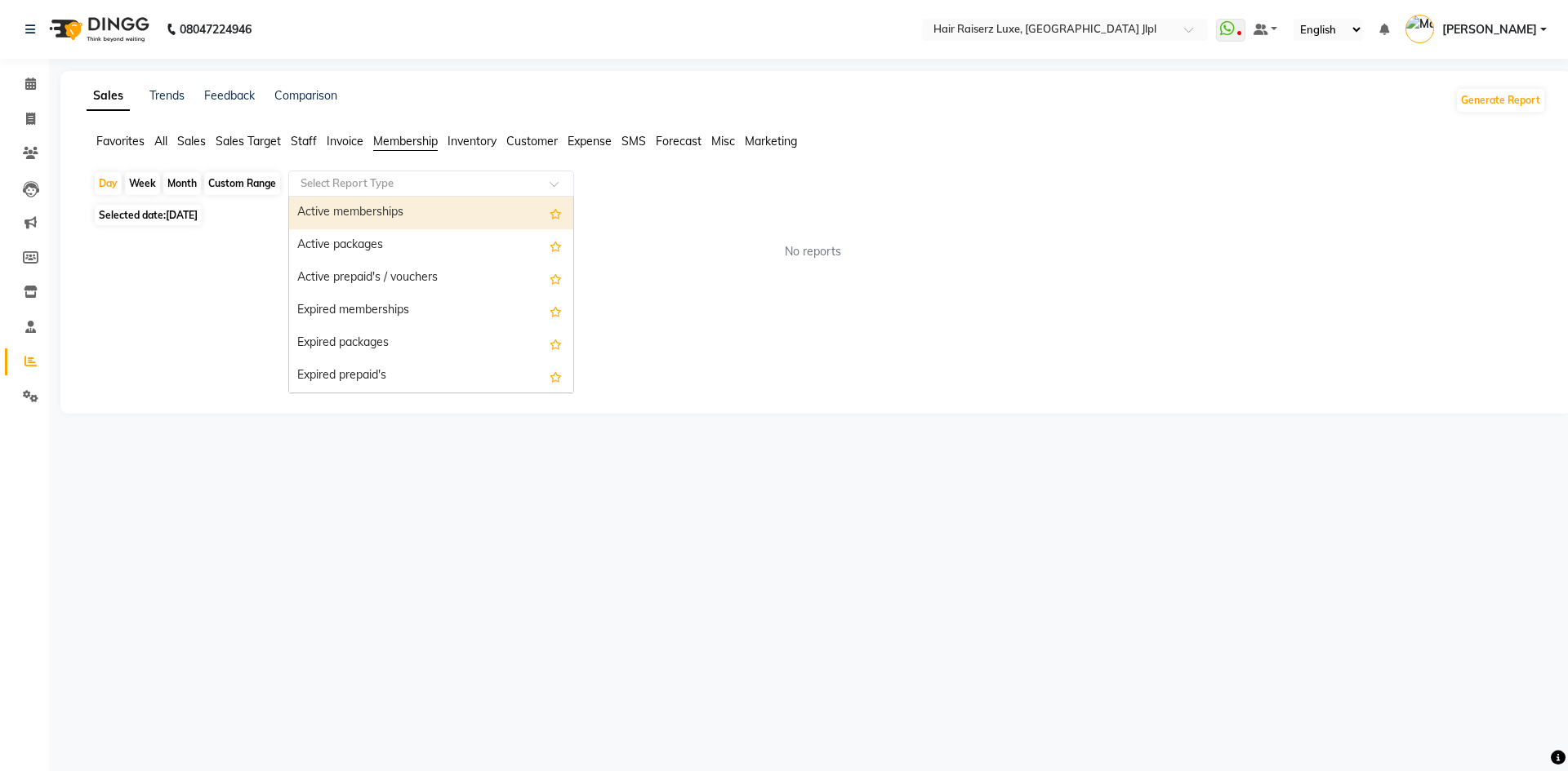
click at [349, 180] on input "text" at bounding box center [415, 183] width 235 height 17
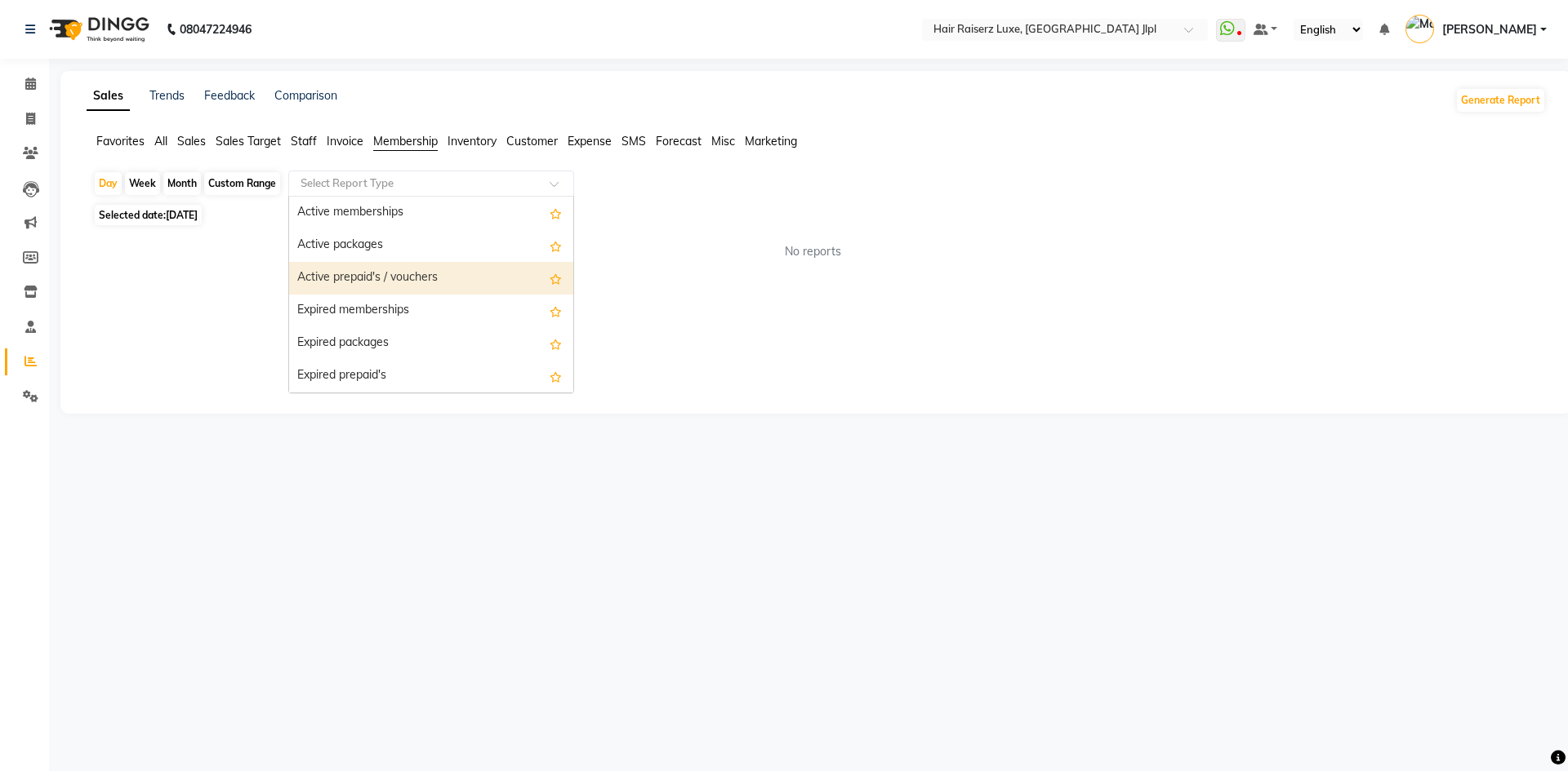
click at [351, 275] on div "Active prepaid's / vouchers" at bounding box center [431, 278] width 284 height 32
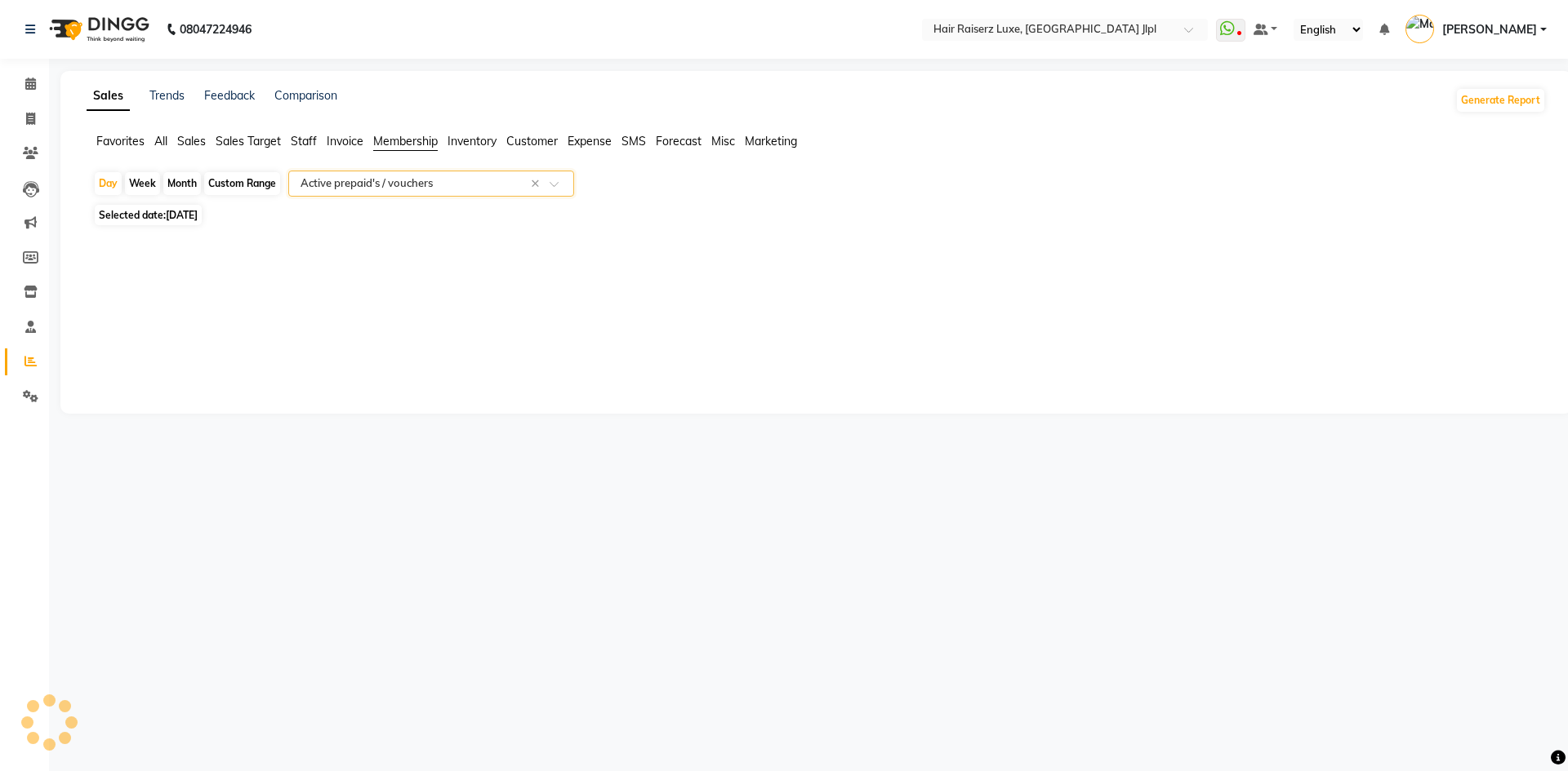
select select "filtered_report"
select select "csv"
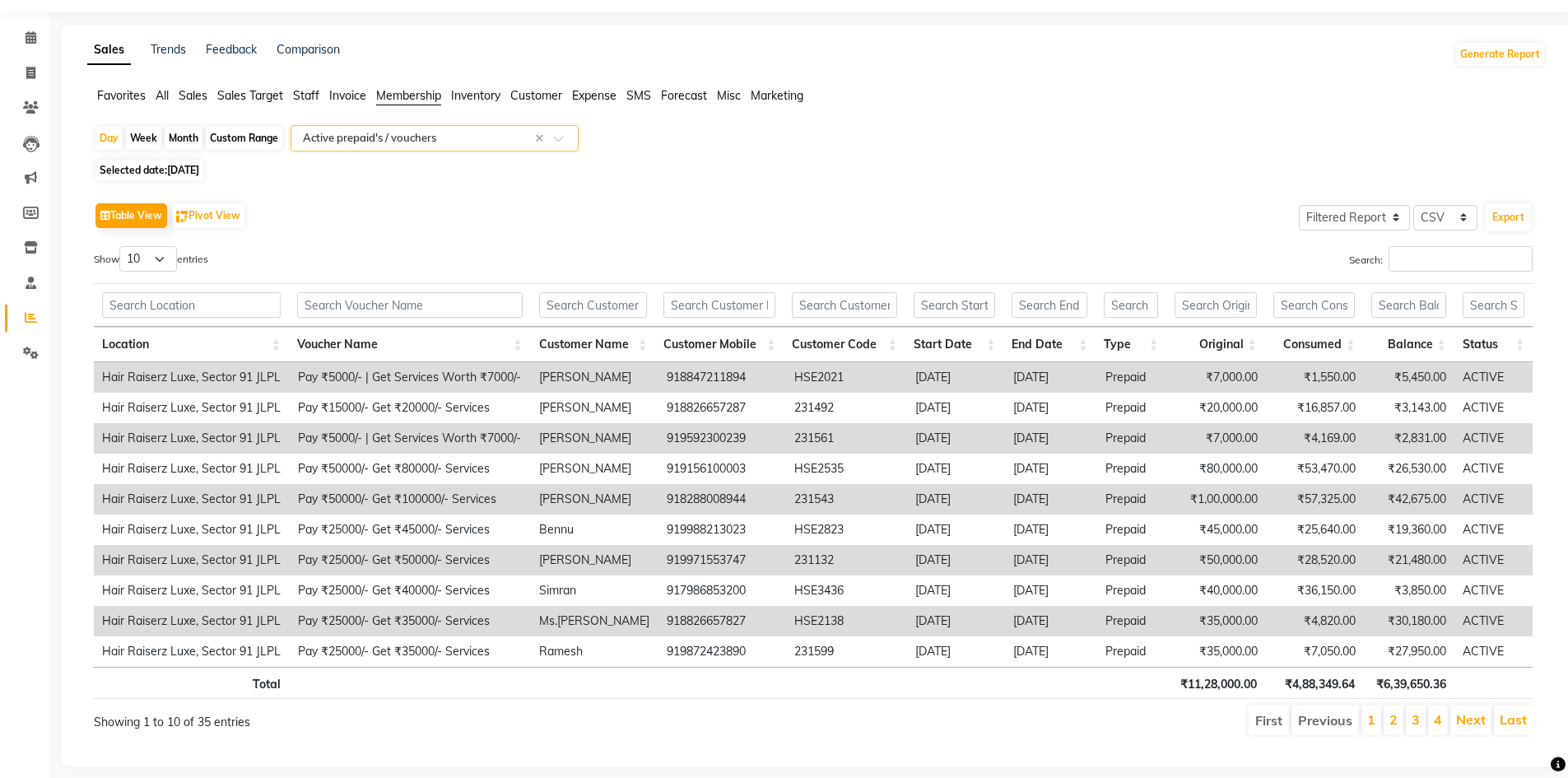
scroll to position [72, 0]
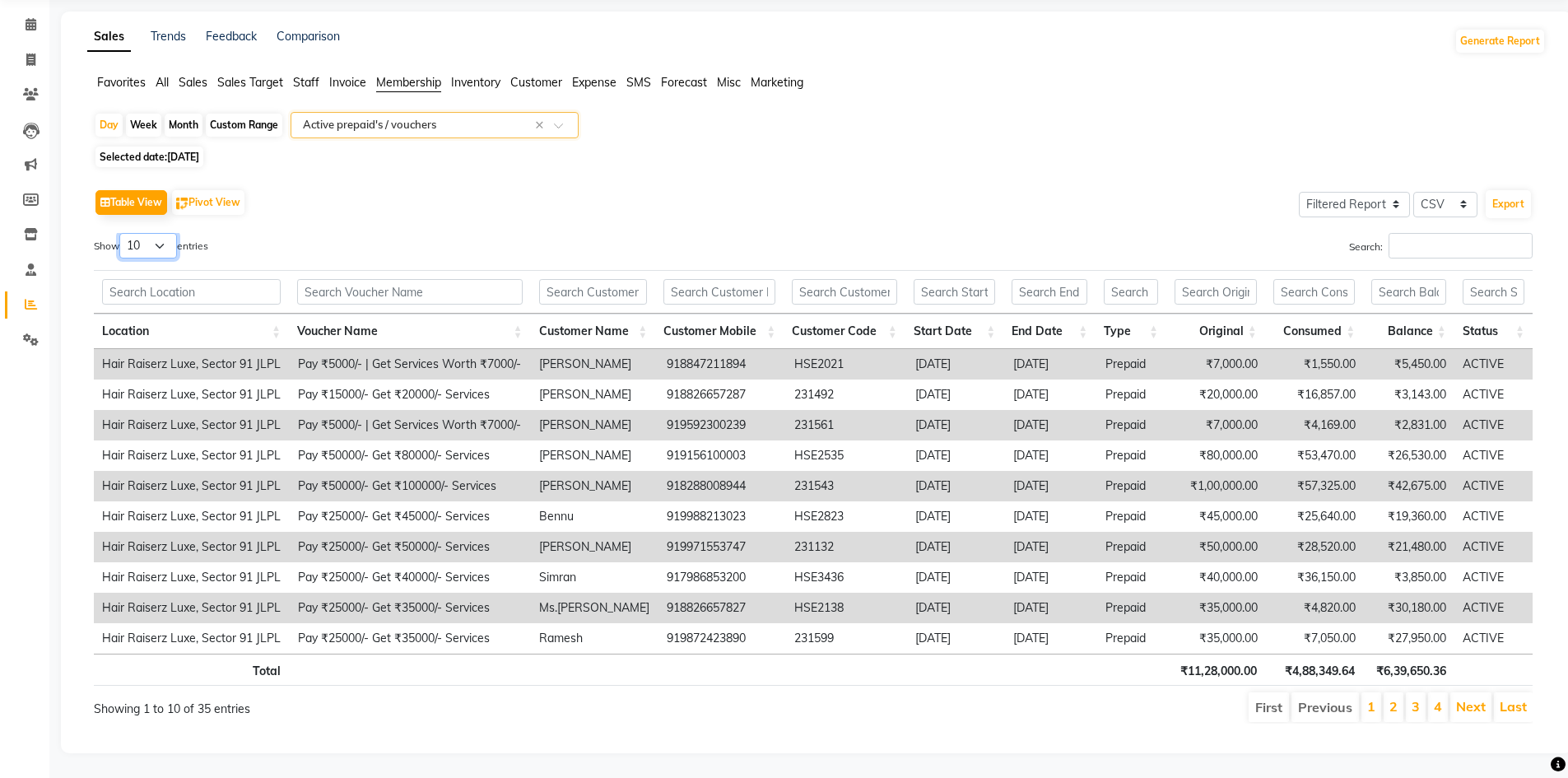
drag, startPoint x: 147, startPoint y: 229, endPoint x: 160, endPoint y: 245, distance: 20.6
click at [147, 233] on select "10 25 50 100" at bounding box center [148, 246] width 57 height 26
select select "50"
click at [121, 233] on select "10 25 50 100" at bounding box center [148, 246] width 57 height 26
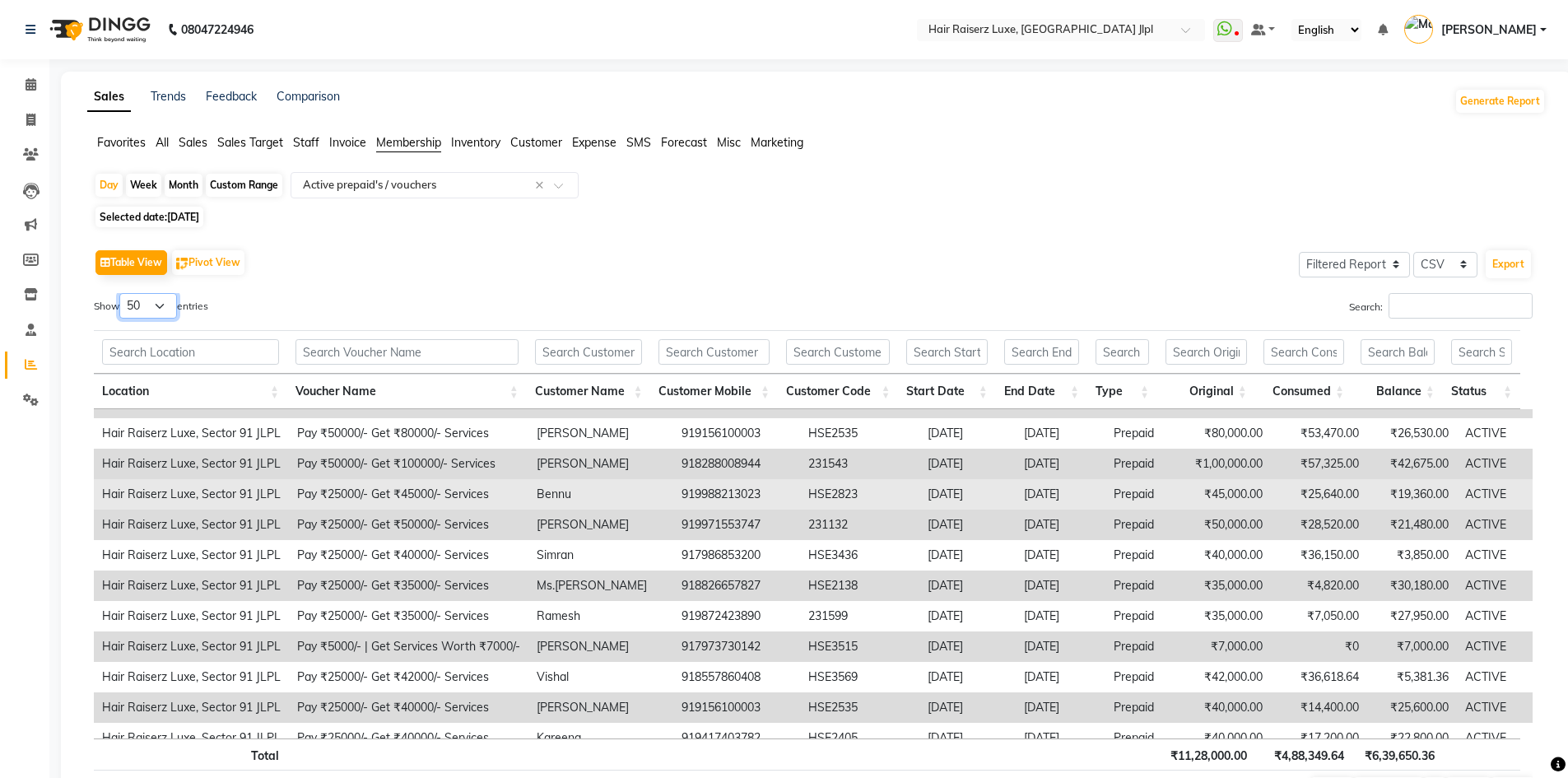
scroll to position [0, 0]
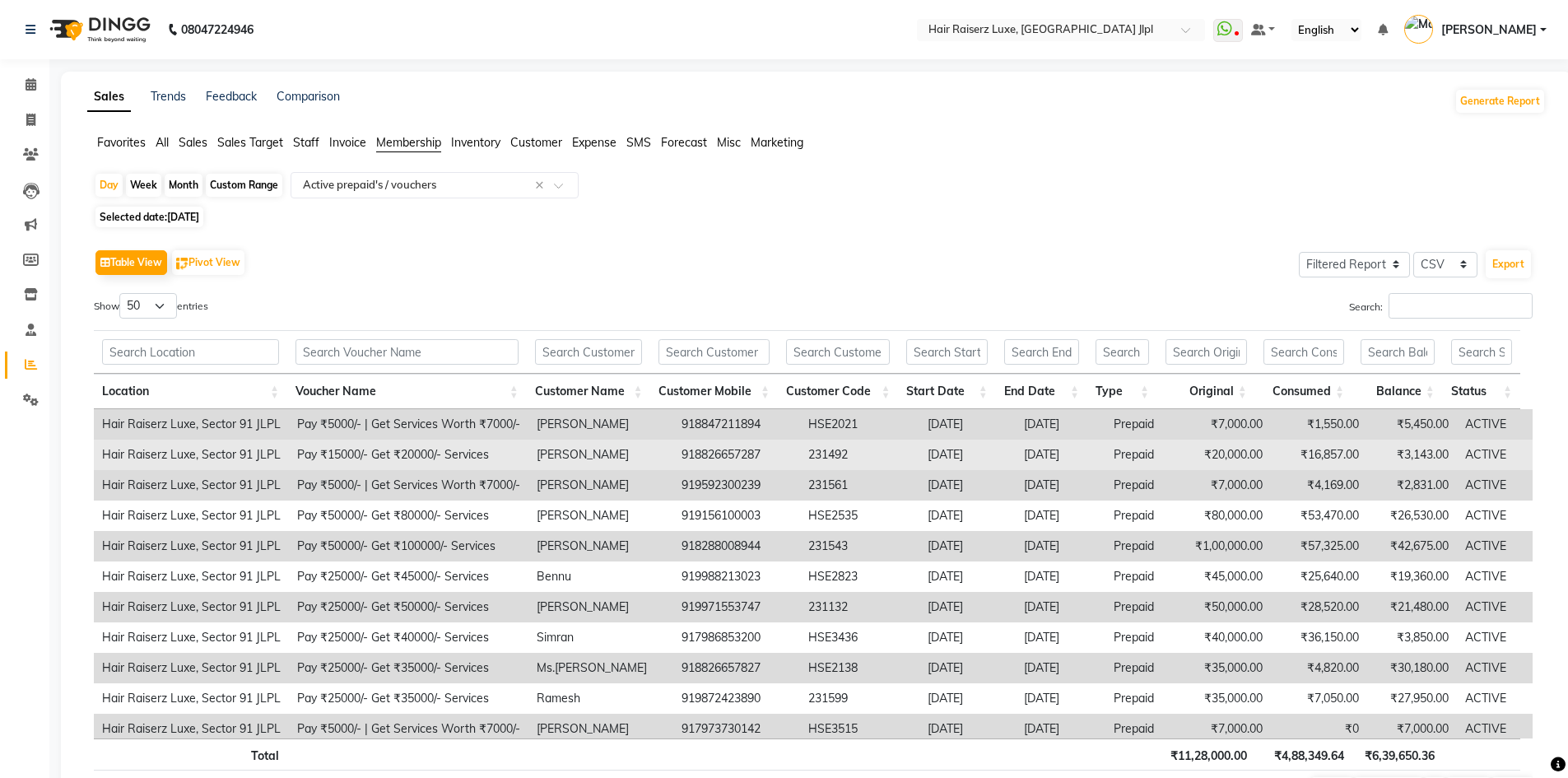
click at [564, 459] on td "Arushi" at bounding box center [601, 454] width 145 height 31
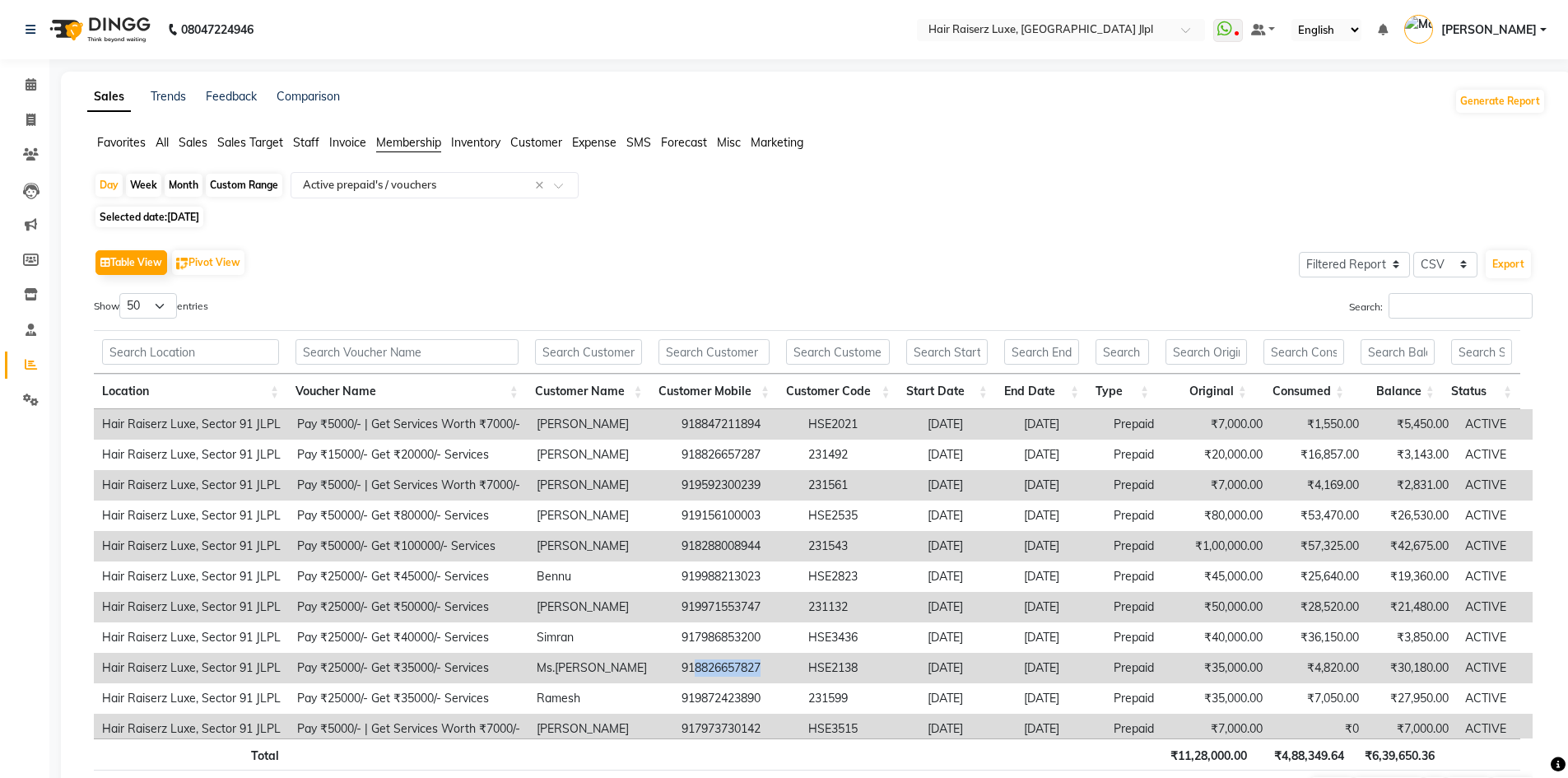
drag, startPoint x: 672, startPoint y: 669, endPoint x: 742, endPoint y: 668, distance: 70.0
click at [742, 668] on td "918826657827" at bounding box center [736, 667] width 126 height 31
copy td "8826657827"
click at [334, 137] on span "Invoice" at bounding box center [348, 142] width 37 height 15
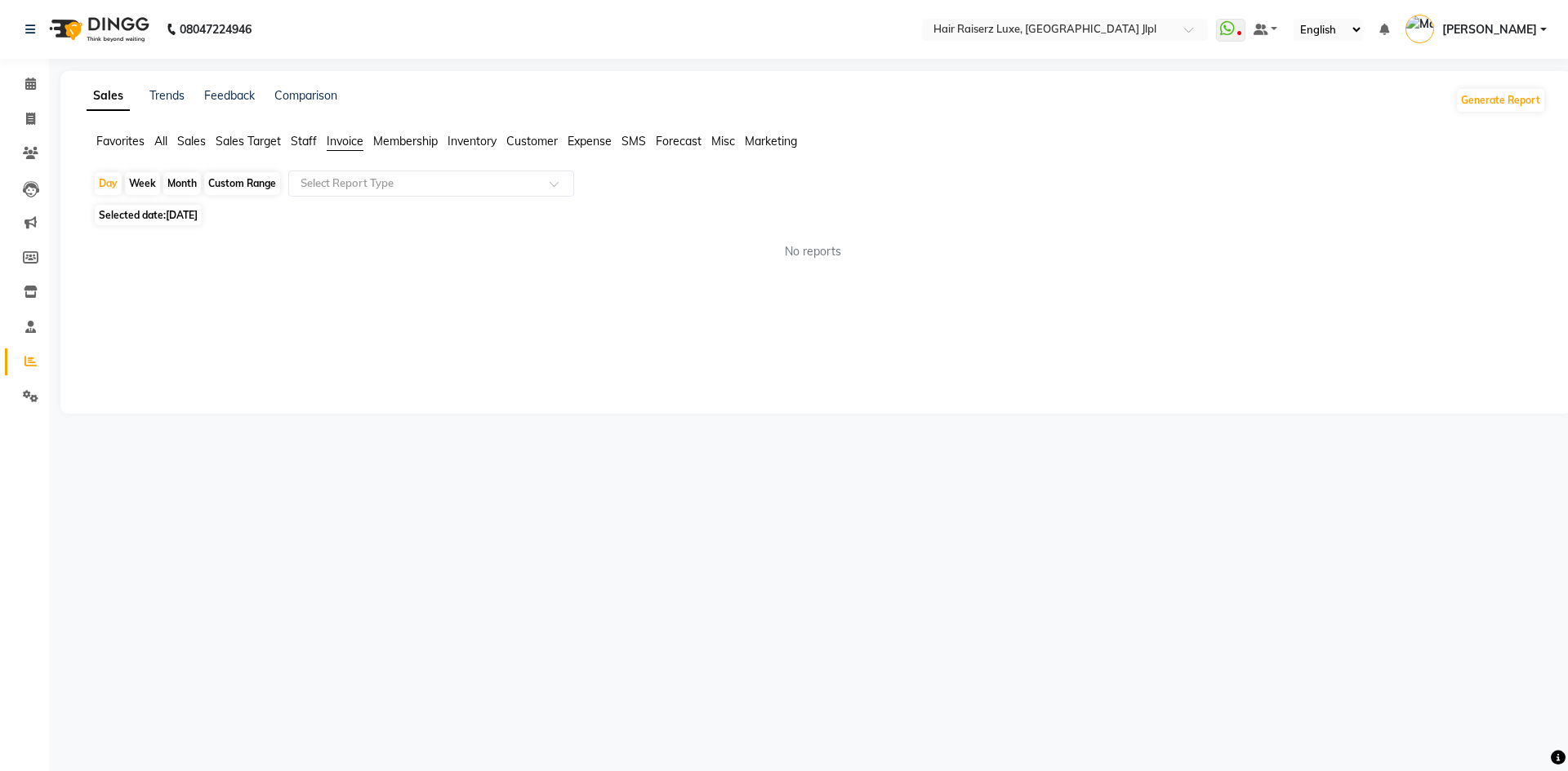
click at [248, 135] on span "Sales Target" at bounding box center [248, 141] width 66 height 15
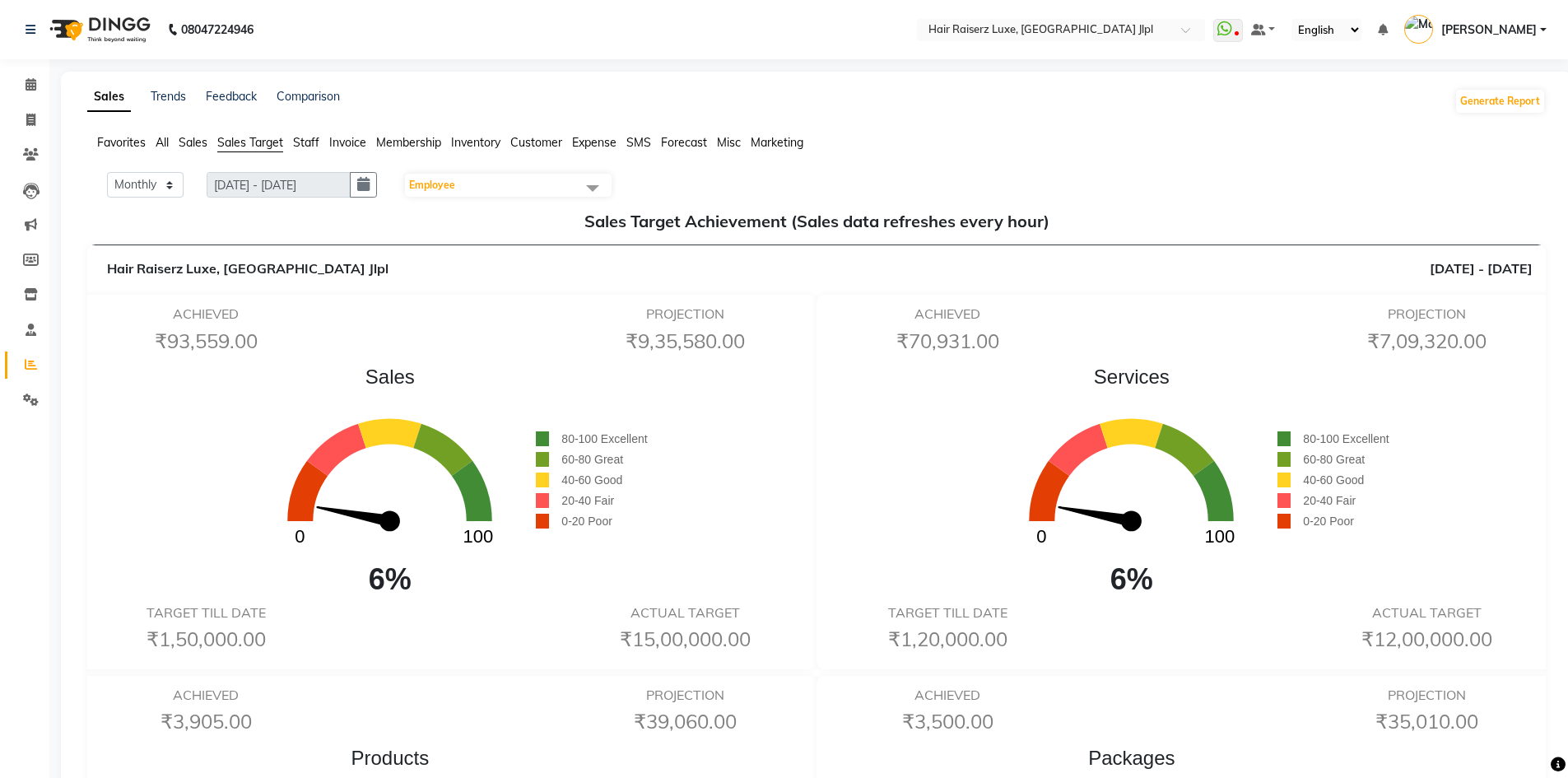
click at [300, 142] on span "Staff" at bounding box center [306, 142] width 27 height 15
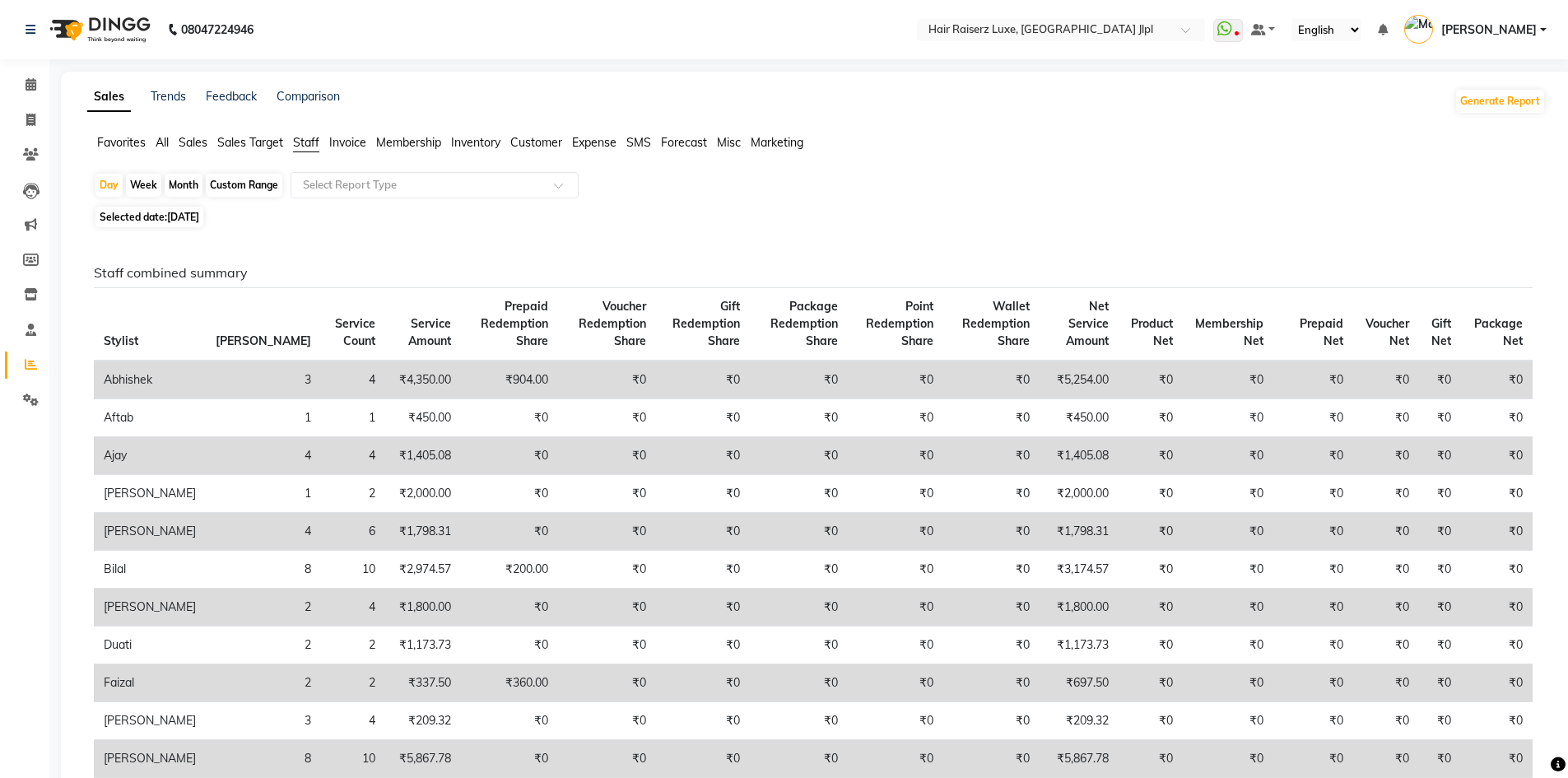
click at [192, 187] on div "Month" at bounding box center [184, 185] width 37 height 23
select select "9"
select select "2025"
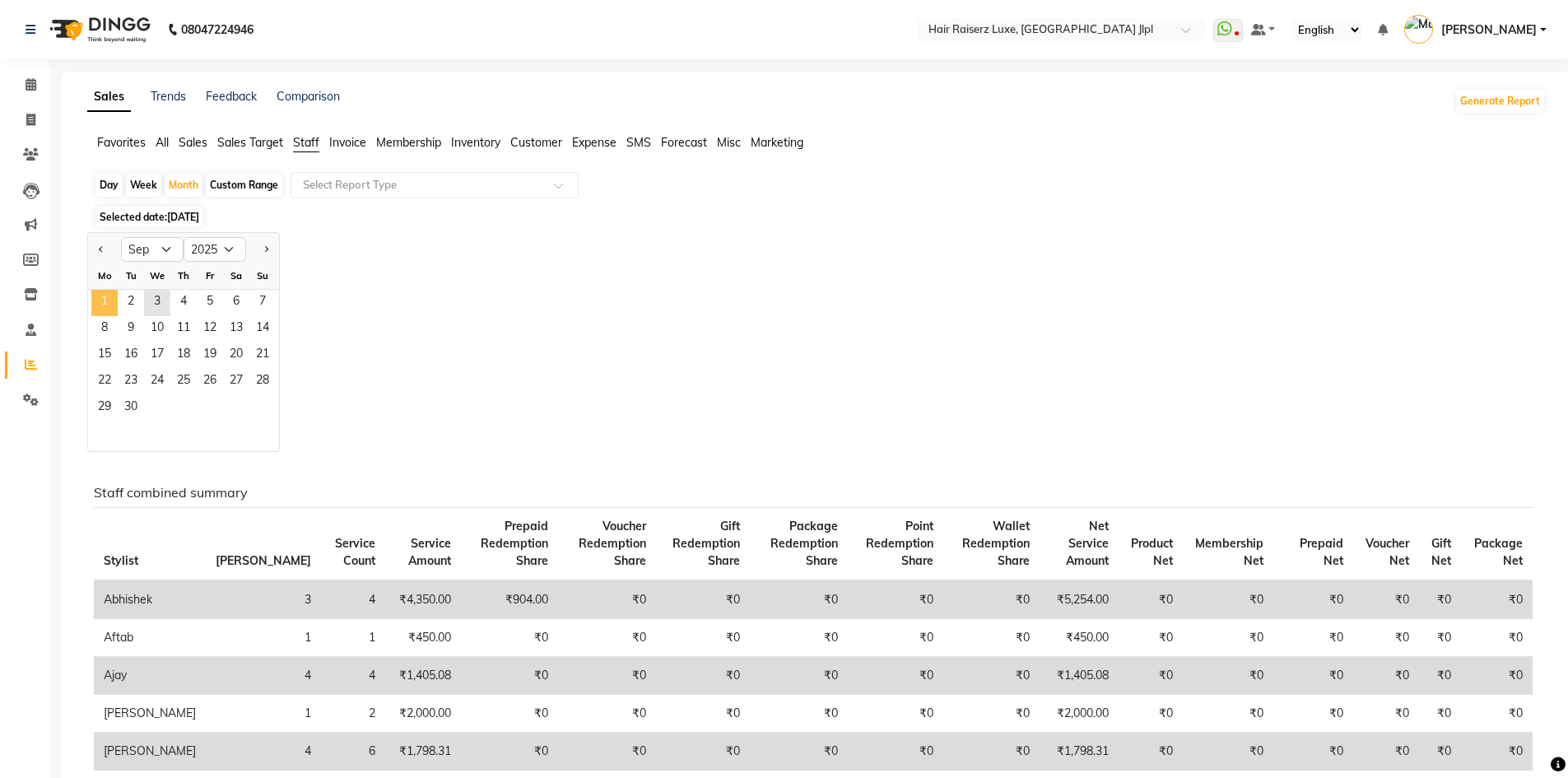
click at [116, 299] on span "1" at bounding box center [105, 303] width 27 height 27
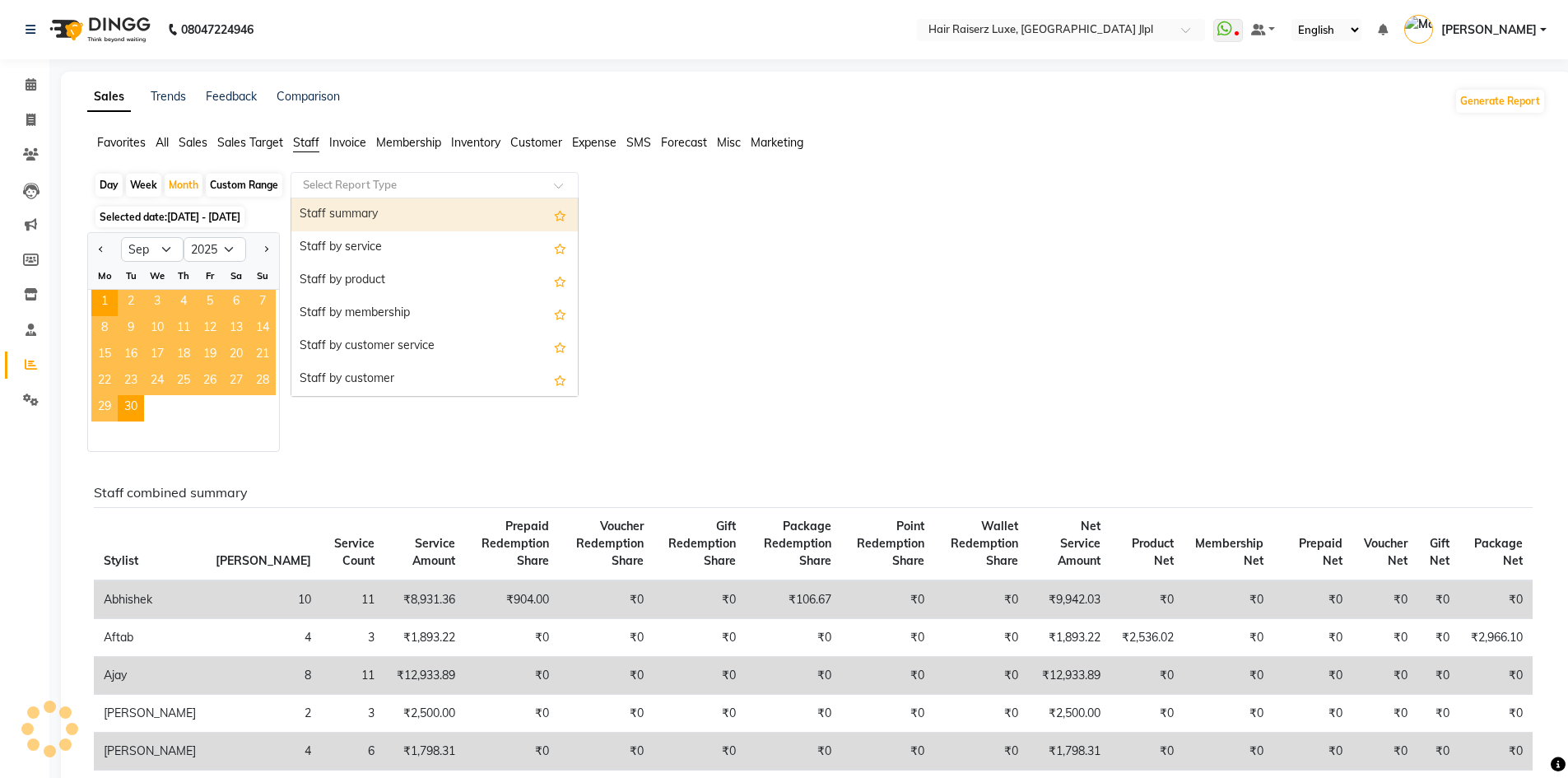
click at [390, 183] on input "text" at bounding box center [418, 185] width 237 height 17
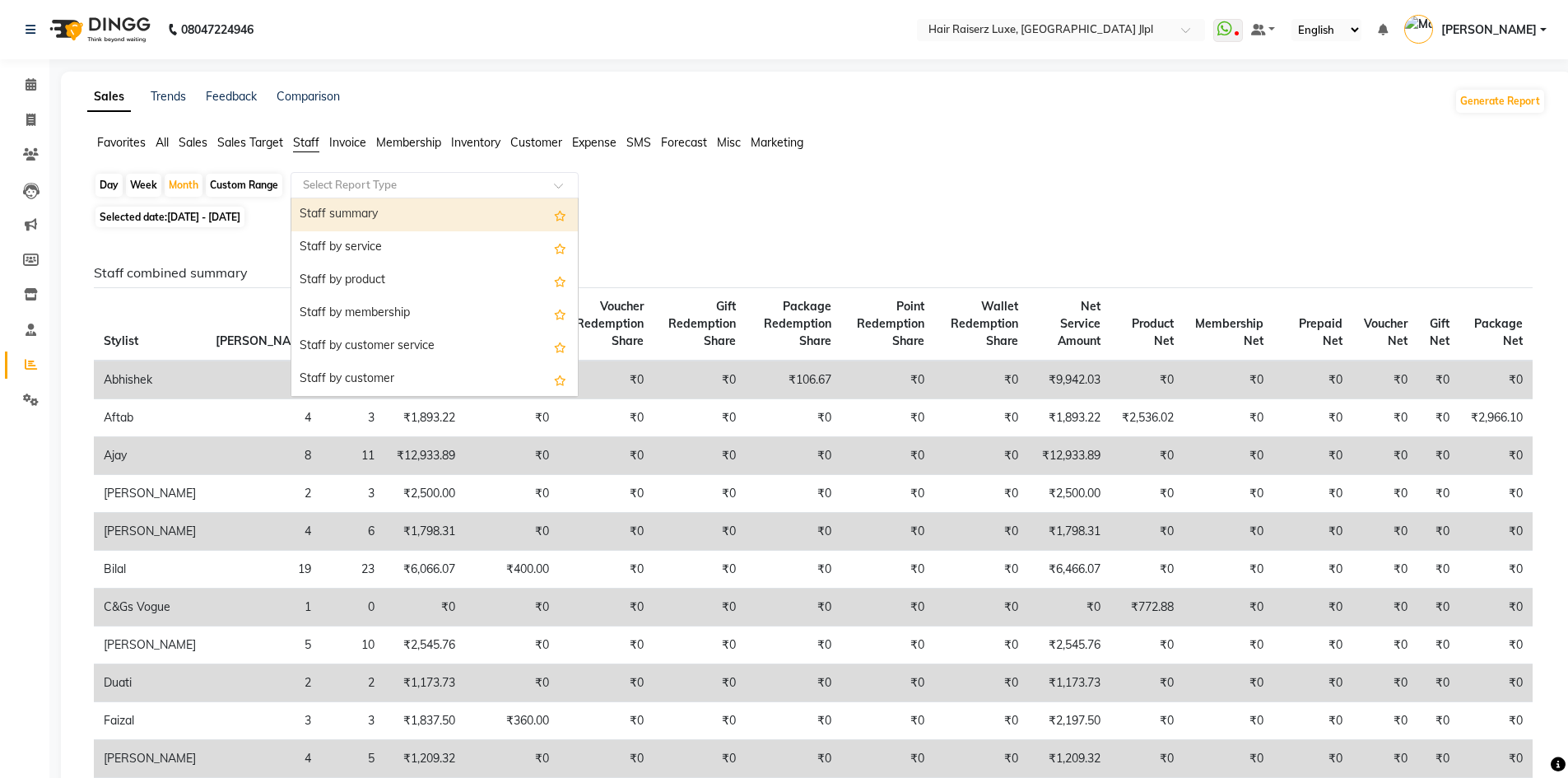
click at [393, 209] on div "Staff summary" at bounding box center [434, 214] width 286 height 33
select select "filtered_report"
select select "csv"
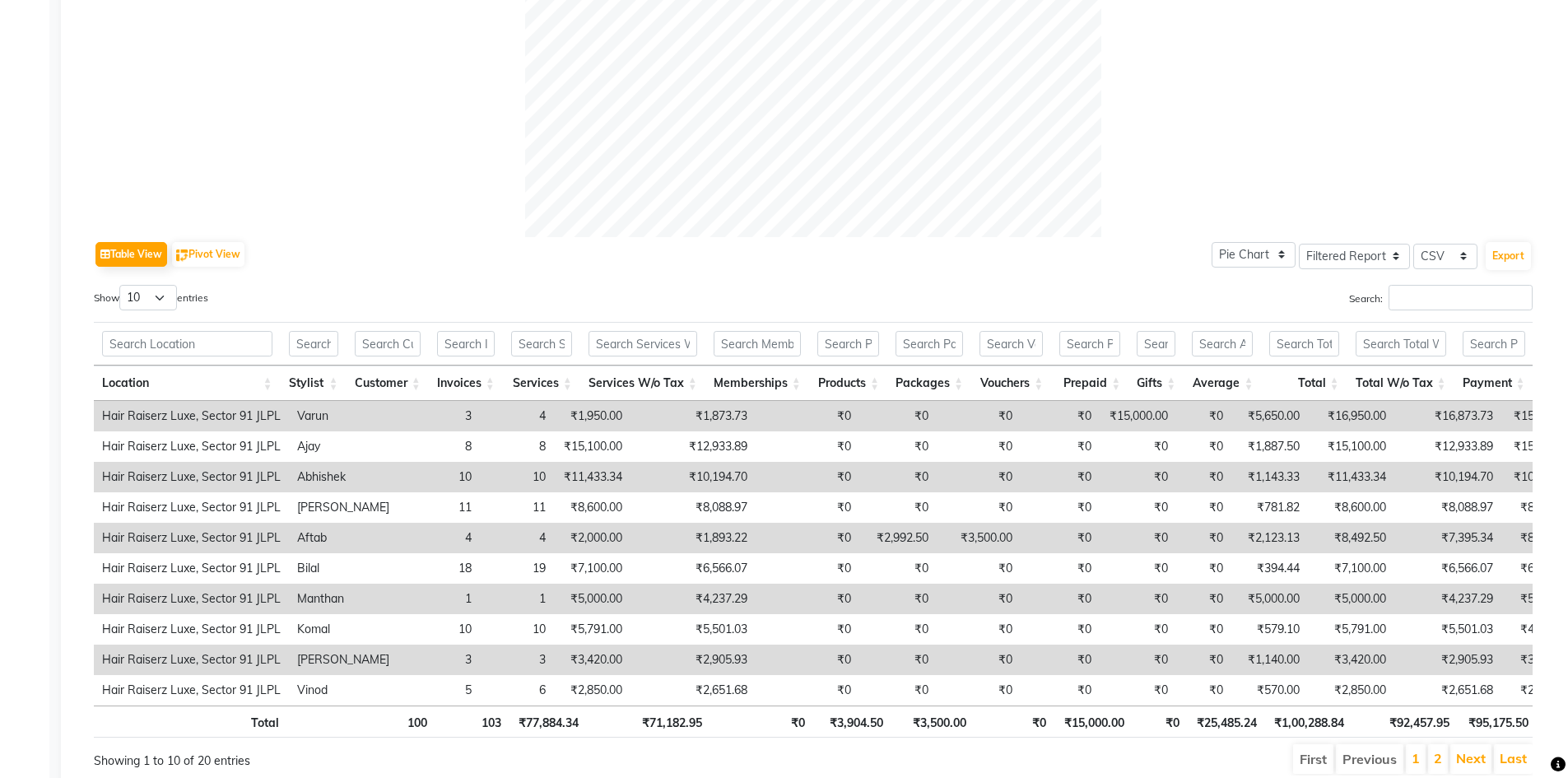
scroll to position [681, 0]
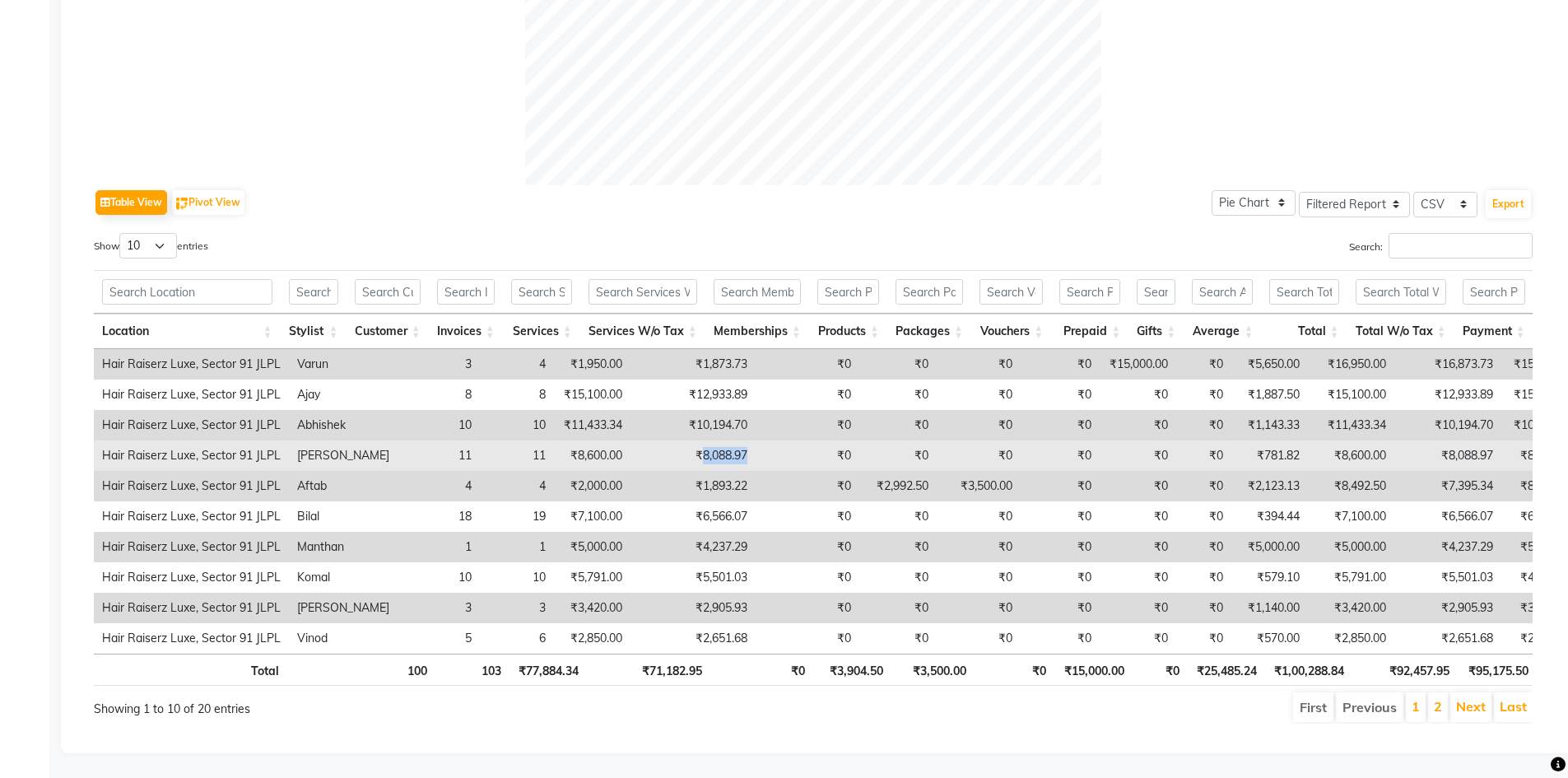
drag, startPoint x: 652, startPoint y: 431, endPoint x: 741, endPoint y: 442, distance: 89.7
click at [741, 442] on tr "Hair Raiserz Luxe, Sector 91 JLPL Kevin 11 11 ₹8,600.00 ₹8,088.97 ₹0 ₹0 ₹0 ₹0 ₹…" at bounding box center [995, 455] width 1803 height 31
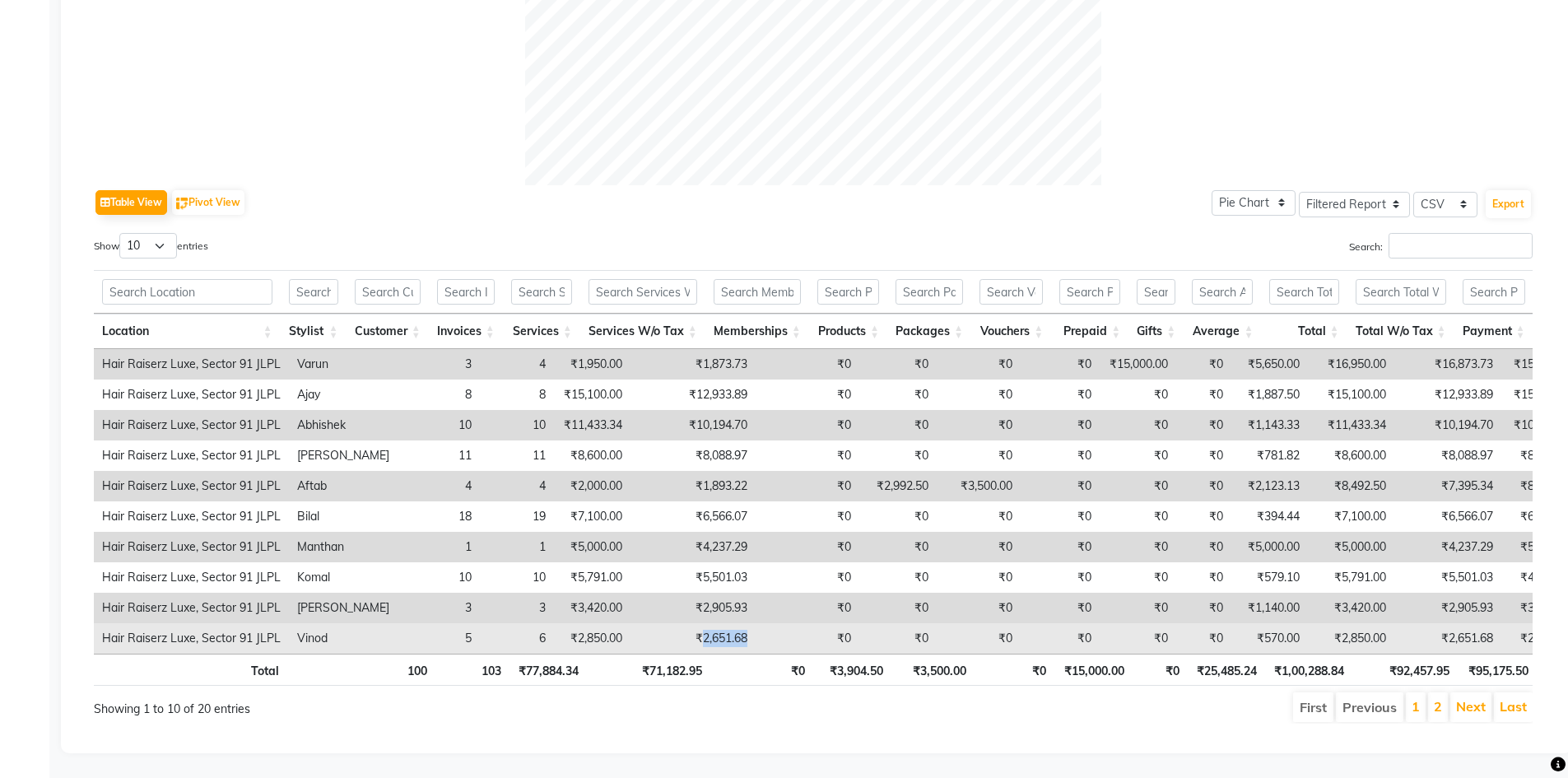
drag, startPoint x: 652, startPoint y: 610, endPoint x: 745, endPoint y: 607, distance: 93.0
click at [745, 623] on tr "Hair Raiserz Luxe, Sector 91 JLPL Vinod 5 6 ₹2,850.00 ₹2,651.68 ₹0 ₹0 ₹0 ₹0 ₹0 …" at bounding box center [995, 638] width 1803 height 31
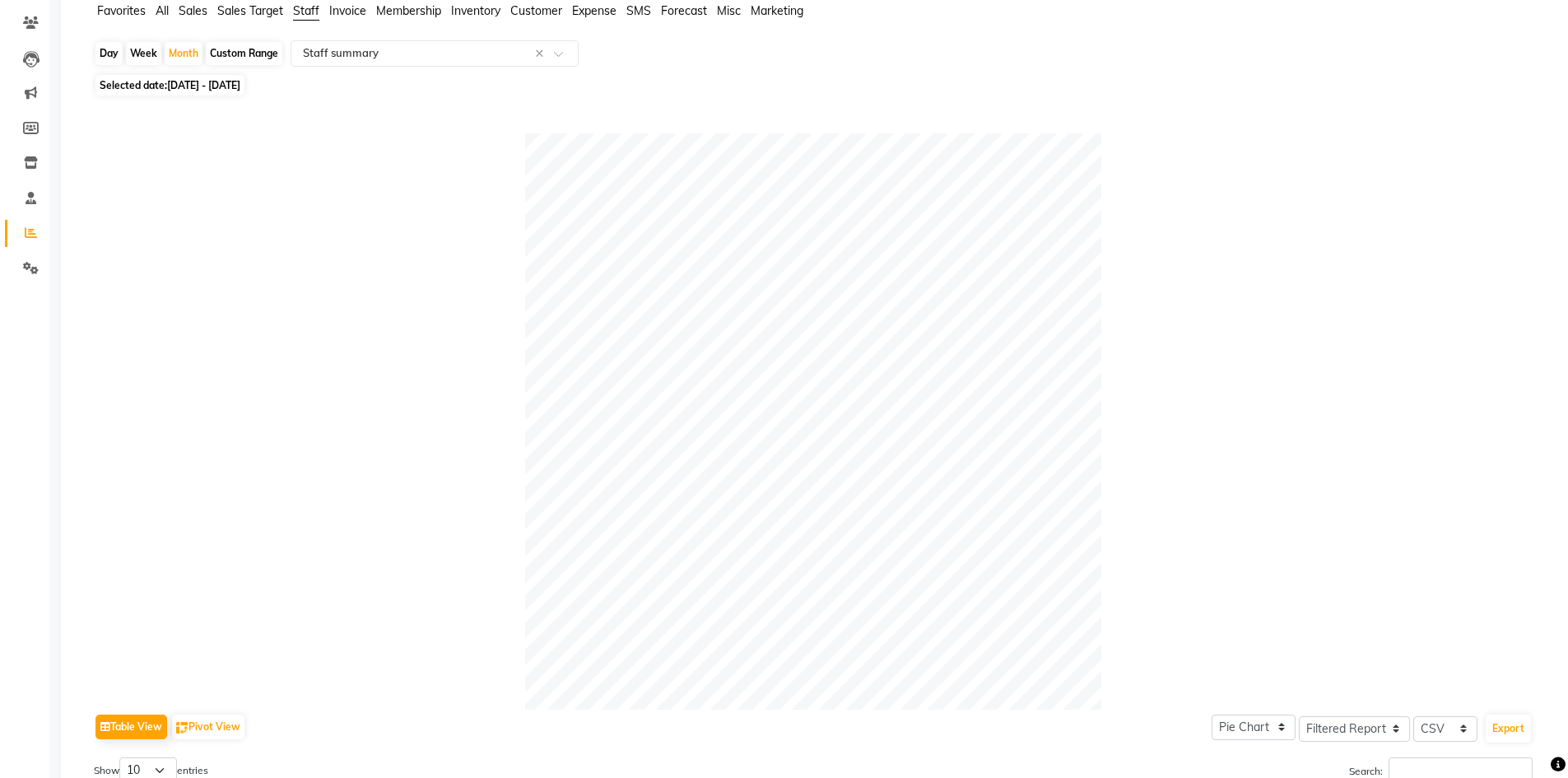
scroll to position [0, 0]
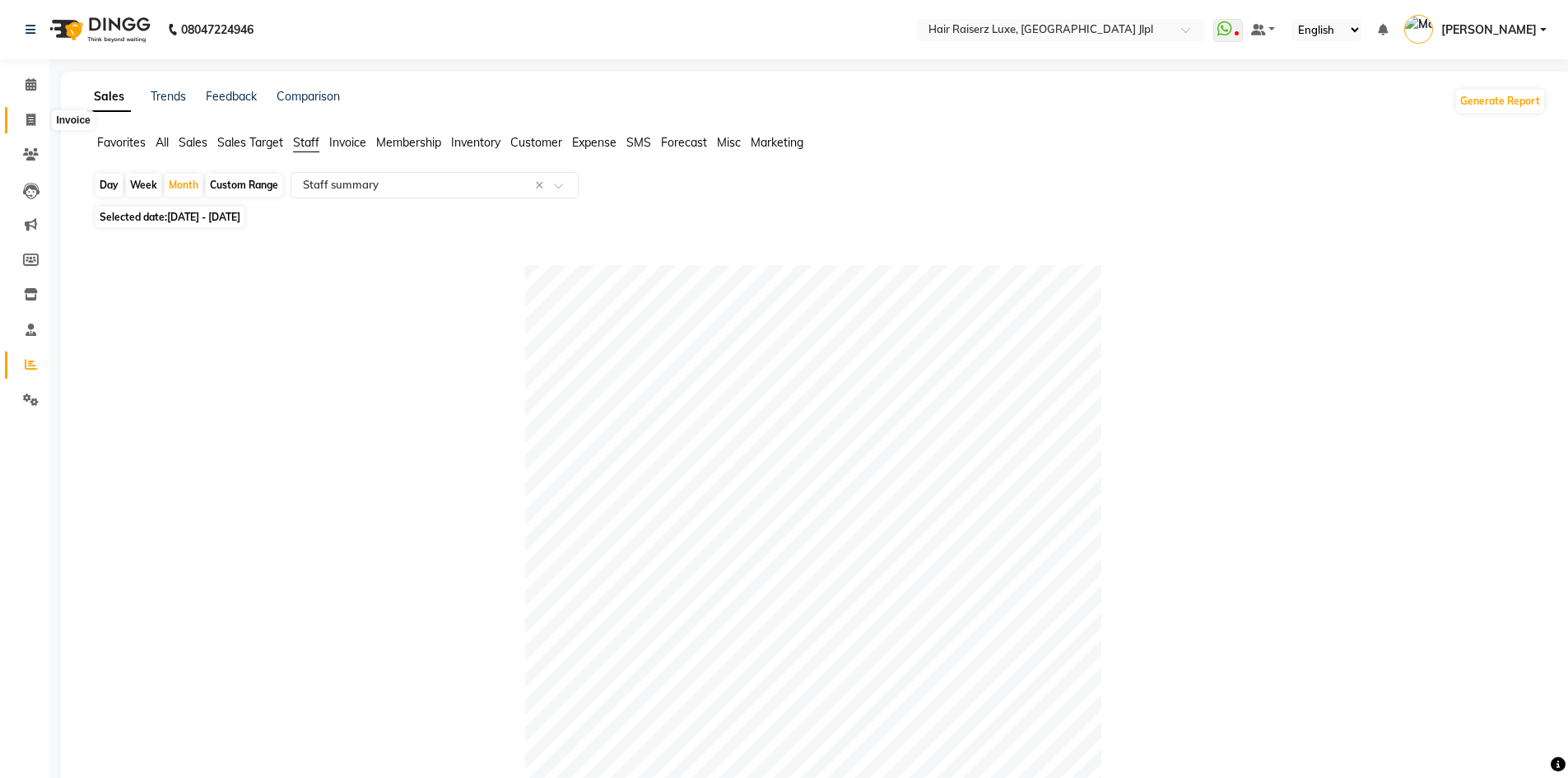
click at [24, 116] on span at bounding box center [31, 120] width 29 height 19
select select "service"
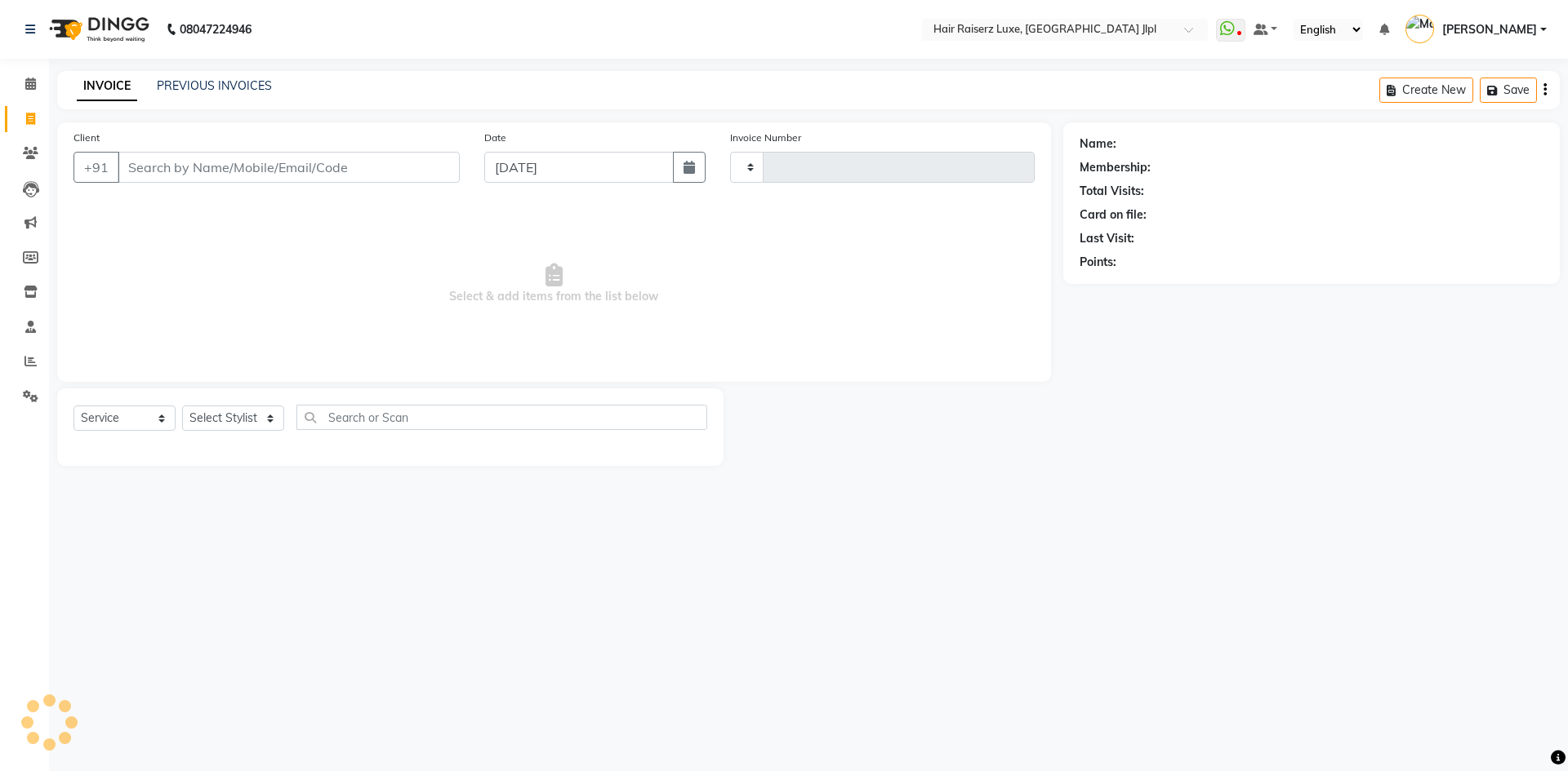
type input "3273"
select select "5409"
click at [199, 83] on link "PREVIOUS INVOICES" at bounding box center [214, 85] width 115 height 15
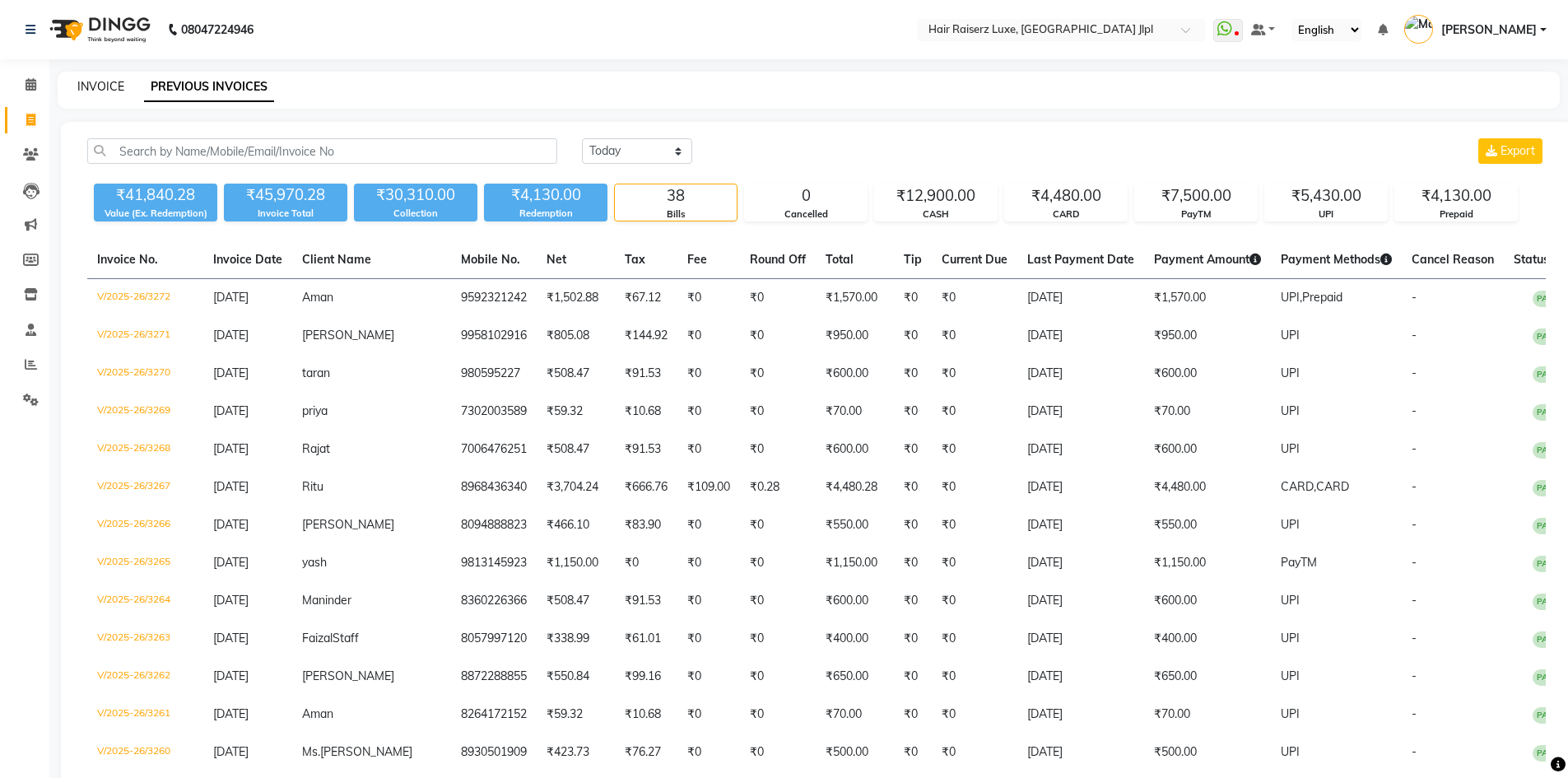
click at [93, 85] on link "INVOICE" at bounding box center [101, 86] width 47 height 15
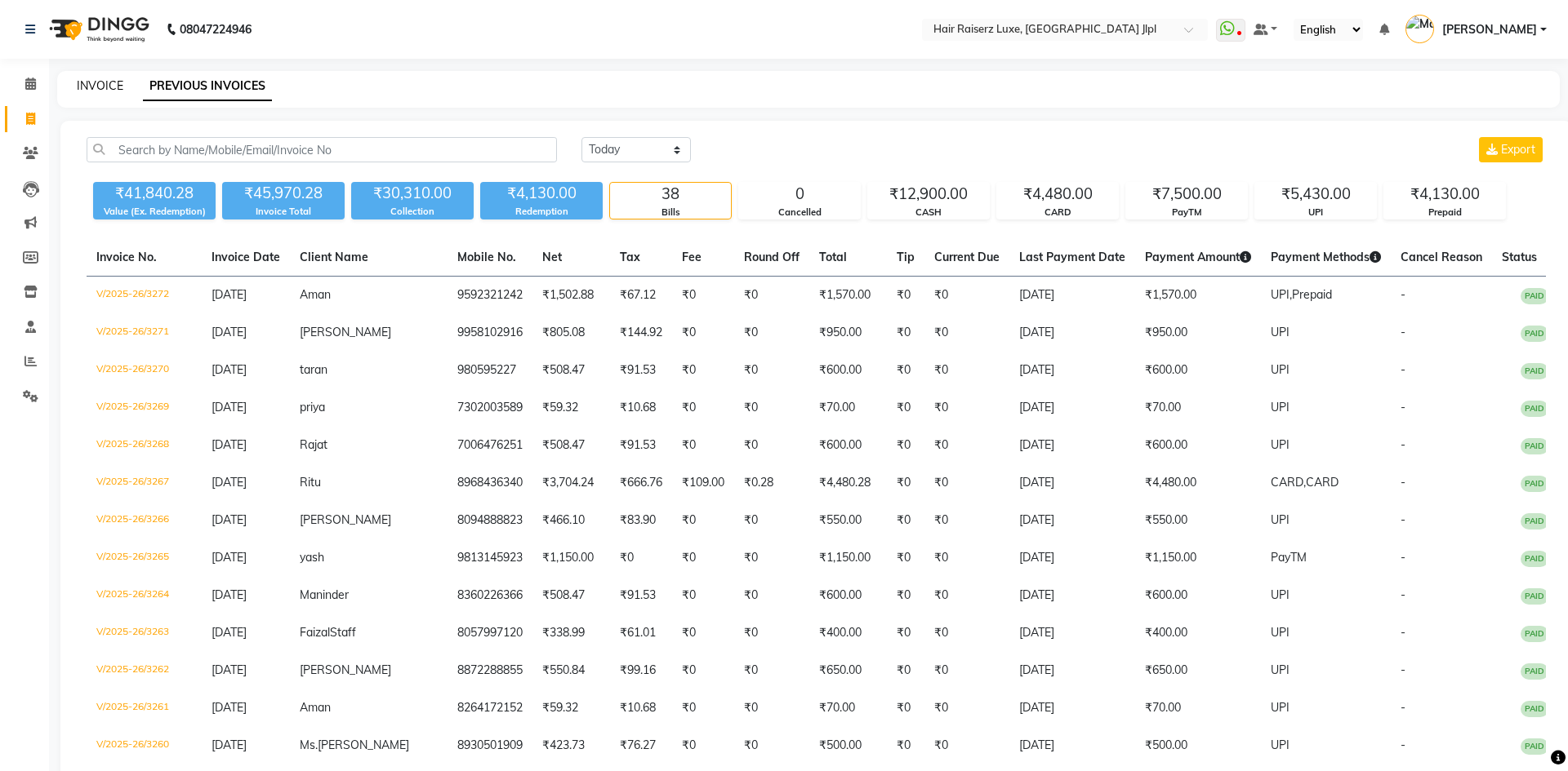
select select "5409"
select select "service"
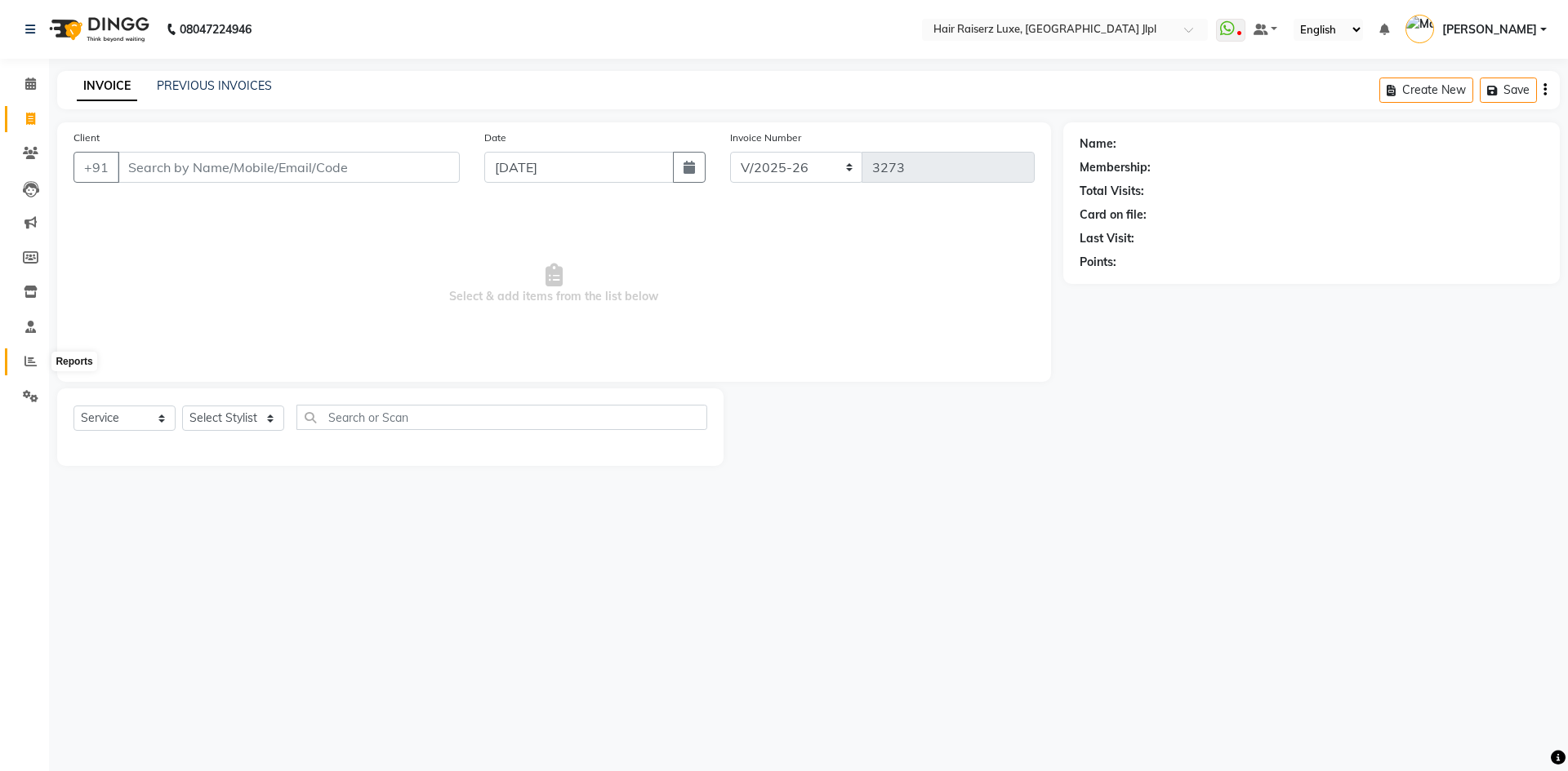
click at [38, 364] on span at bounding box center [30, 361] width 28 height 19
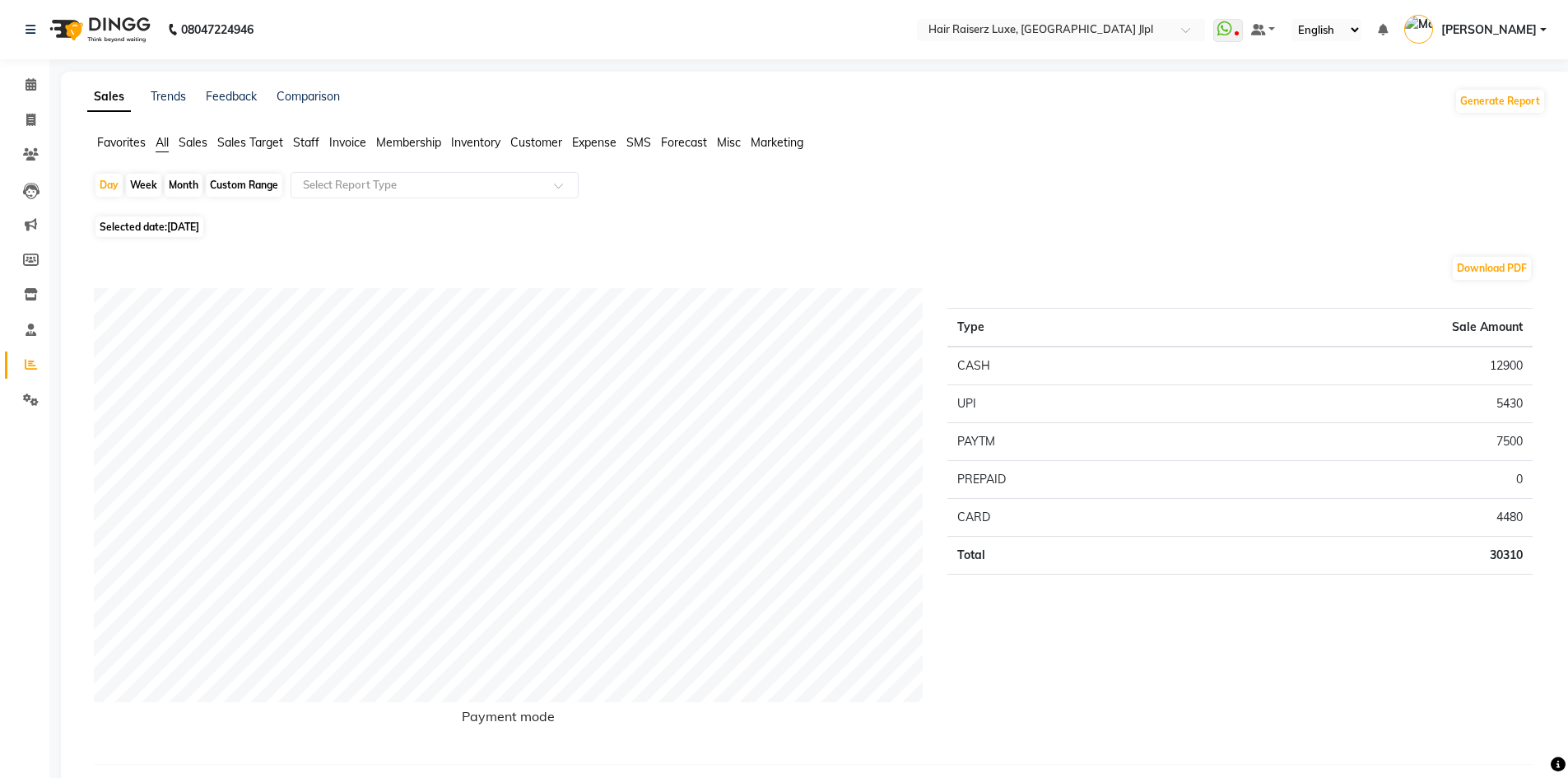
click at [268, 149] on span "Sales Target" at bounding box center [250, 142] width 66 height 15
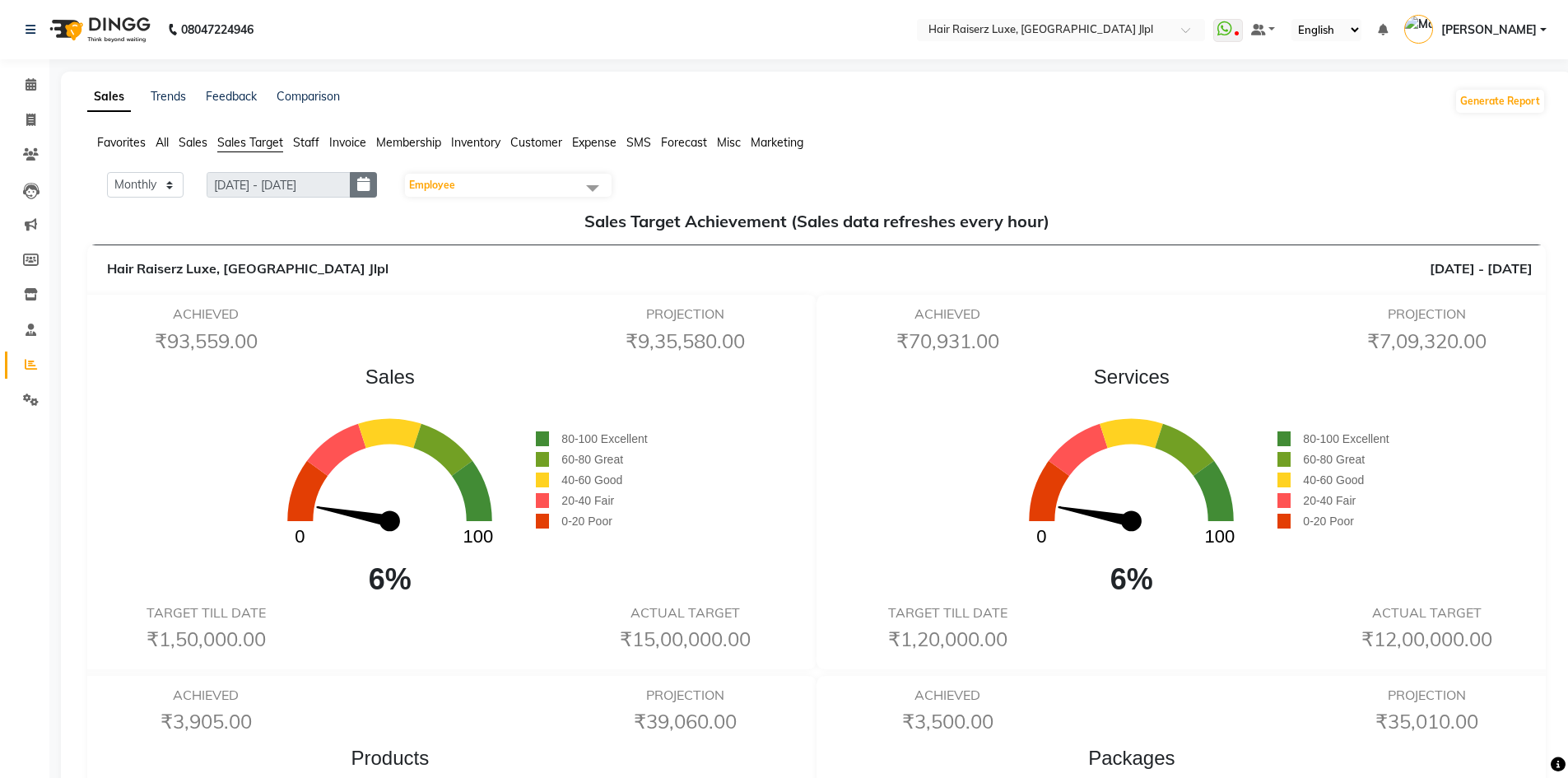
click at [377, 189] on button "button" at bounding box center [364, 185] width 28 height 26
select select "9"
select select "2025"
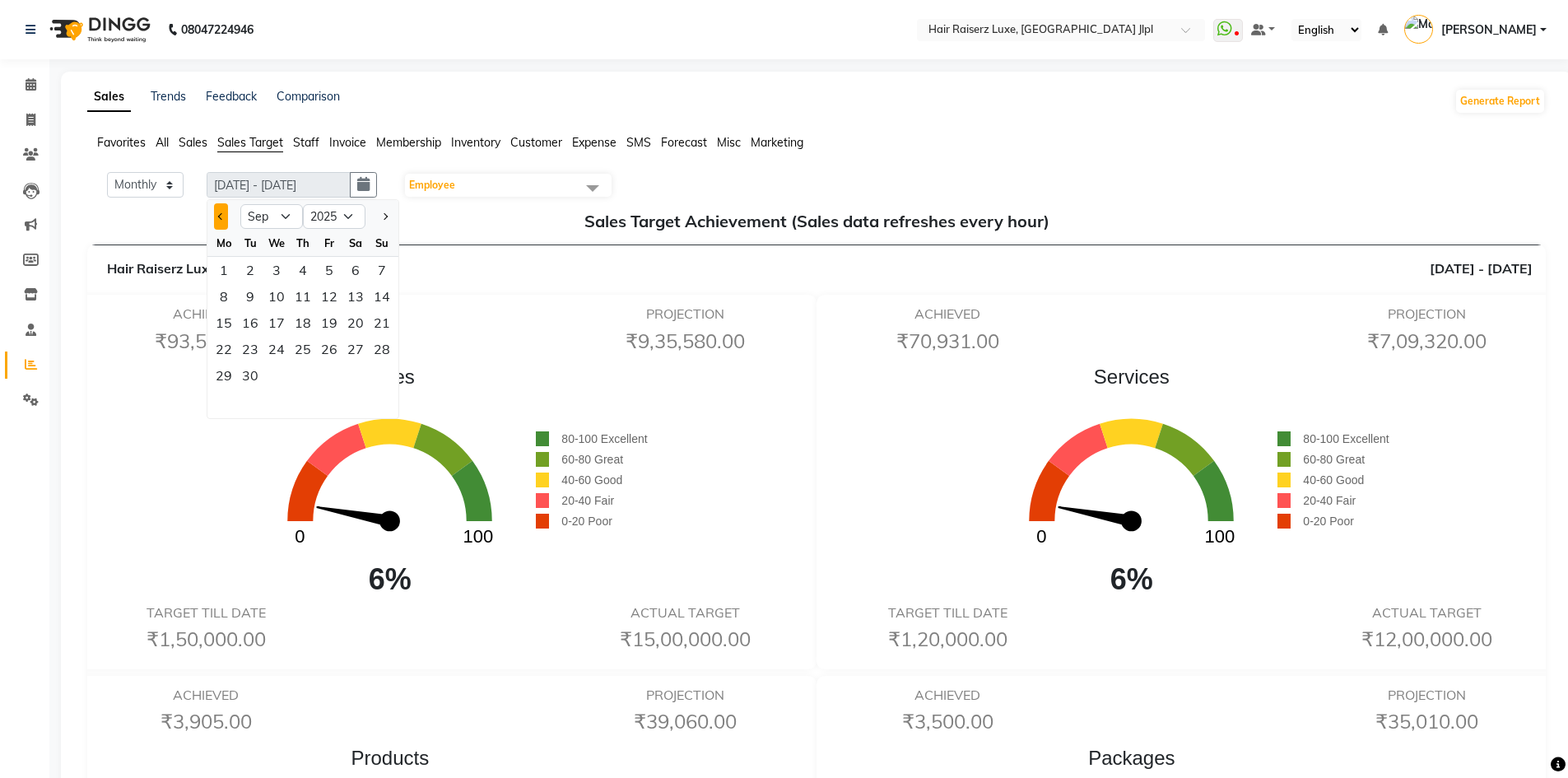
click at [222, 209] on button "Previous month" at bounding box center [221, 216] width 14 height 27
select select "8"
click at [332, 272] on div "1" at bounding box center [329, 270] width 27 height 27
type input "01-08-2025 - 31-08-2025"
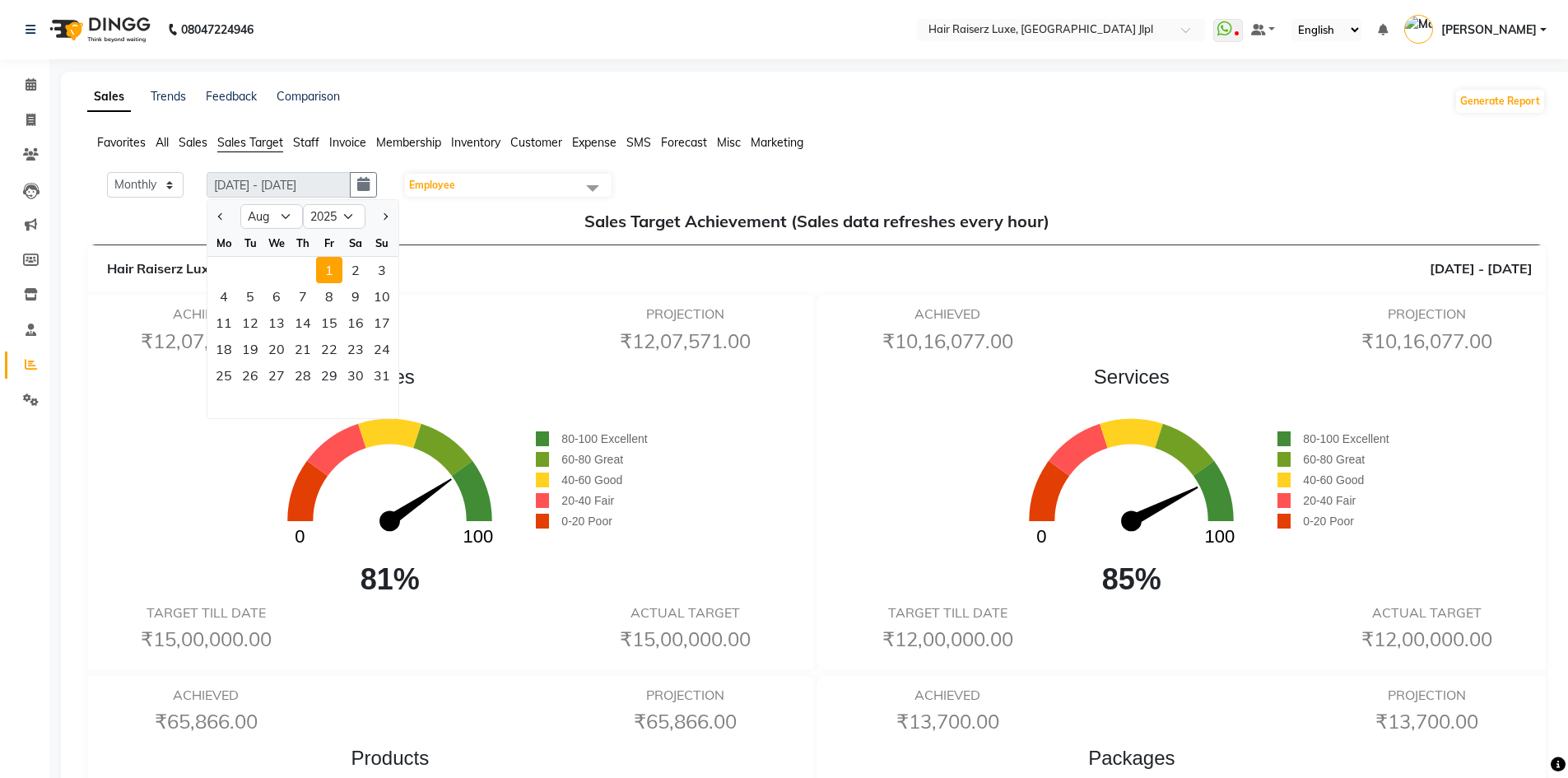
click at [954, 156] on div "Favorites All Sales Sales Target Staff Invoice Membership Inventory Customer Ex…" at bounding box center [816, 150] width 1483 height 32
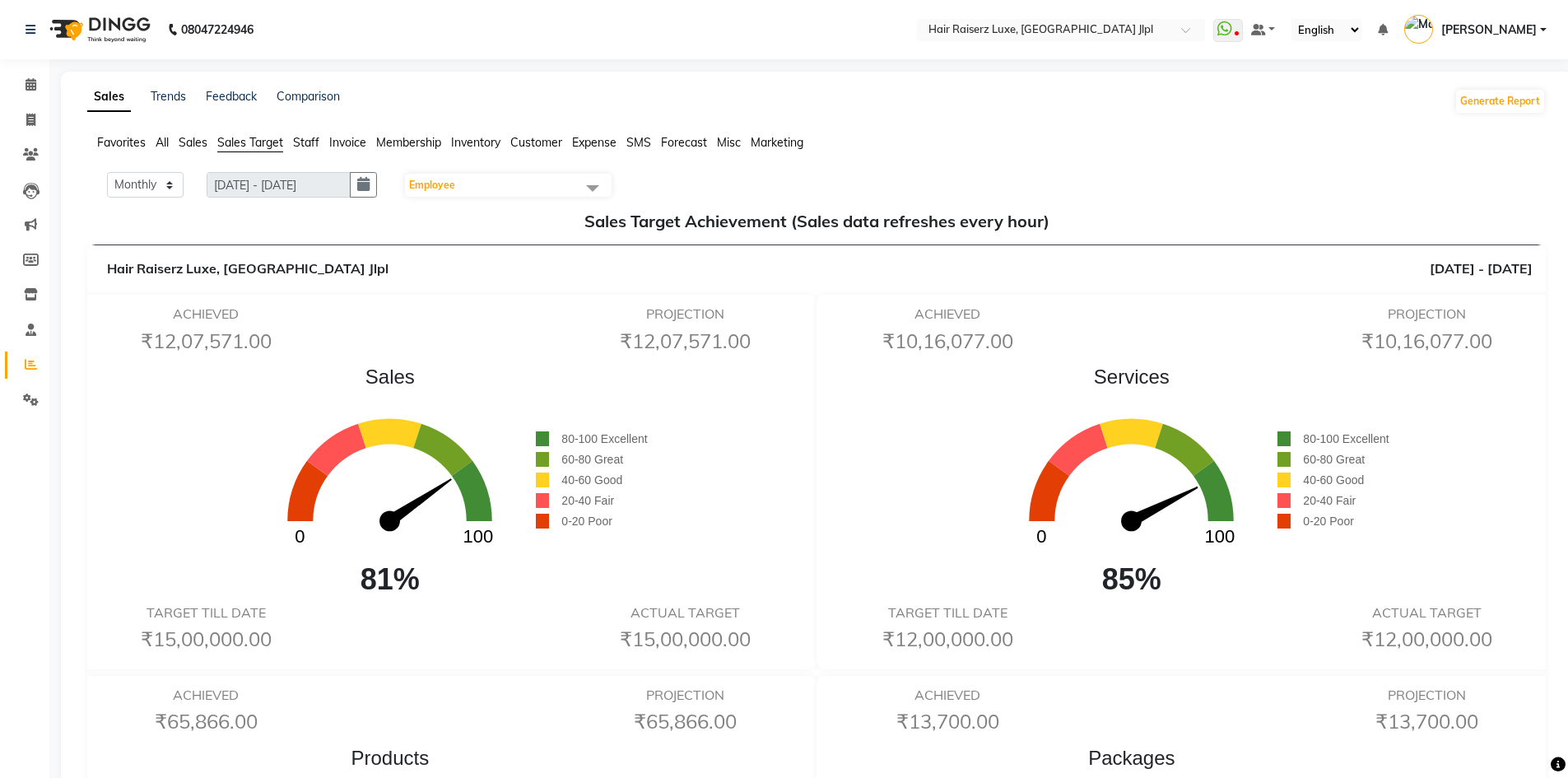
click at [297, 143] on span "Staff" at bounding box center [306, 142] width 27 height 15
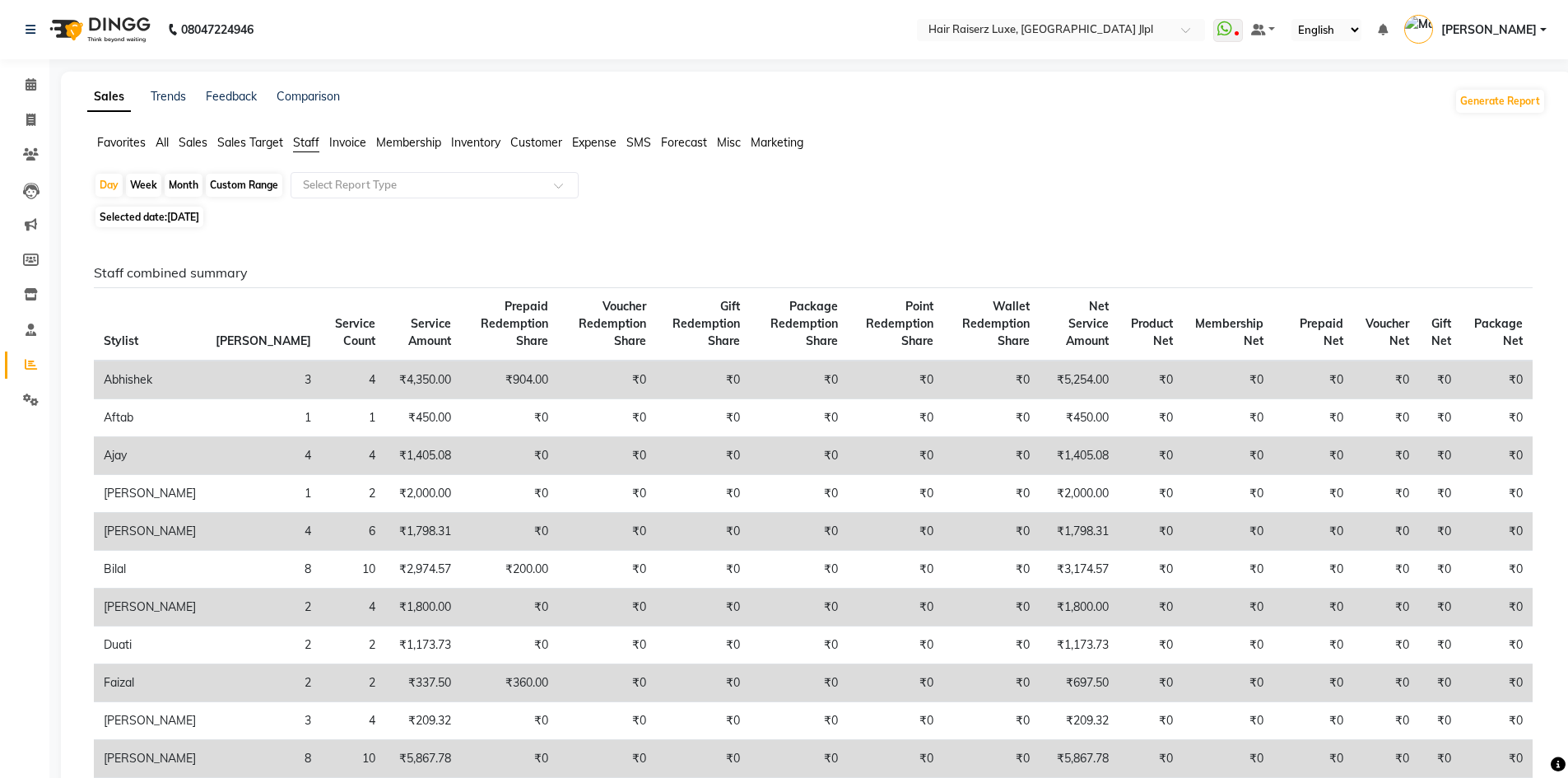
click at [184, 186] on div "Month" at bounding box center [184, 185] width 37 height 23
select select "9"
select select "2025"
click at [153, 216] on span "Selected date: 03-09-2025" at bounding box center [149, 216] width 108 height 21
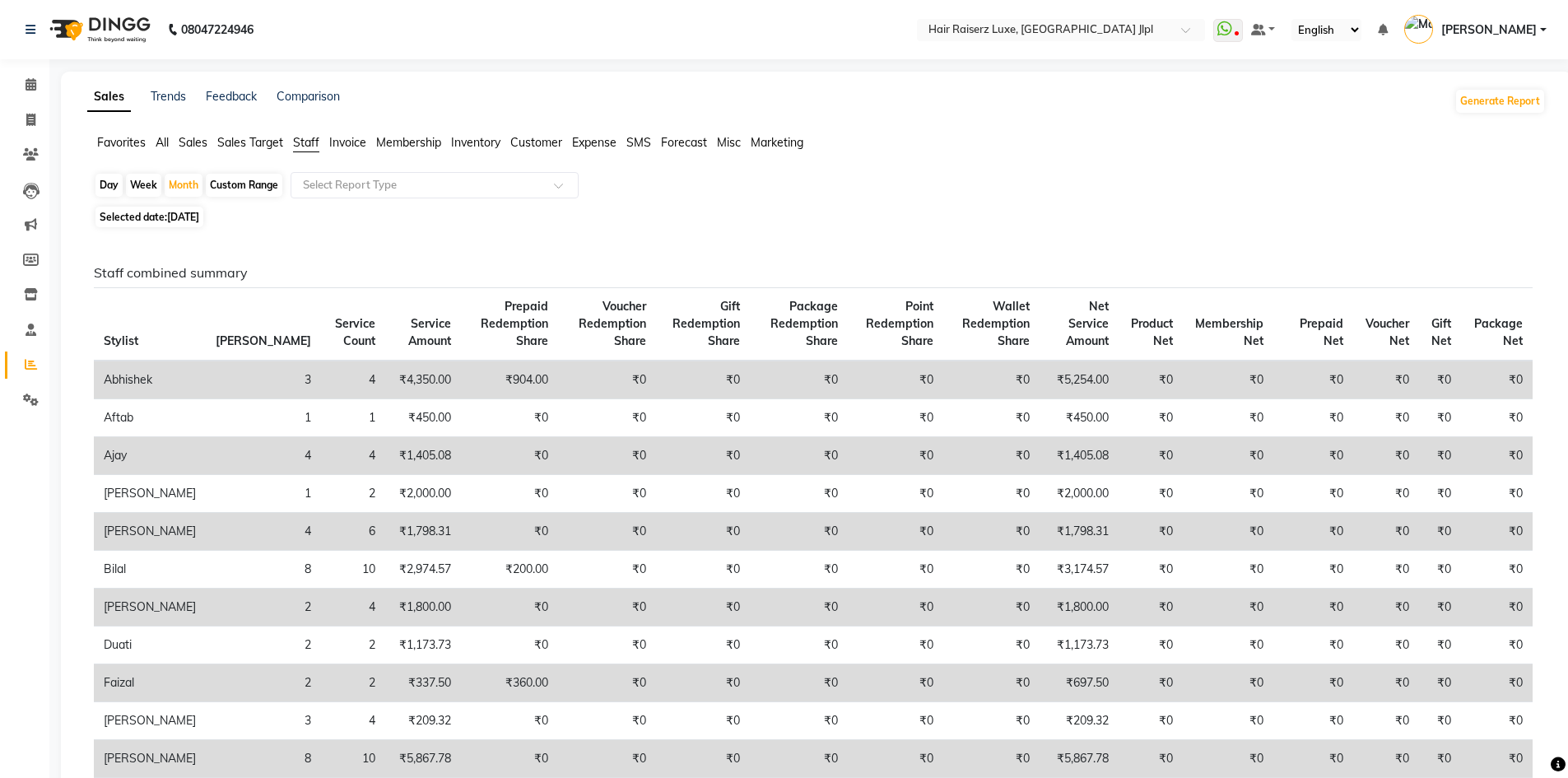
select select "9"
select select "2025"
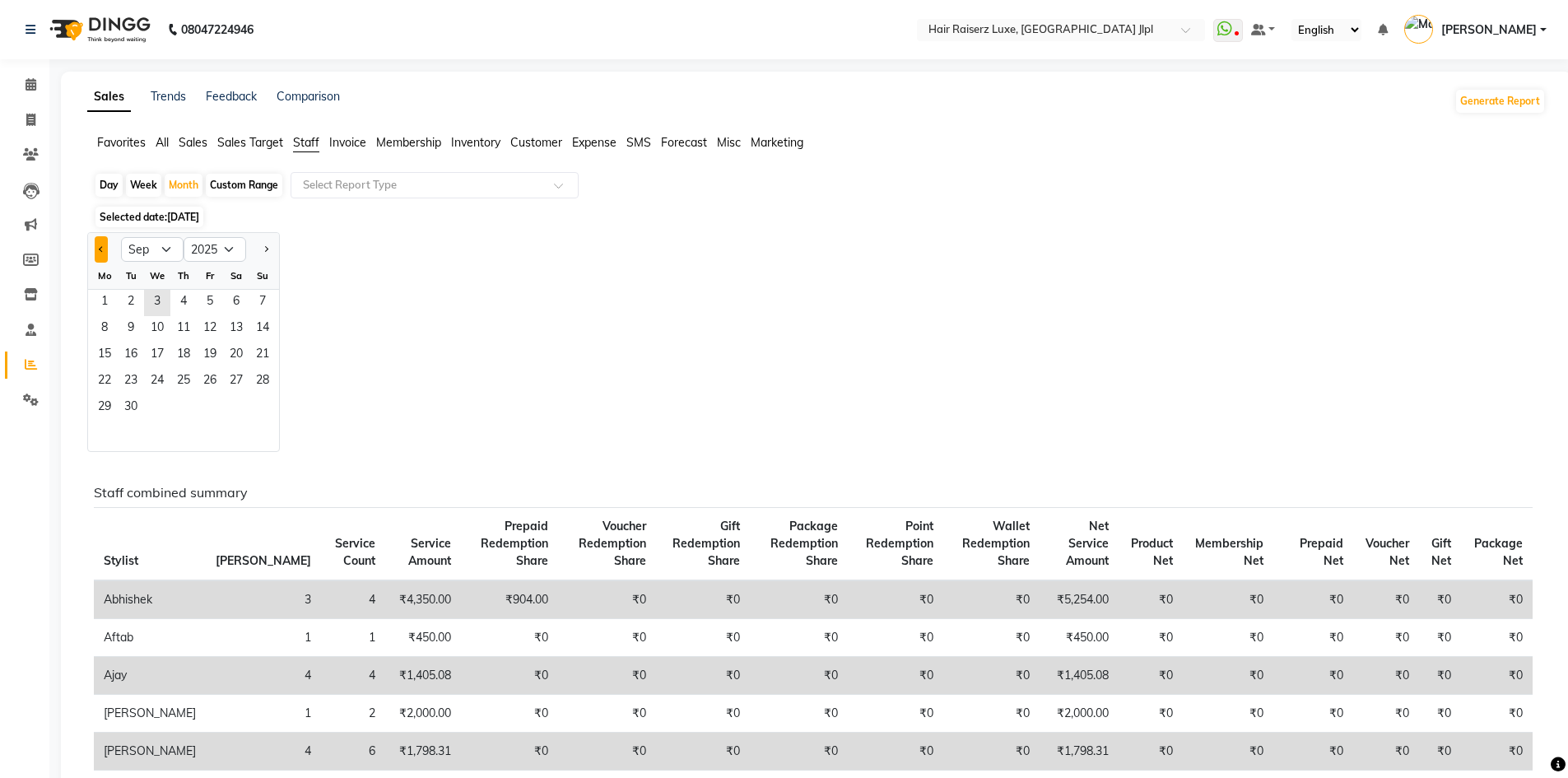
click at [104, 253] on button "Previous month" at bounding box center [101, 249] width 13 height 27
select select "8"
click at [216, 296] on span "1" at bounding box center [209, 303] width 27 height 27
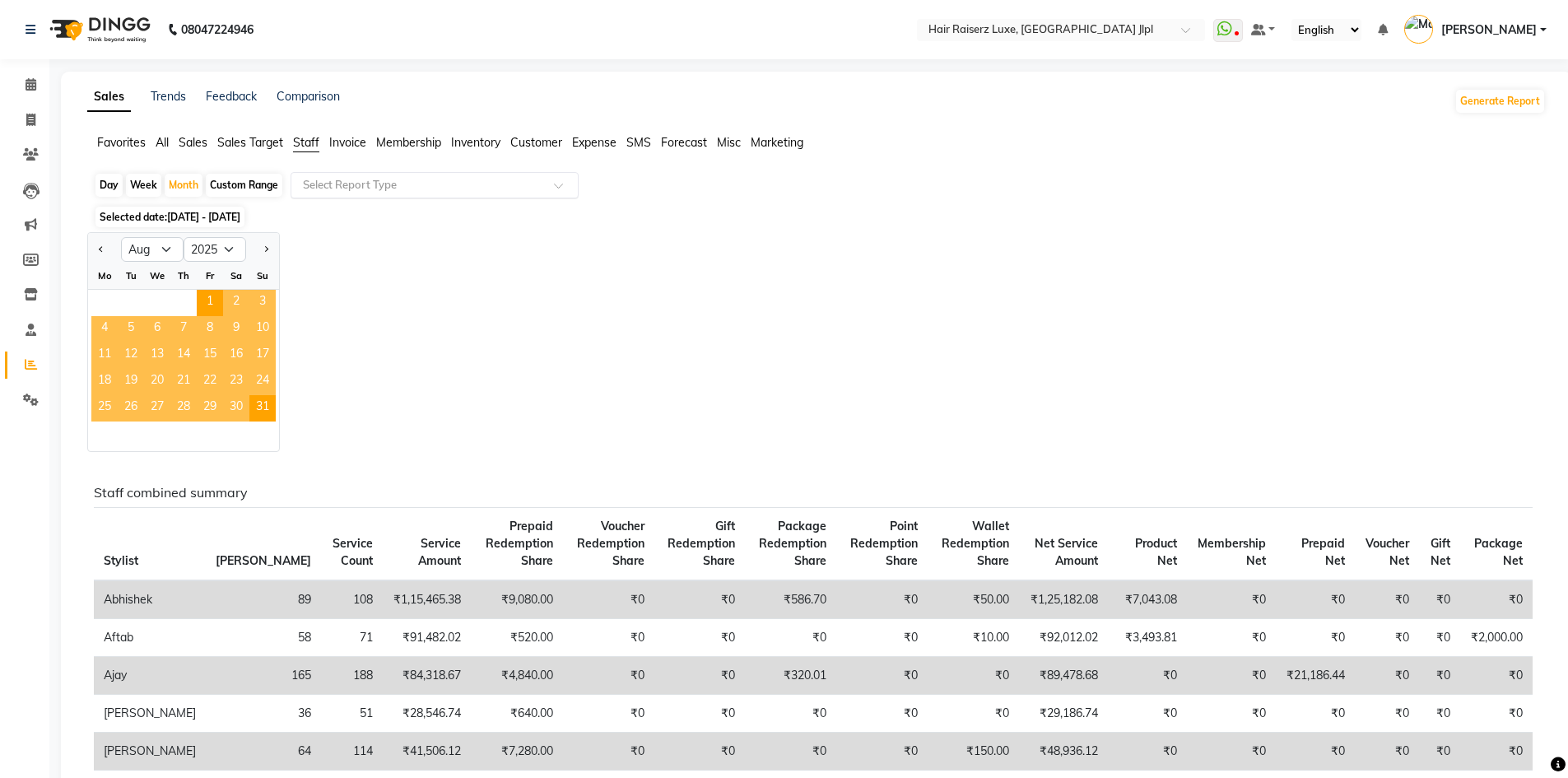
click at [389, 187] on input "text" at bounding box center [418, 185] width 237 height 17
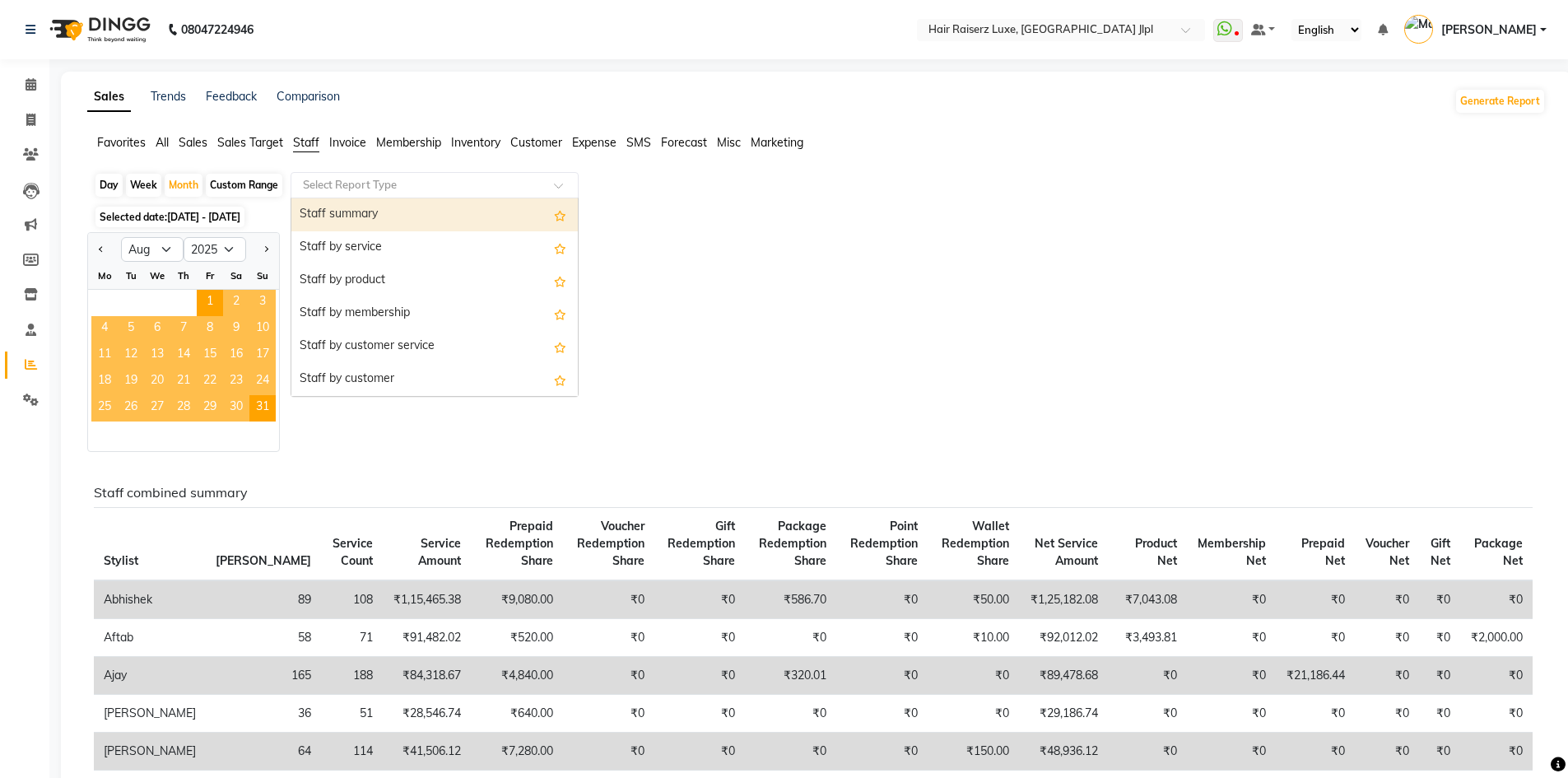
click at [396, 221] on div "Staff summary" at bounding box center [434, 214] width 286 height 33
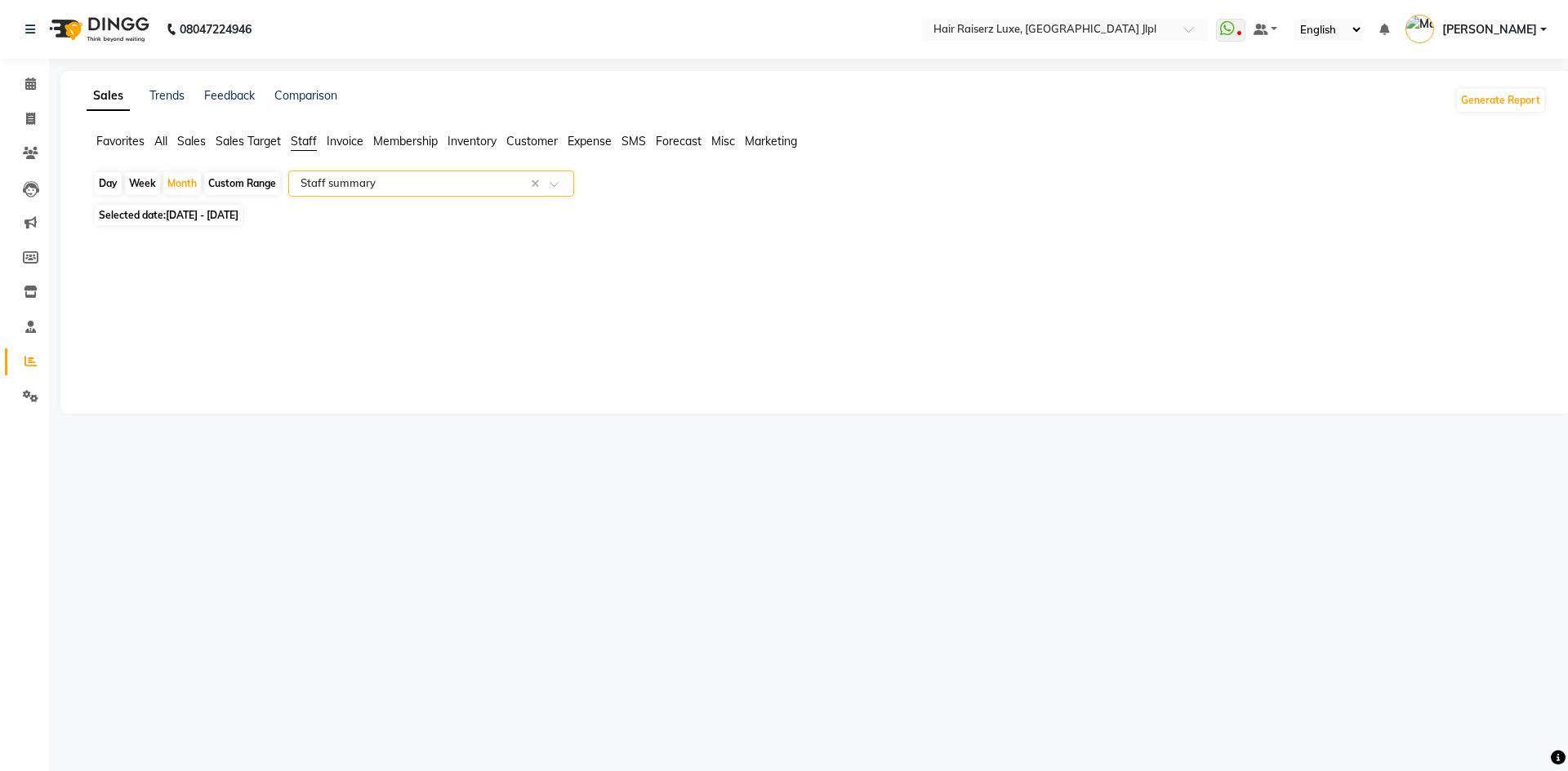
select select "filtered_report"
select select "csv"
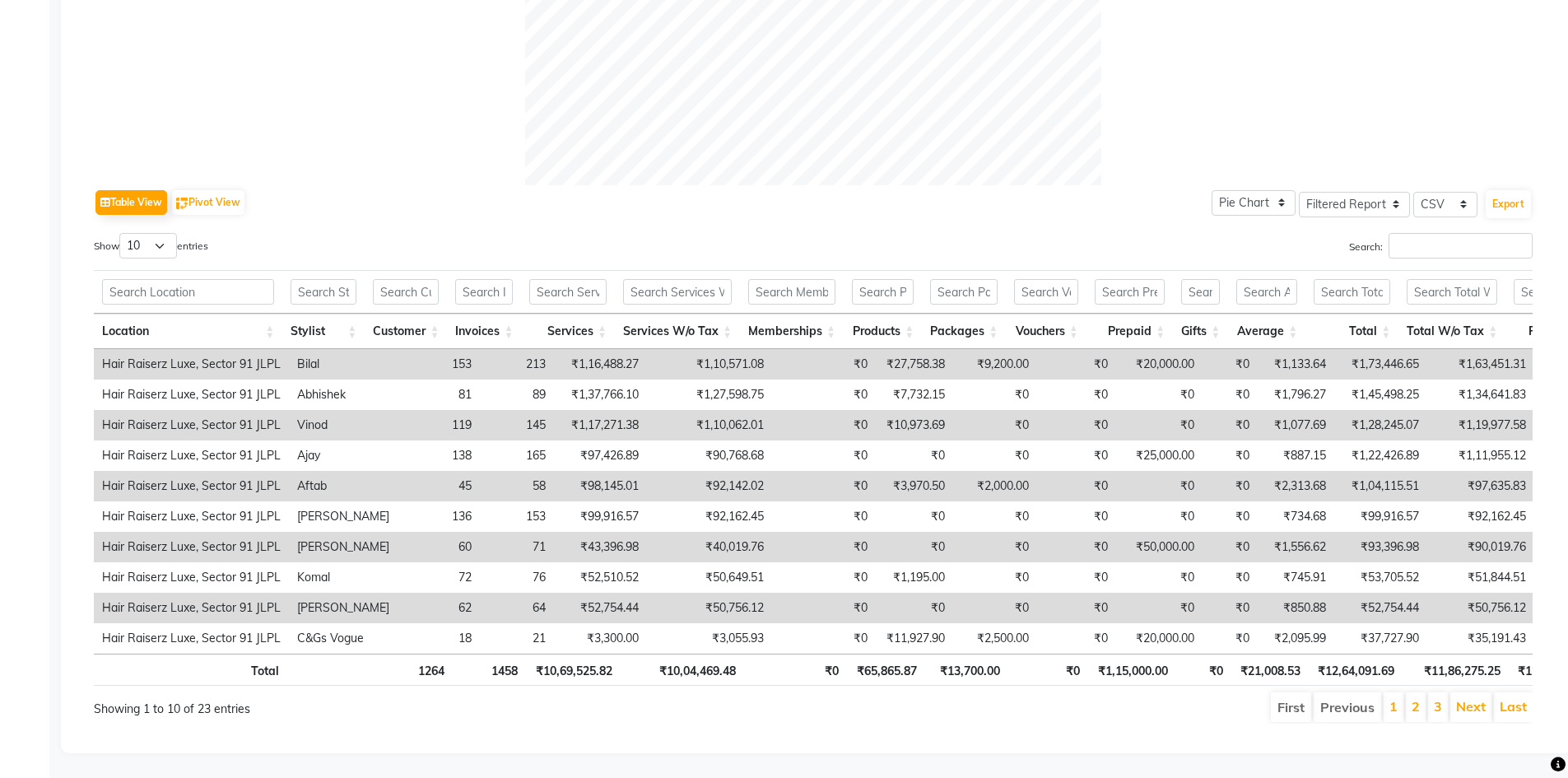
scroll to position [681, 0]
drag, startPoint x: 140, startPoint y: 223, endPoint x: 149, endPoint y: 231, distance: 12.0
click at [140, 233] on select "10 25 50 100" at bounding box center [148, 246] width 57 height 26
select select "25"
click at [121, 233] on select "10 25 50 100" at bounding box center [148, 246] width 57 height 26
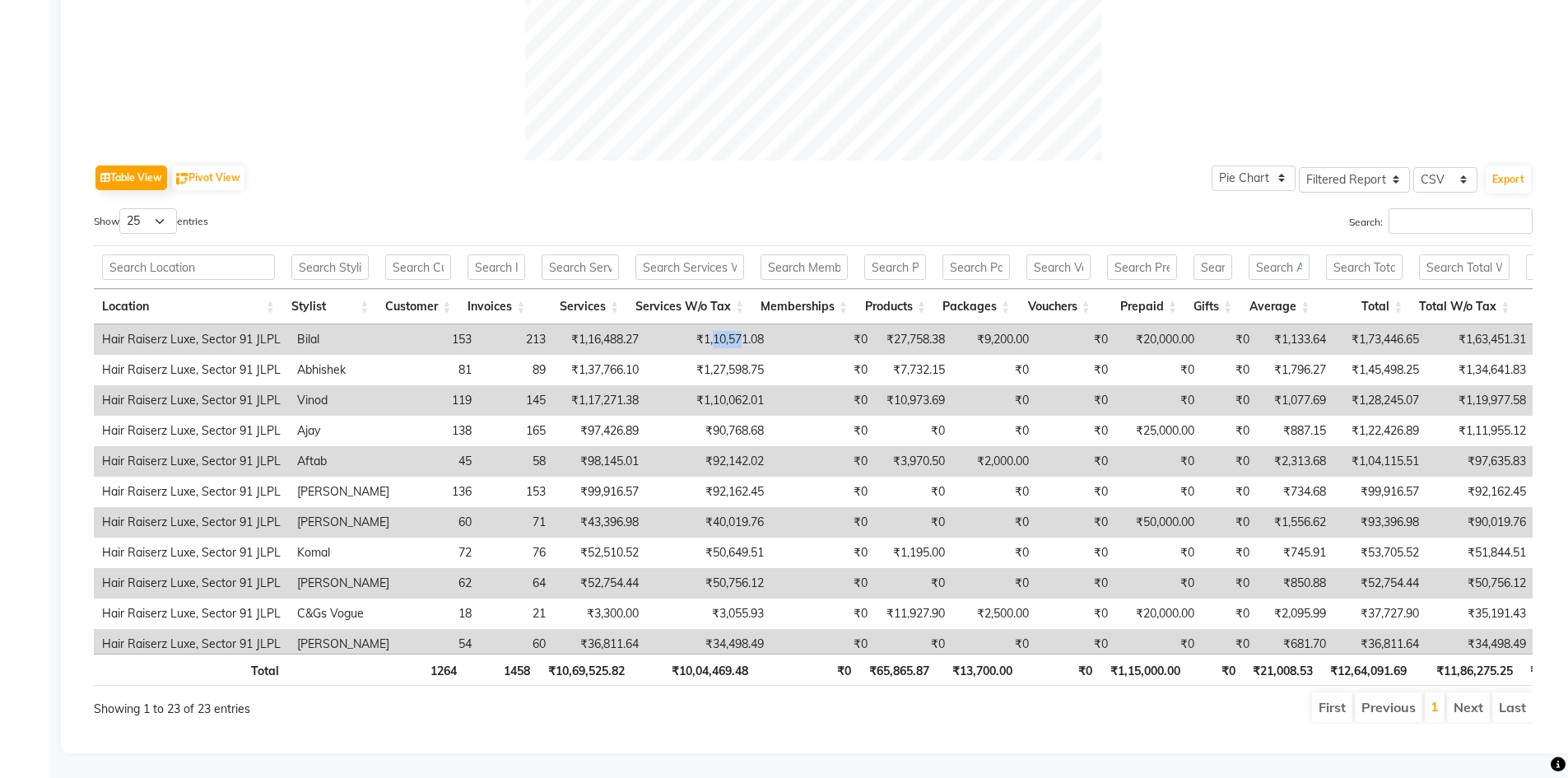
drag, startPoint x: 697, startPoint y: 340, endPoint x: 724, endPoint y: 338, distance: 27.1
click at [724, 338] on td "₹1,10,571.08" at bounding box center [709, 340] width 125 height 31
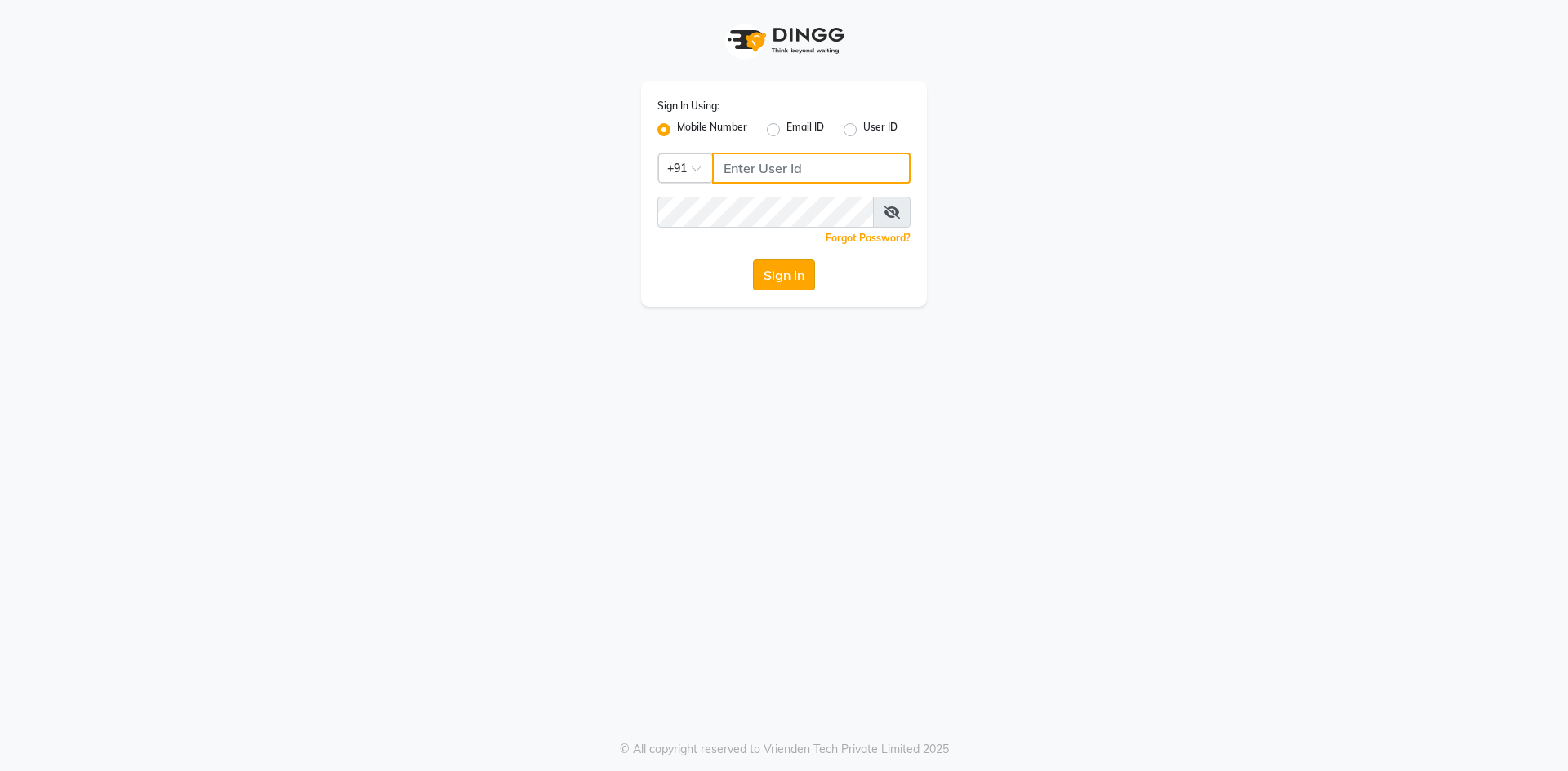
type input "7696244464"
click at [779, 277] on button "Sign In" at bounding box center [783, 275] width 62 height 31
